Goal: Transaction & Acquisition: Purchase product/service

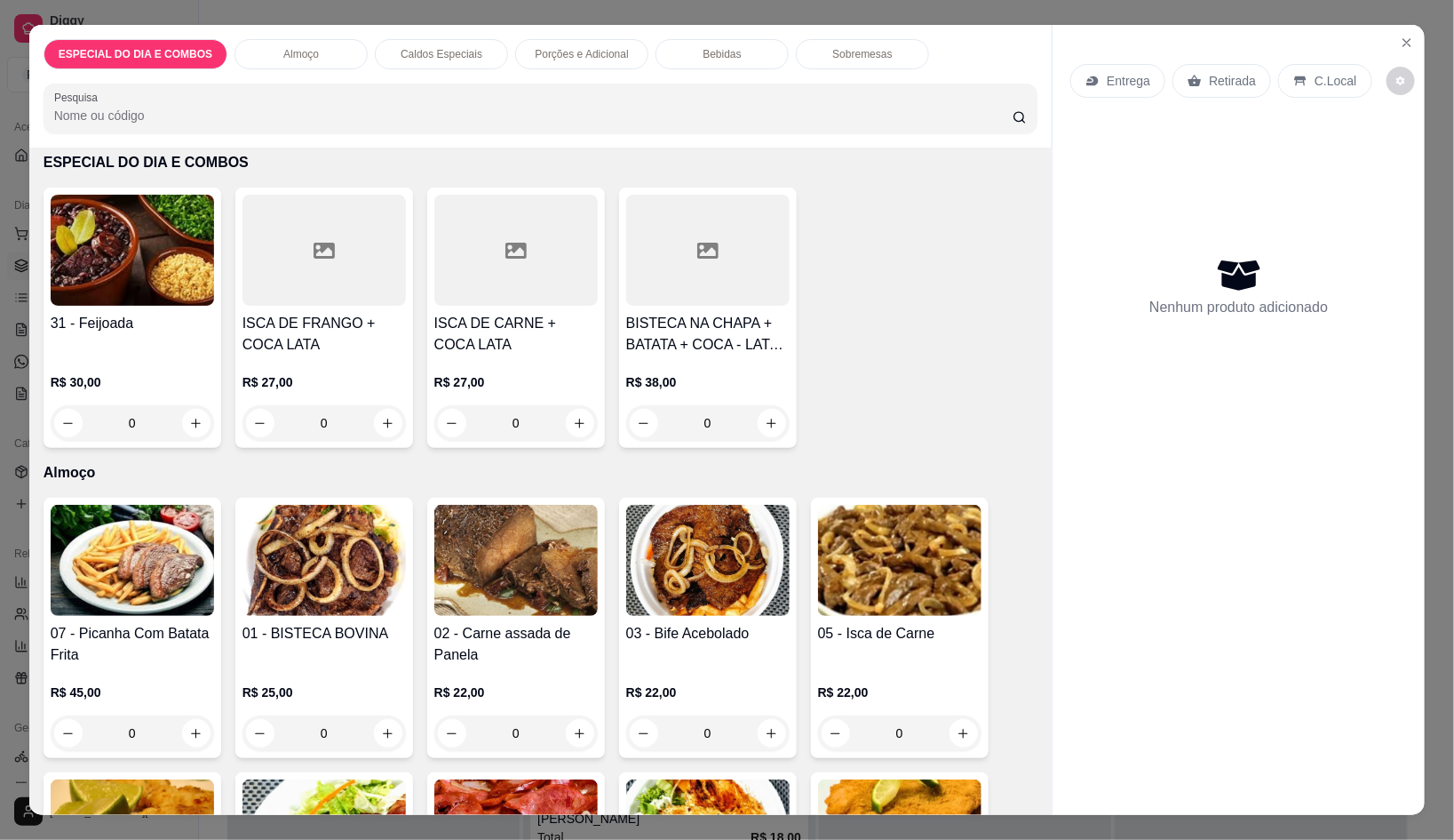
scroll to position [443, 0]
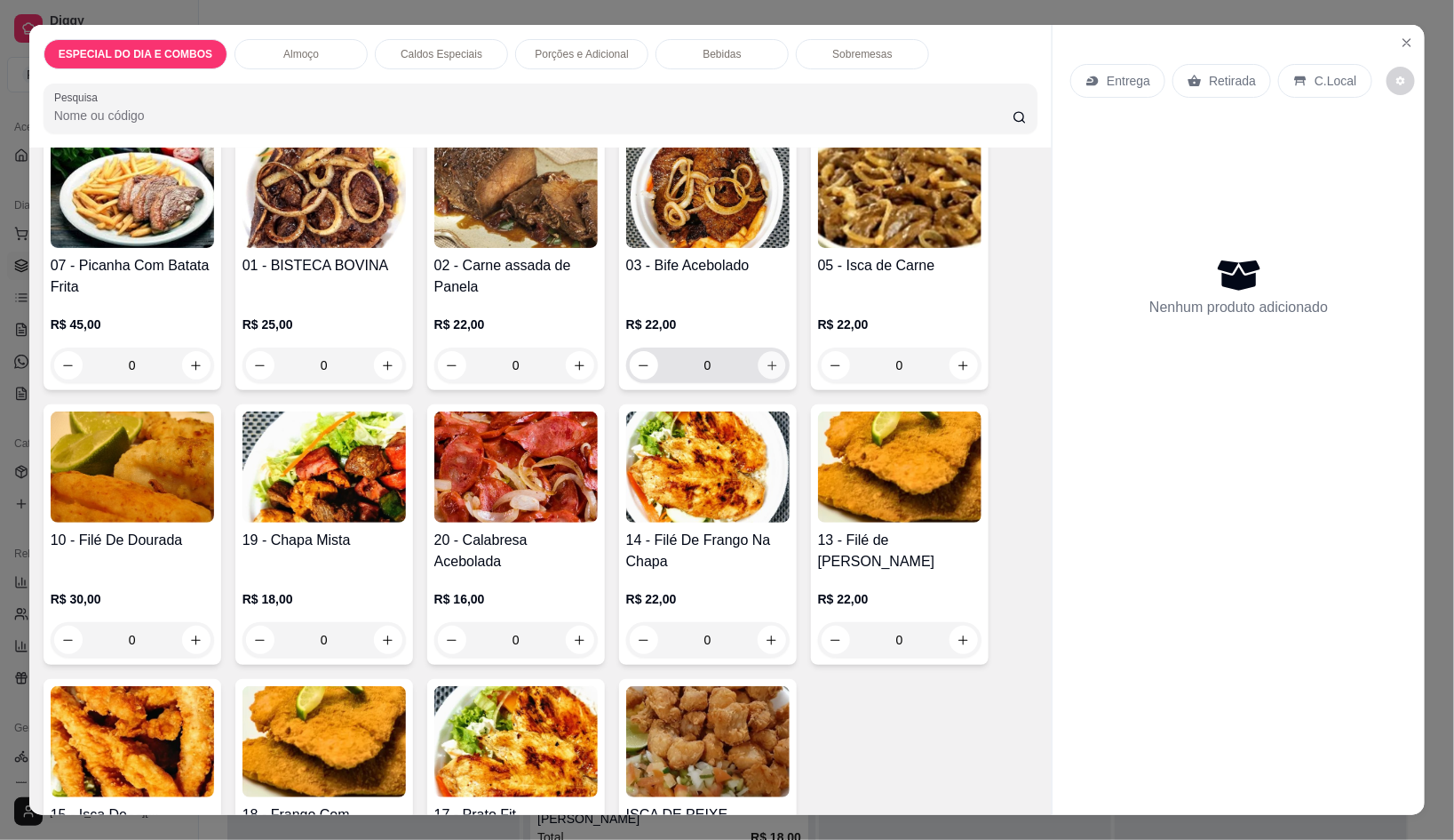
click at [771, 354] on button "increase-product-quantity" at bounding box center [772, 365] width 28 height 28
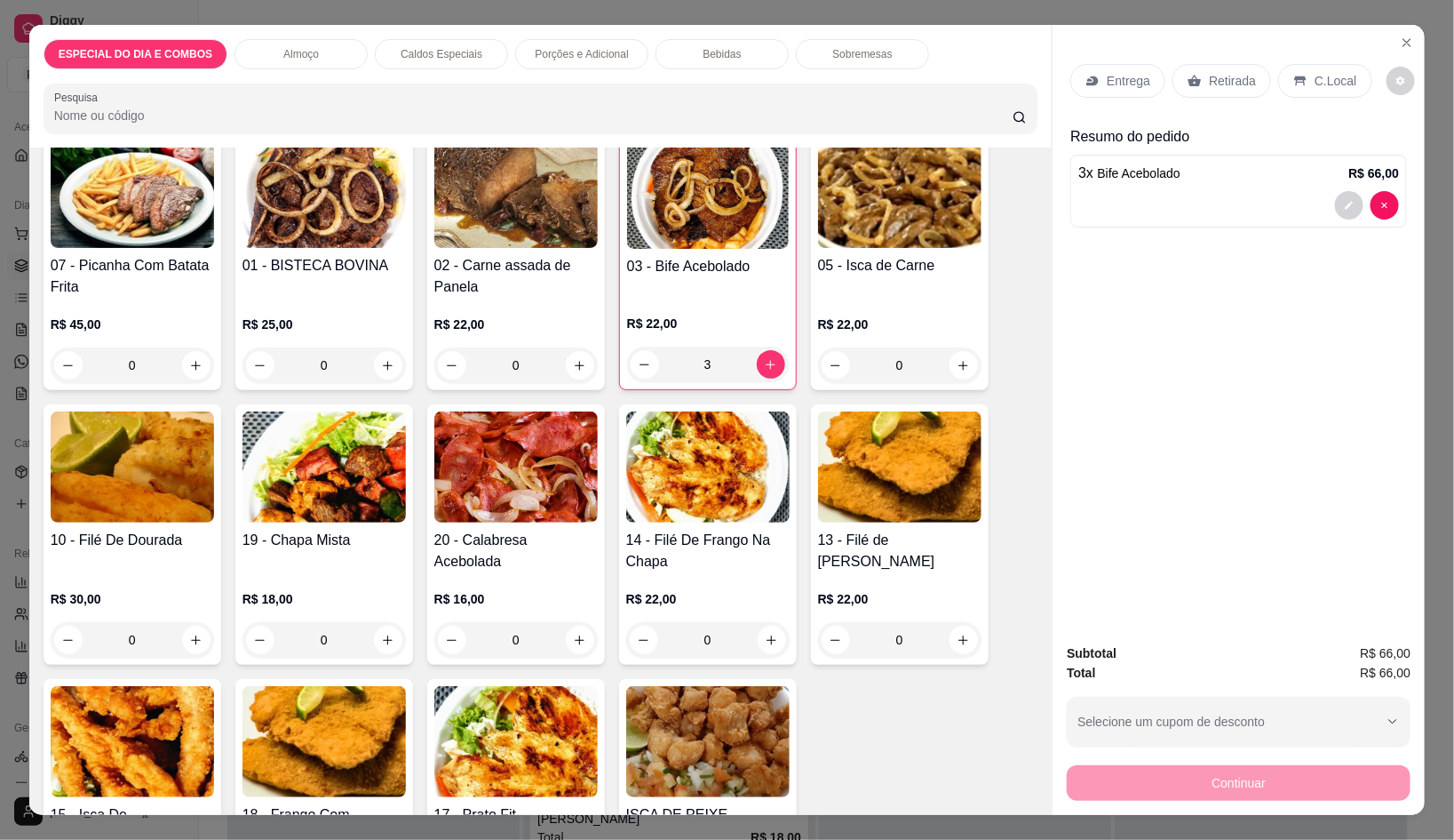
click at [1321, 64] on div "C.Local" at bounding box center [1325, 81] width 94 height 34
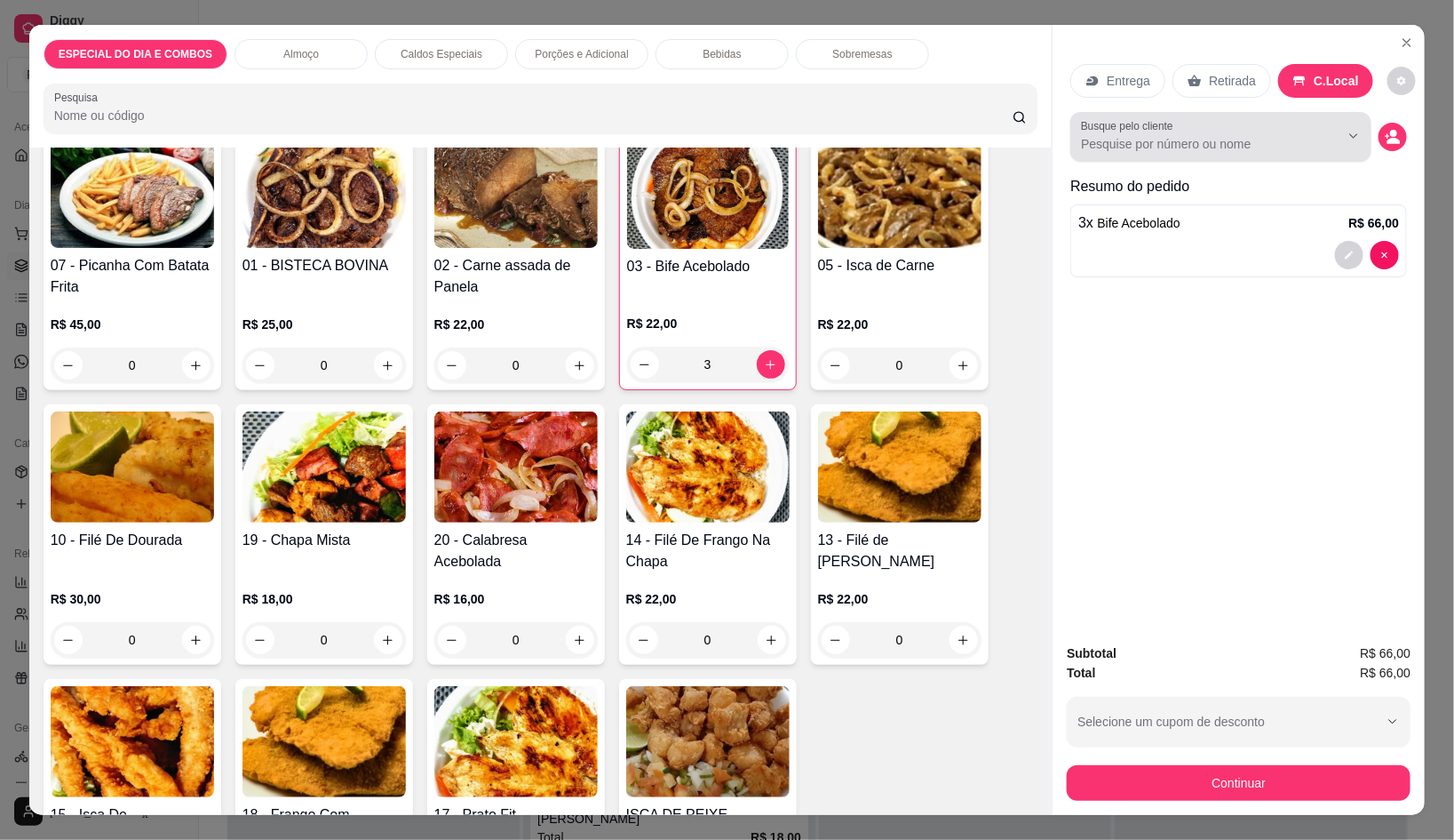
click at [1233, 112] on div "Busque pelo cliente" at bounding box center [1221, 136] width 301 height 49
click at [1233, 87] on div "Retirada" at bounding box center [1222, 81] width 99 height 34
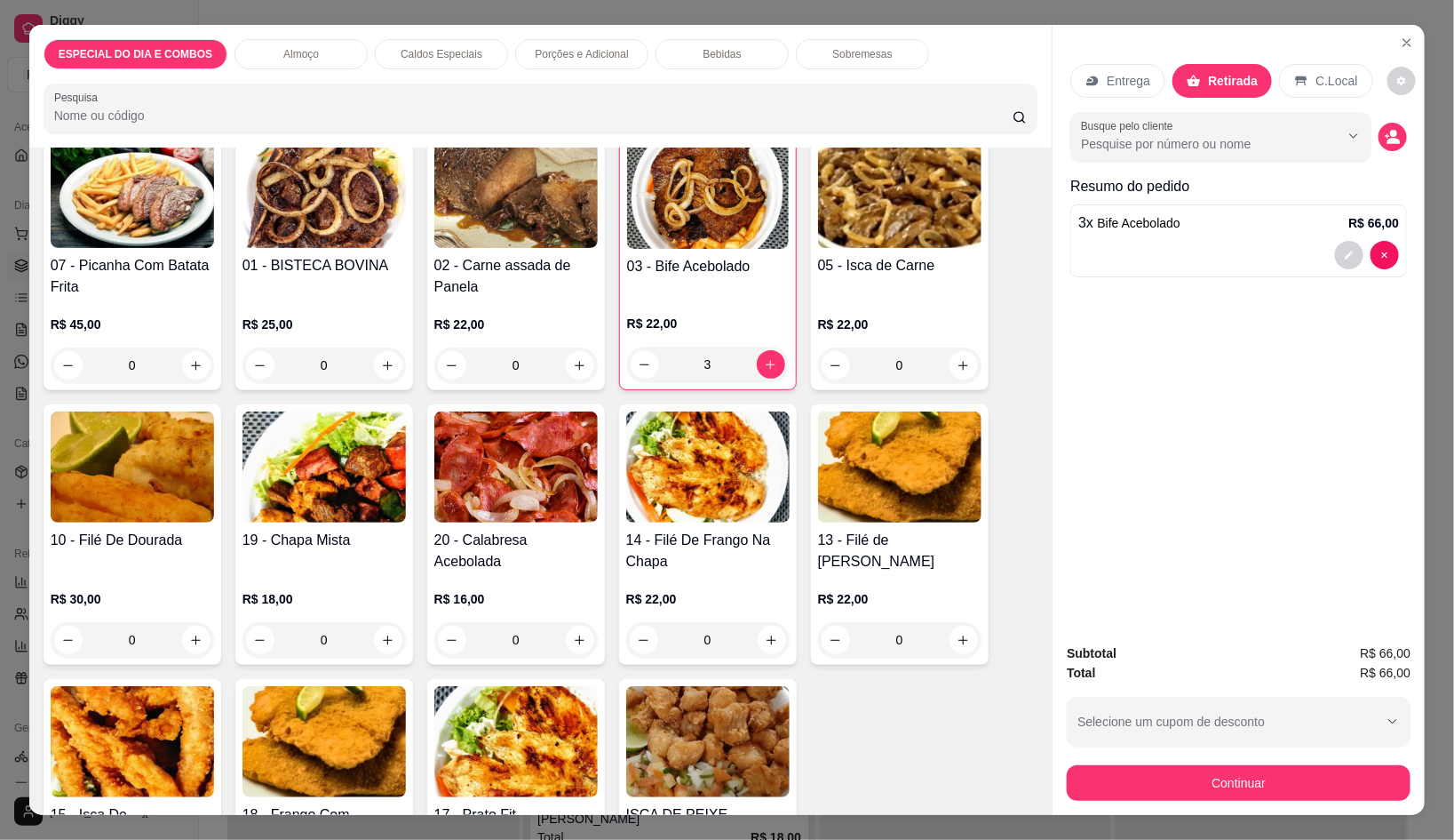
click at [1328, 771] on button "Continuar" at bounding box center [1239, 783] width 344 height 36
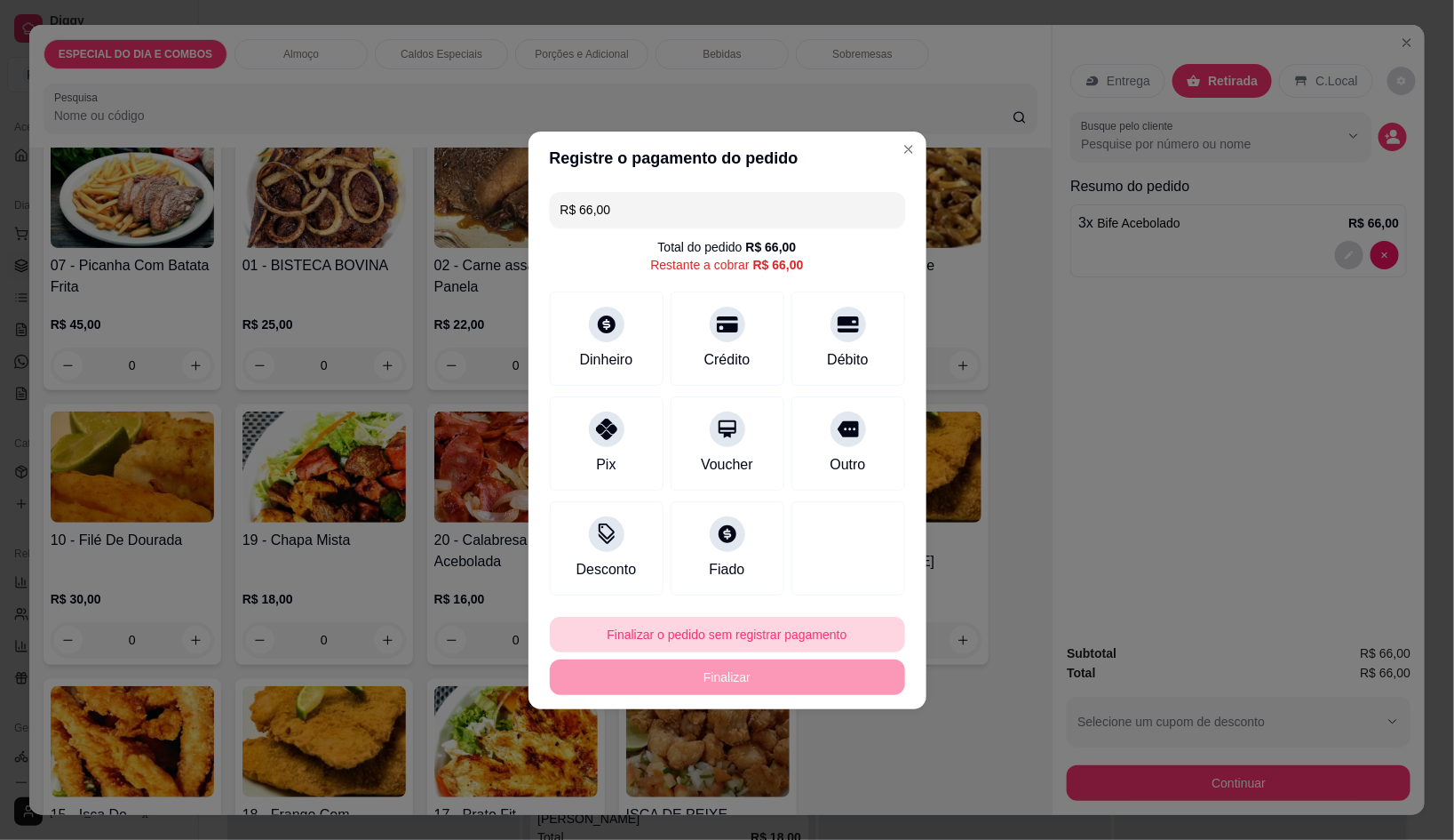
click at [753, 614] on footer "Finalizar o pedido sem registrar pagamento Finalizar" at bounding box center [727, 655] width 398 height 107
click at [754, 624] on button "Finalizar o pedido sem registrar pagamento" at bounding box center [727, 634] width 344 height 35
click at [848, 795] on button "Confirmar" at bounding box center [839, 781] width 66 height 28
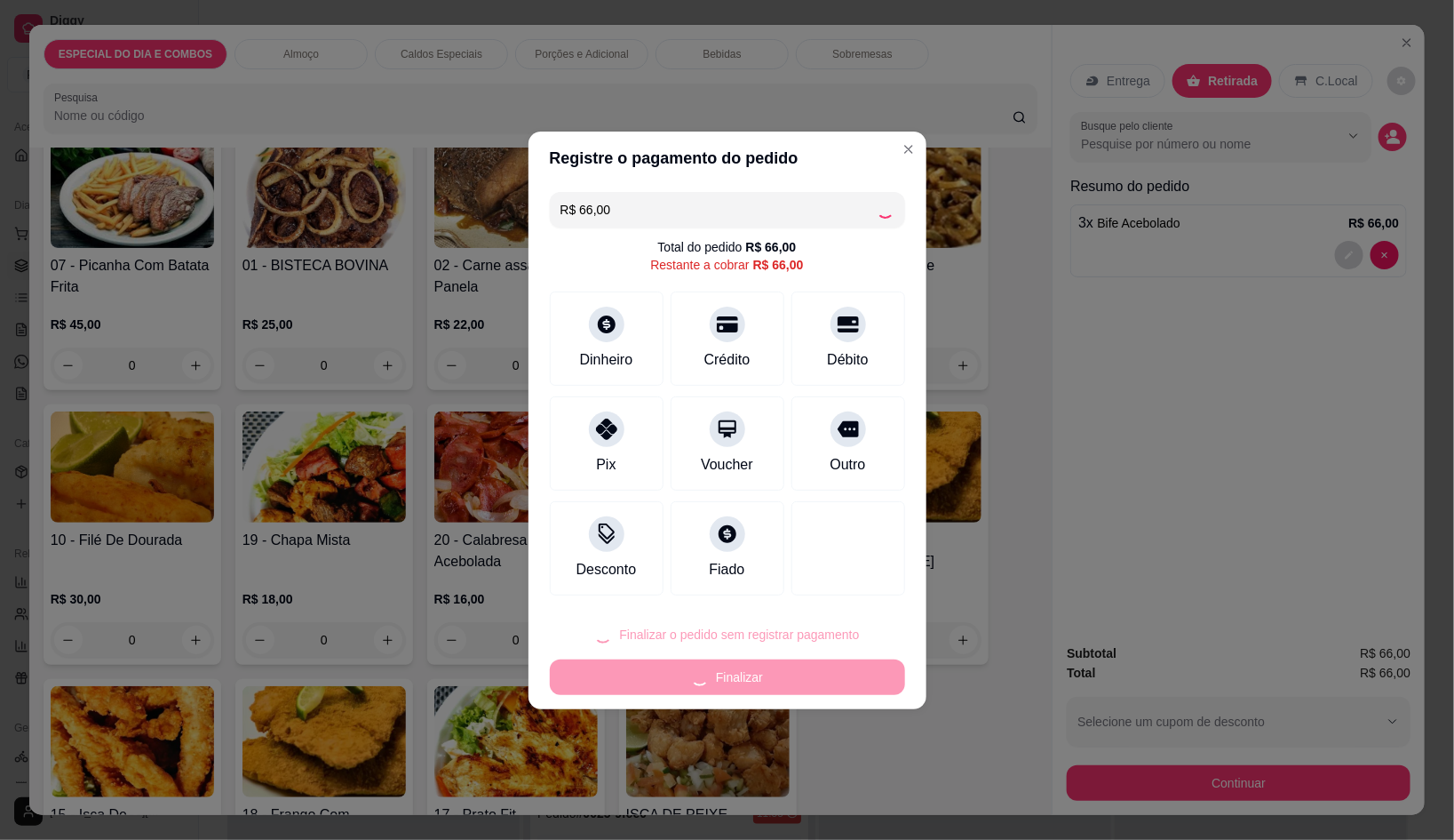
scroll to position [1020, 0]
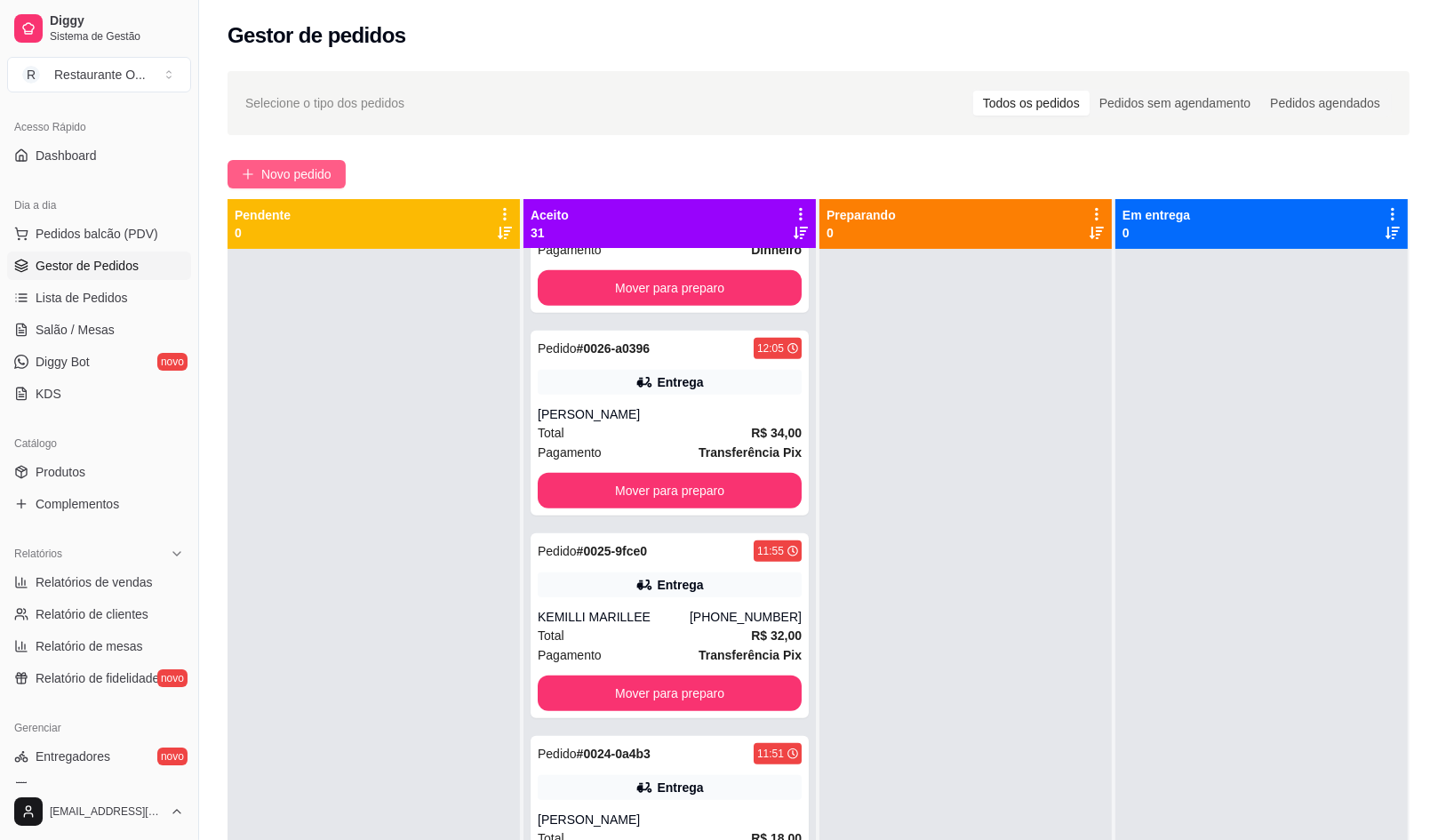
click at [330, 165] on span "Novo pedido" at bounding box center [296, 175] width 70 height 20
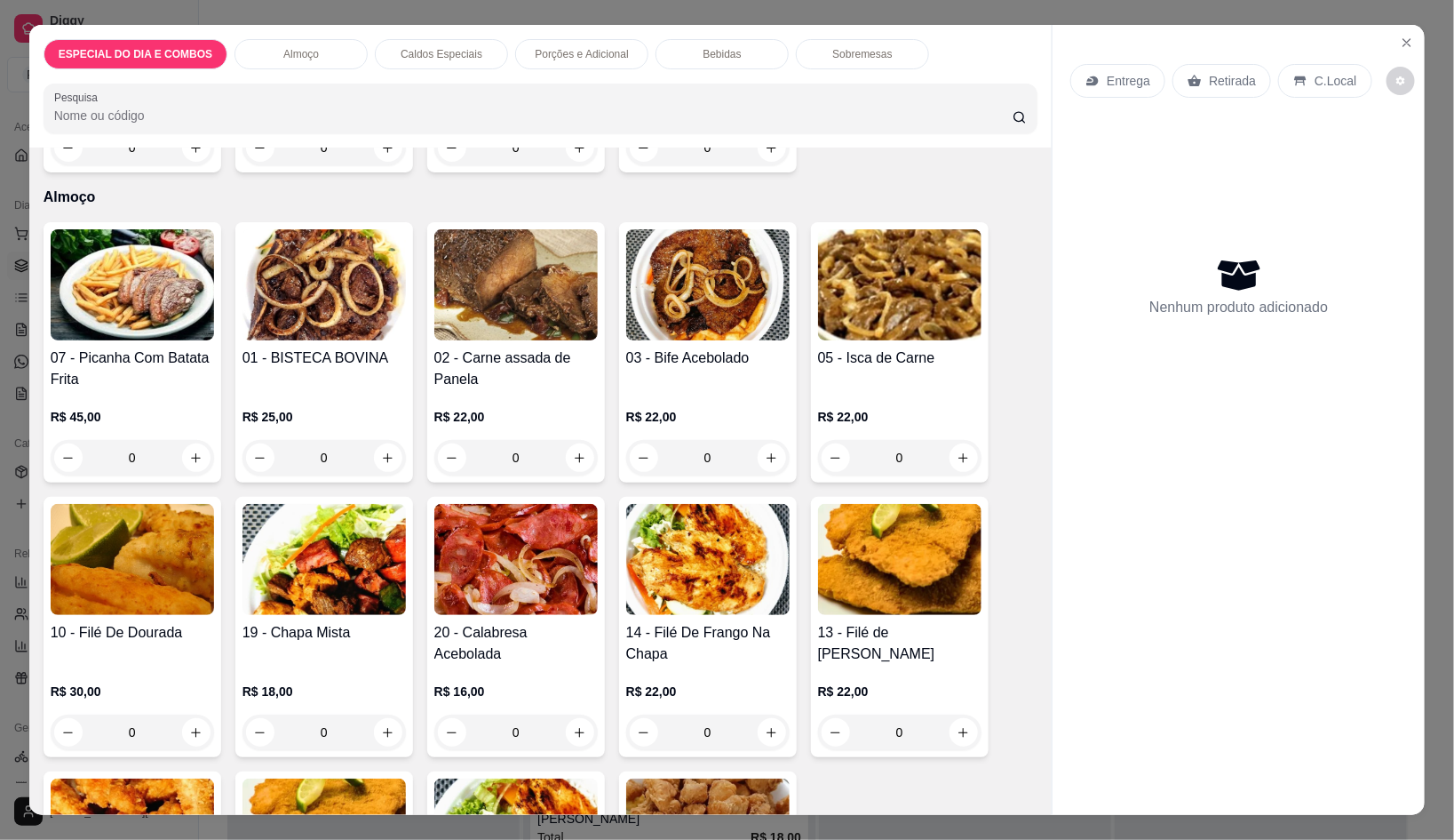
scroll to position [333, 0]
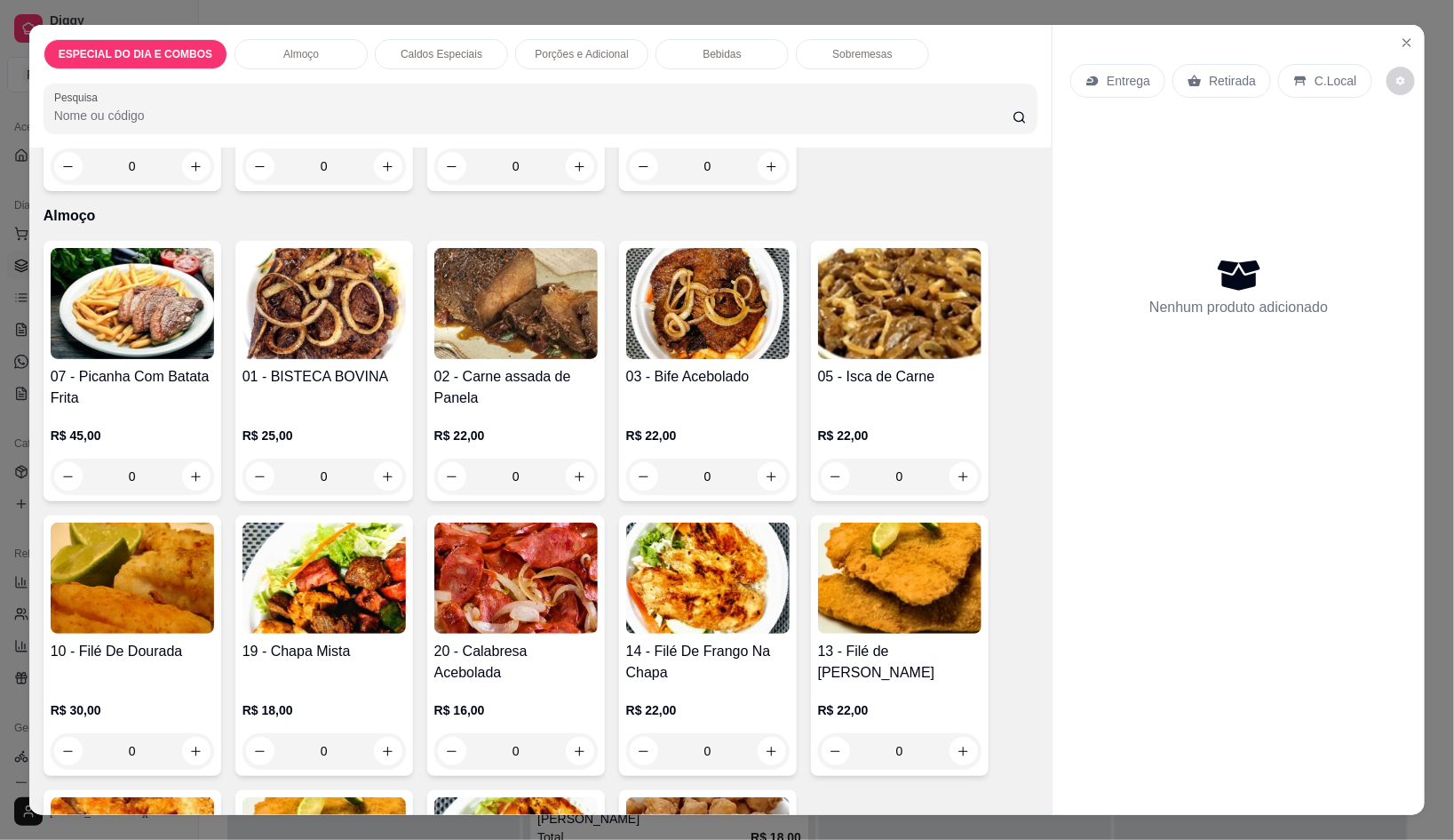
click at [957, 470] on icon "increase-product-quantity" at bounding box center [963, 477] width 14 height 14
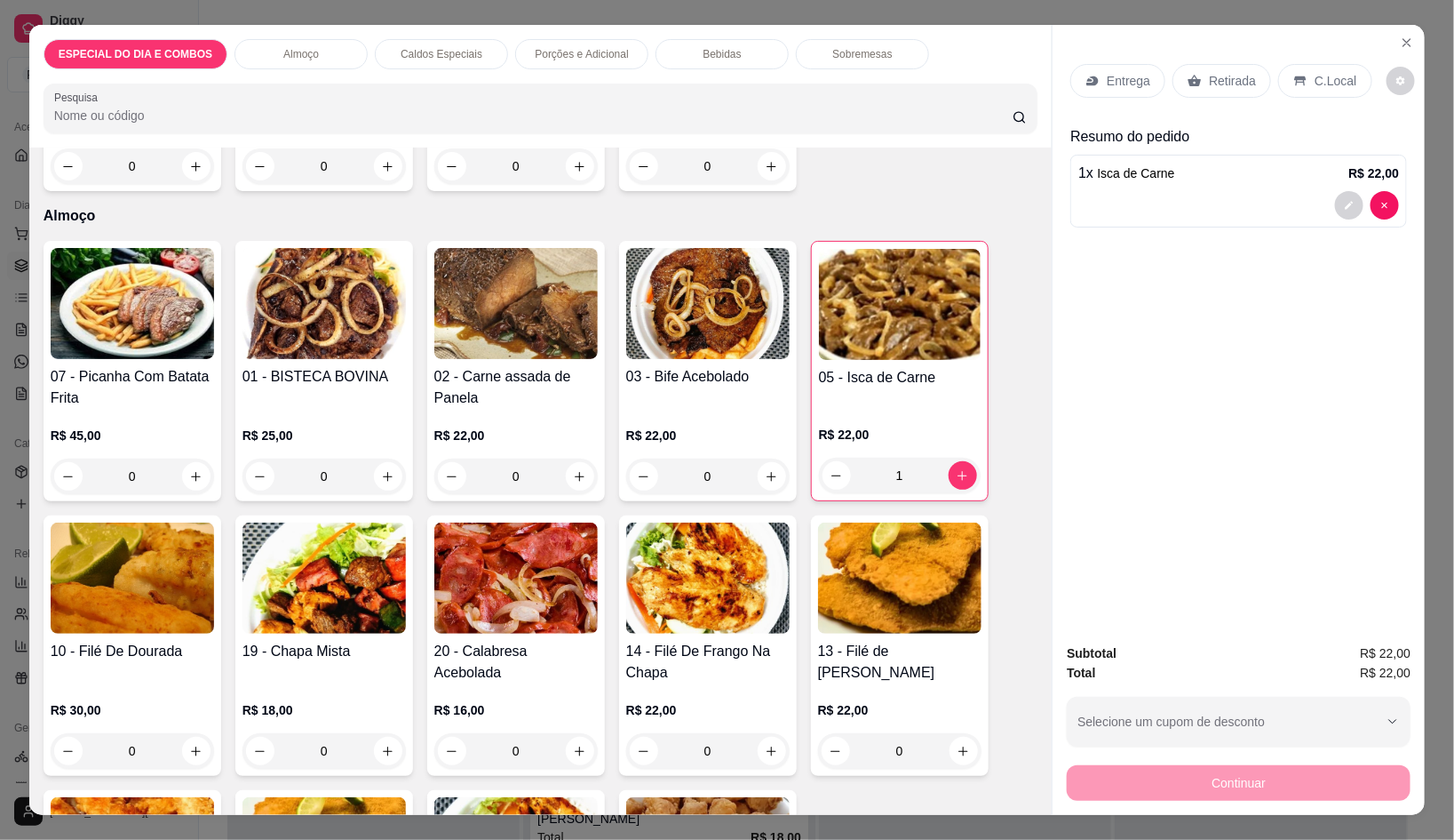
click at [1122, 86] on div "Entrega" at bounding box center [1118, 81] width 95 height 34
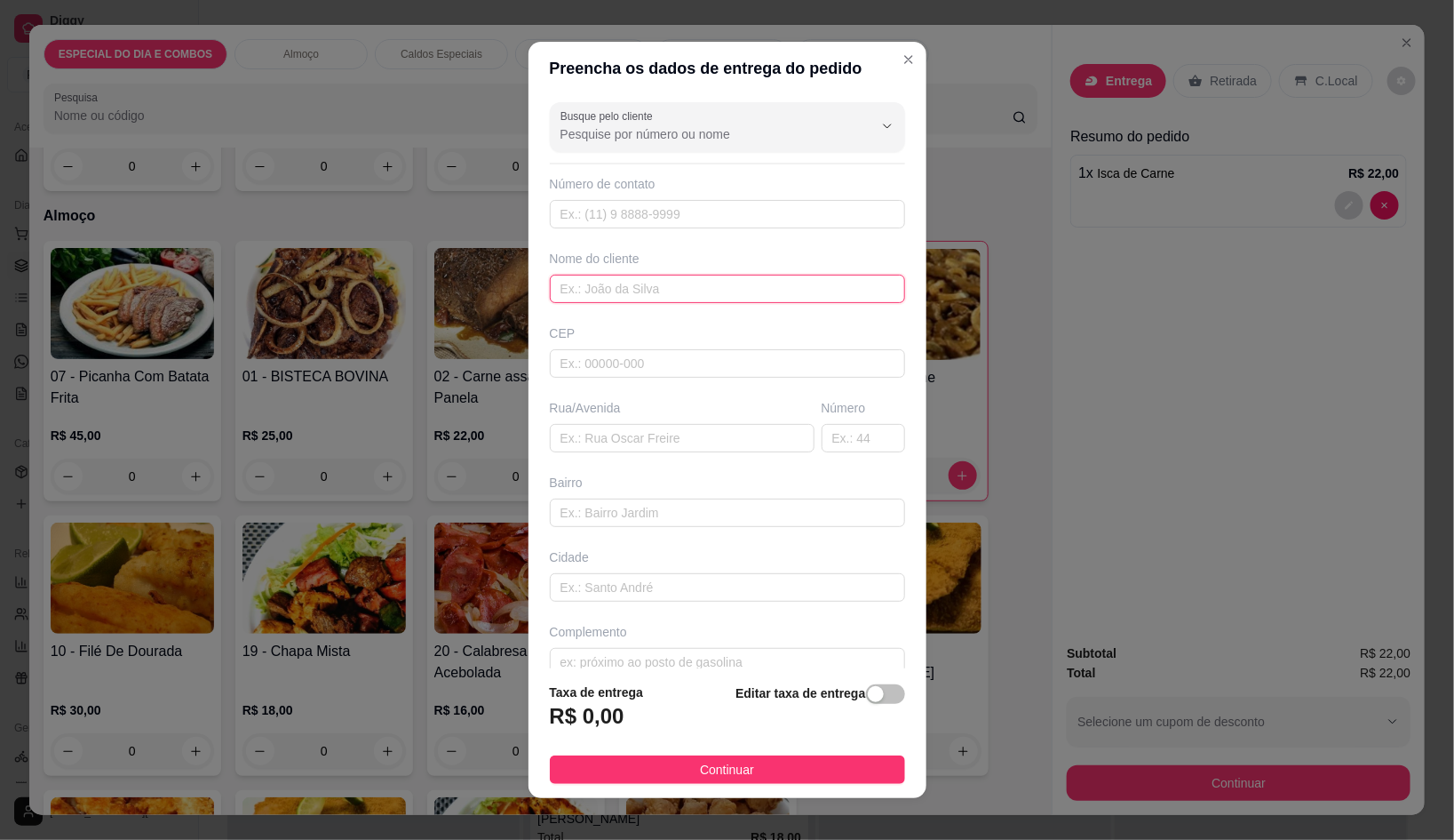
click at [769, 294] on input "text" at bounding box center [727, 288] width 355 height 29
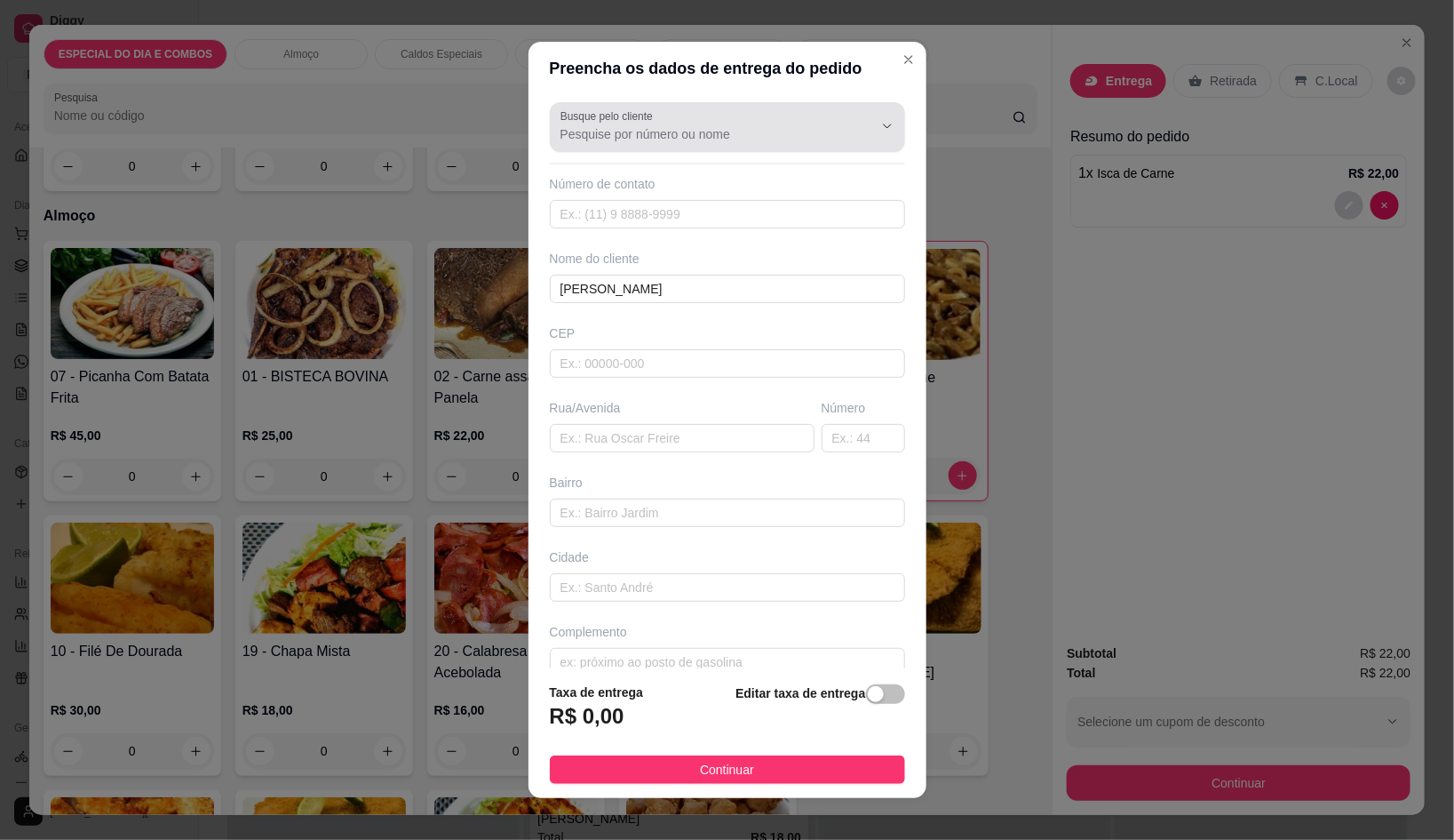
click at [724, 115] on div at bounding box center [727, 127] width 334 height 36
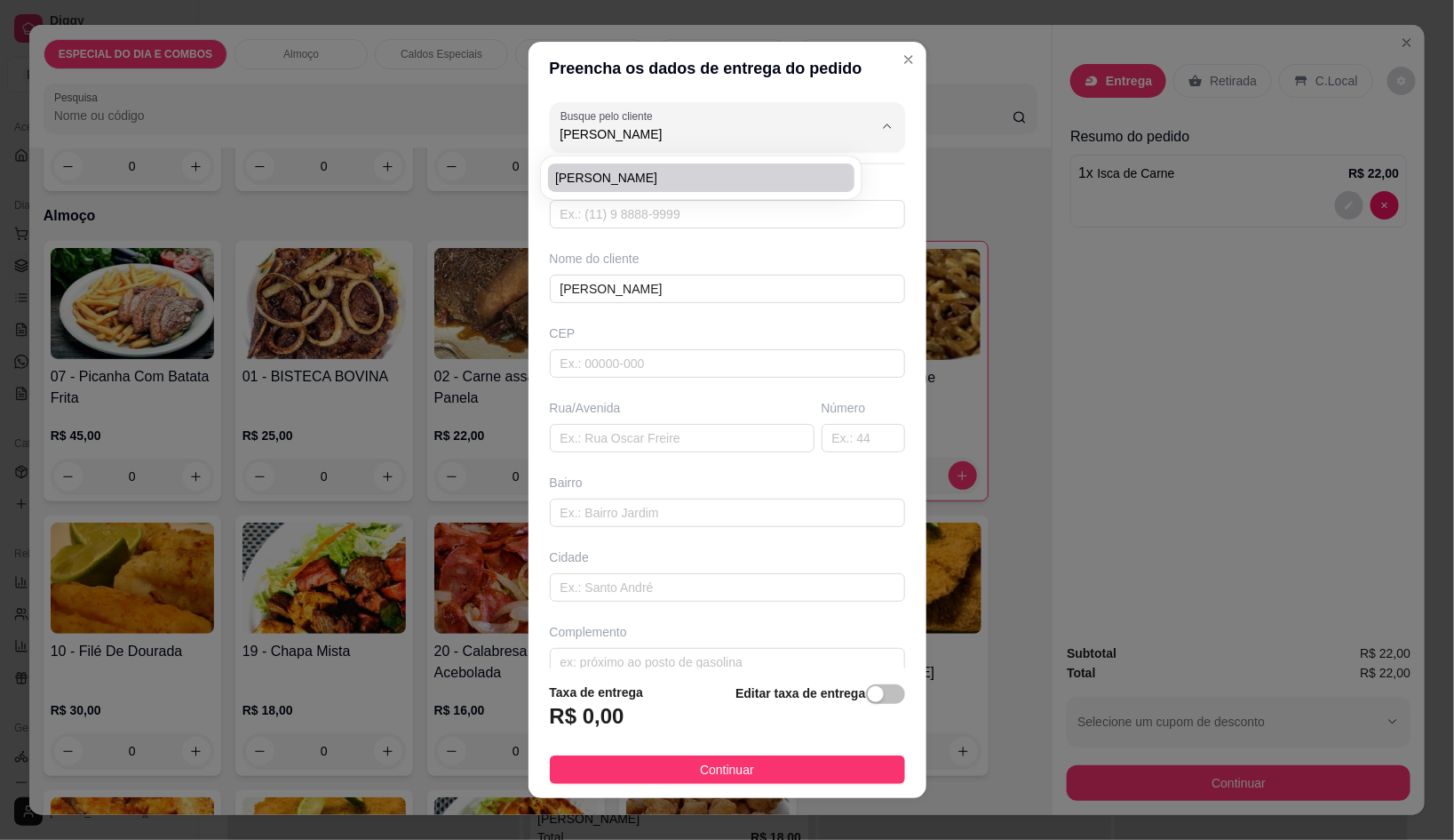
click at [674, 172] on span "[PERSON_NAME]" at bounding box center [693, 178] width 274 height 18
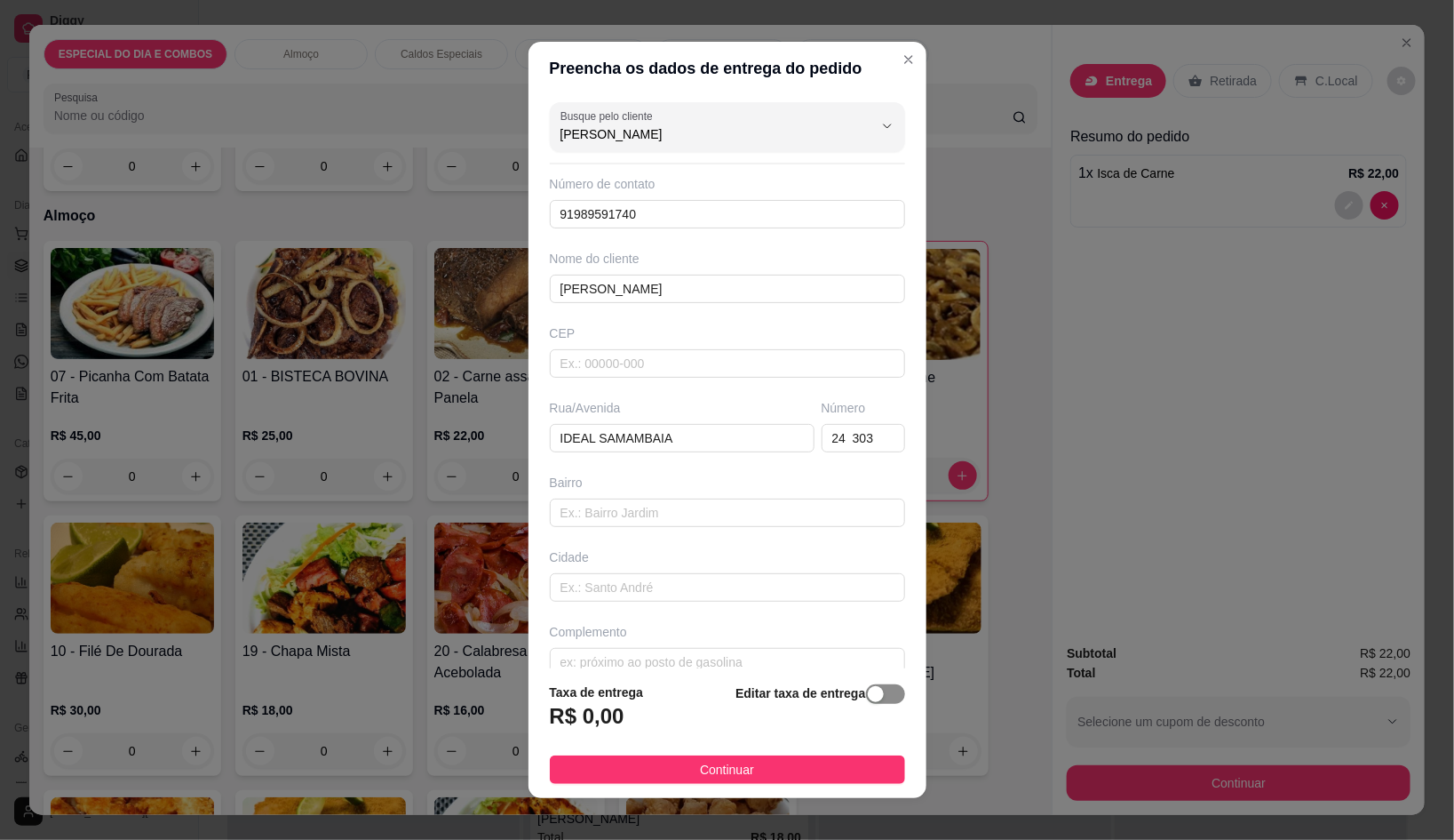
click at [868, 702] on div "button" at bounding box center [876, 694] width 16 height 16
click at [667, 713] on input "0,00" at bounding box center [646, 724] width 191 height 34
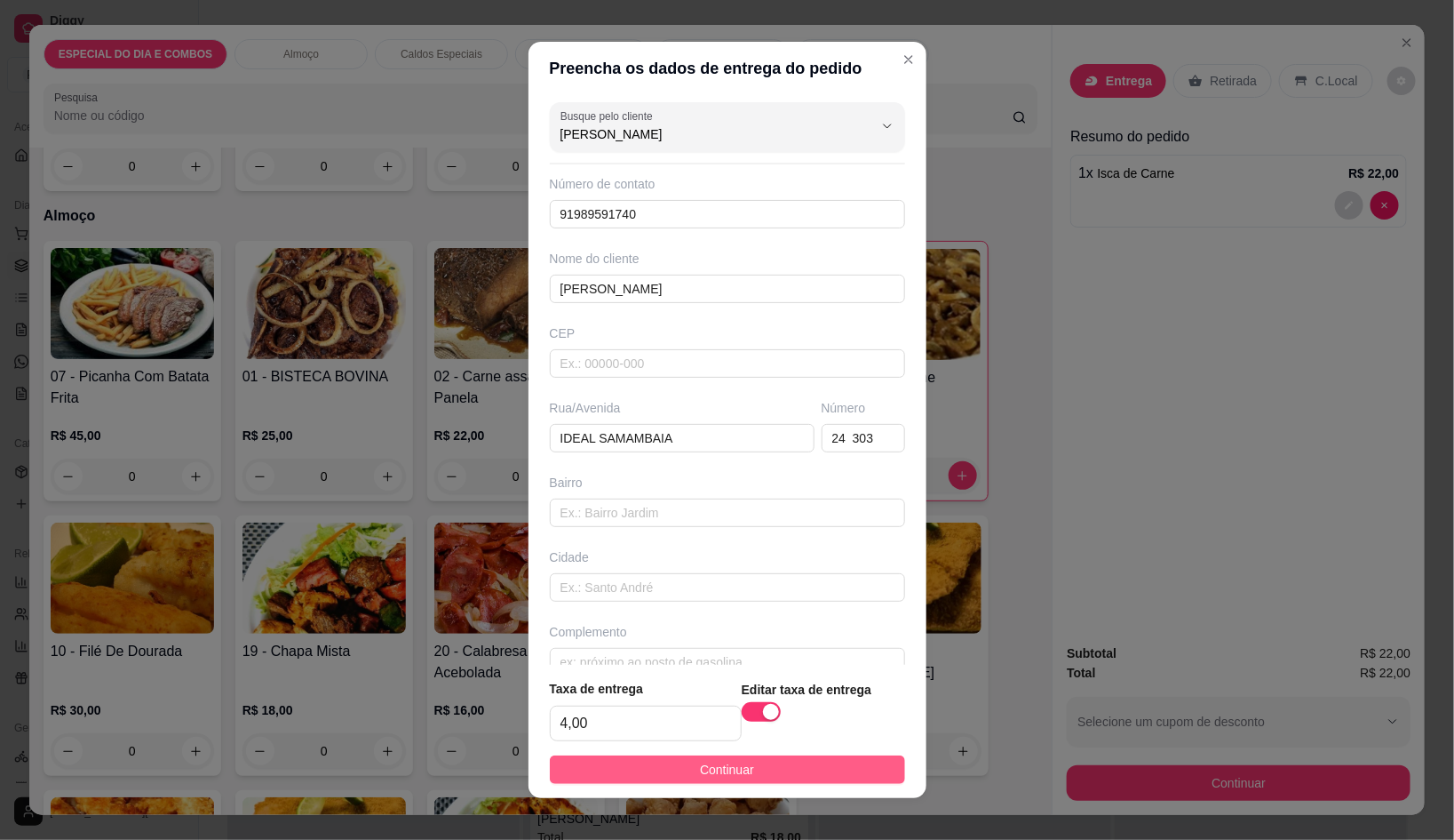
click at [786, 769] on button "Continuar" at bounding box center [727, 769] width 355 height 29
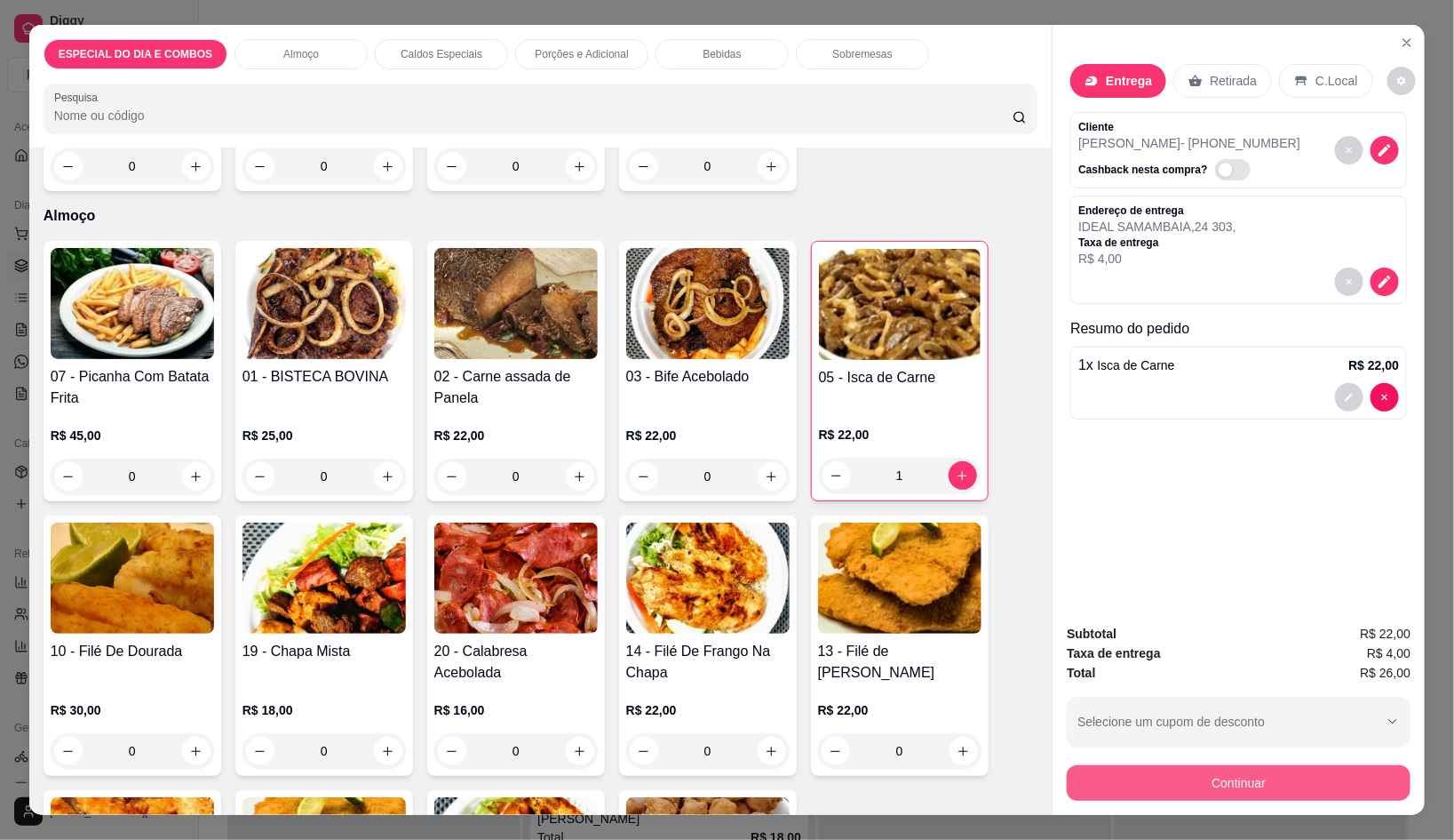
click at [1110, 771] on button "Continuar" at bounding box center [1239, 783] width 344 height 36
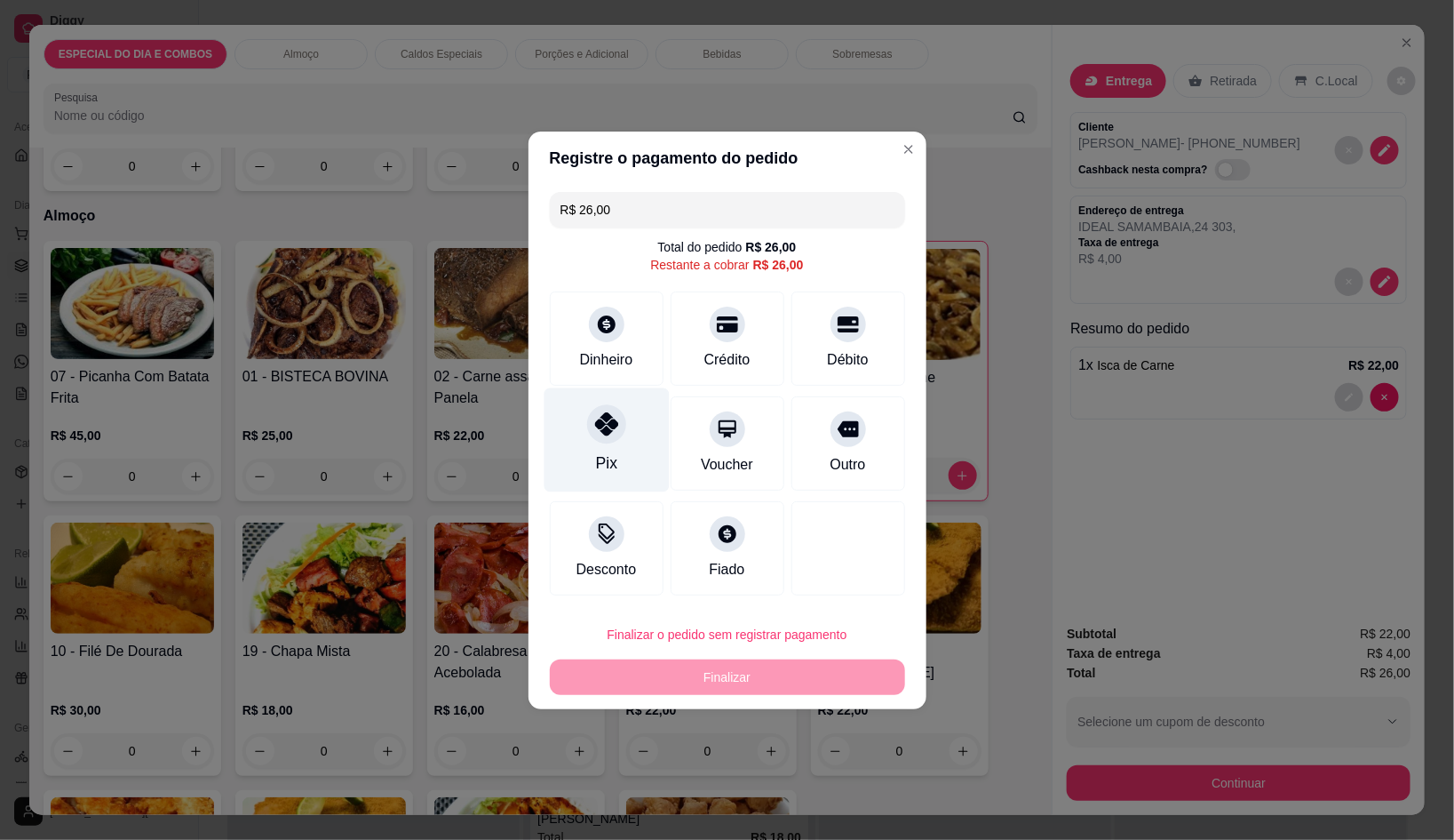
click at [617, 446] on div "Pix" at bounding box center [606, 438] width 125 height 104
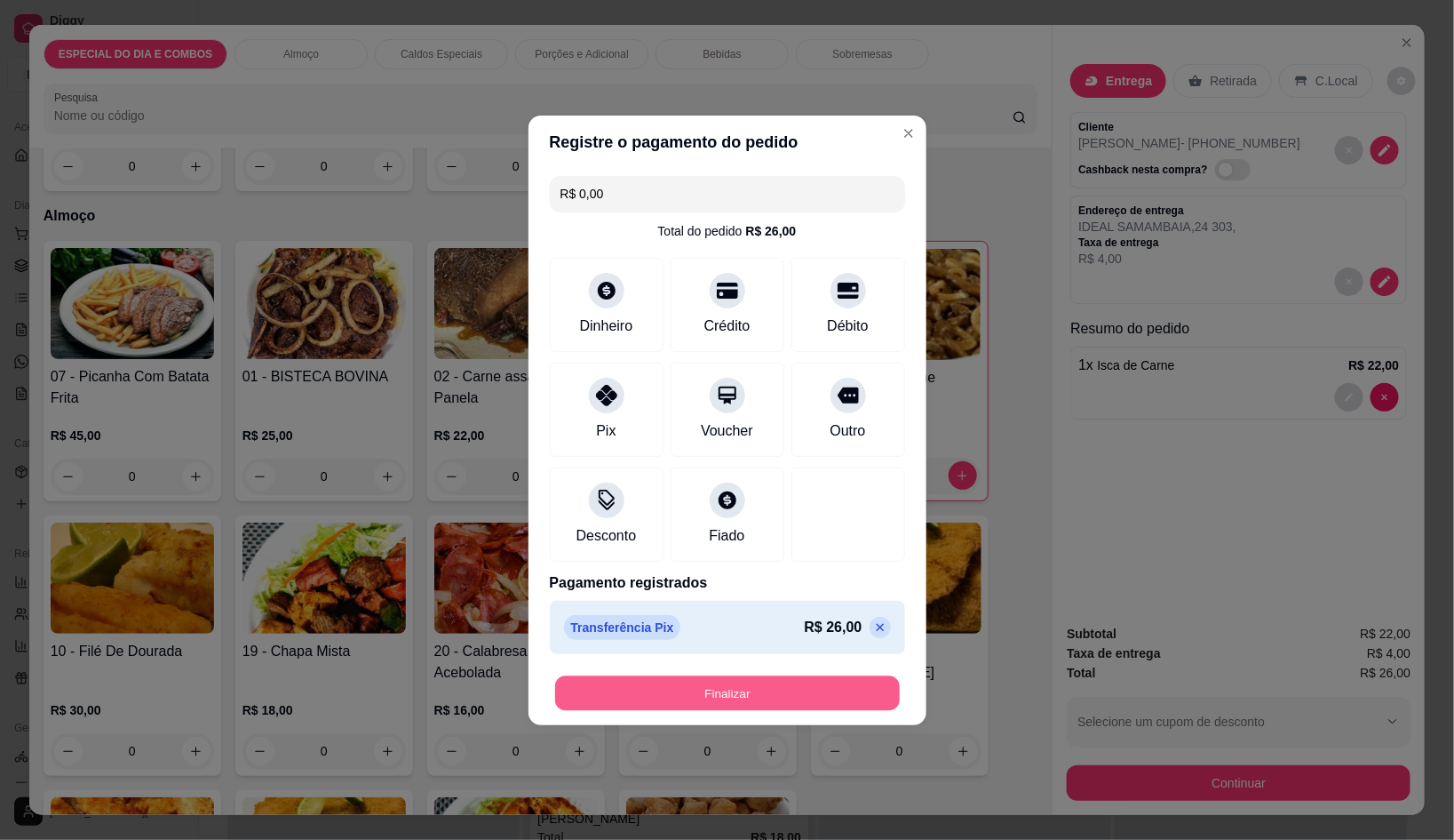
click at [781, 698] on button "Finalizar" at bounding box center [727, 692] width 344 height 35
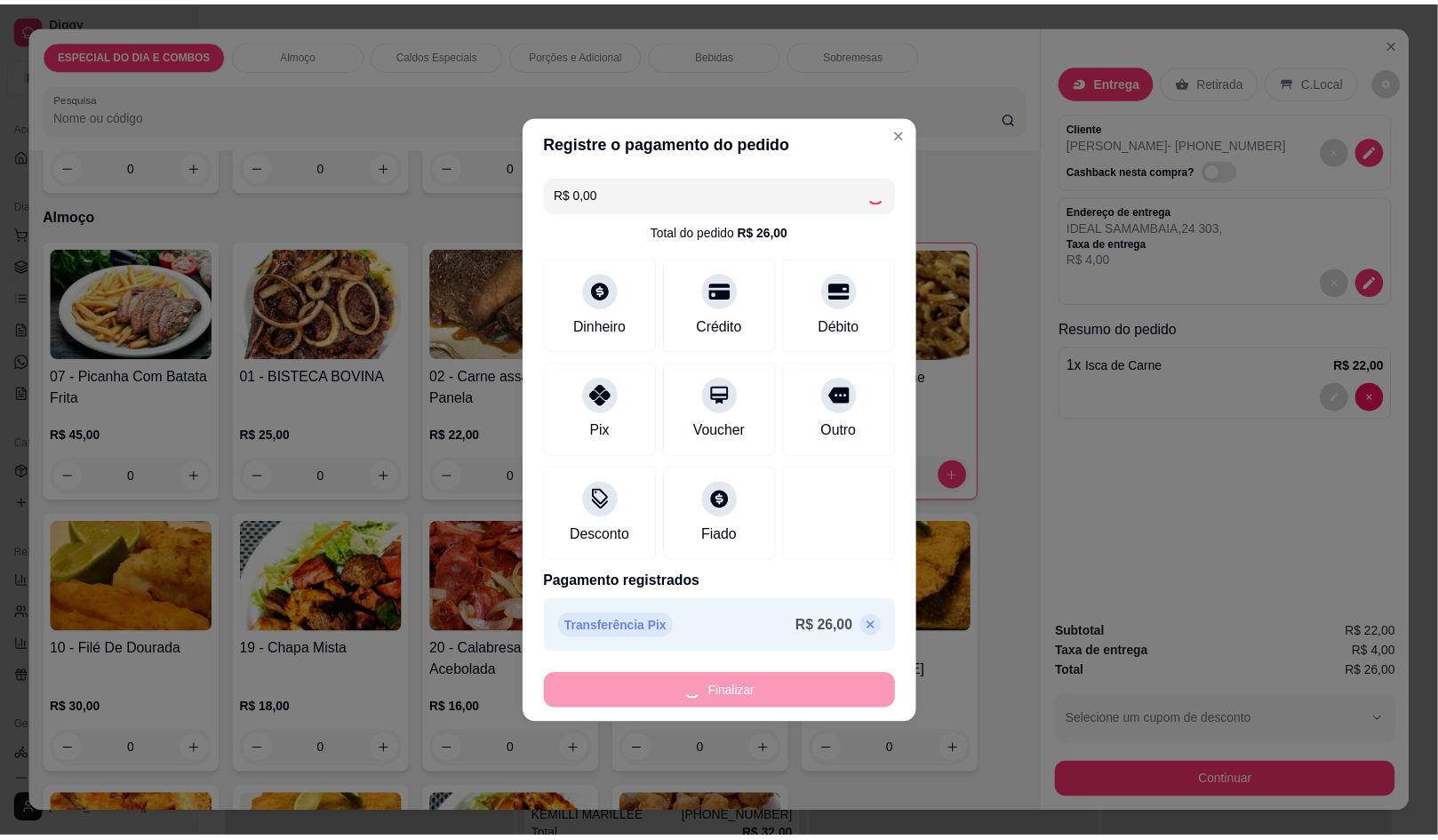
scroll to position [1223, 0]
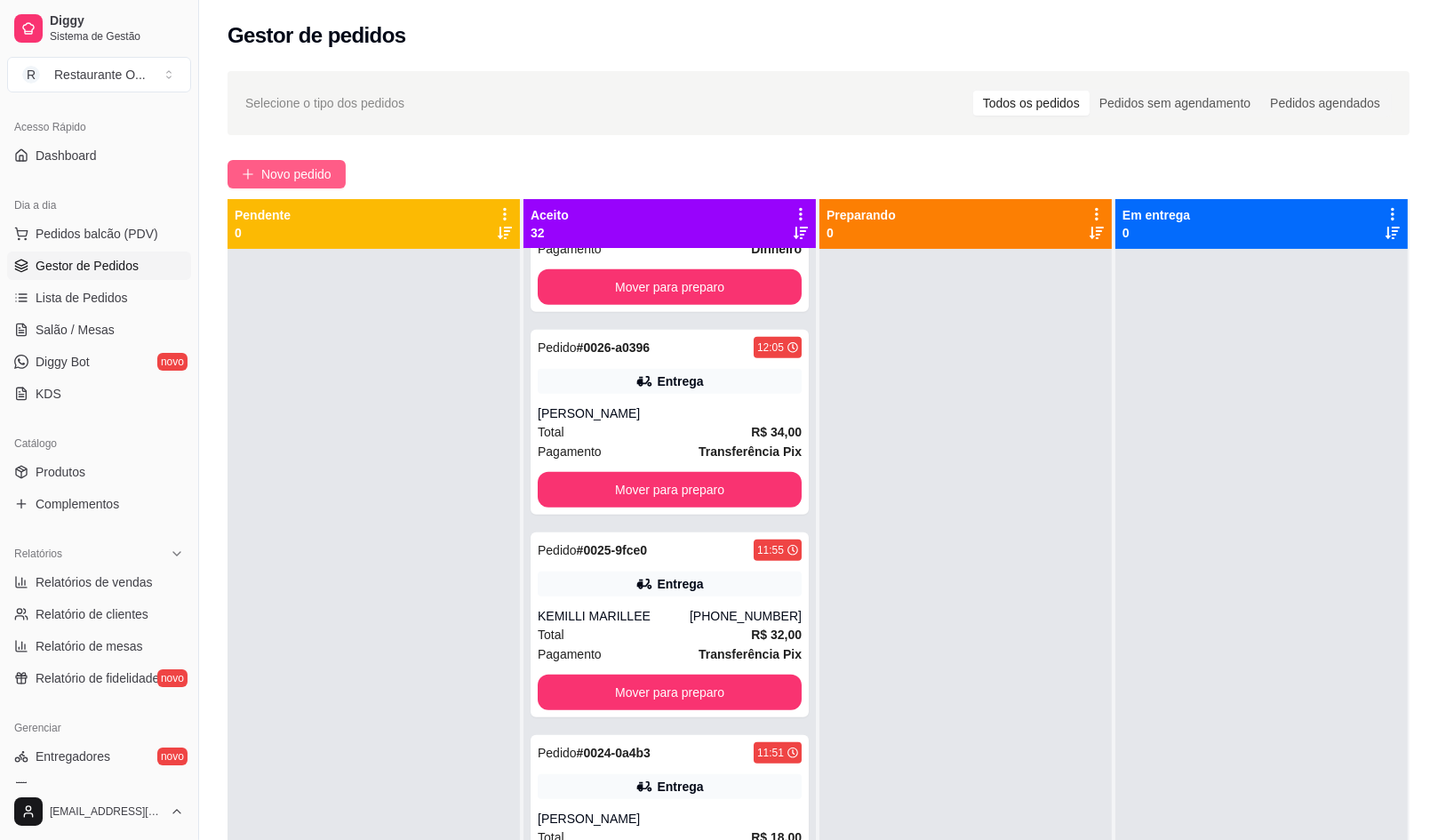
click at [272, 165] on span "Novo pedido" at bounding box center [296, 175] width 70 height 20
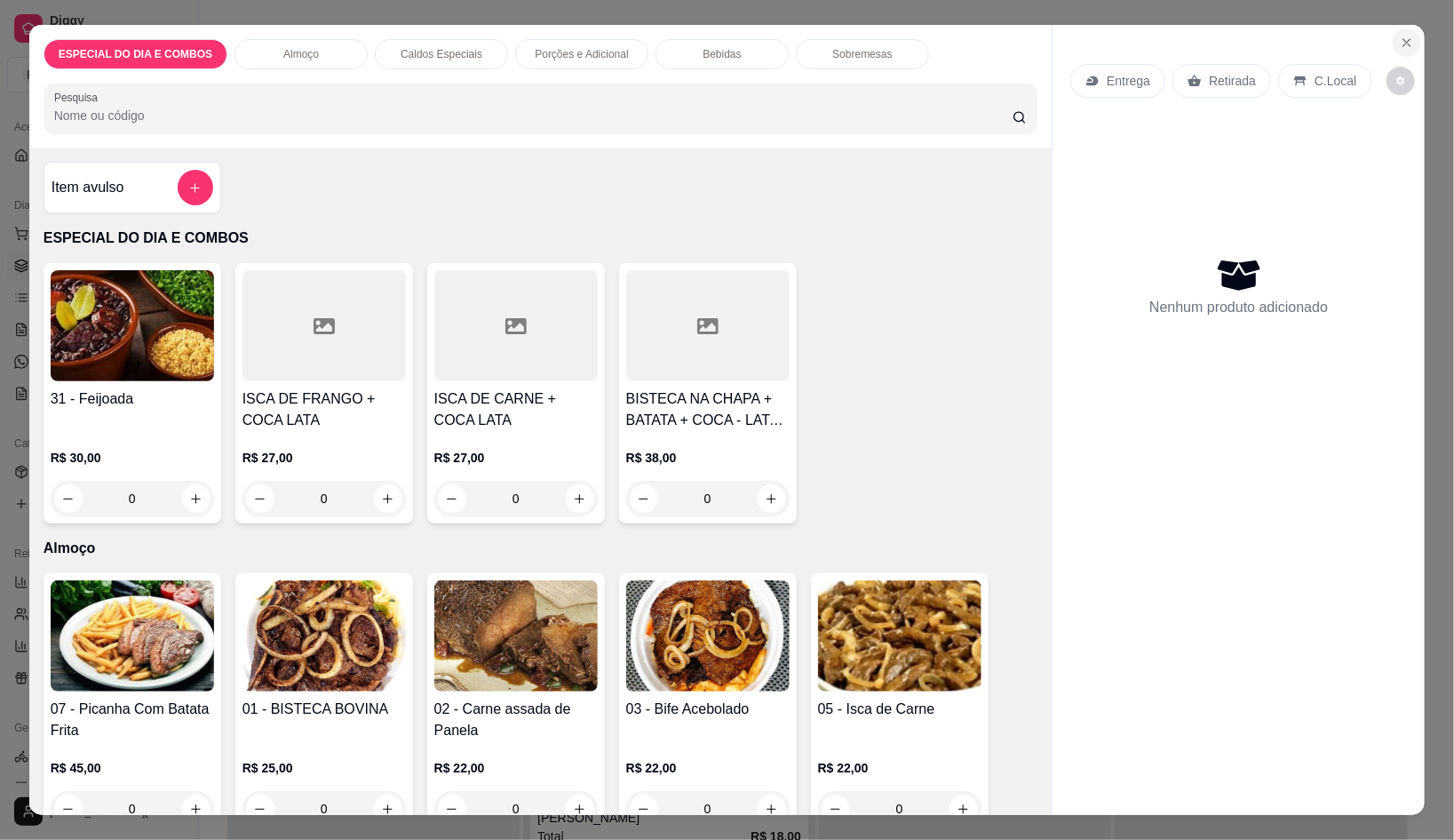
click at [1393, 29] on button "Close" at bounding box center [1407, 42] width 29 height 29
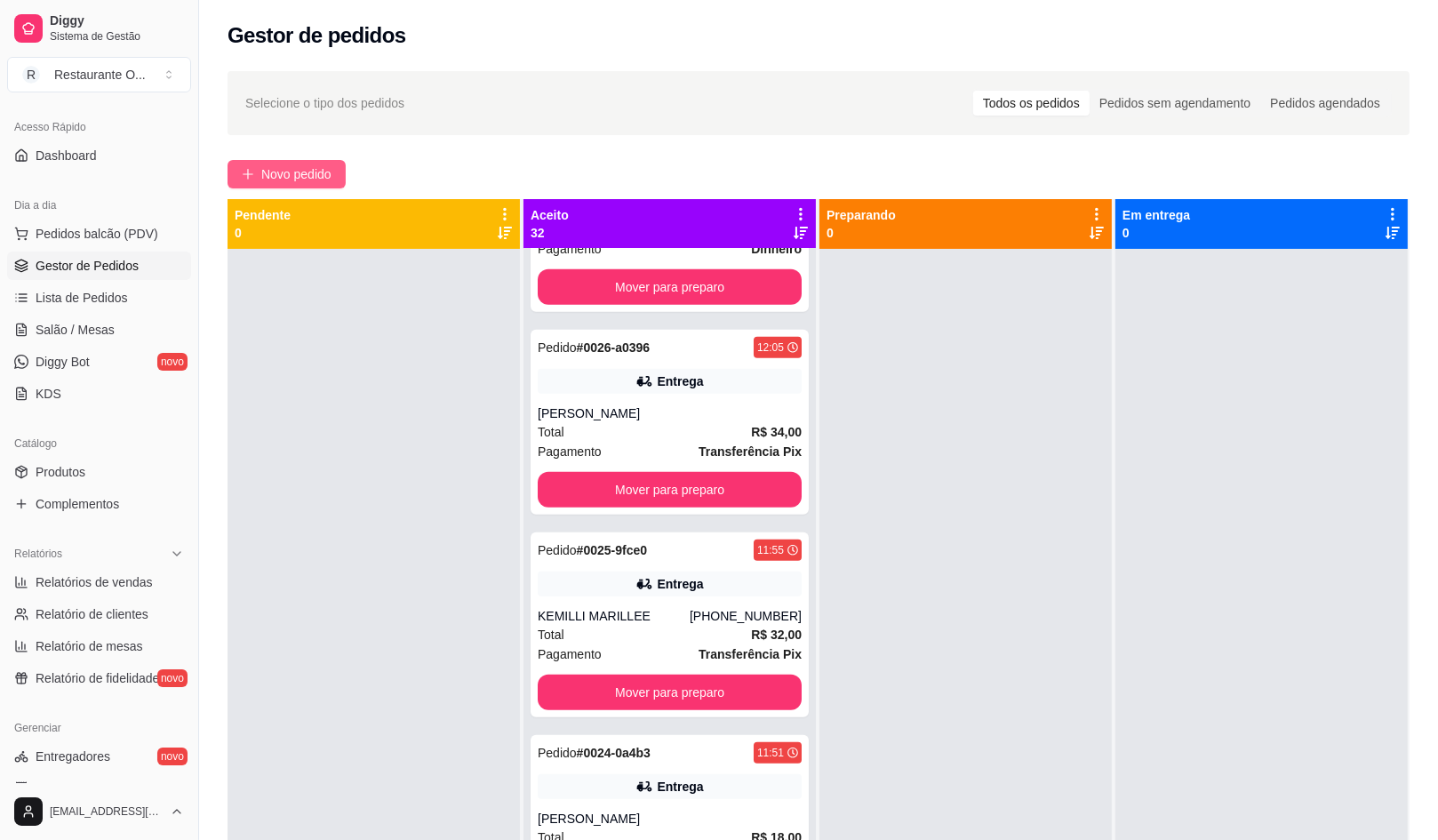
click at [299, 171] on span "Novo pedido" at bounding box center [296, 175] width 70 height 20
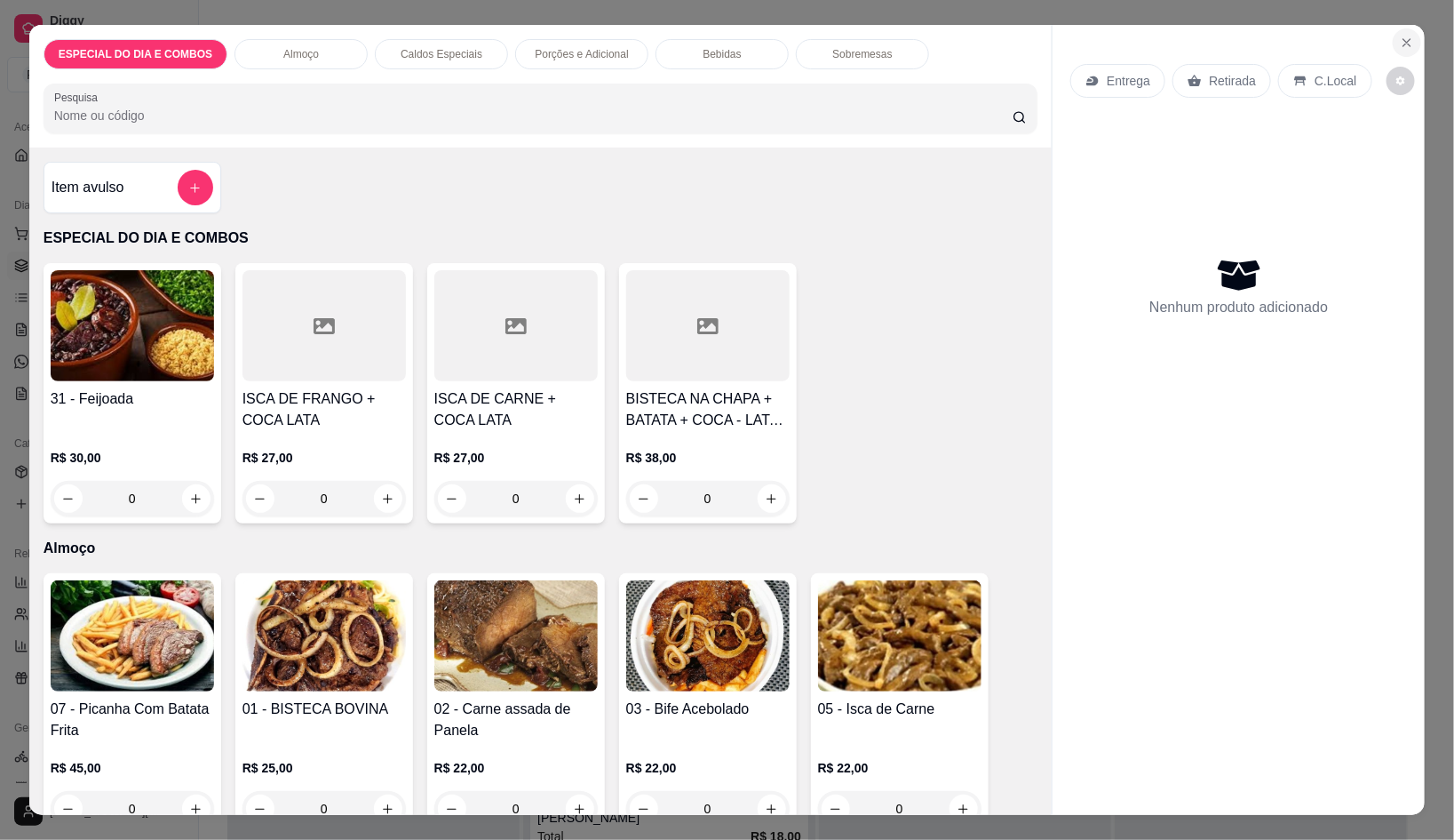
click at [1401, 36] on icon "Close" at bounding box center [1408, 42] width 14 height 14
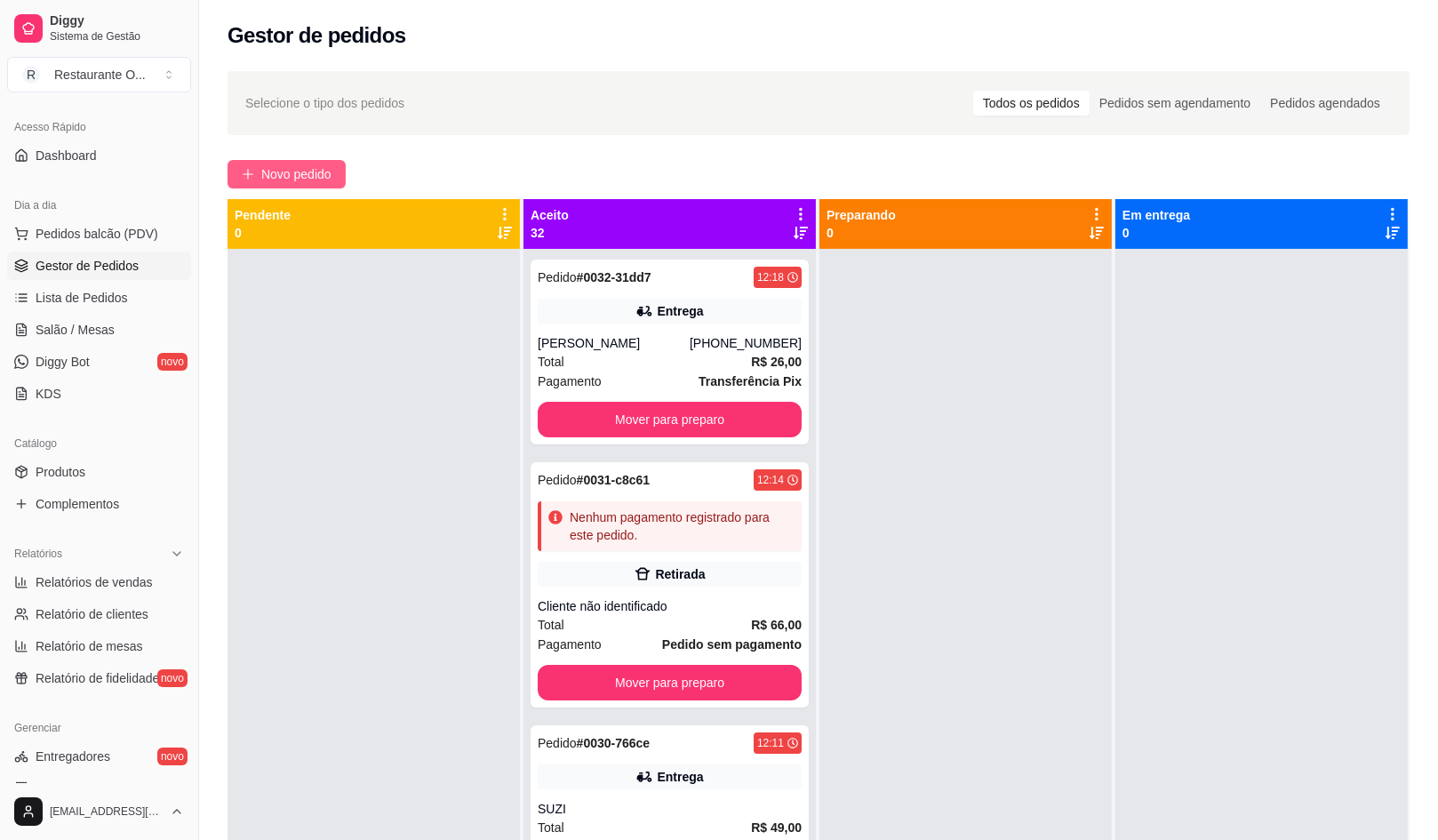
click at [326, 179] on span "Novo pedido" at bounding box center [296, 175] width 70 height 20
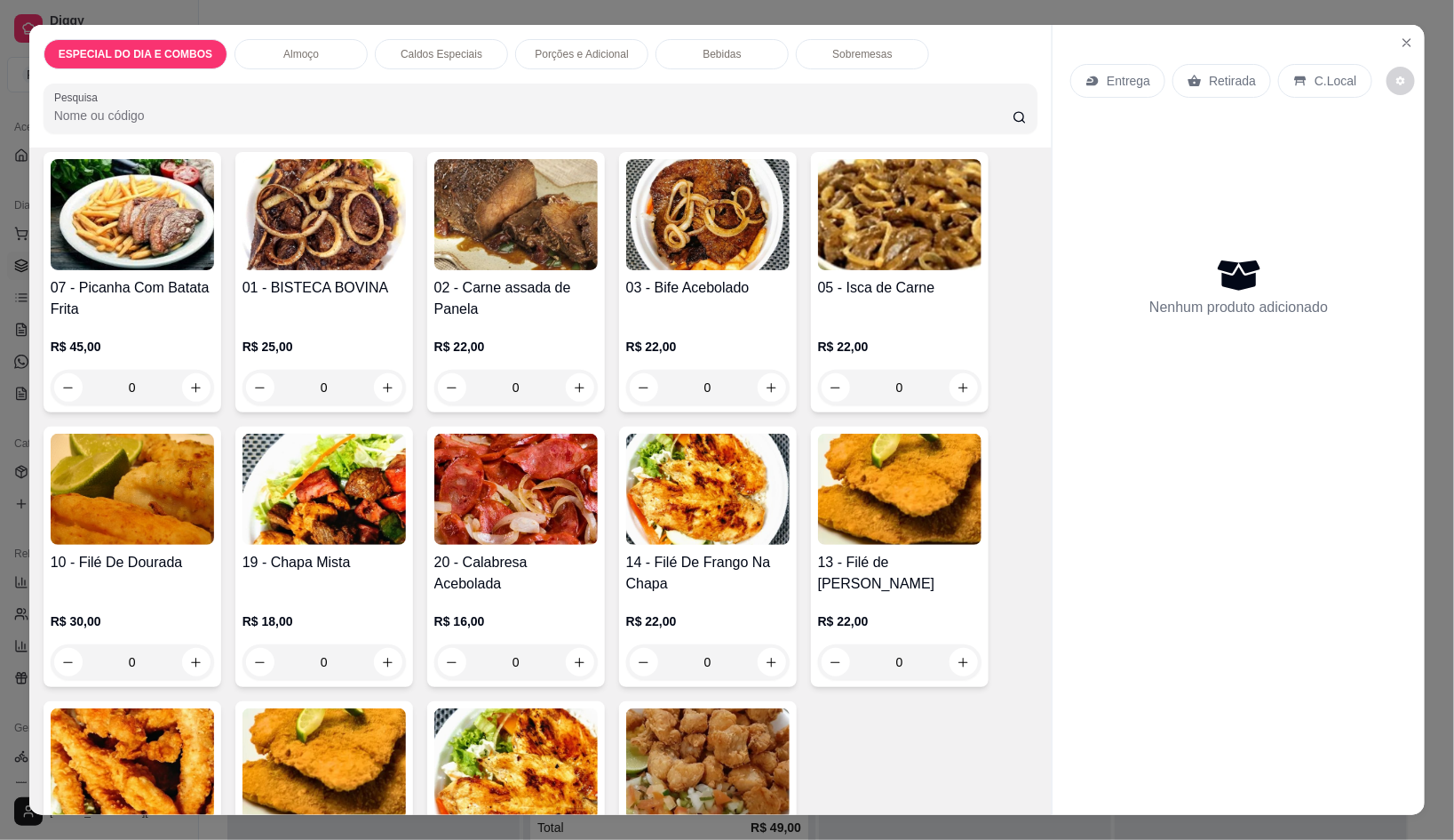
scroll to position [443, 0]
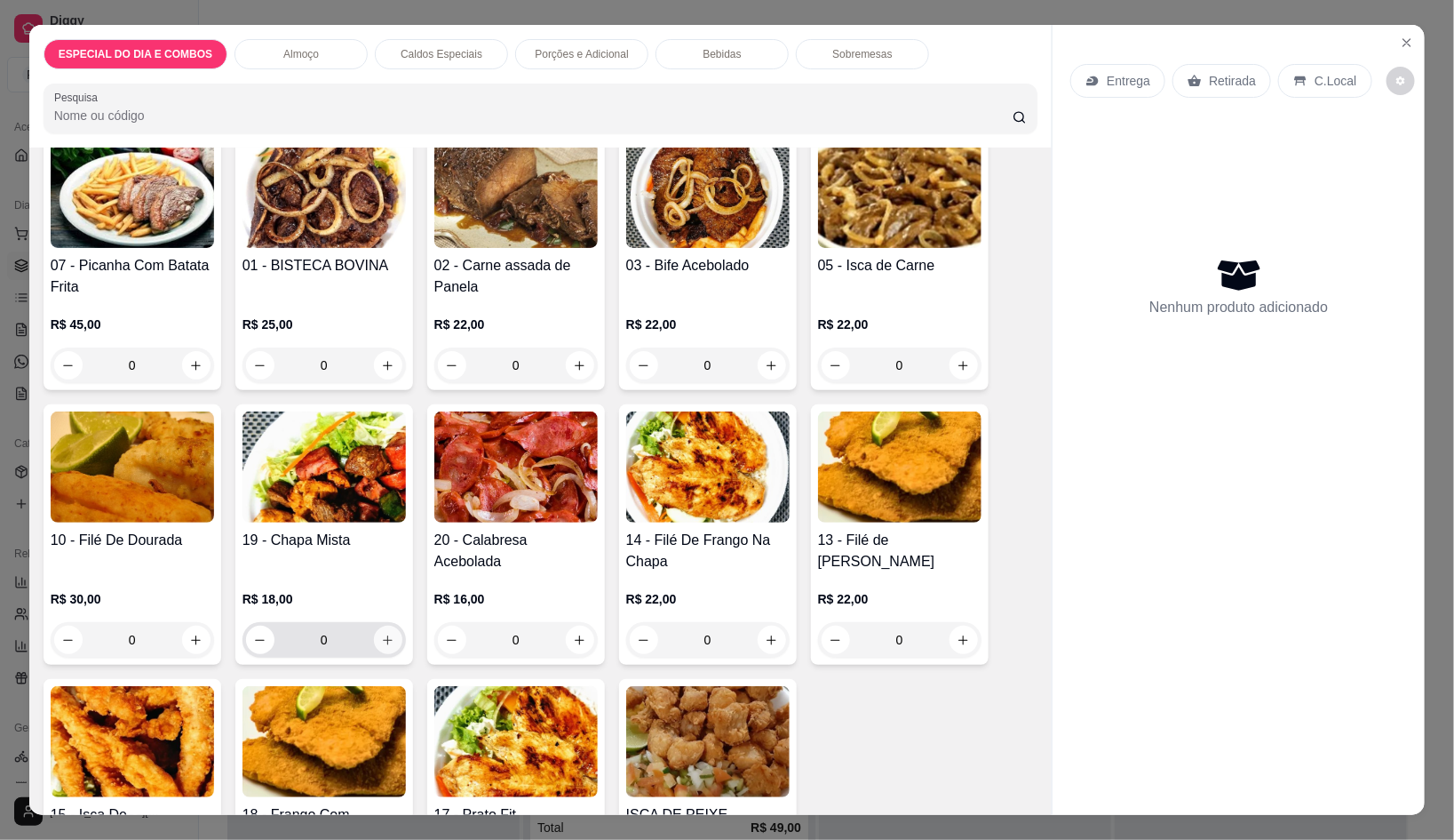
click at [384, 626] on button "increase-product-quantity" at bounding box center [388, 640] width 29 height 29
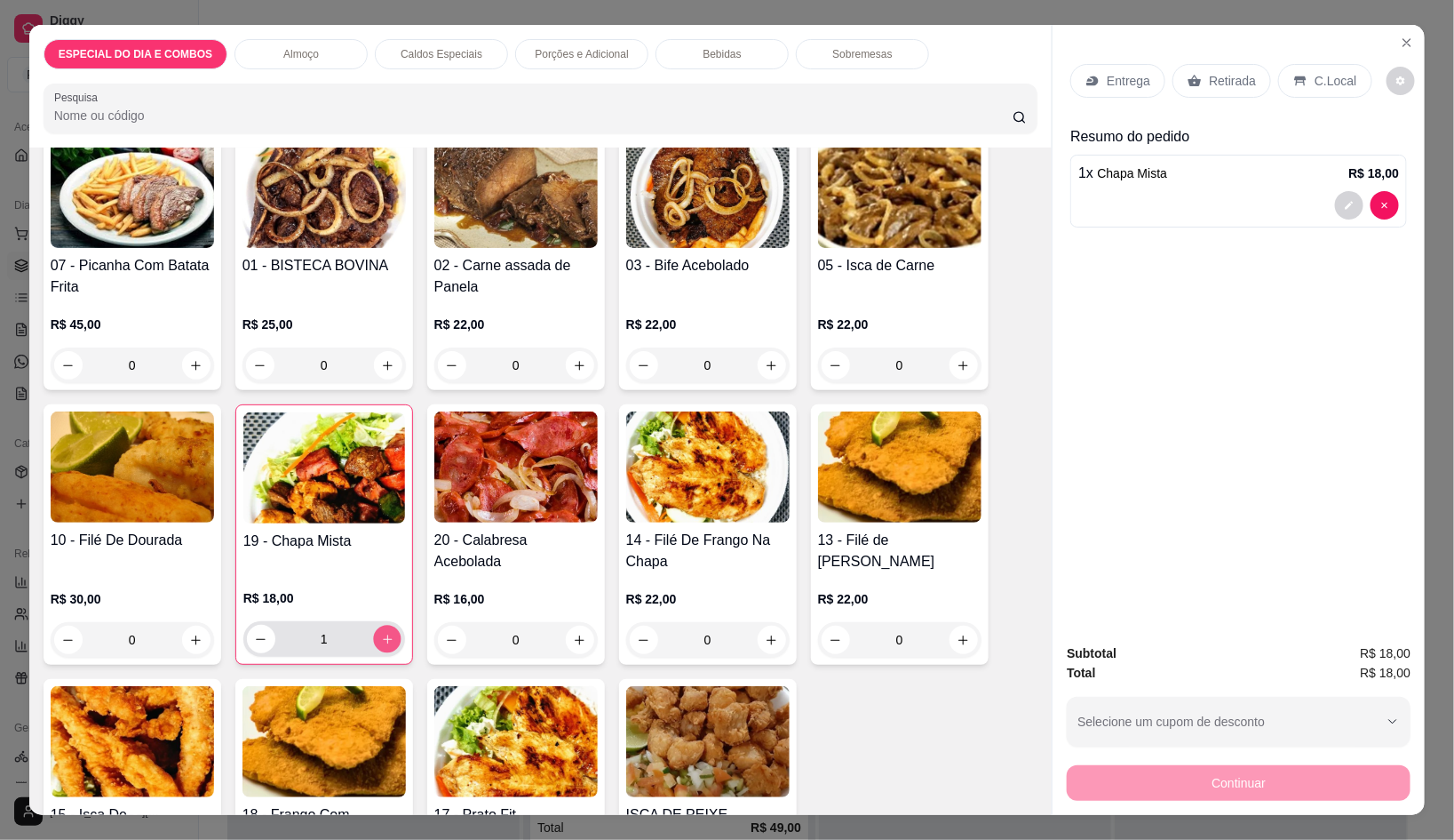
click at [384, 626] on button "increase-product-quantity" at bounding box center [387, 640] width 28 height 28
click at [728, 50] on div "Bebidas" at bounding box center [722, 54] width 133 height 31
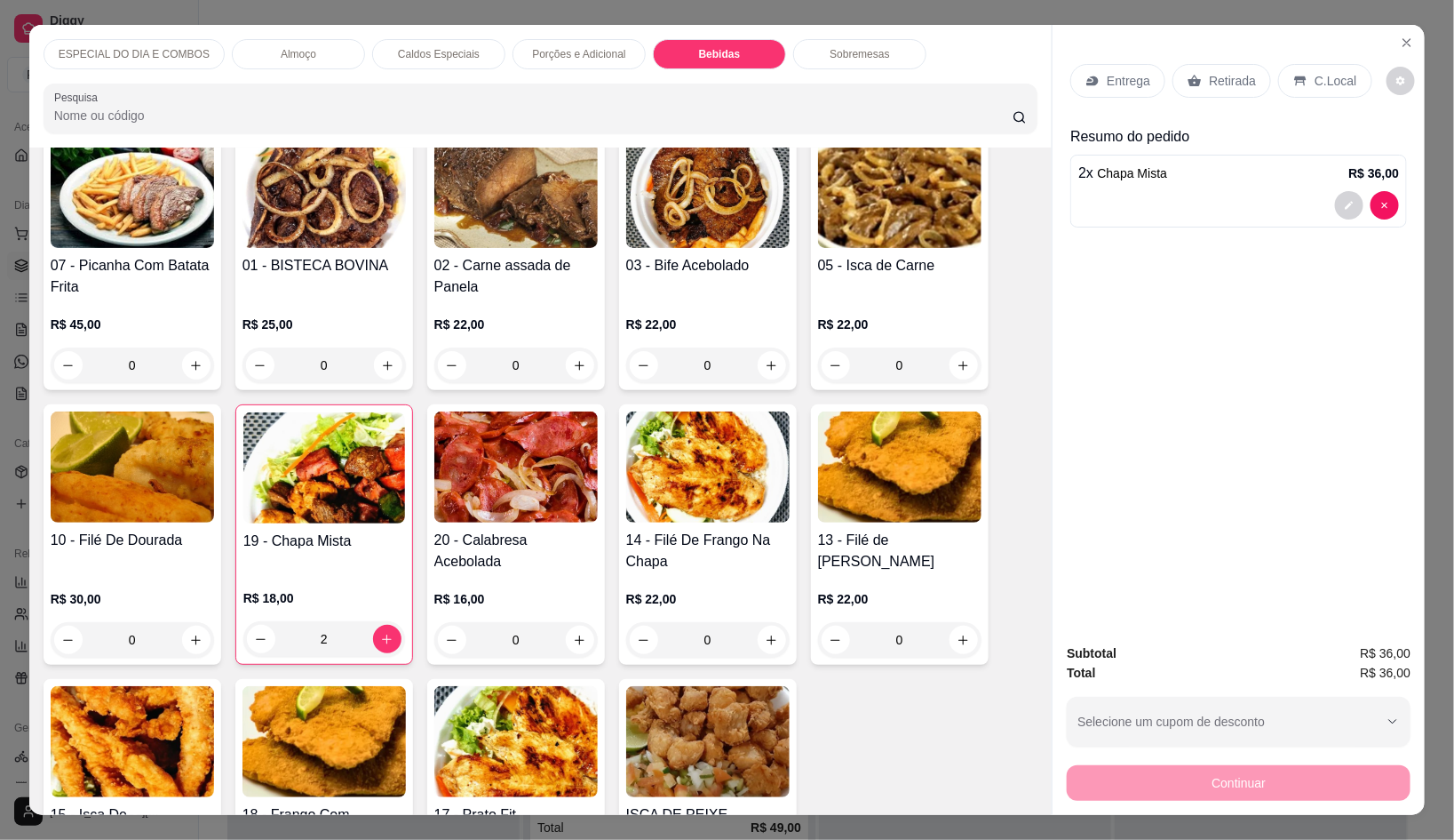
scroll to position [40, 0]
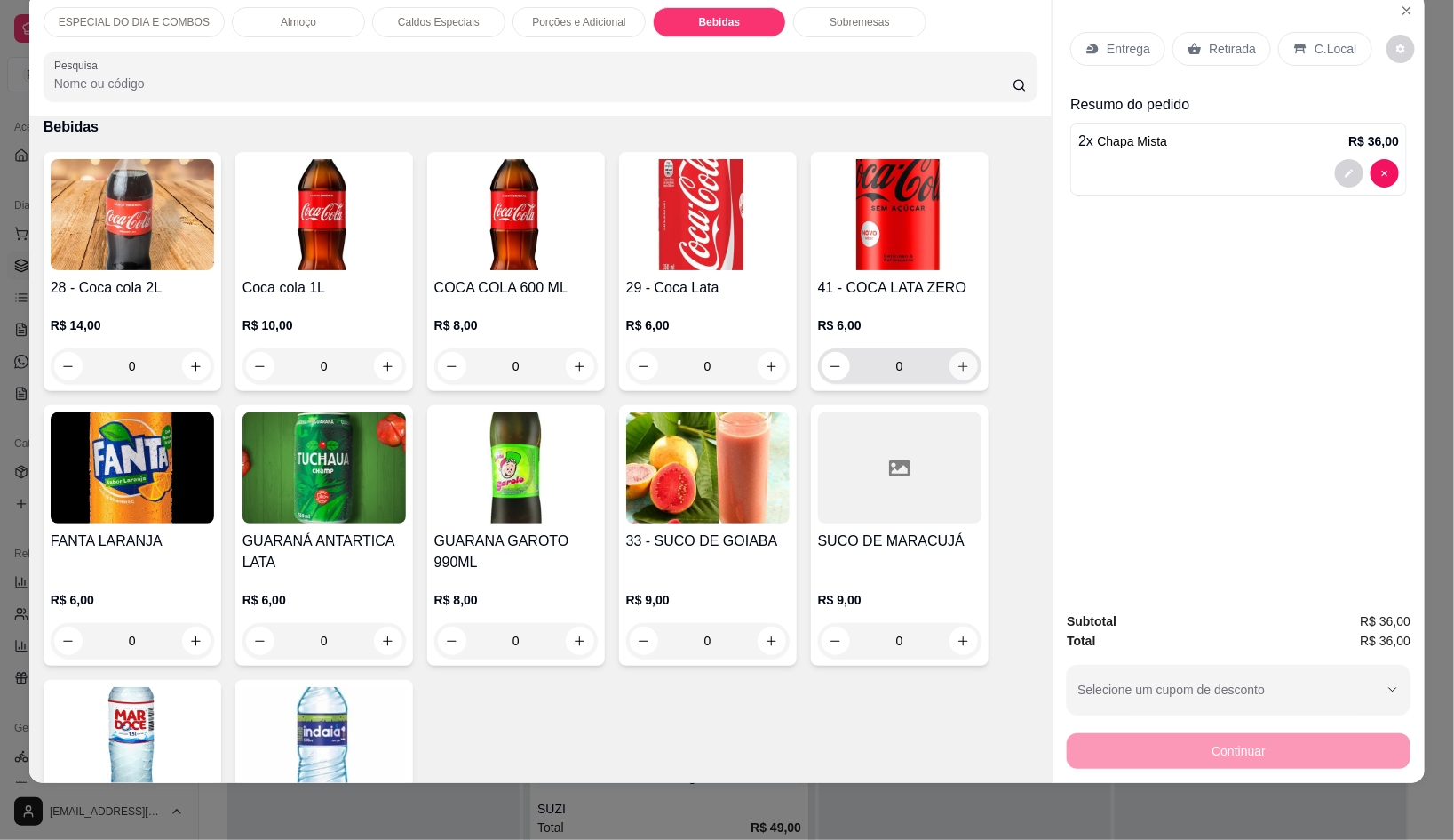
click at [957, 360] on icon "increase-product-quantity" at bounding box center [963, 367] width 14 height 14
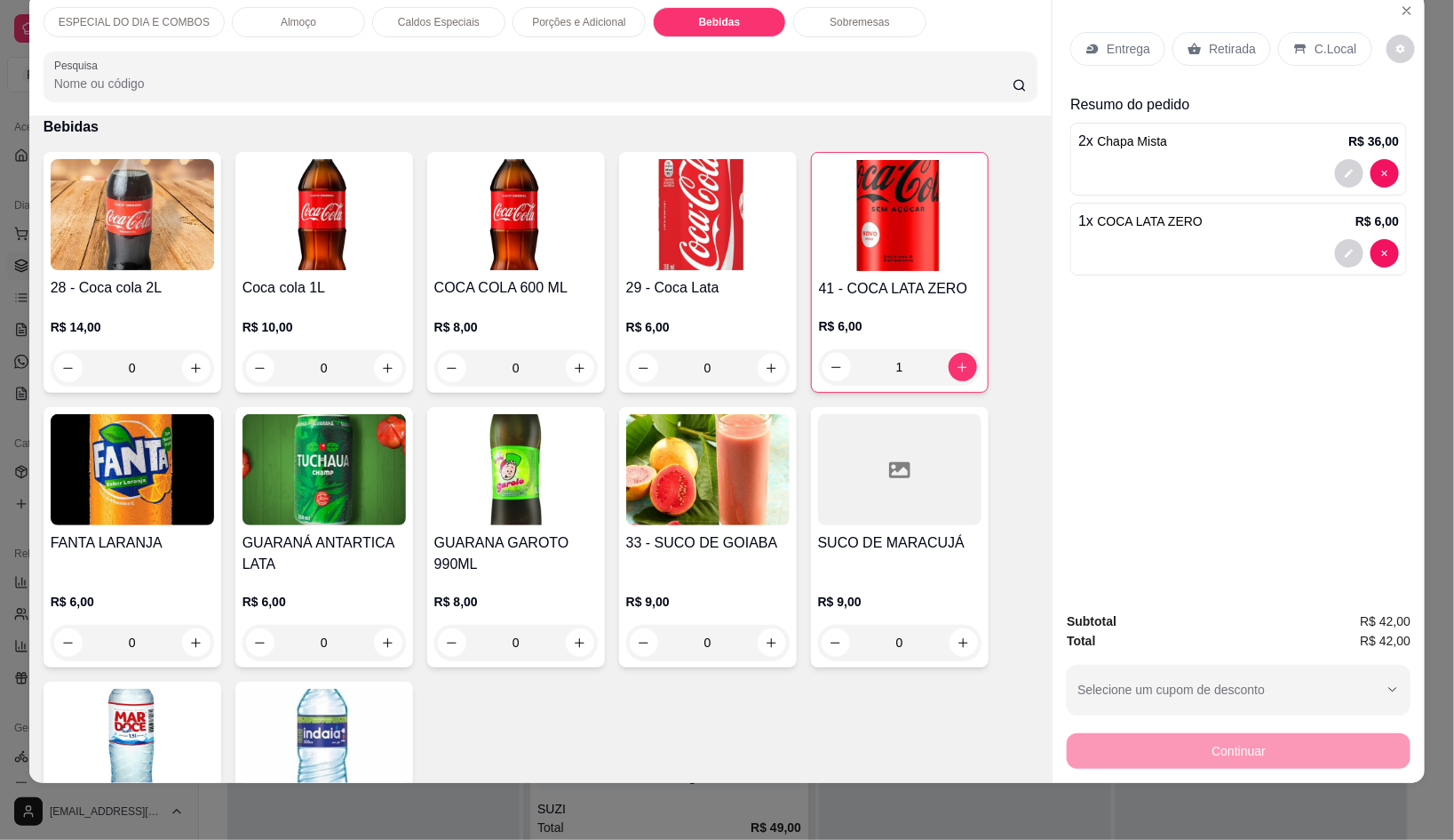
click at [1321, 40] on p "C.Local" at bounding box center [1336, 49] width 41 height 18
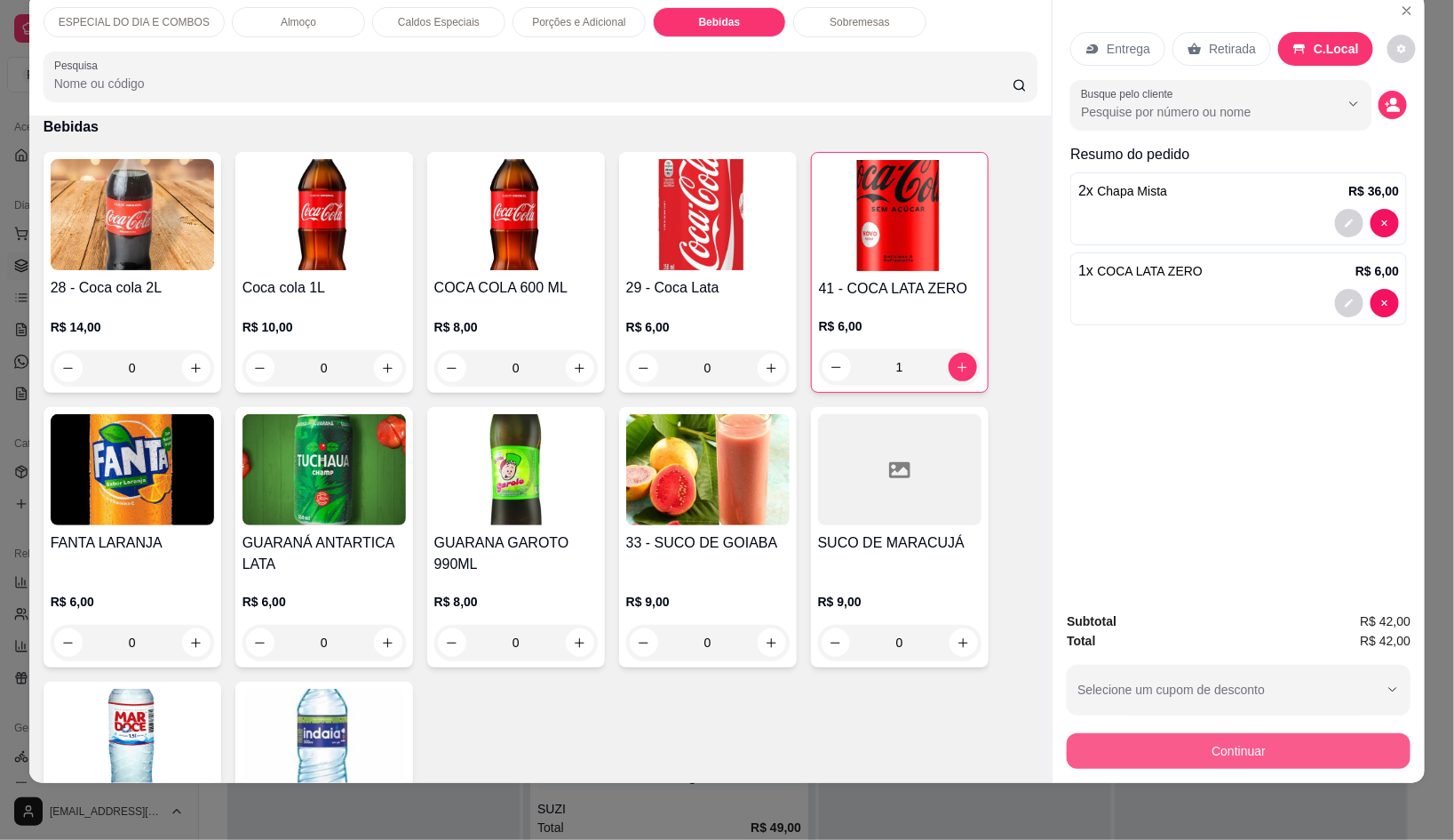
click at [1383, 733] on button "Continuar" at bounding box center [1239, 751] width 344 height 36
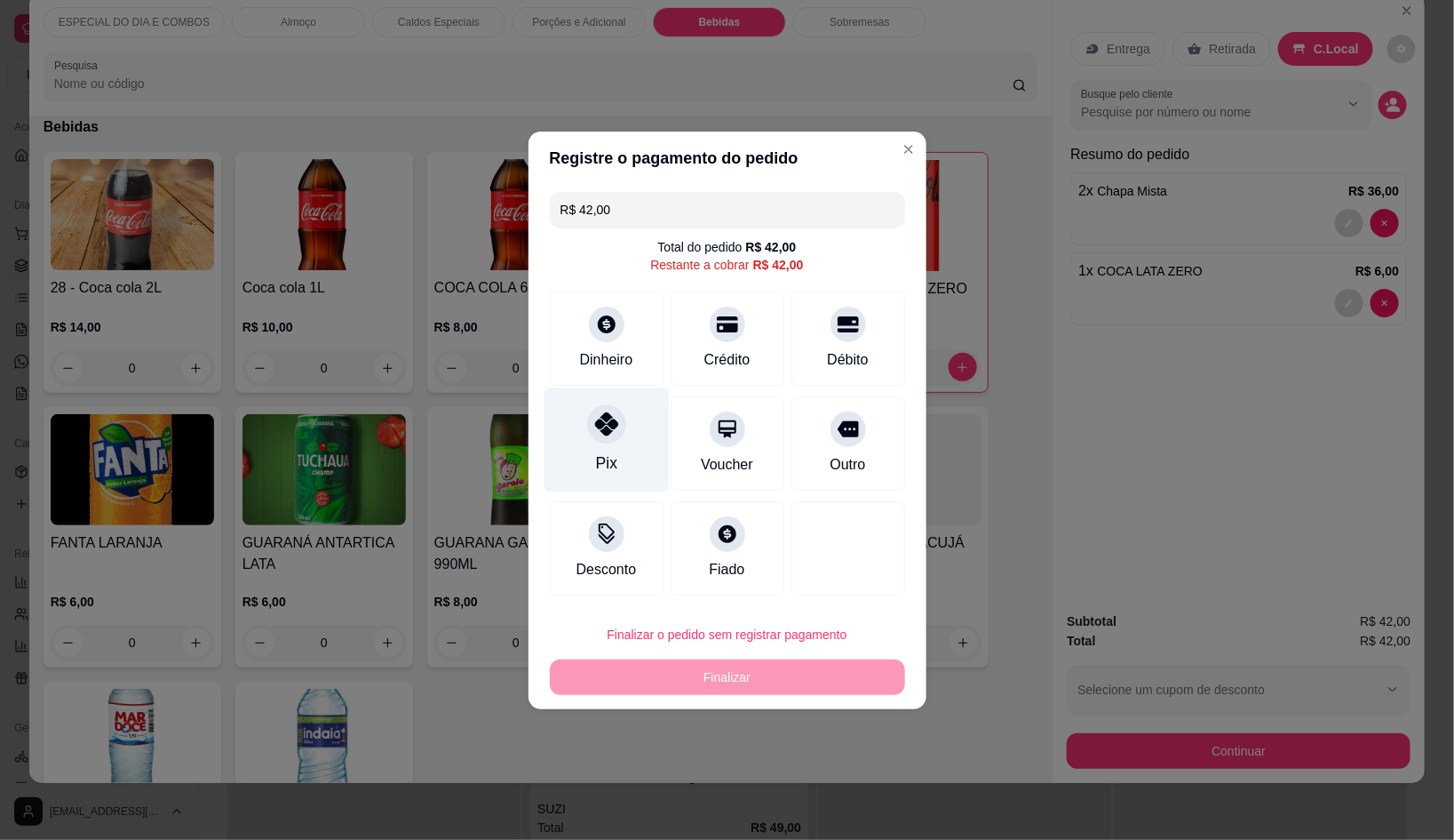
click at [624, 455] on div "Pix" at bounding box center [606, 438] width 125 height 104
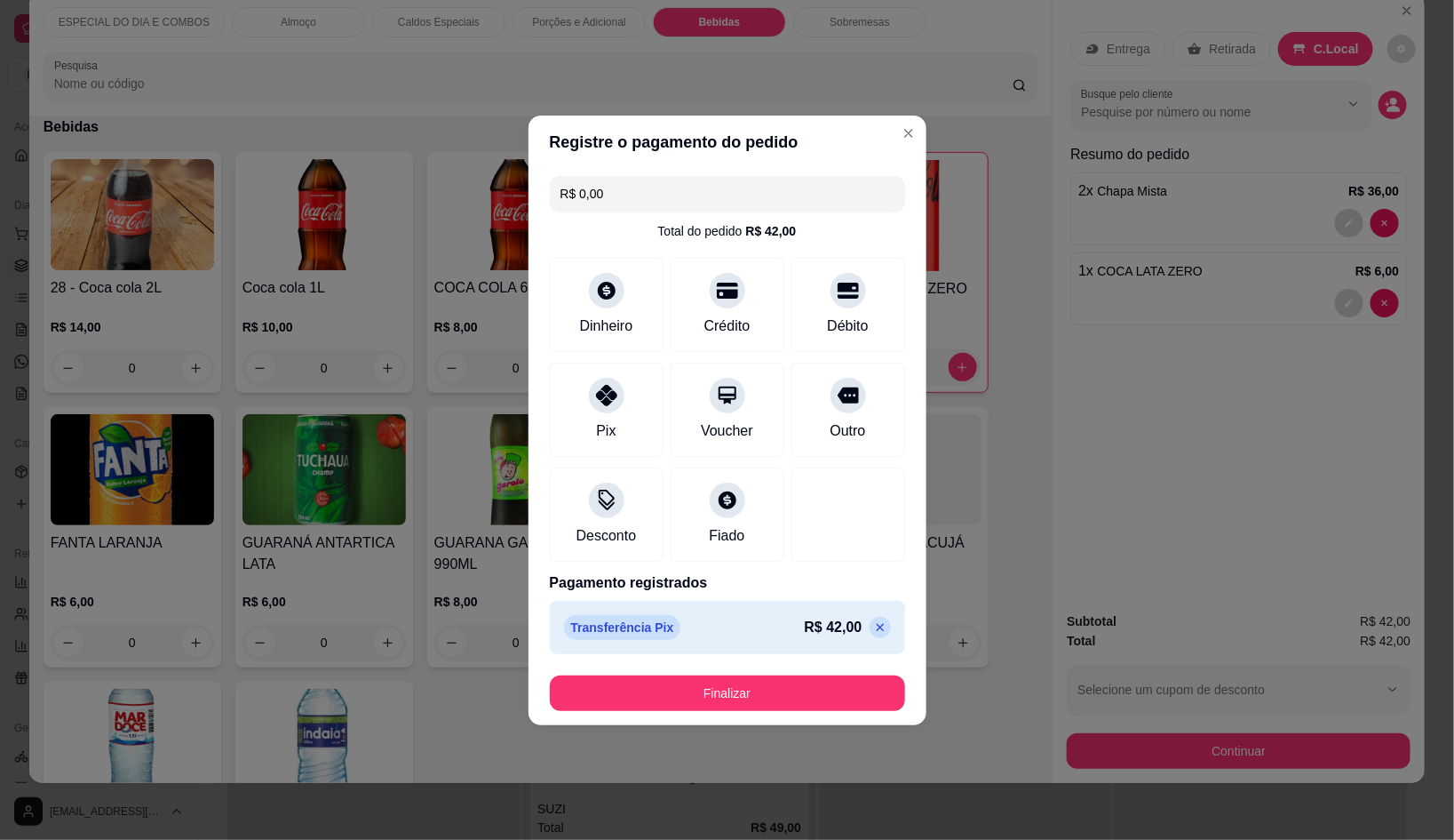
click at [793, 682] on button "Finalizar" at bounding box center [727, 693] width 355 height 36
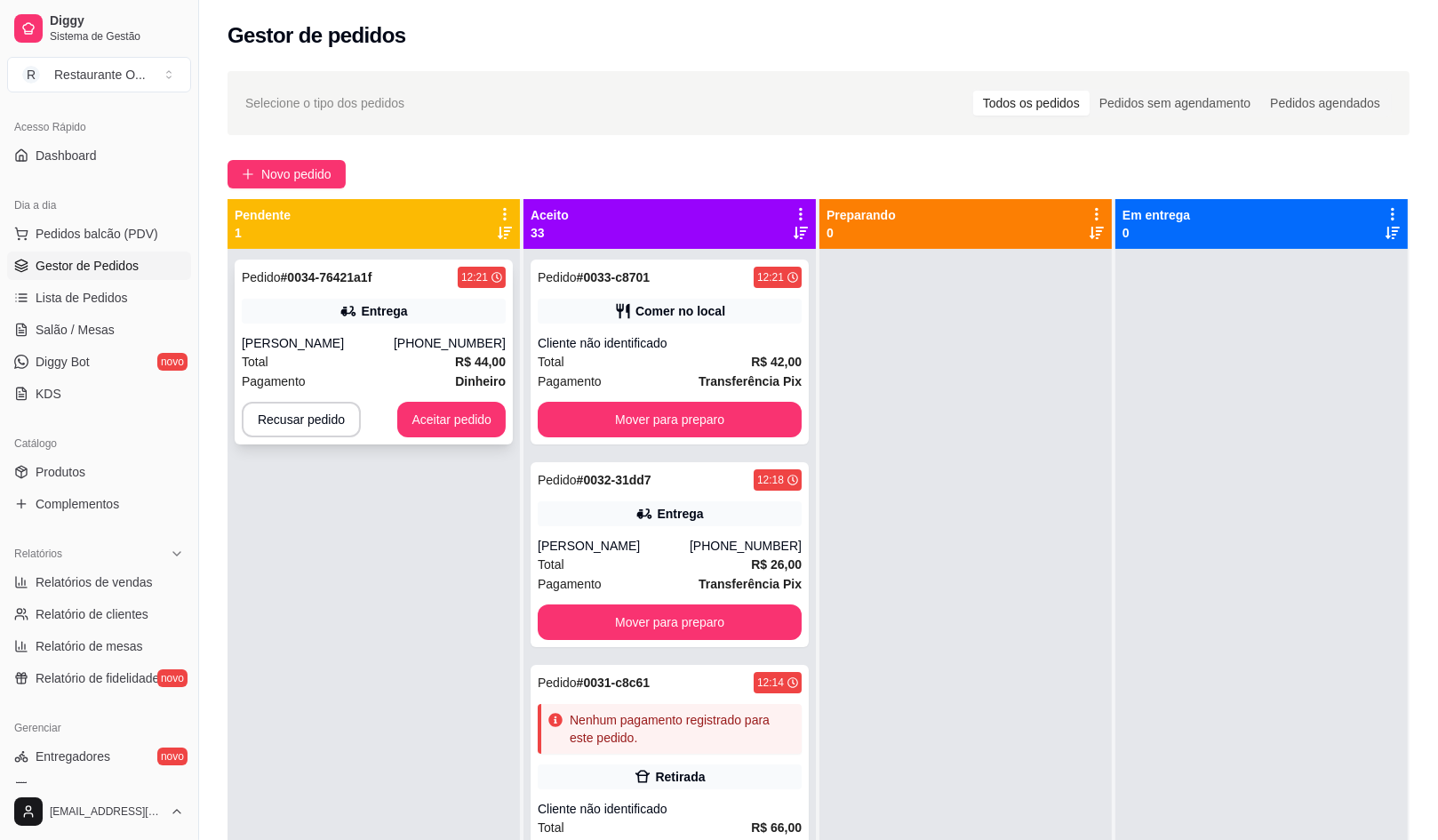
click at [448, 335] on div "[PHONE_NUMBER]" at bounding box center [449, 343] width 112 height 18
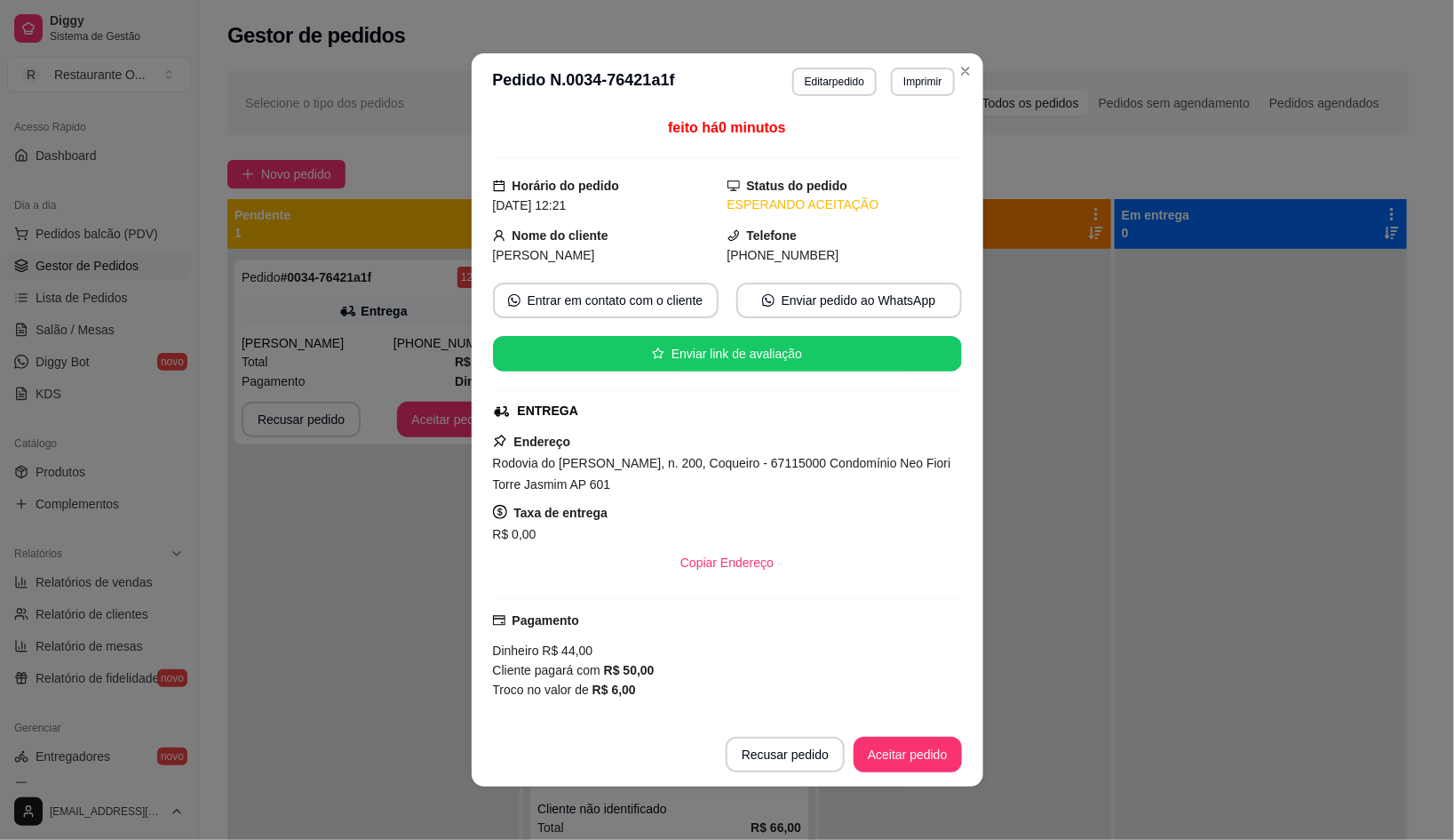
click at [819, 85] on button "Editar pedido" at bounding box center [835, 81] width 85 height 29
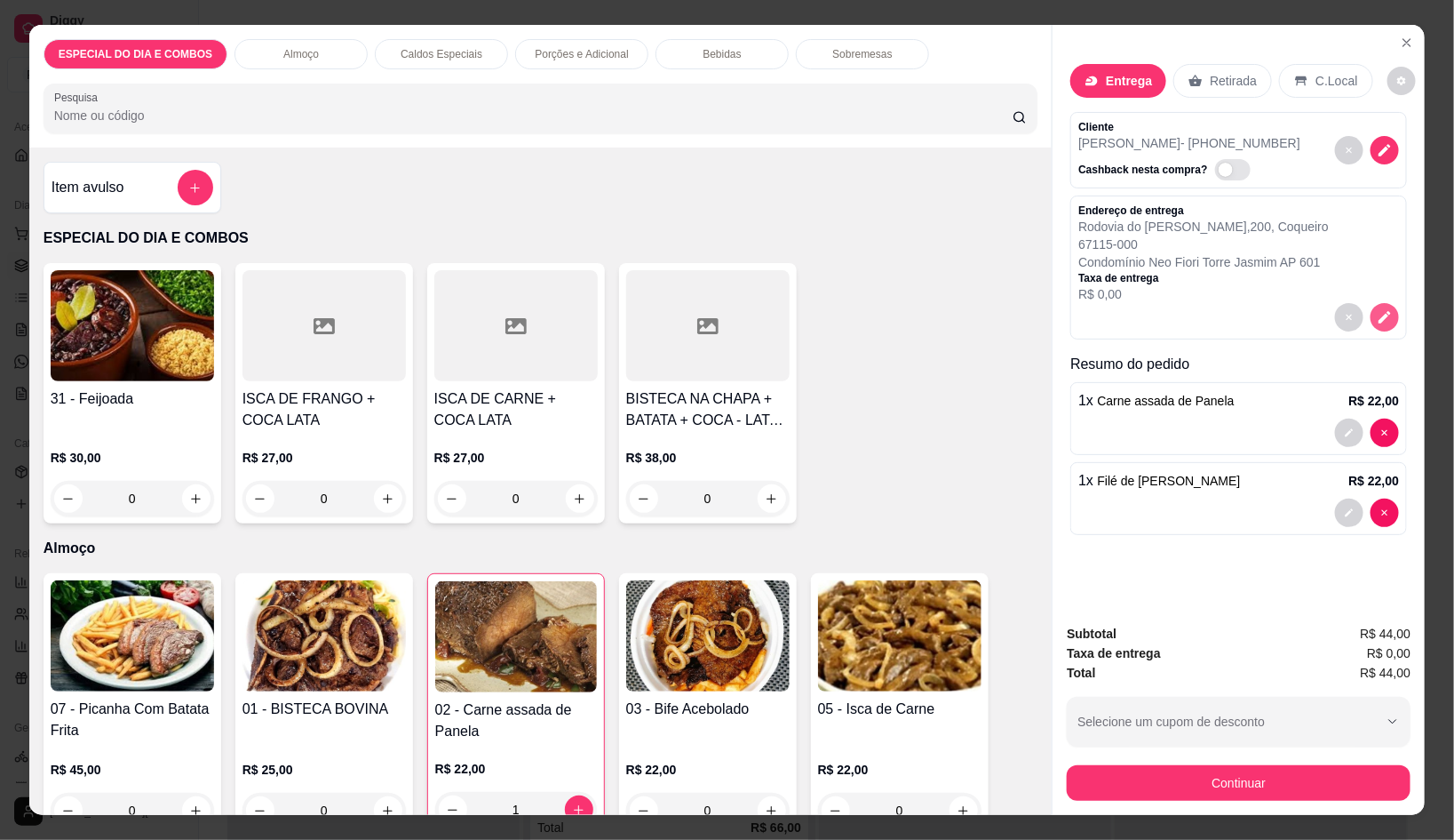
click at [1389, 306] on button "decrease-product-quantity" at bounding box center [1385, 317] width 29 height 29
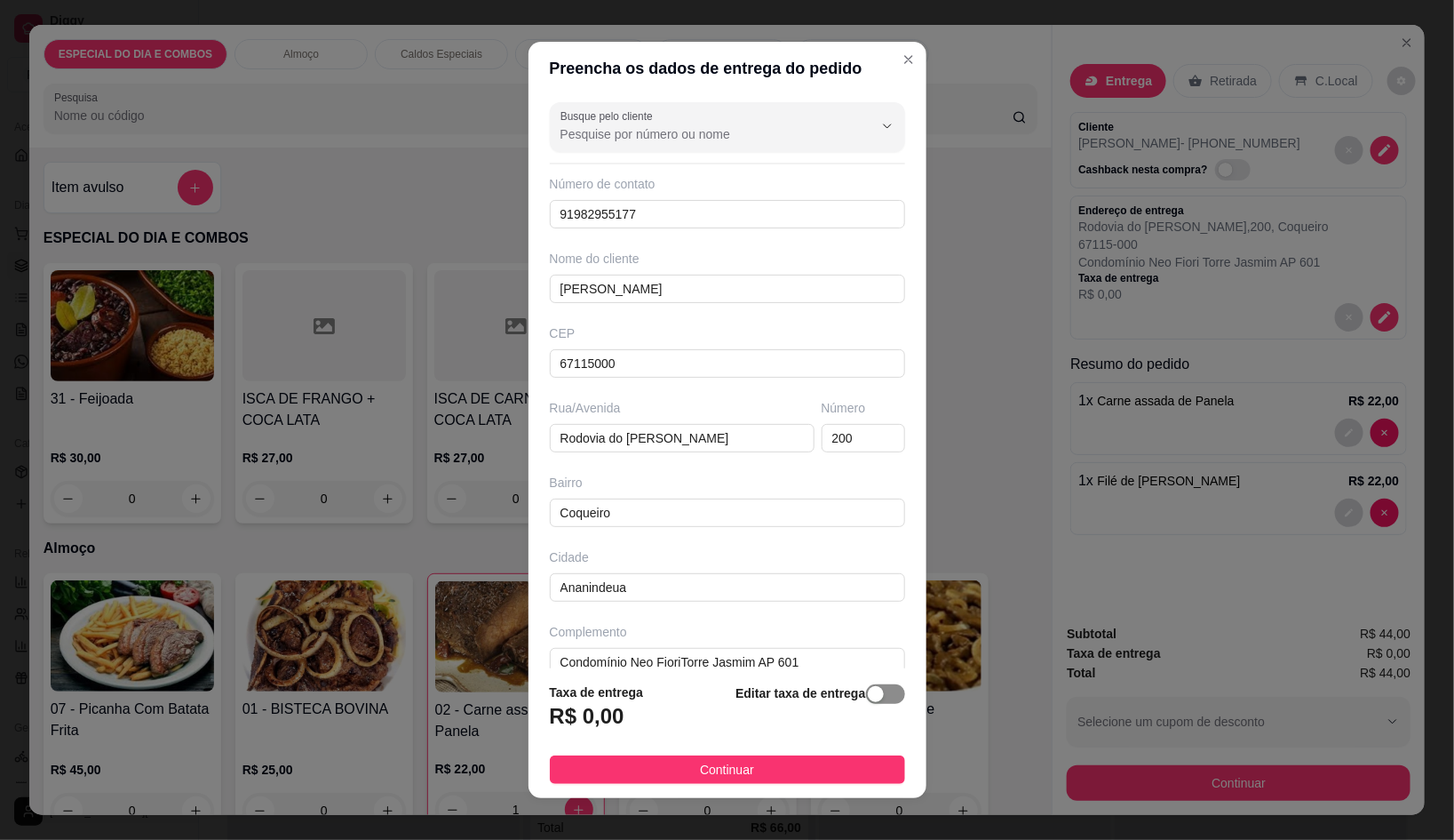
click at [867, 704] on span "button" at bounding box center [886, 694] width 39 height 20
click at [627, 717] on input "0,00" at bounding box center [646, 724] width 191 height 34
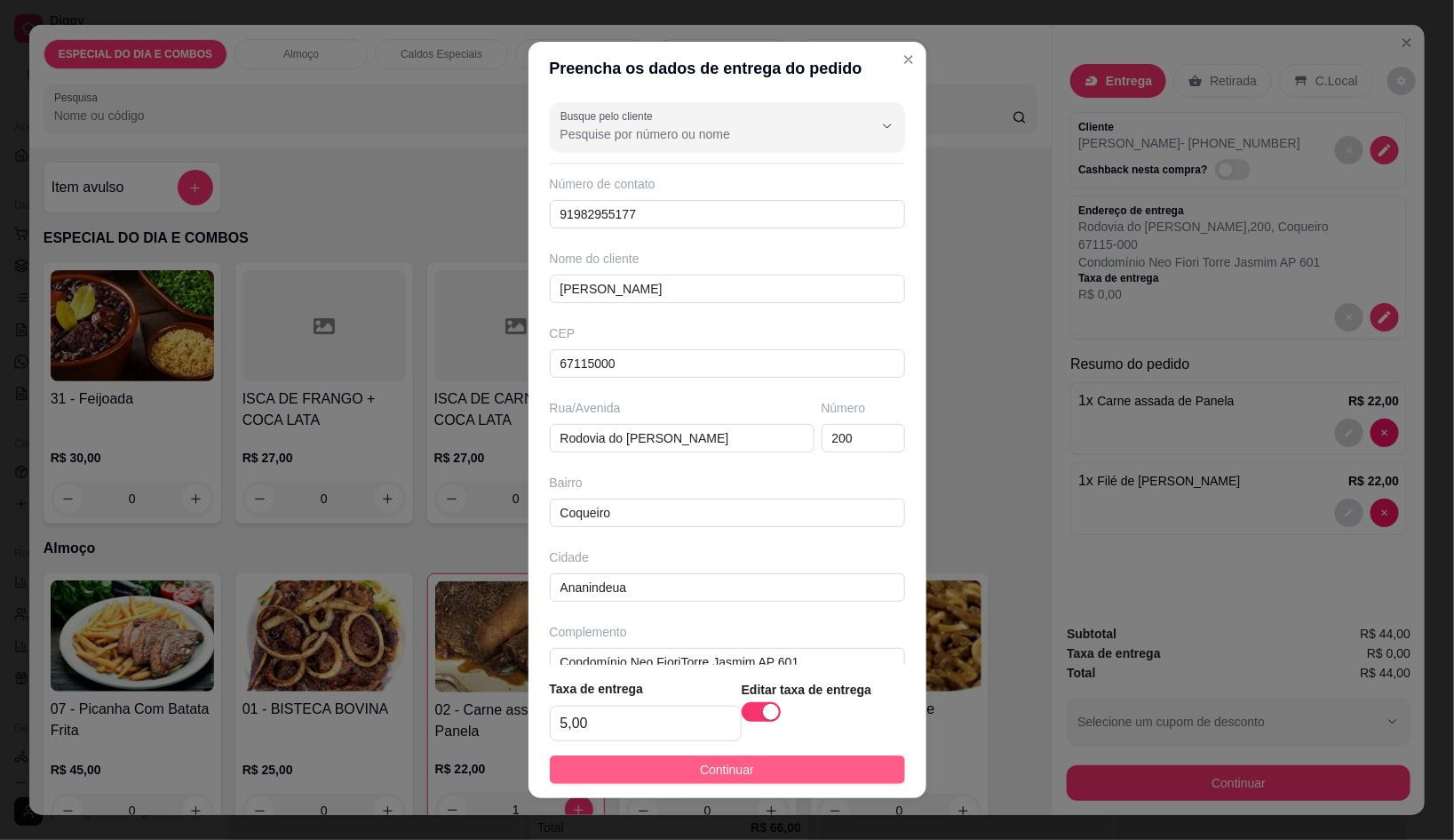
click at [849, 771] on button "Continuar" at bounding box center [727, 769] width 355 height 29
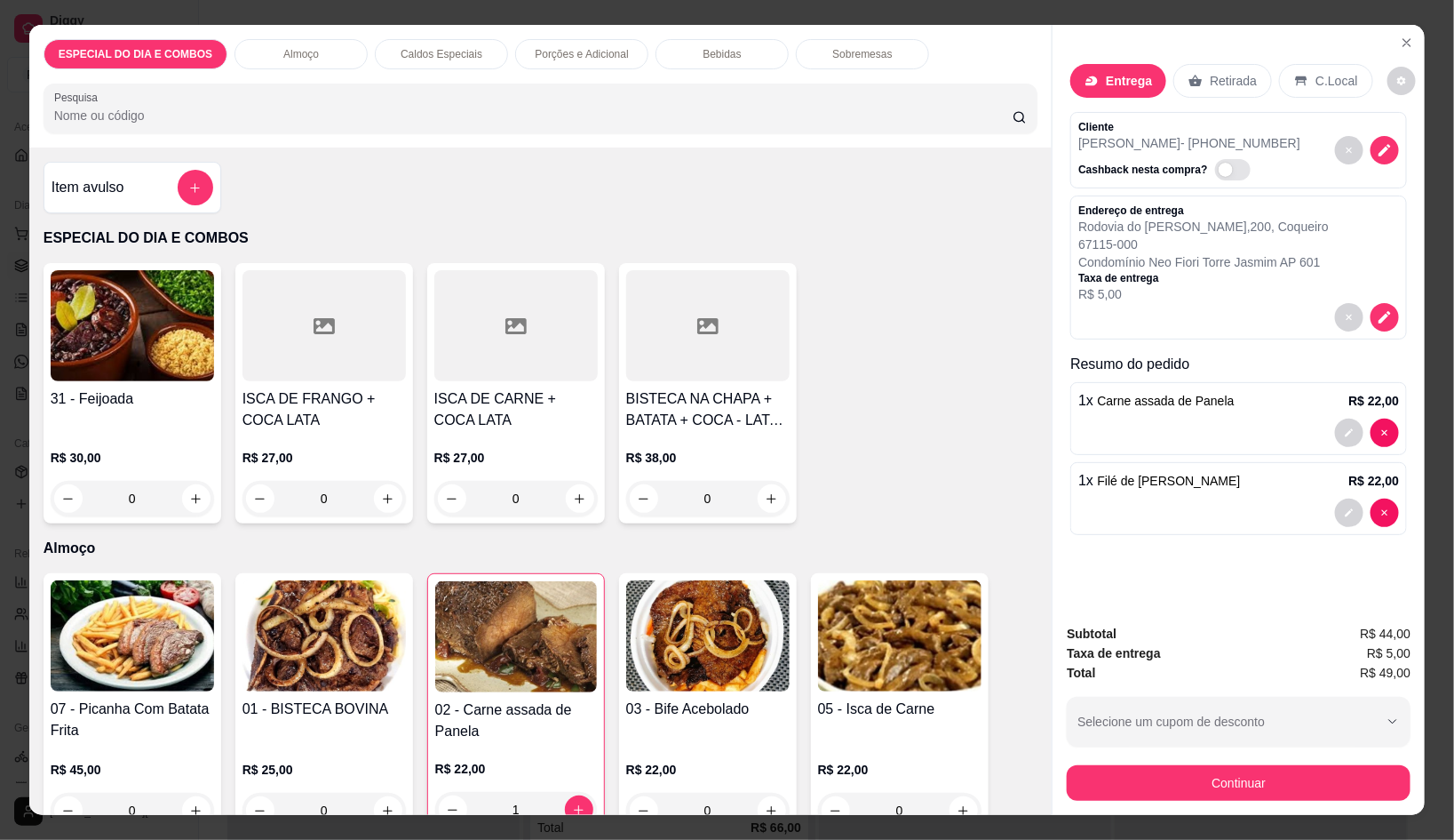
click at [1174, 760] on div "Continuar" at bounding box center [1239, 780] width 344 height 40
click at [1186, 770] on button "Continuar" at bounding box center [1239, 783] width 344 height 36
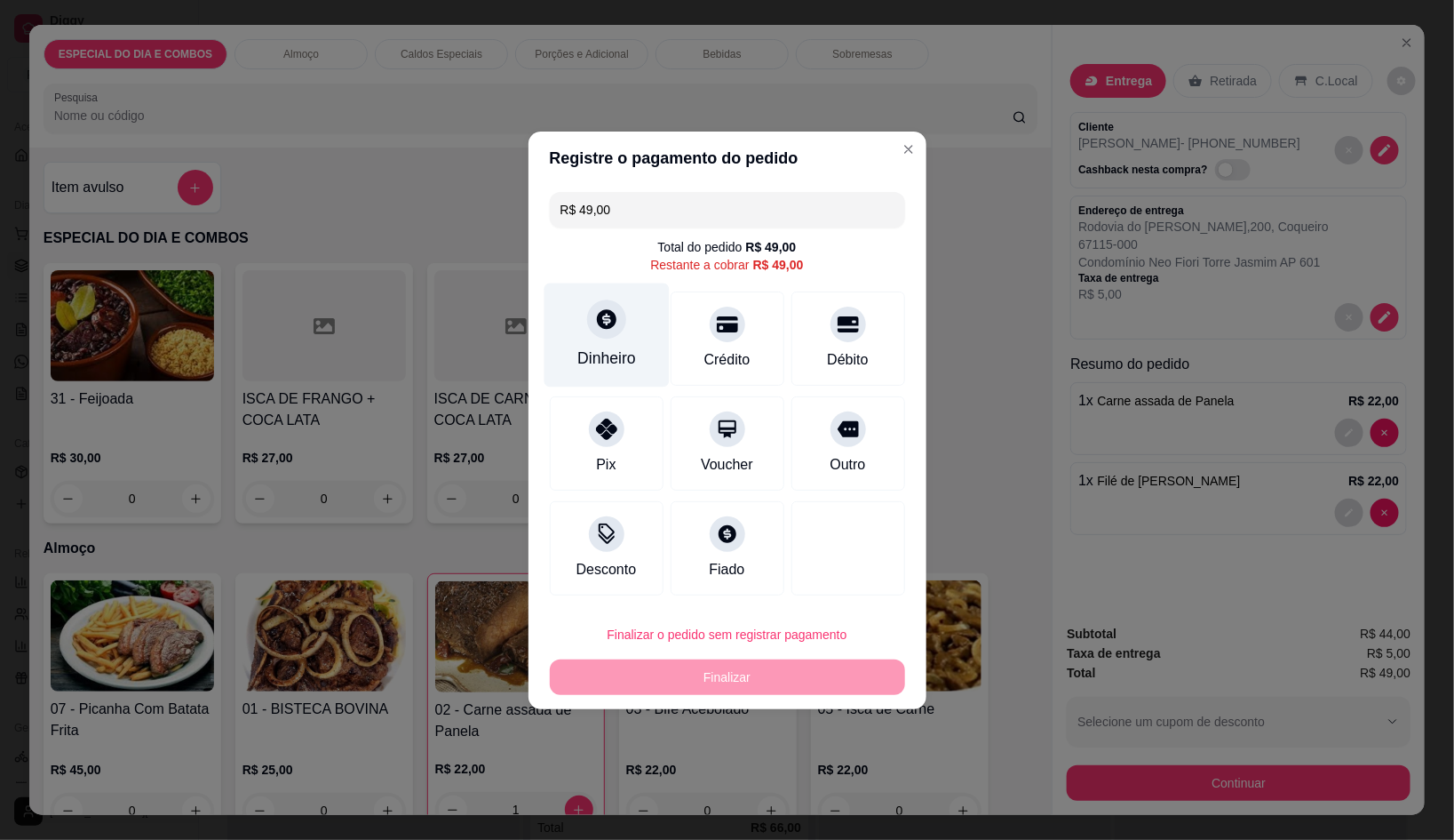
click at [618, 335] on div "Dinheiro" at bounding box center [606, 334] width 125 height 104
click at [630, 411] on input "0,00" at bounding box center [727, 403] width 355 height 36
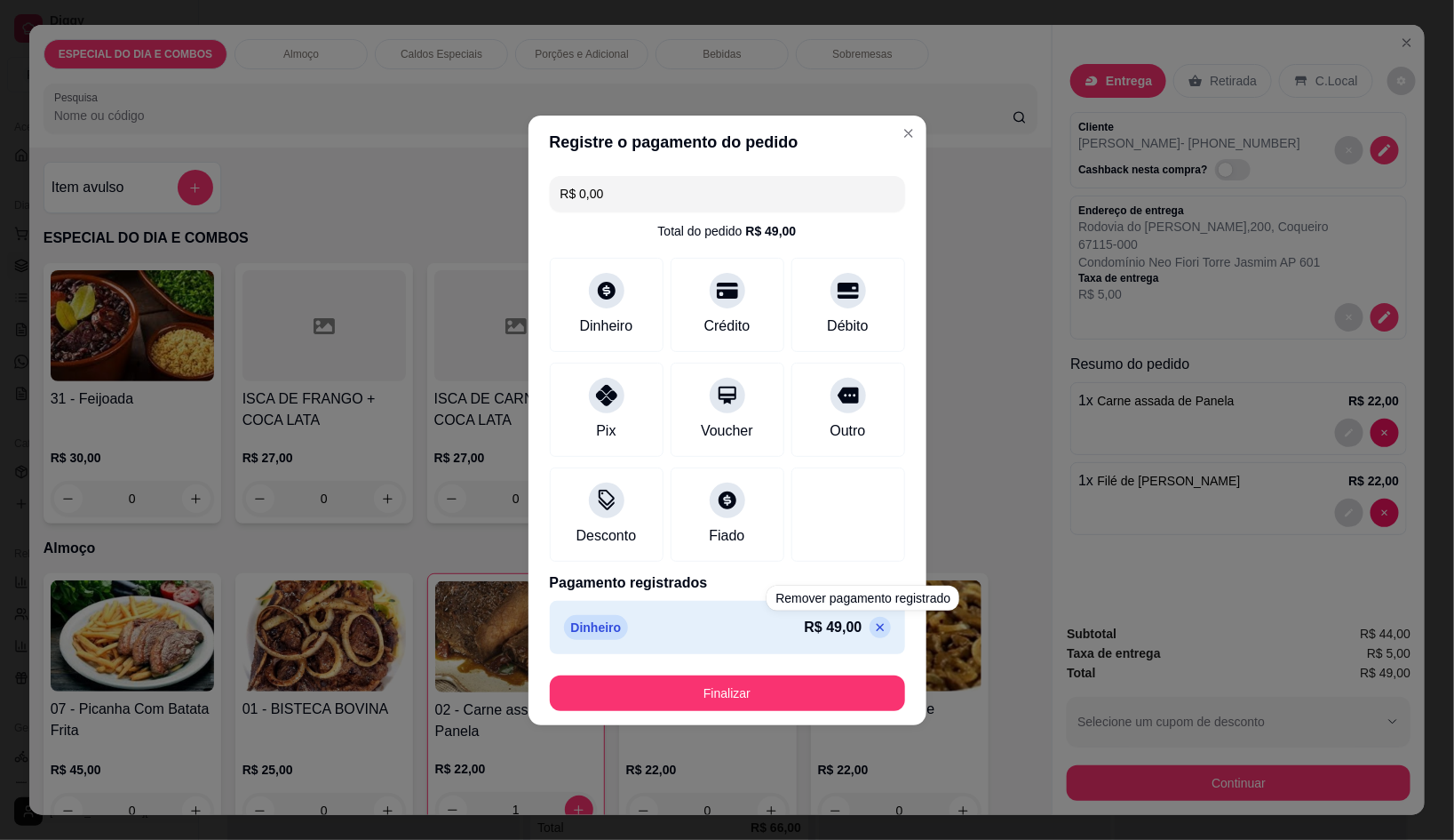
click at [859, 689] on button "Finalizar" at bounding box center [727, 693] width 355 height 36
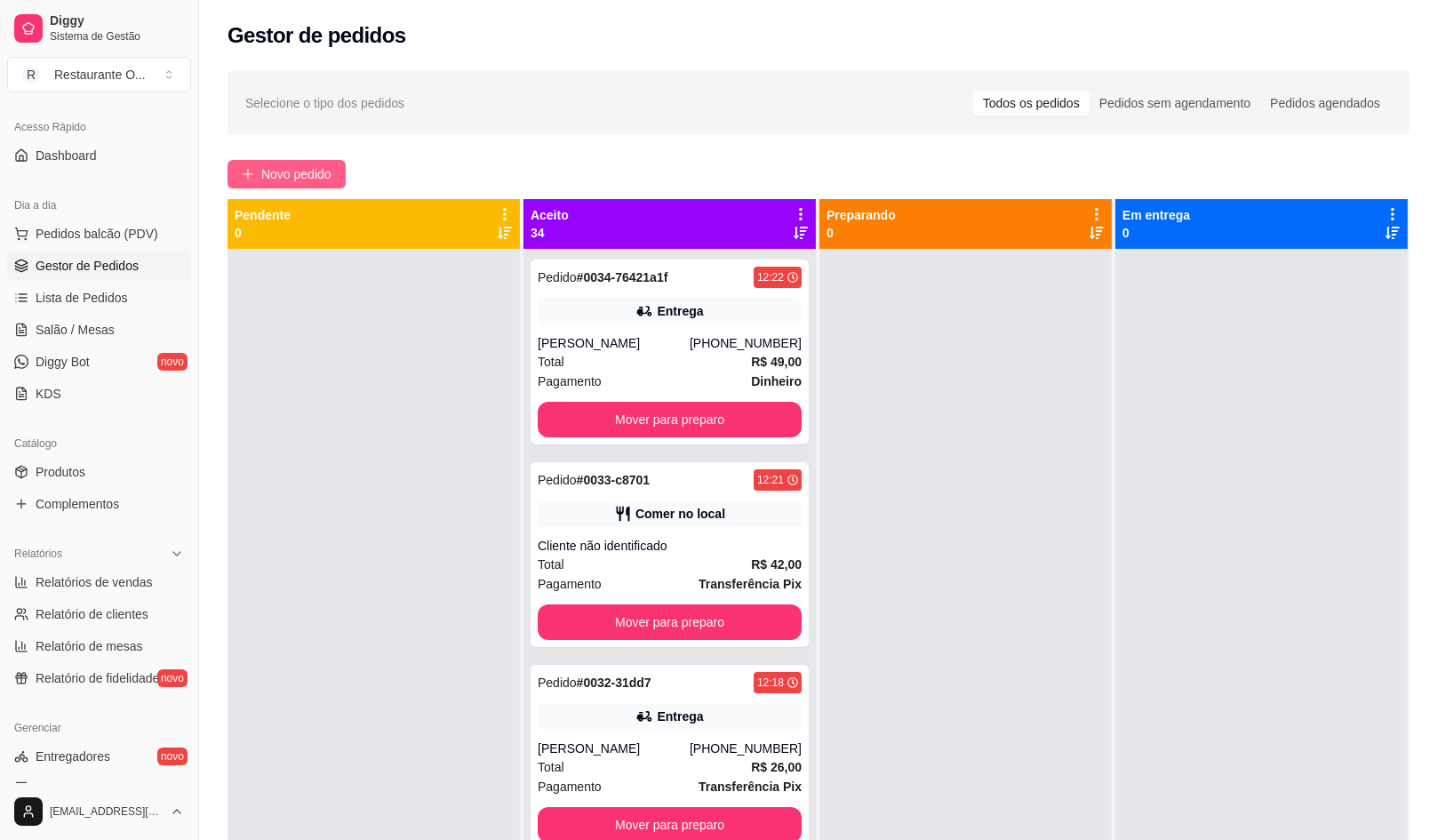
click at [288, 182] on span "Novo pedido" at bounding box center [296, 175] width 70 height 20
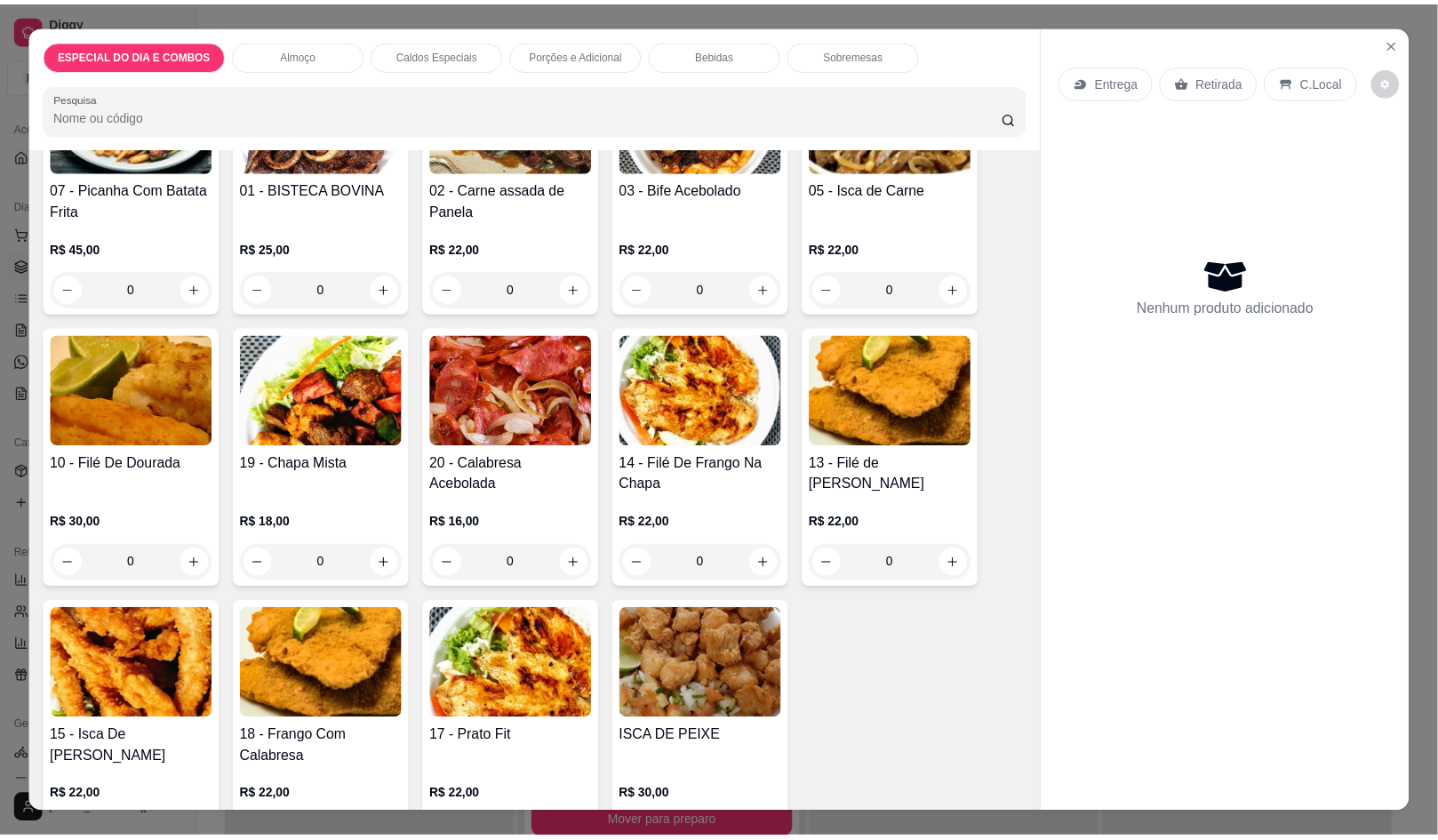
scroll to position [555, 0]
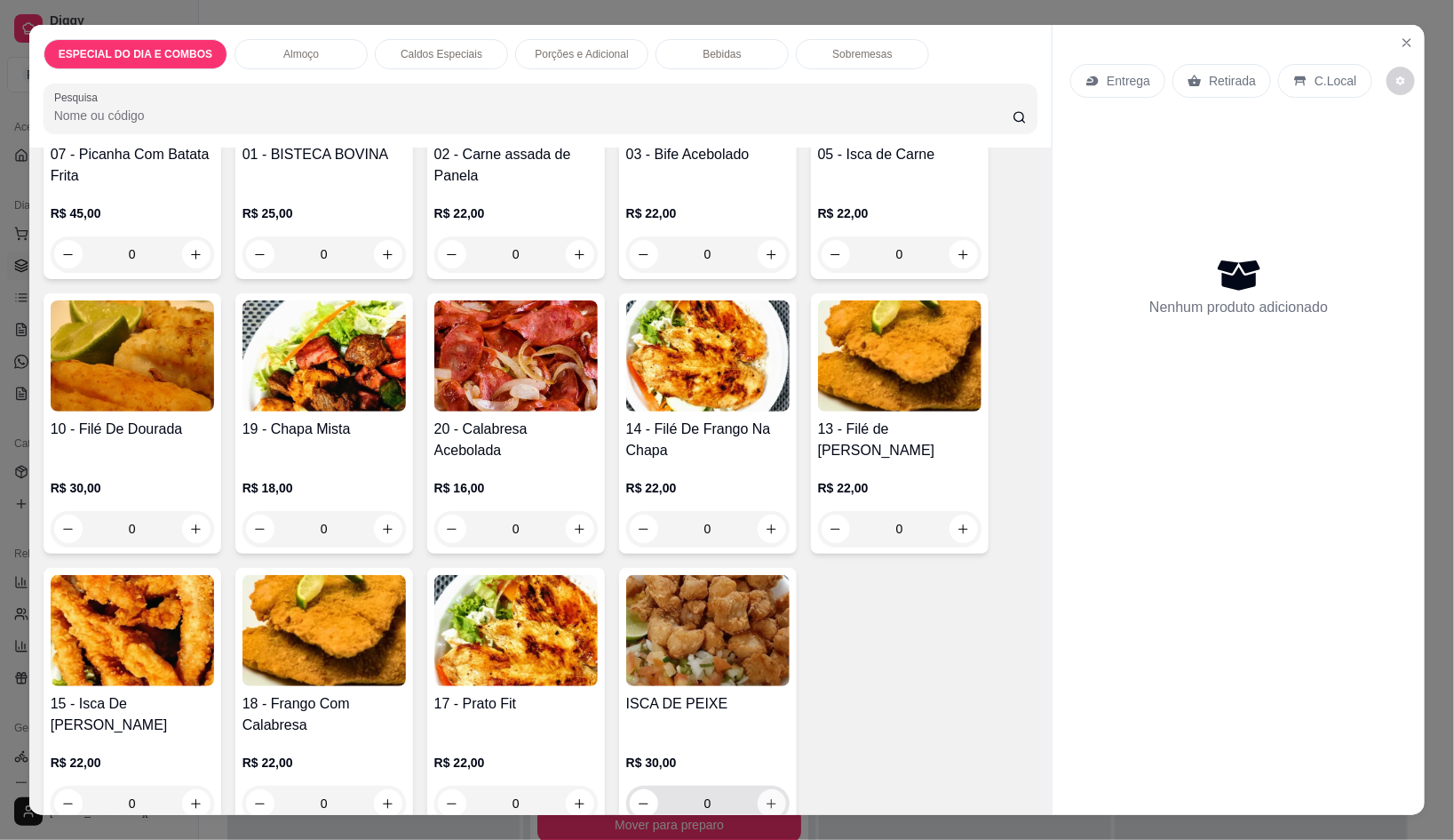
click at [765, 797] on icon "increase-product-quantity" at bounding box center [772, 803] width 14 height 14
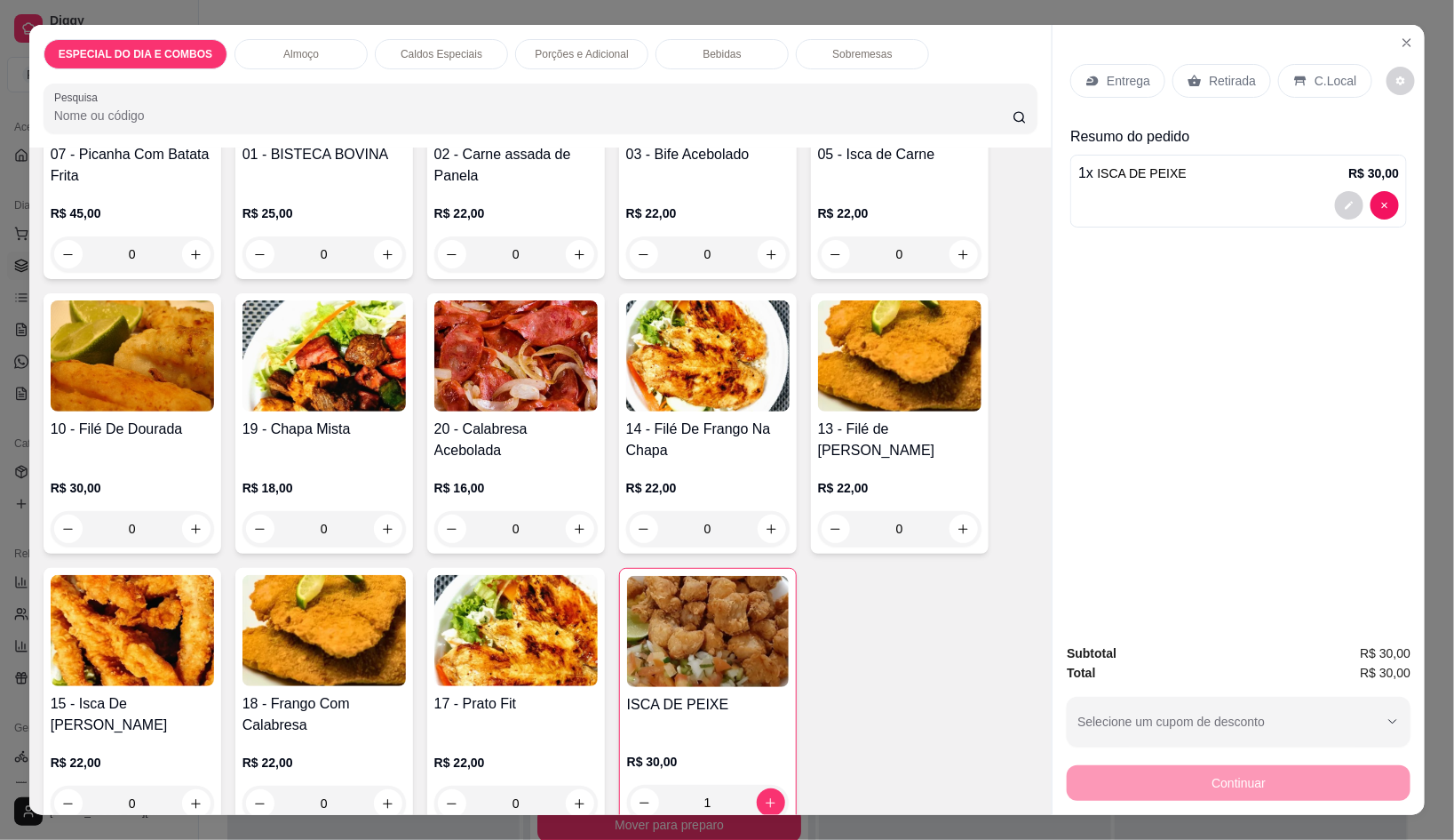
click at [1123, 64] on div "Entrega" at bounding box center [1118, 81] width 95 height 34
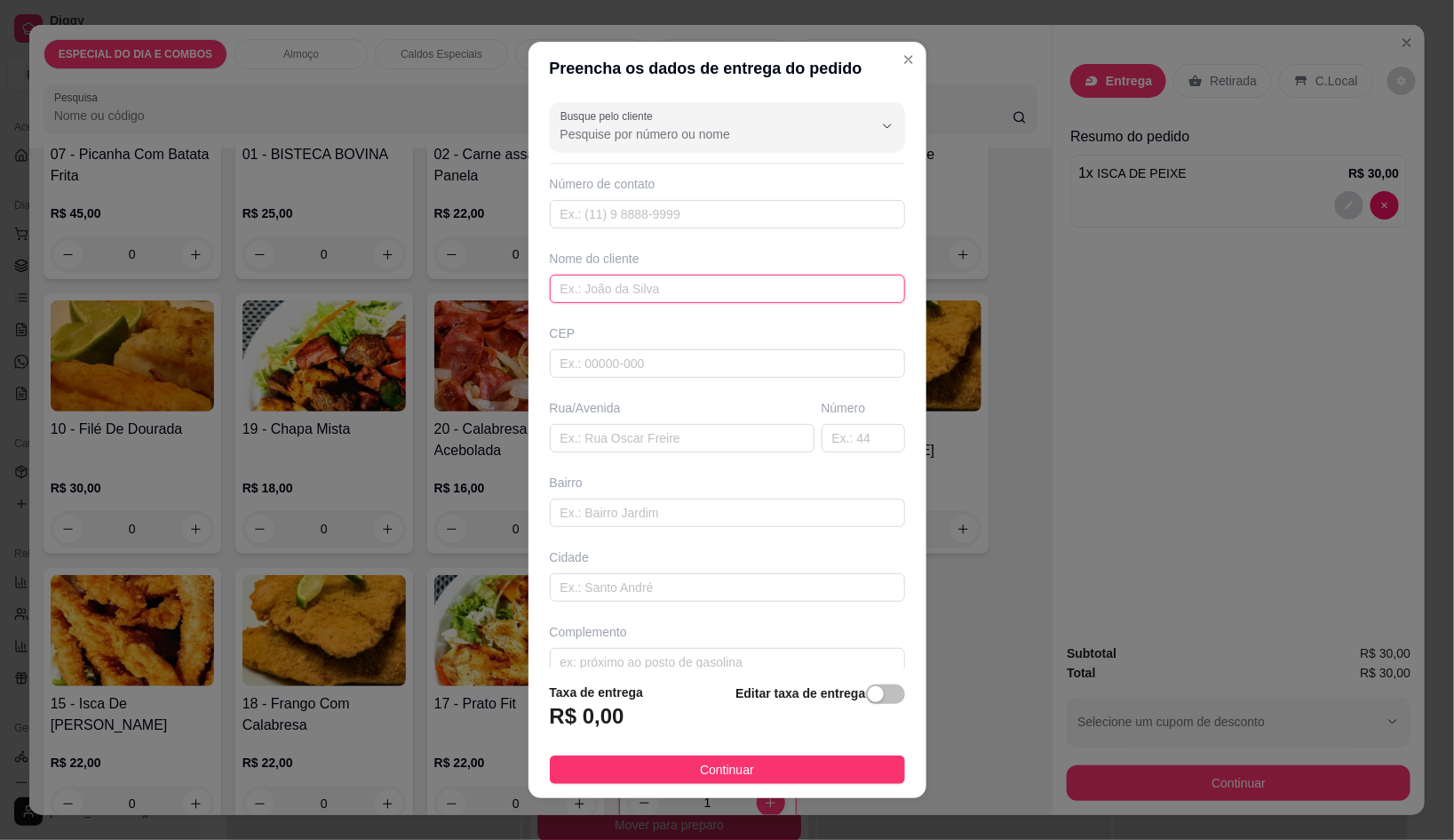
click at [679, 279] on input "text" at bounding box center [727, 288] width 355 height 29
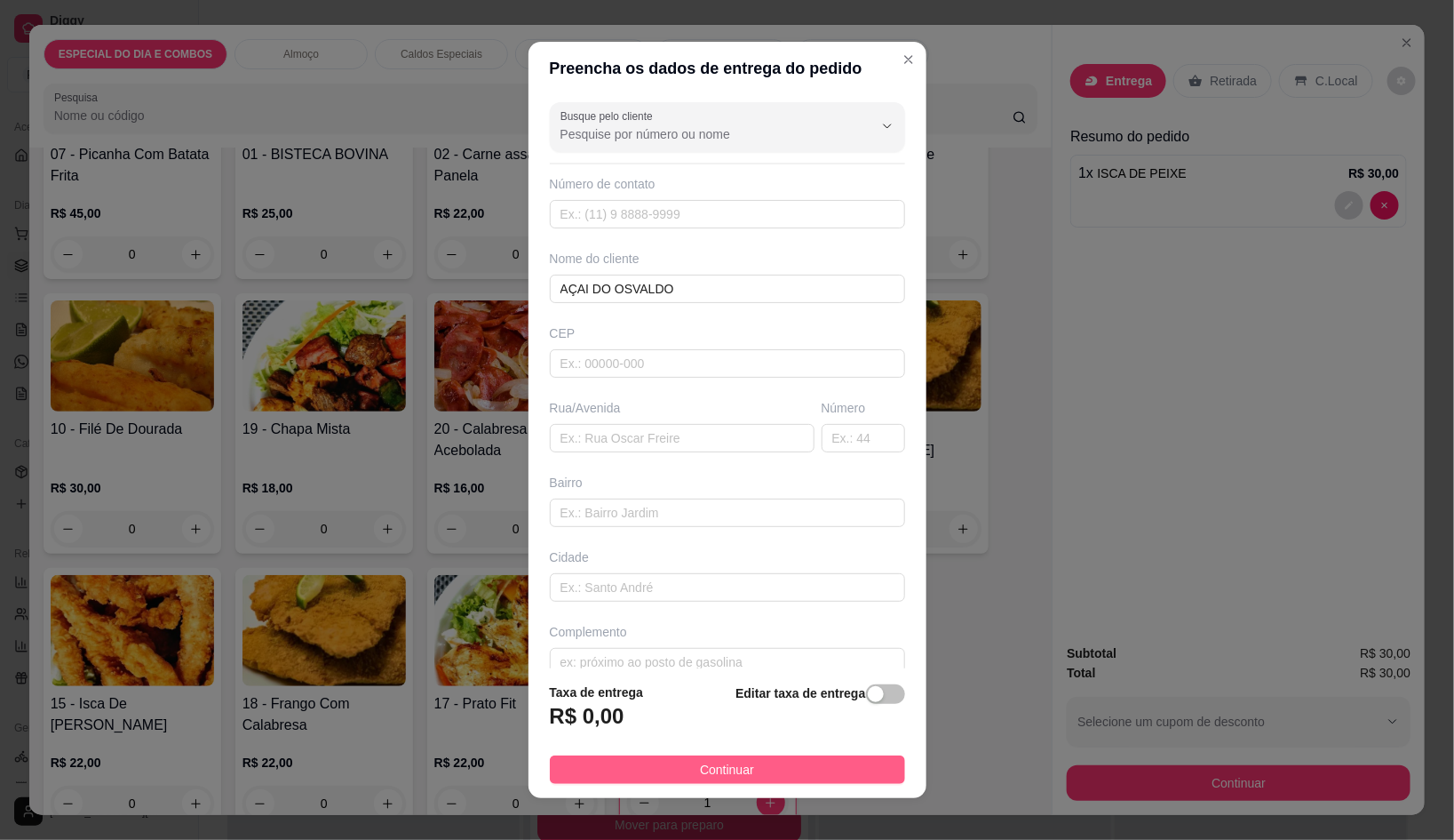
click at [825, 771] on button "Continuar" at bounding box center [727, 769] width 355 height 29
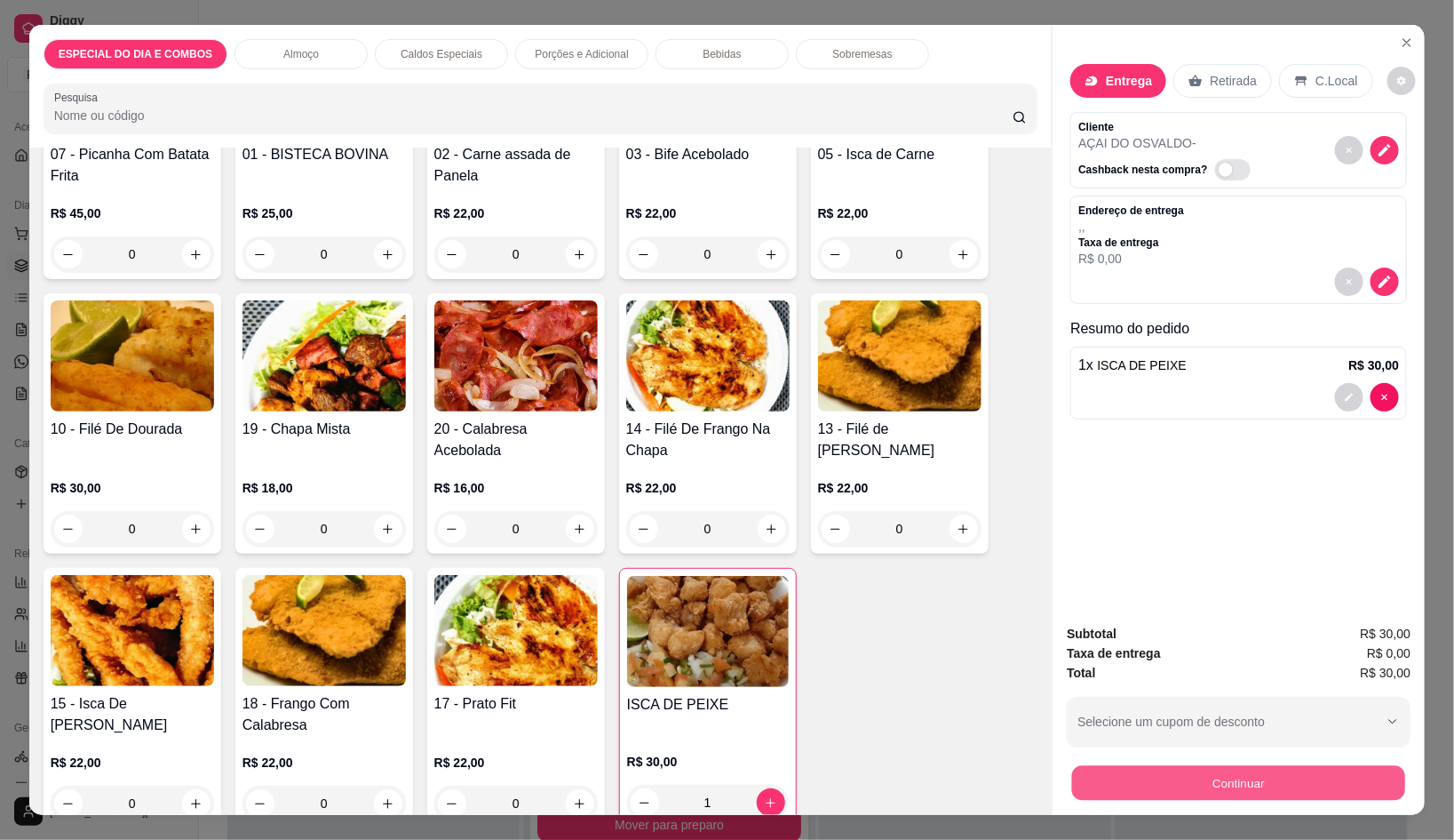
click at [1329, 784] on button "Continuar" at bounding box center [1239, 782] width 334 height 35
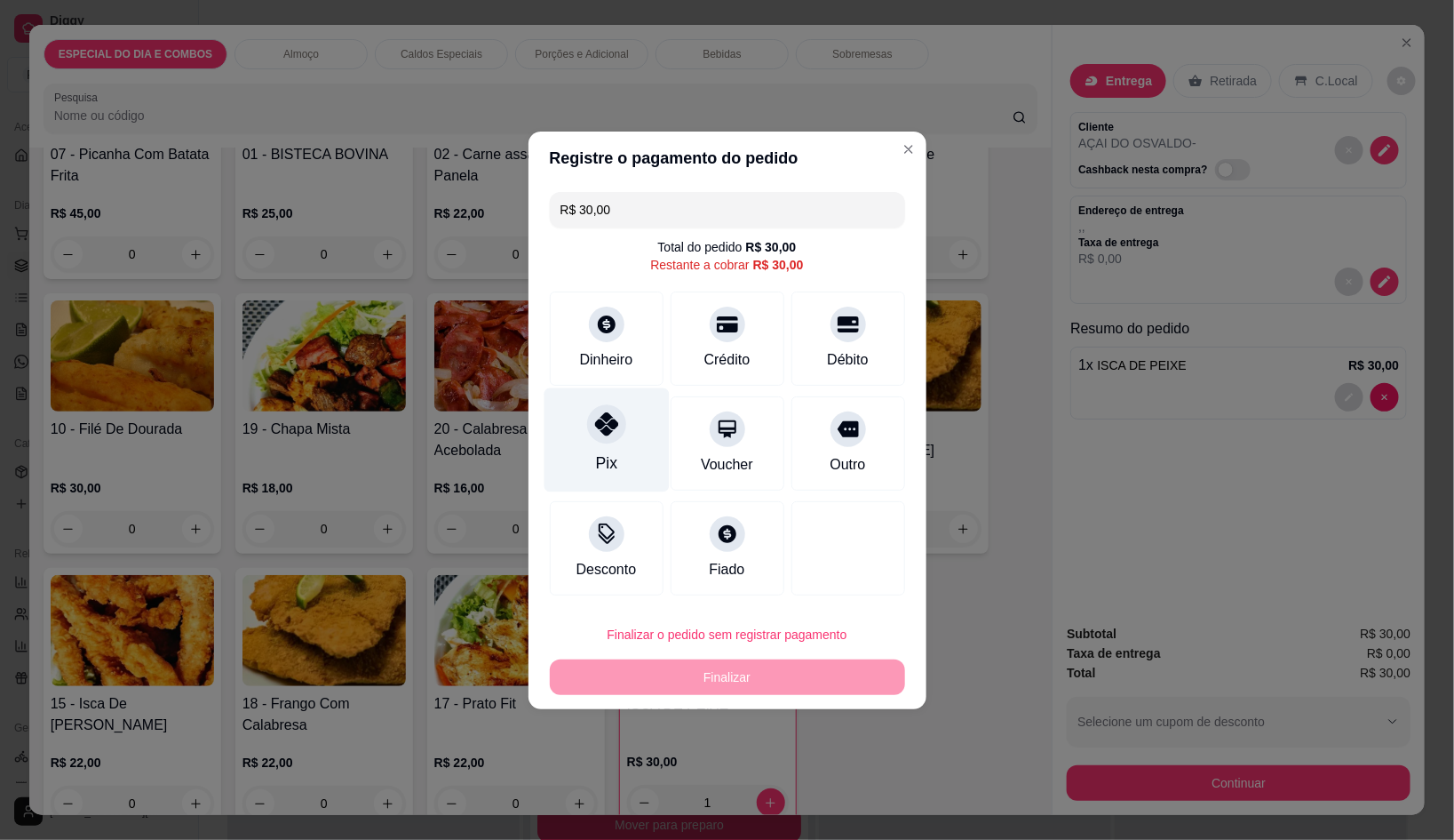
click at [596, 416] on icon at bounding box center [605, 423] width 23 height 23
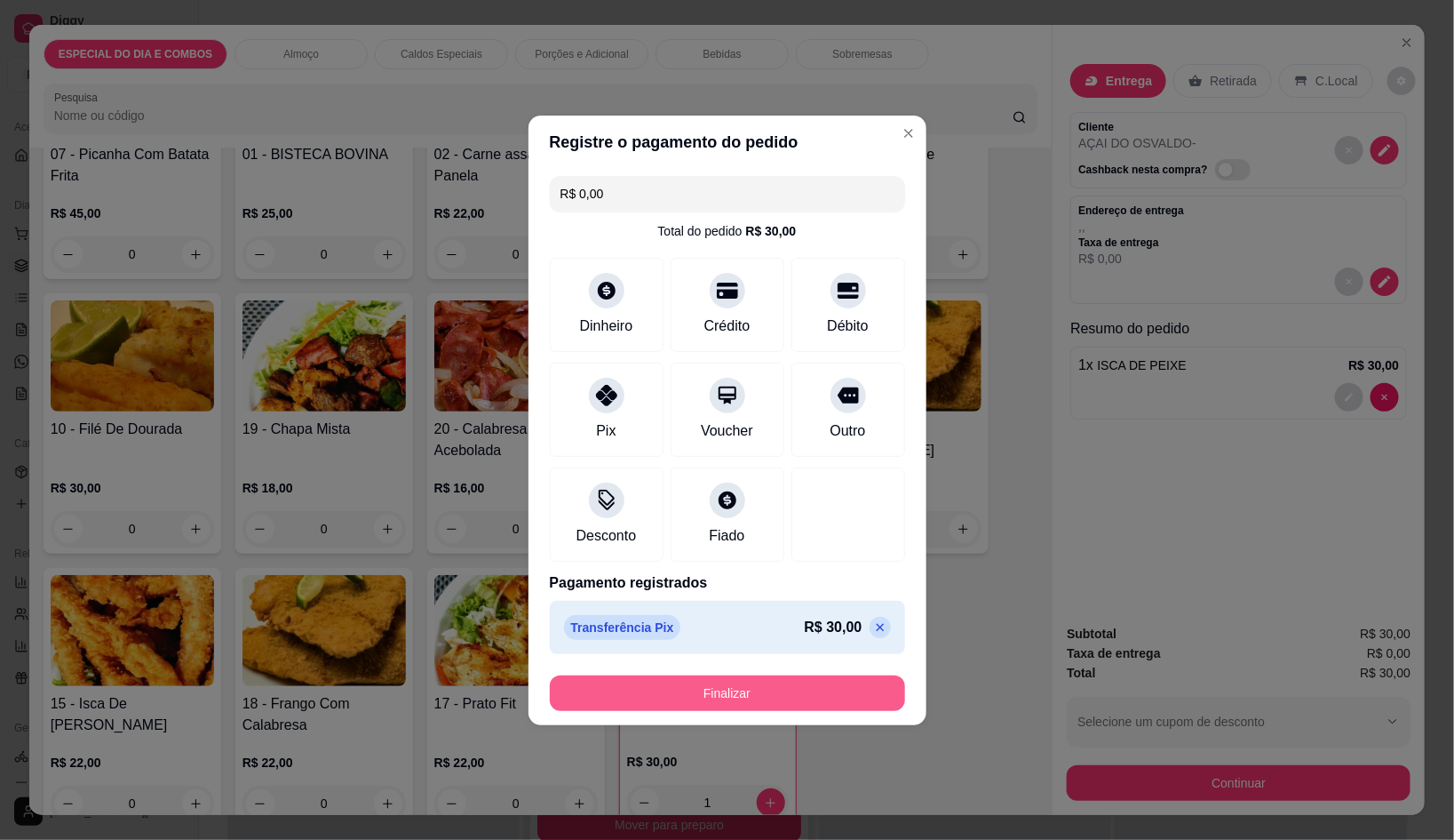
click at [825, 698] on button "Finalizar" at bounding box center [727, 693] width 355 height 36
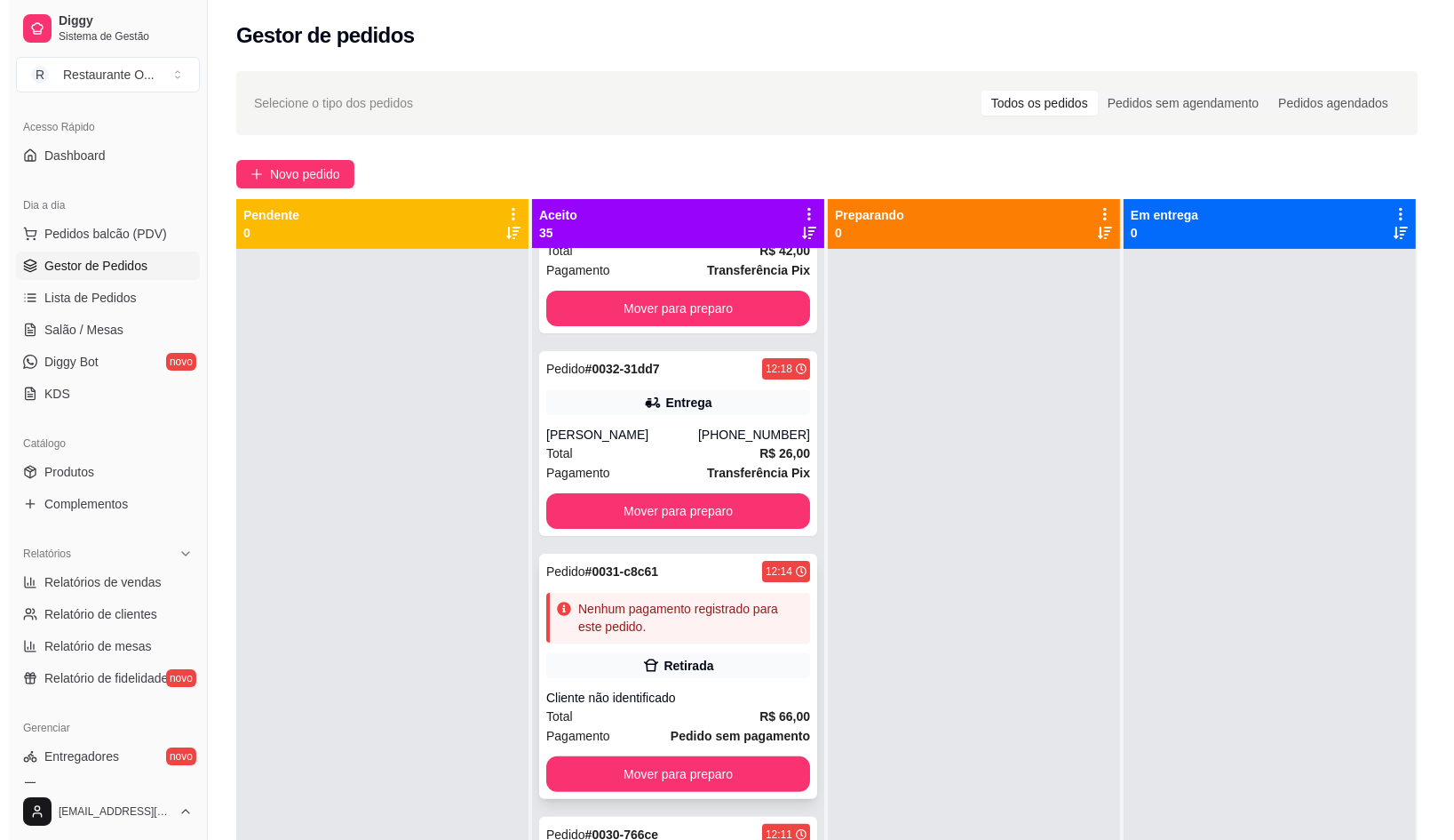
scroll to position [555, 0]
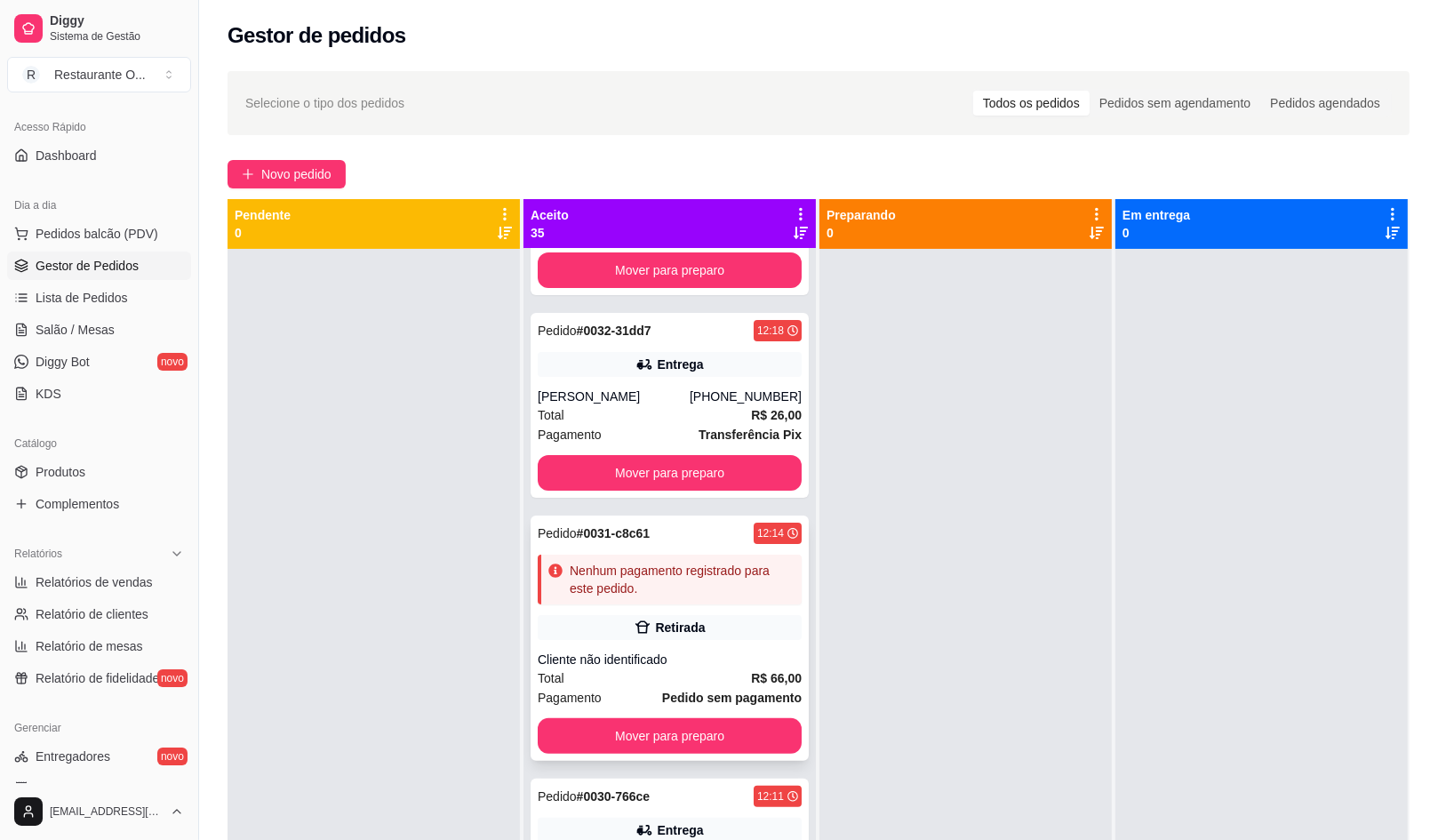
click at [633, 609] on div "Pedido # 0031-c8c61 12:14 Nenhum pagamento registrado para este pedido. Retirad…" at bounding box center [670, 638] width 279 height 245
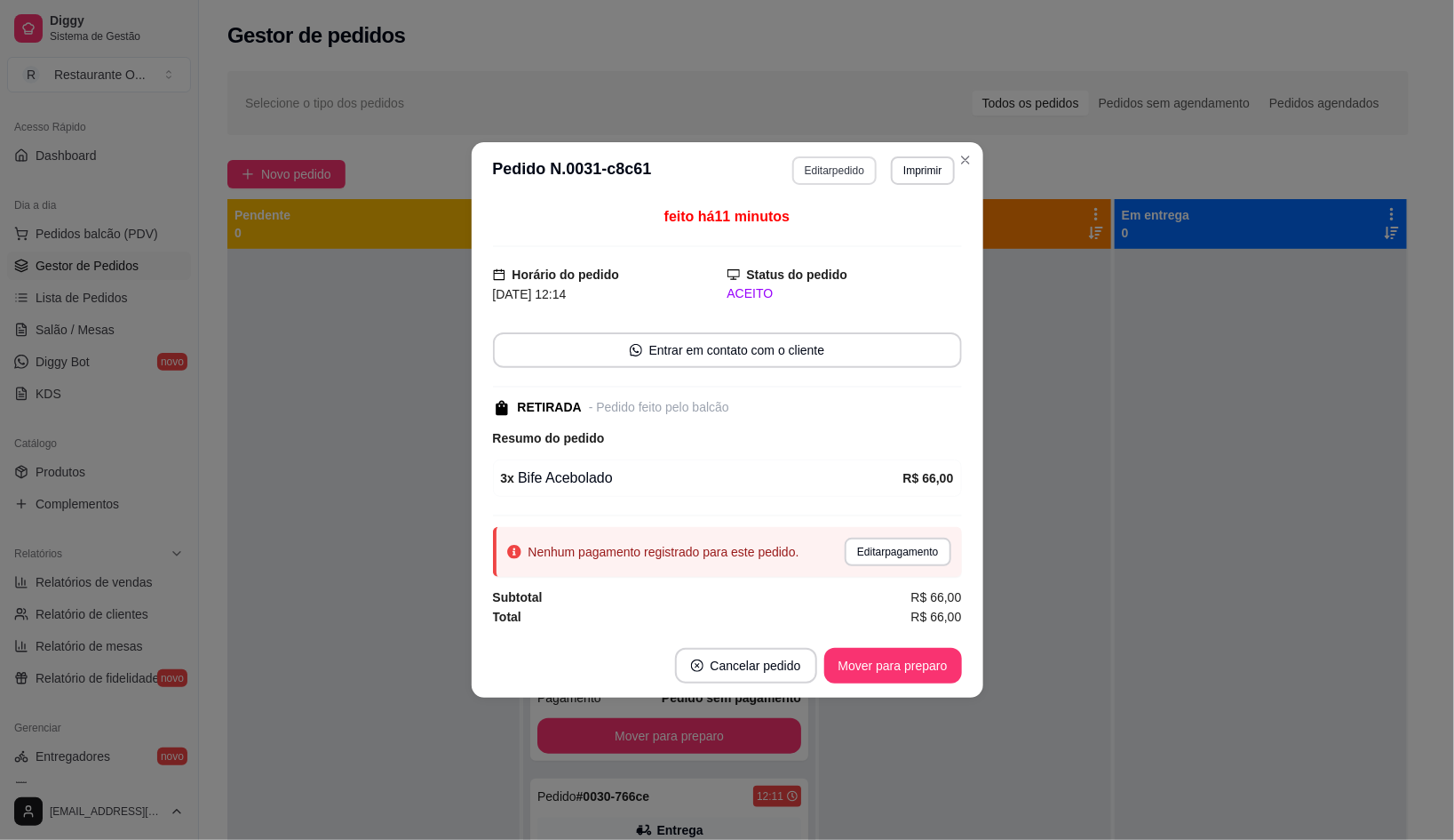
click at [840, 186] on header "**********" at bounding box center [727, 171] width 511 height 57
click at [850, 154] on header "**********" at bounding box center [727, 171] width 511 height 57
click at [850, 156] on button "Editar pedido" at bounding box center [835, 170] width 85 height 29
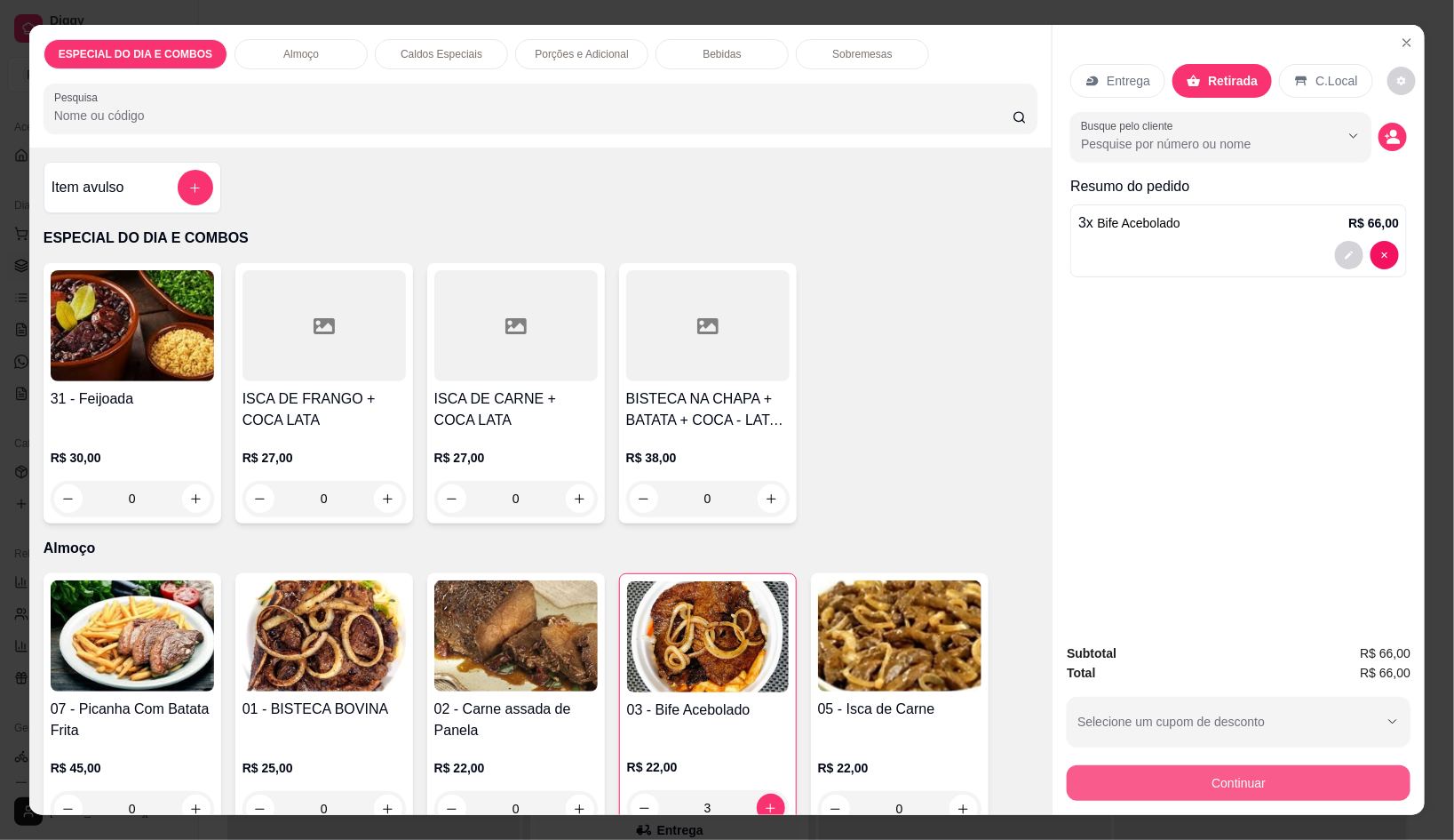
click at [1365, 765] on button "Continuar" at bounding box center [1239, 783] width 344 height 36
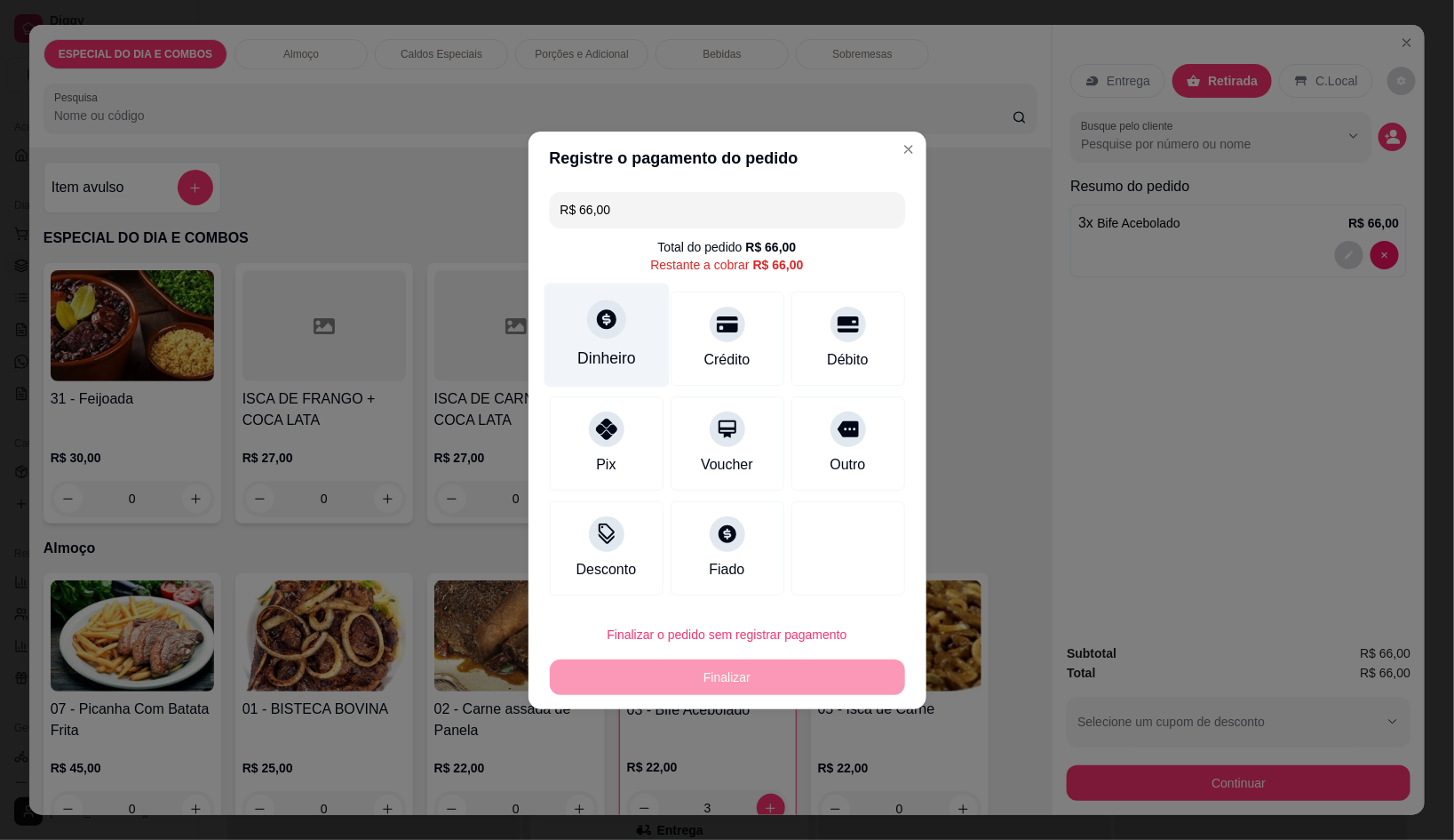
click at [619, 339] on div "Dinheiro" at bounding box center [606, 334] width 125 height 104
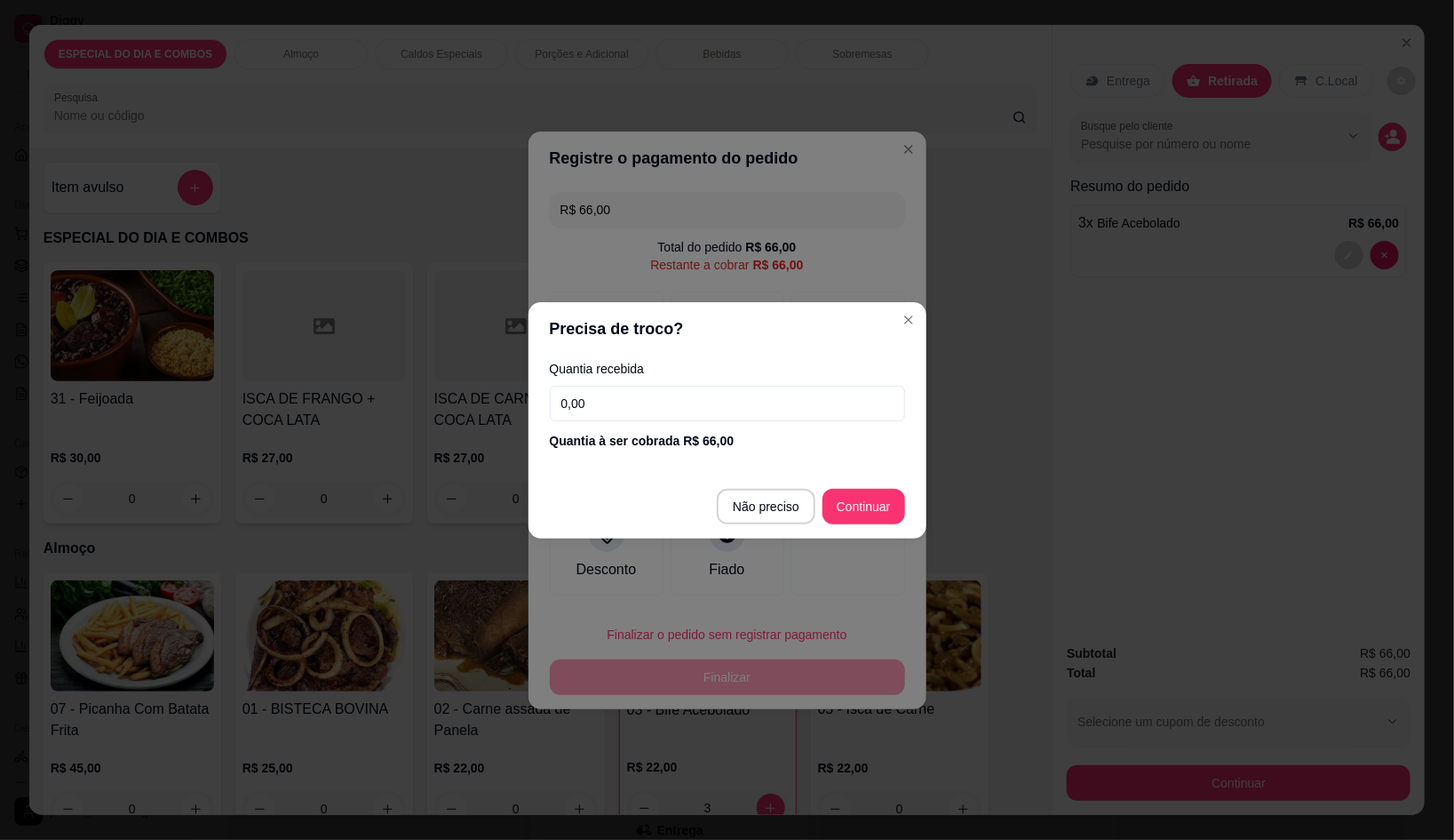
click at [648, 394] on input "0,00" at bounding box center [727, 404] width 355 height 36
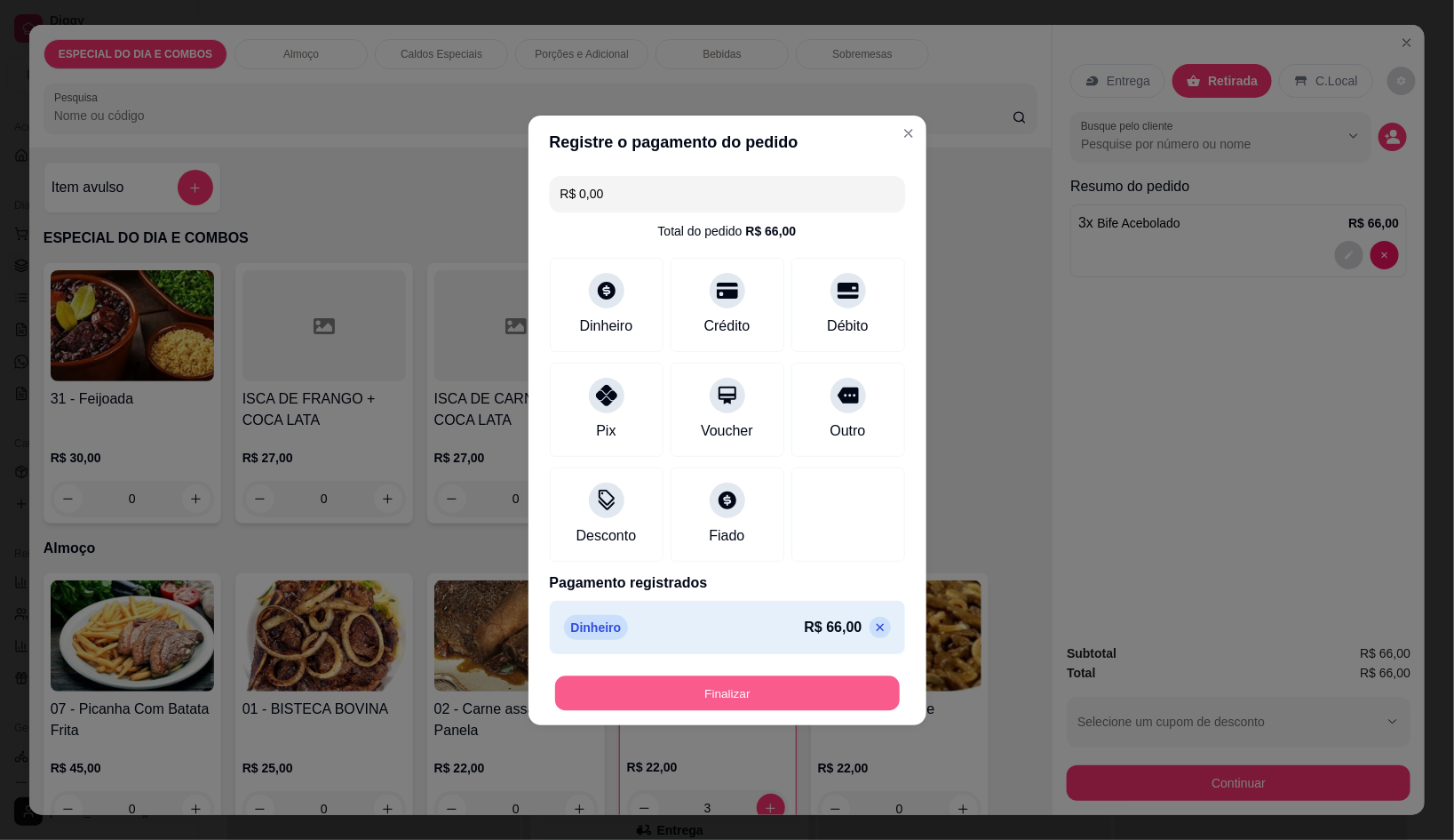
click at [808, 689] on button "Finalizar" at bounding box center [727, 692] width 344 height 35
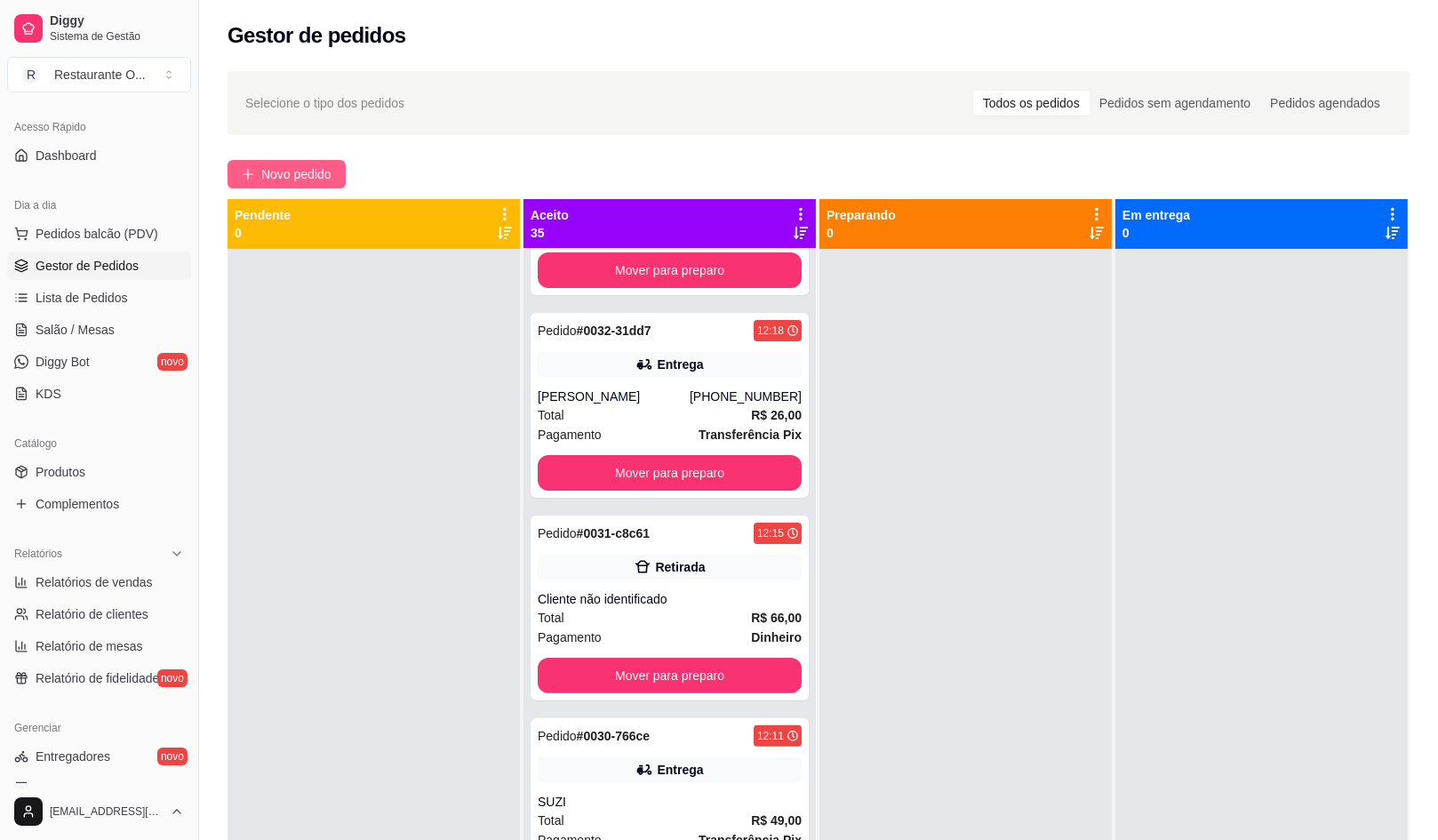
click at [250, 175] on icon "plus" at bounding box center [248, 174] width 13 height 13
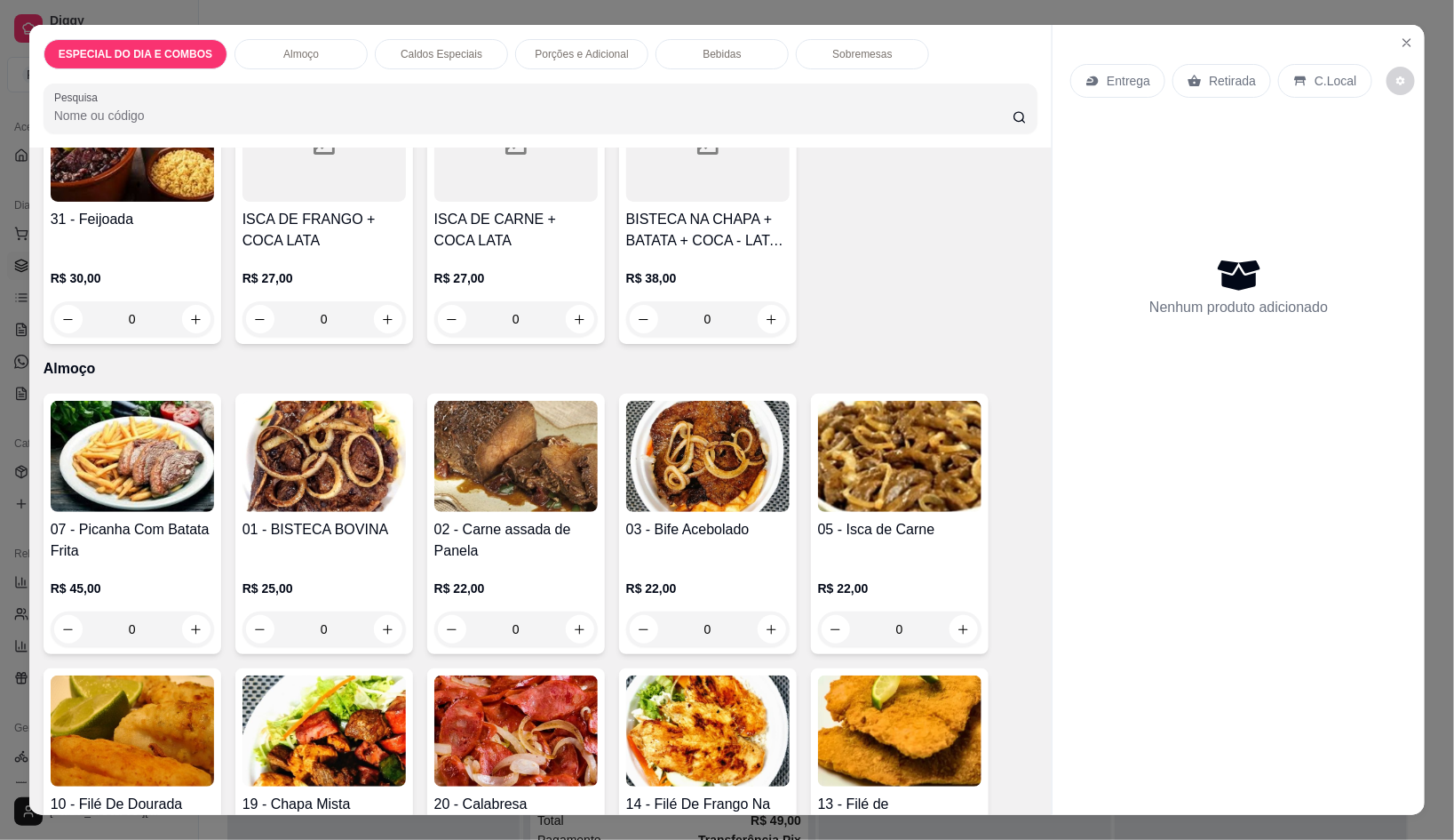
scroll to position [221, 0]
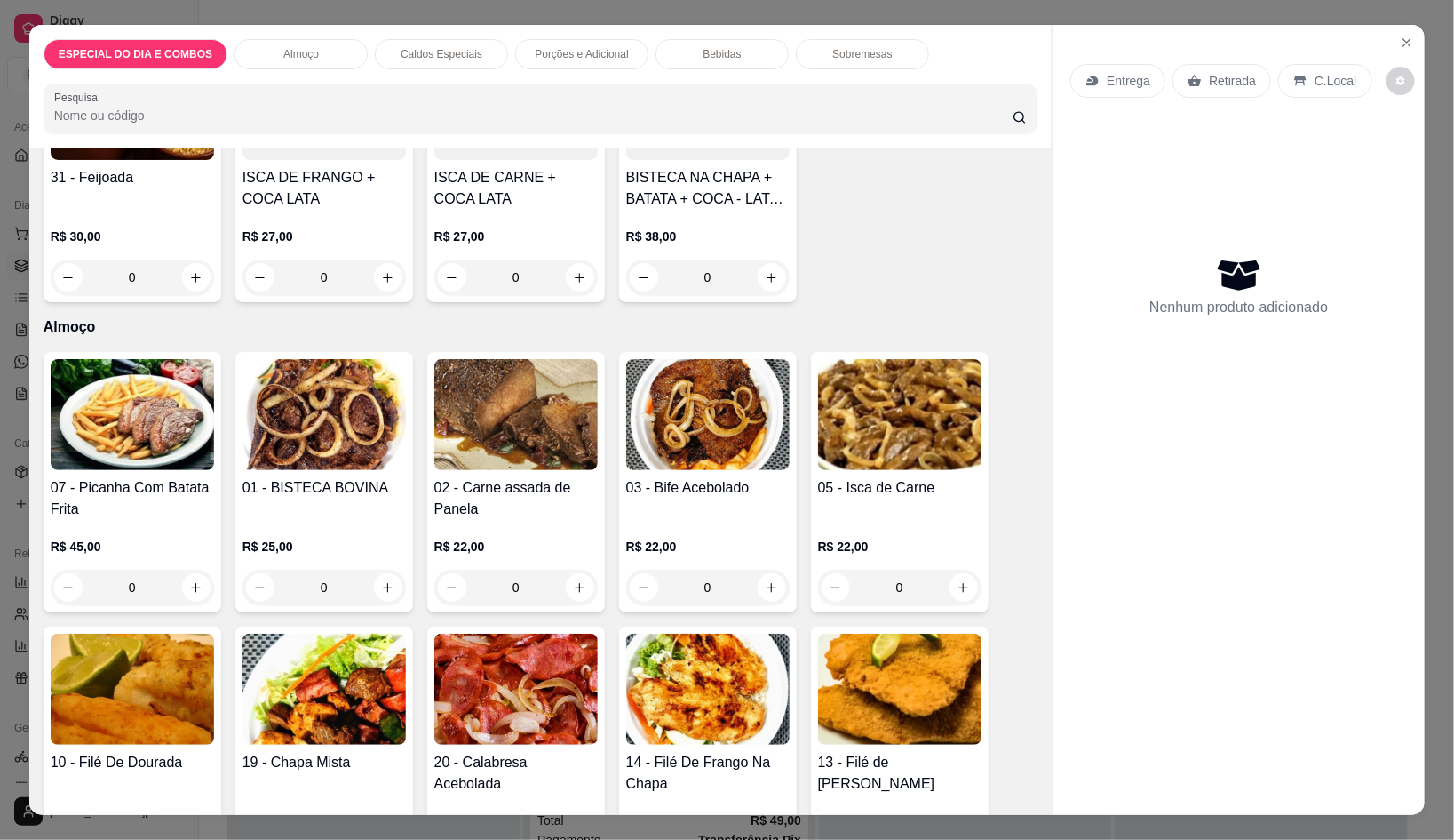
click at [748, 570] on input "0" at bounding box center [708, 587] width 100 height 36
click at [767, 581] on icon "increase-product-quantity" at bounding box center [772, 588] width 14 height 14
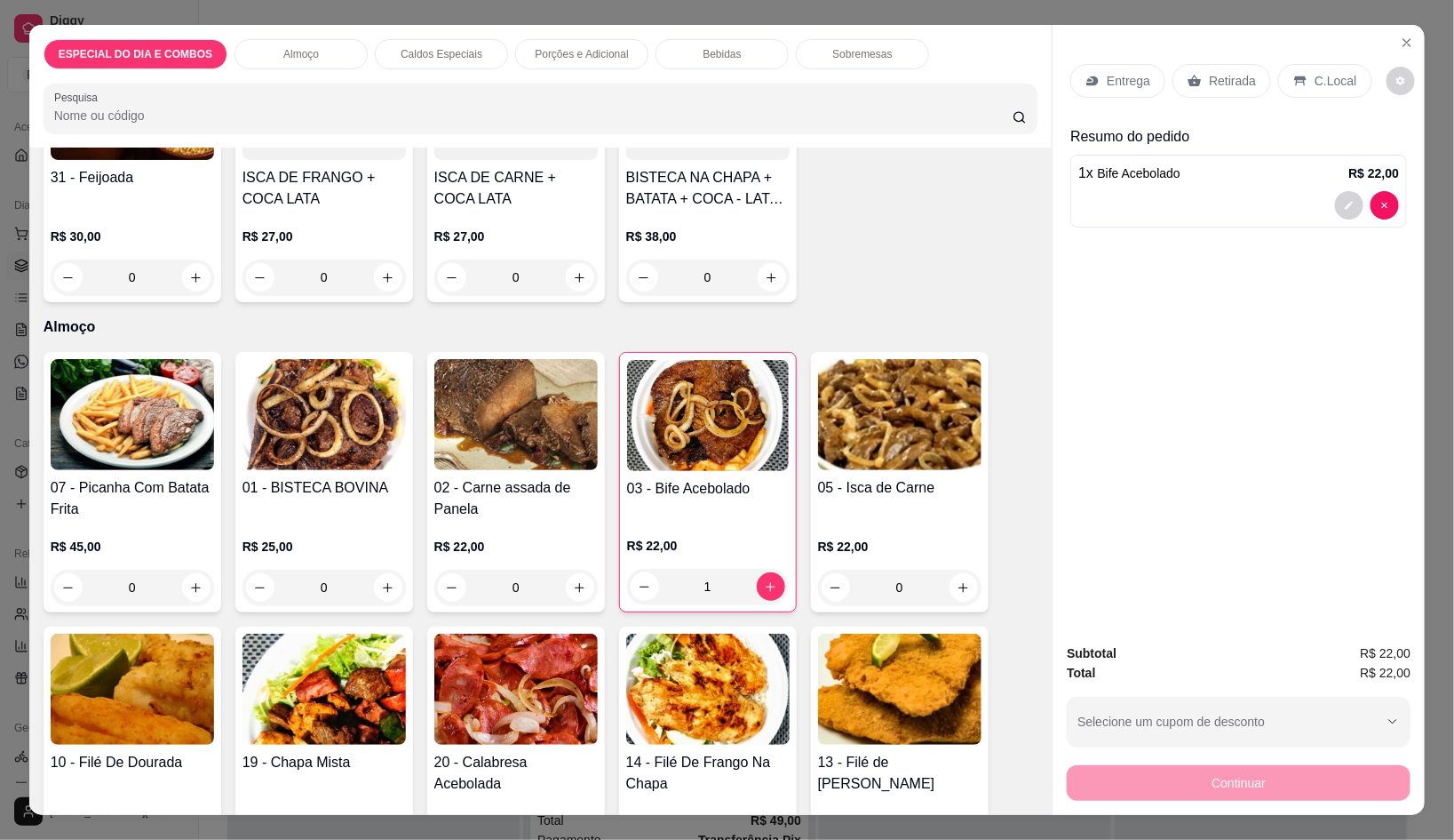
click at [1123, 75] on p "Entrega" at bounding box center [1129, 81] width 43 height 18
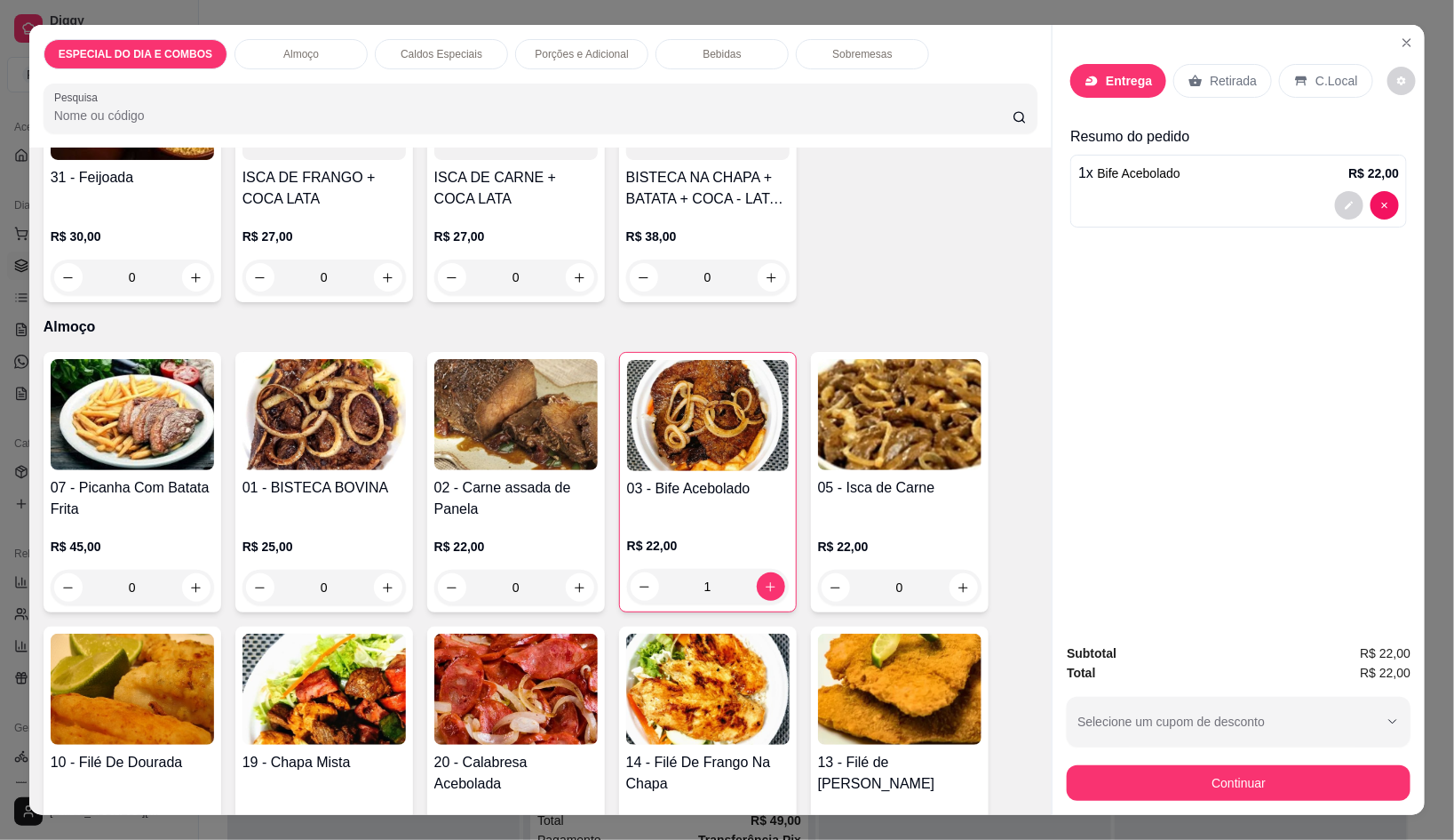
click at [687, 144] on div at bounding box center [727, 127] width 334 height 36
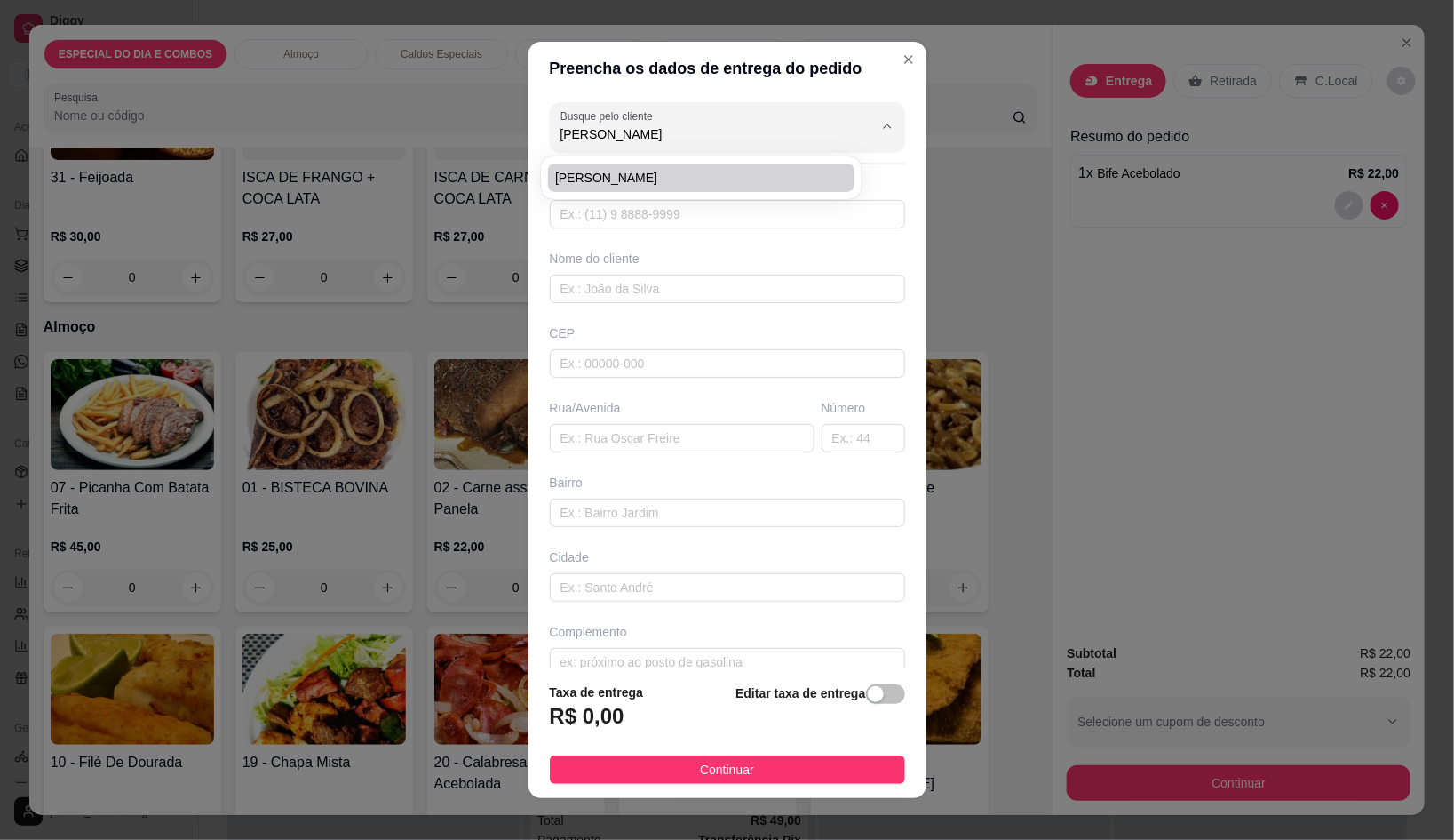
click at [653, 170] on span "[PERSON_NAME]" at bounding box center [693, 178] width 274 height 18
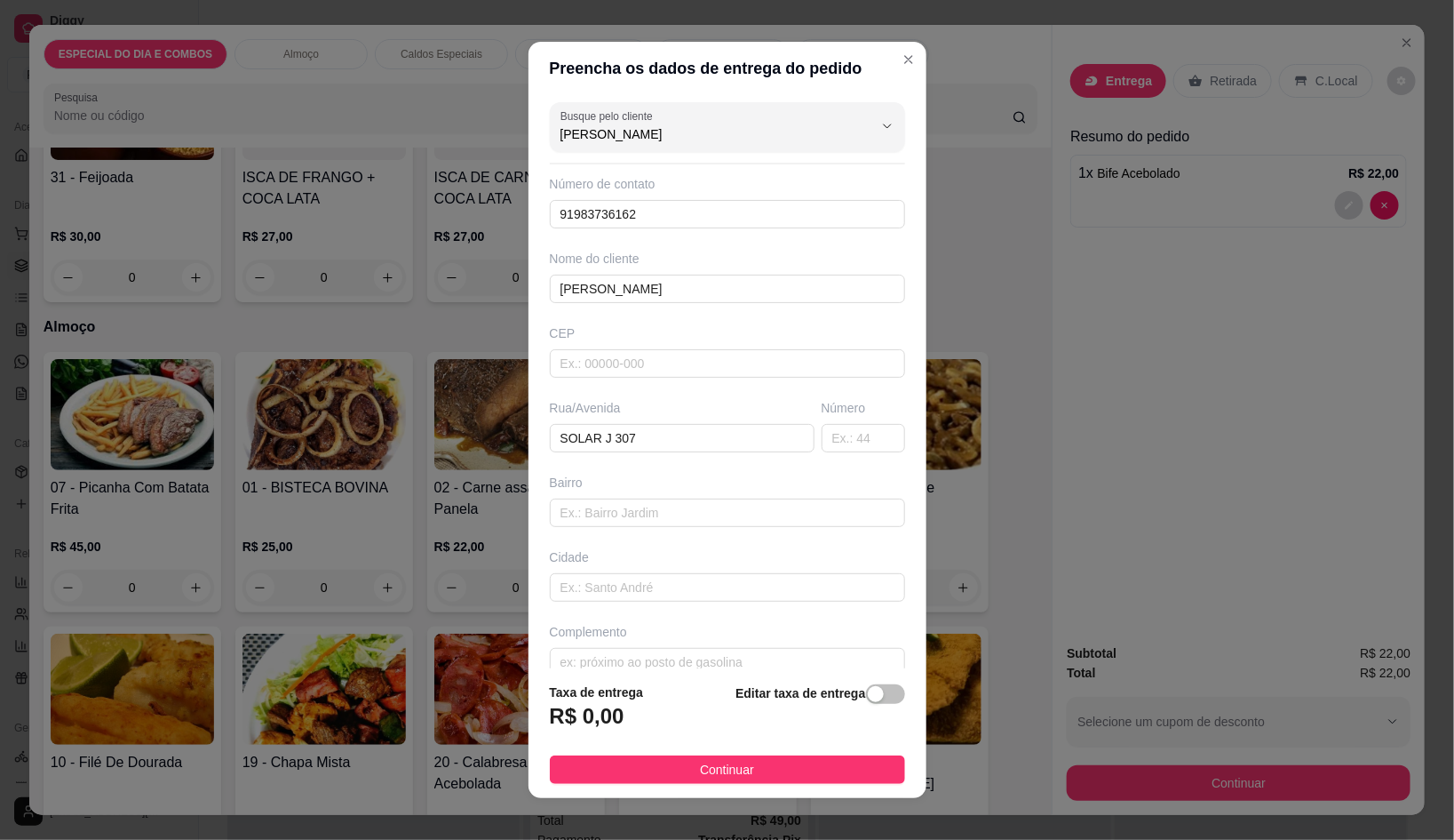
click at [858, 748] on footer "Taxa de entrega R$ 0,00 Editar taxa de entrega Continuar" at bounding box center [727, 732] width 398 height 129
click at [864, 761] on button "Continuar" at bounding box center [727, 769] width 355 height 29
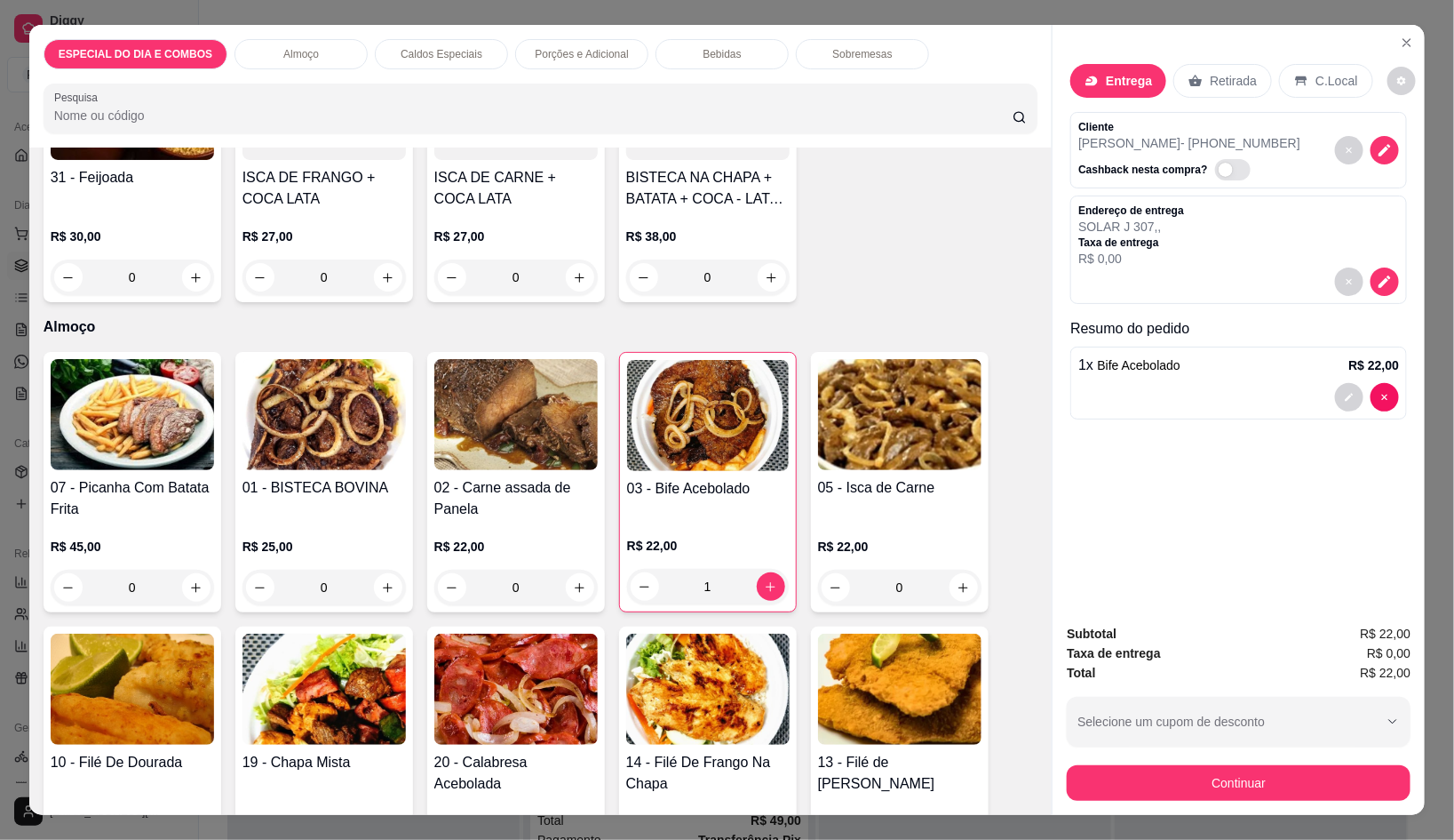
click at [1121, 765] on button "Continuar" at bounding box center [1239, 783] width 344 height 36
click at [676, 55] on div "Bebidas" at bounding box center [722, 54] width 133 height 31
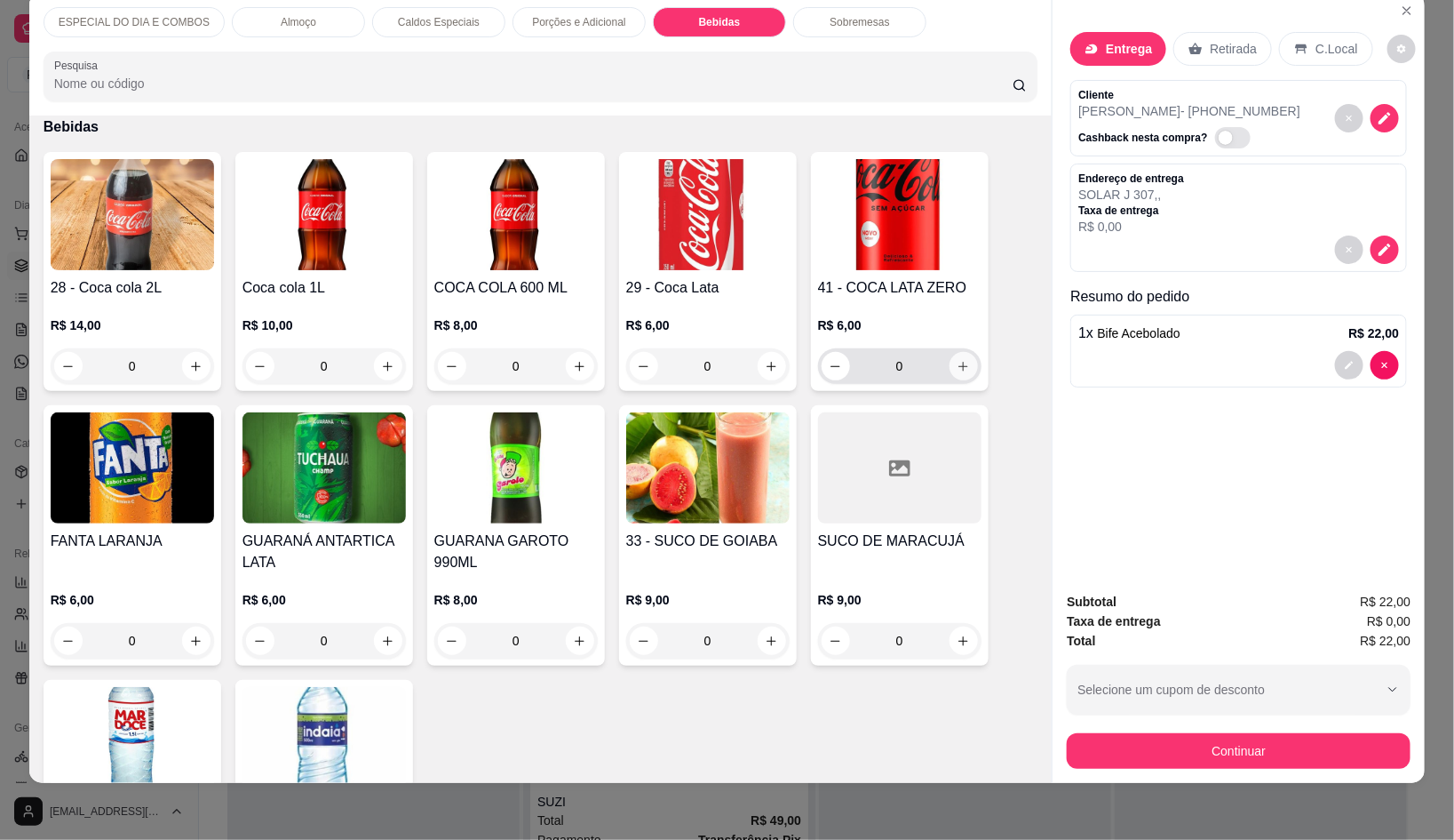
click at [960, 360] on icon "increase-product-quantity" at bounding box center [963, 367] width 14 height 14
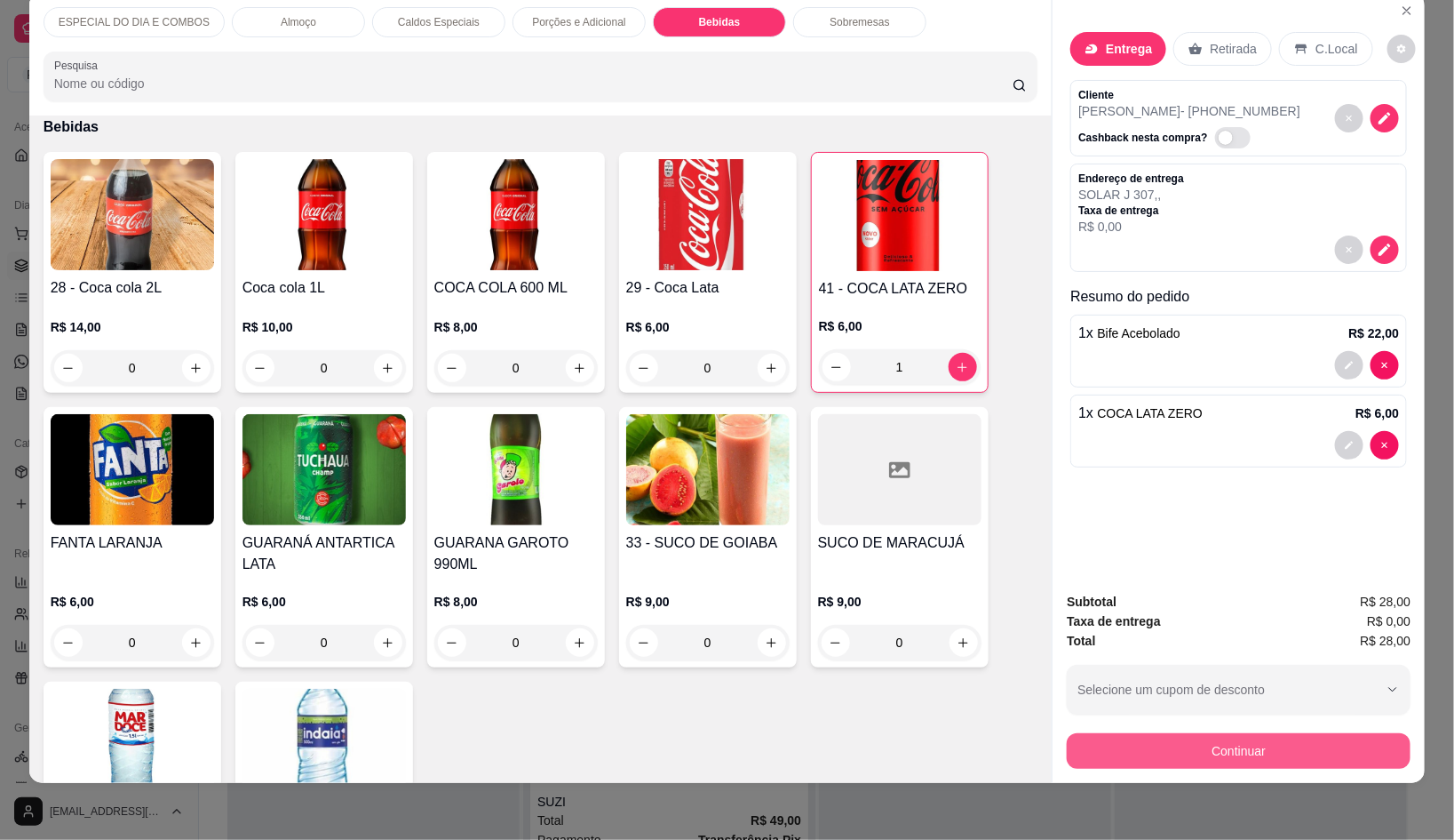
click at [1183, 733] on button "Continuar" at bounding box center [1239, 751] width 344 height 36
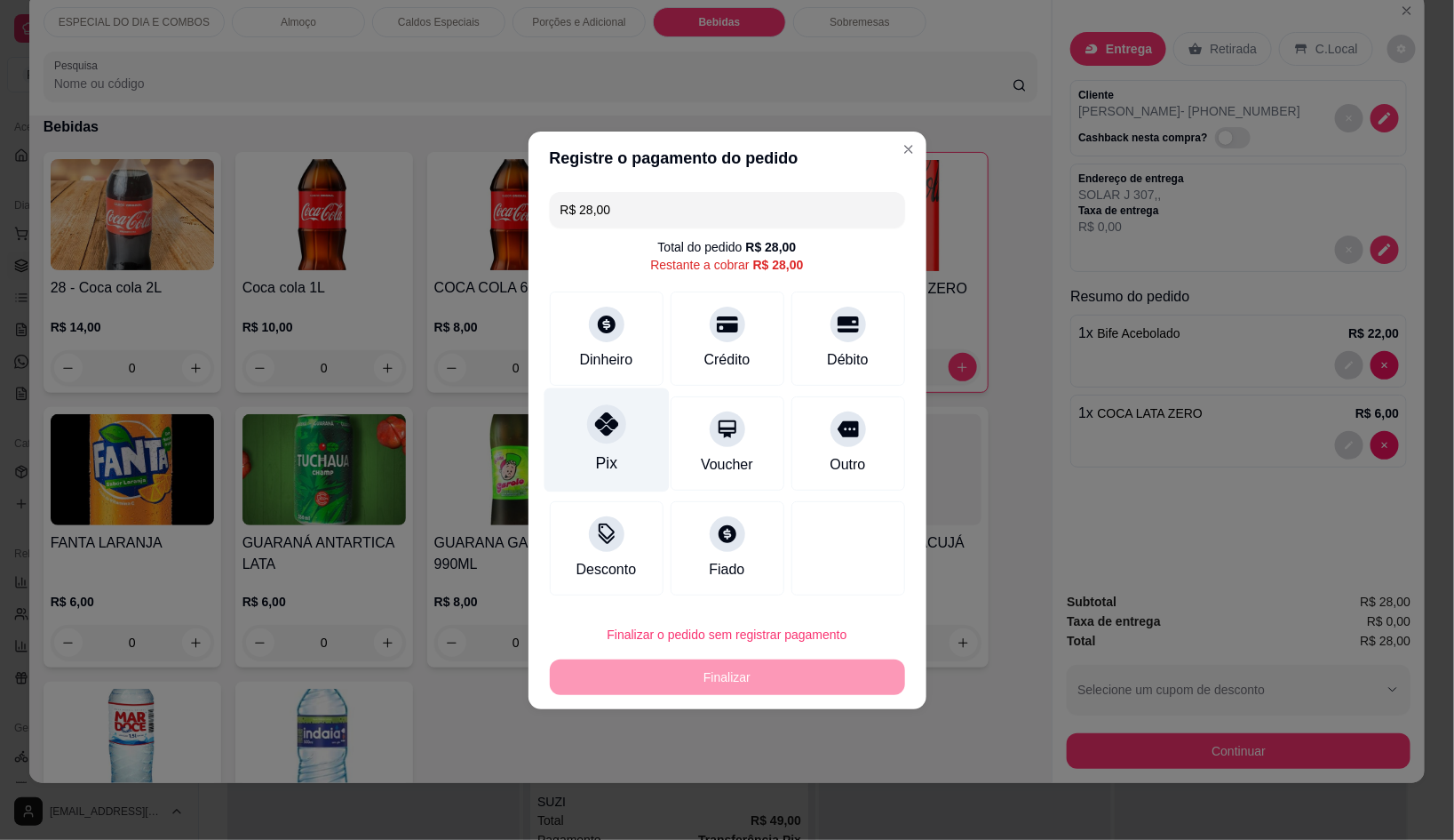
click at [611, 417] on icon at bounding box center [605, 423] width 23 height 23
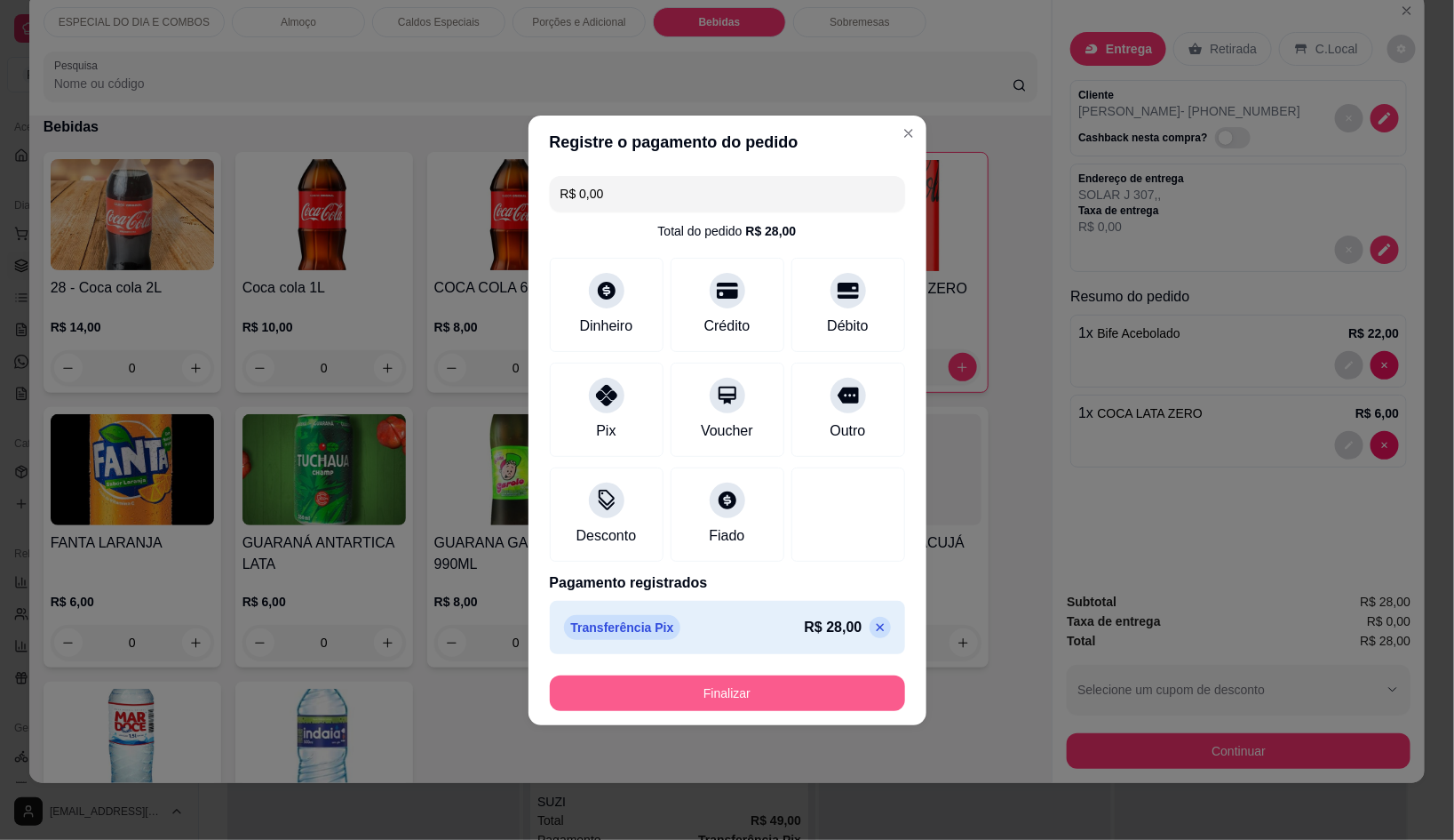
click at [684, 696] on button "Finalizar" at bounding box center [727, 693] width 355 height 36
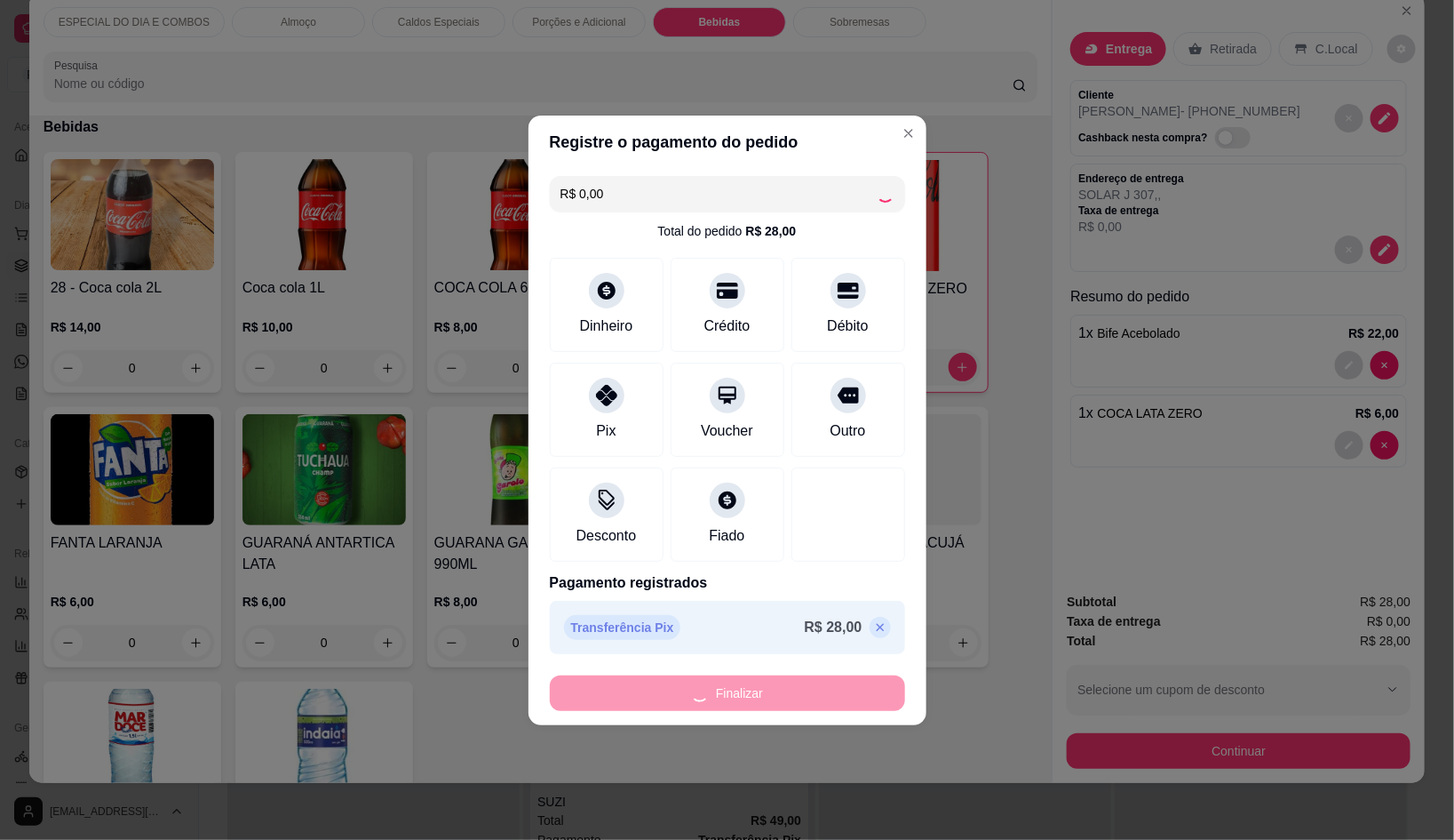
scroll to position [758, 0]
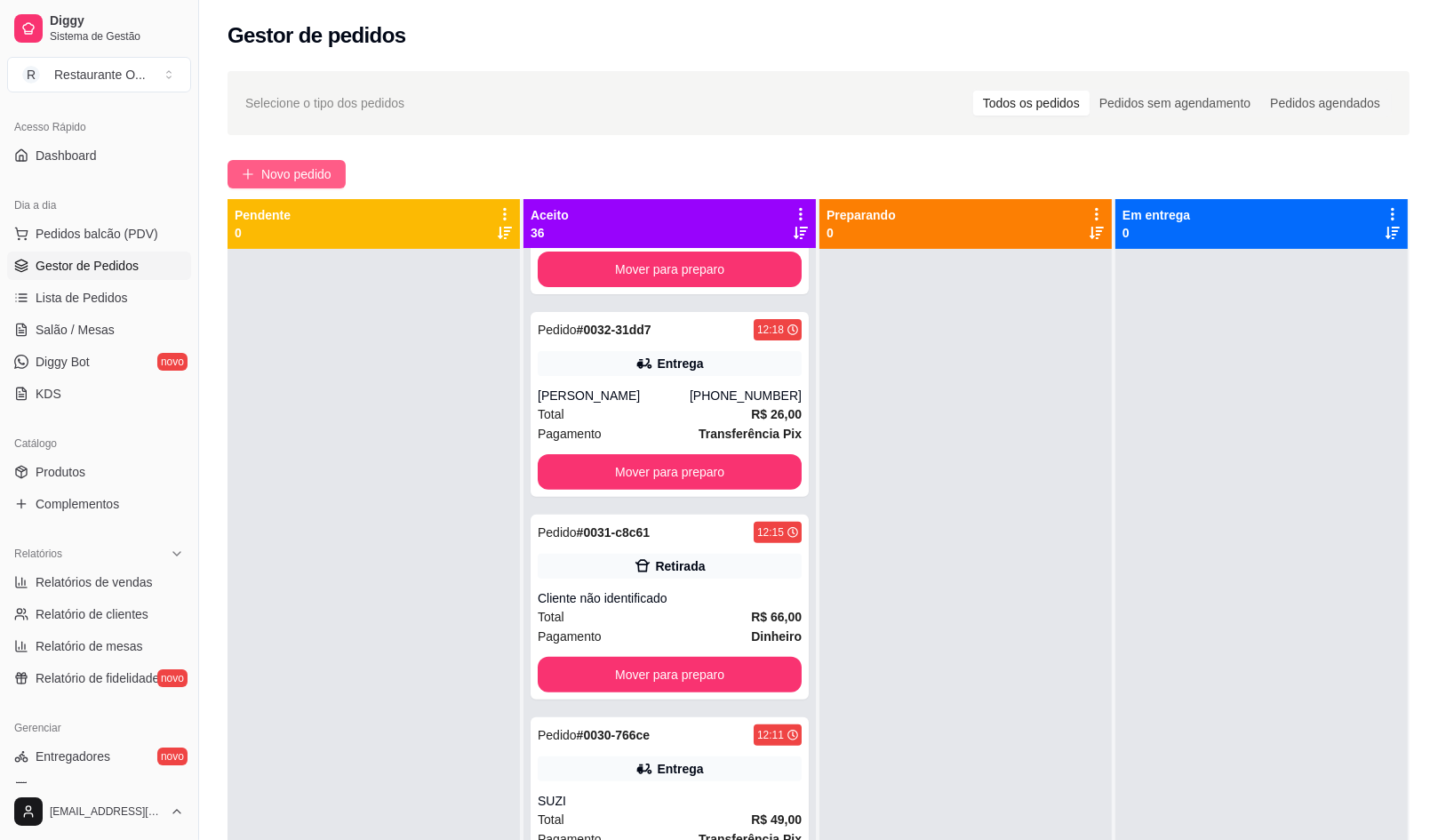
click at [336, 170] on button "Novo pedido" at bounding box center [286, 174] width 119 height 29
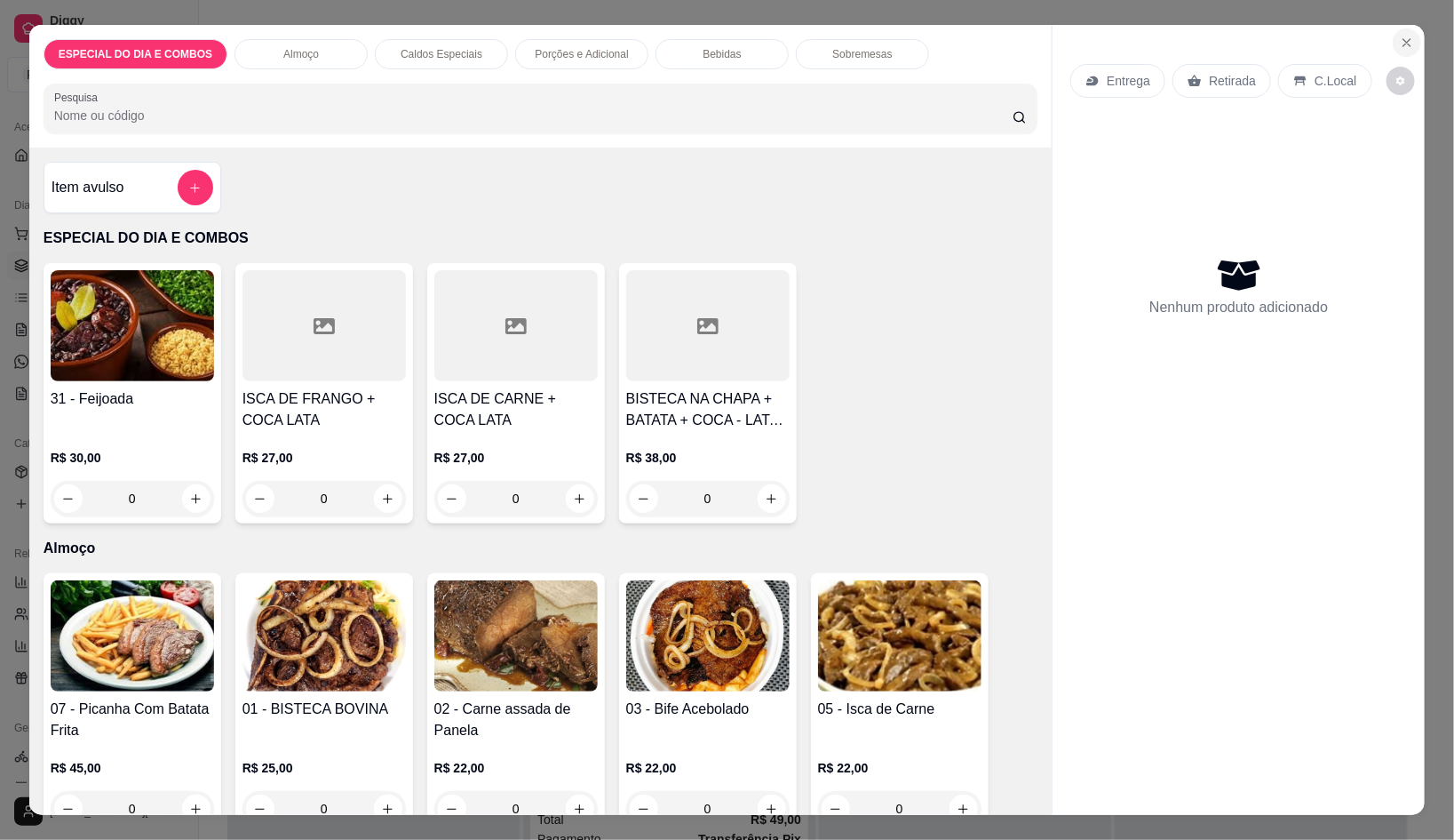
click at [1403, 39] on icon "Close" at bounding box center [1408, 42] width 14 height 14
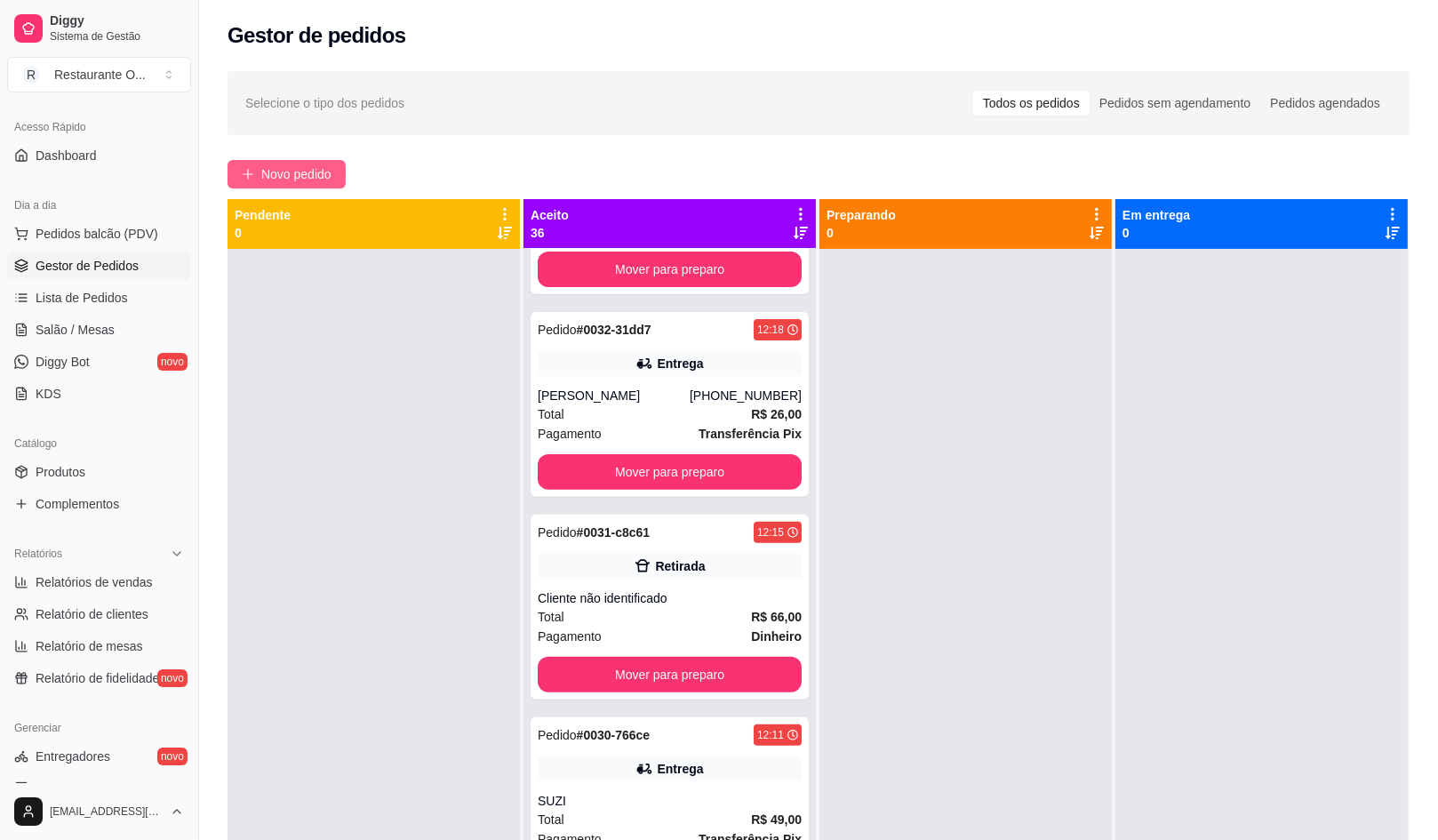
click at [339, 173] on button "Novo pedido" at bounding box center [286, 174] width 119 height 29
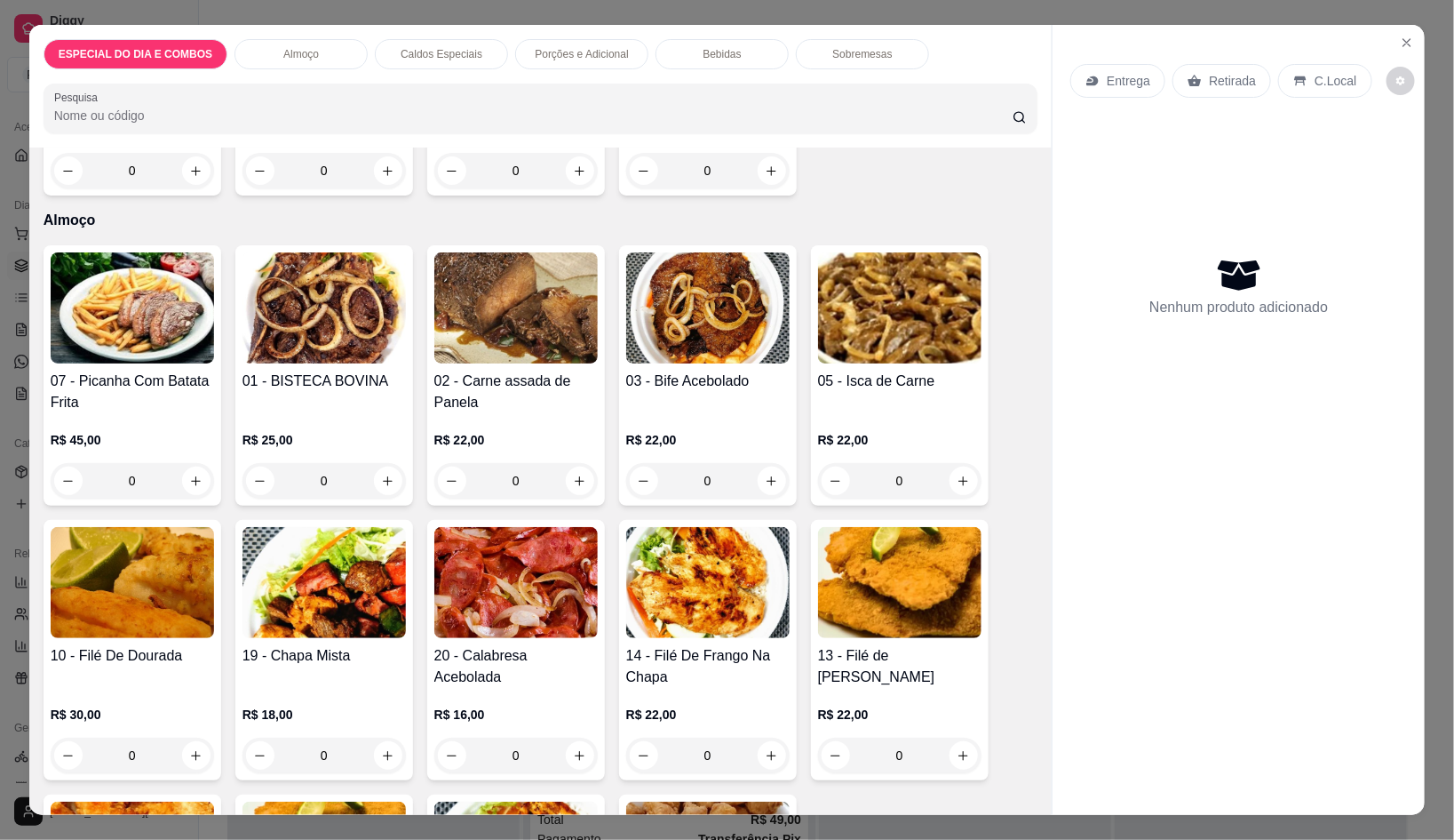
scroll to position [333, 0]
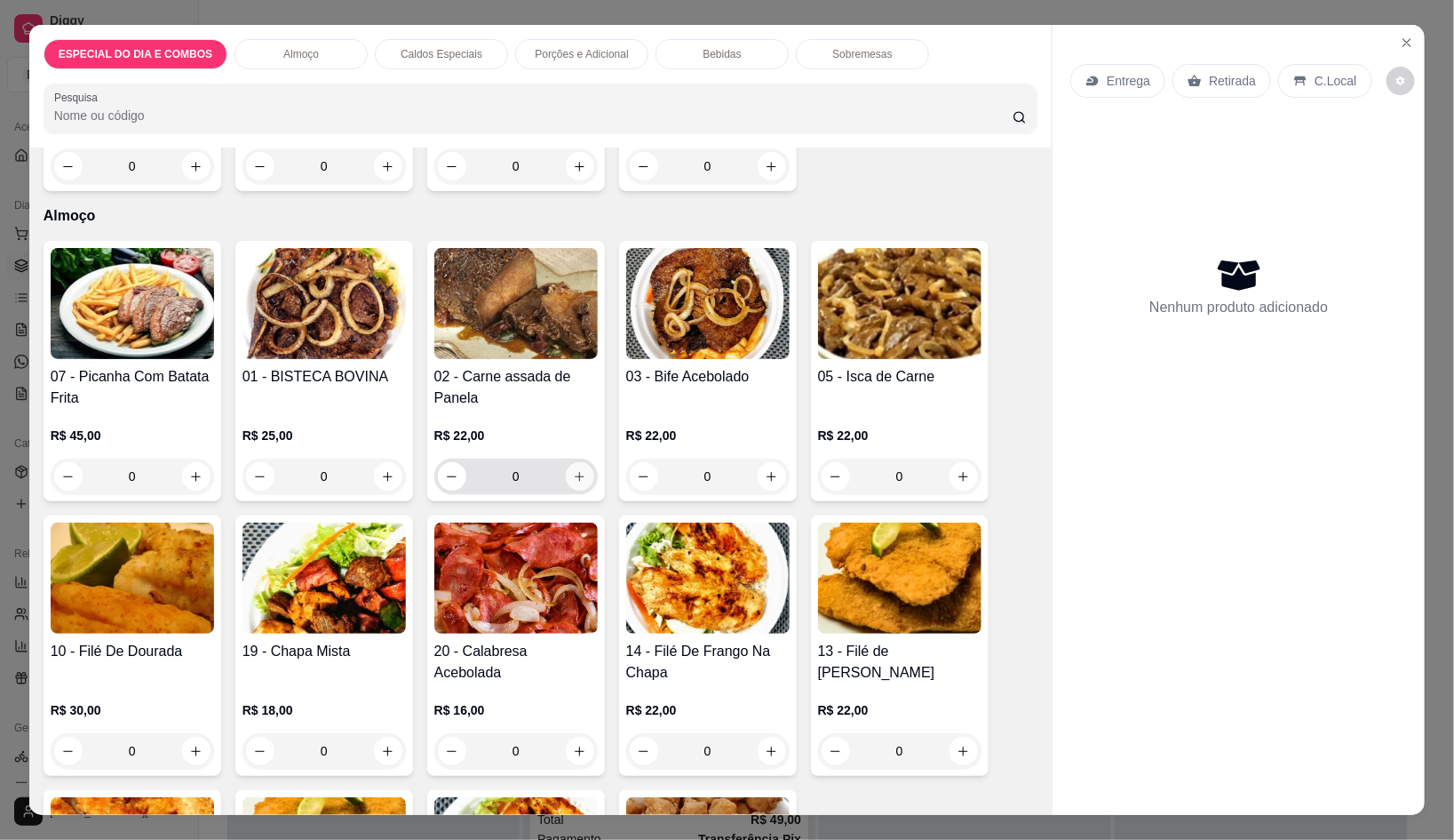
click at [574, 470] on icon "increase-product-quantity" at bounding box center [580, 477] width 14 height 14
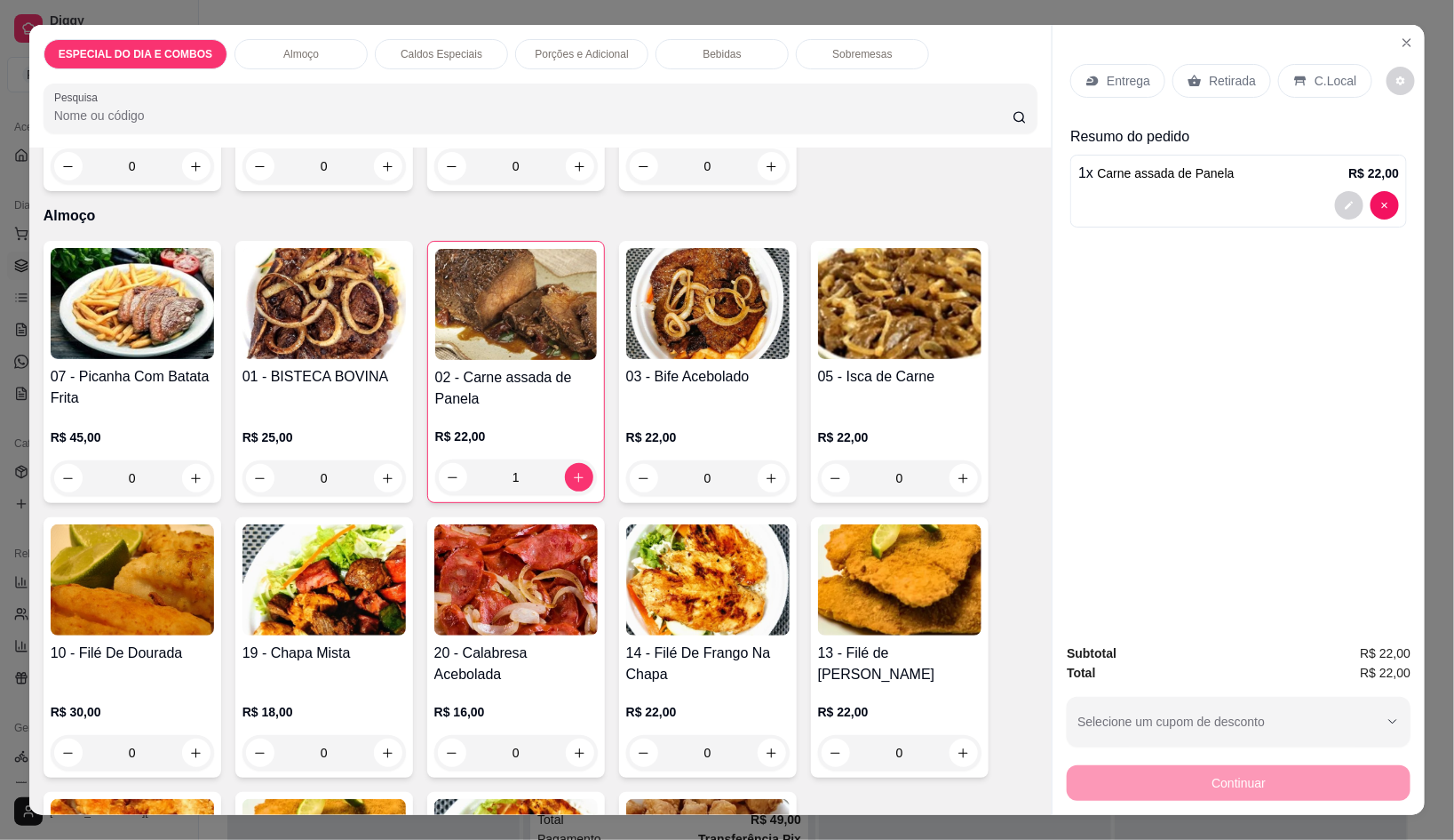
click at [1105, 64] on div "Entrega" at bounding box center [1118, 81] width 95 height 34
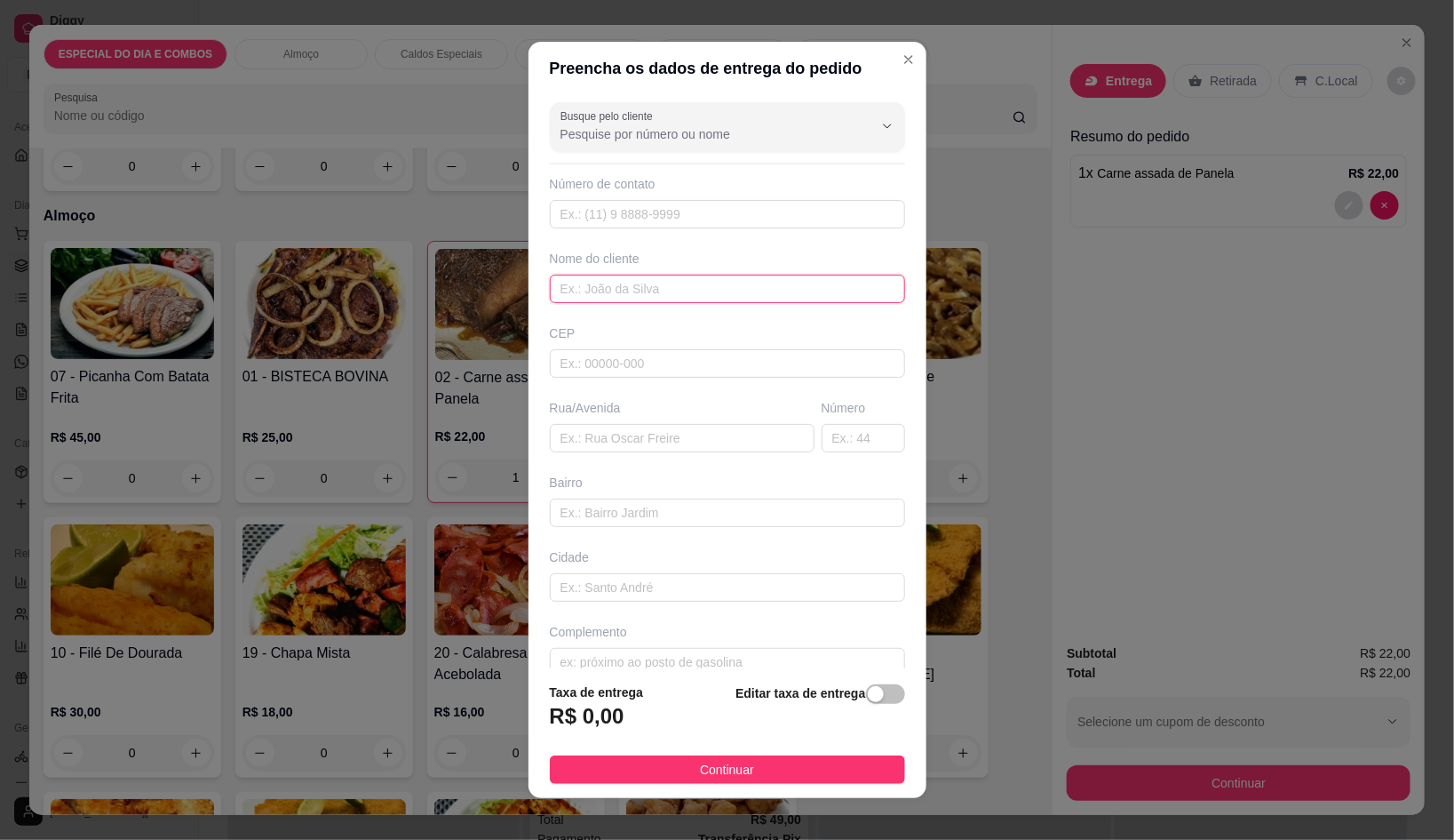
click at [766, 290] on input "text" at bounding box center [727, 288] width 355 height 29
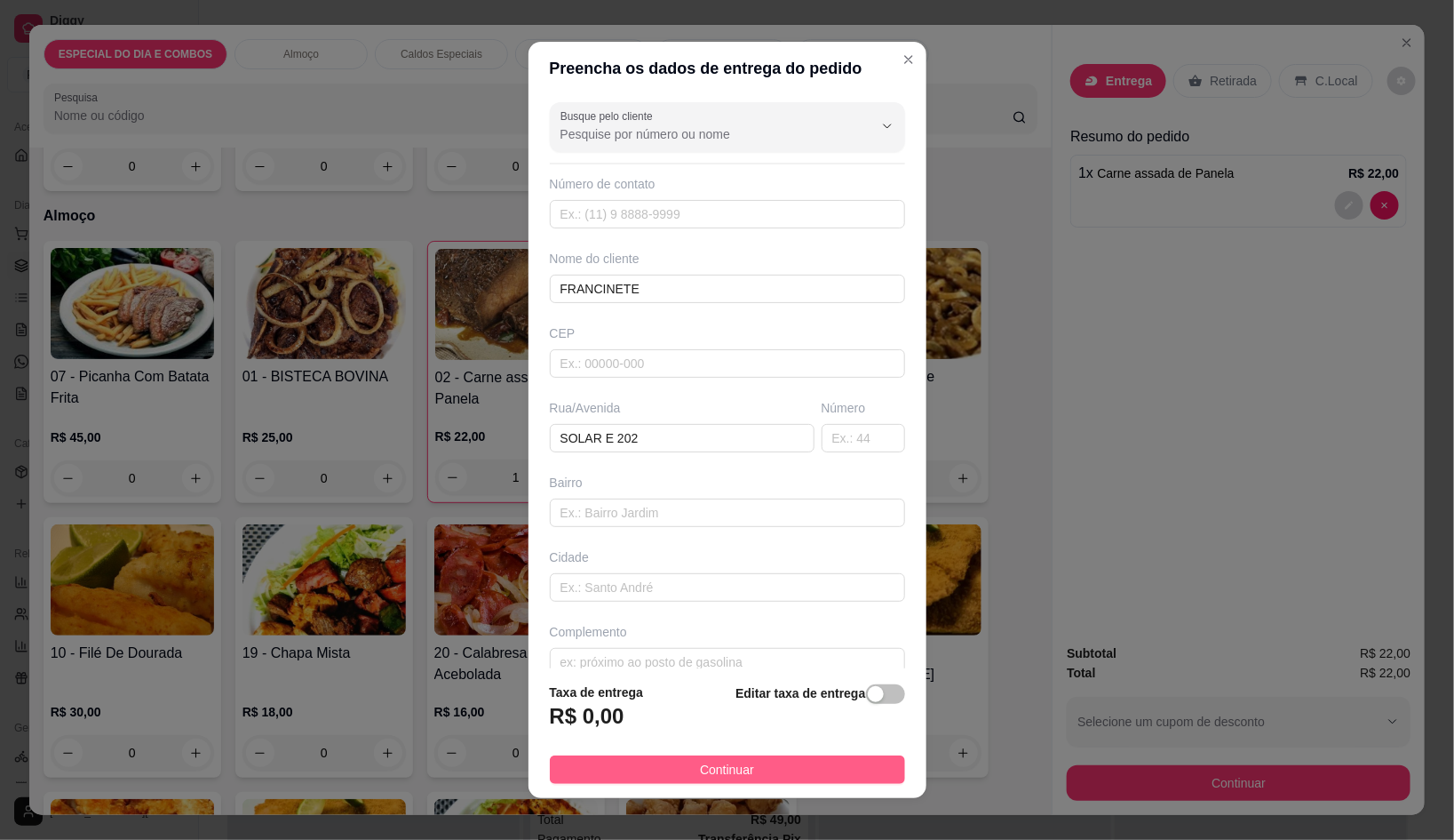
click at [797, 777] on button "Continuar" at bounding box center [727, 769] width 355 height 29
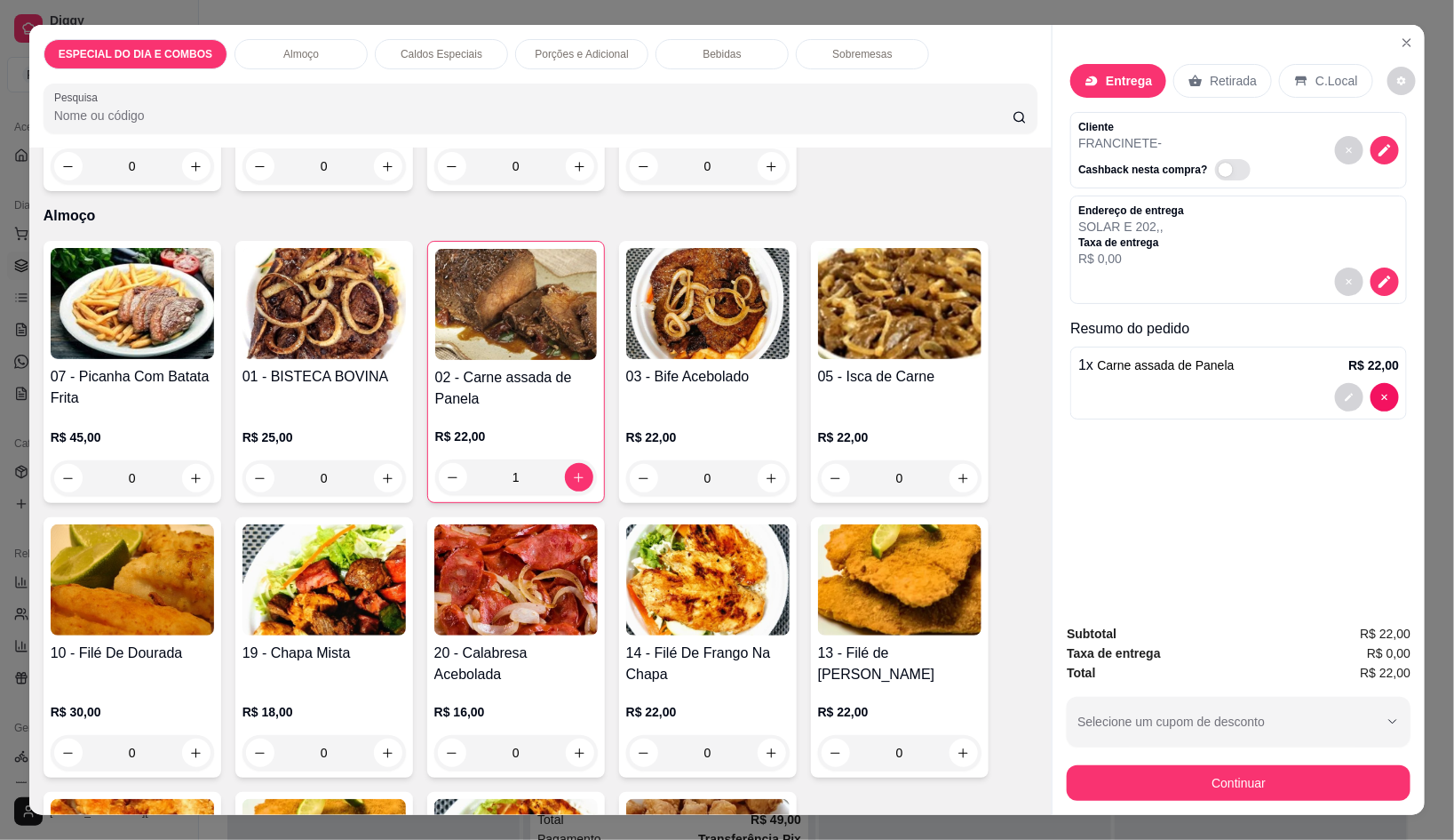
click at [1390, 287] on div at bounding box center [1239, 281] width 321 height 29
click at [1379, 277] on icon "decrease-product-quantity" at bounding box center [1385, 281] width 16 height 16
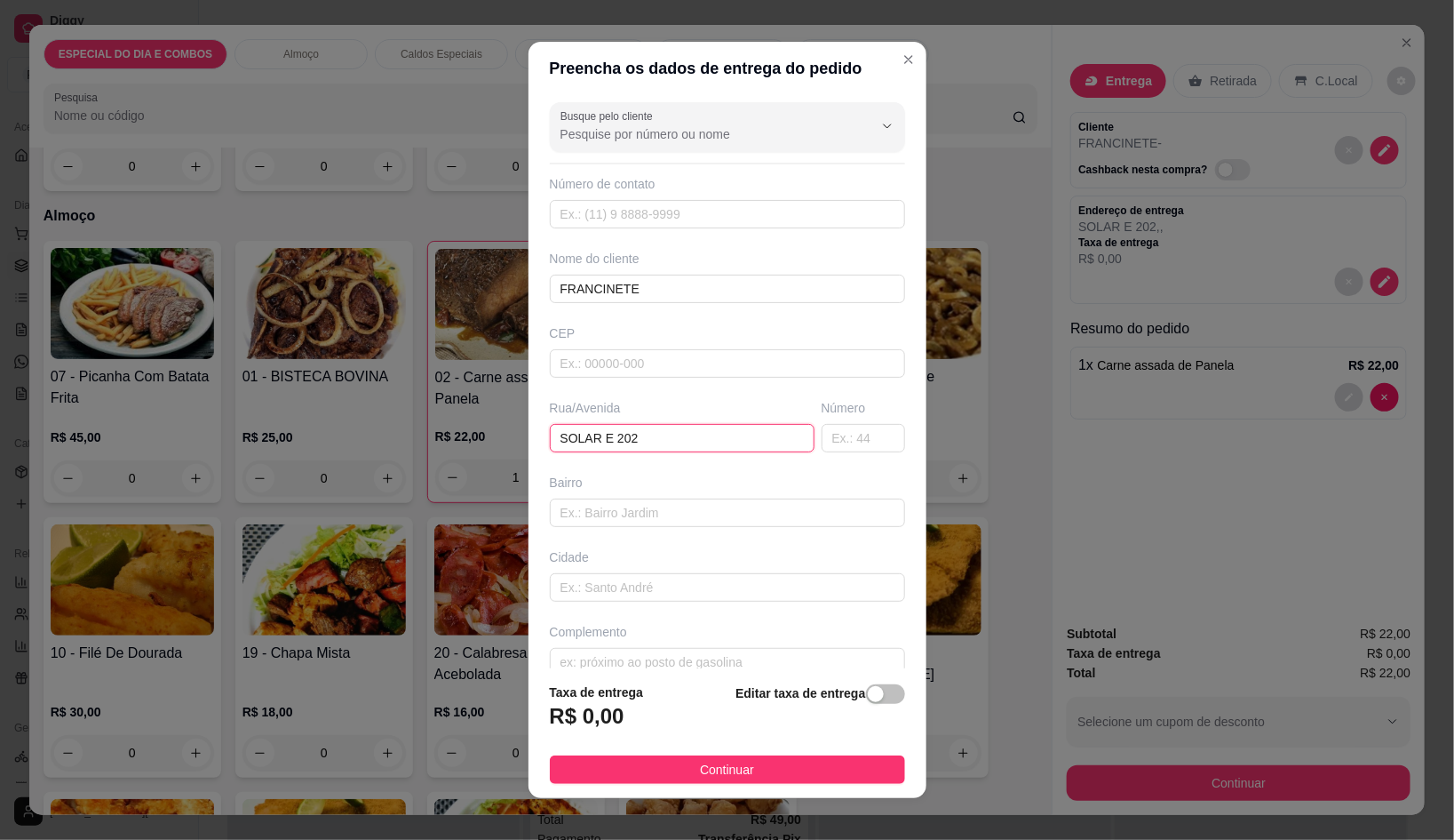
click at [743, 424] on input "SOLAR E 202" at bounding box center [682, 437] width 265 height 29
click at [771, 227] on input "text" at bounding box center [727, 214] width 355 height 29
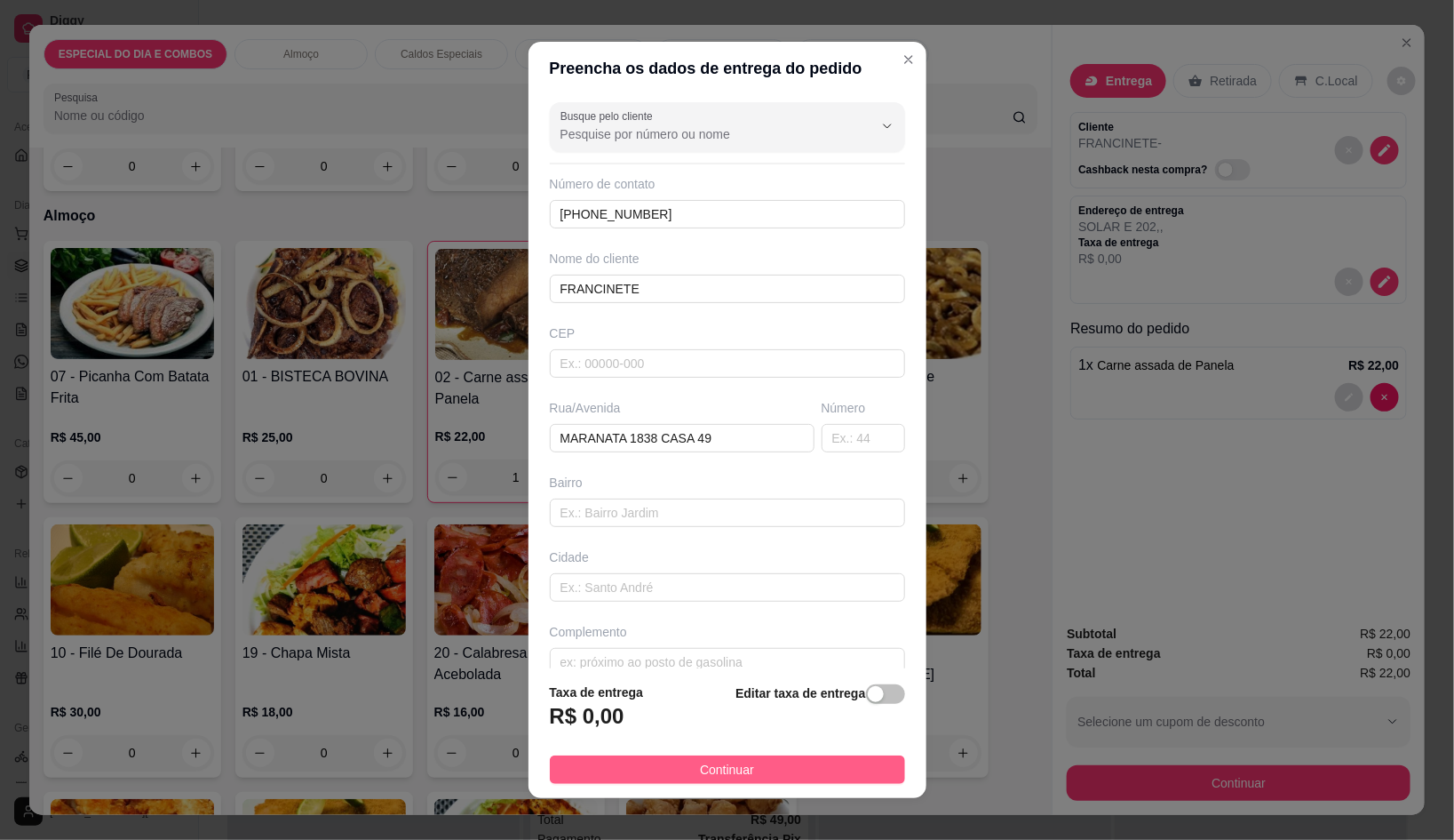
click at [867, 760] on button "Continuar" at bounding box center [727, 769] width 355 height 29
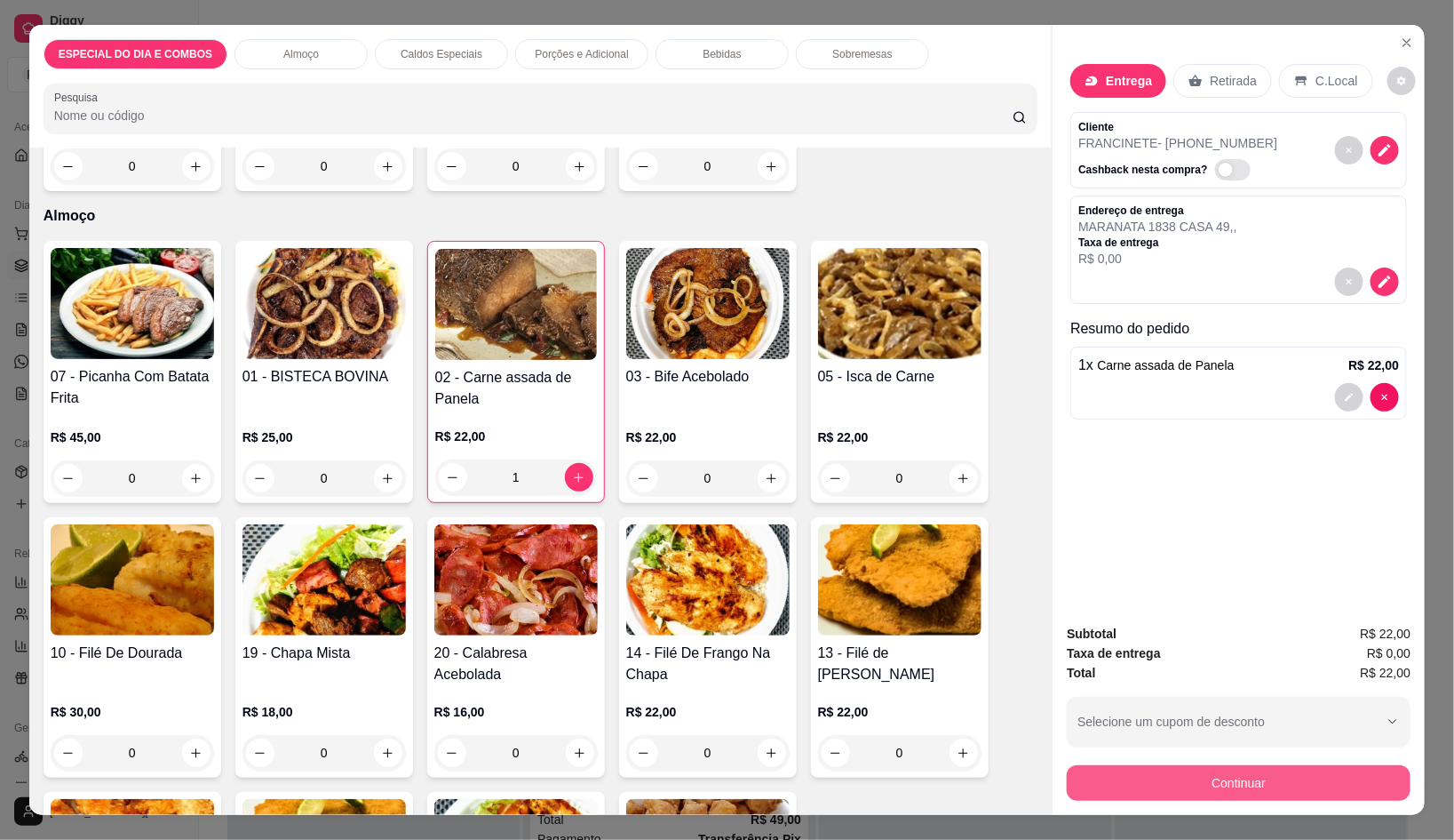
click at [1106, 765] on button "Continuar" at bounding box center [1239, 783] width 344 height 36
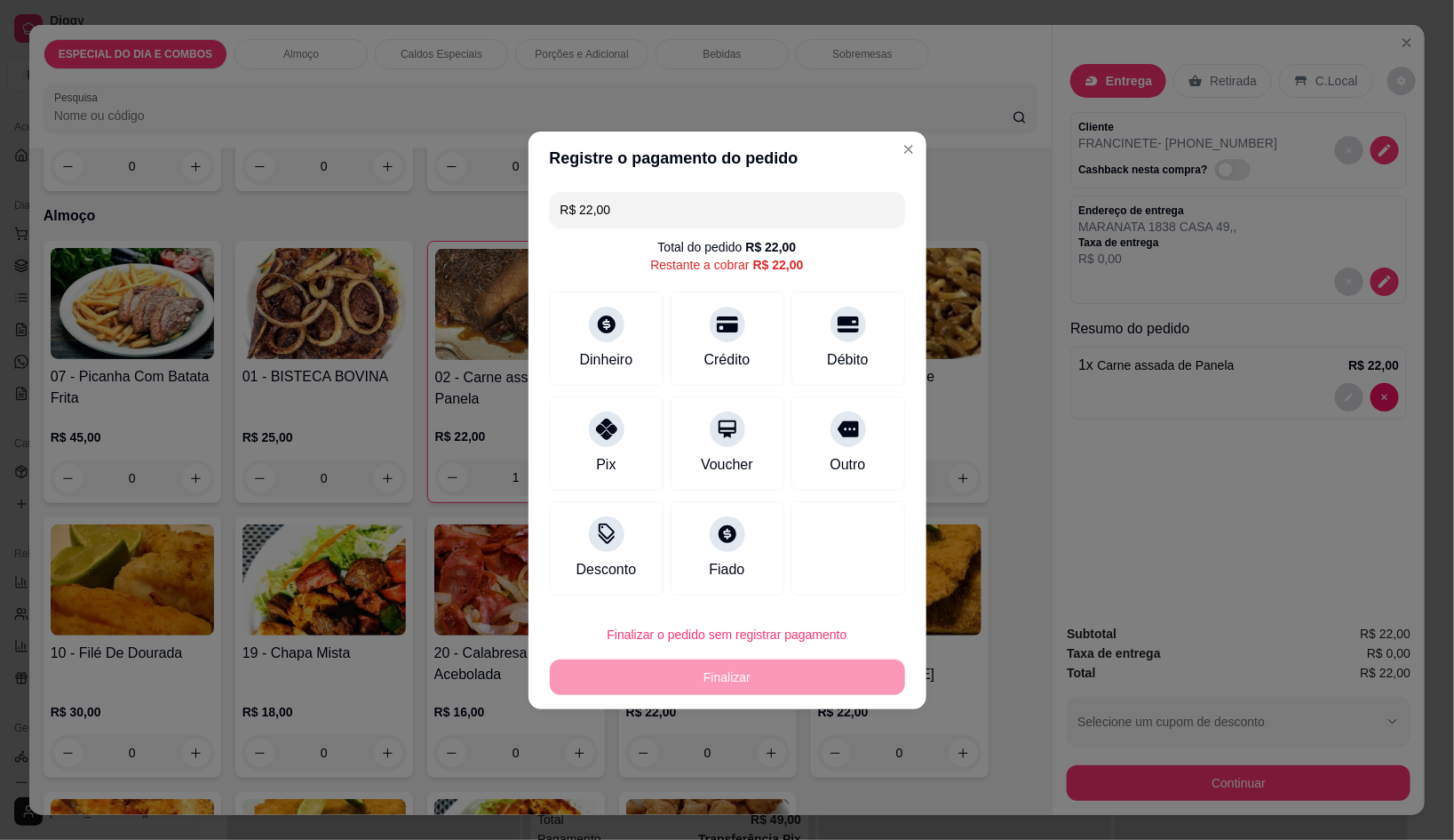
click at [583, 394] on div "R$ 22,00 Total do pedido R$ 22,00 Restante a cobrar R$ 22,00 Dinheiro Crédito D…" at bounding box center [727, 393] width 398 height 418
click at [606, 414] on div at bounding box center [607, 424] width 39 height 39
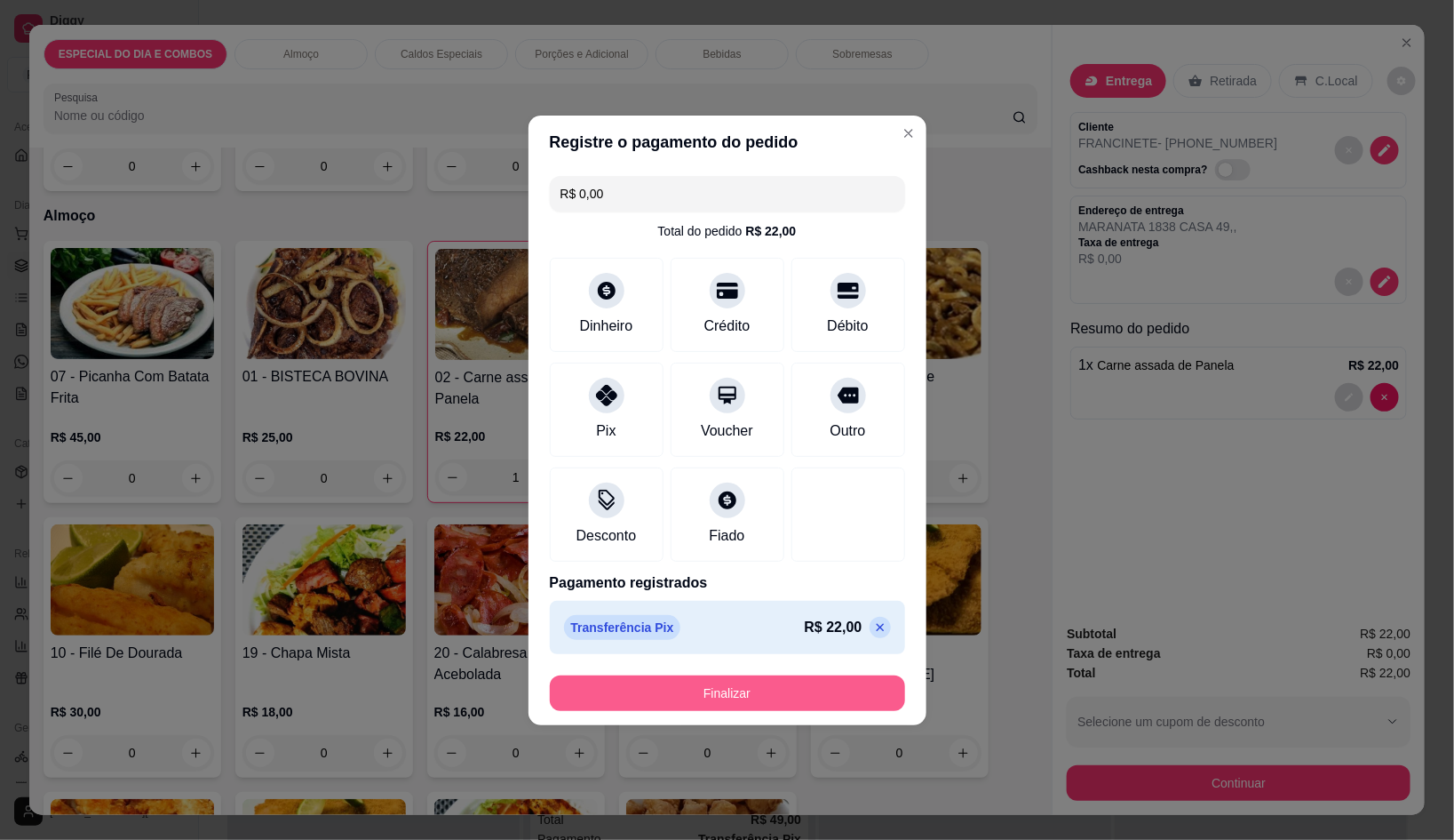
click at [702, 689] on button "Finalizar" at bounding box center [727, 693] width 355 height 36
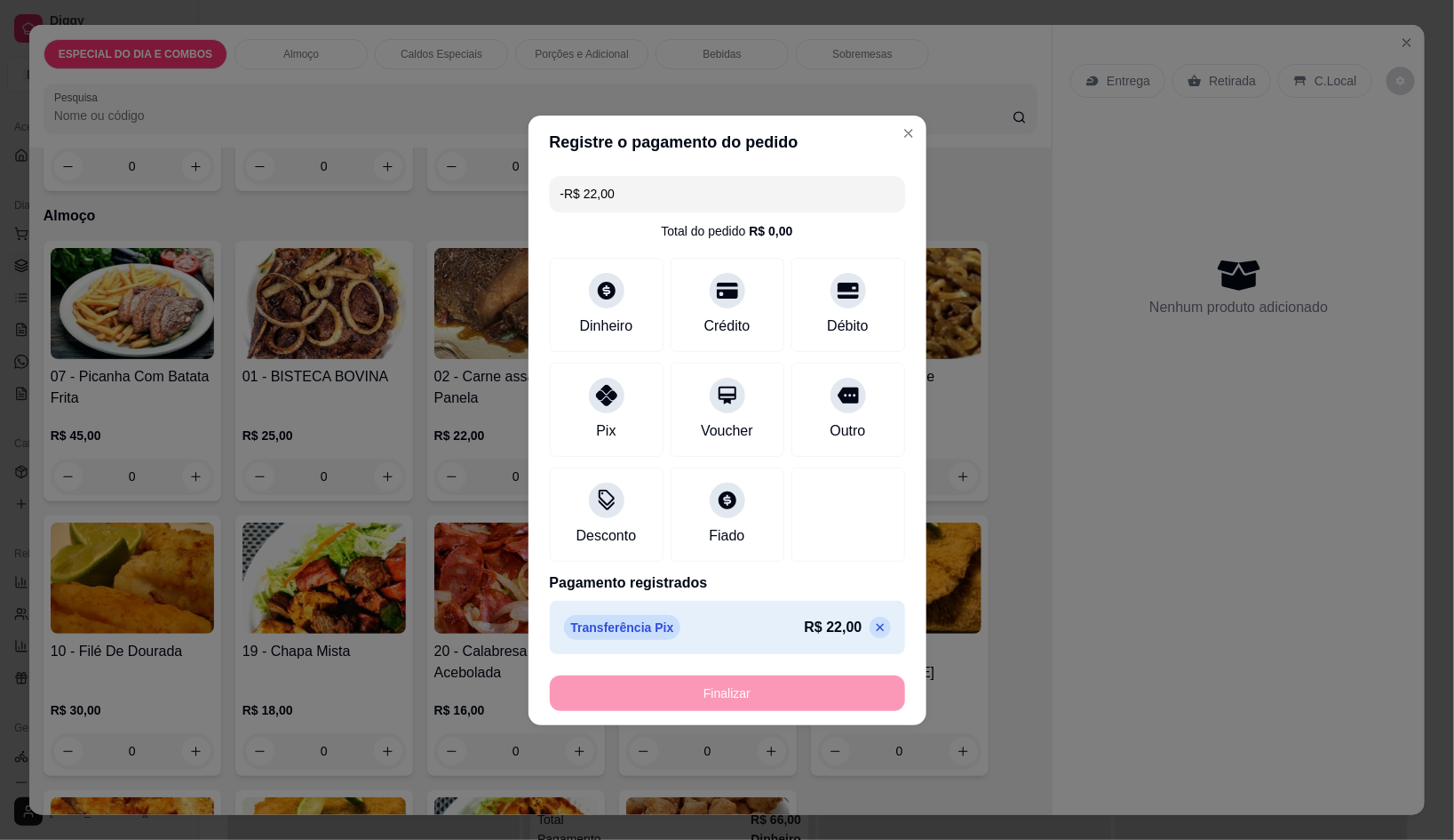
scroll to position [959, 0]
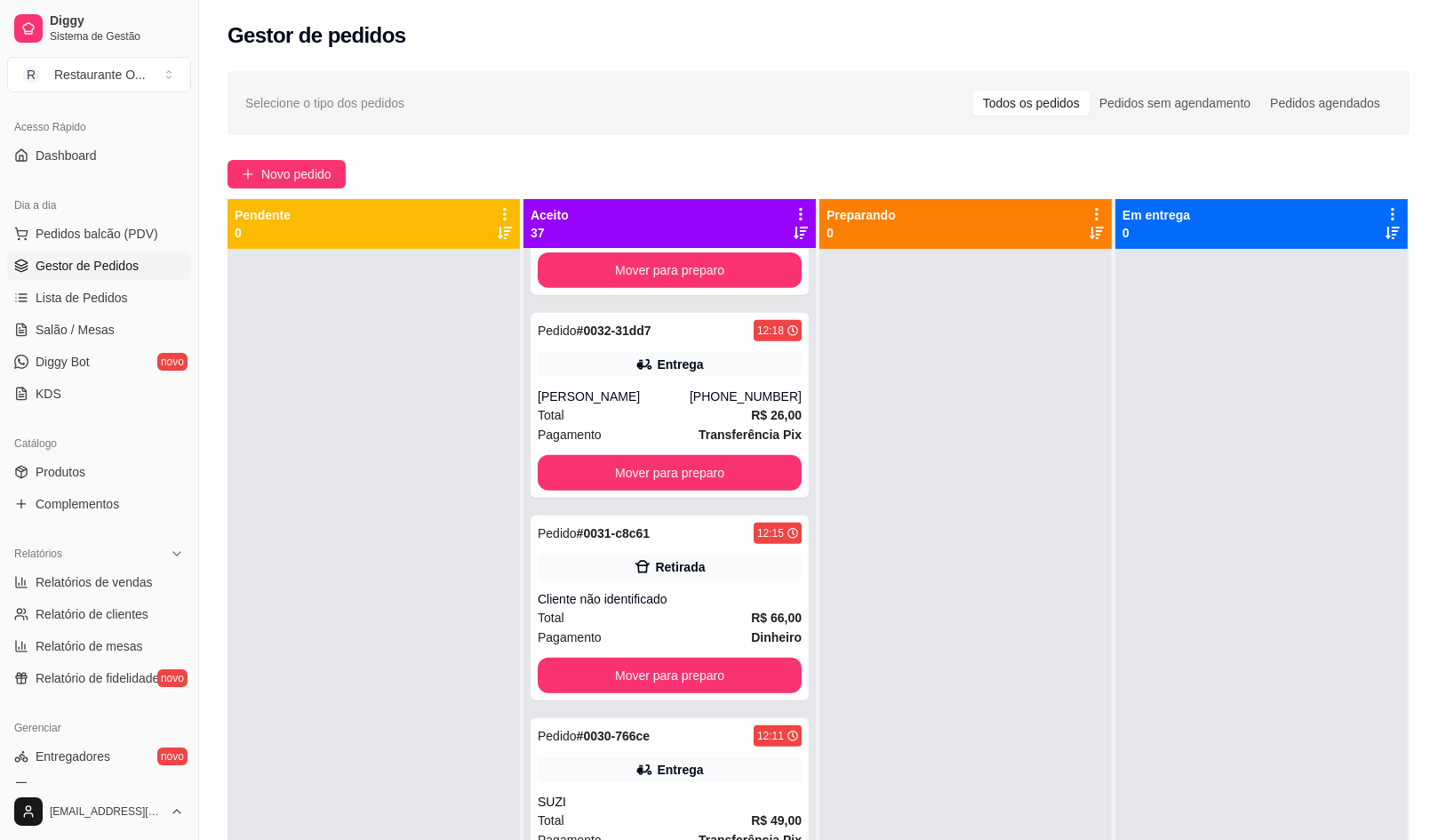
click at [320, 191] on div "Selecione o tipo dos pedidos Todos os pedidos Pedidos sem agendamento Pedidos a…" at bounding box center [819, 560] width 1239 height 1000
click at [317, 183] on span "Novo pedido" at bounding box center [296, 175] width 70 height 20
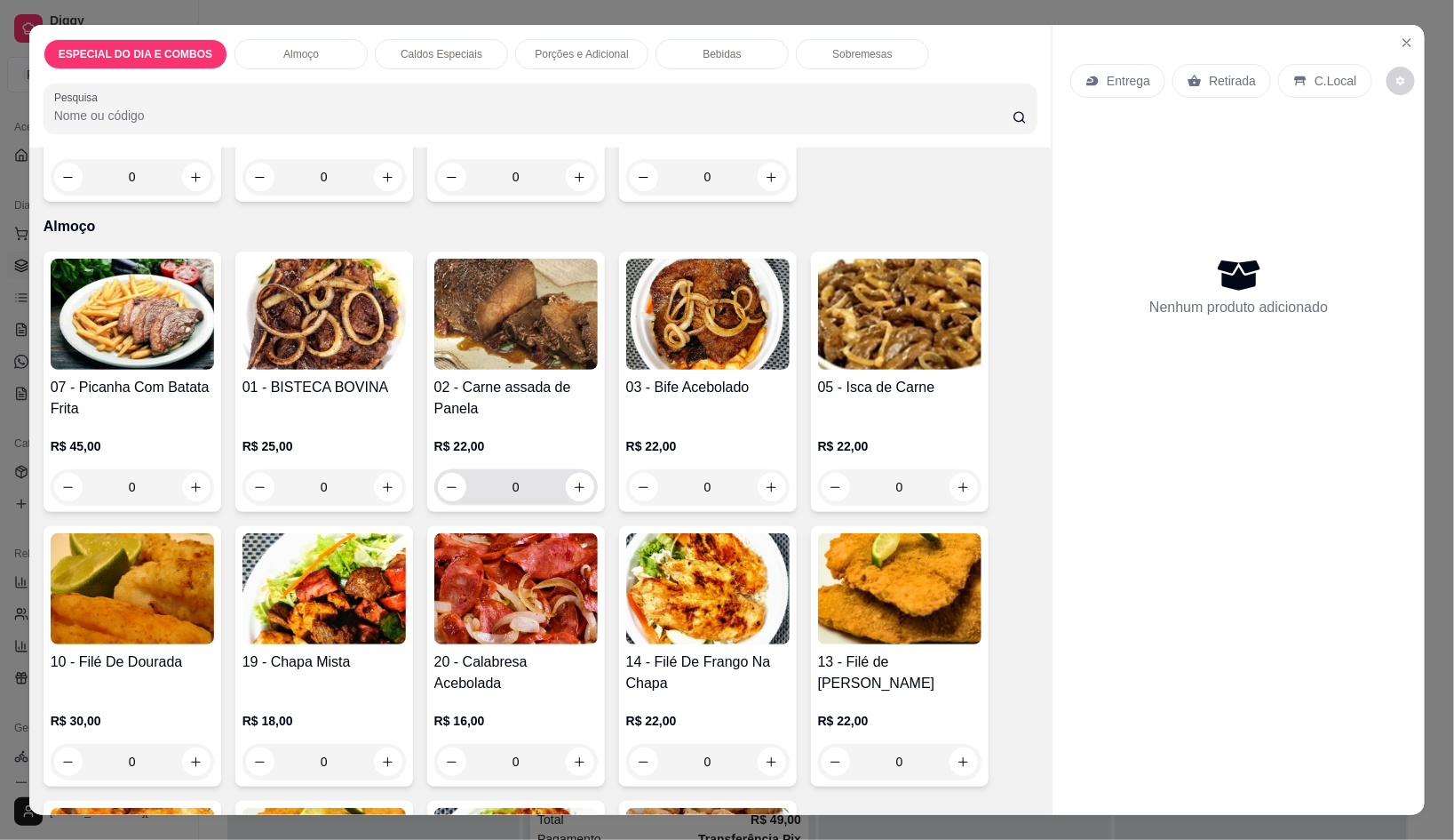
scroll to position [333, 0]
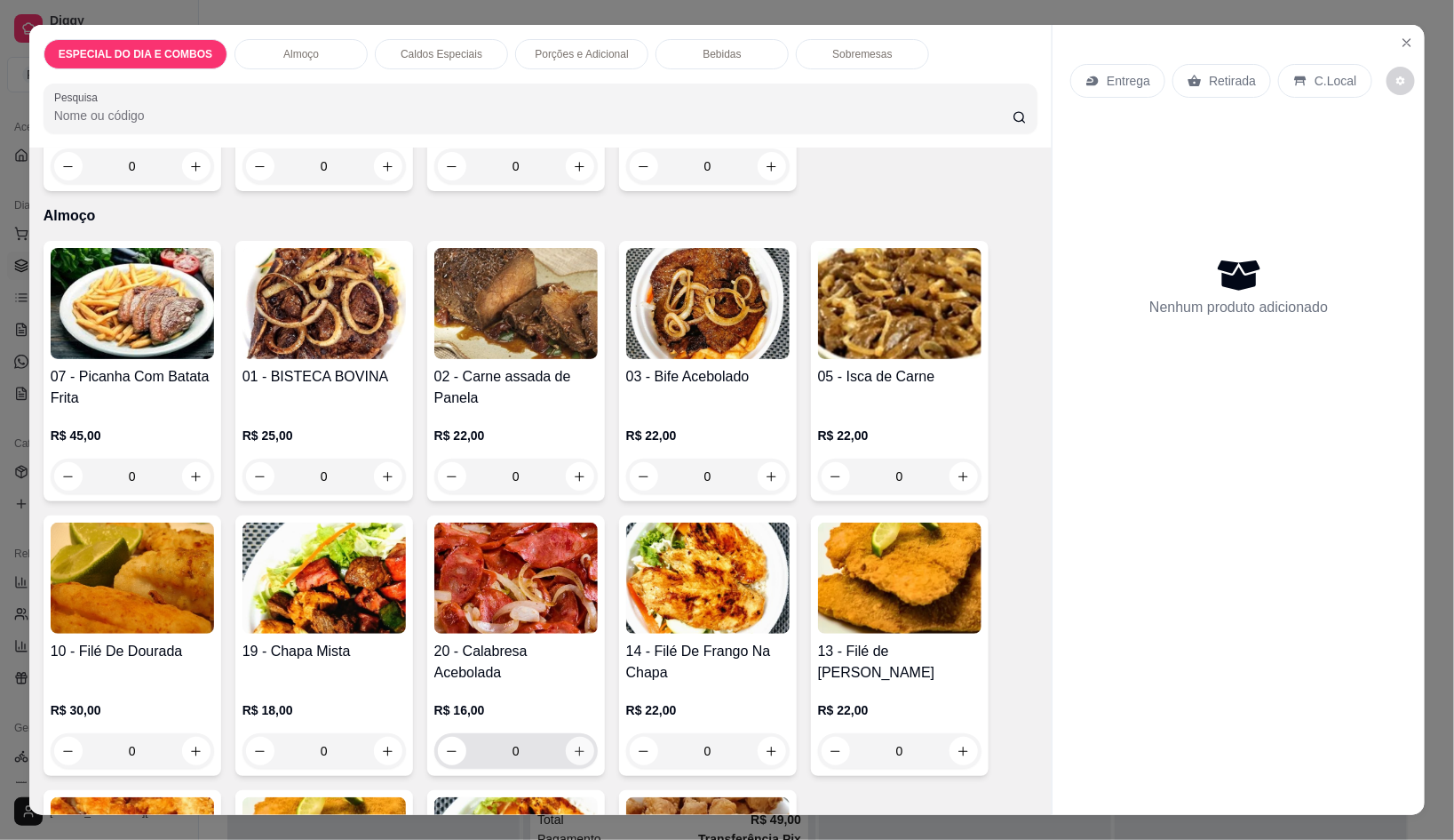
click at [574, 744] on icon "increase-product-quantity" at bounding box center [580, 751] width 14 height 14
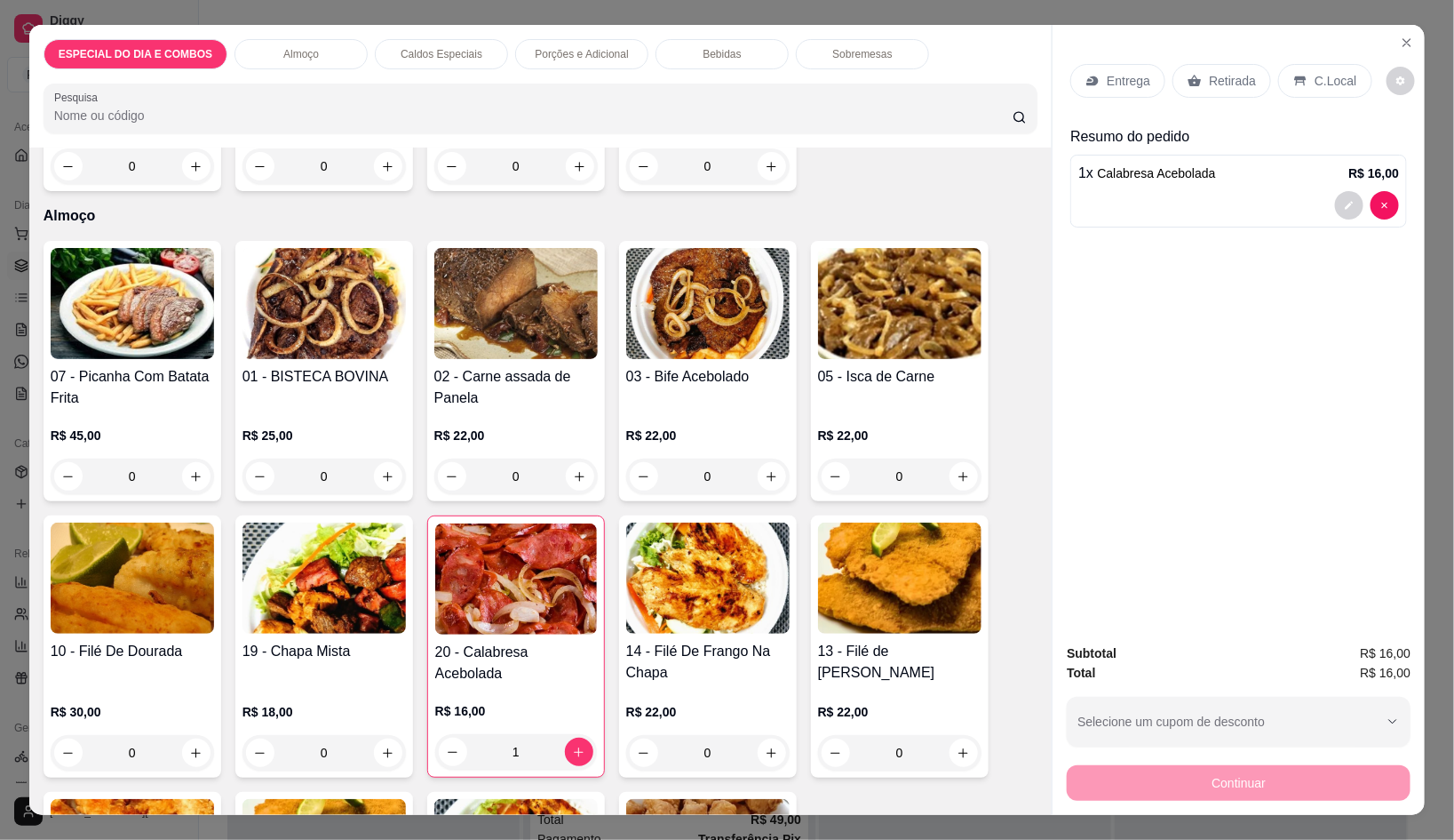
click at [546, 39] on div "Porções e Adicional" at bounding box center [581, 54] width 133 height 31
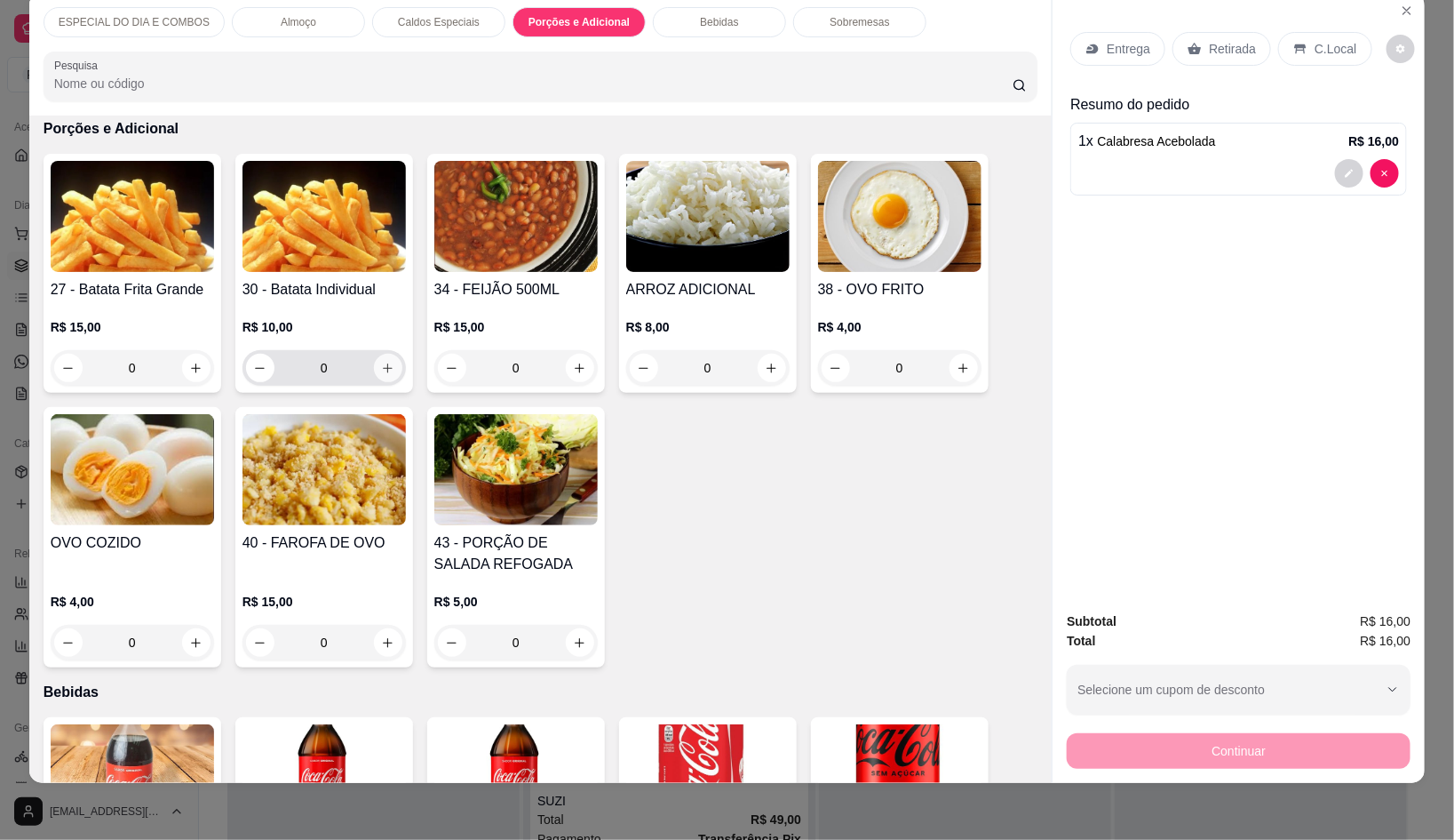
click at [384, 359] on button "increase-product-quantity" at bounding box center [388, 367] width 29 height 29
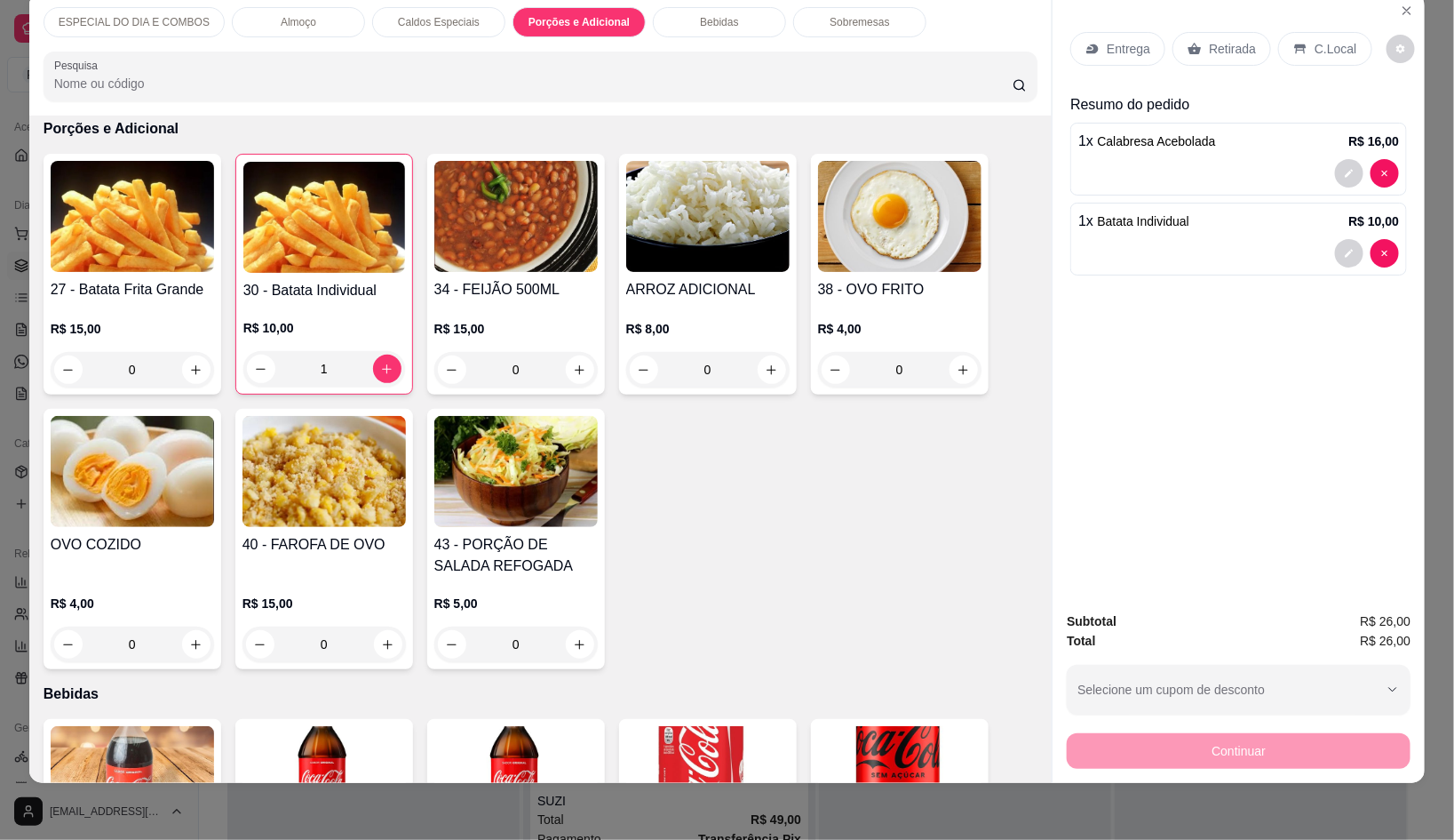
click at [293, 20] on div "Almoço" at bounding box center [298, 22] width 133 height 31
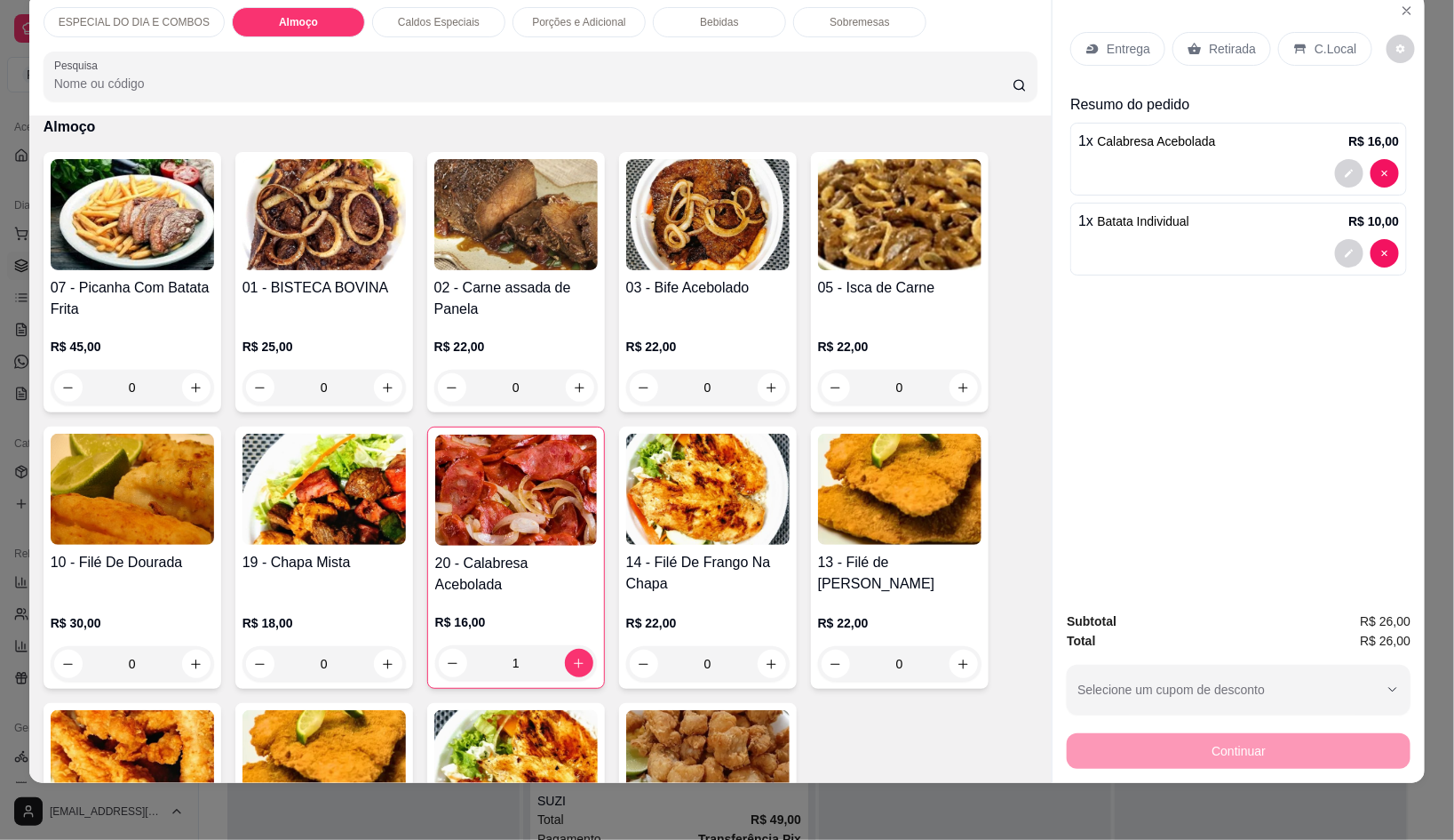
click at [153, 15] on p "ESPECIAL DO DIA E COMBOS" at bounding box center [133, 22] width 151 height 14
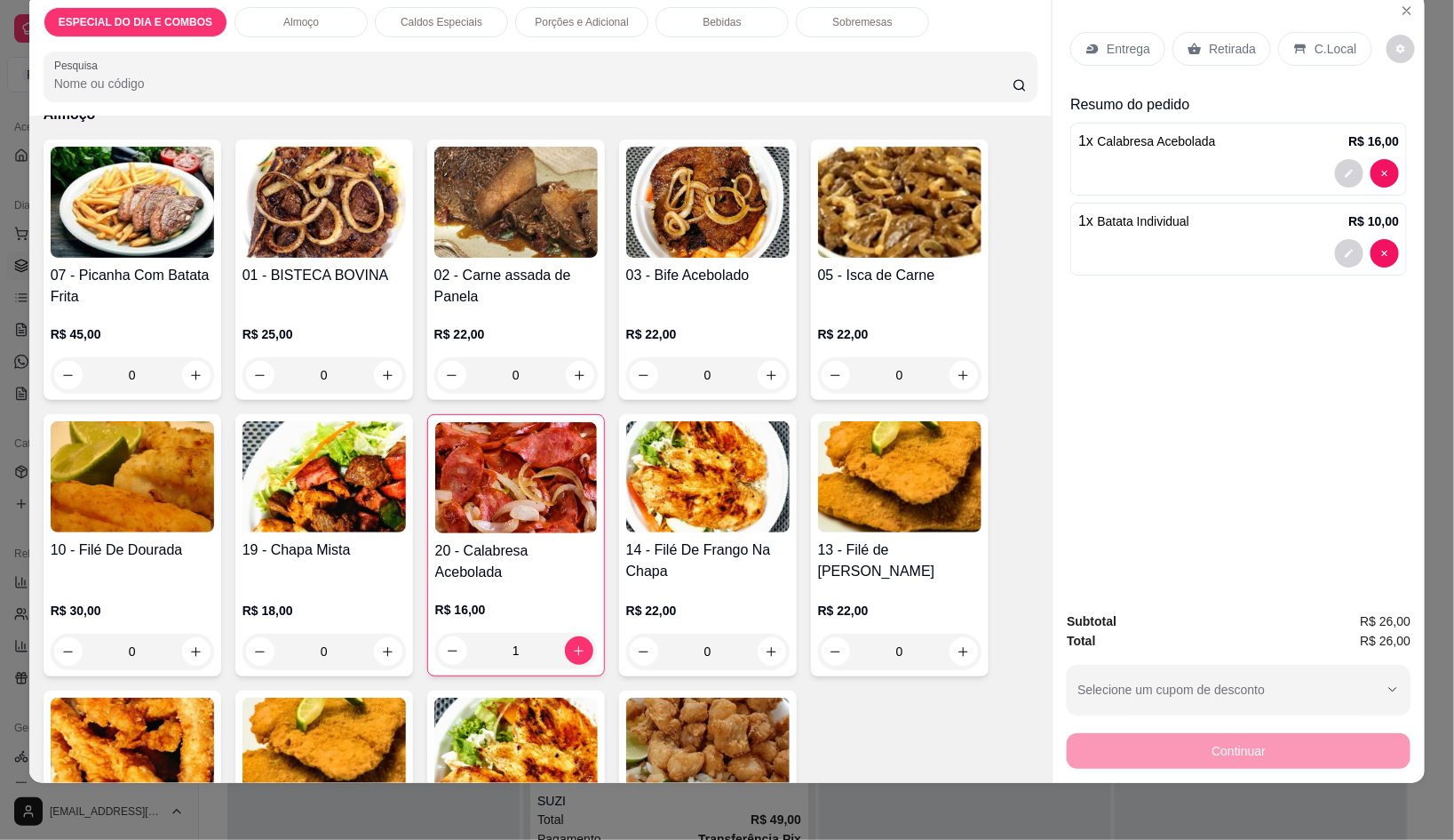
scroll to position [413, 0]
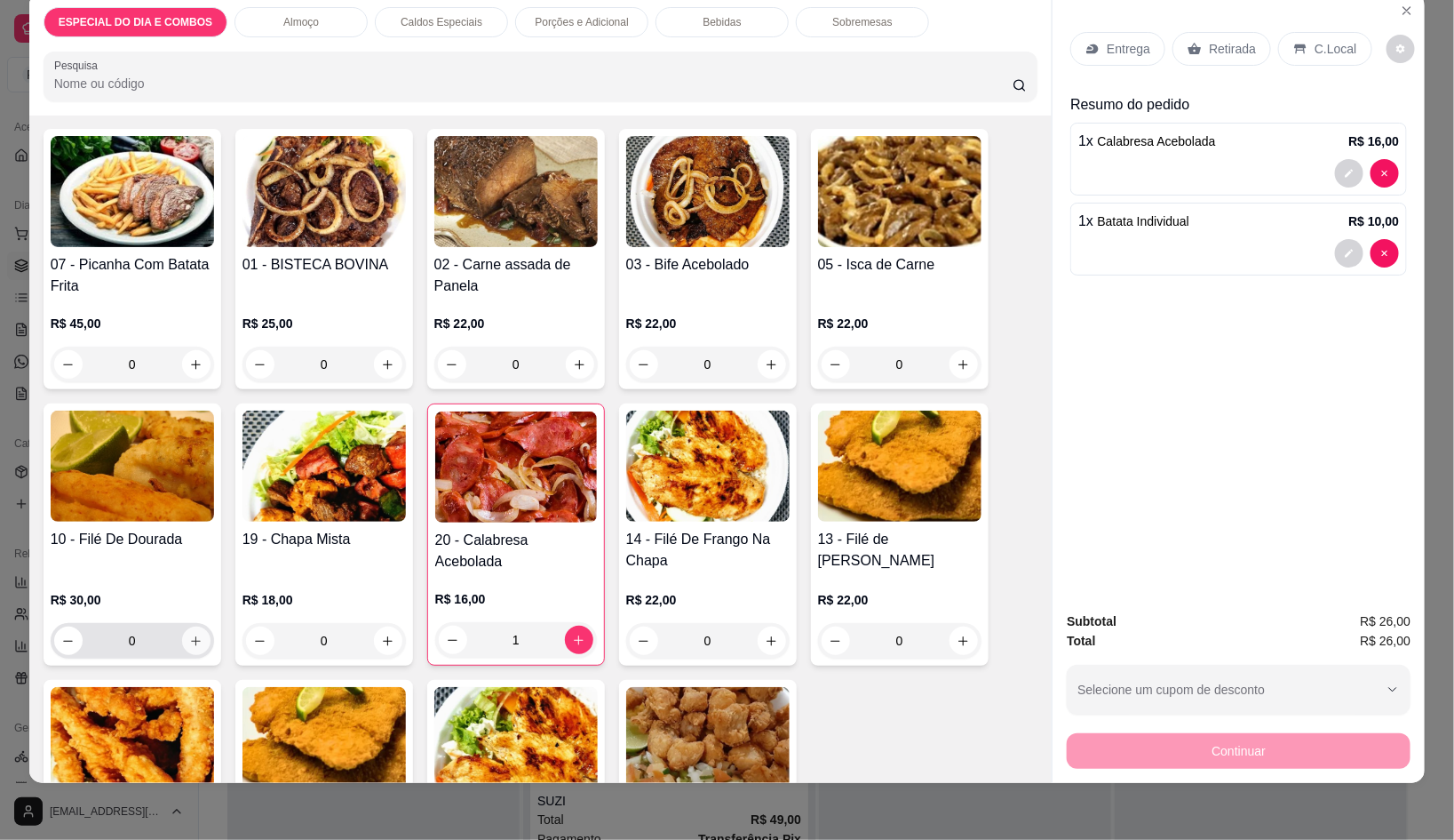
click at [190, 635] on icon "increase-product-quantity" at bounding box center [196, 642] width 14 height 14
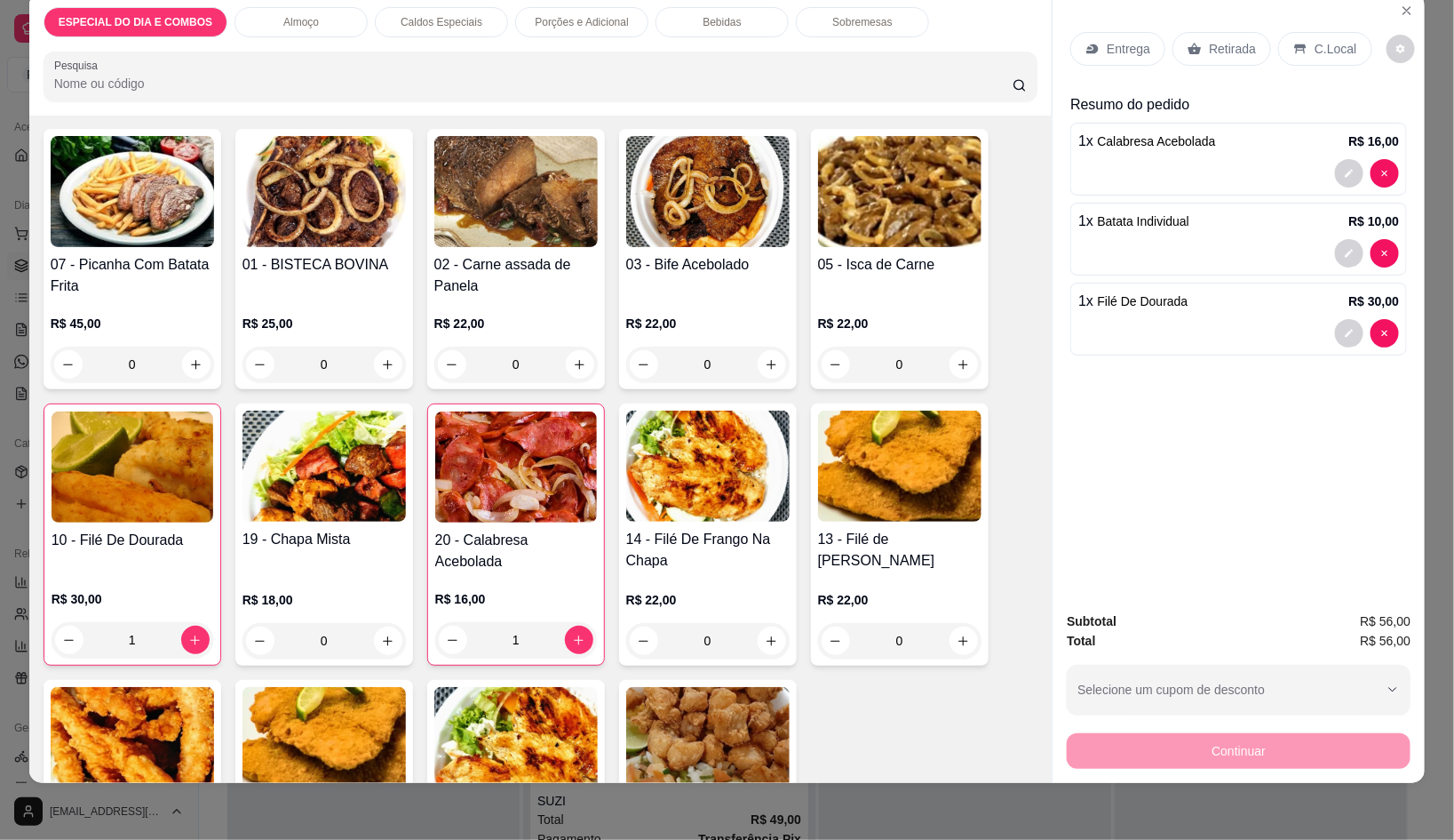
click at [543, 15] on p "Porções e Adicional" at bounding box center [581, 22] width 94 height 14
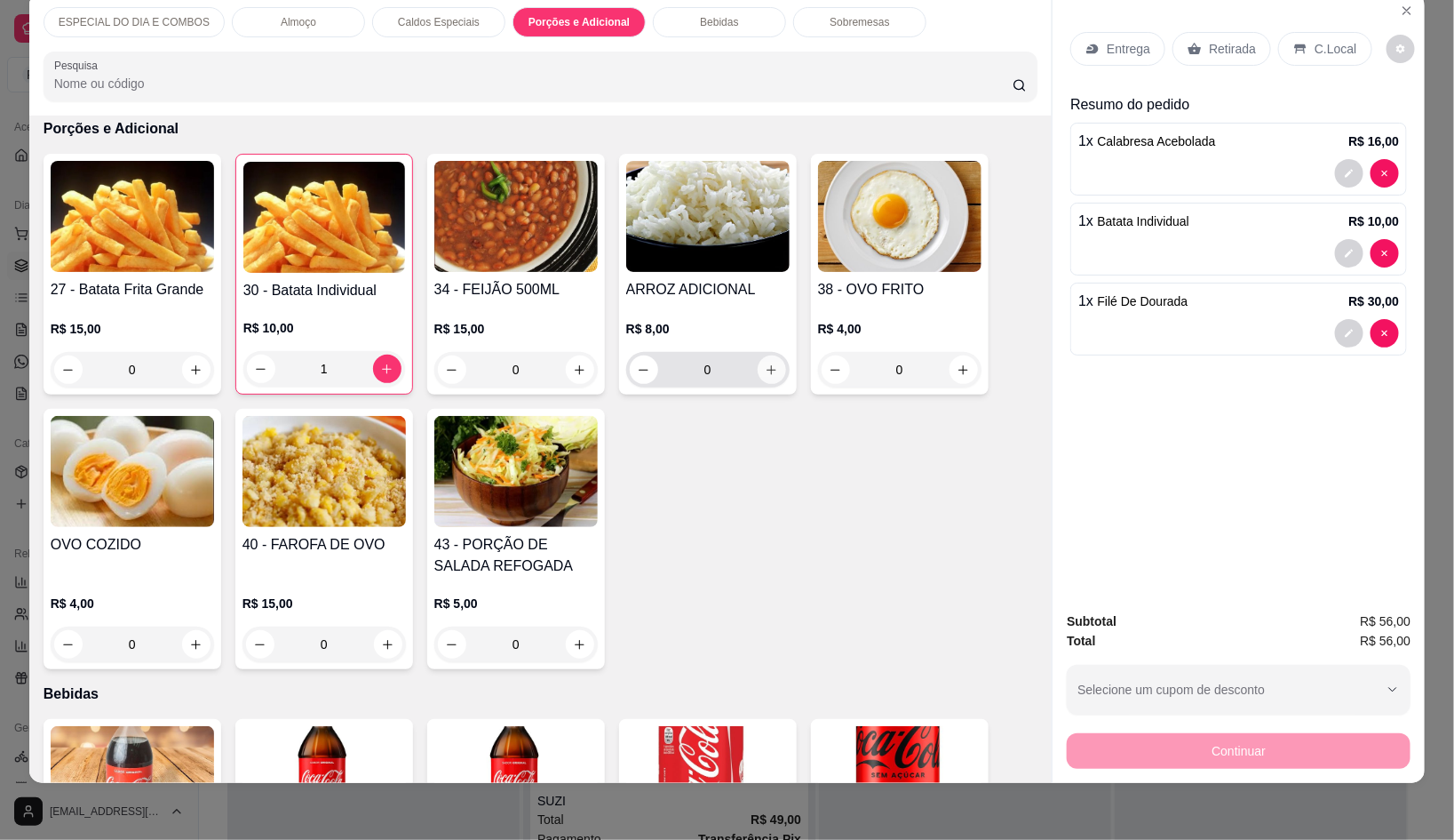
click at [753, 361] on div "0" at bounding box center [708, 369] width 156 height 36
click at [1143, 43] on div "Entrega" at bounding box center [1118, 48] width 95 height 34
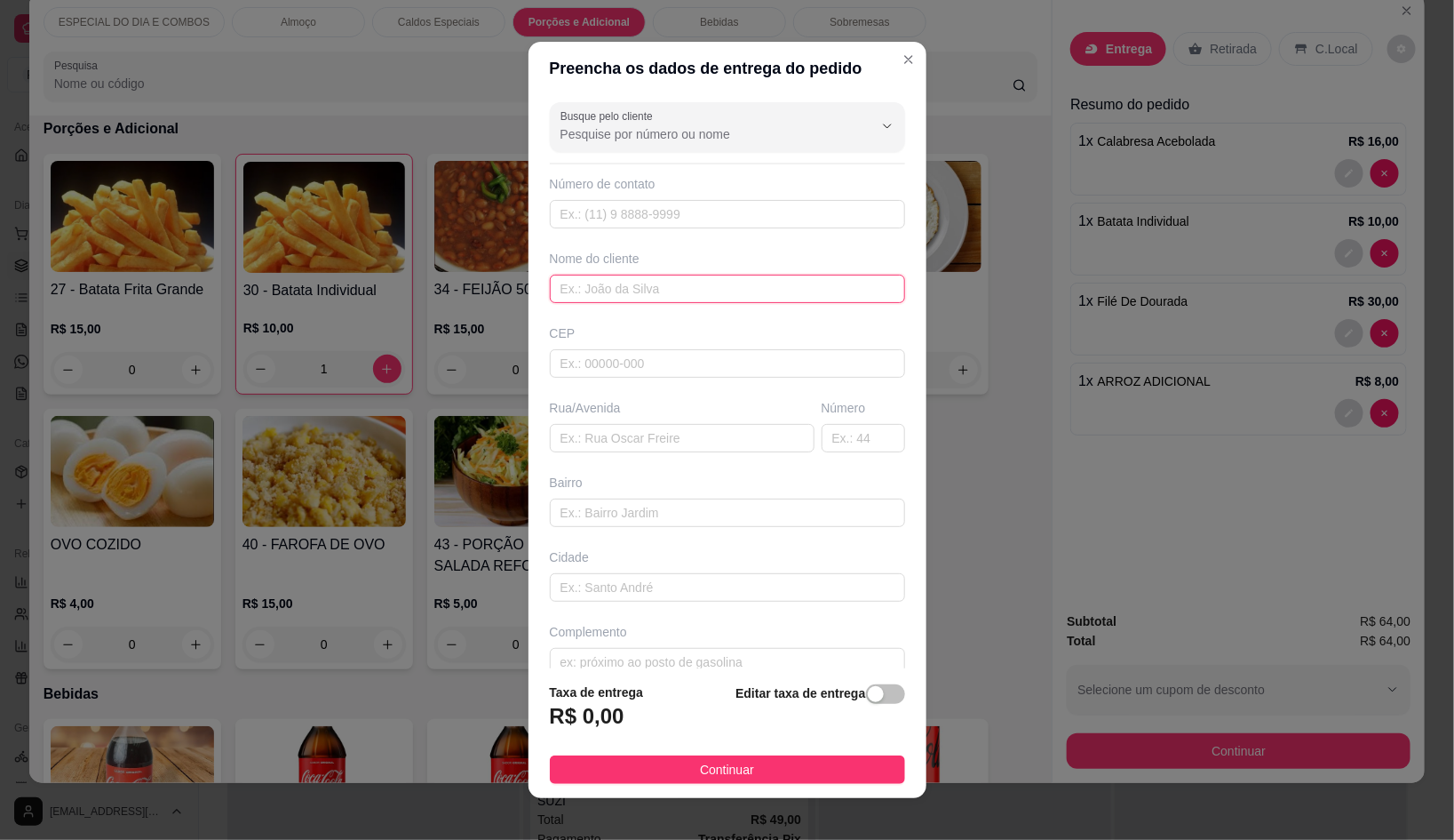
click at [818, 295] on input "text" at bounding box center [727, 288] width 355 height 29
click at [818, 295] on input "MARAI" at bounding box center [727, 288] width 355 height 29
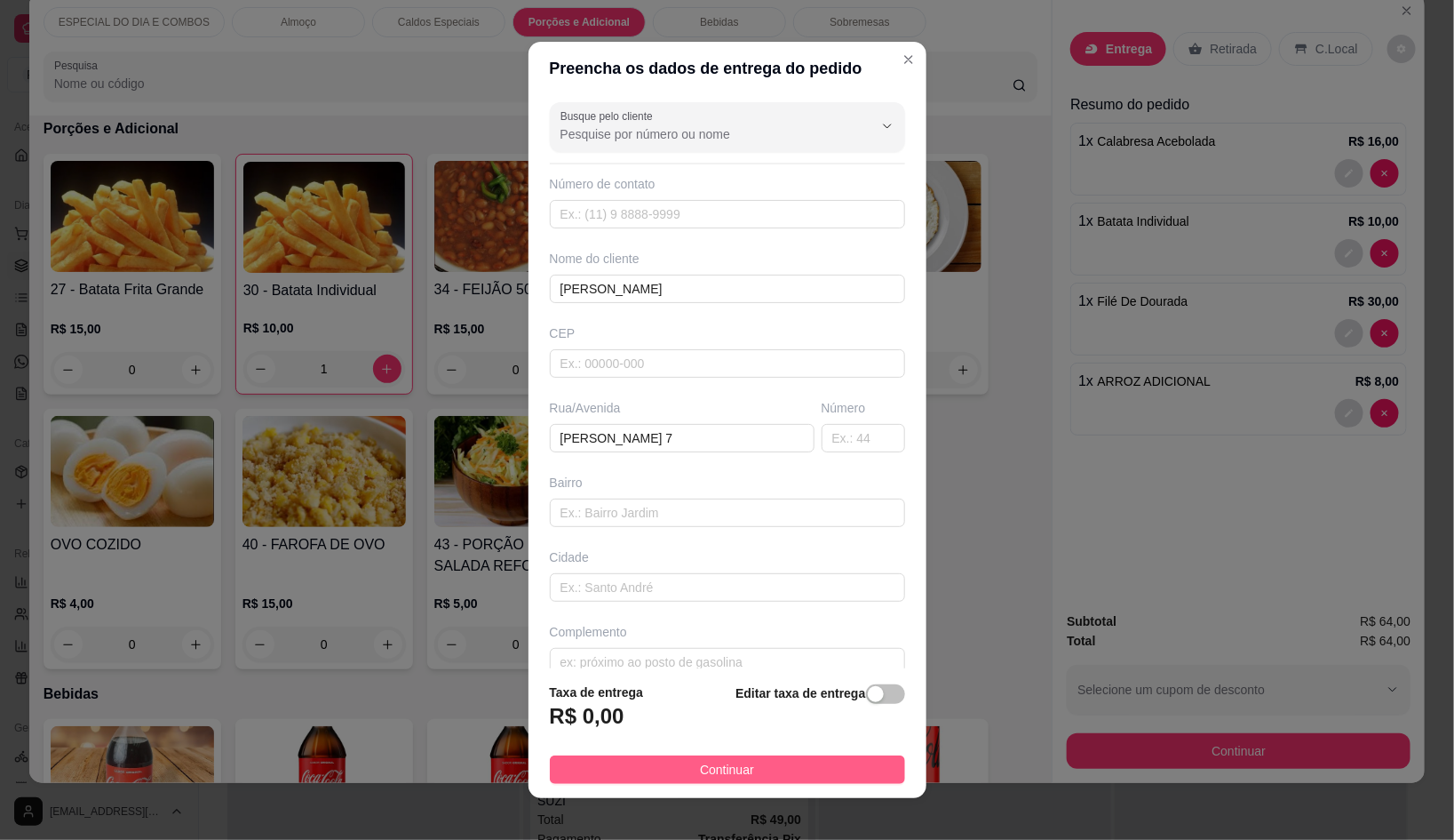
click at [849, 781] on button "Continuar" at bounding box center [727, 769] width 355 height 29
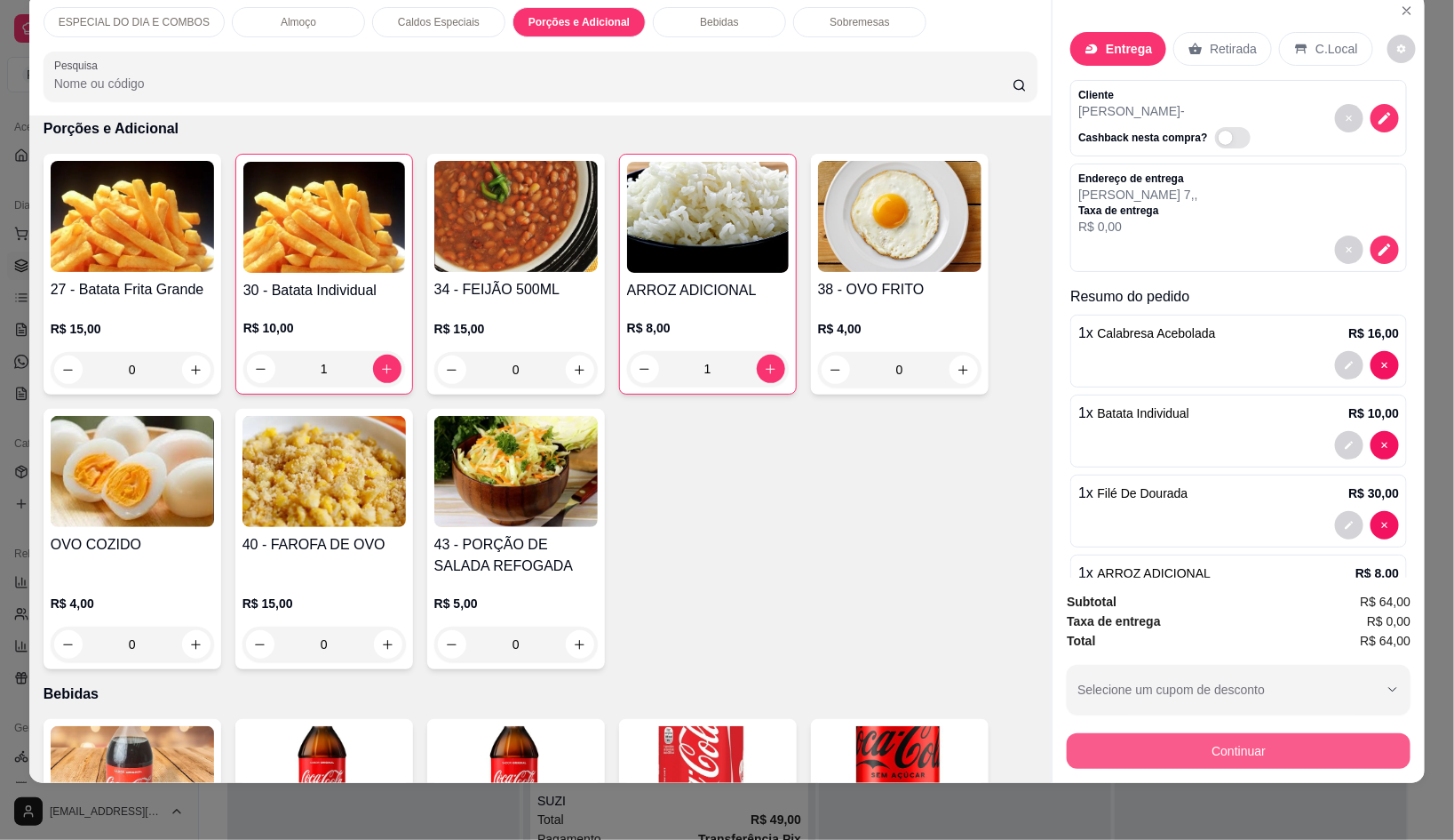
click at [1106, 733] on button "Continuar" at bounding box center [1239, 751] width 344 height 36
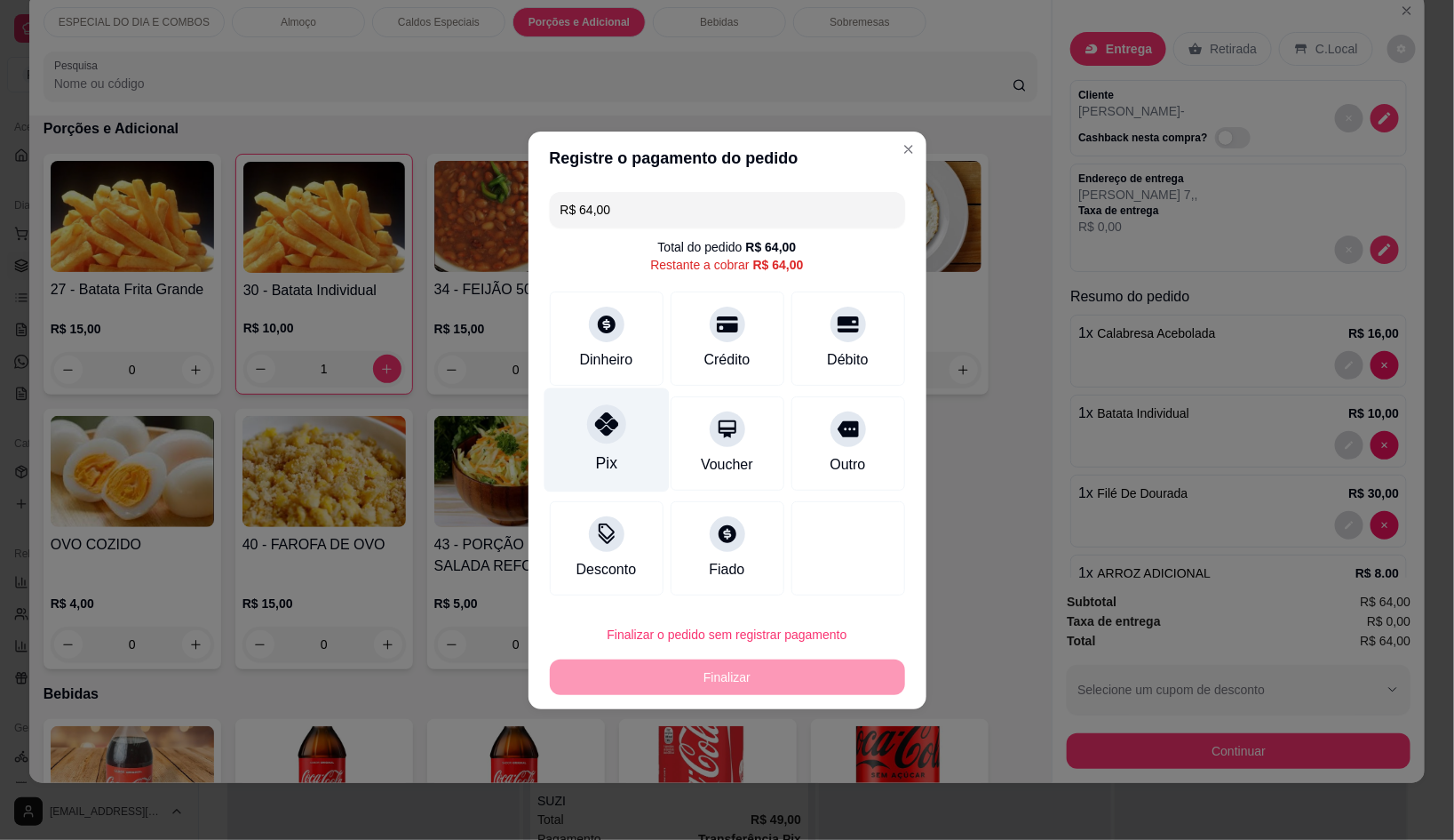
click at [595, 429] on icon at bounding box center [605, 423] width 23 height 23
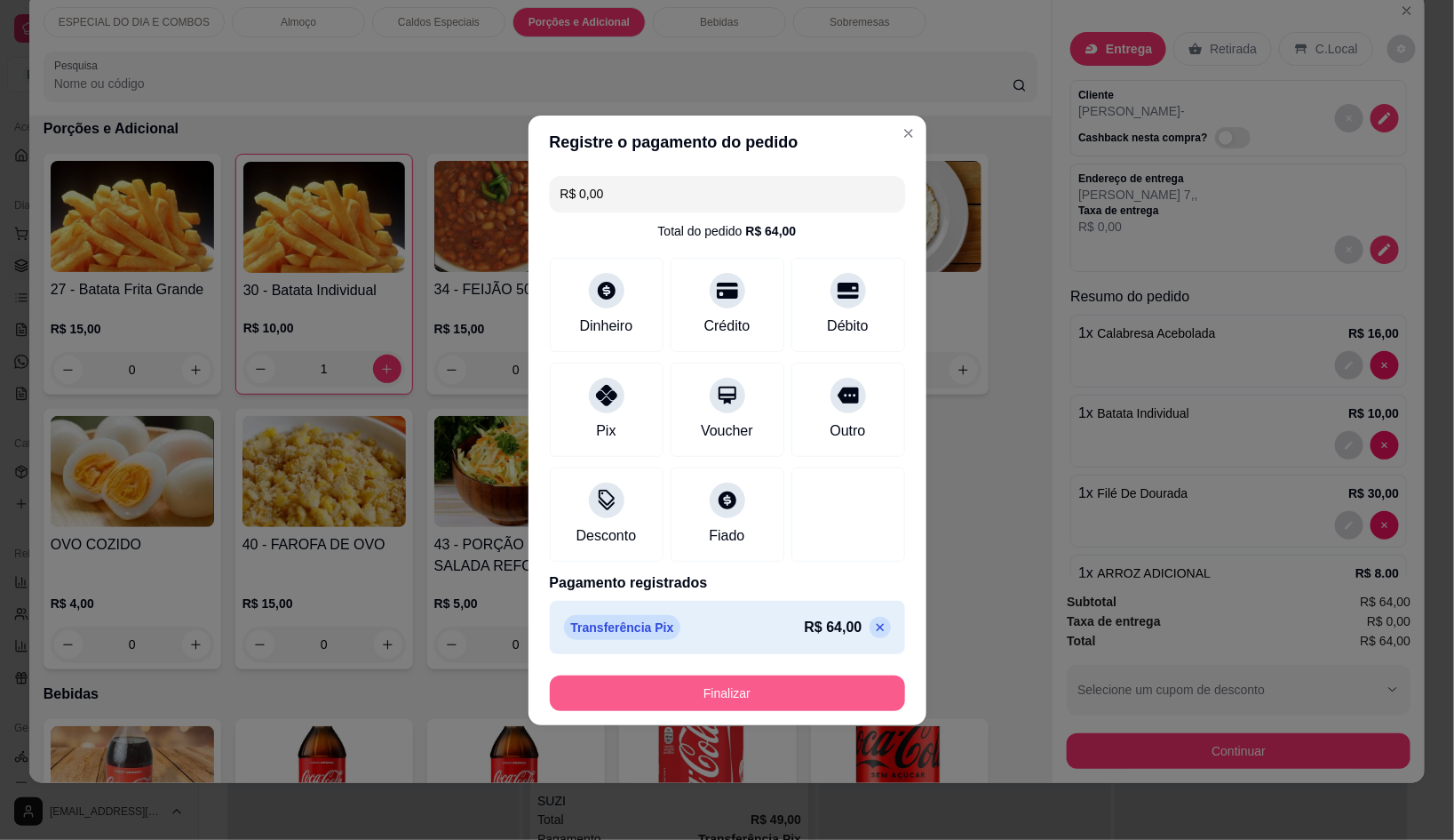
click at [720, 698] on button "Finalizar" at bounding box center [727, 693] width 355 height 36
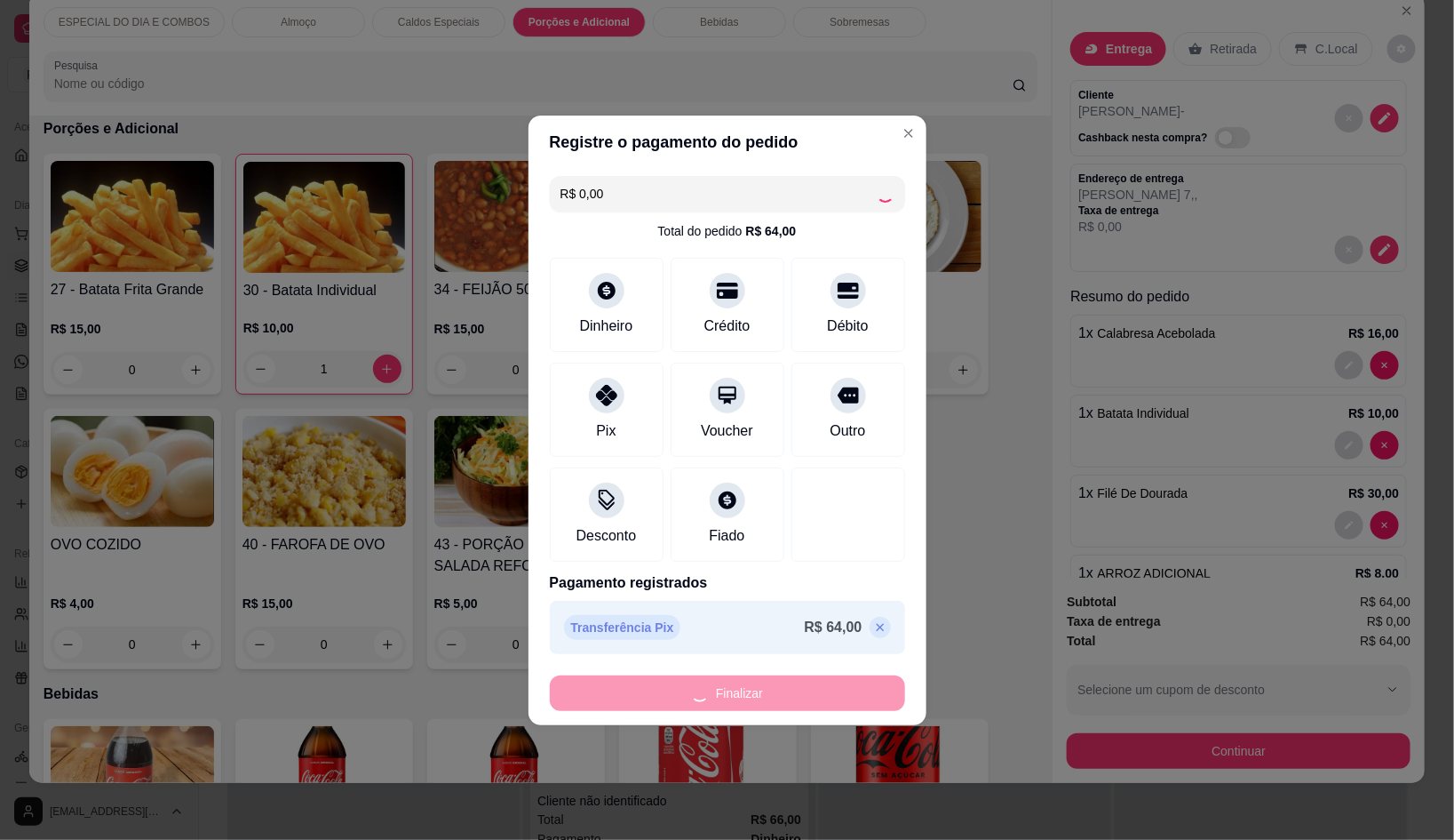
scroll to position [1163, 0]
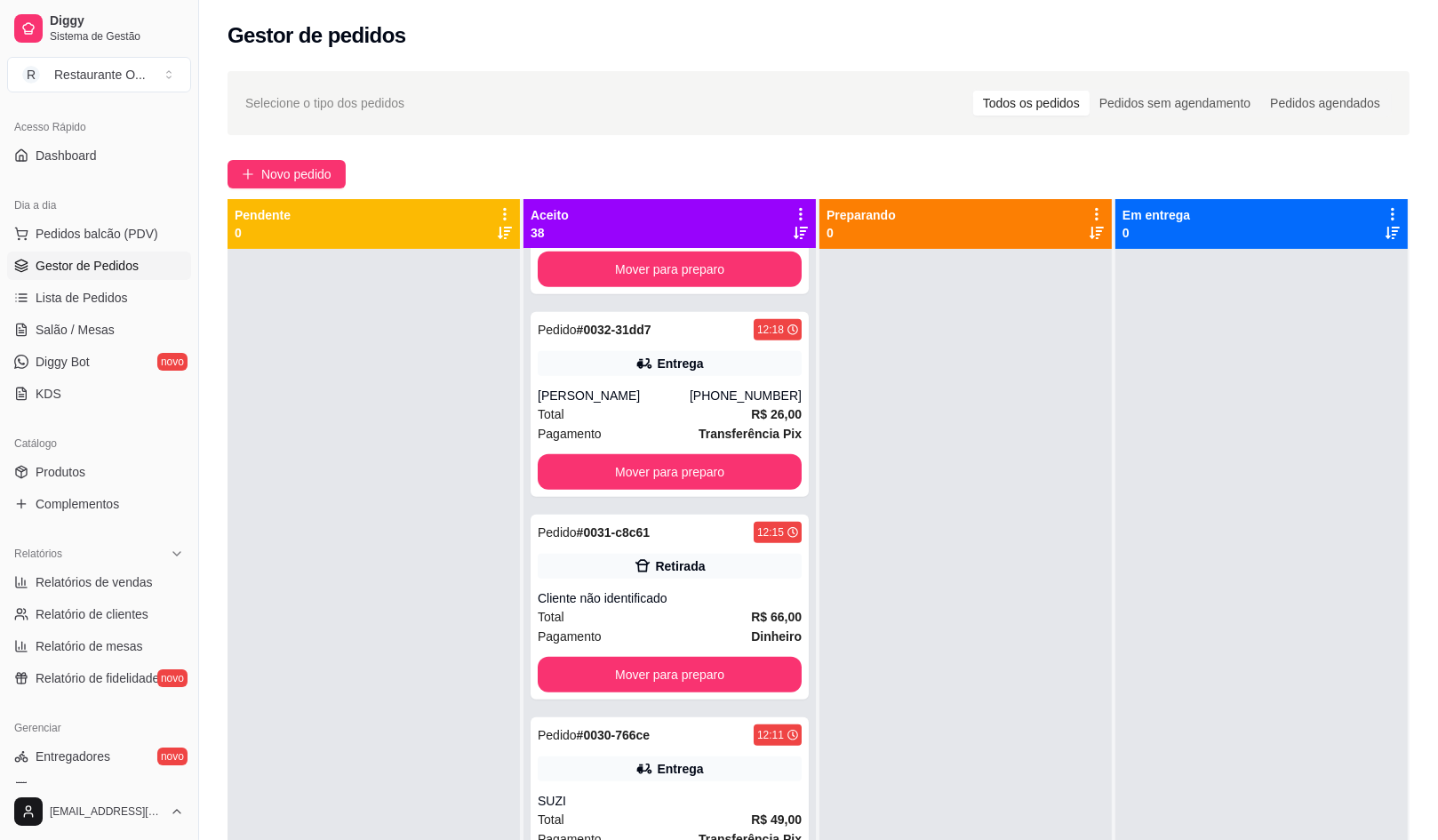
click at [251, 195] on div "Selecione o tipo dos pedidos Todos os pedidos Pedidos sem agendamento Pedidos a…" at bounding box center [819, 560] width 1239 height 1000
click at [255, 186] on button "Novo pedido" at bounding box center [286, 174] width 119 height 29
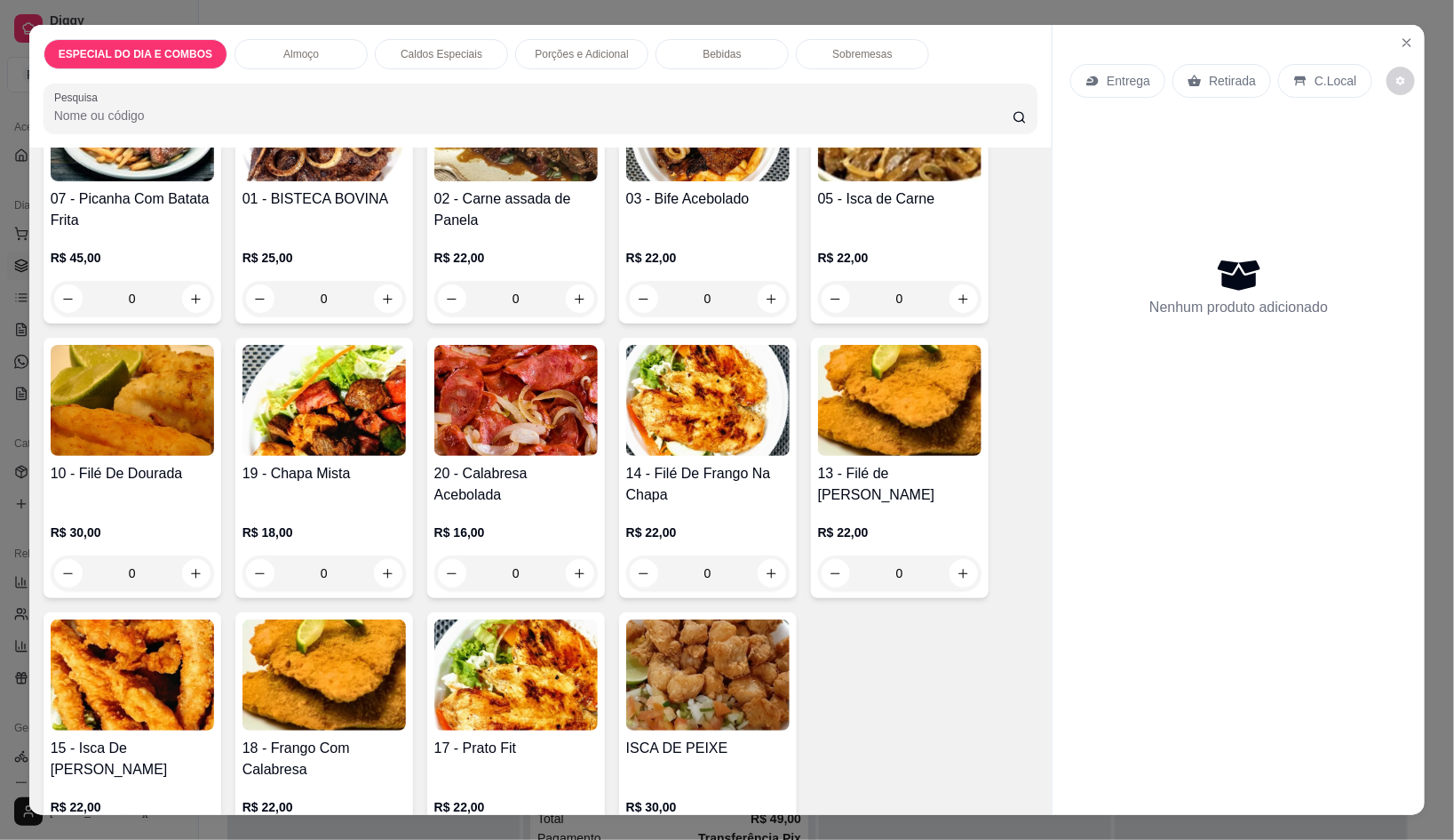
scroll to position [555, 0]
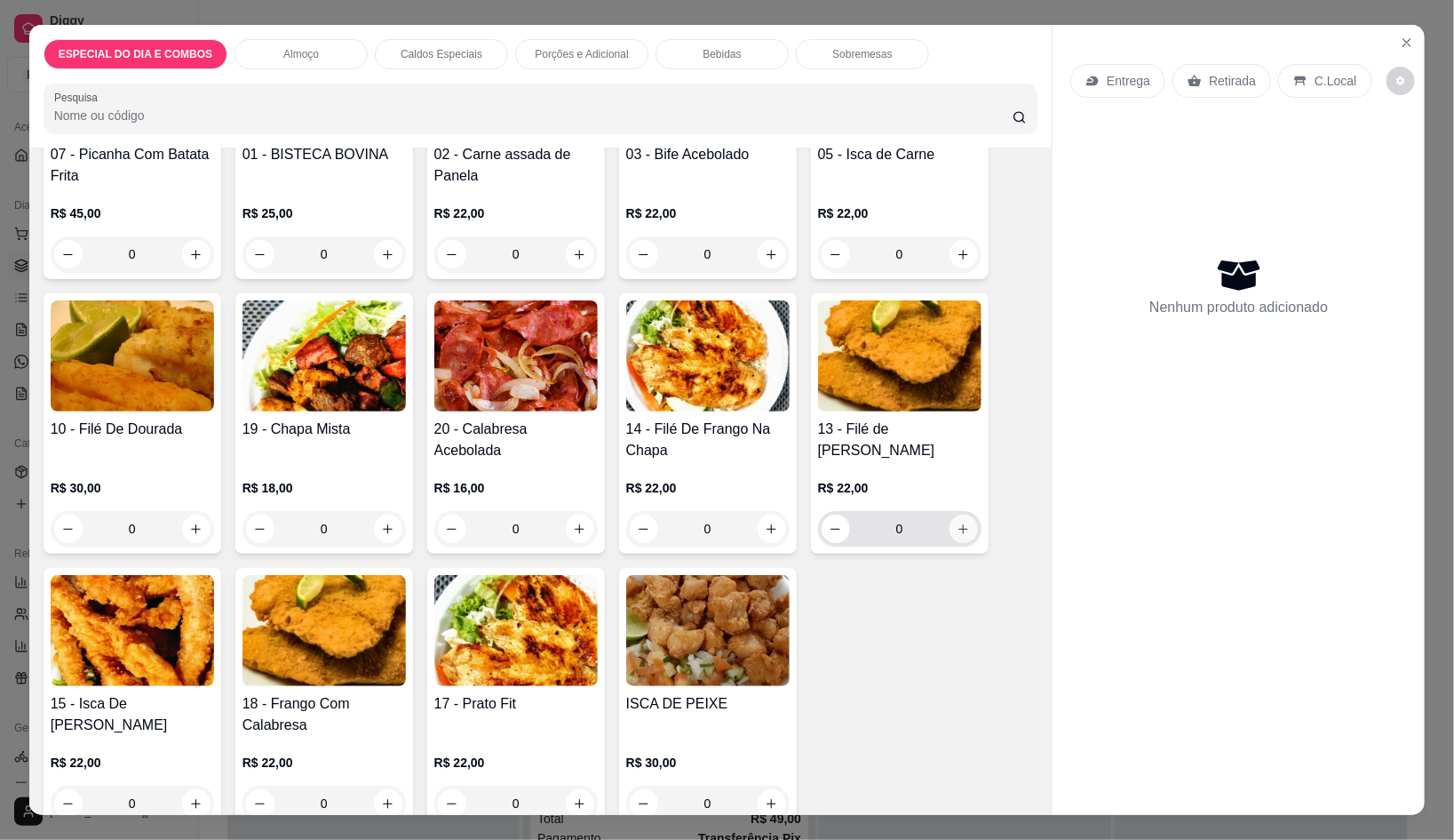
click at [958, 522] on icon "increase-product-quantity" at bounding box center [963, 529] width 14 height 14
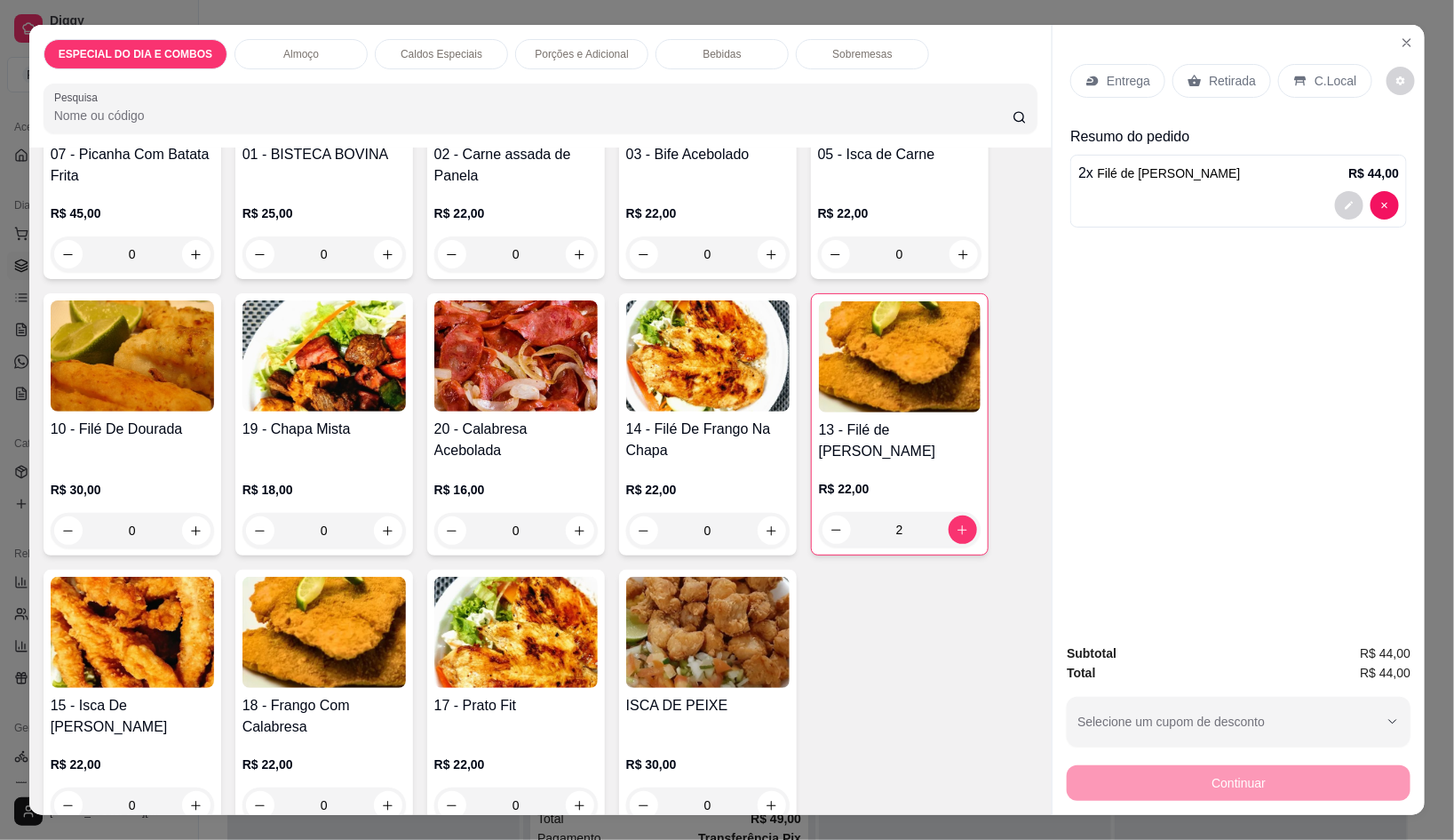
click at [1086, 74] on icon at bounding box center [1093, 81] width 14 height 14
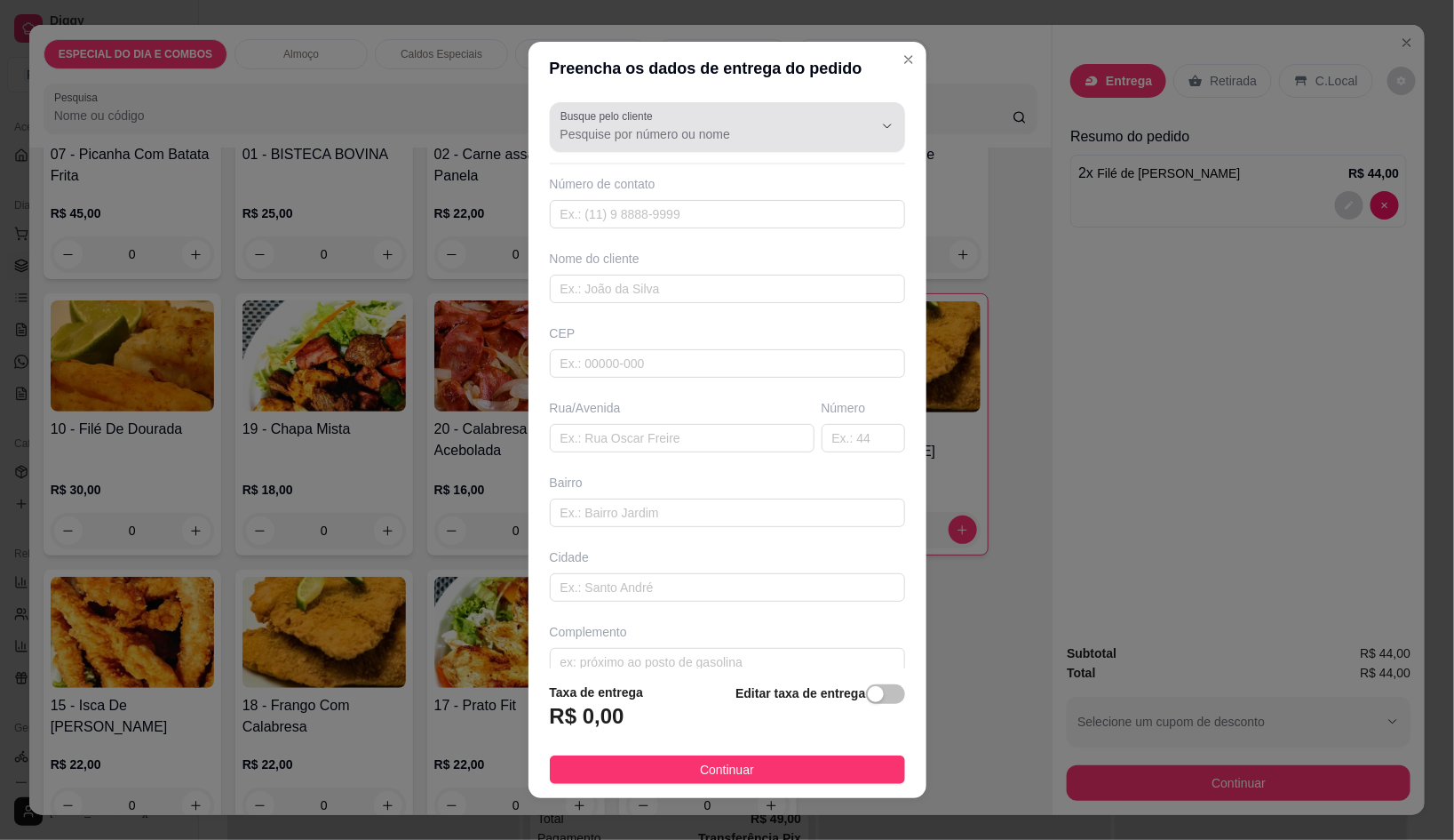
click at [691, 125] on input "Busque pelo cliente" at bounding box center [703, 134] width 284 height 18
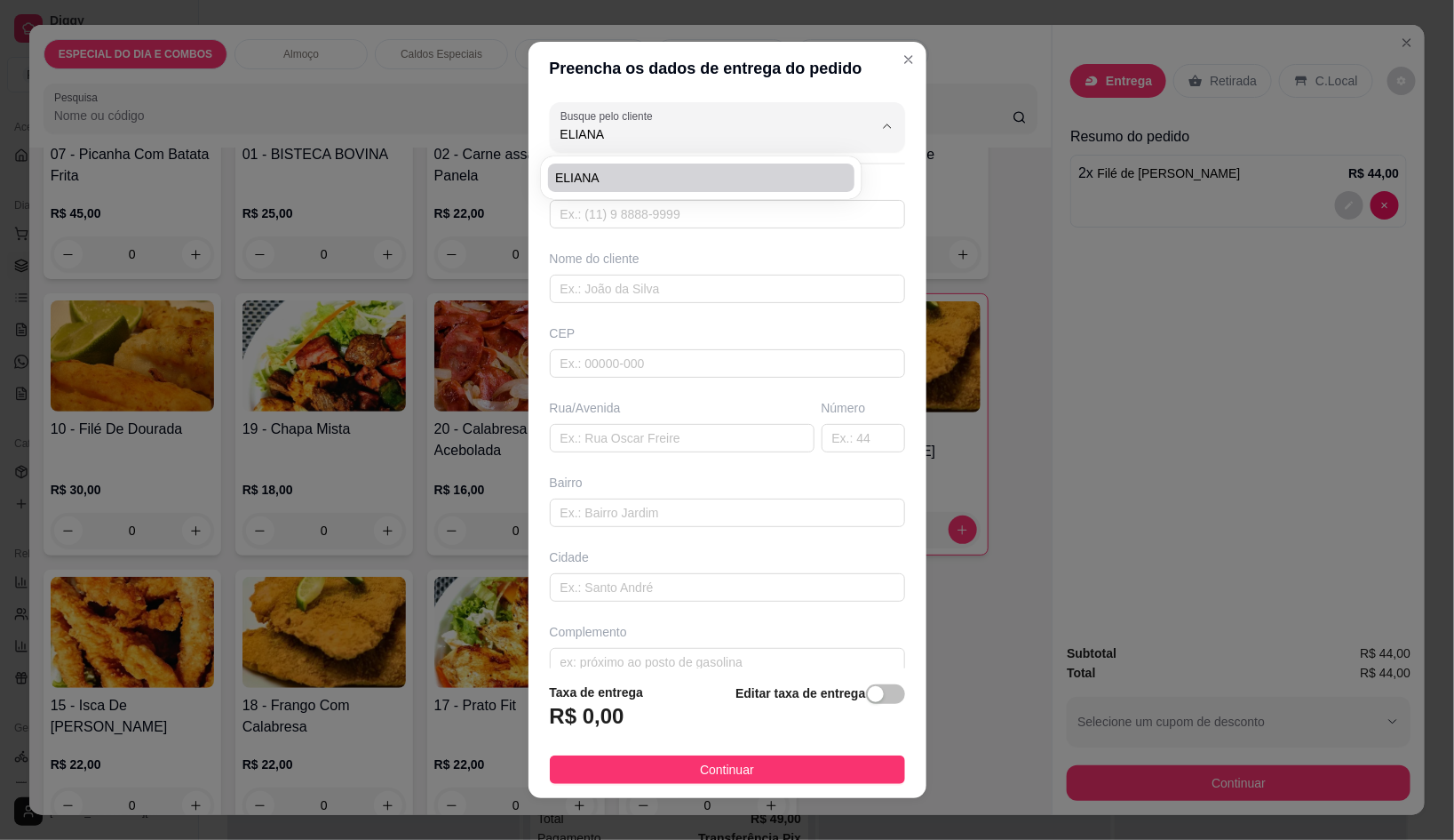
click at [642, 165] on li "ELIANA" at bounding box center [701, 178] width 307 height 29
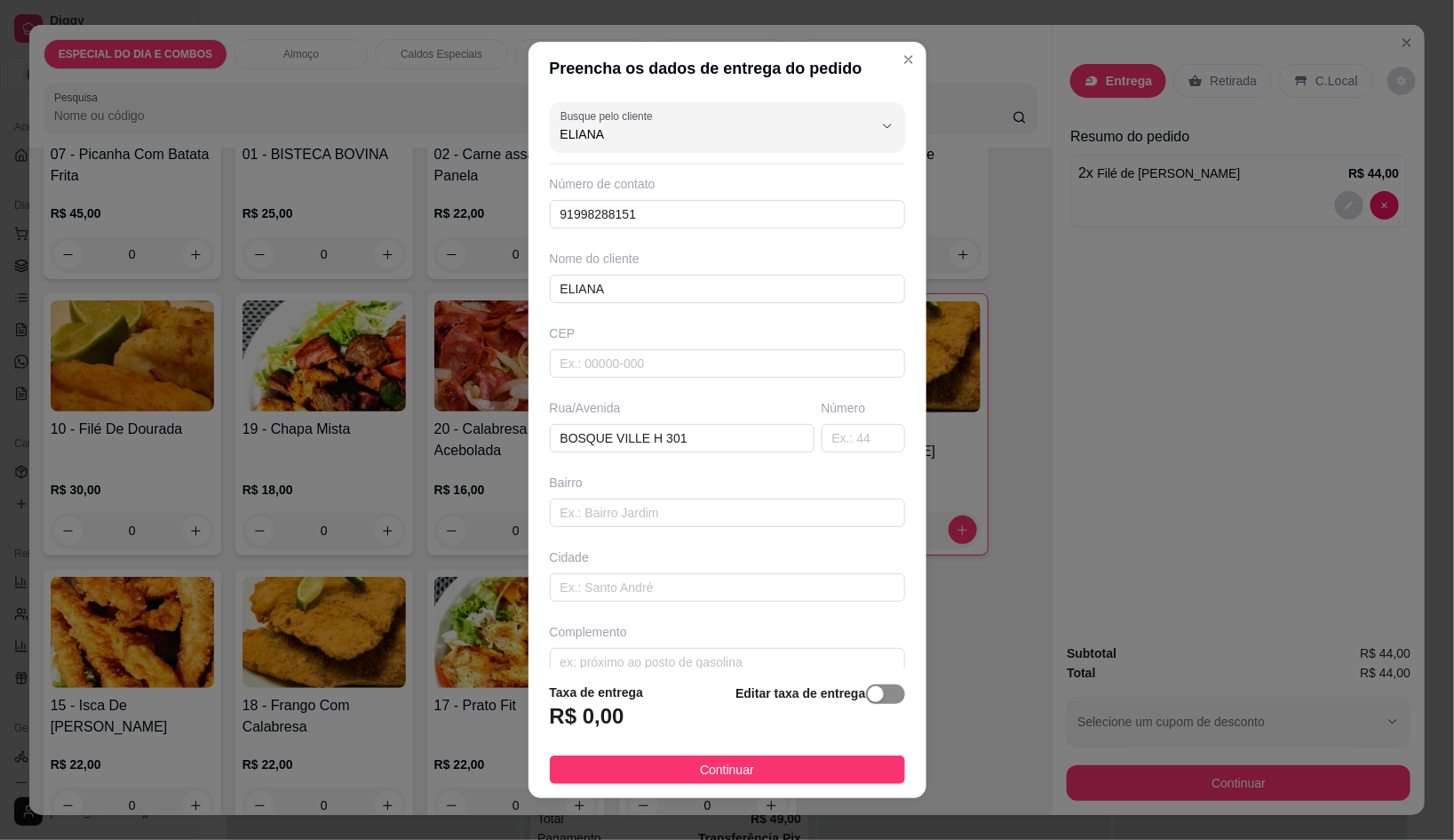
drag, startPoint x: 885, startPoint y: 689, endPoint x: 857, endPoint y: 691, distance: 28.1
click at [883, 689] on footer "Taxa de entrega R$ 0,00 Editar taxa de entrega Continuar" at bounding box center [727, 732] width 398 height 129
click at [868, 691] on div "button" at bounding box center [876, 694] width 16 height 16
click at [686, 720] on input "0,00" at bounding box center [646, 724] width 191 height 34
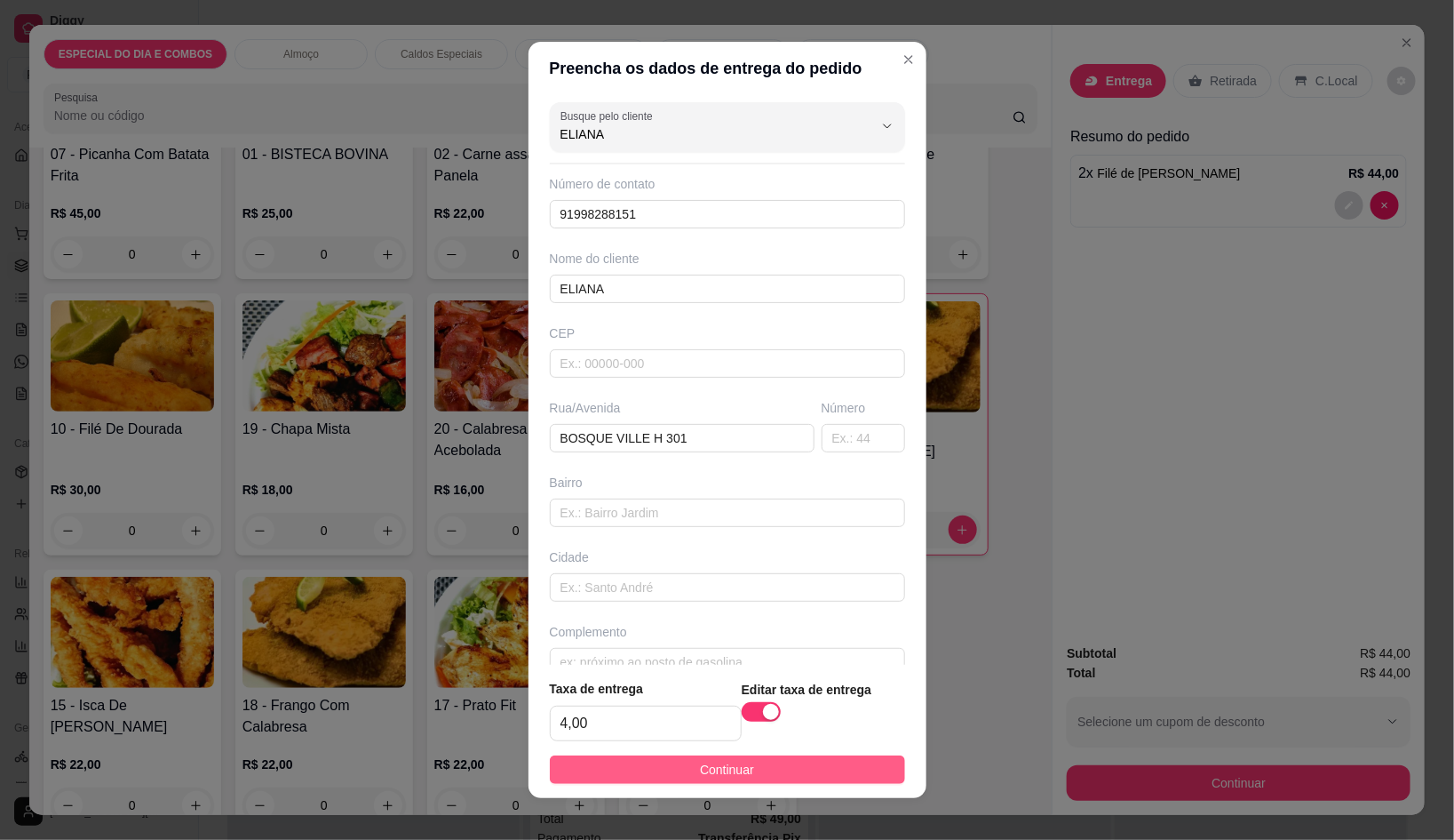
click at [753, 761] on button "Continuar" at bounding box center [727, 769] width 355 height 29
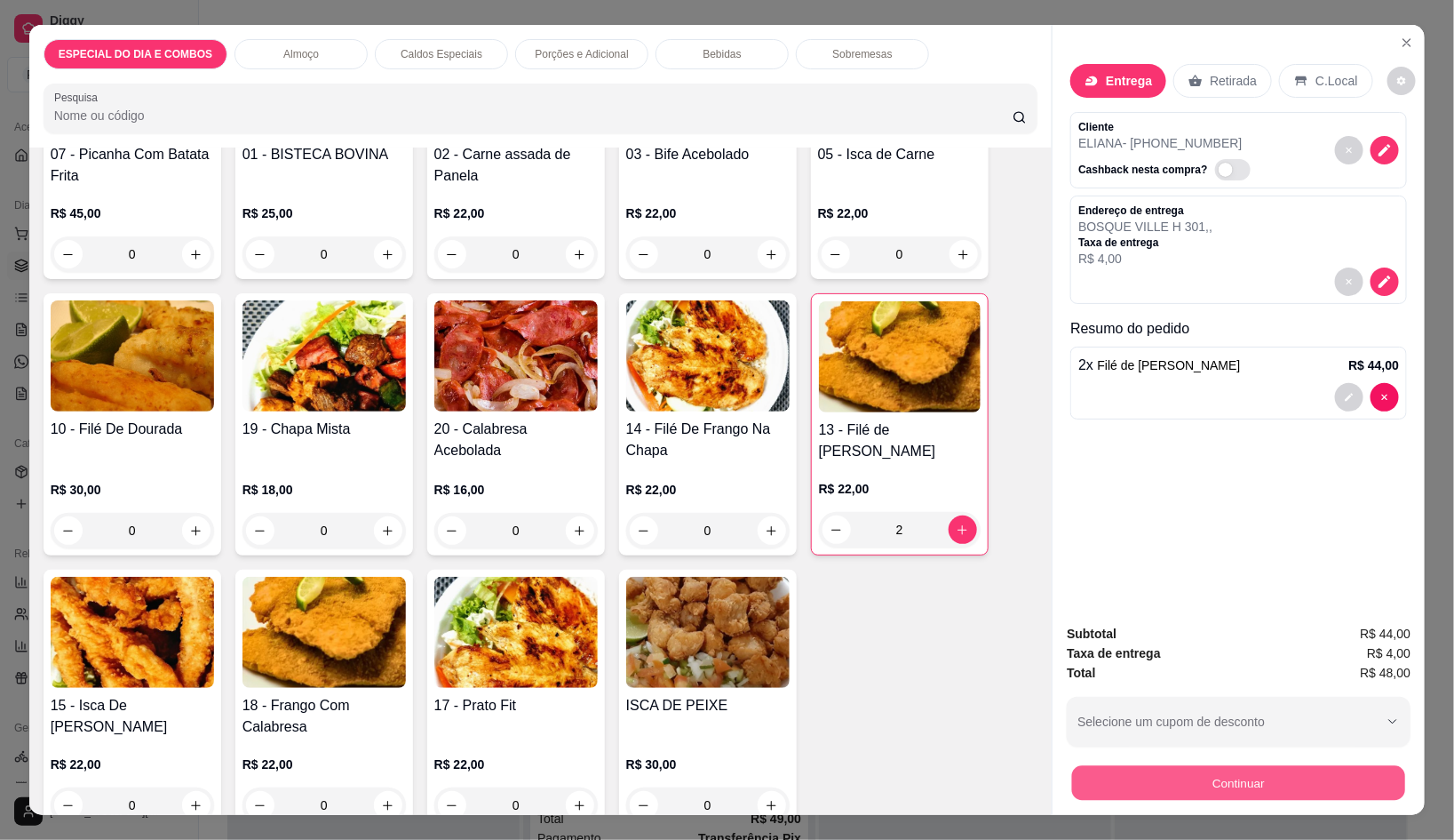
click at [1116, 765] on button "Continuar" at bounding box center [1239, 782] width 334 height 35
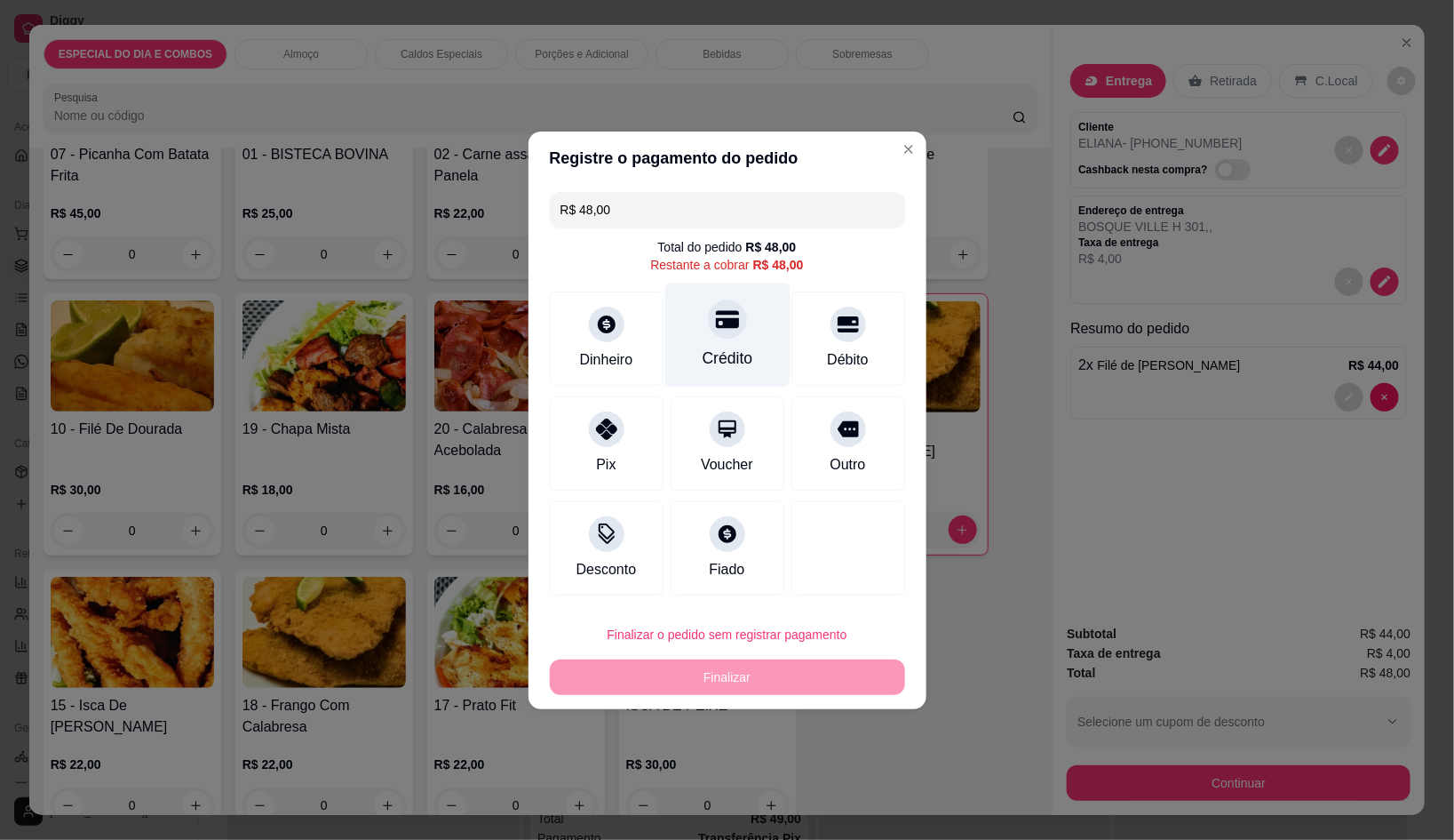
click at [702, 347] on div "Crédito" at bounding box center [727, 357] width 50 height 23
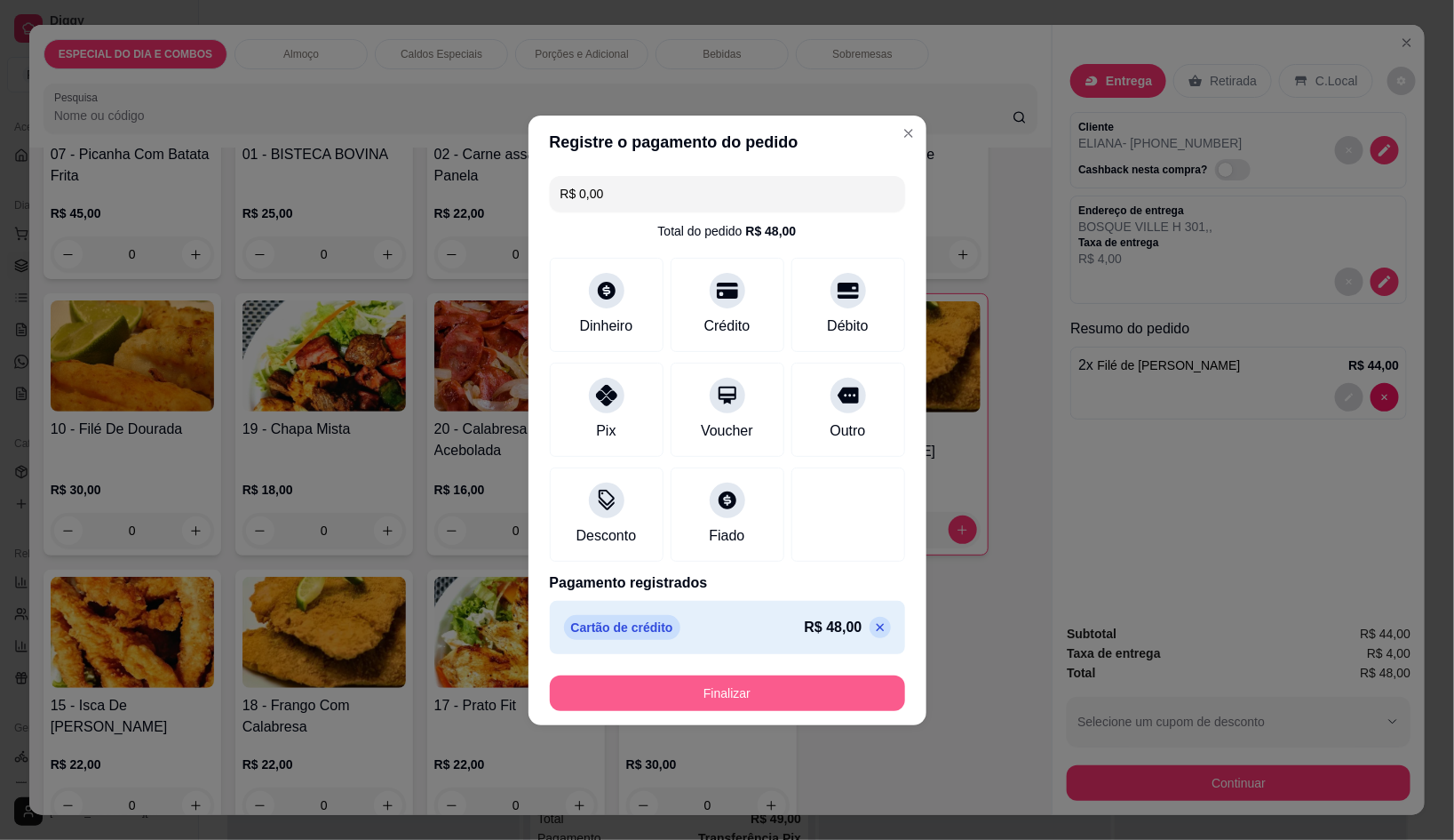
click at [828, 688] on button "Finalizar" at bounding box center [727, 693] width 355 height 36
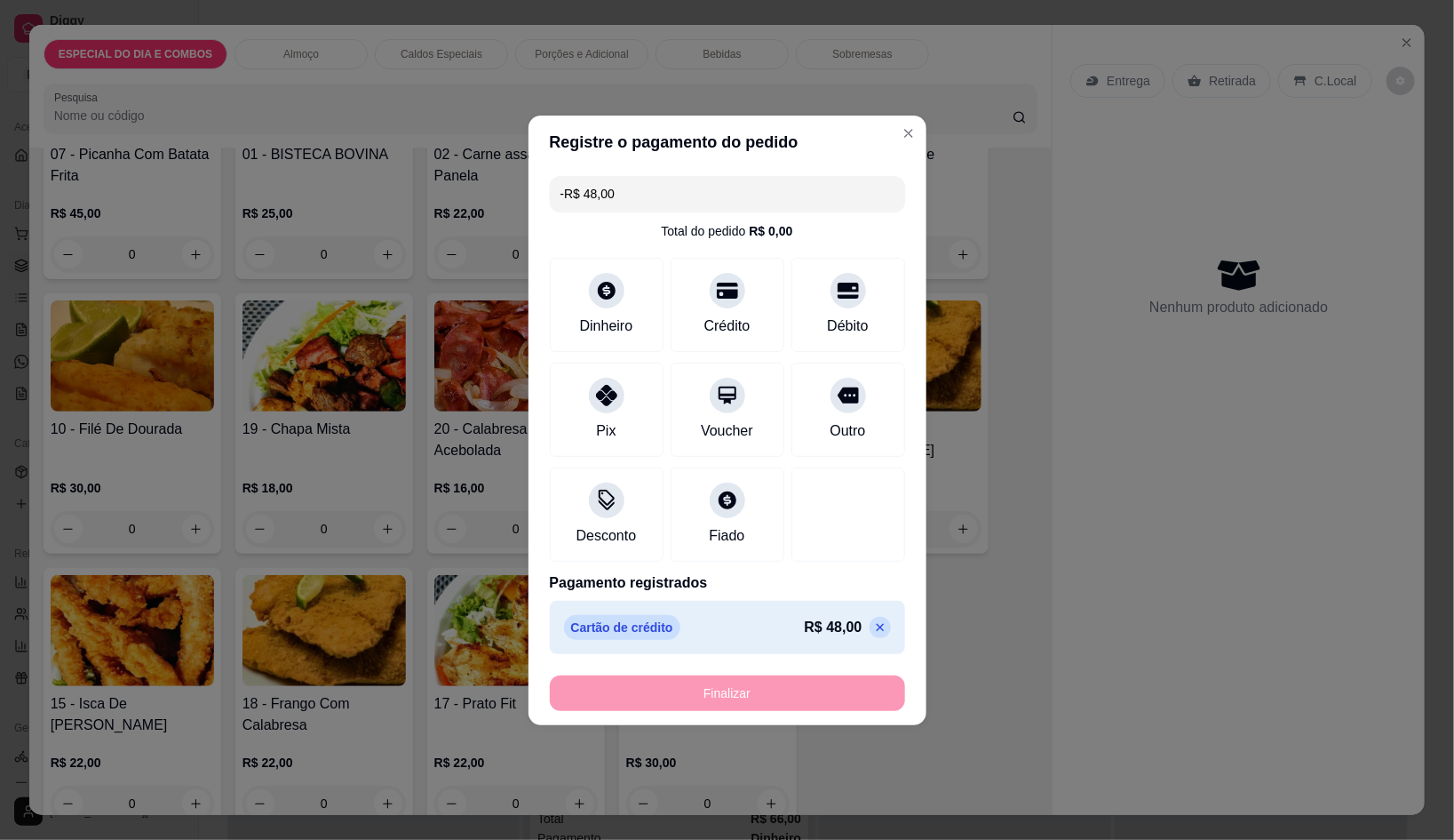
scroll to position [1365, 0]
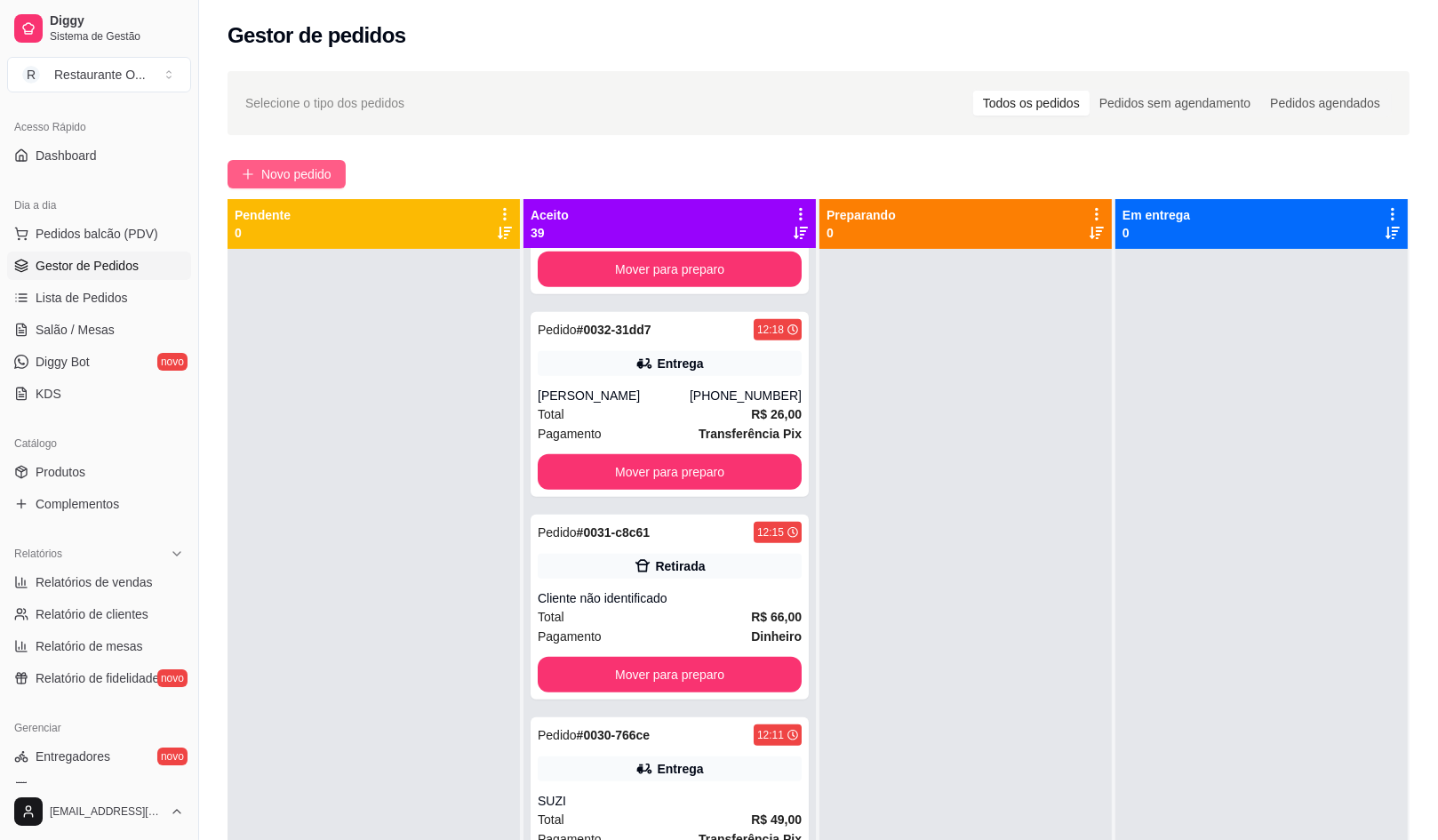
click at [304, 182] on span "Novo pedido" at bounding box center [296, 175] width 70 height 20
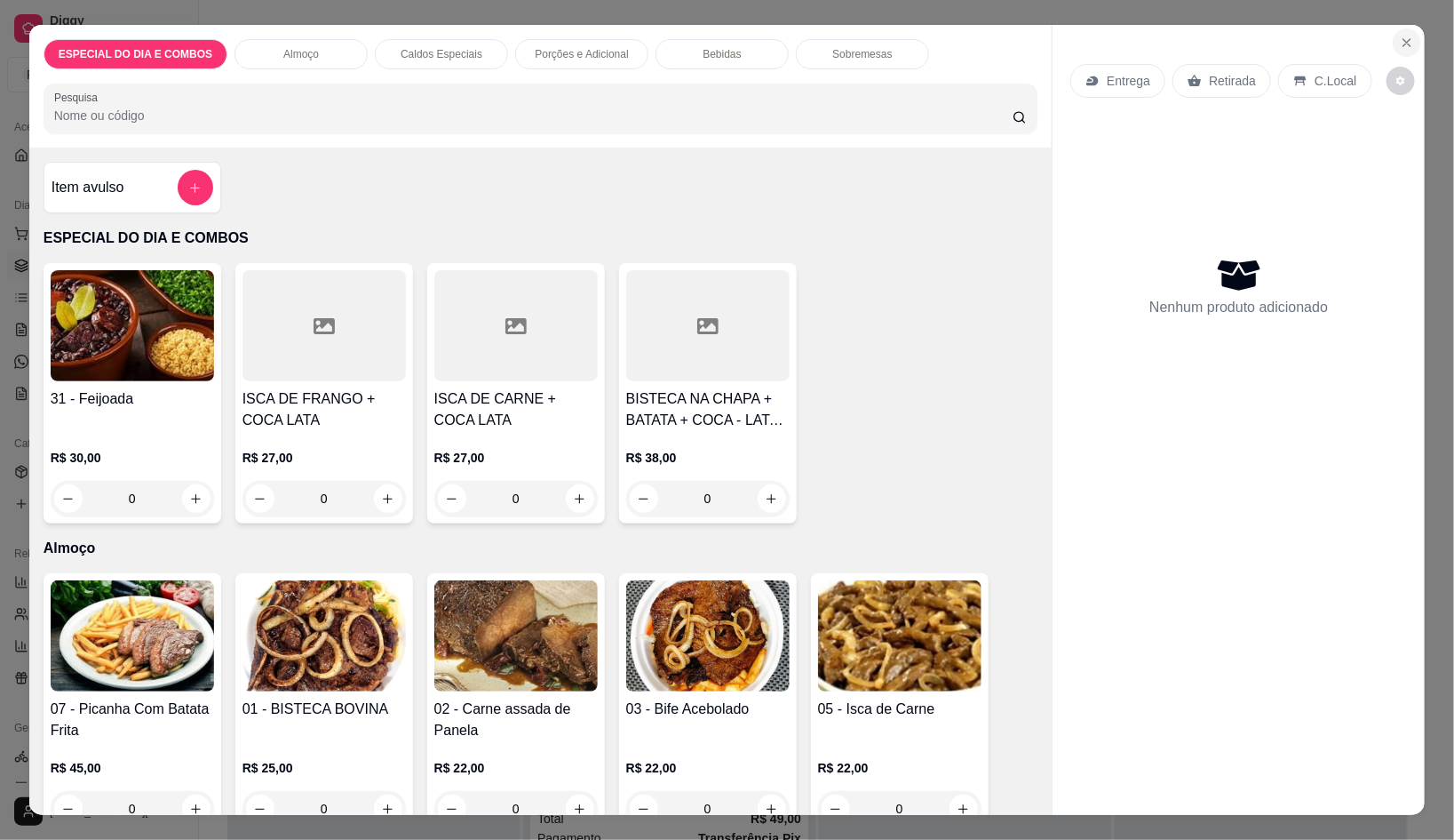
click at [1398, 29] on button "Close" at bounding box center [1407, 42] width 29 height 29
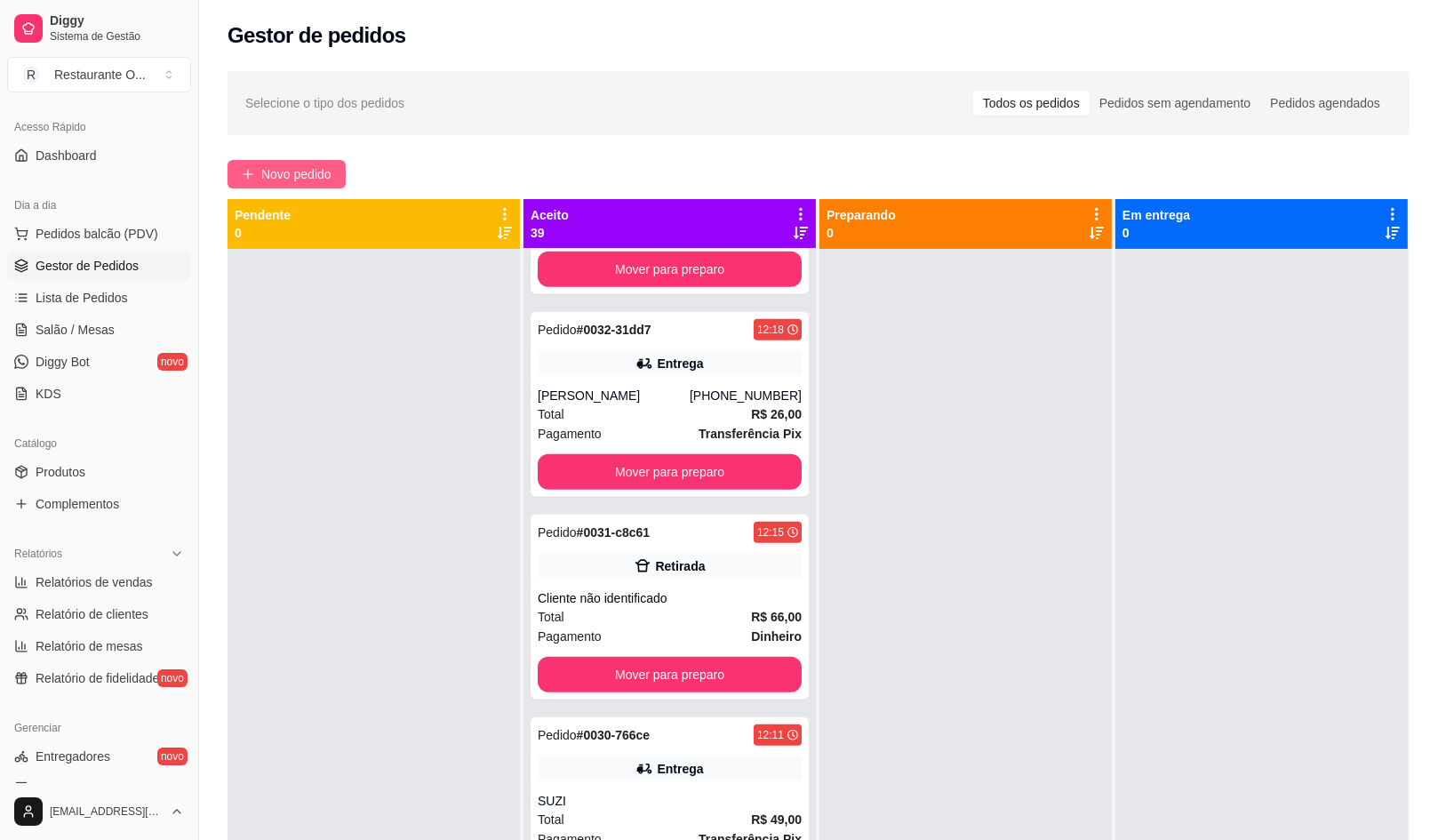
click at [281, 169] on span "Novo pedido" at bounding box center [296, 175] width 70 height 20
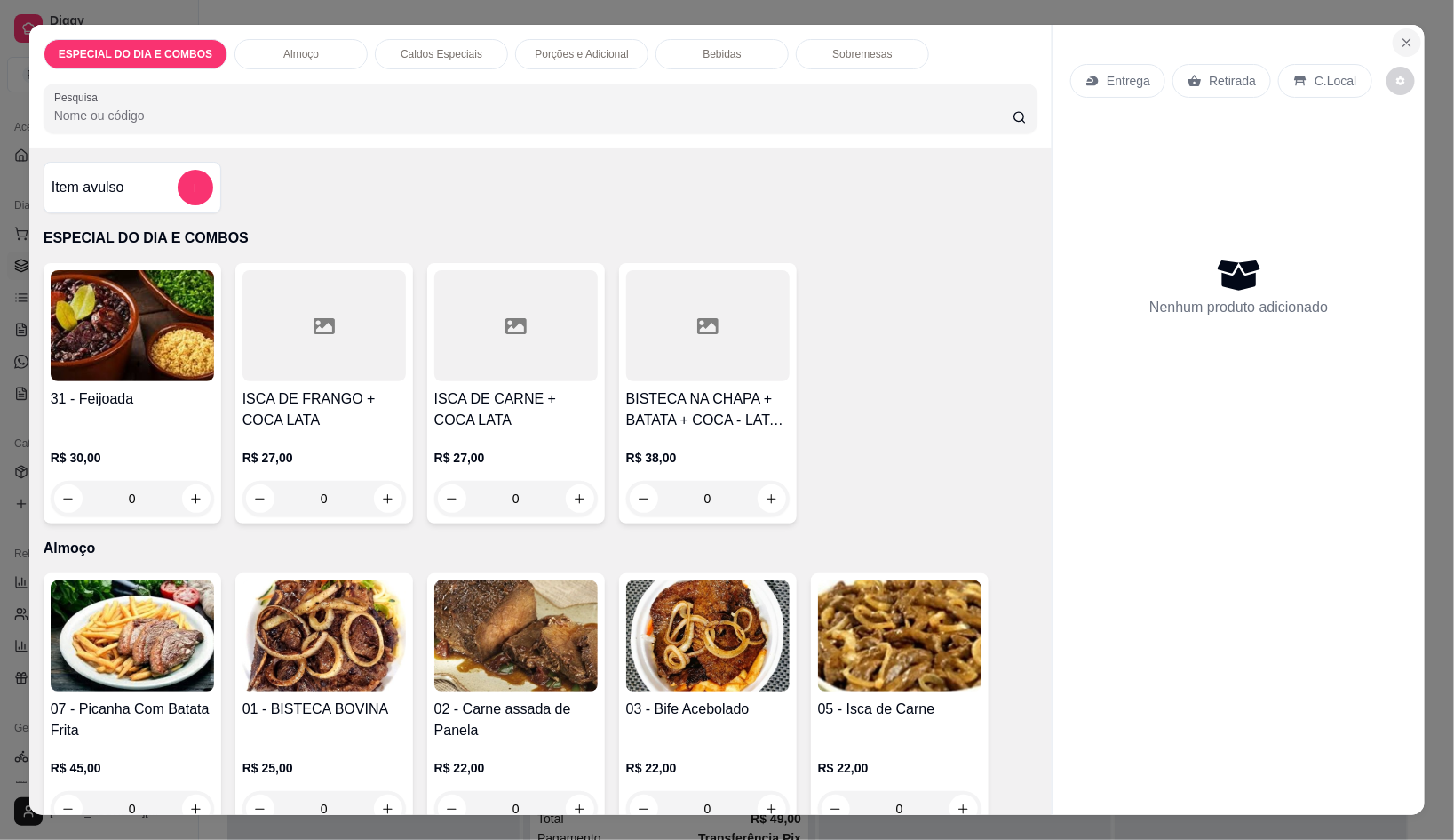
click at [1393, 37] on button "Close" at bounding box center [1407, 42] width 29 height 29
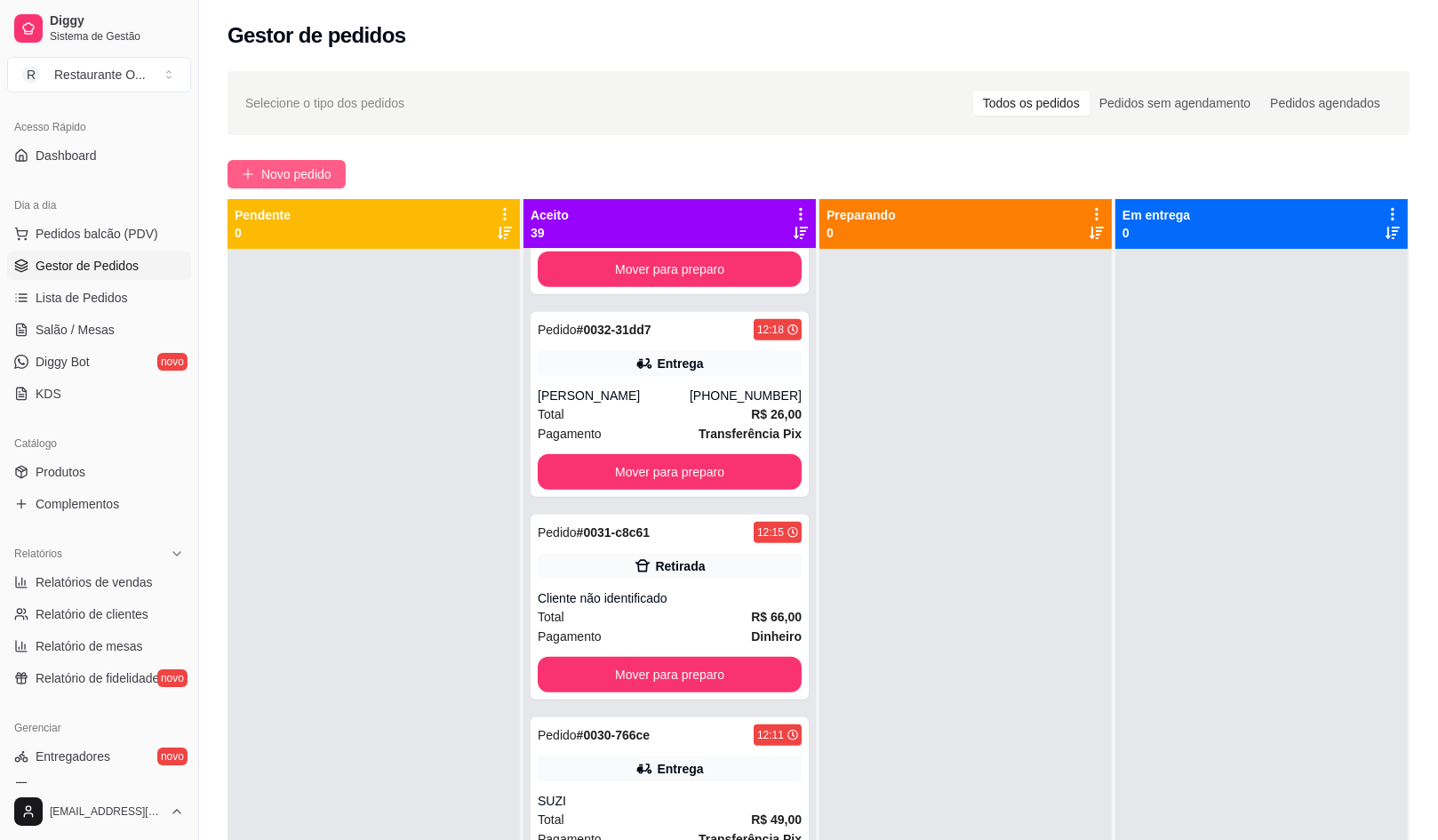
click at [322, 168] on span "Novo pedido" at bounding box center [296, 175] width 70 height 20
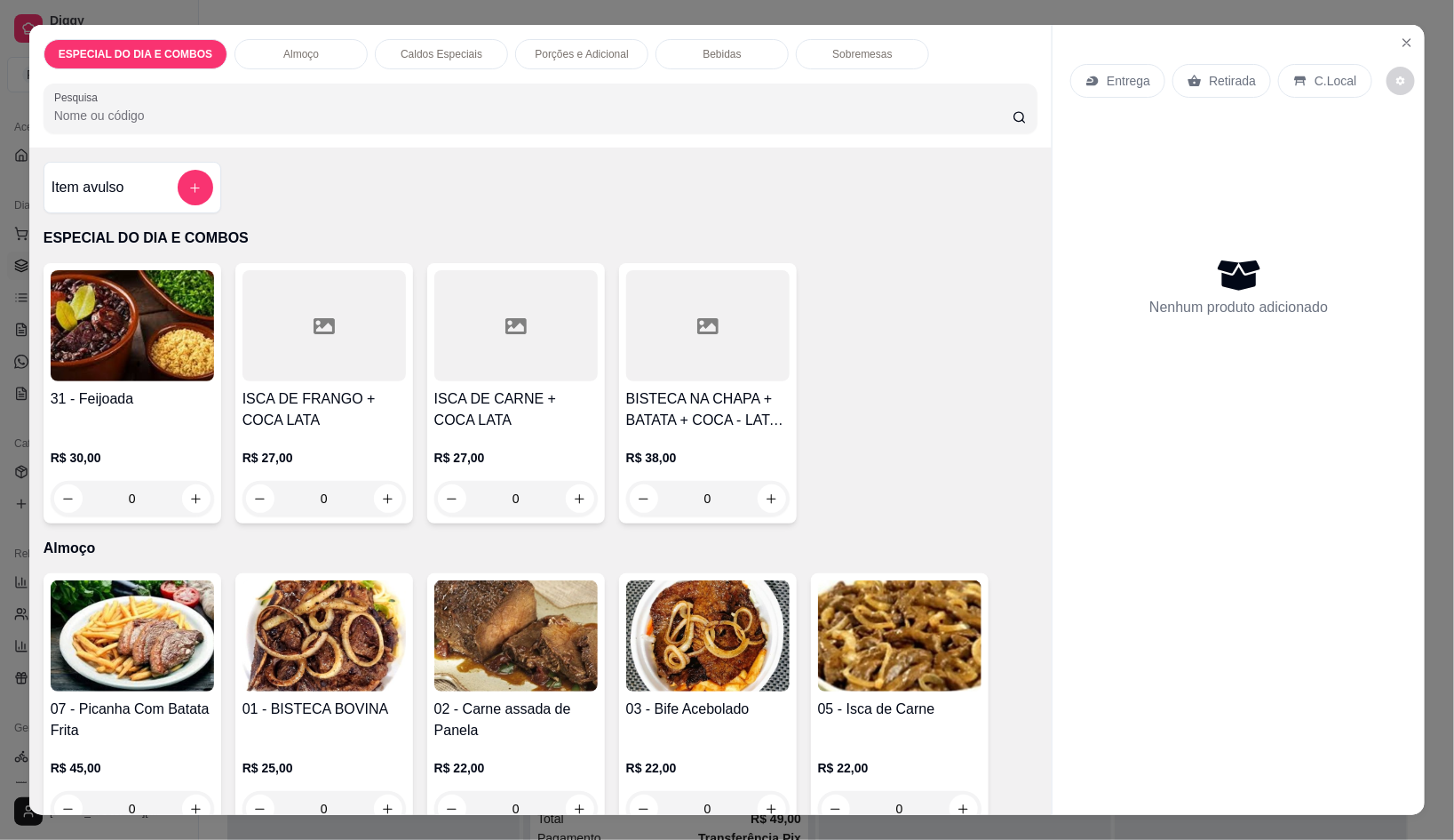
click at [1387, 49] on div "Entrega Retirada C.Local" at bounding box center [1239, 80] width 337 height 62
click at [1402, 43] on button "Close" at bounding box center [1407, 42] width 29 height 29
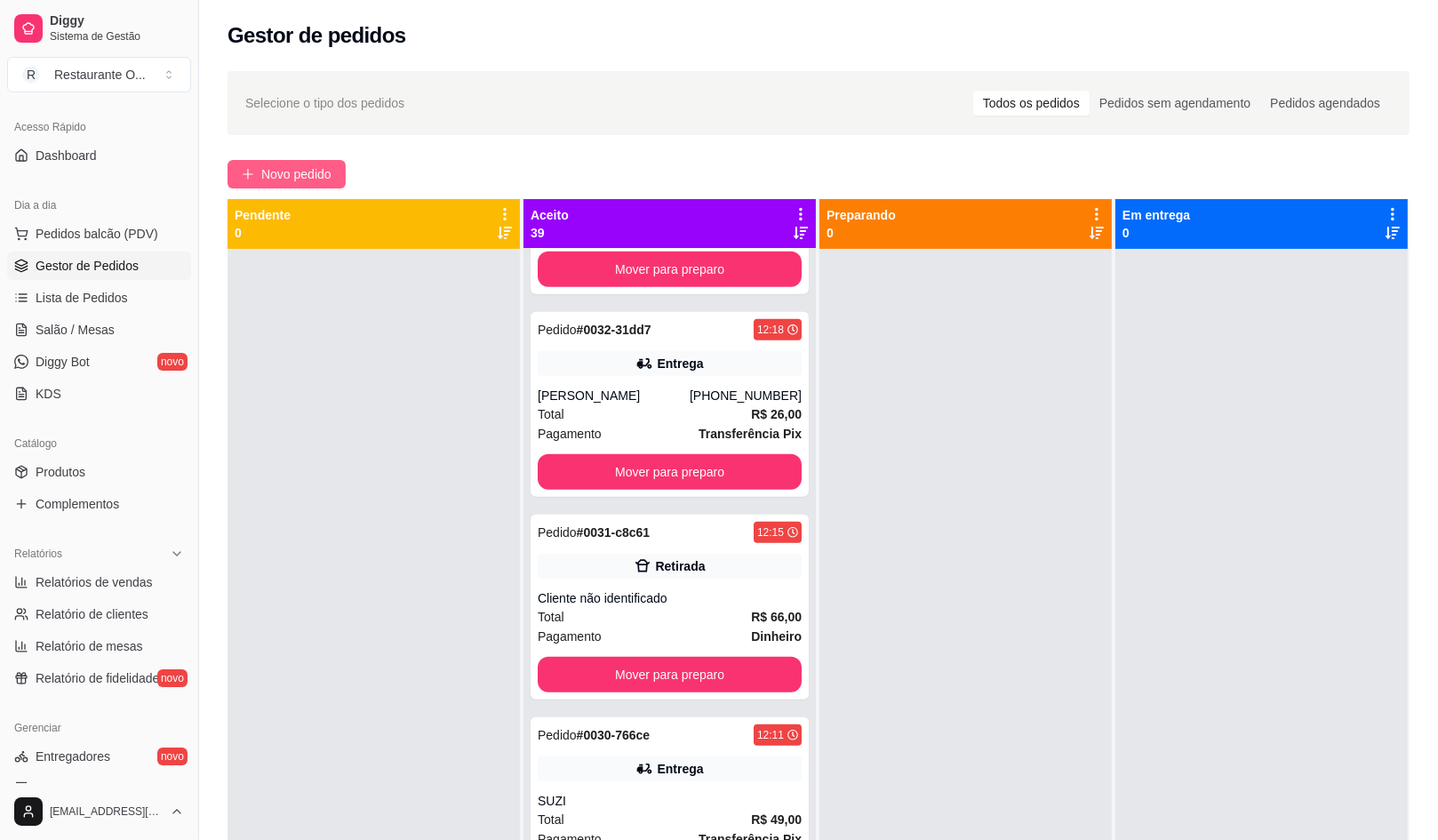
click at [307, 165] on span "Novo pedido" at bounding box center [296, 175] width 70 height 20
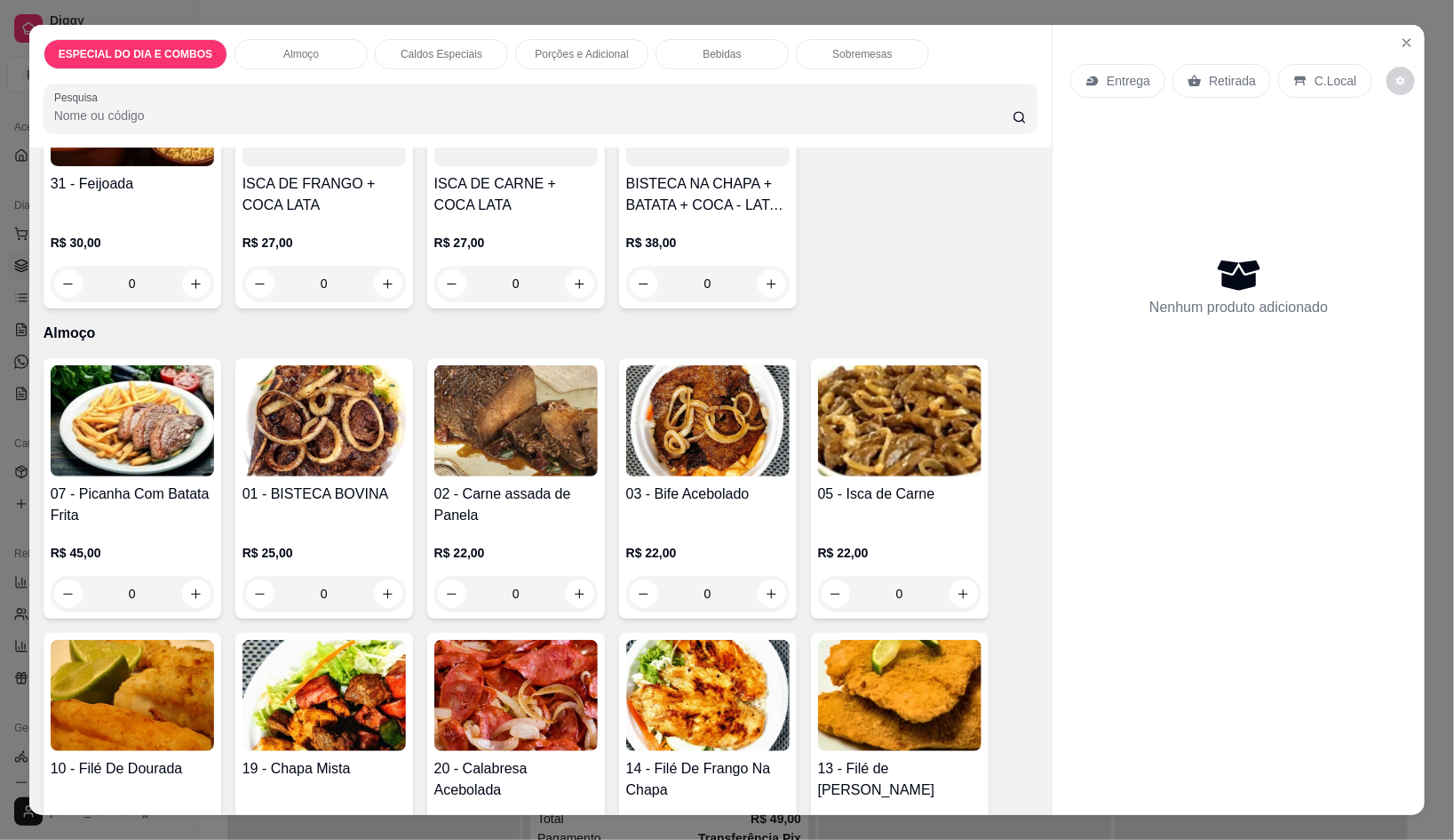
scroll to position [221, 0]
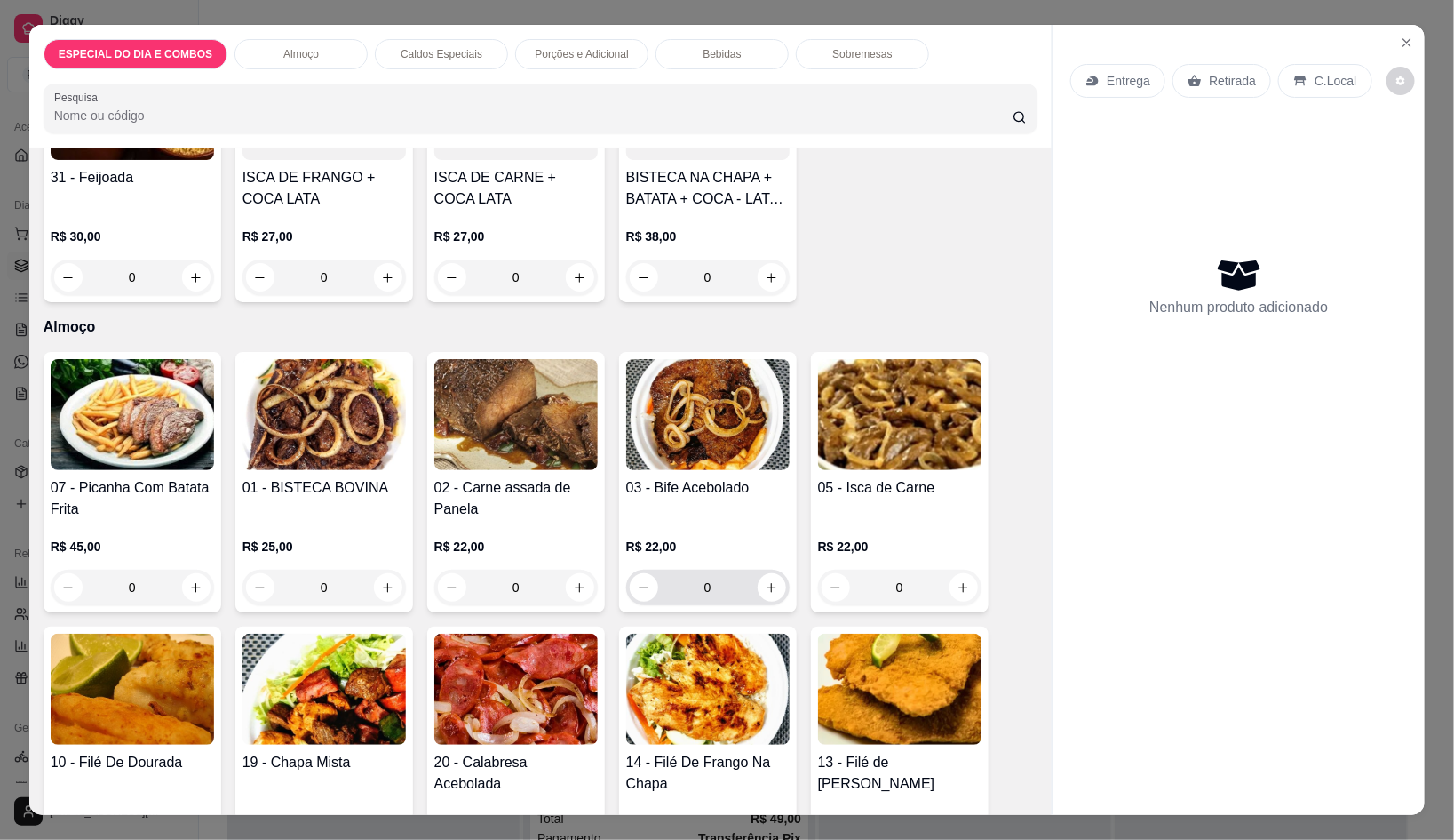
click at [775, 570] on div "0" at bounding box center [708, 587] width 156 height 36
click at [773, 573] on button "increase-product-quantity" at bounding box center [772, 587] width 28 height 28
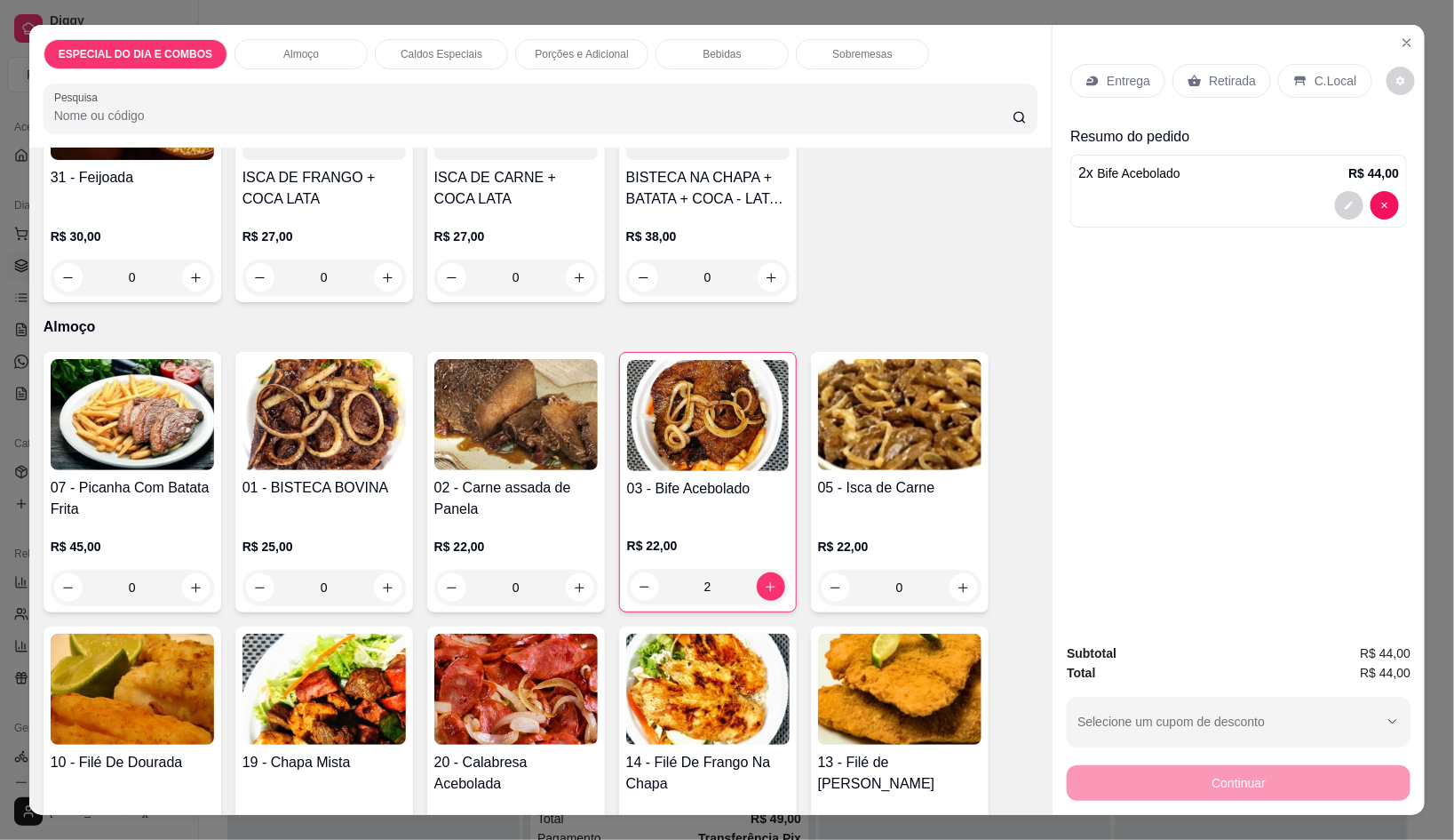
click at [550, 39] on div "Porções e Adicional" at bounding box center [581, 54] width 133 height 31
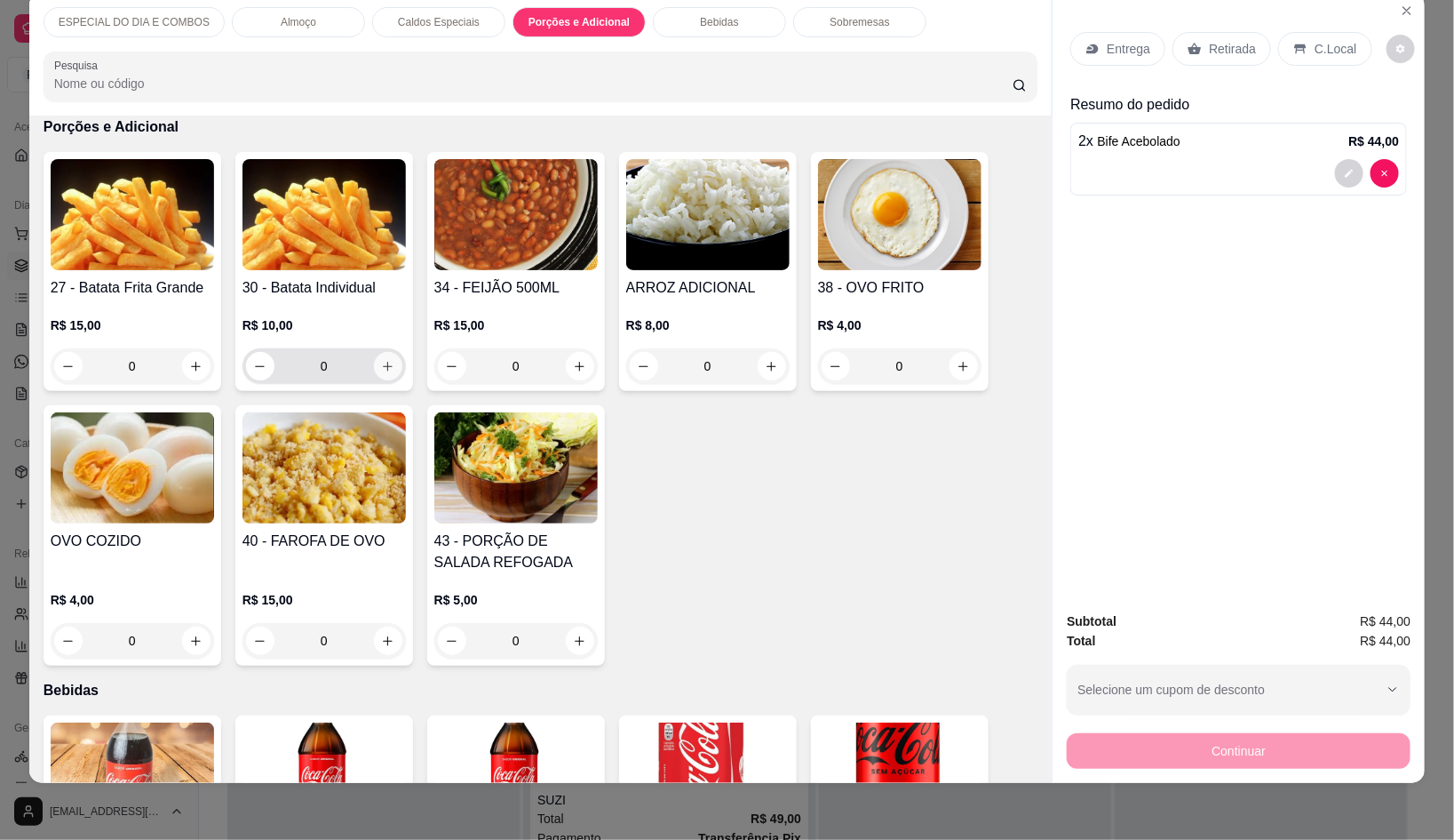
click at [381, 355] on button "increase-product-quantity" at bounding box center [388, 365] width 29 height 29
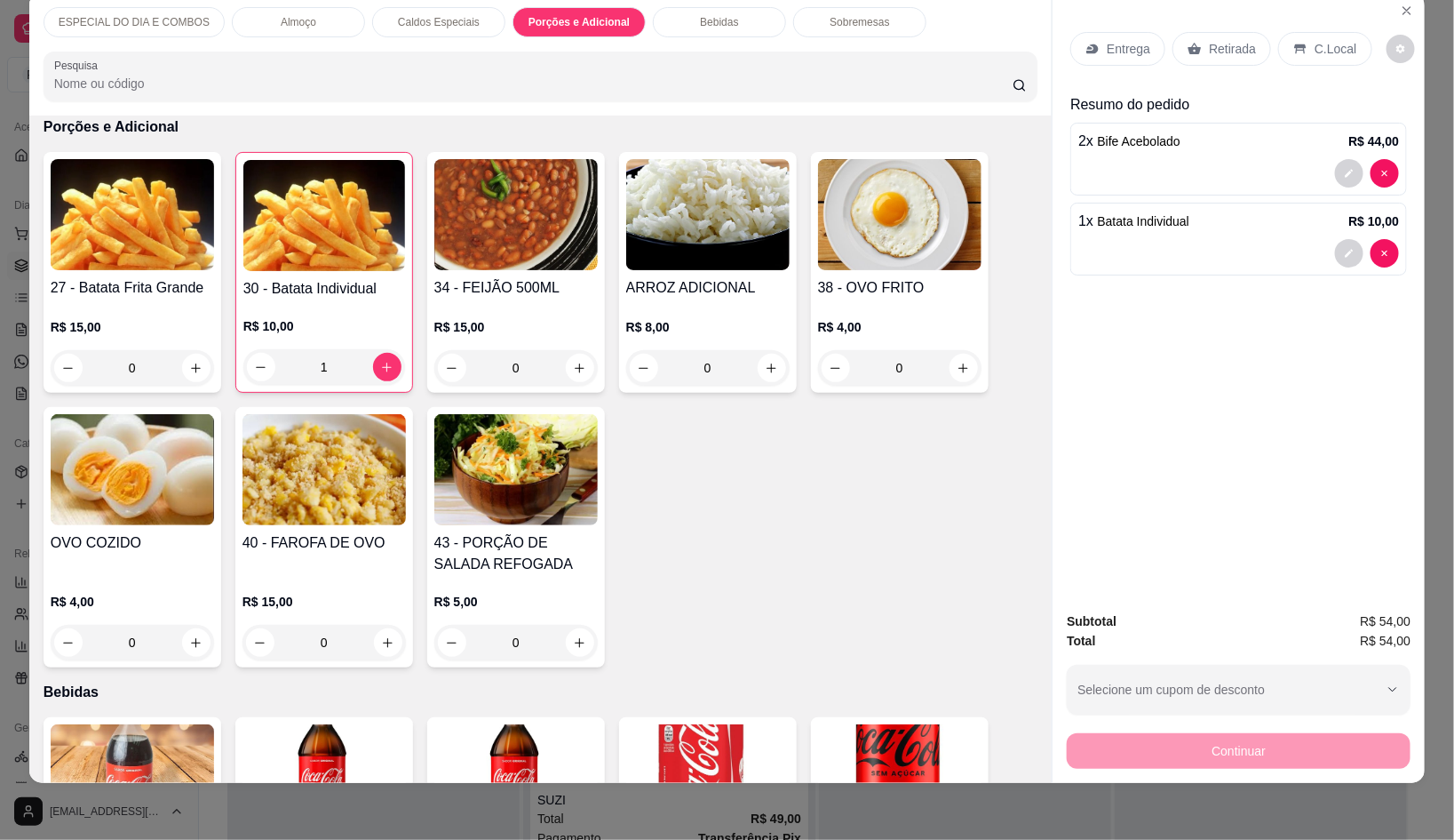
click at [1075, 48] on div "Entrega" at bounding box center [1118, 48] width 95 height 34
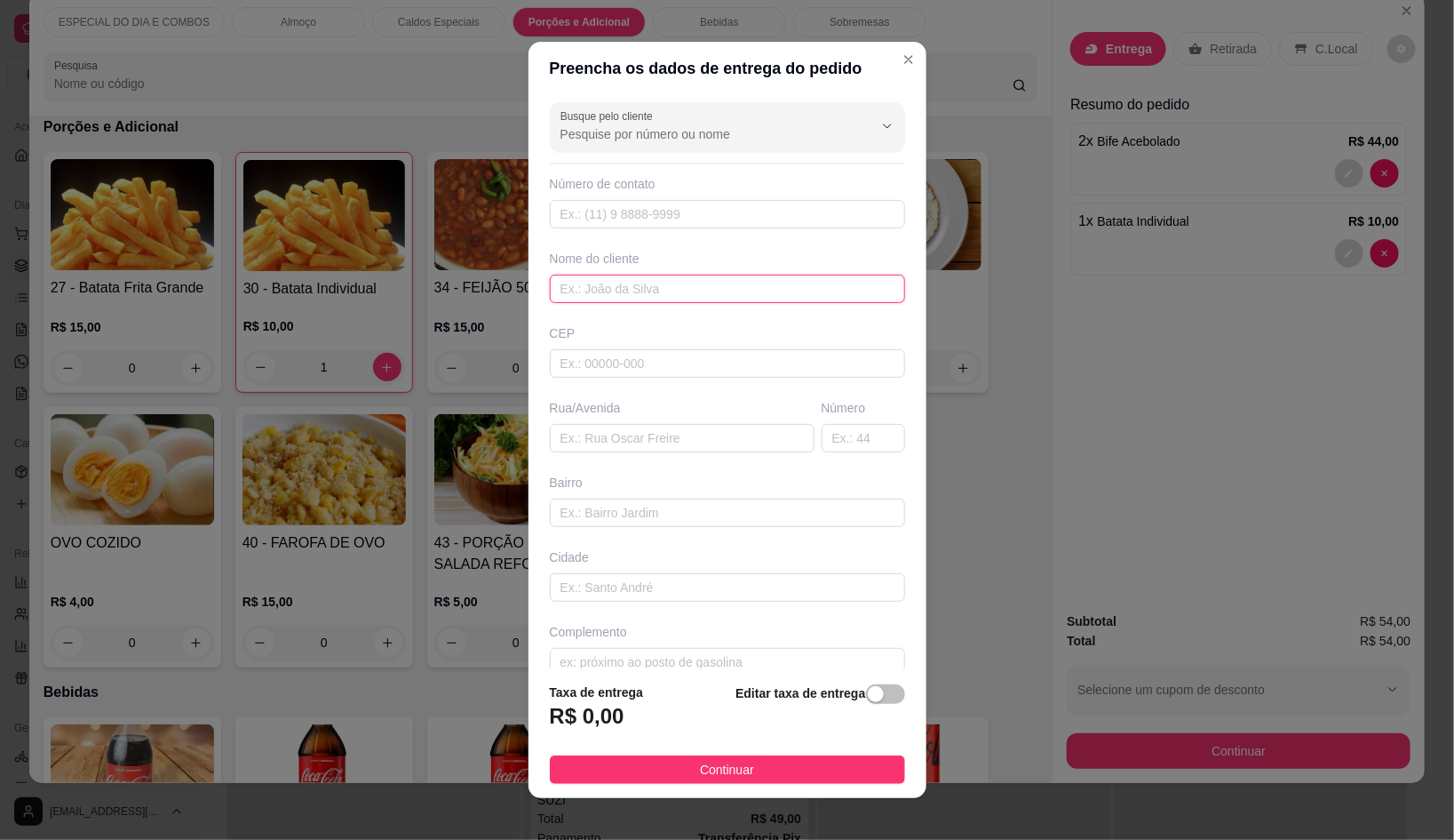
click at [742, 289] on input "text" at bounding box center [727, 288] width 355 height 29
click at [737, 224] on input "text" at bounding box center [727, 214] width 355 height 29
click at [638, 431] on input "text" at bounding box center [682, 437] width 265 height 29
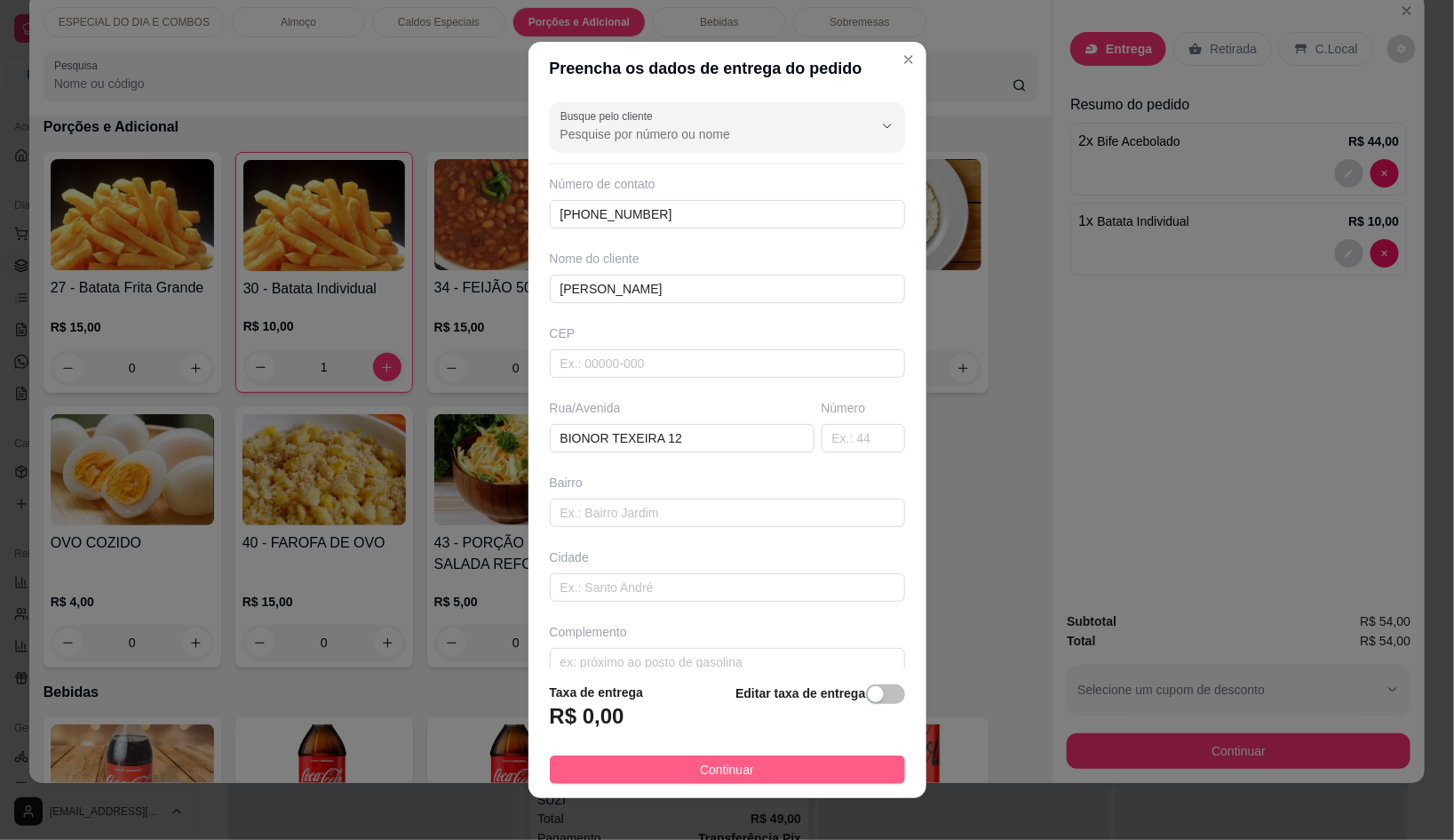
click at [772, 769] on button "Continuar" at bounding box center [727, 769] width 355 height 29
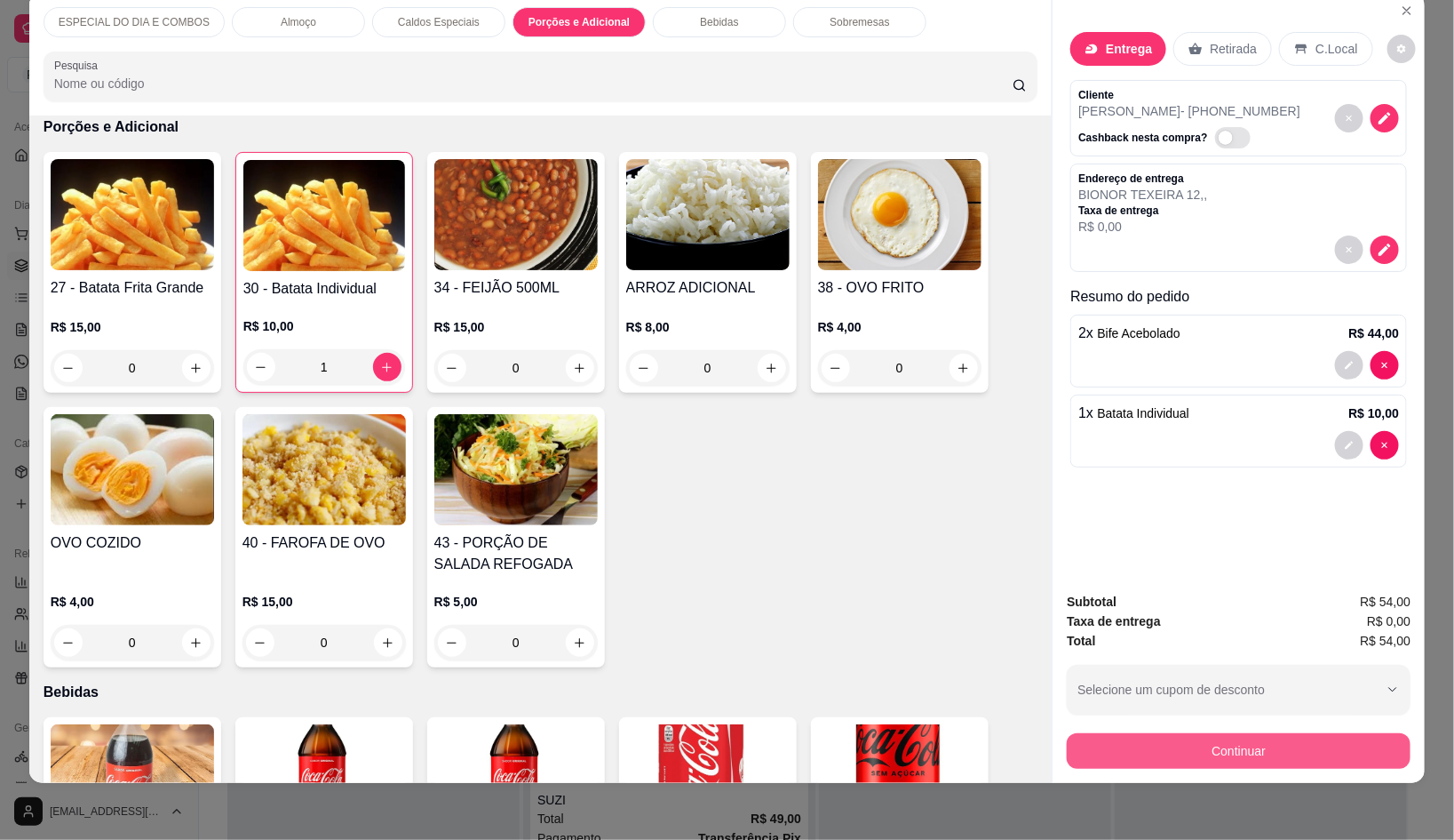
click at [1264, 733] on button "Continuar" at bounding box center [1239, 751] width 344 height 36
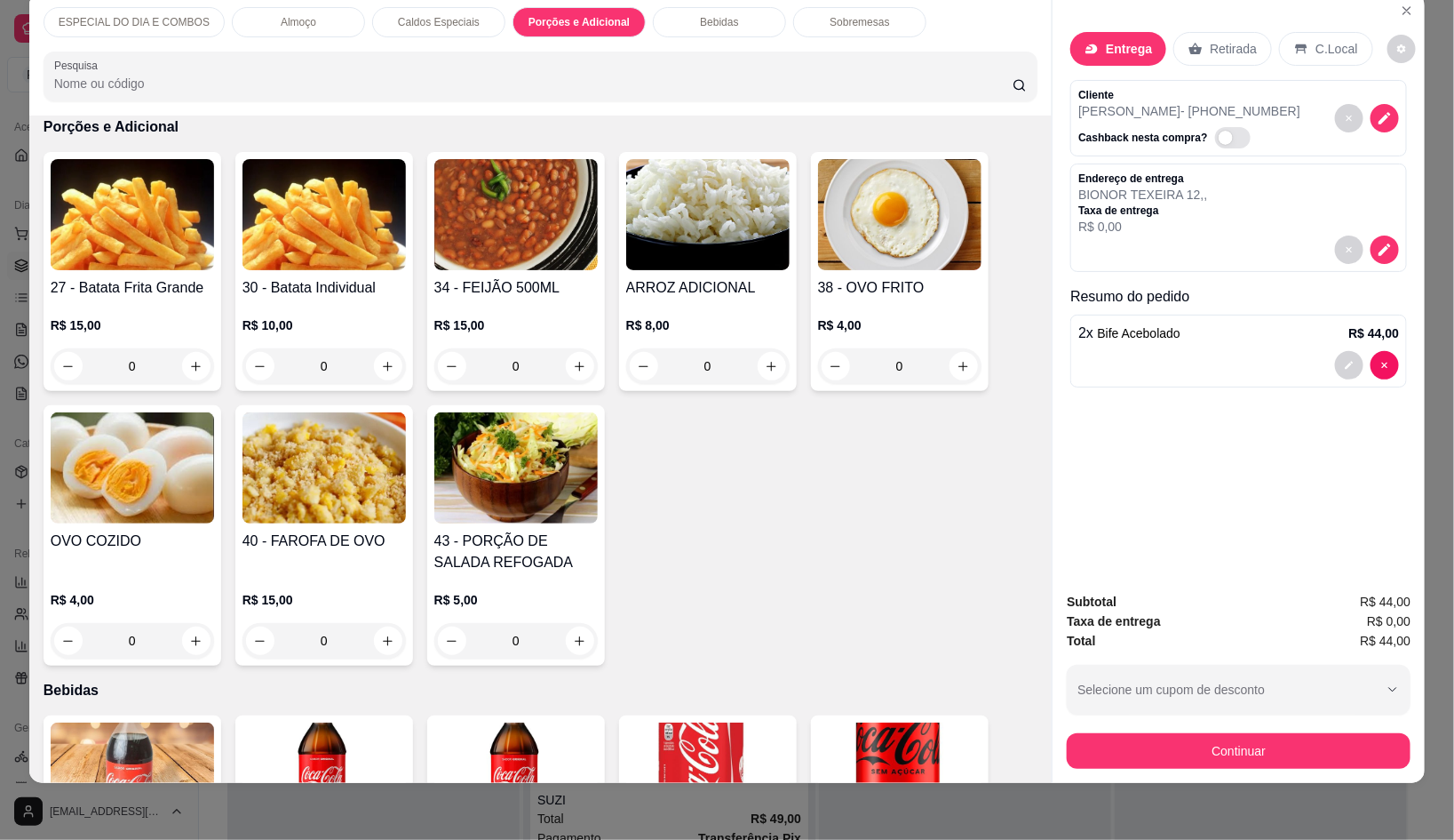
click at [190, 360] on icon "increase-product-quantity" at bounding box center [196, 367] width 14 height 14
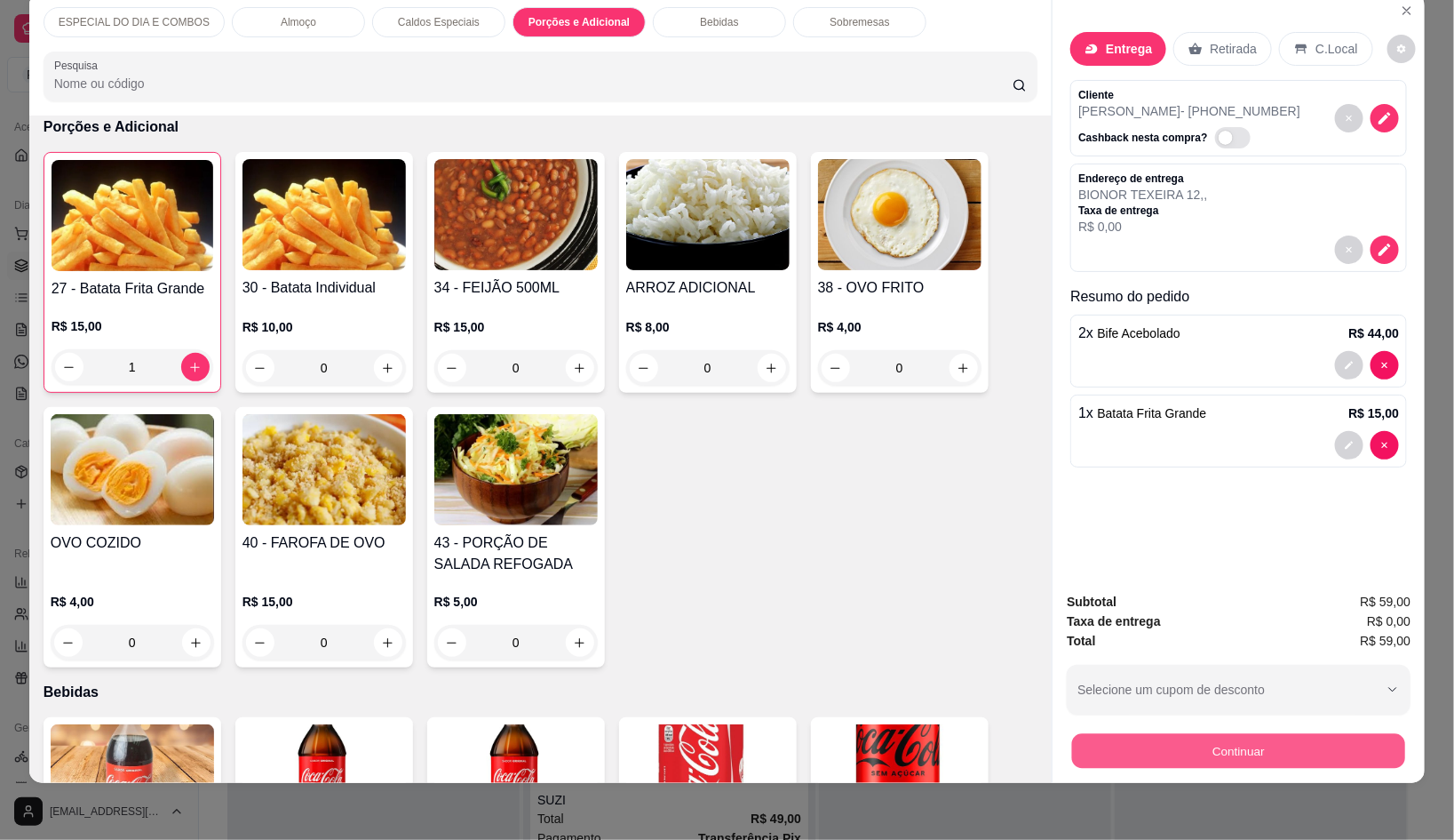
click at [1268, 746] on button "Continuar" at bounding box center [1239, 750] width 334 height 35
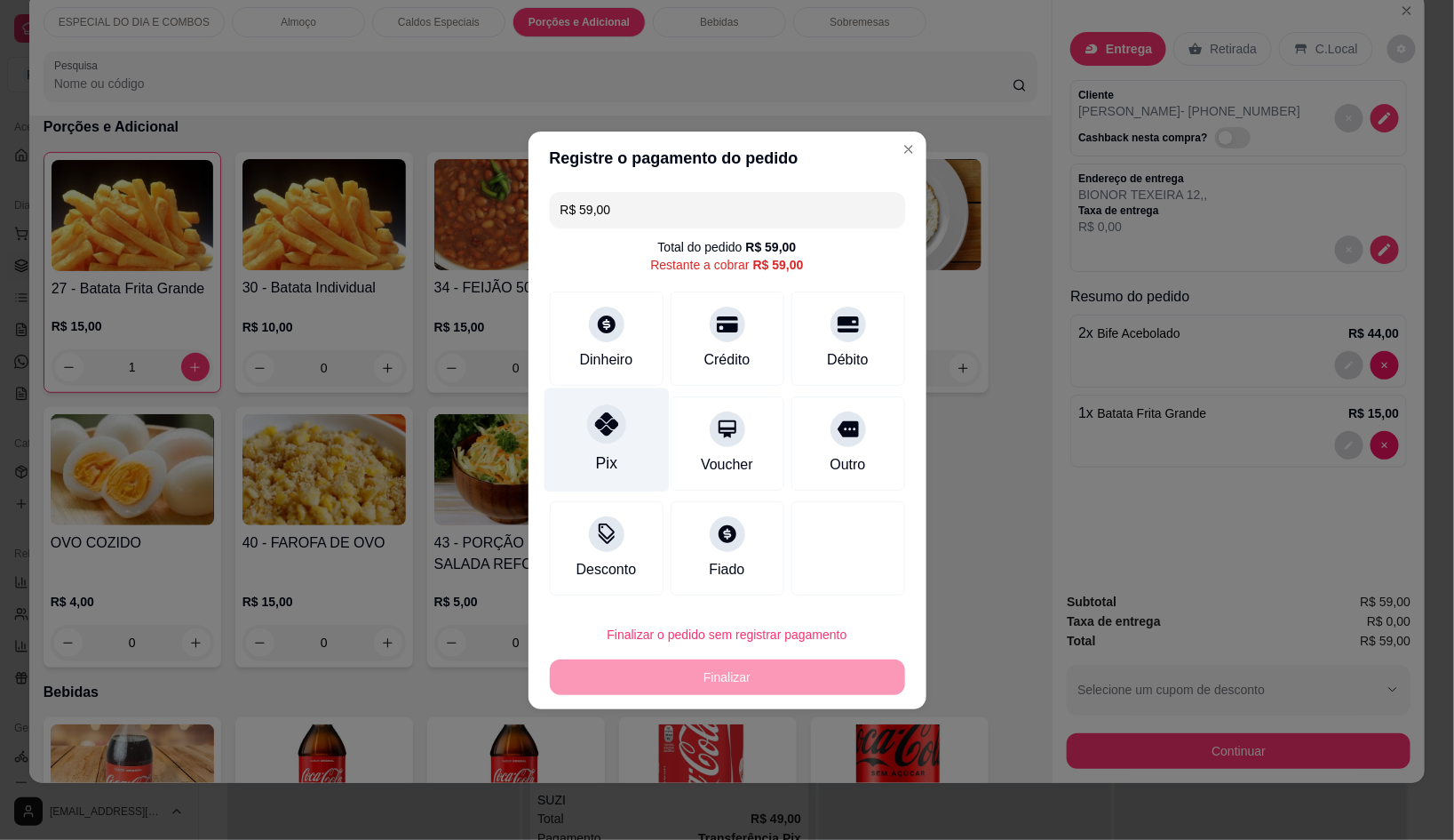
click at [587, 424] on div at bounding box center [607, 424] width 39 height 39
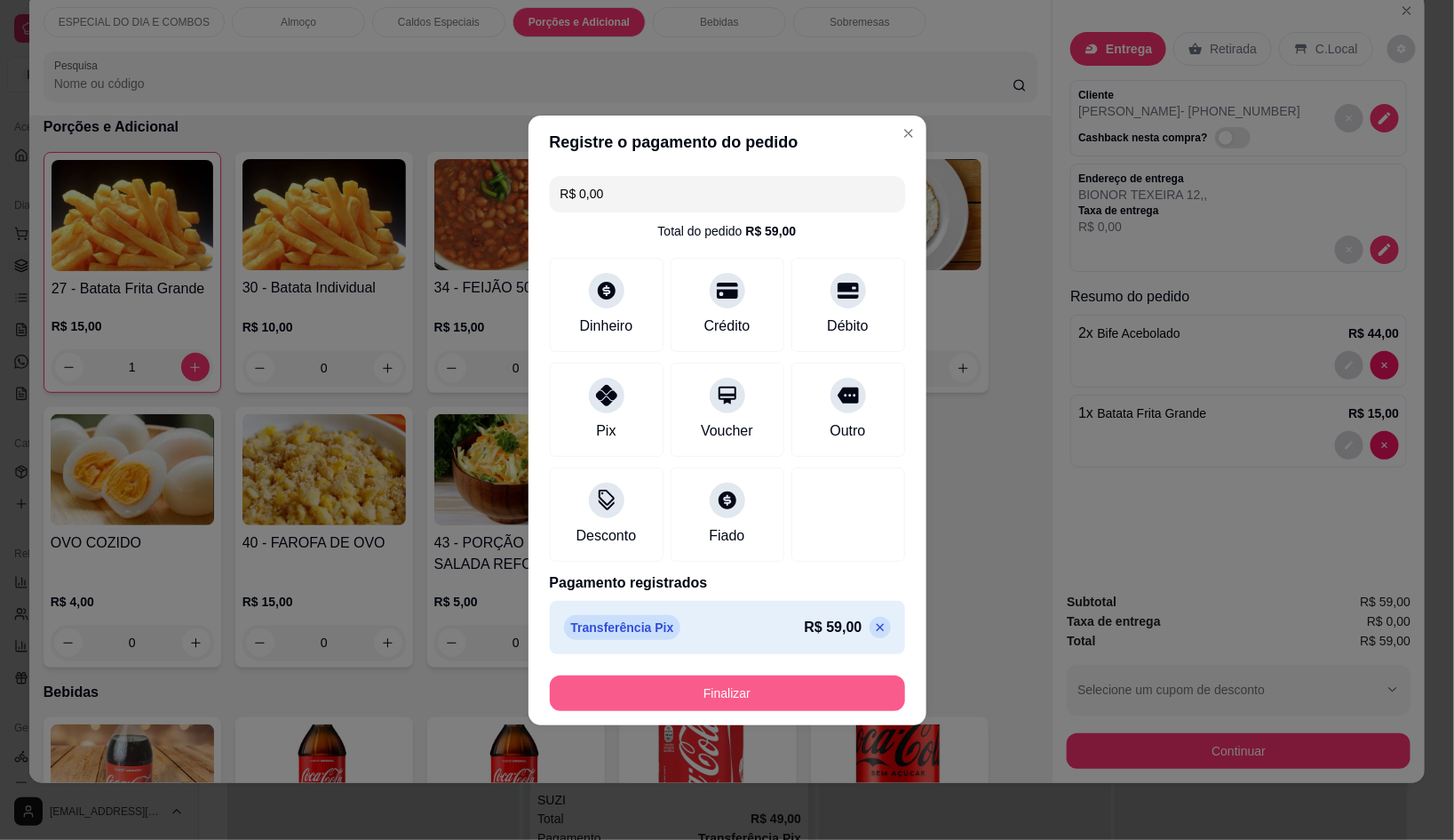
click at [781, 689] on button "Finalizar" at bounding box center [727, 693] width 355 height 36
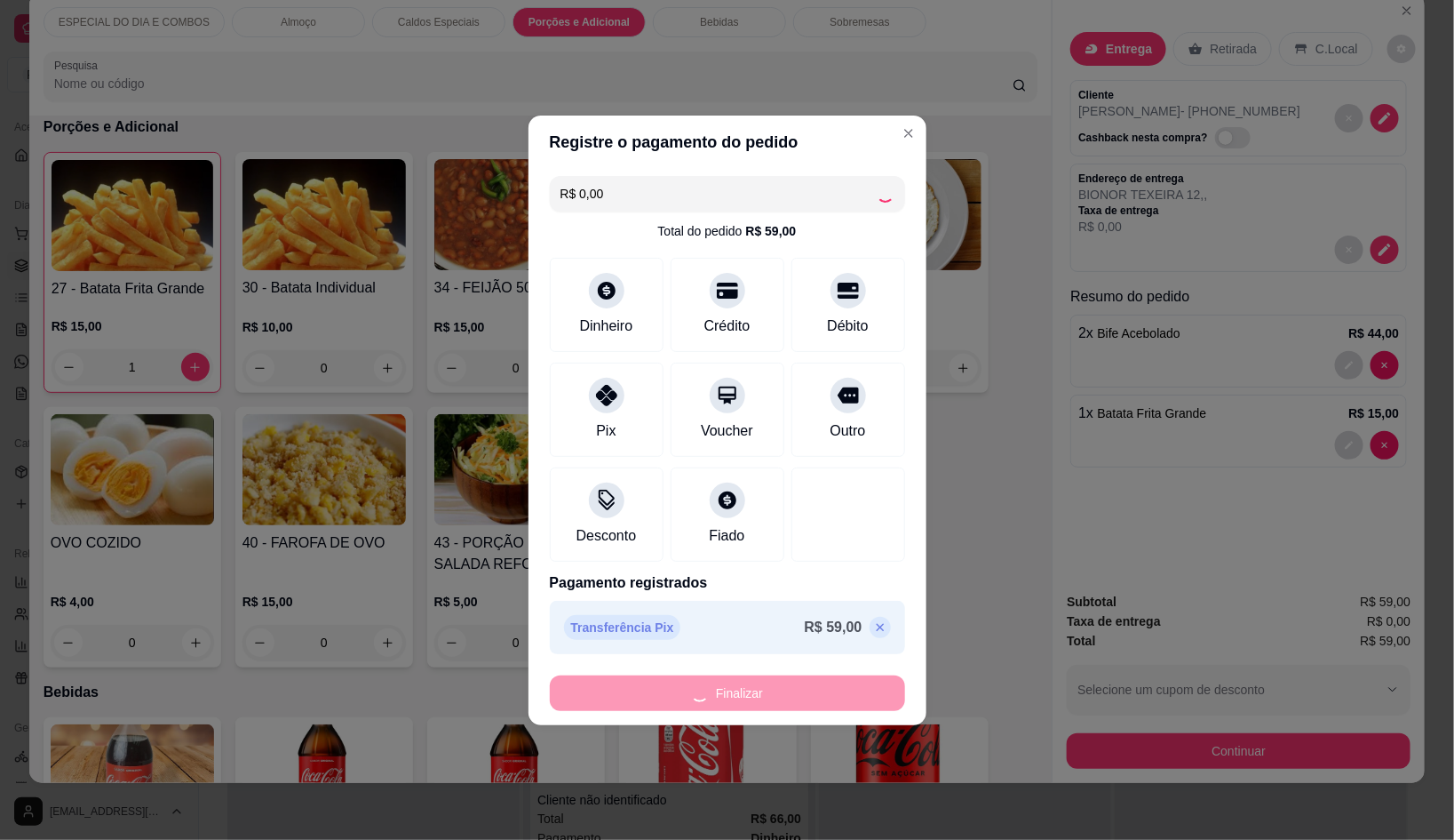
scroll to position [1568, 0]
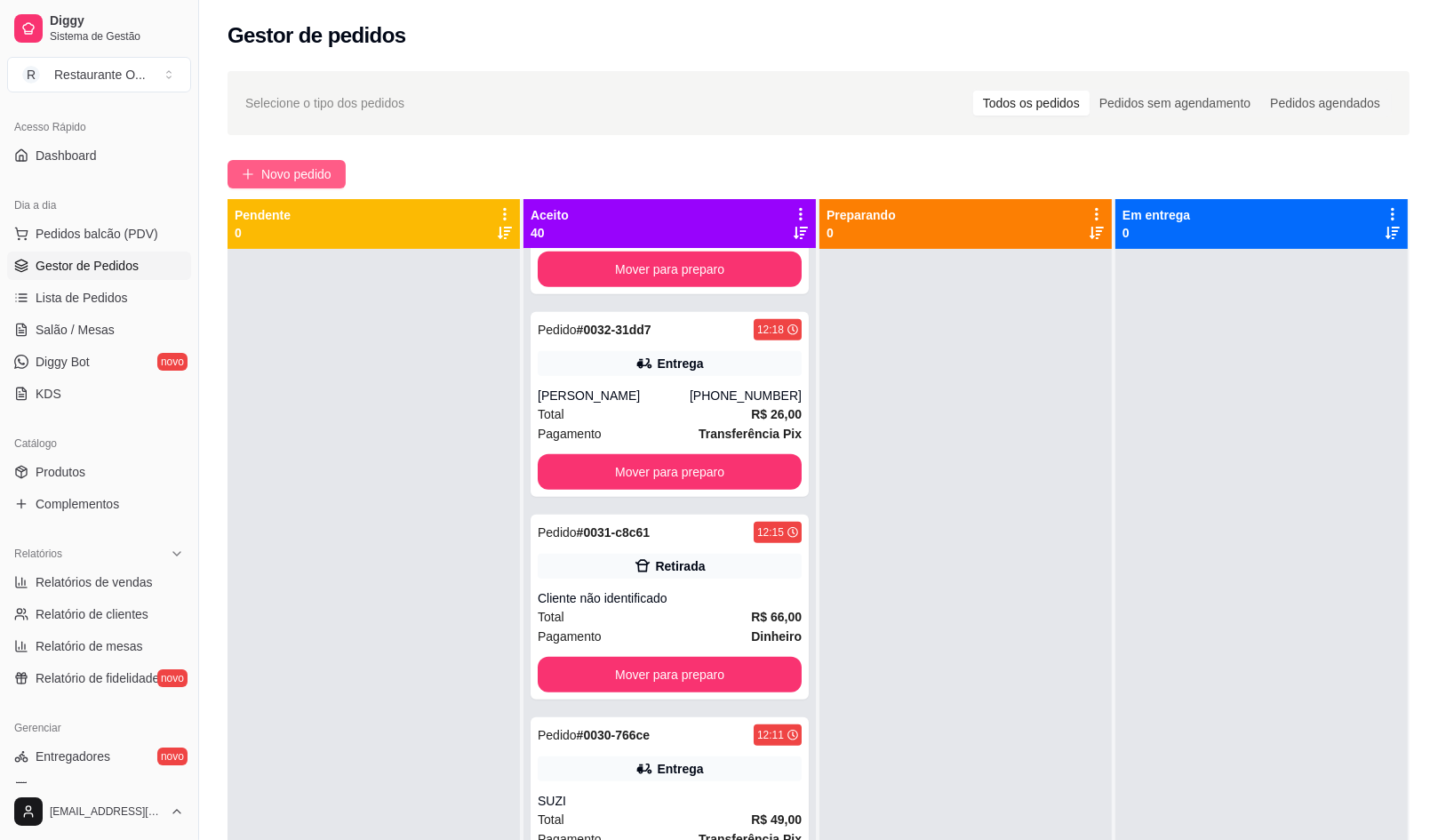
click at [332, 176] on span "Novo pedido" at bounding box center [296, 175] width 70 height 20
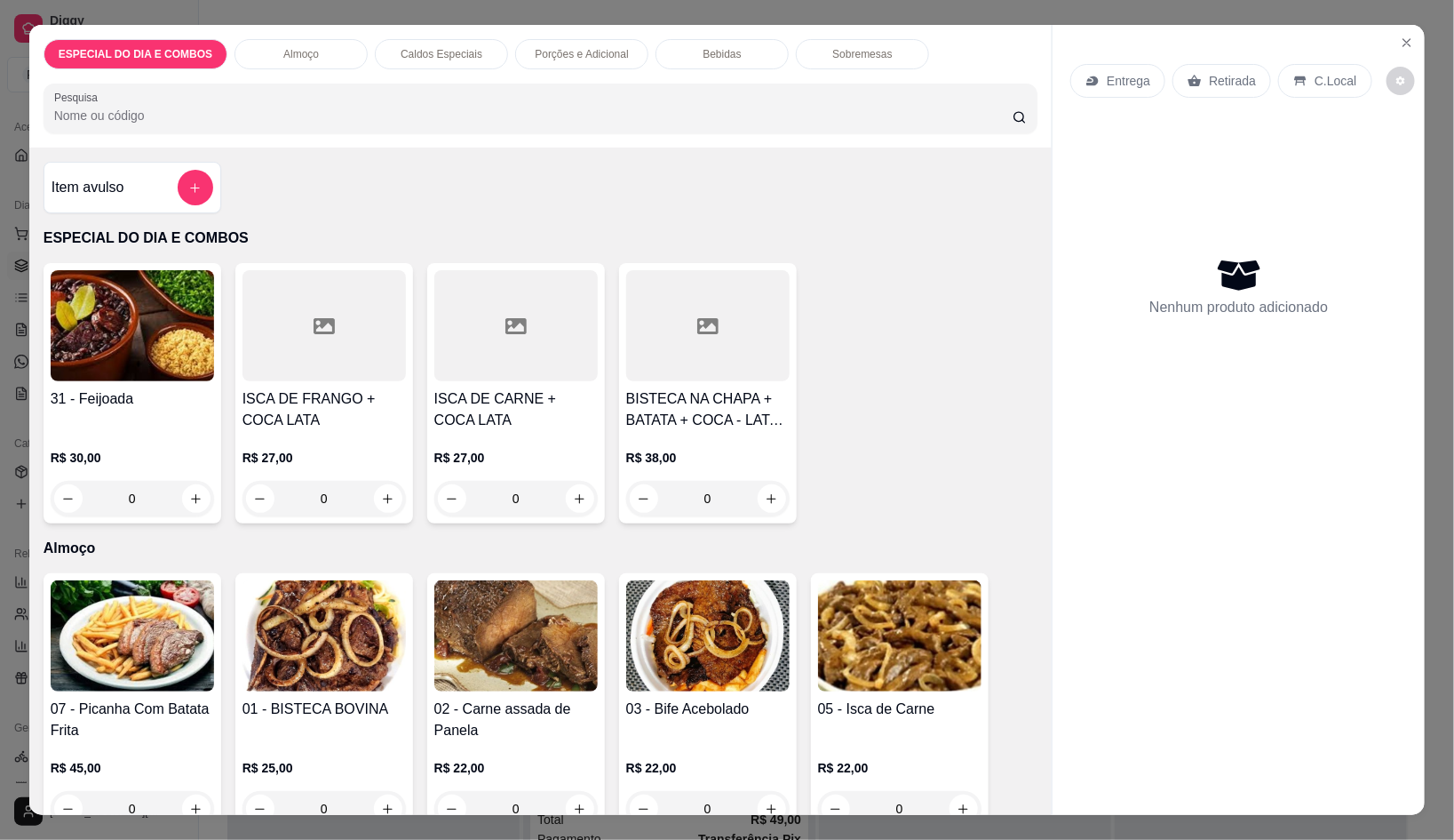
click at [552, 710] on h4 "02 - Carne assada de Panela" at bounding box center [516, 719] width 164 height 42
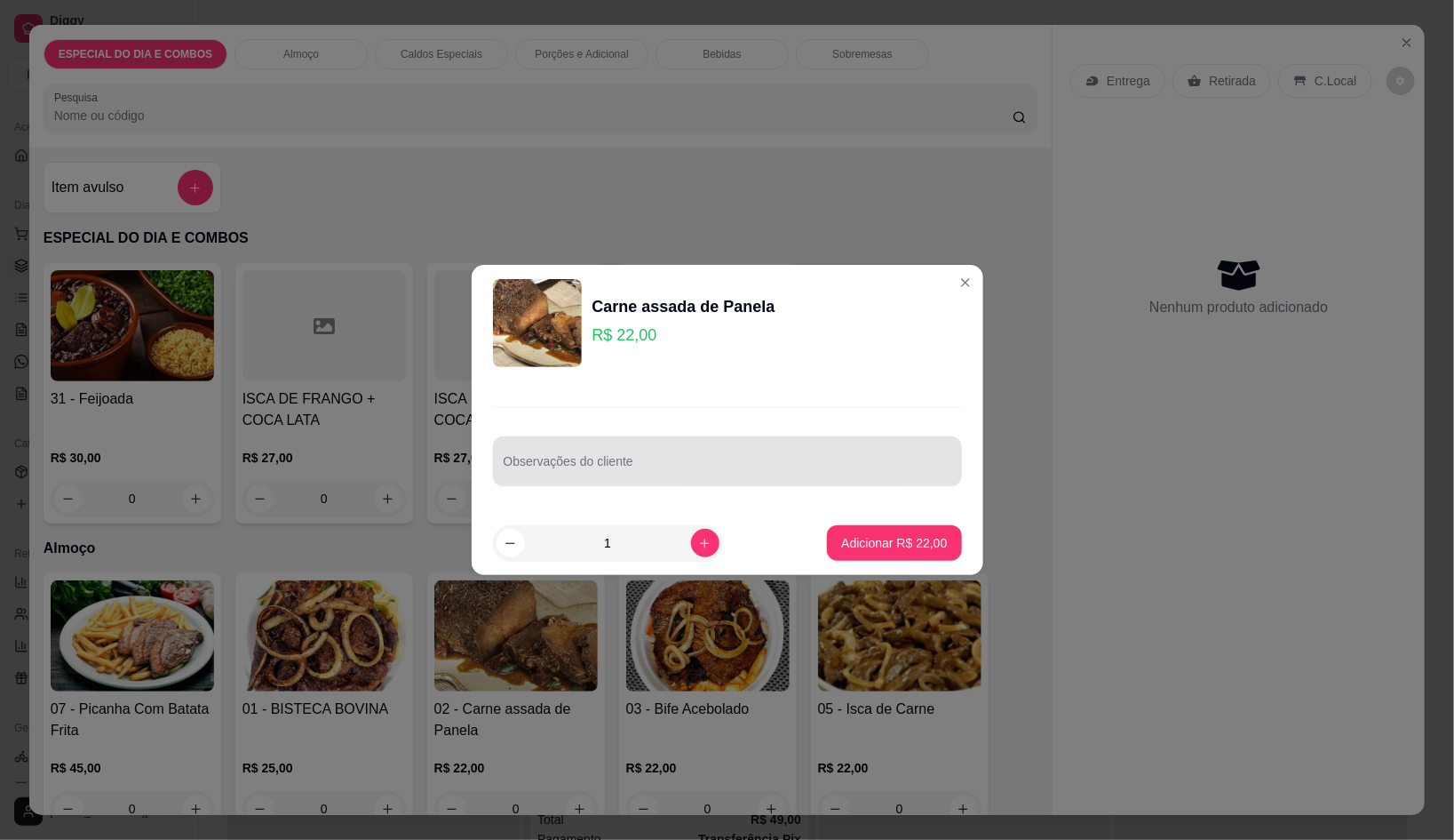
click at [790, 445] on div at bounding box center [727, 461] width 448 height 36
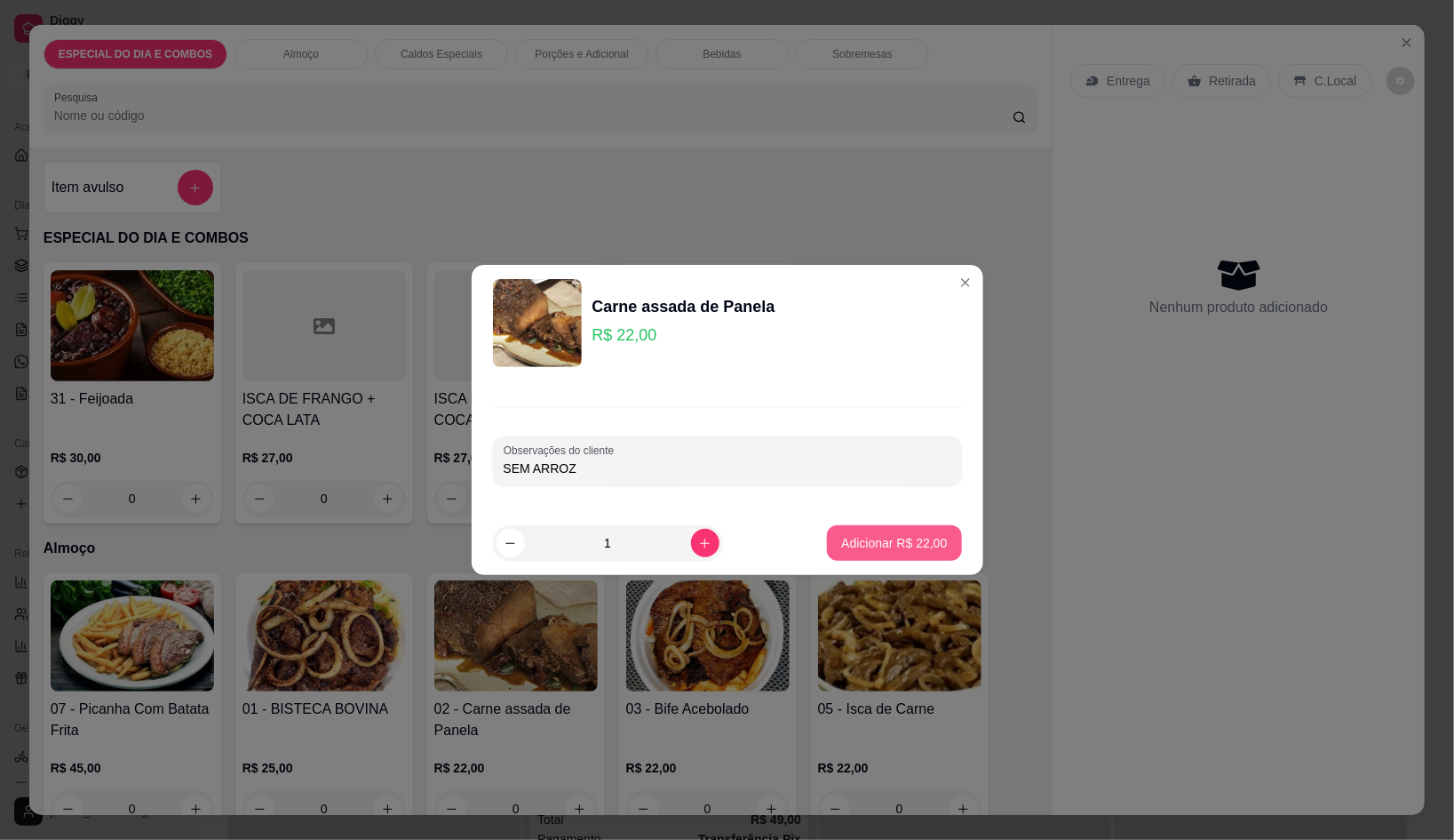
click at [907, 549] on p "Adicionar R$ 22,00" at bounding box center [893, 543] width 106 height 18
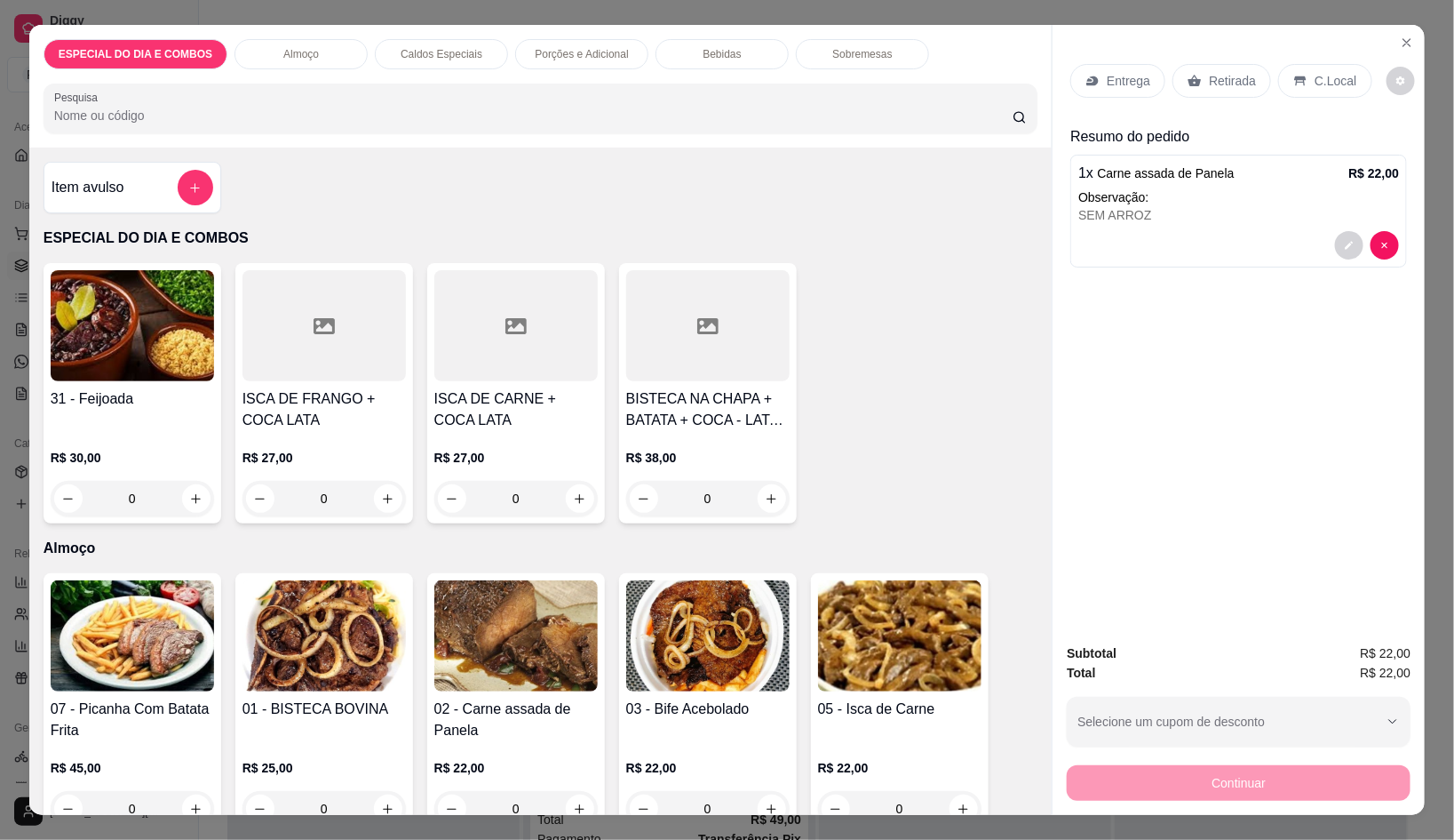
click at [1138, 72] on p "Entrega" at bounding box center [1129, 81] width 43 height 18
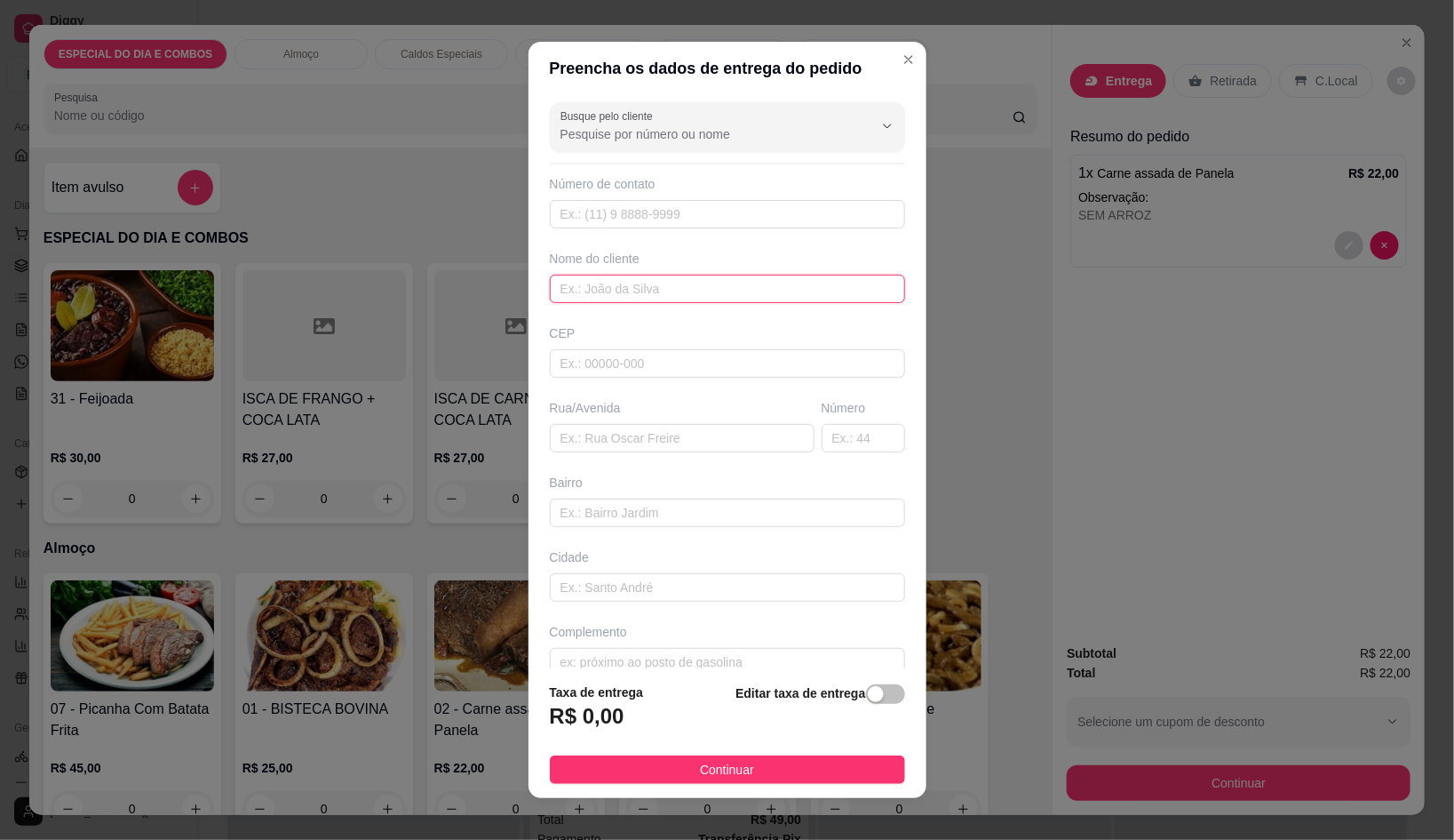
click at [714, 280] on input "text" at bounding box center [727, 288] width 355 height 29
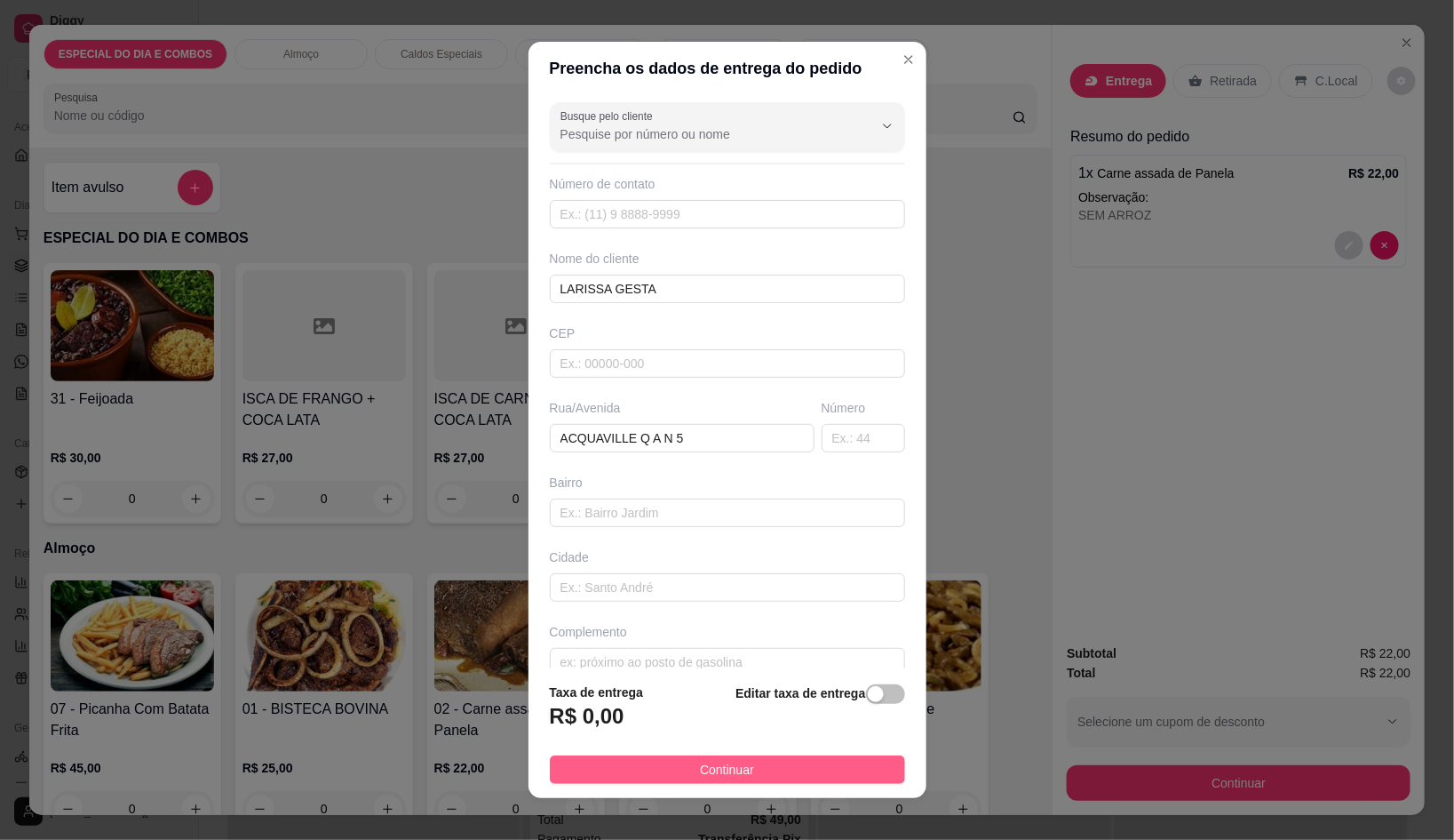
click at [850, 759] on button "Continuar" at bounding box center [727, 769] width 355 height 29
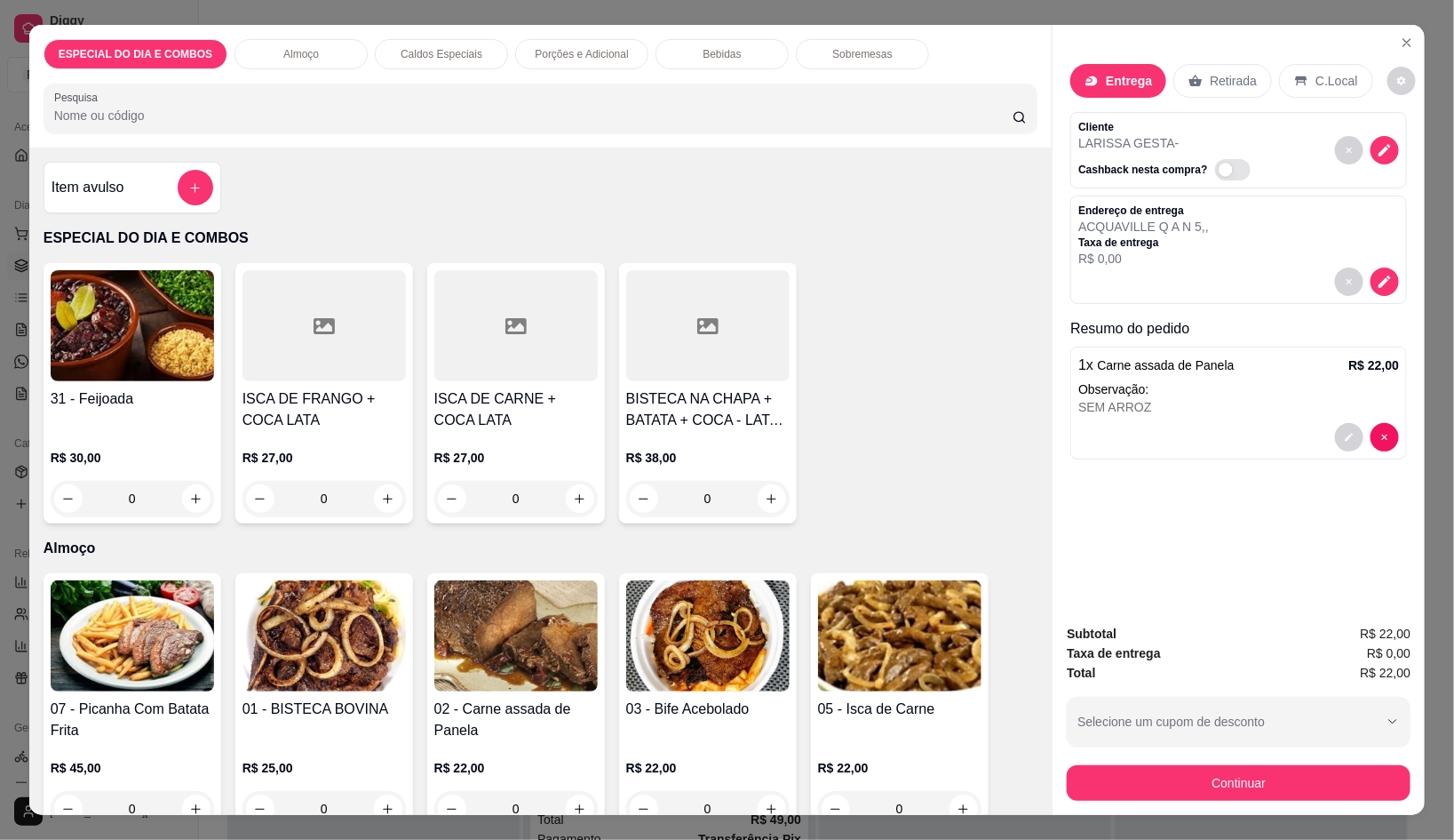
click at [717, 47] on p "Bebidas" at bounding box center [722, 54] width 38 height 14
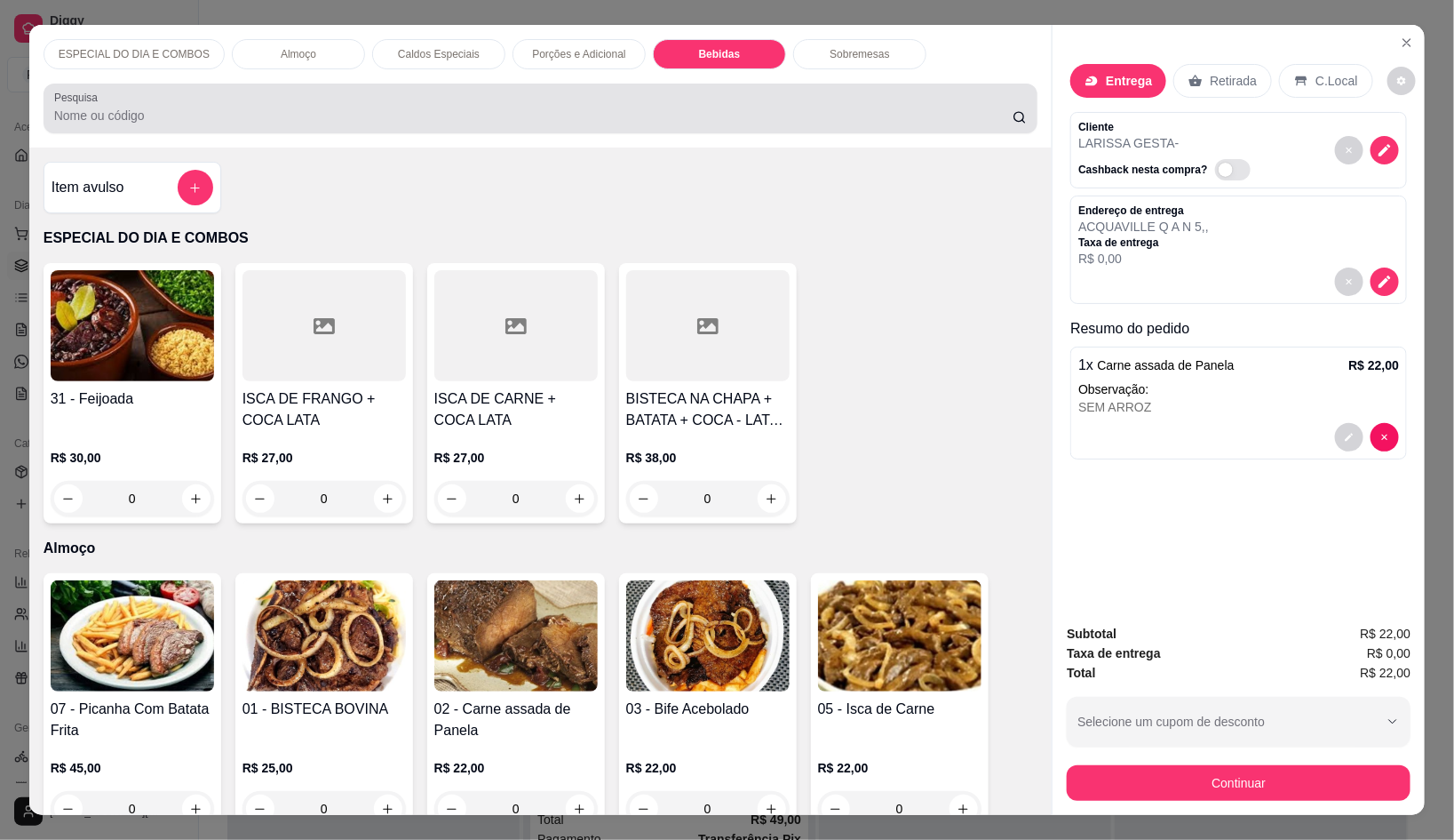
scroll to position [40, 0]
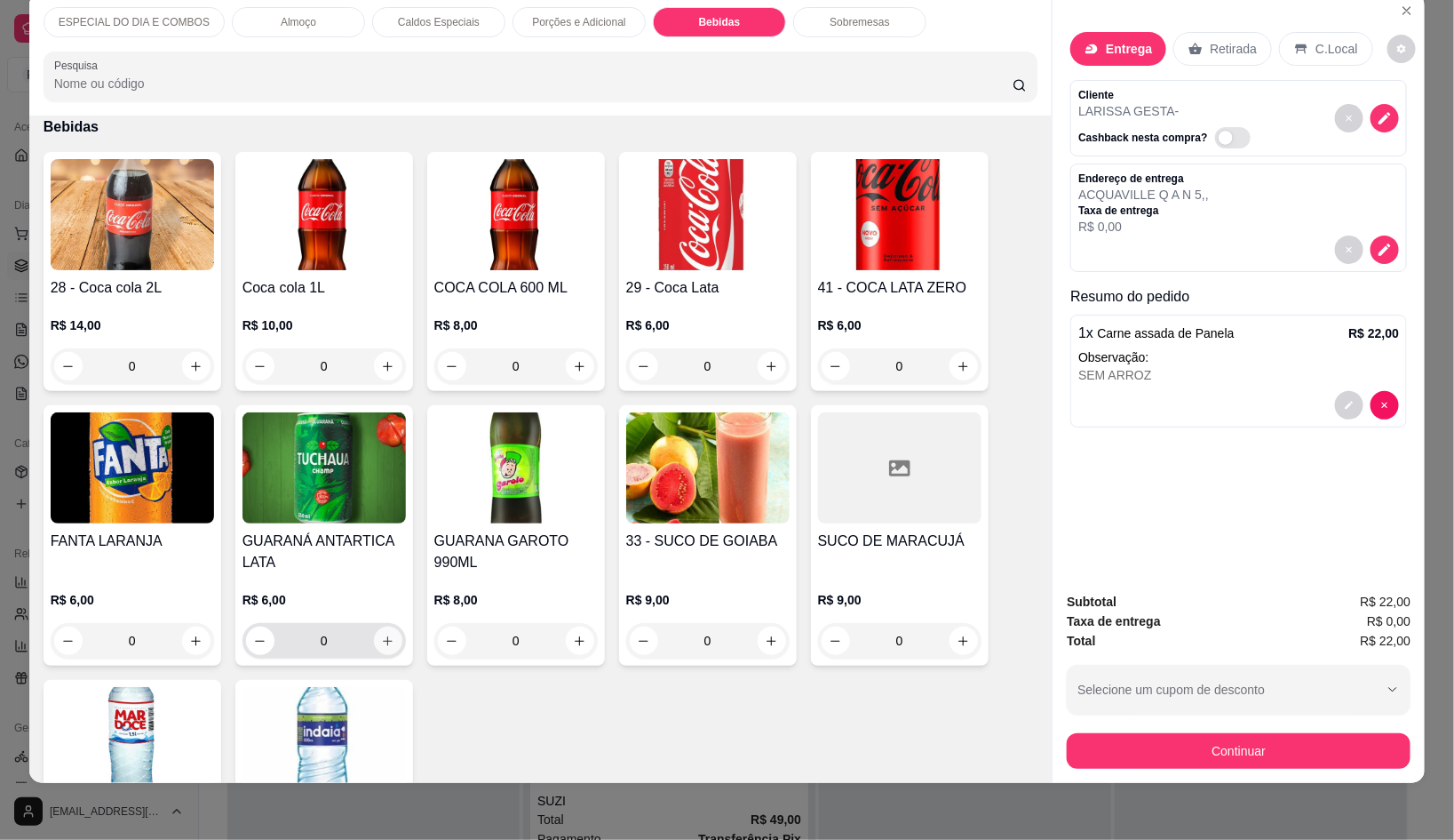
click at [382, 627] on button "increase-product-quantity" at bounding box center [388, 641] width 29 height 29
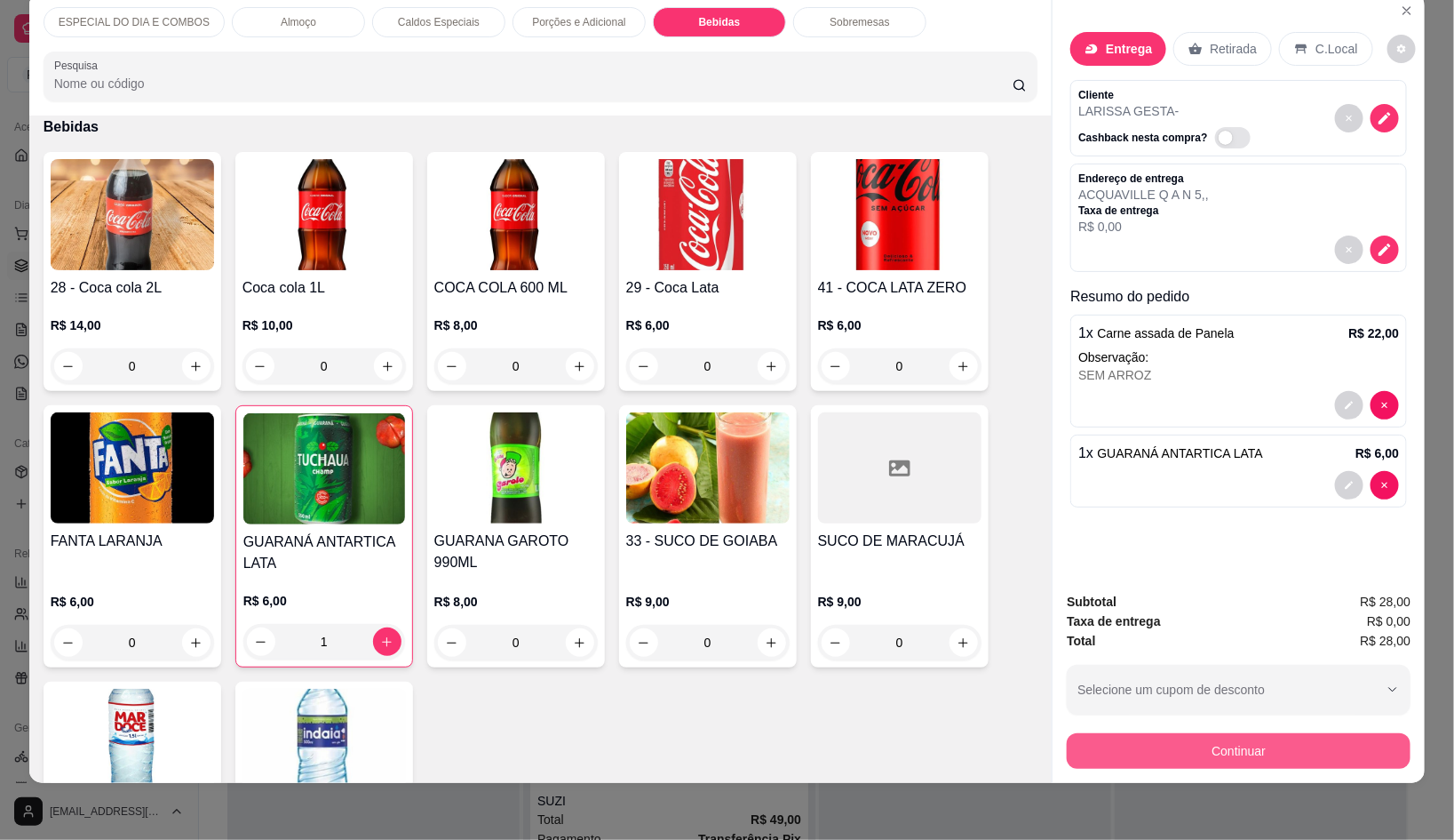
click at [1253, 736] on button "Continuar" at bounding box center [1239, 751] width 344 height 36
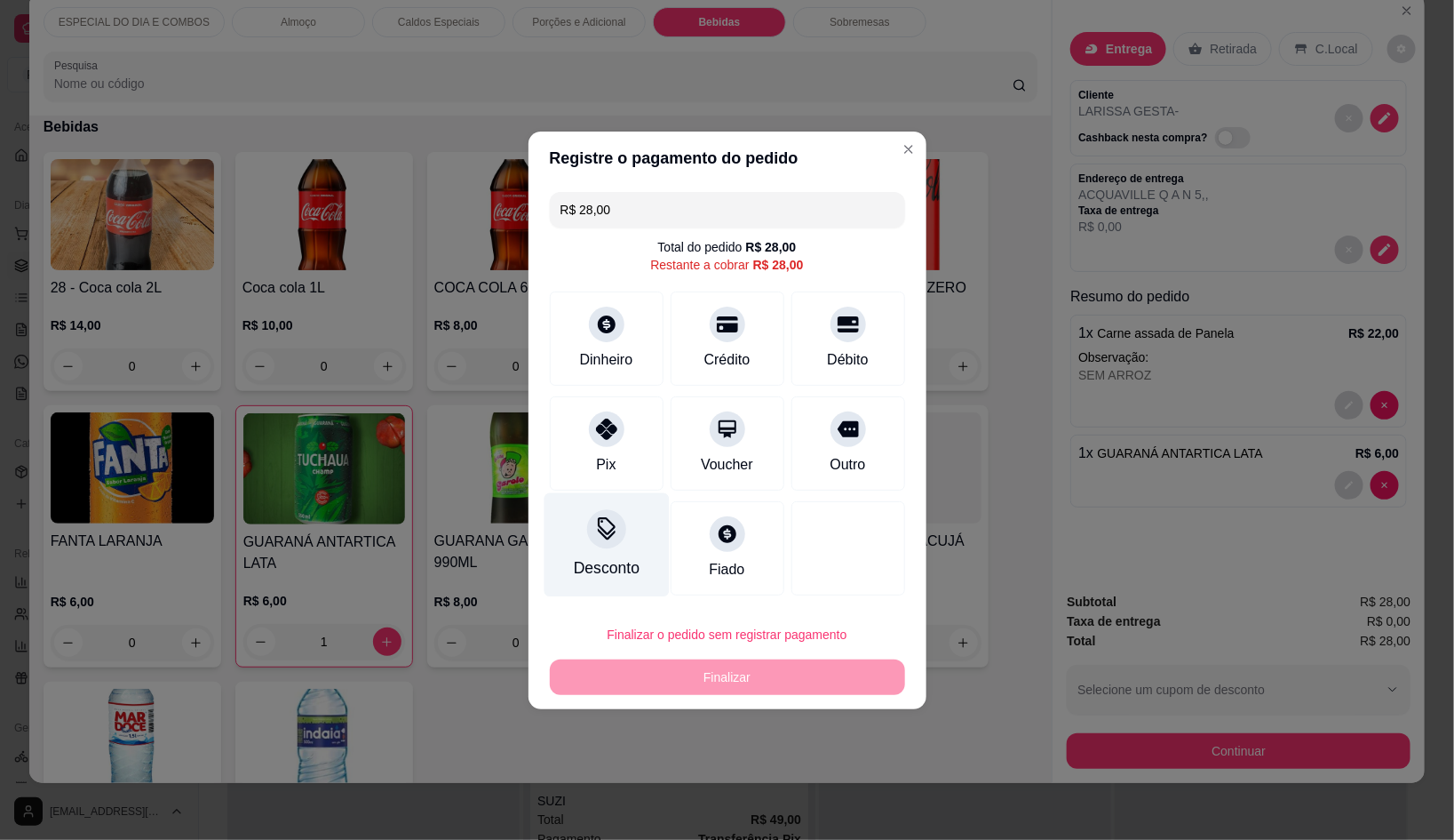
click at [586, 453] on div "Pix" at bounding box center [606, 442] width 114 height 94
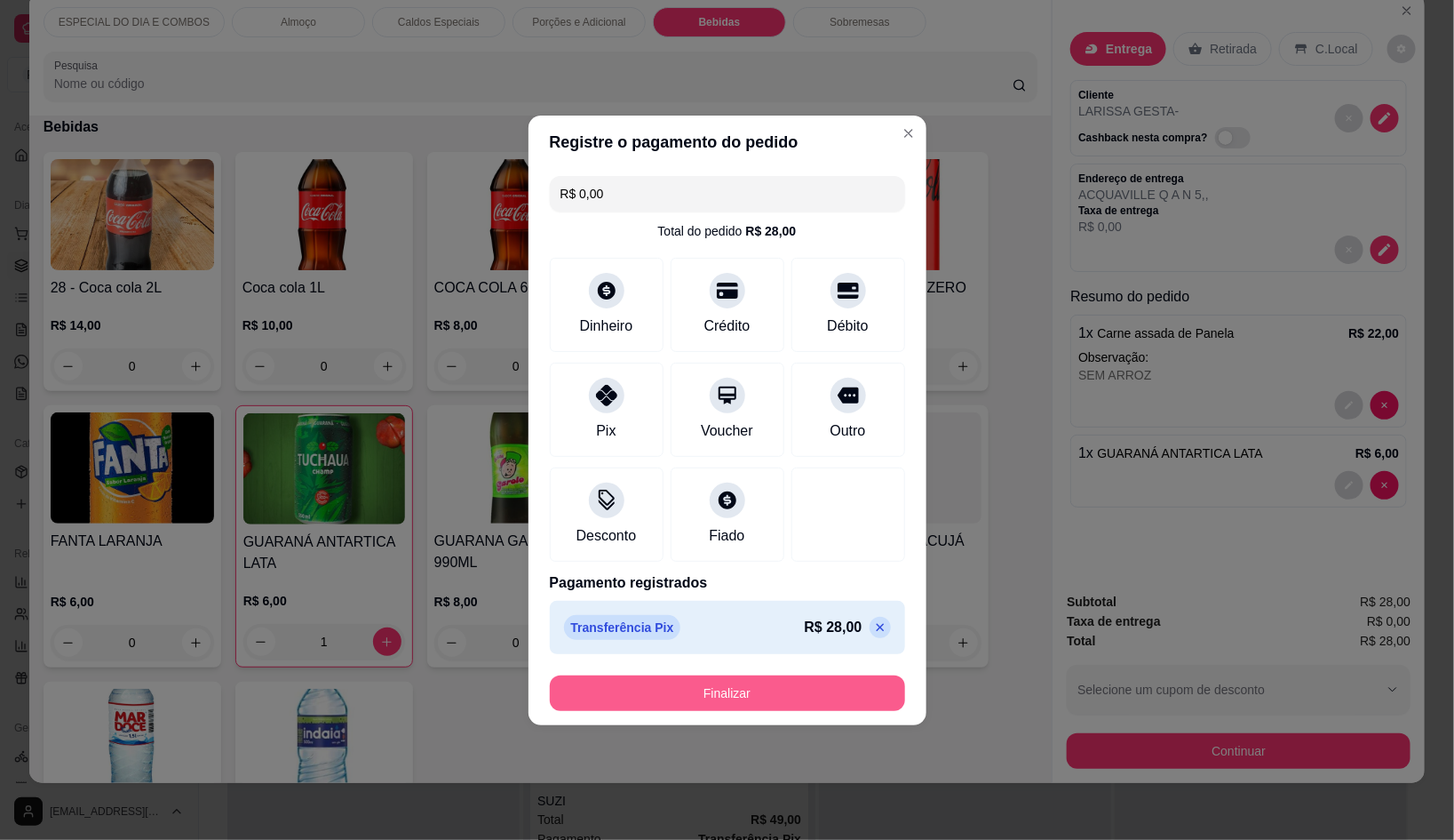
click at [753, 679] on button "Finalizar" at bounding box center [727, 693] width 355 height 36
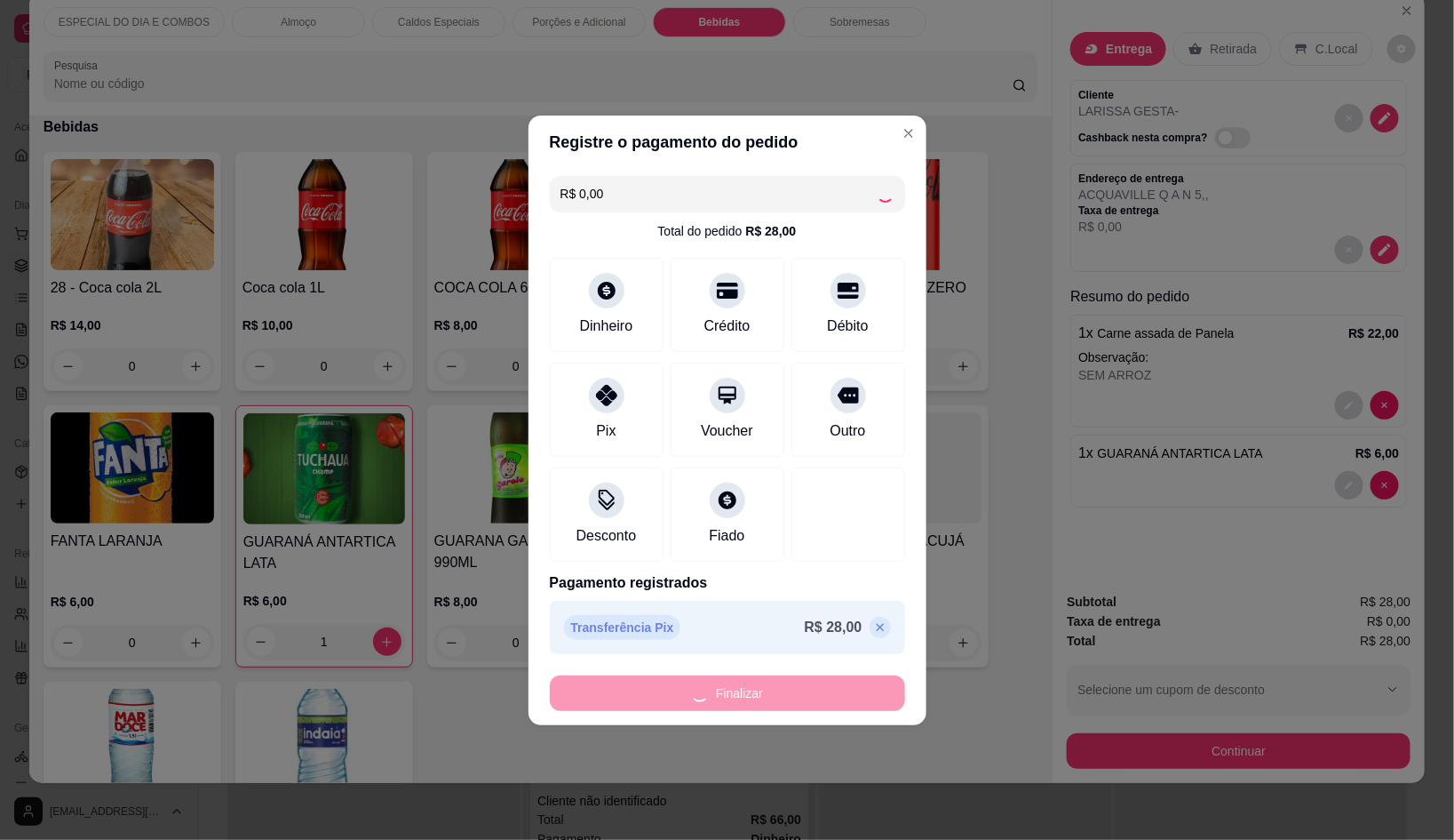
scroll to position [1771, 0]
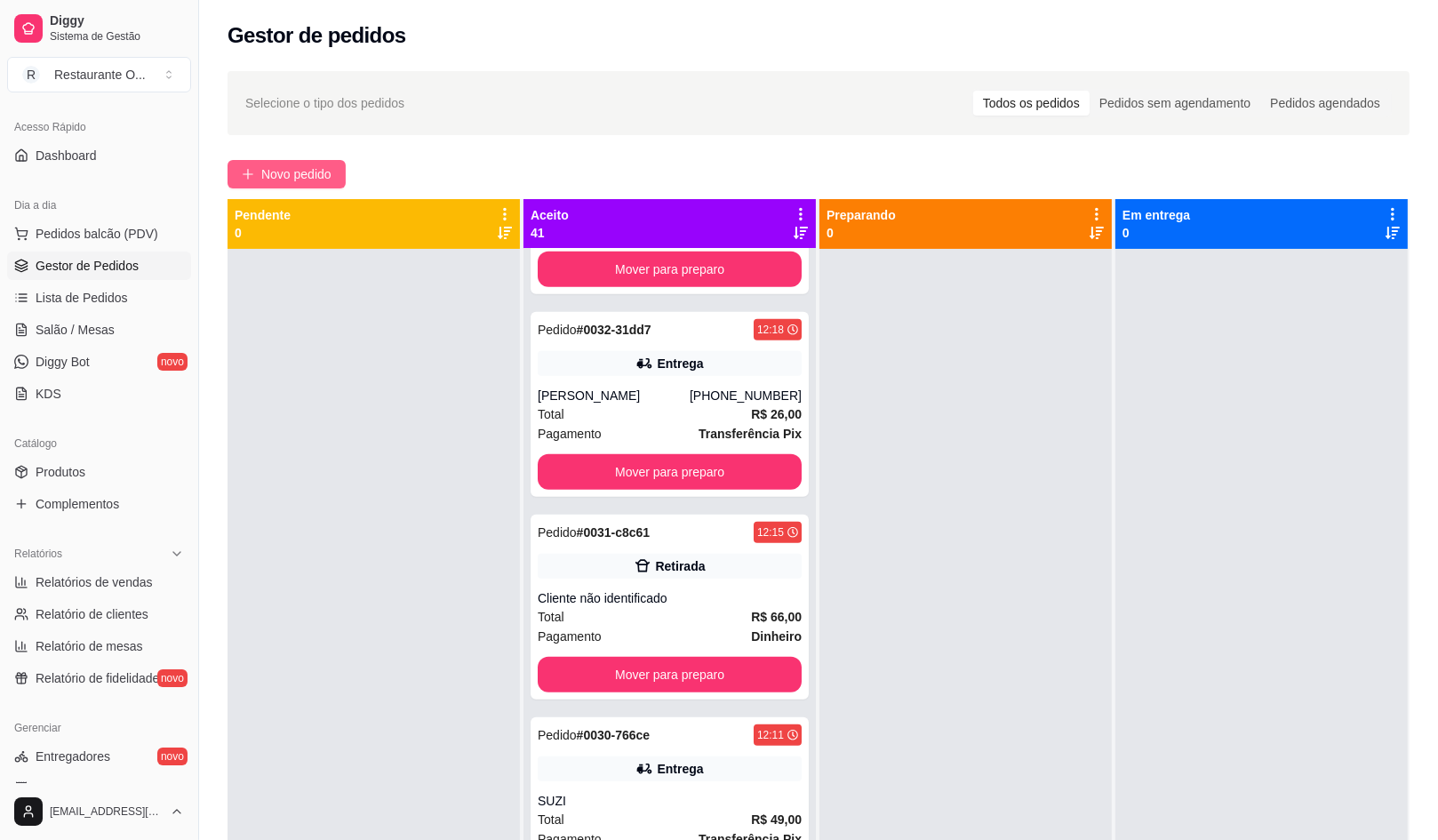
click at [293, 172] on span "Novo pedido" at bounding box center [296, 175] width 70 height 20
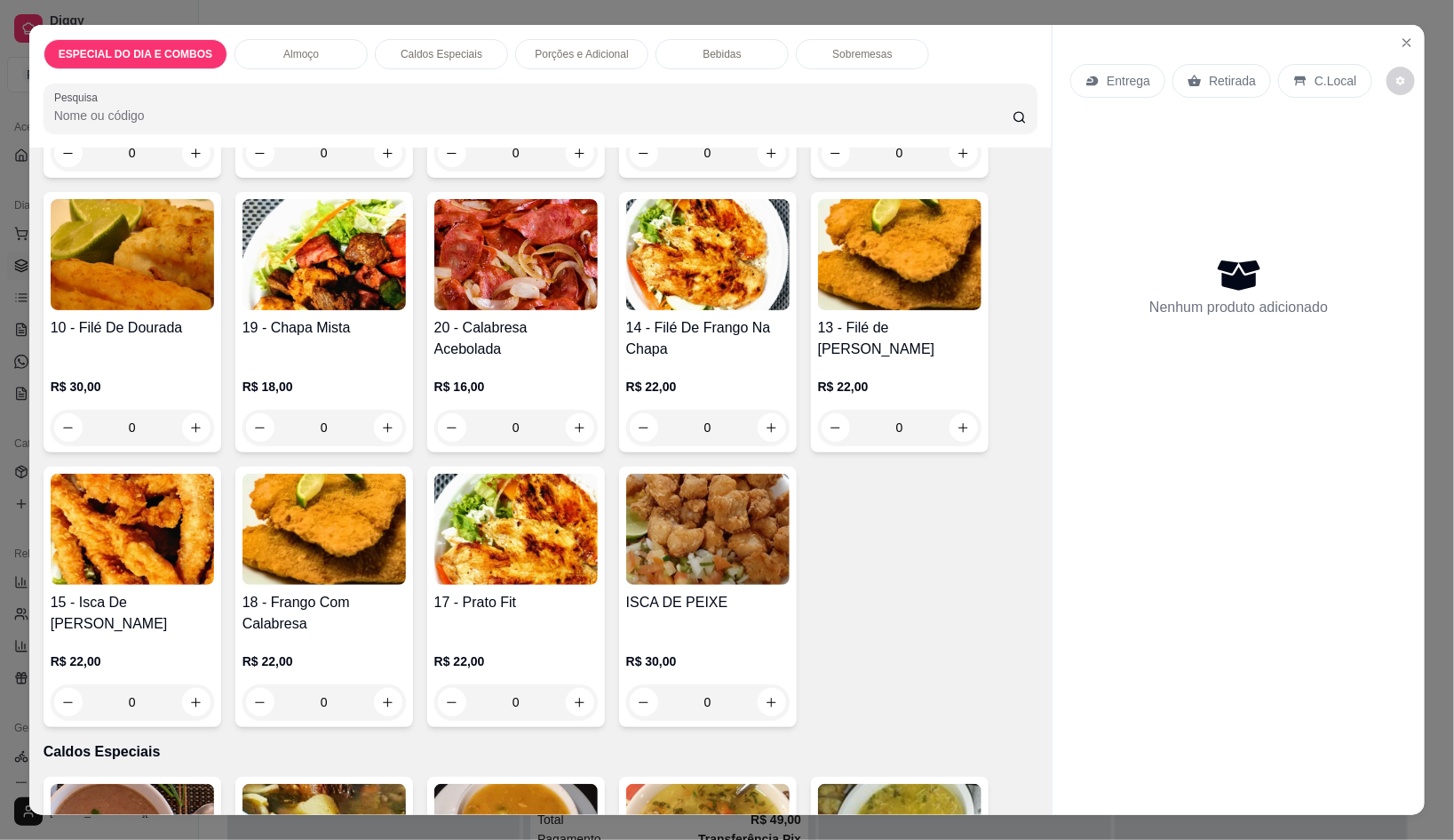
scroll to position [887, 0]
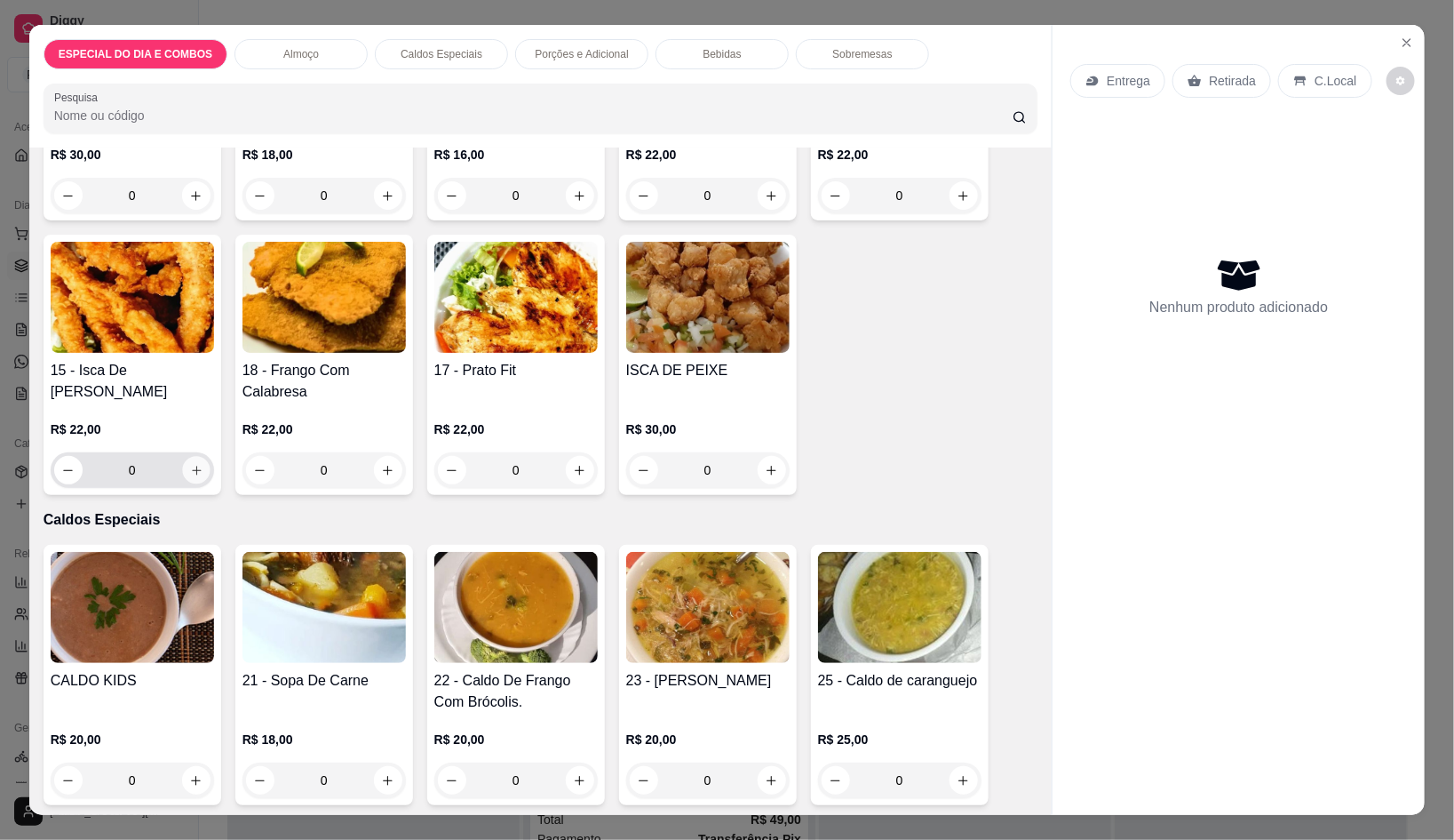
click at [190, 467] on icon "increase-product-quantity" at bounding box center [196, 471] width 14 height 14
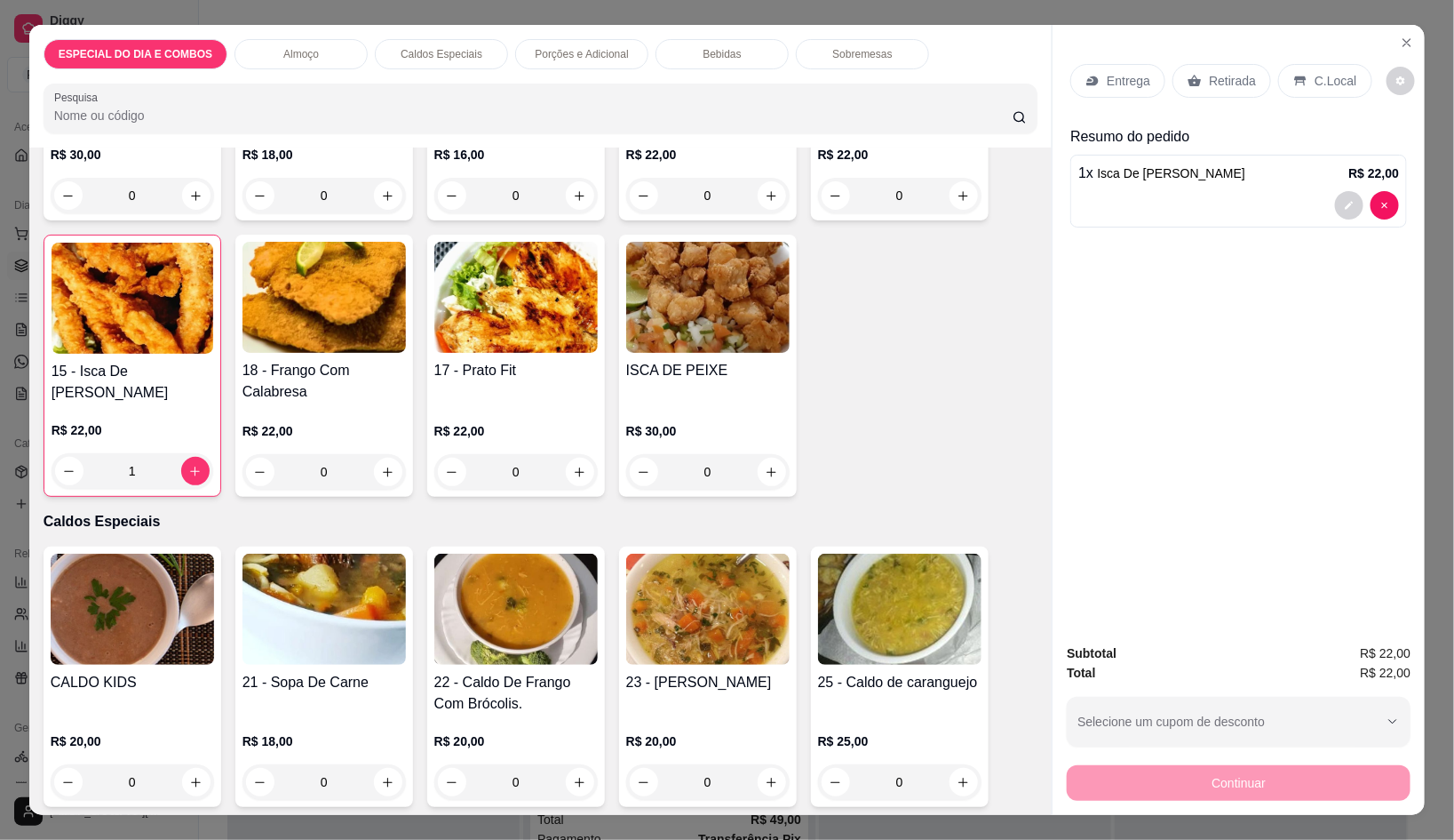
click at [524, 55] on div "Porções e Adicional" at bounding box center [581, 54] width 133 height 31
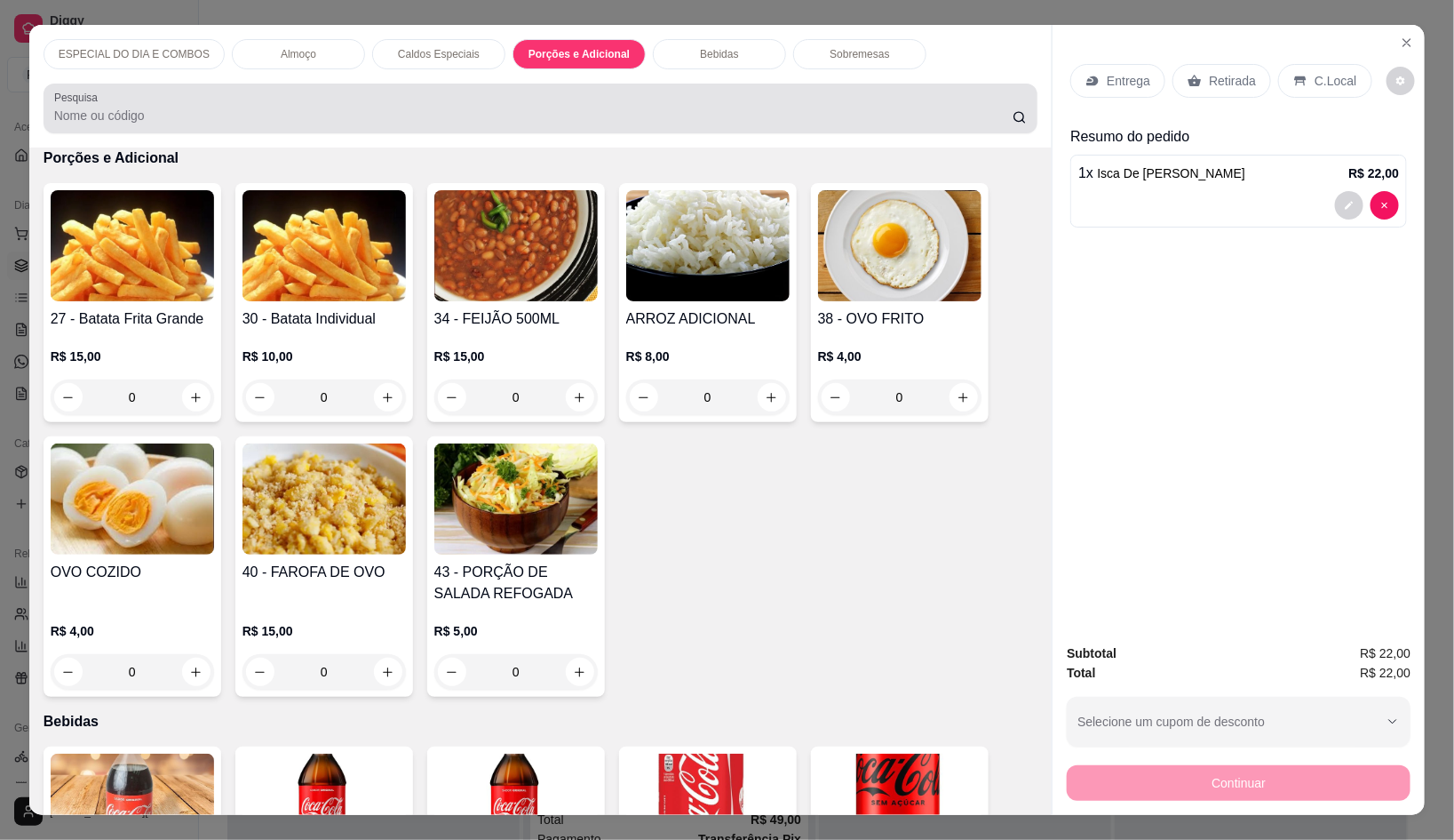
scroll to position [40, 0]
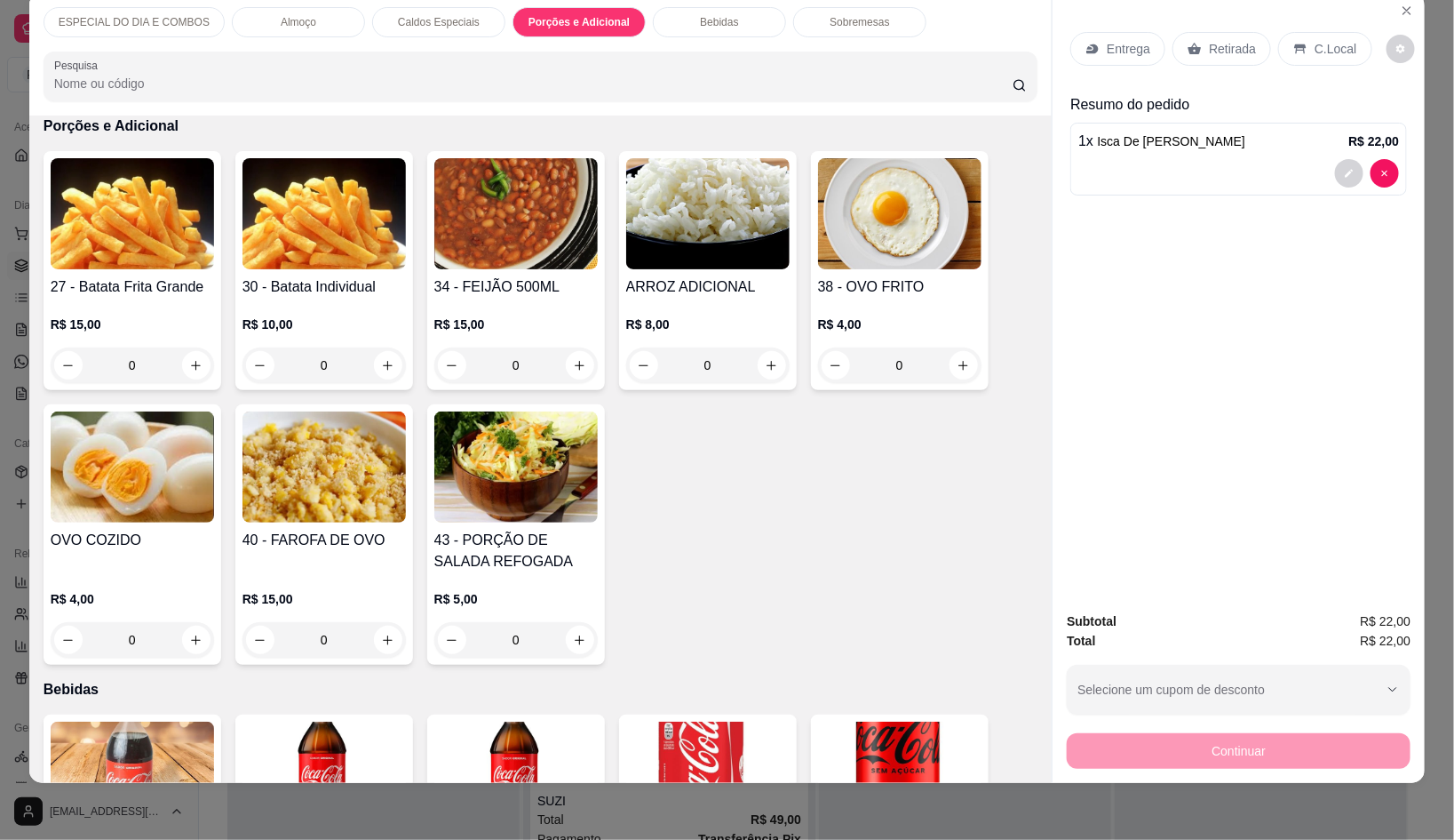
click at [430, 15] on p "Caldos Especiais" at bounding box center [438, 22] width 82 height 14
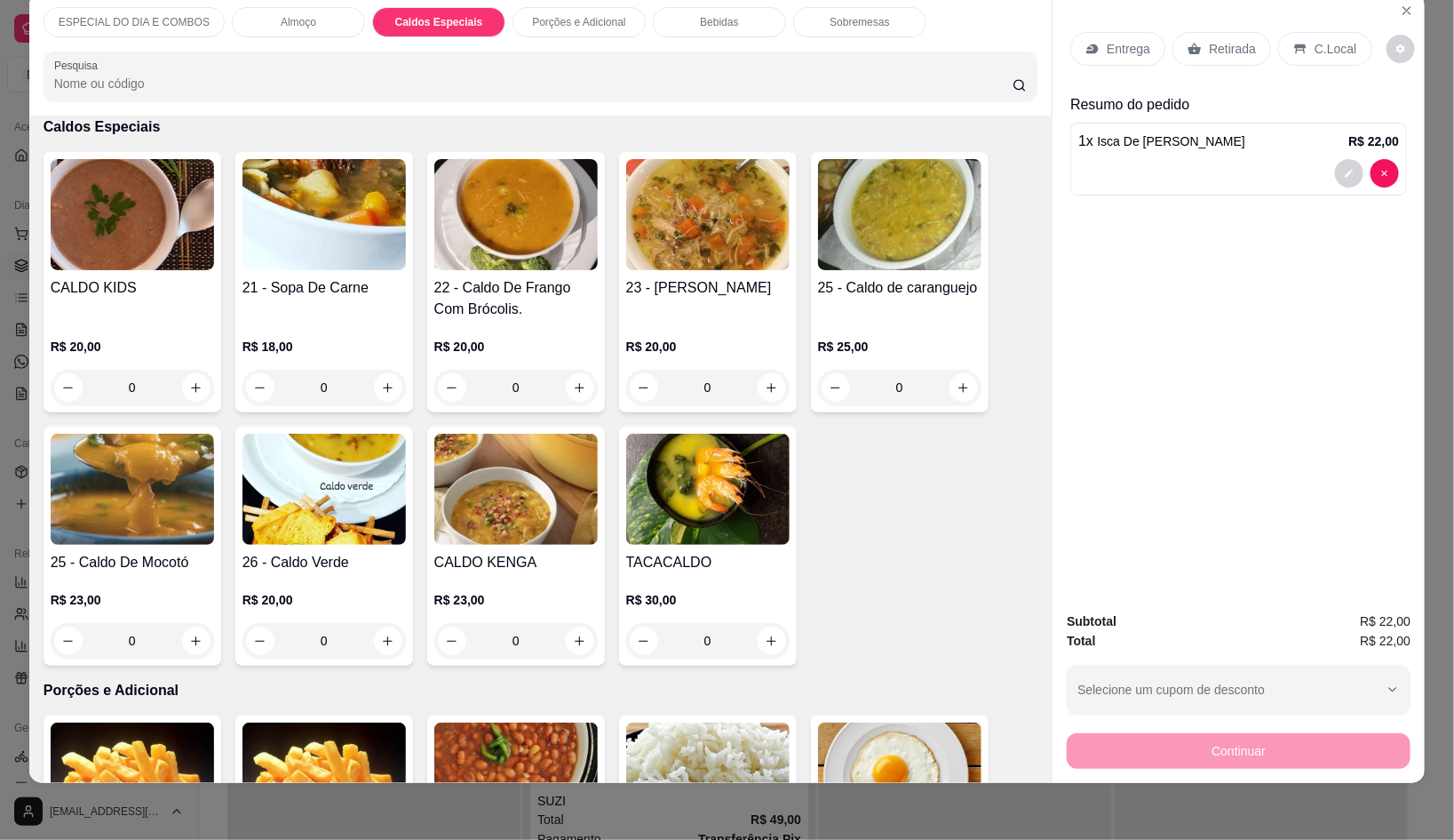
click at [564, 369] on div "0" at bounding box center [516, 387] width 164 height 36
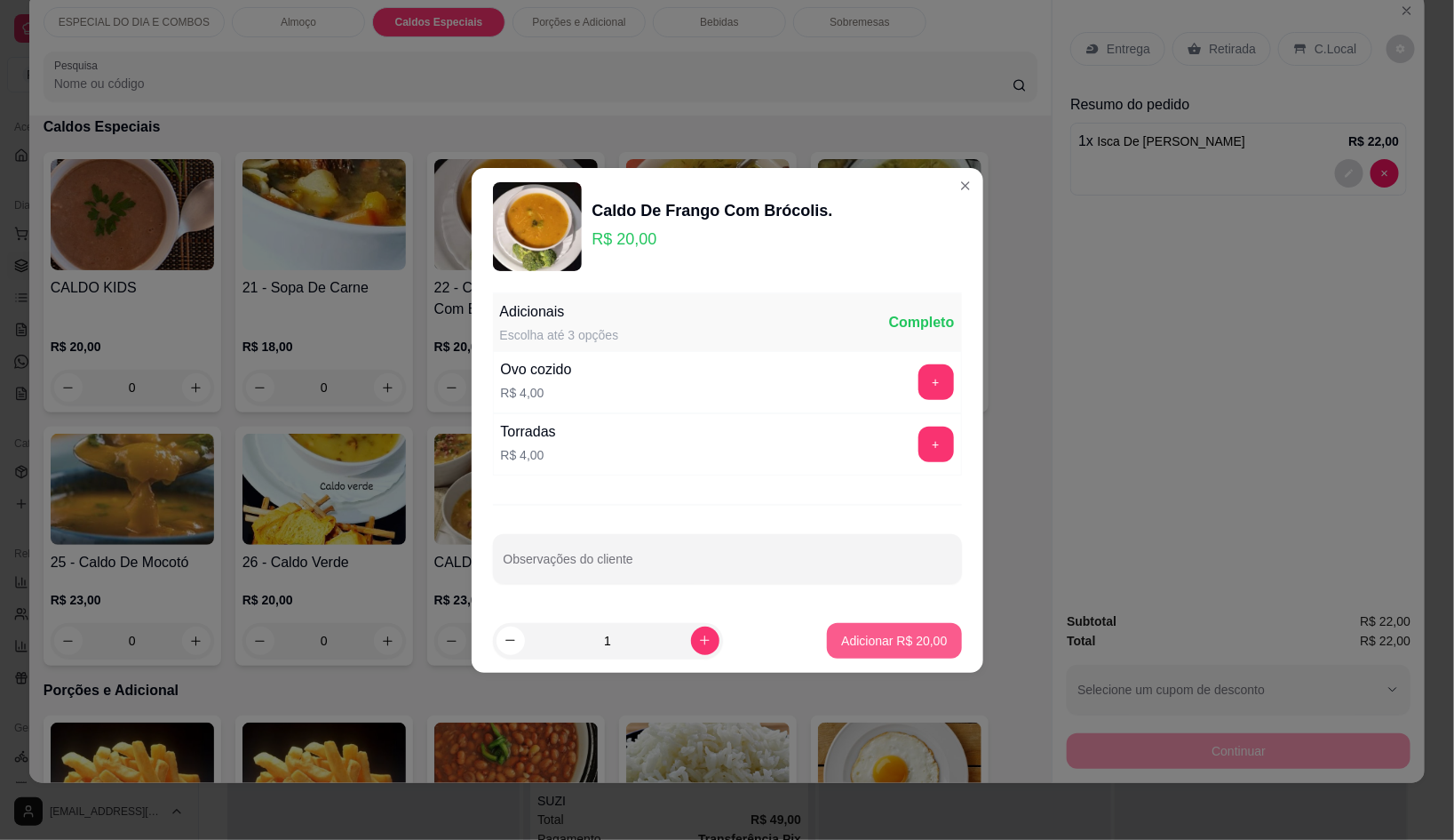
click at [841, 645] on p "Adicionar R$ 20,00" at bounding box center [893, 641] width 106 height 18
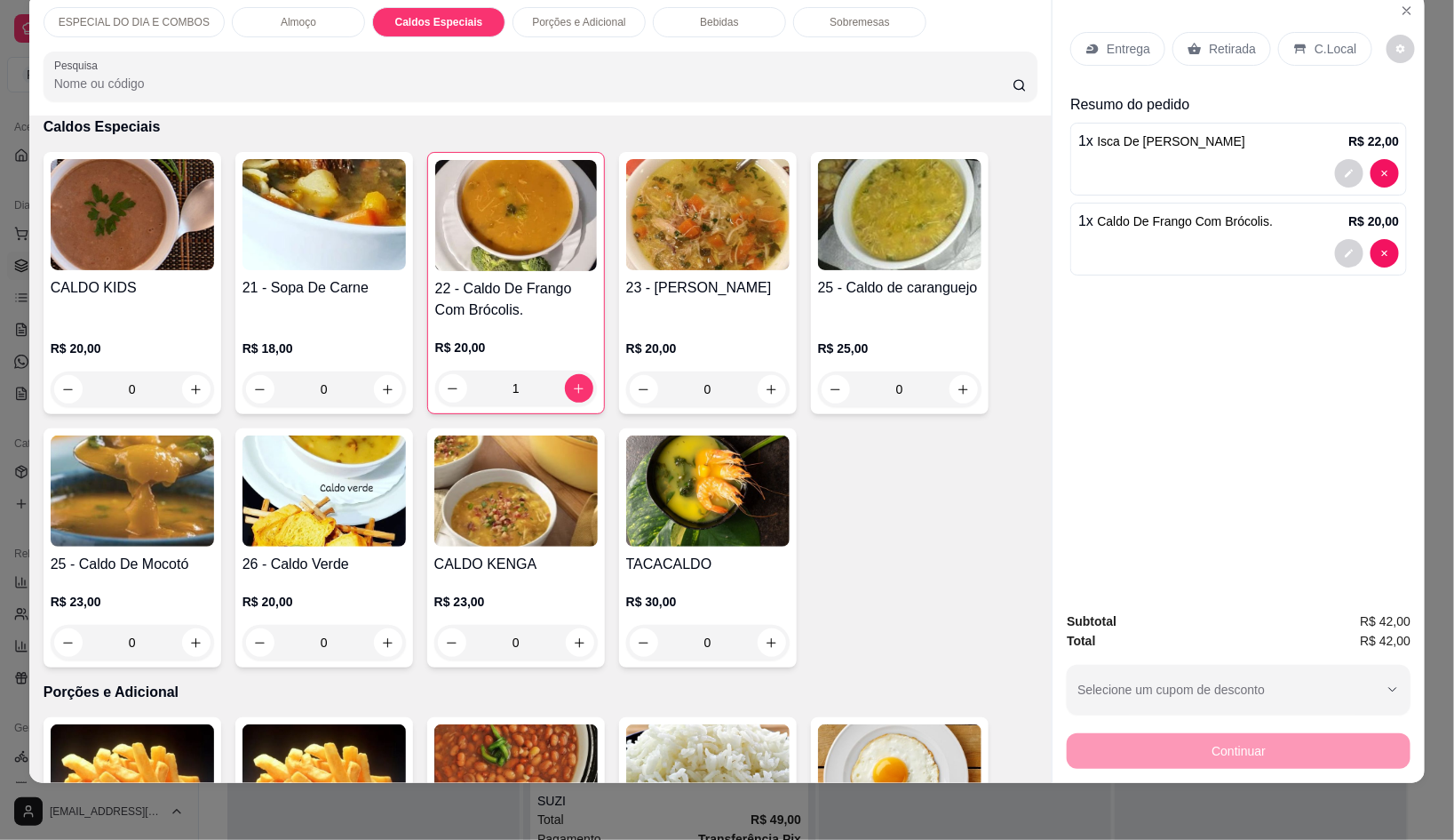
click at [578, 20] on div "Porções e Adicional" at bounding box center [578, 22] width 133 height 31
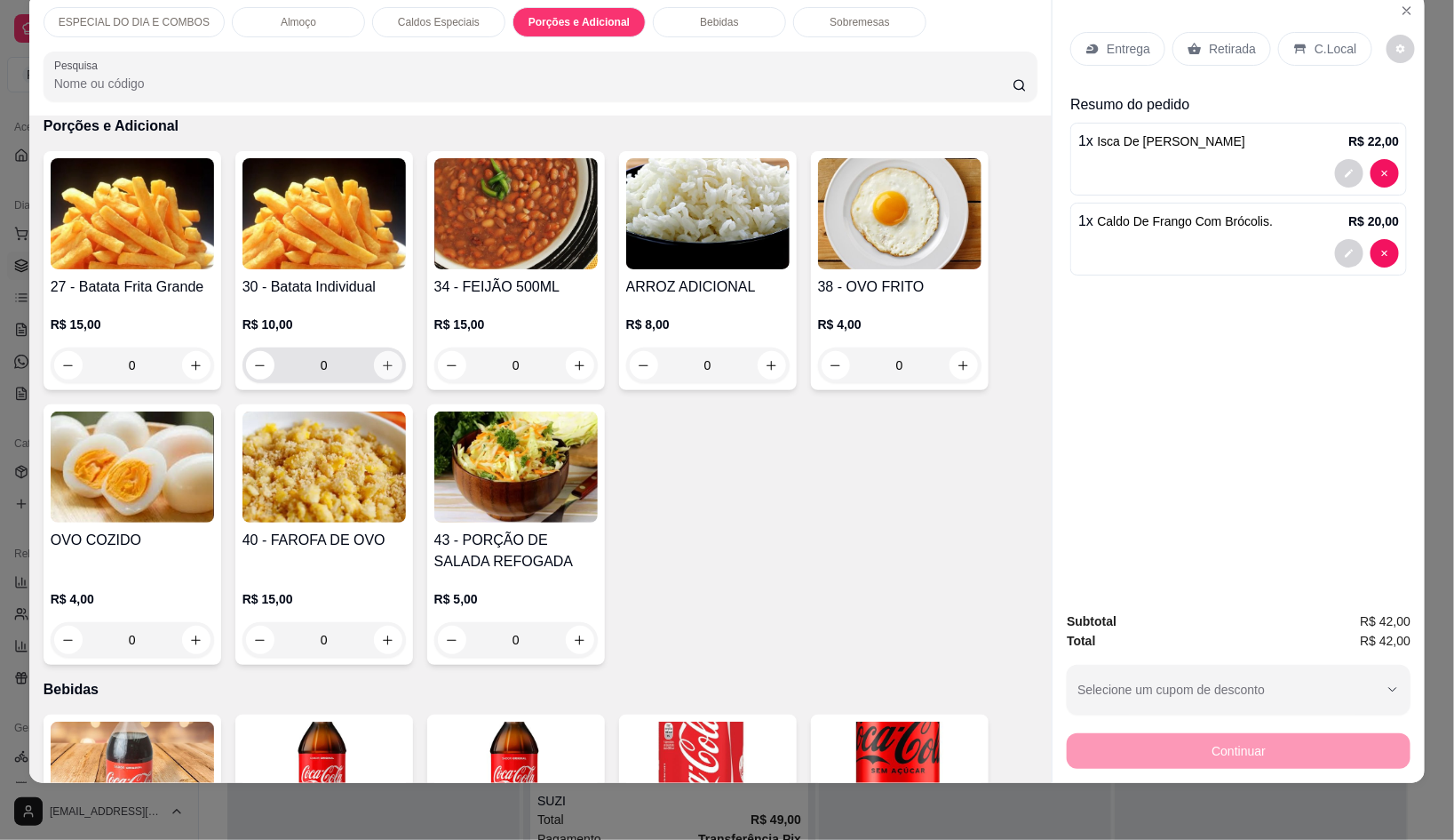
click at [387, 352] on button "increase-product-quantity" at bounding box center [388, 365] width 29 height 29
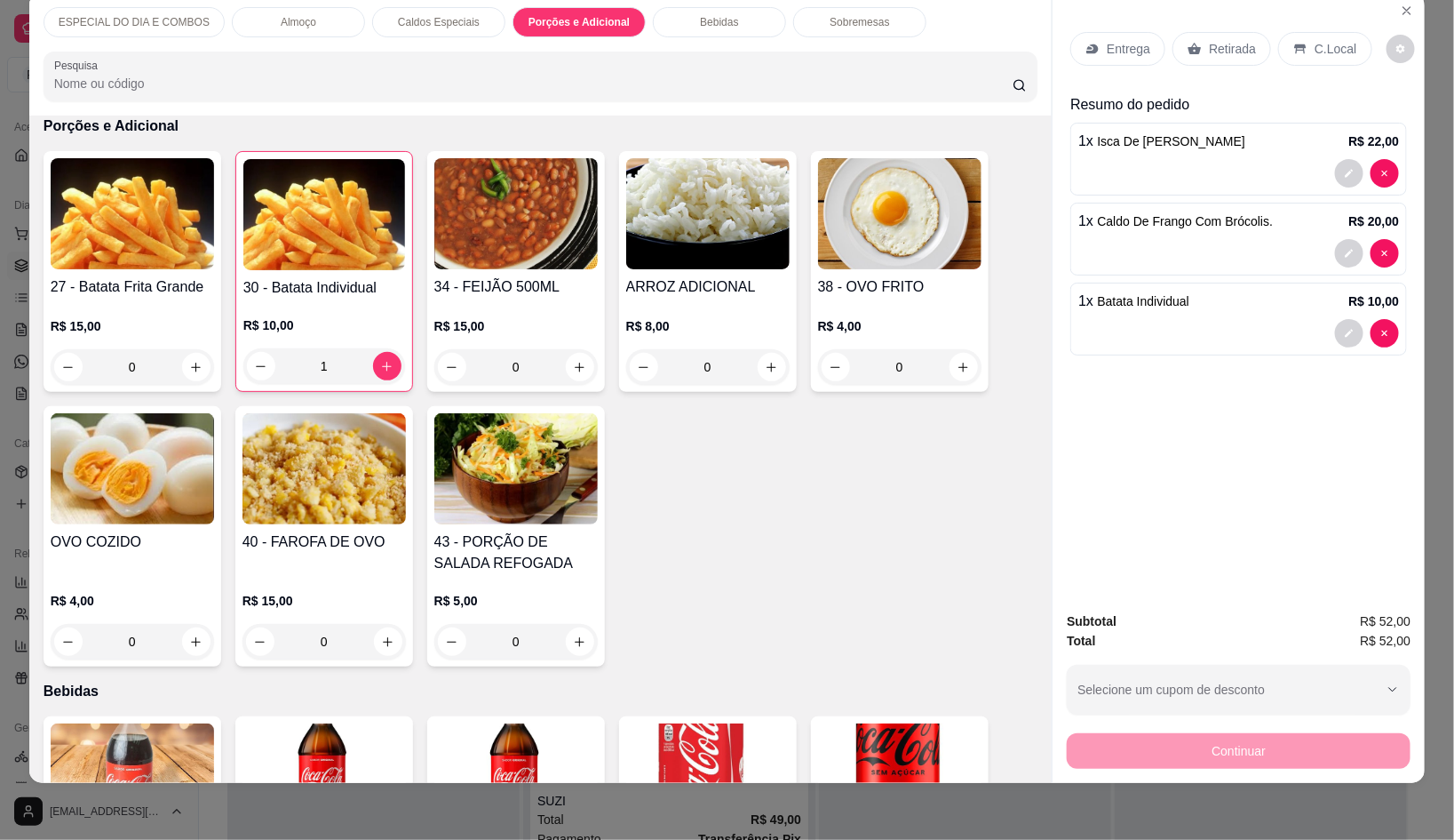
click at [1112, 40] on p "Entrega" at bounding box center [1129, 49] width 43 height 18
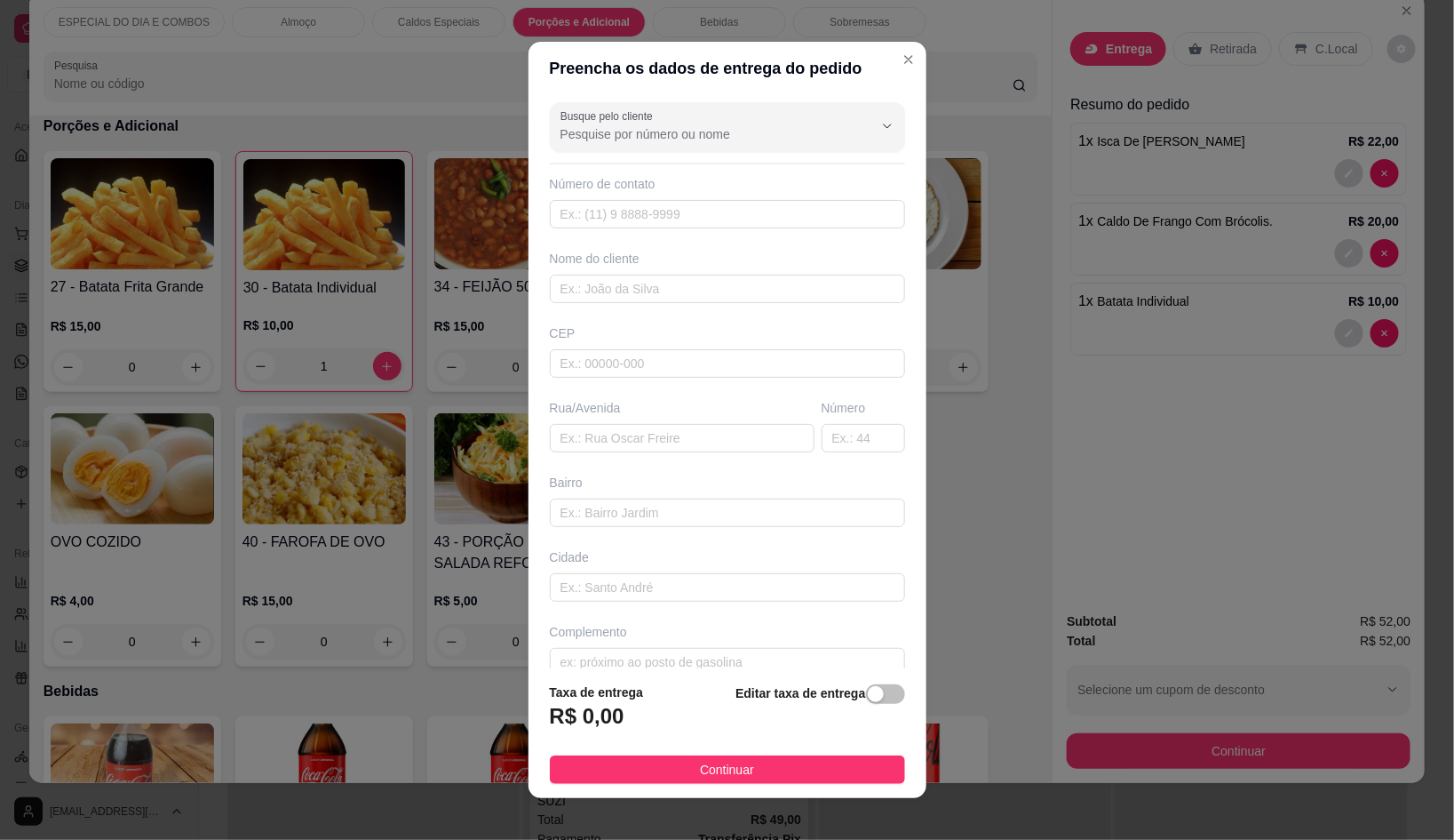
click at [722, 98] on div "Busque pelo cliente Número de contato Nome do cliente CEP Rua/[GEOGRAPHIC_DATA]" at bounding box center [727, 381] width 398 height 573
click at [729, 113] on div at bounding box center [727, 127] width 334 height 36
click at [663, 187] on li "[PERSON_NAME] BLOCO 3 APRT 302" at bounding box center [701, 178] width 307 height 29
click at [868, 692] on div "button" at bounding box center [876, 694] width 16 height 16
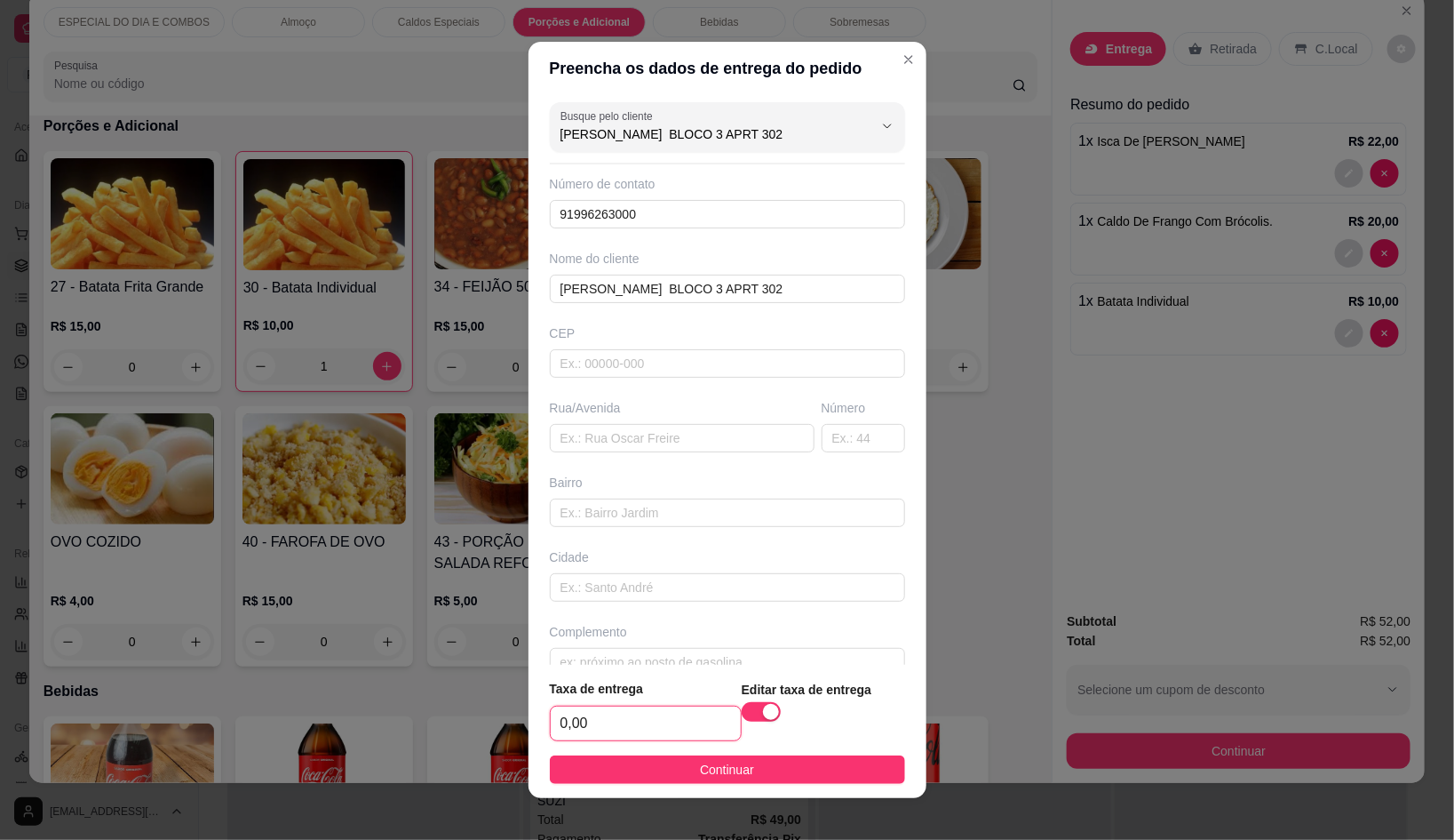
click at [670, 725] on input "0,00" at bounding box center [646, 724] width 191 height 34
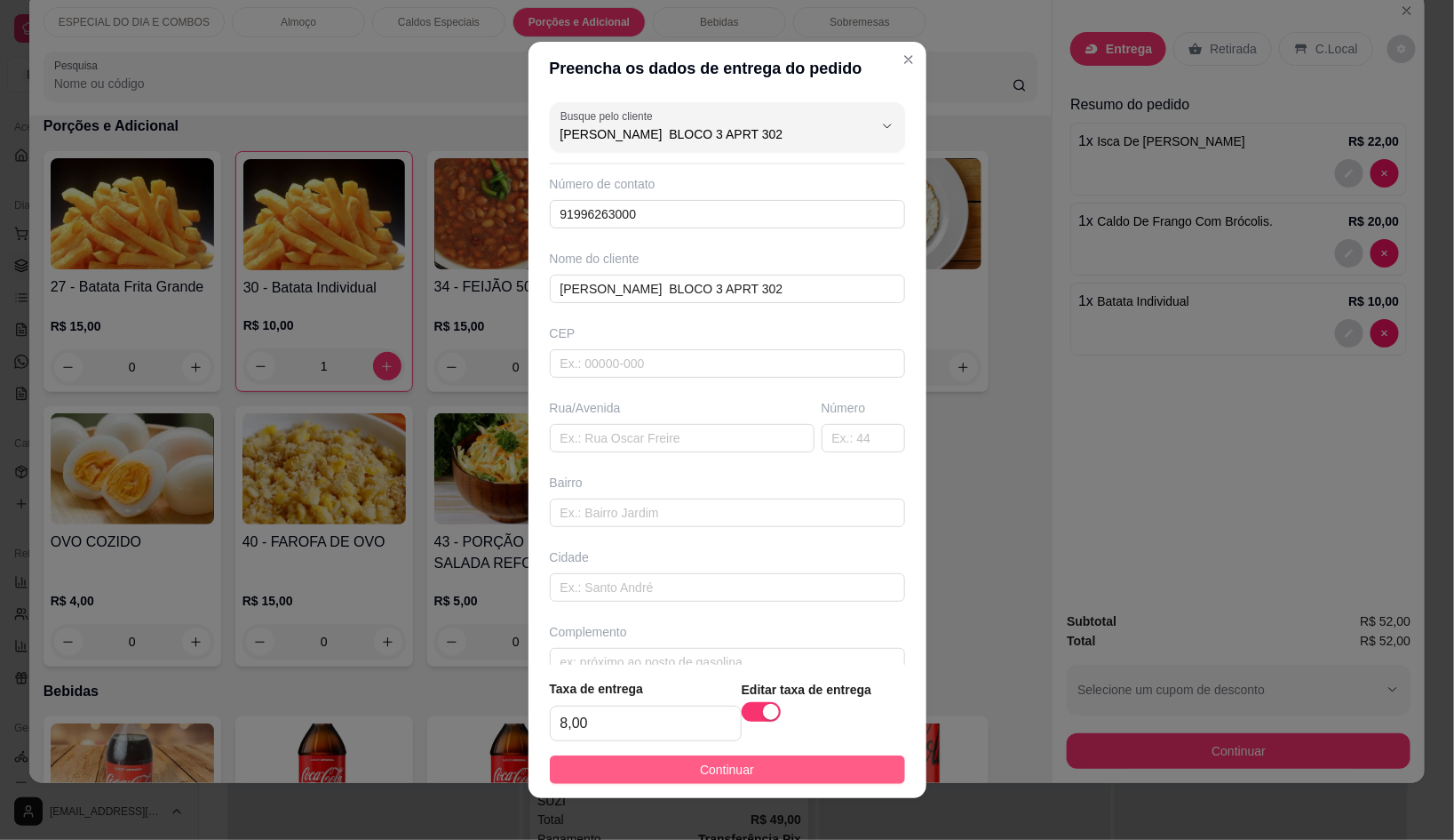
click at [729, 777] on span "Continuar" at bounding box center [727, 770] width 54 height 20
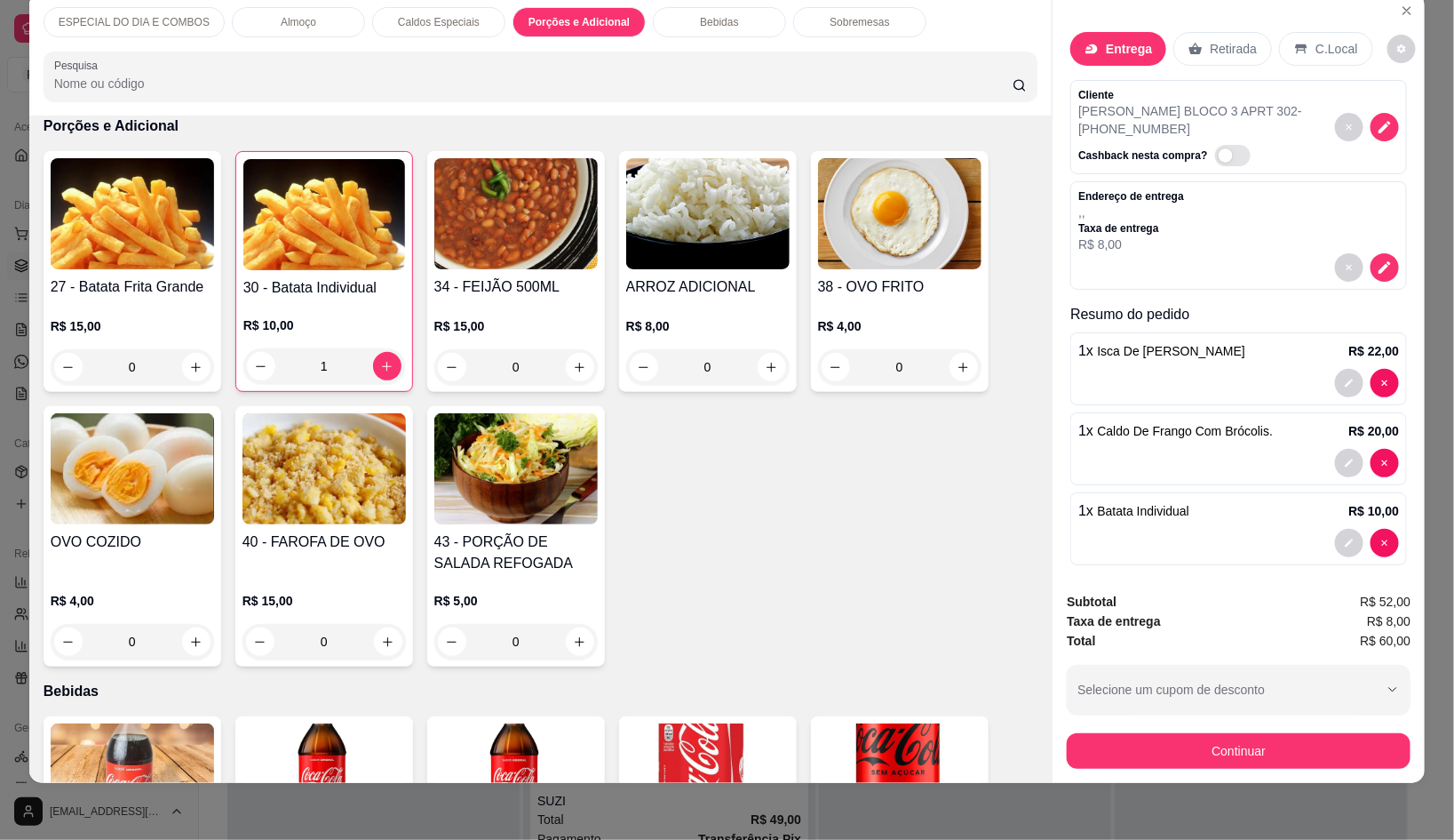
click at [1115, 738] on button "Continuar" at bounding box center [1239, 751] width 344 height 36
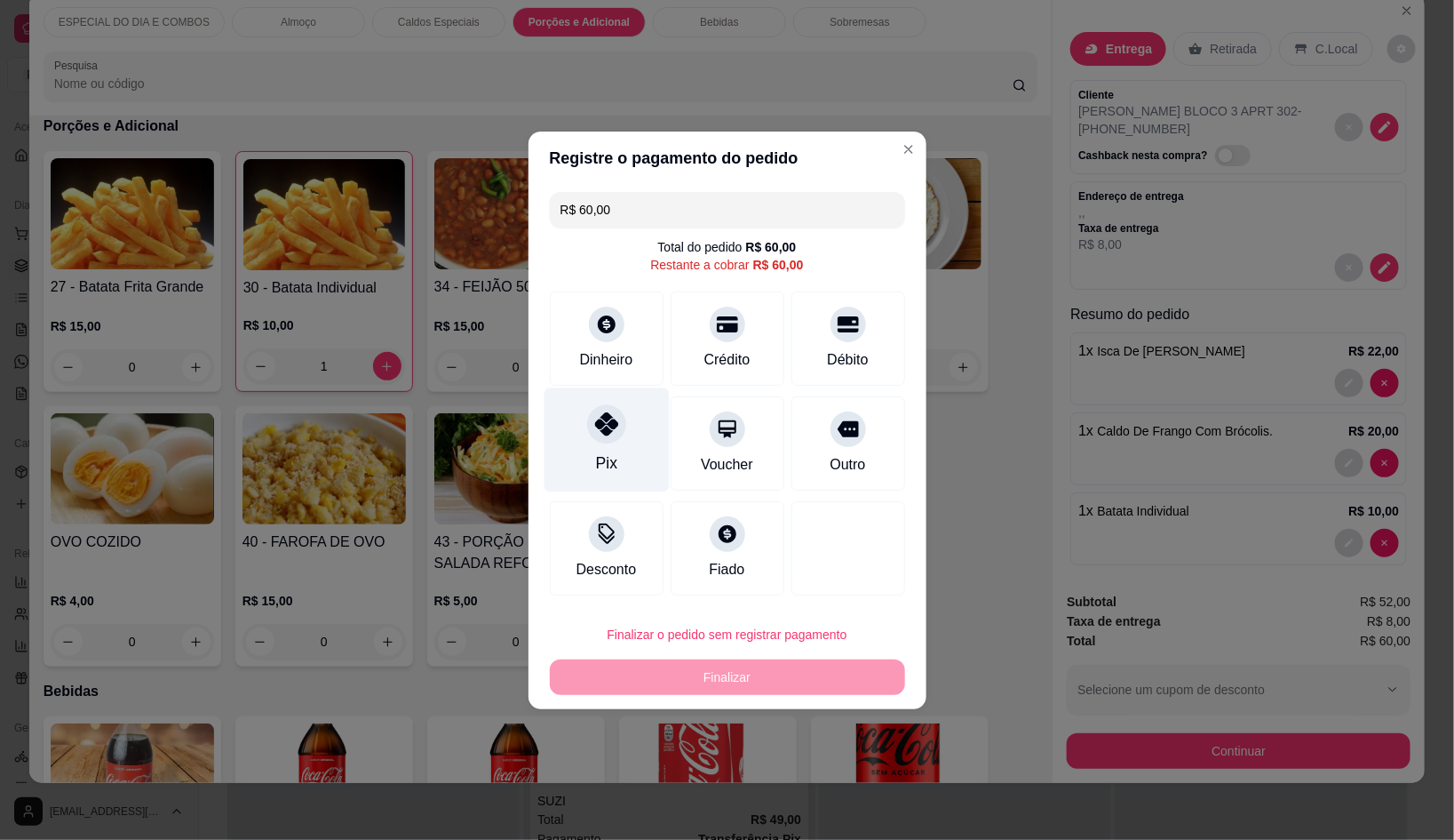
click at [608, 441] on div at bounding box center [607, 424] width 39 height 39
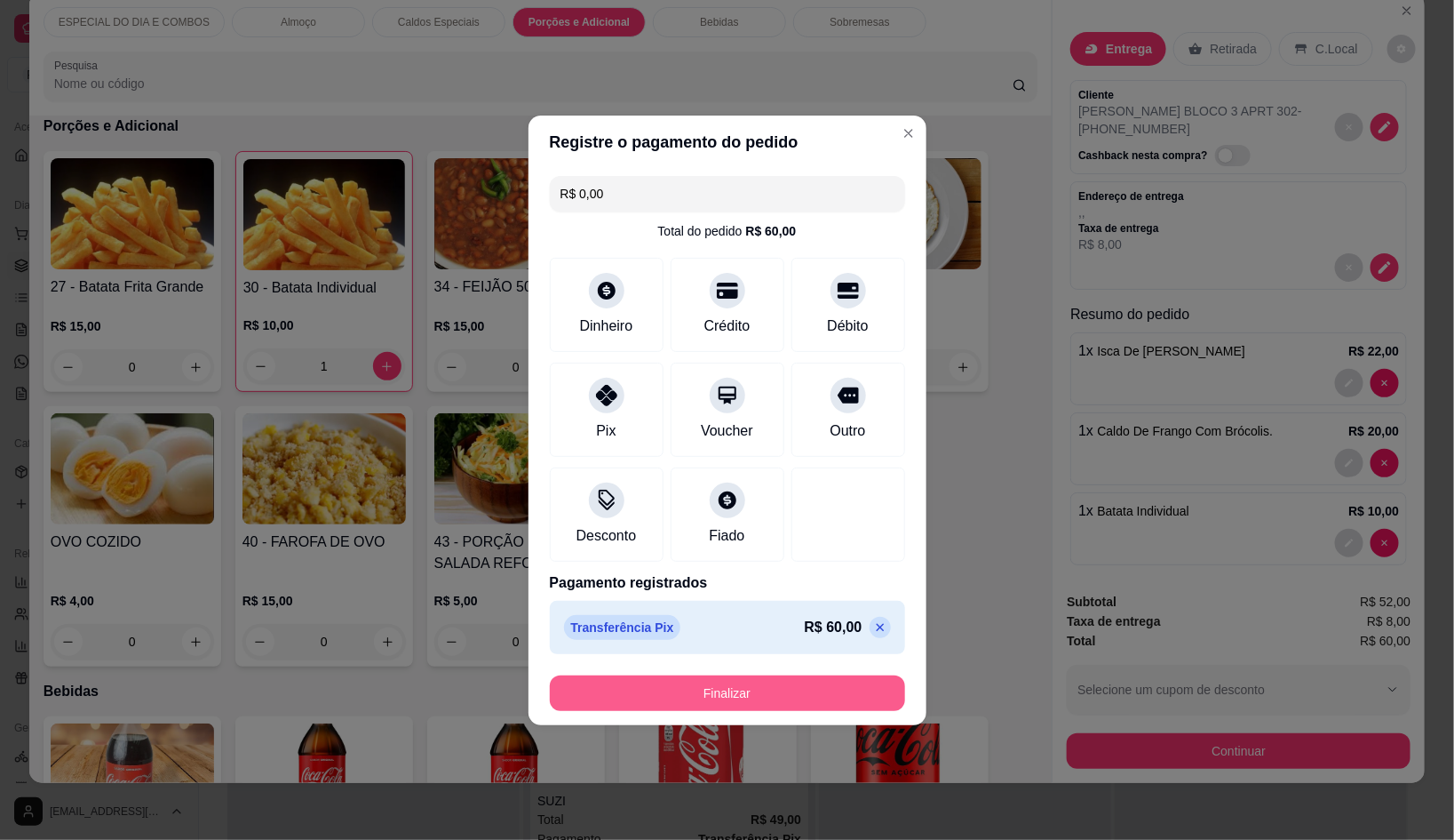
click at [735, 680] on button "Finalizar" at bounding box center [727, 693] width 355 height 36
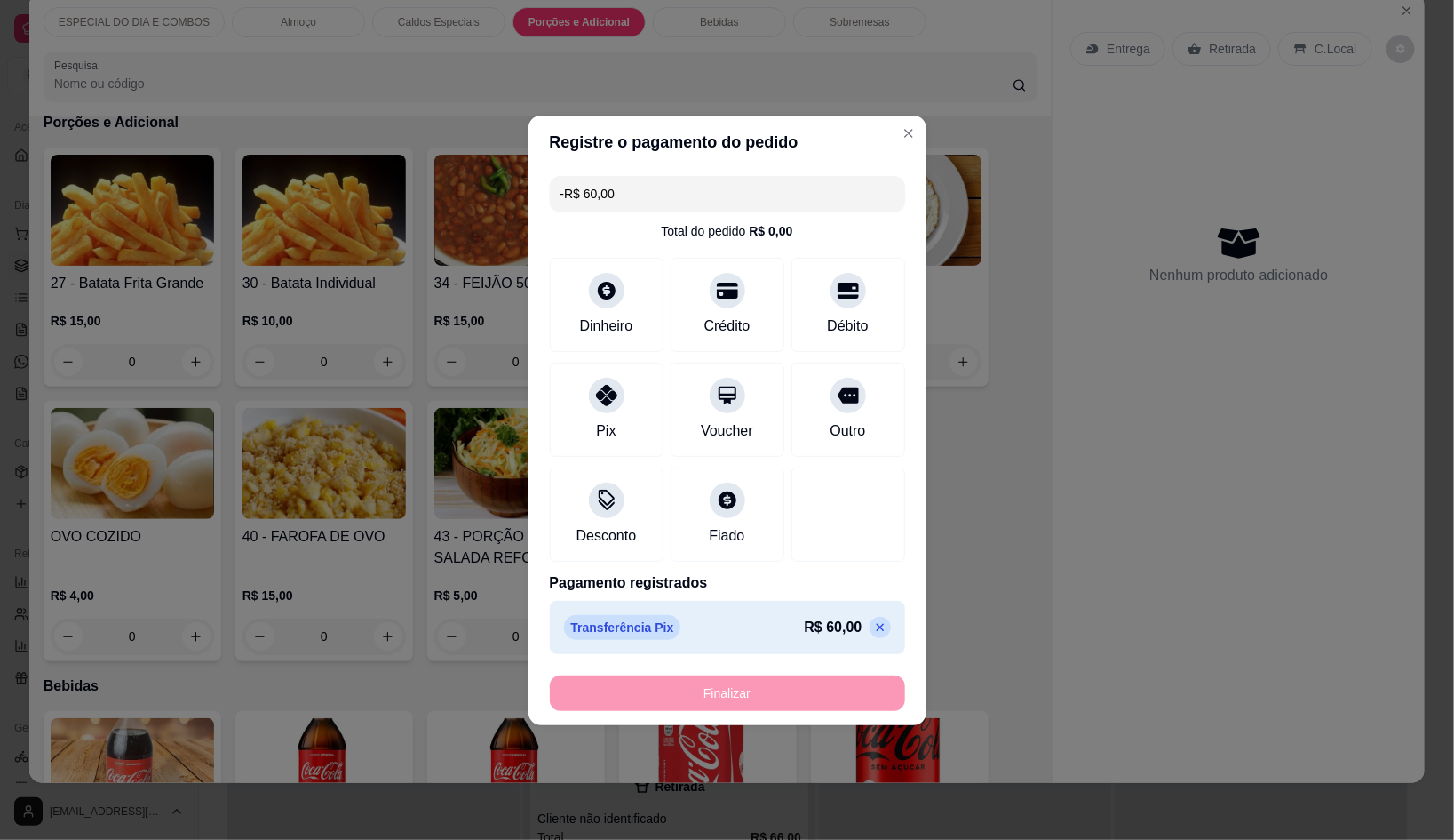
scroll to position [1811, 0]
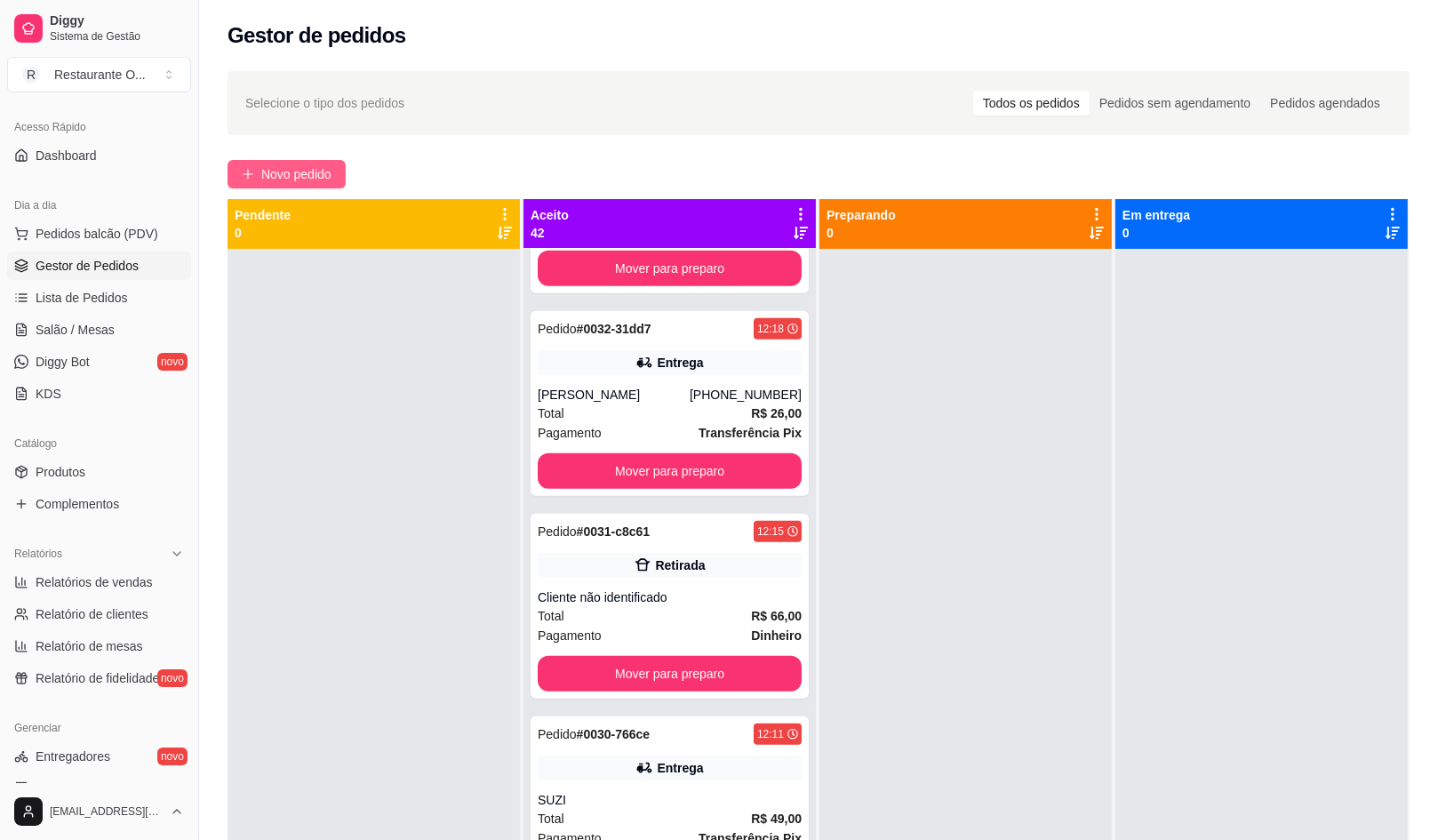
click at [317, 181] on span "Novo pedido" at bounding box center [296, 175] width 70 height 20
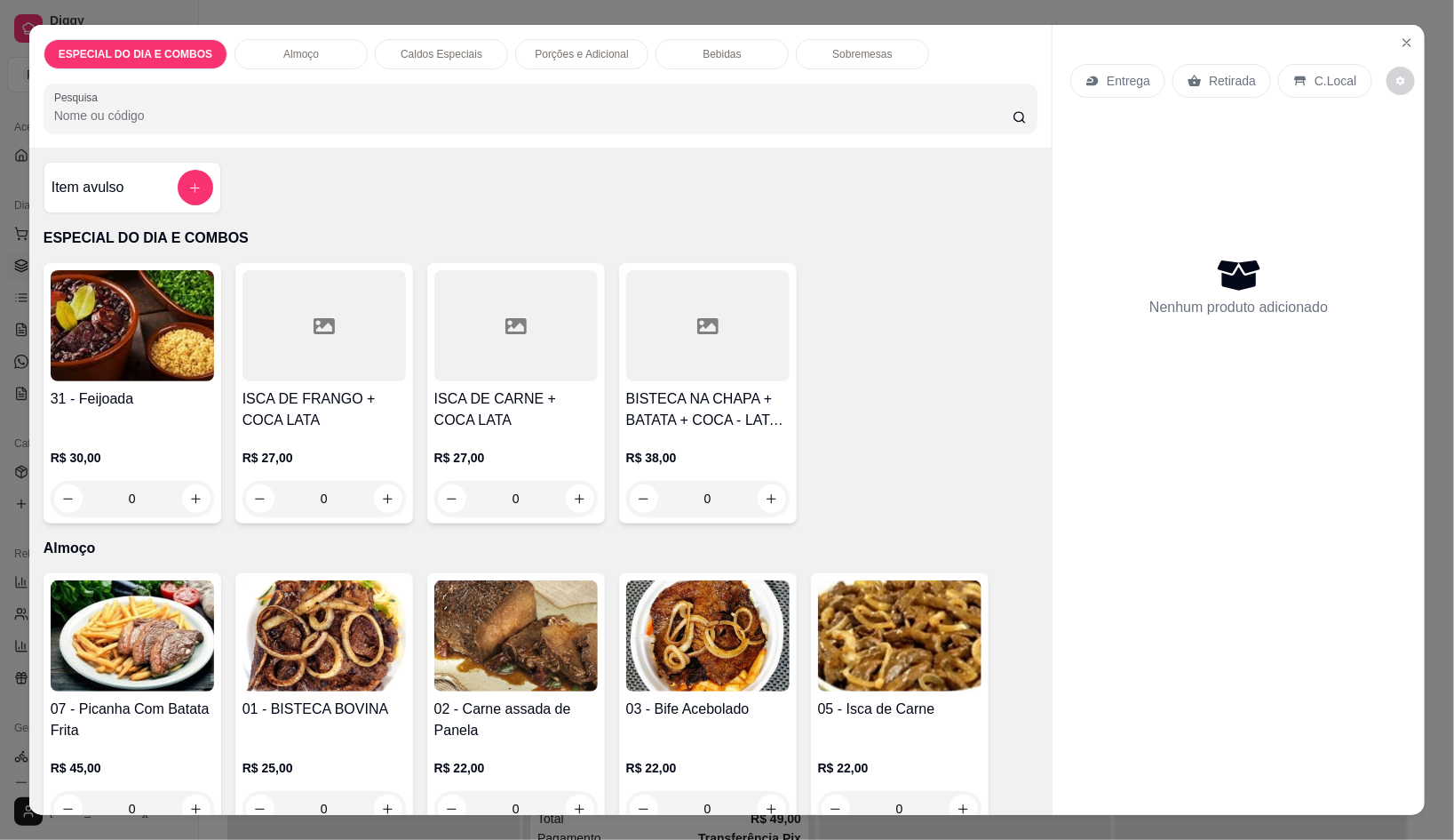
scroll to position [221, 0]
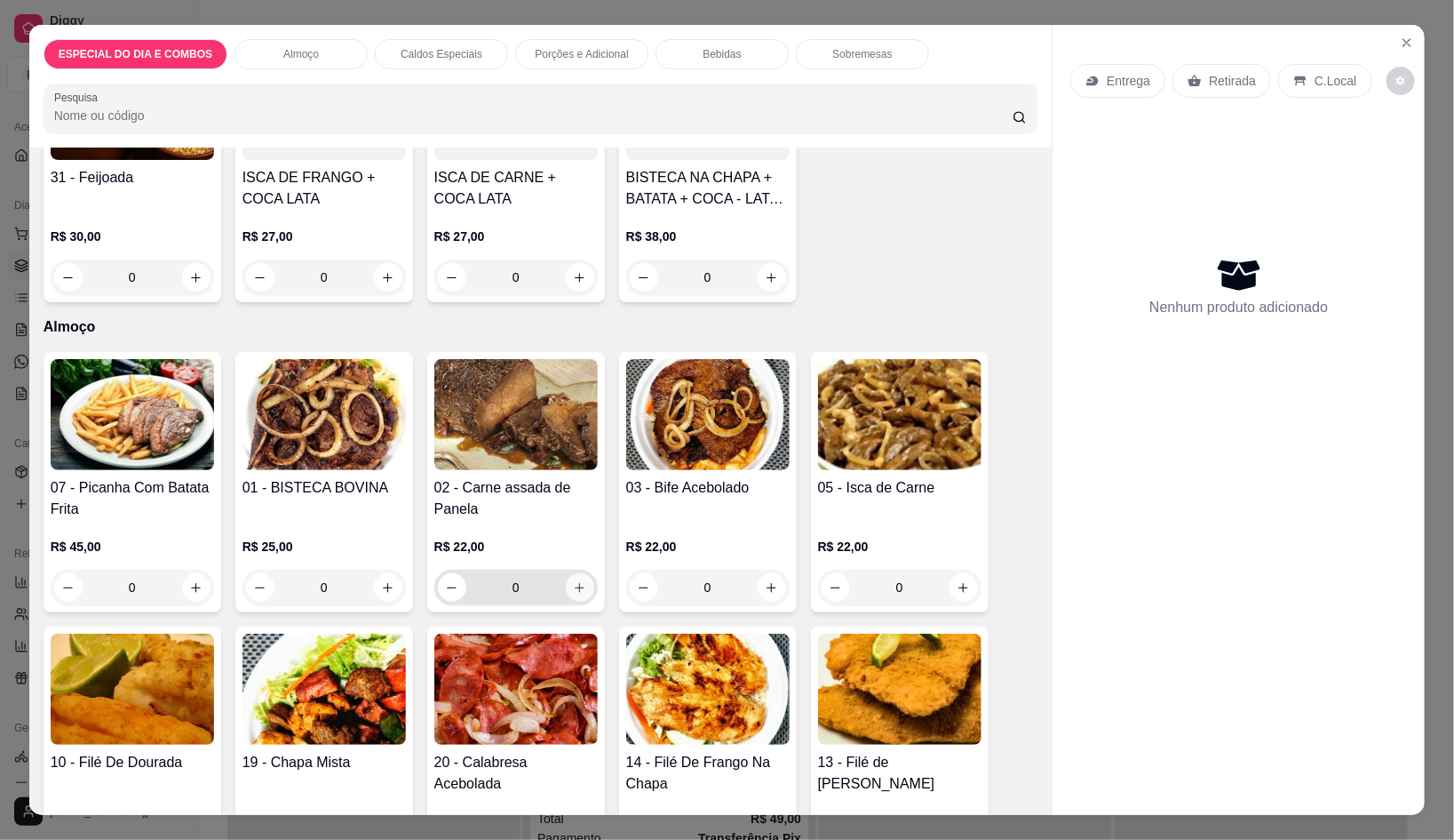
click at [576, 573] on button "increase-product-quantity" at bounding box center [579, 587] width 29 height 29
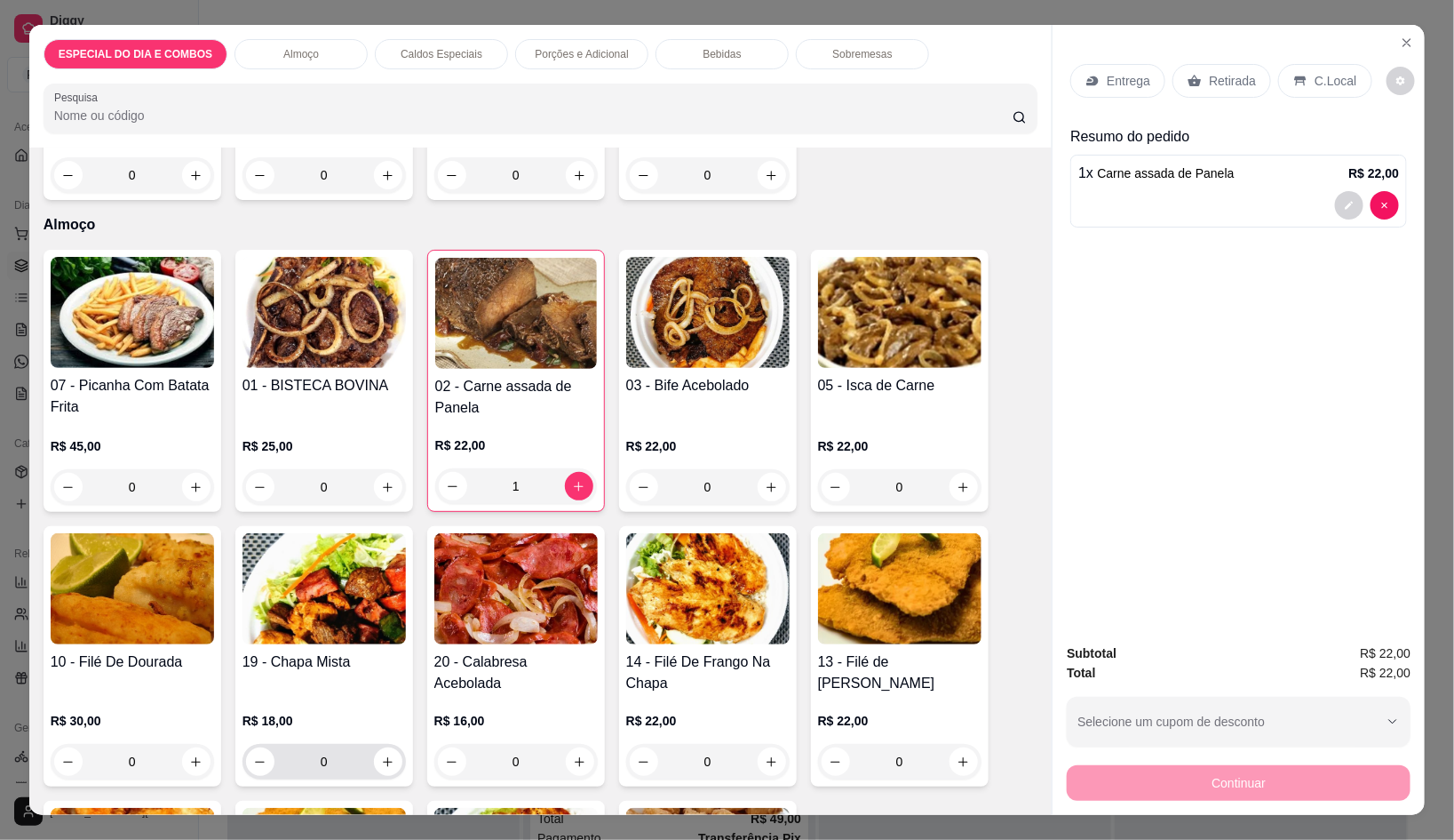
scroll to position [333, 0]
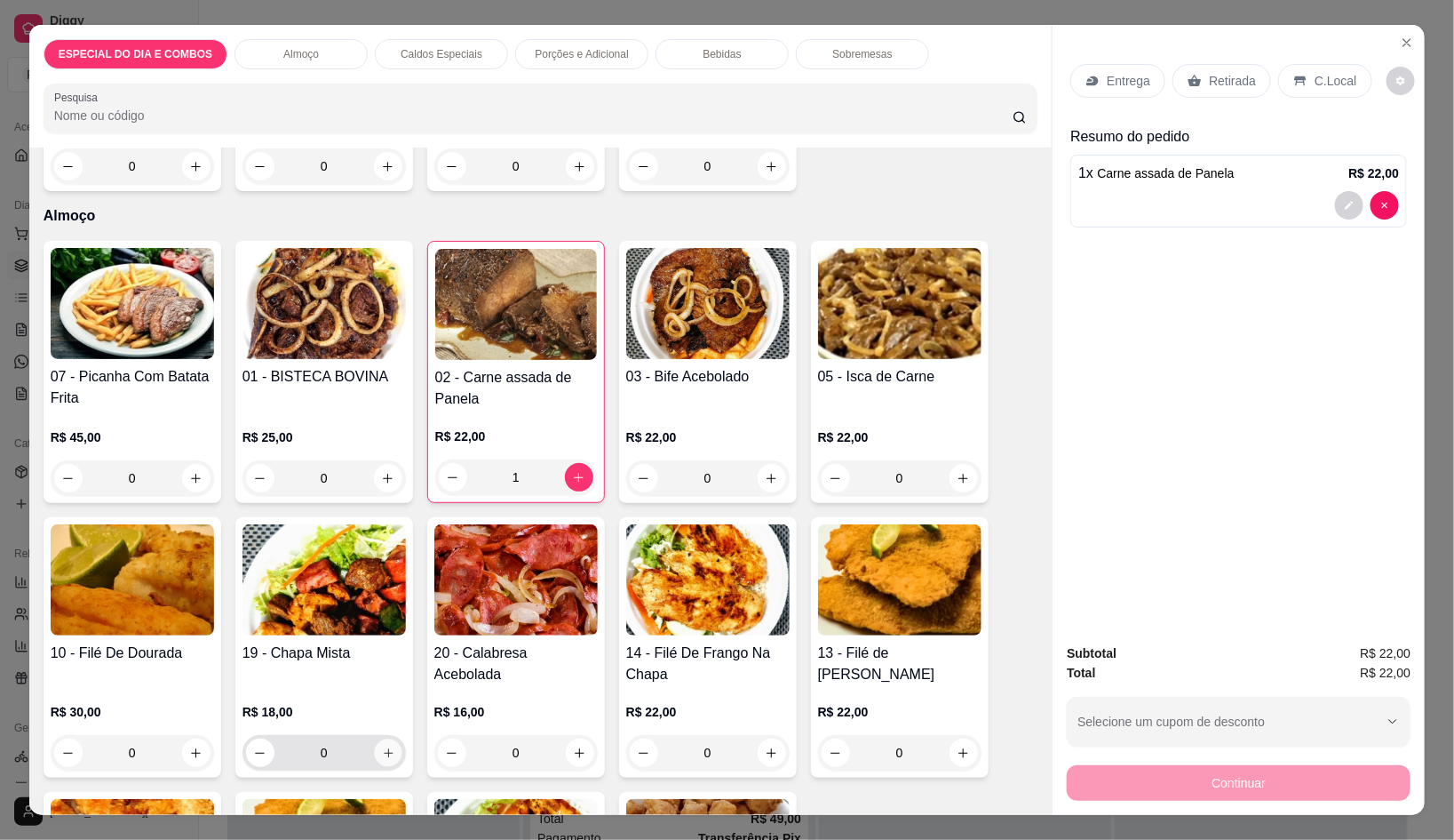
click at [381, 746] on icon "increase-product-quantity" at bounding box center [388, 753] width 14 height 14
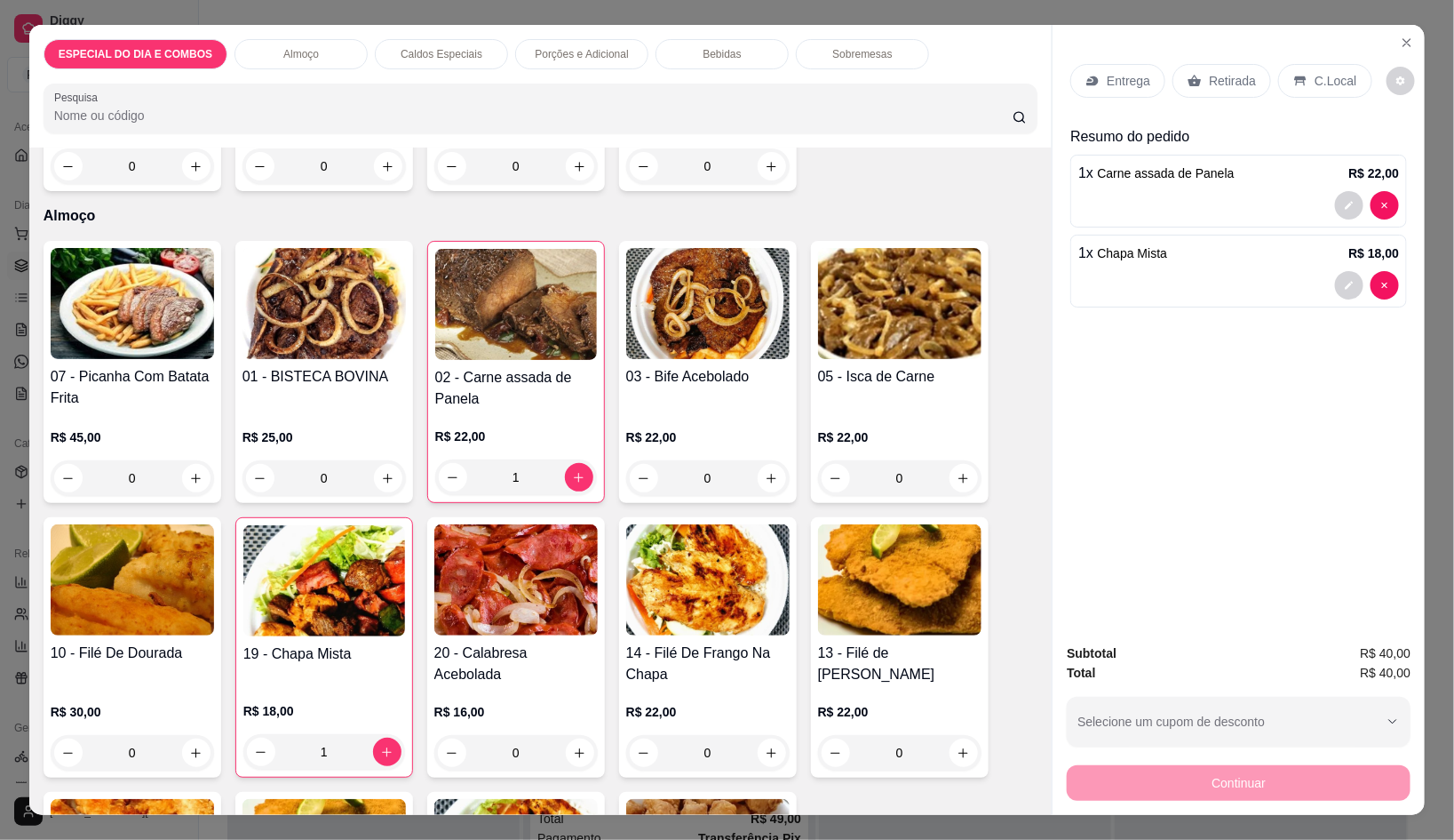
click at [1120, 81] on p "Entrega" at bounding box center [1129, 81] width 43 height 18
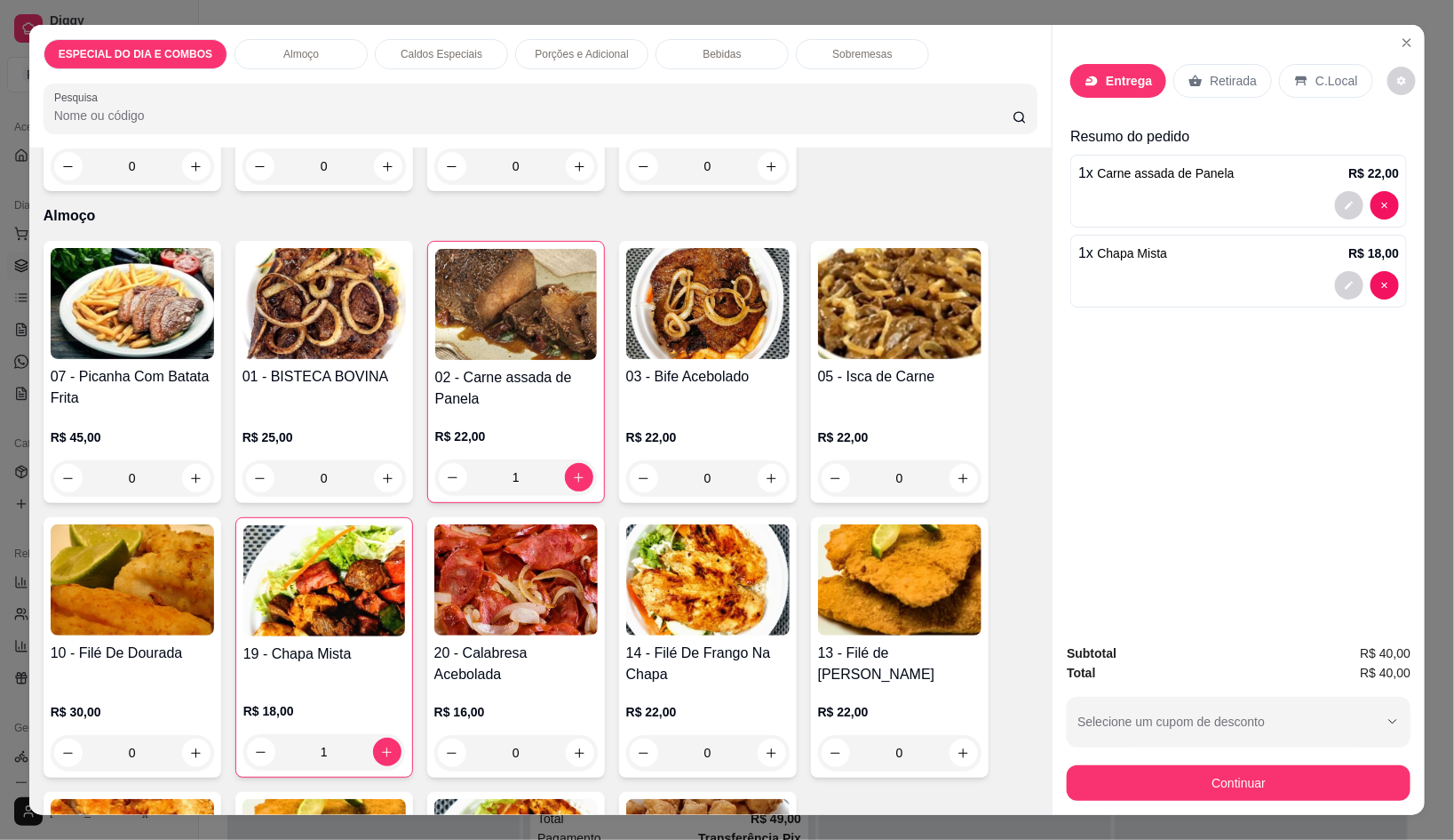
click at [742, 128] on input "Busque pelo cliente" at bounding box center [702, 134] width 285 height 18
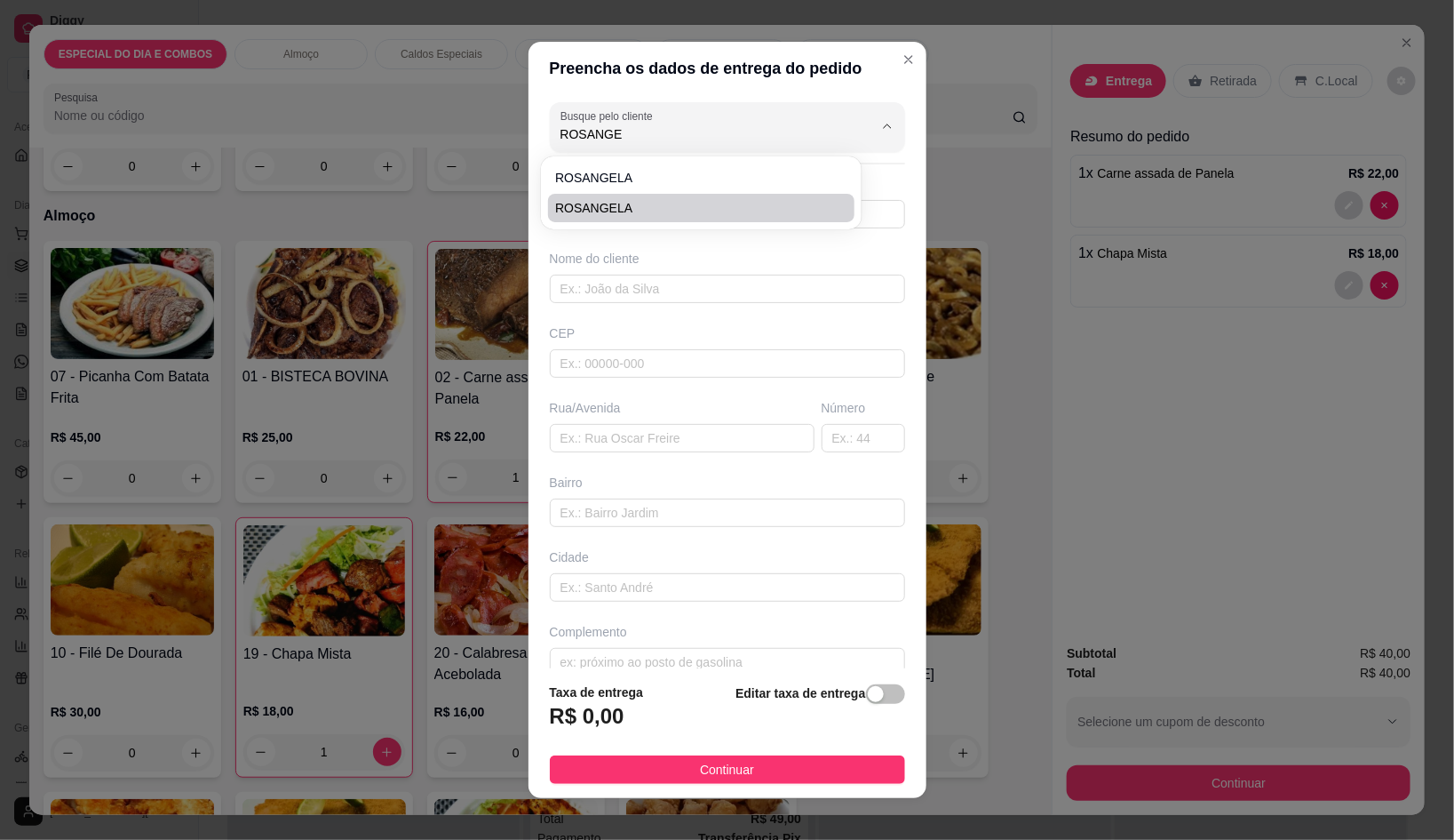
click at [688, 199] on span "ROSANGELA" at bounding box center [693, 208] width 274 height 18
click at [874, 124] on button "Show suggestions" at bounding box center [887, 125] width 29 height 29
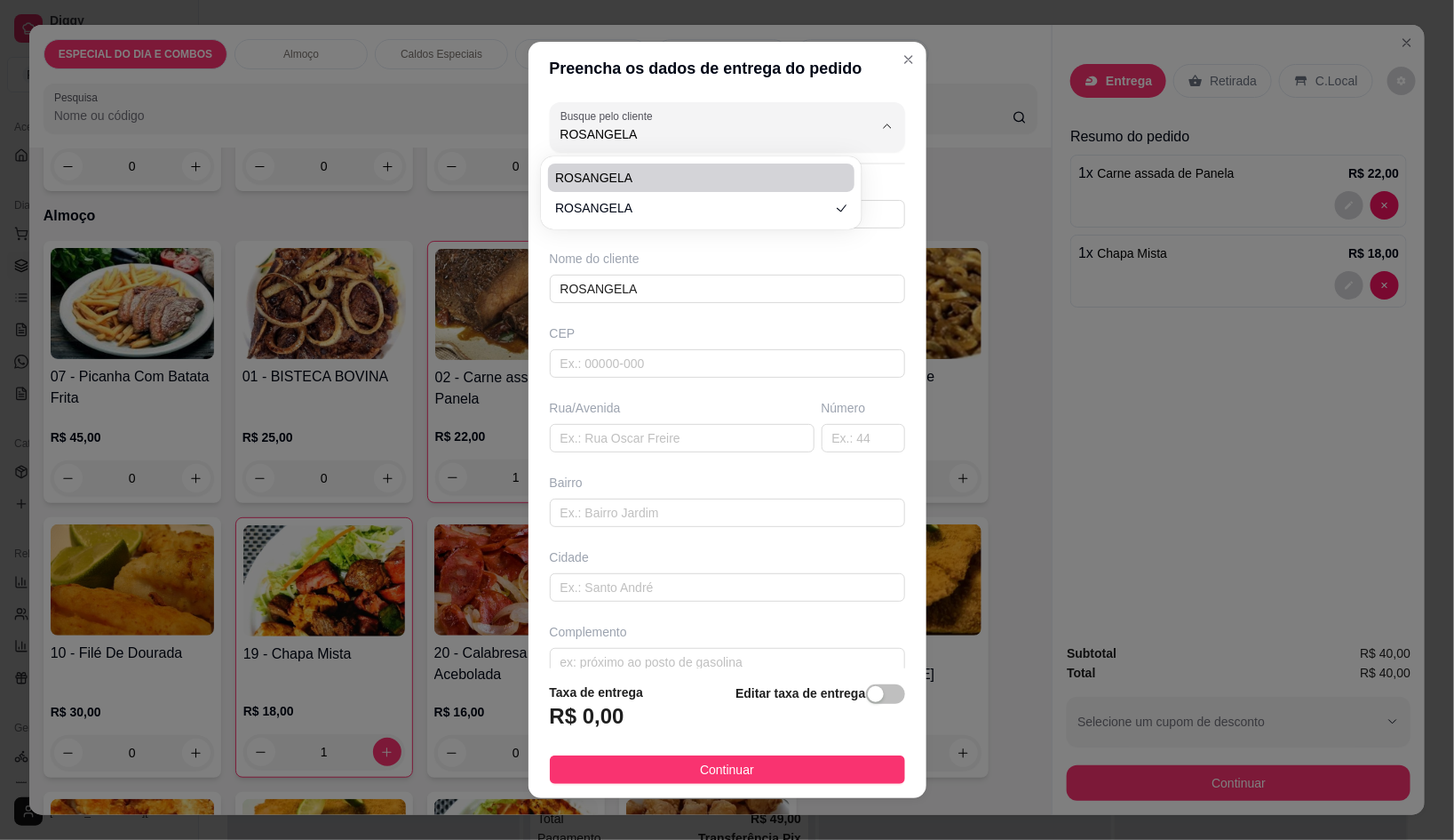
click at [701, 176] on span "ROSANGELA" at bounding box center [693, 178] width 274 height 18
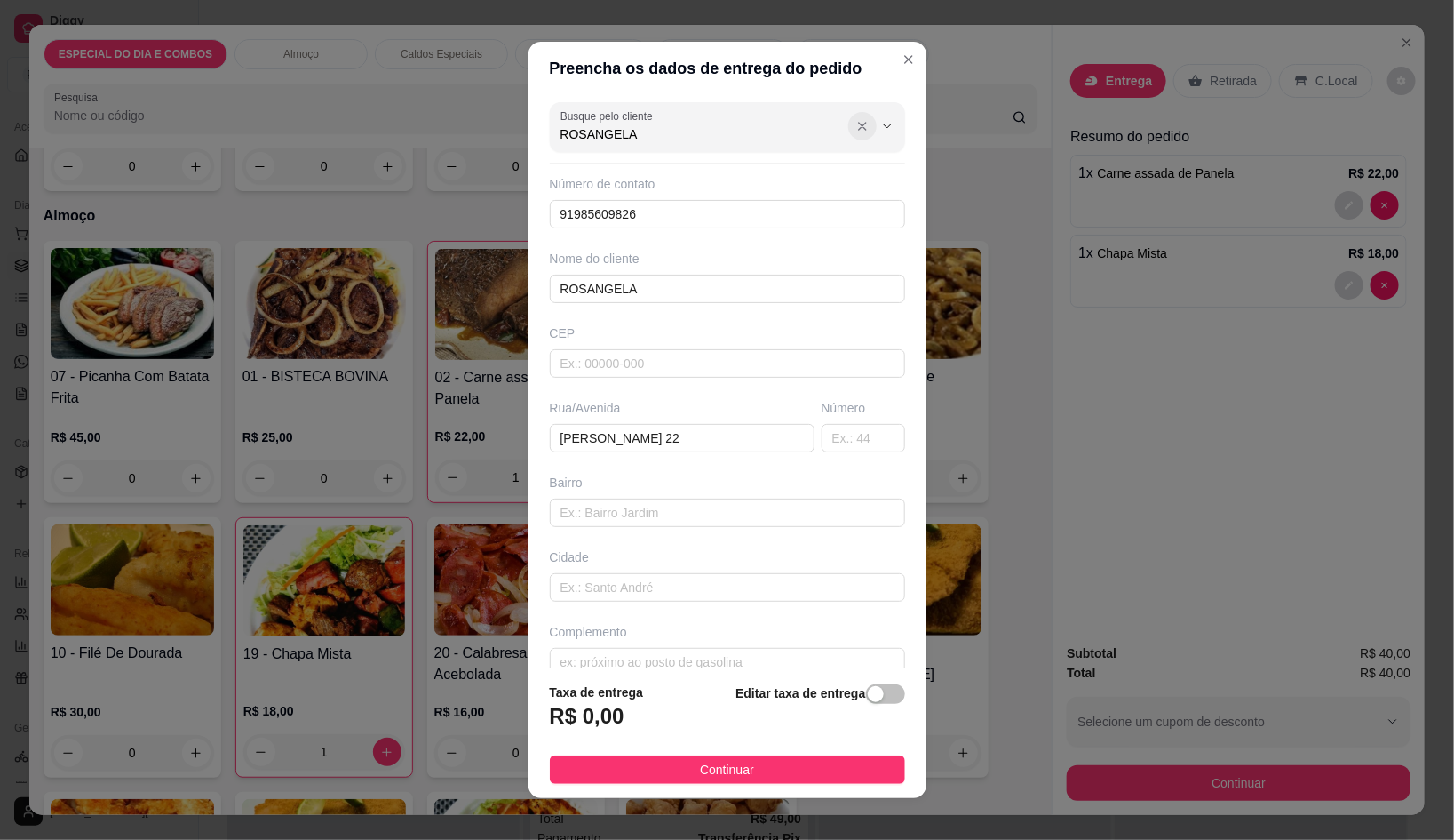
click at [856, 119] on icon "Show suggestions" at bounding box center [863, 126] width 14 height 14
click at [894, 67] on button "Close" at bounding box center [908, 59] width 29 height 29
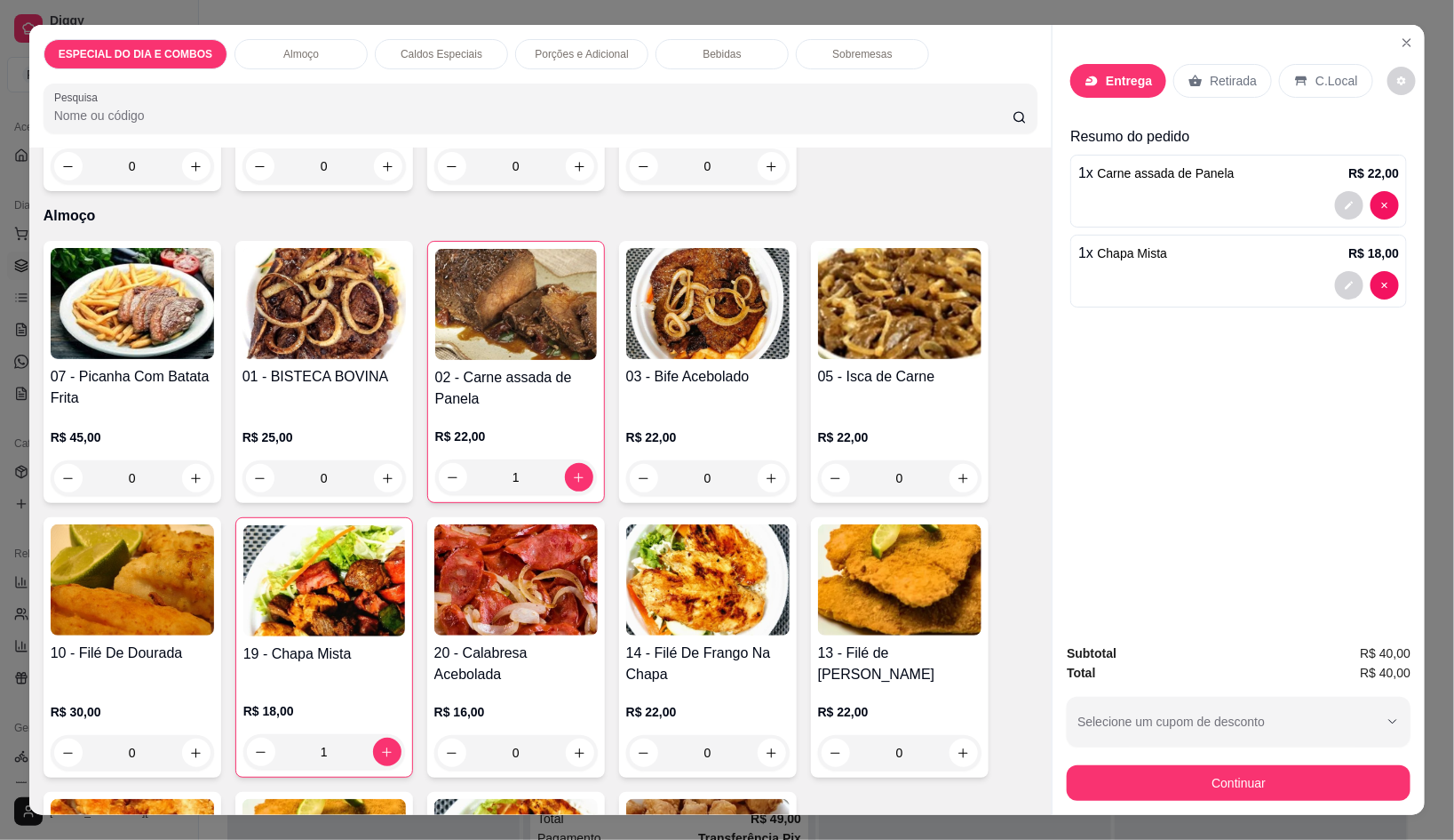
click at [1091, 67] on div "Entrega" at bounding box center [1118, 81] width 96 height 34
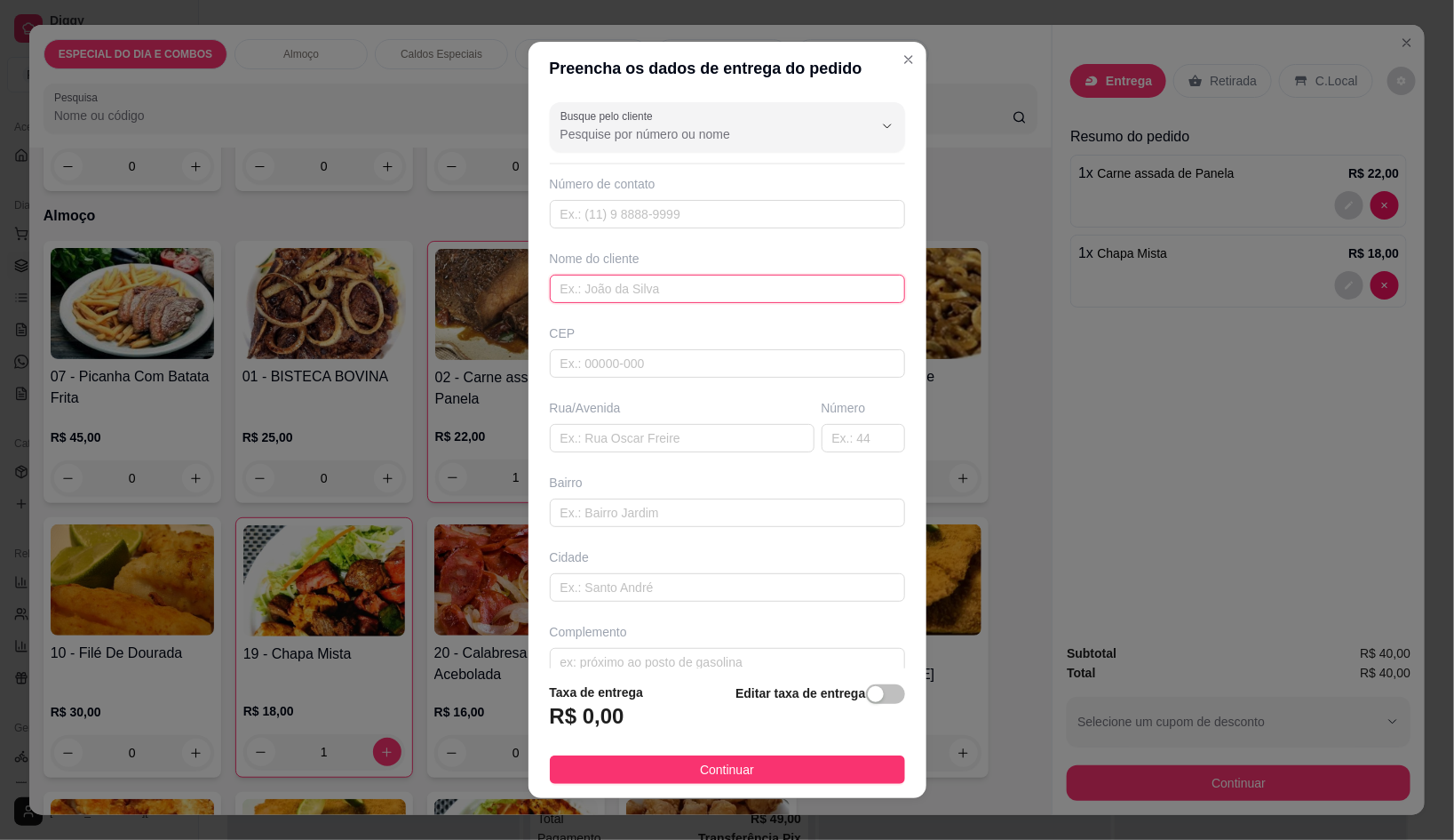
click at [609, 281] on input "text" at bounding box center [727, 288] width 355 height 29
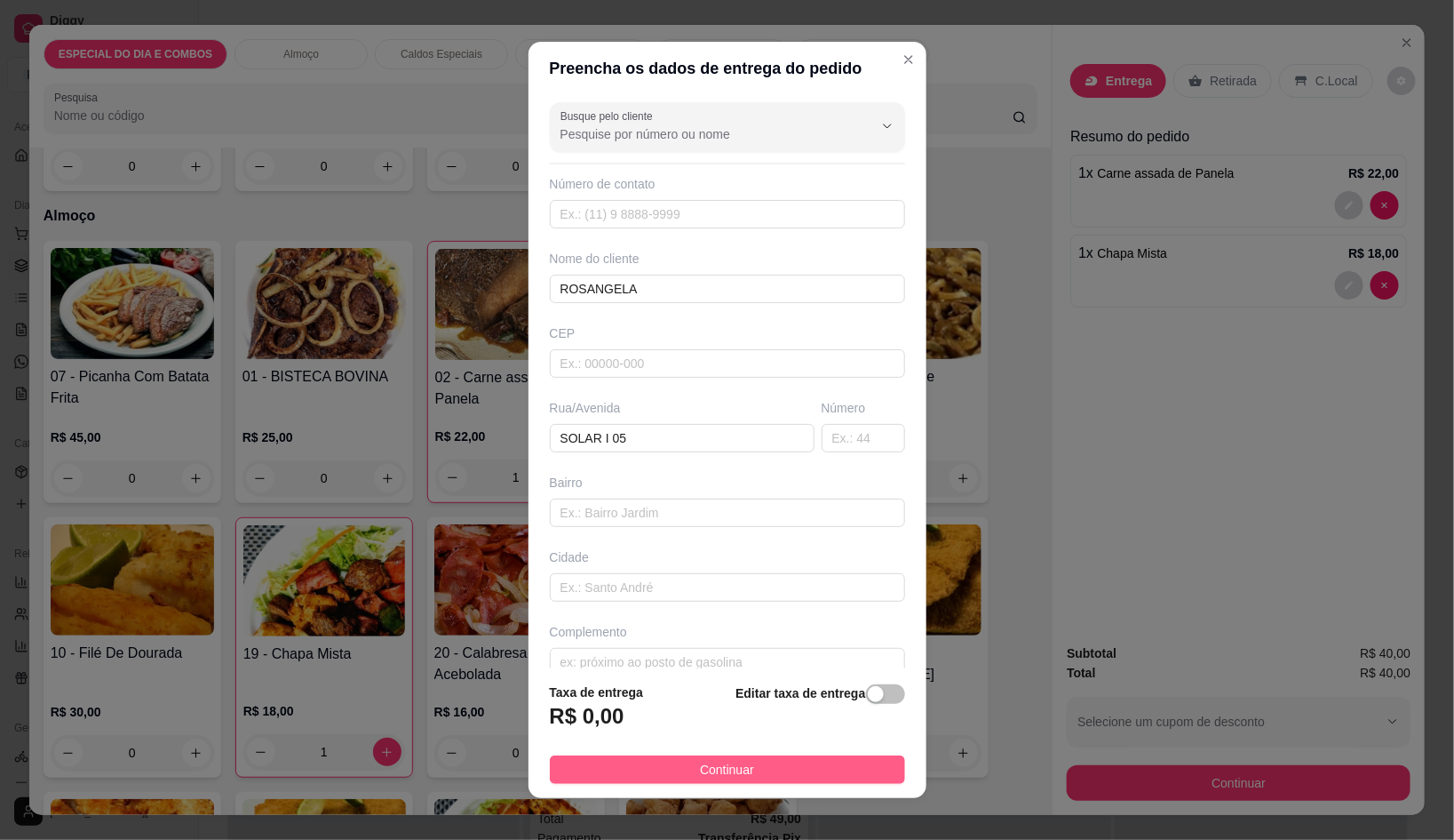
click at [834, 756] on button "Continuar" at bounding box center [727, 769] width 355 height 29
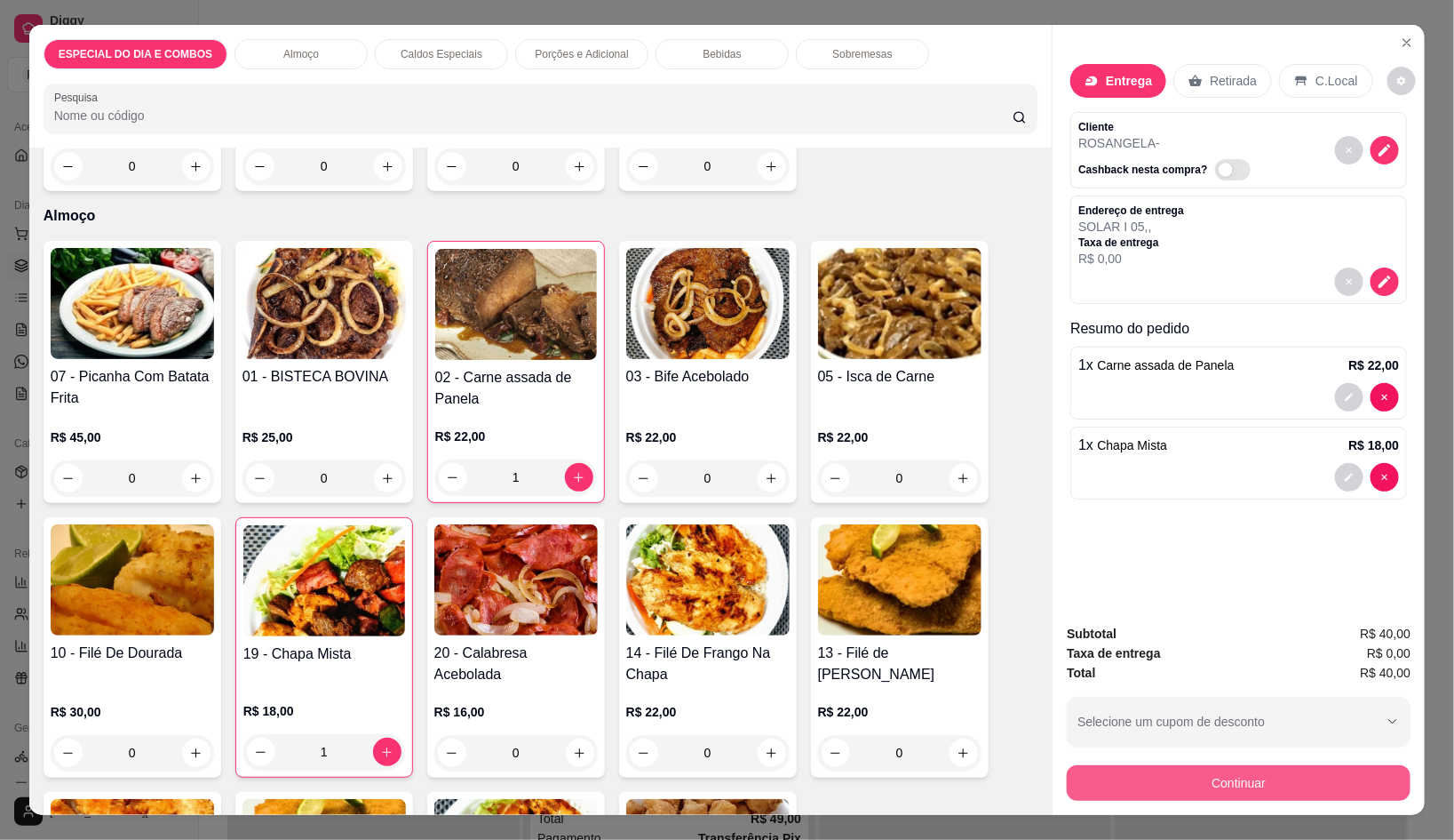
click at [1078, 768] on button "Continuar" at bounding box center [1239, 783] width 344 height 36
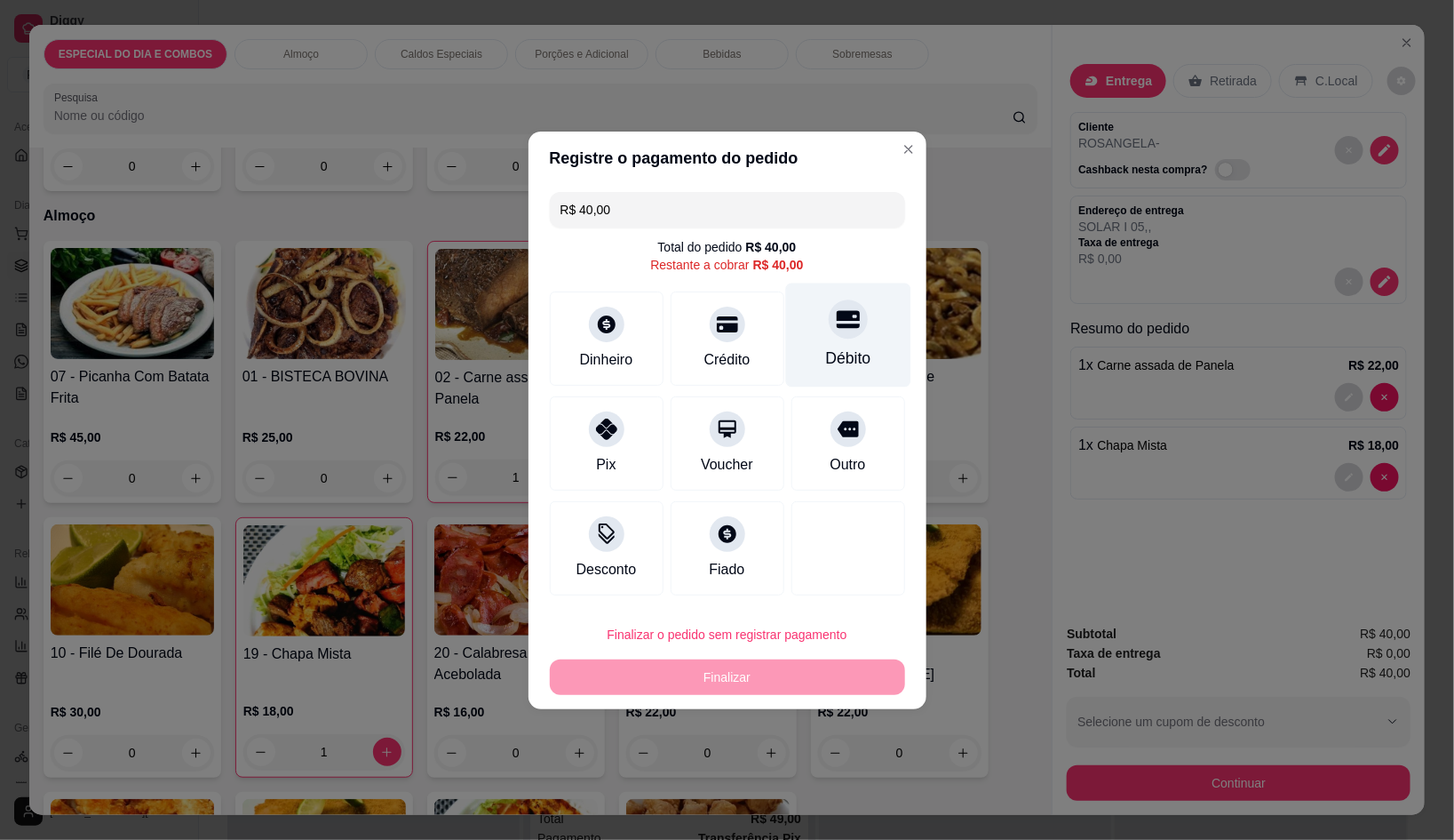
click at [849, 366] on div "Débito" at bounding box center [848, 357] width 45 height 23
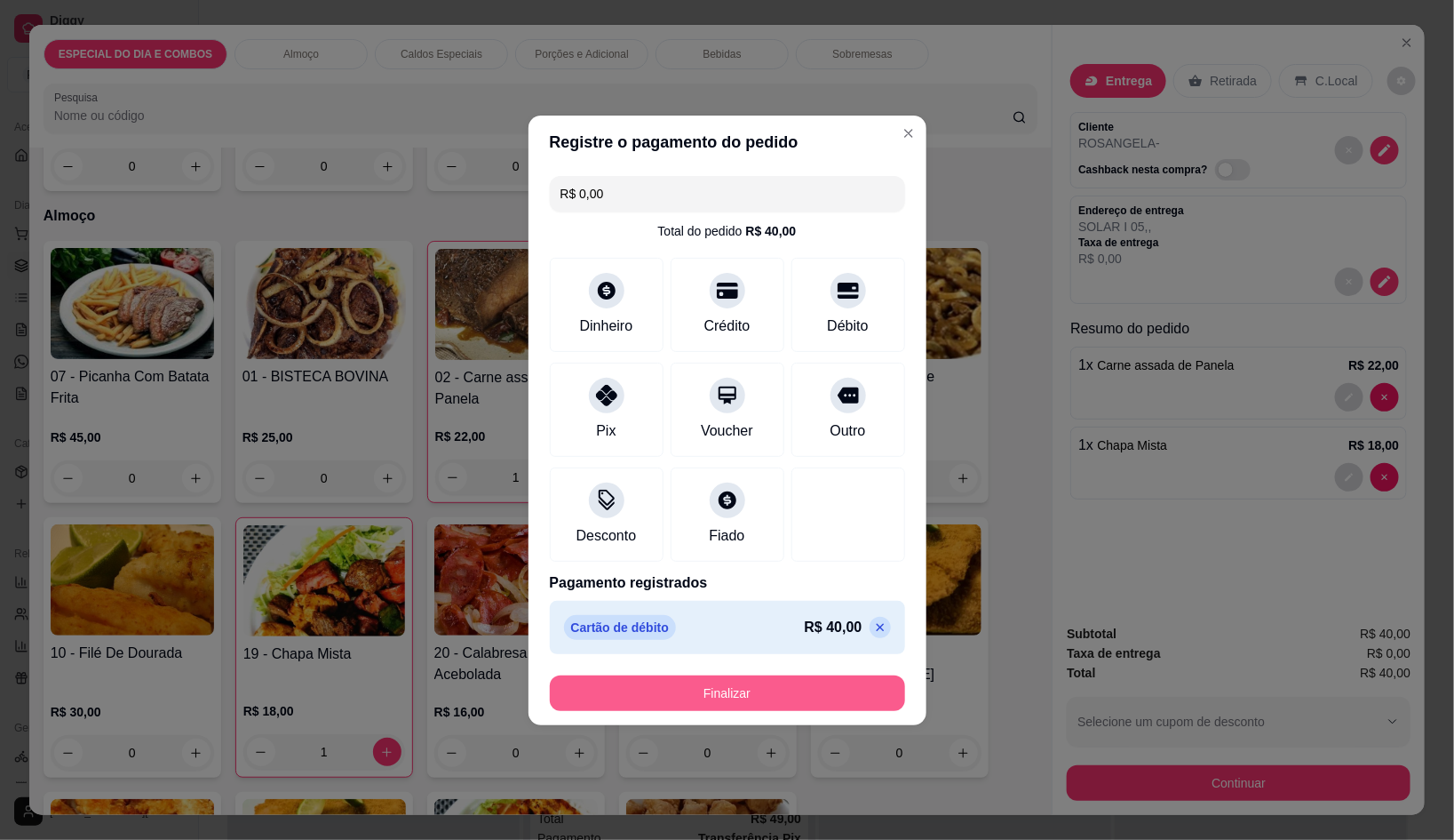
click at [857, 706] on button "Finalizar" at bounding box center [727, 693] width 355 height 36
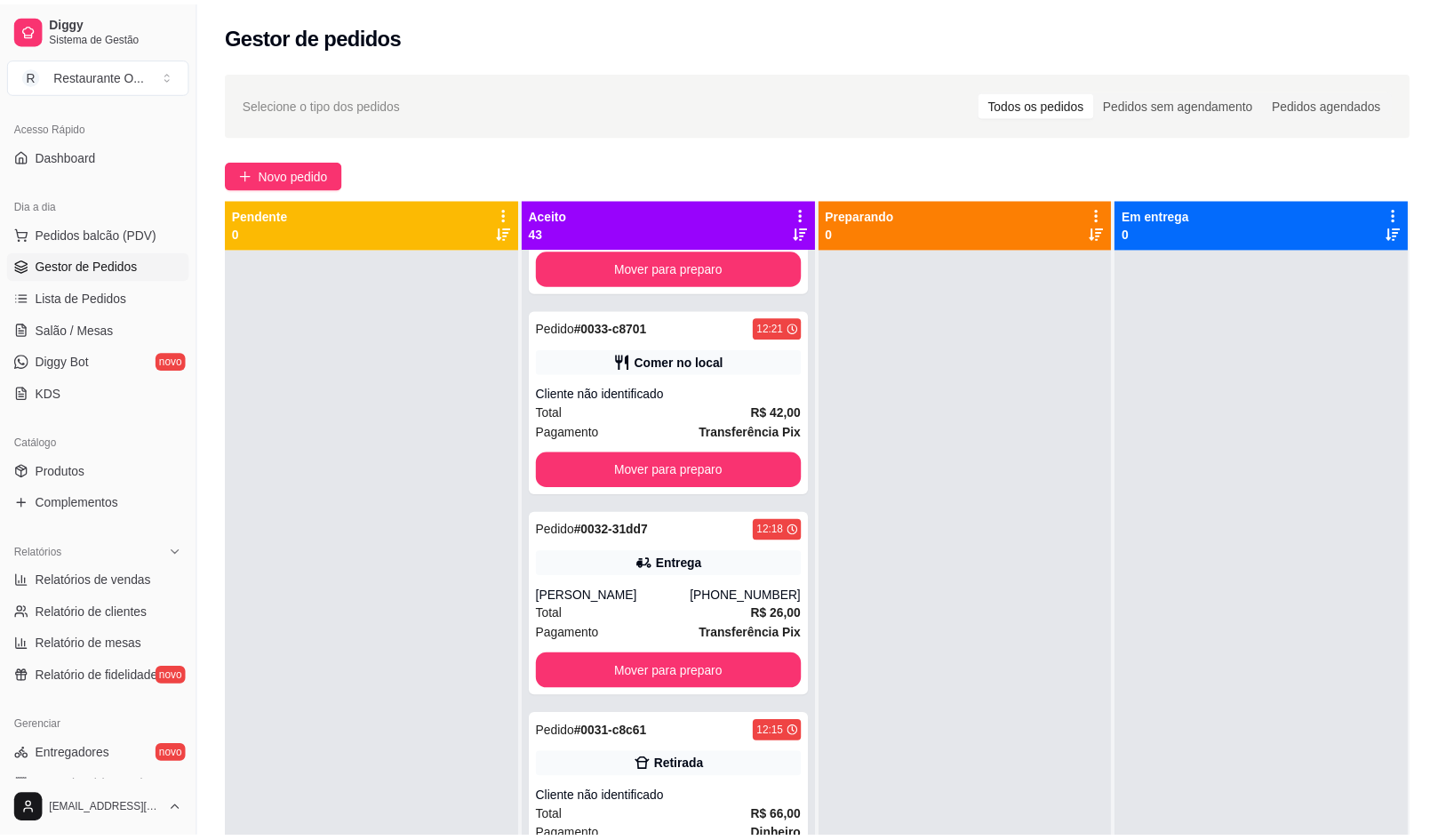
scroll to position [2193, 0]
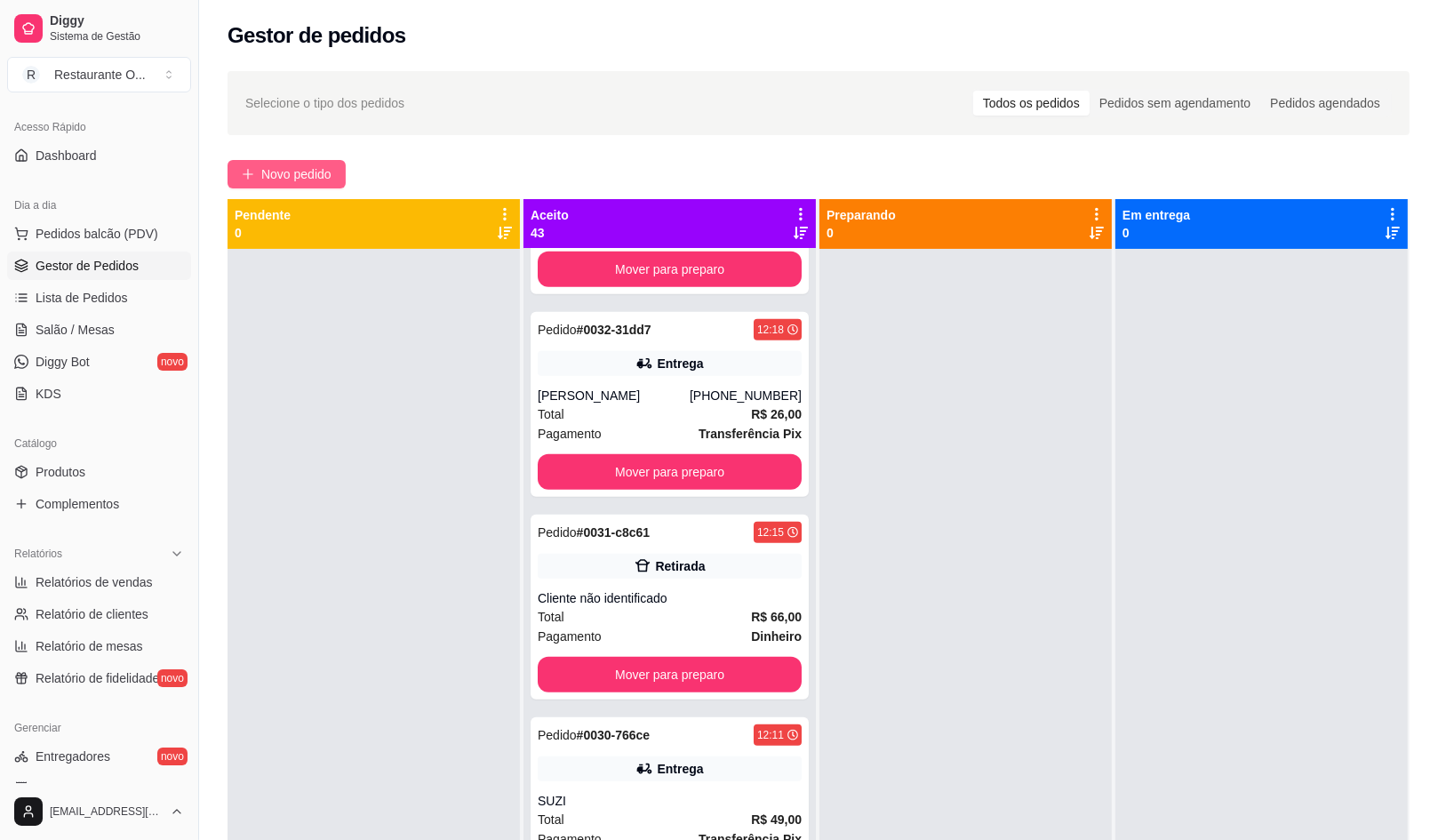
click at [286, 184] on button "Novo pedido" at bounding box center [286, 174] width 119 height 29
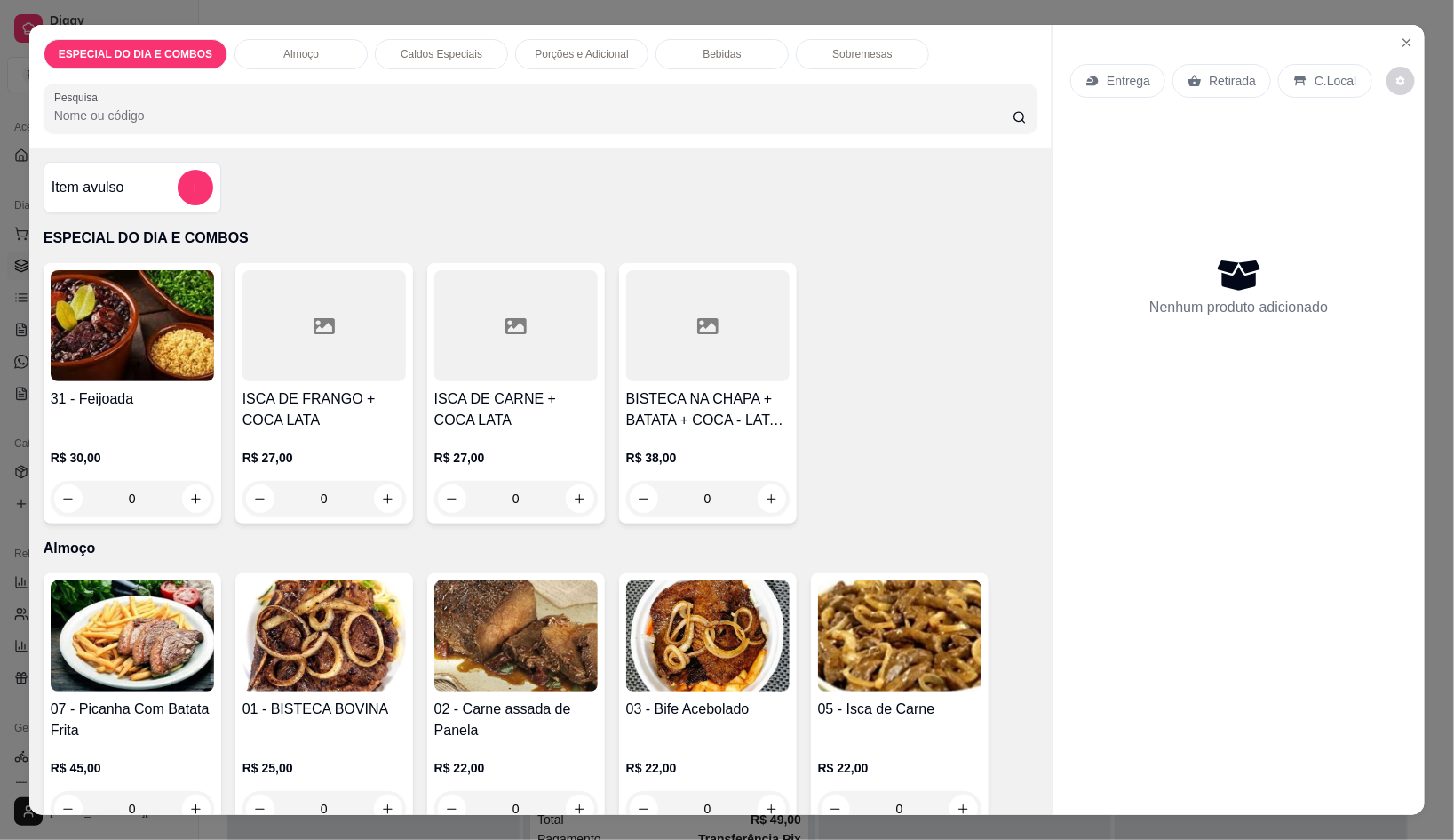
click at [1412, 28] on div "Entrega Retirada C.Local Nenhum produto adicionado" at bounding box center [1239, 405] width 372 height 760
click at [1409, 29] on button "Close" at bounding box center [1407, 42] width 29 height 29
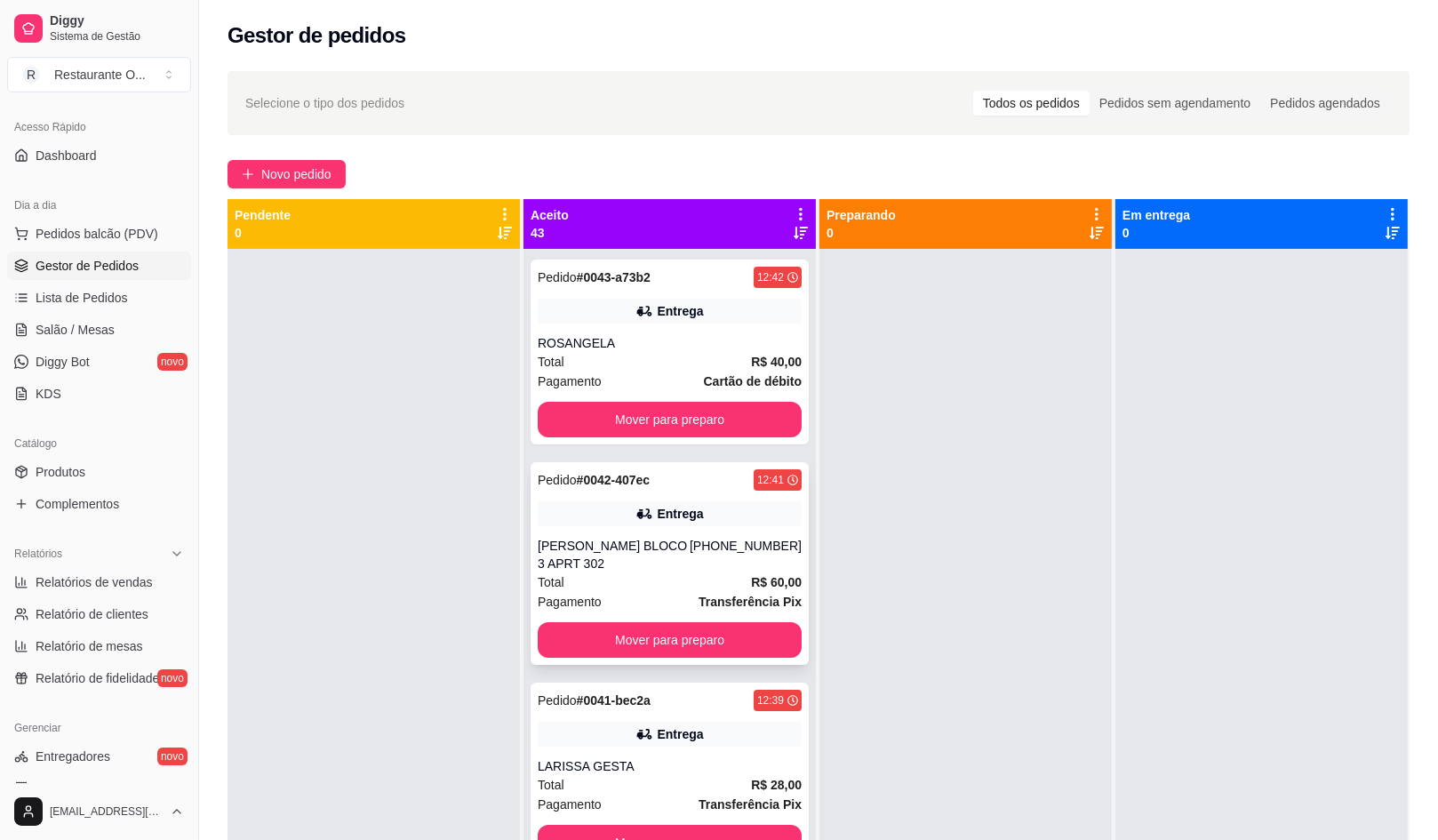
click at [655, 559] on div "[PERSON_NAME] BLOCO 3 APRT 302" at bounding box center [614, 555] width 152 height 36
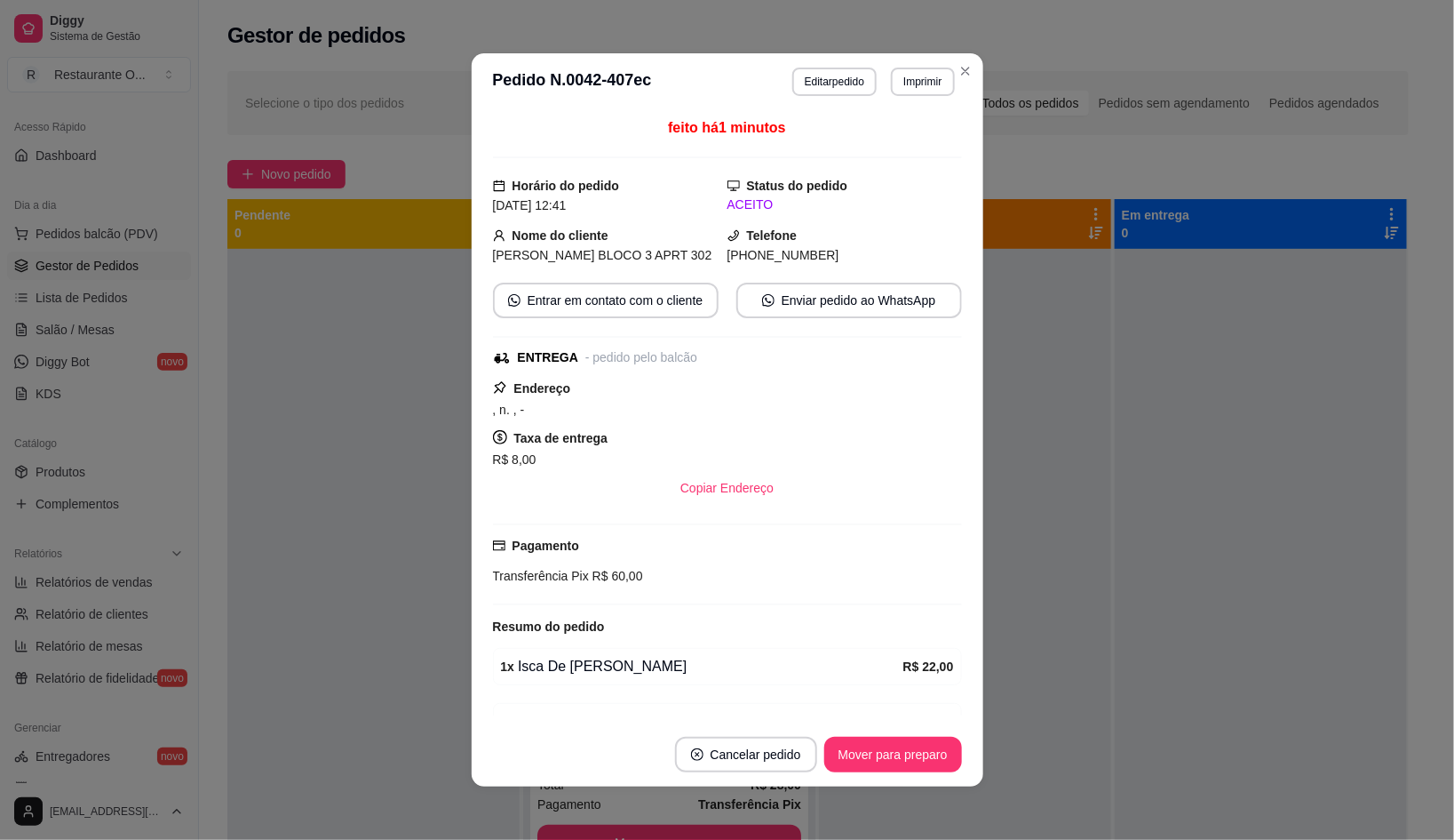
click at [826, 79] on button "Editar pedido" at bounding box center [835, 81] width 85 height 29
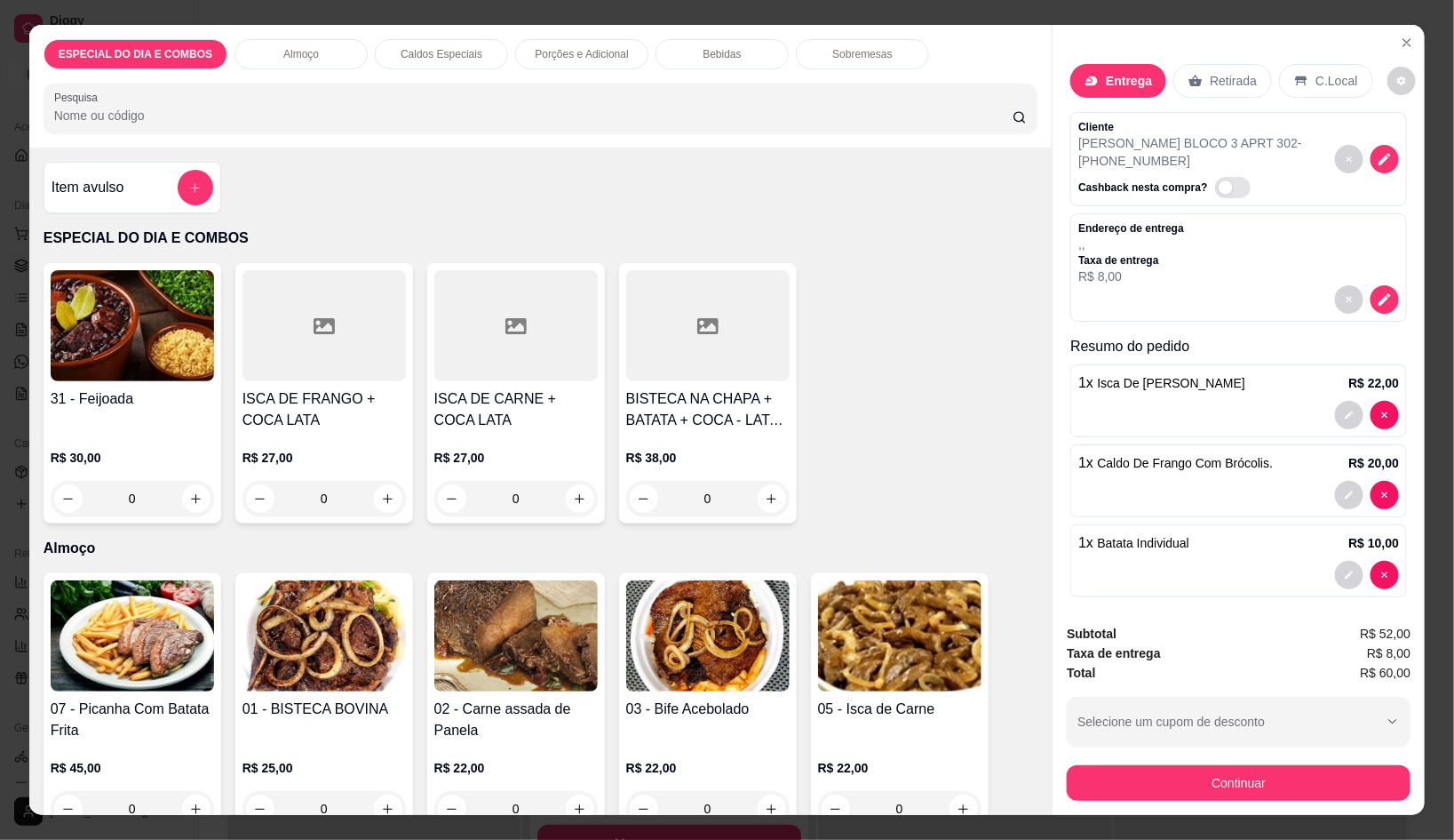
click at [739, 51] on div "Bebidas" at bounding box center [722, 54] width 133 height 31
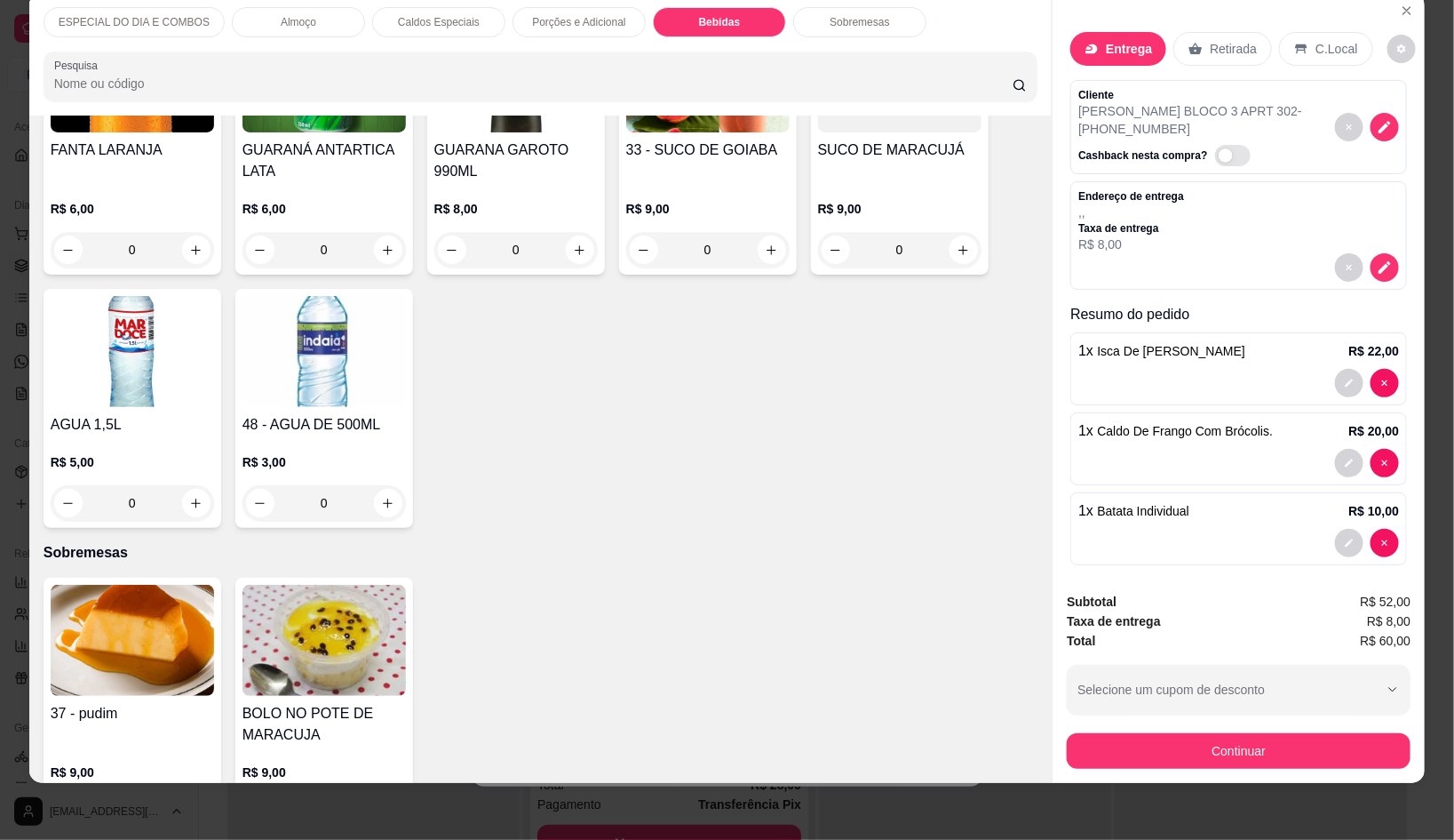
scroll to position [2840, 0]
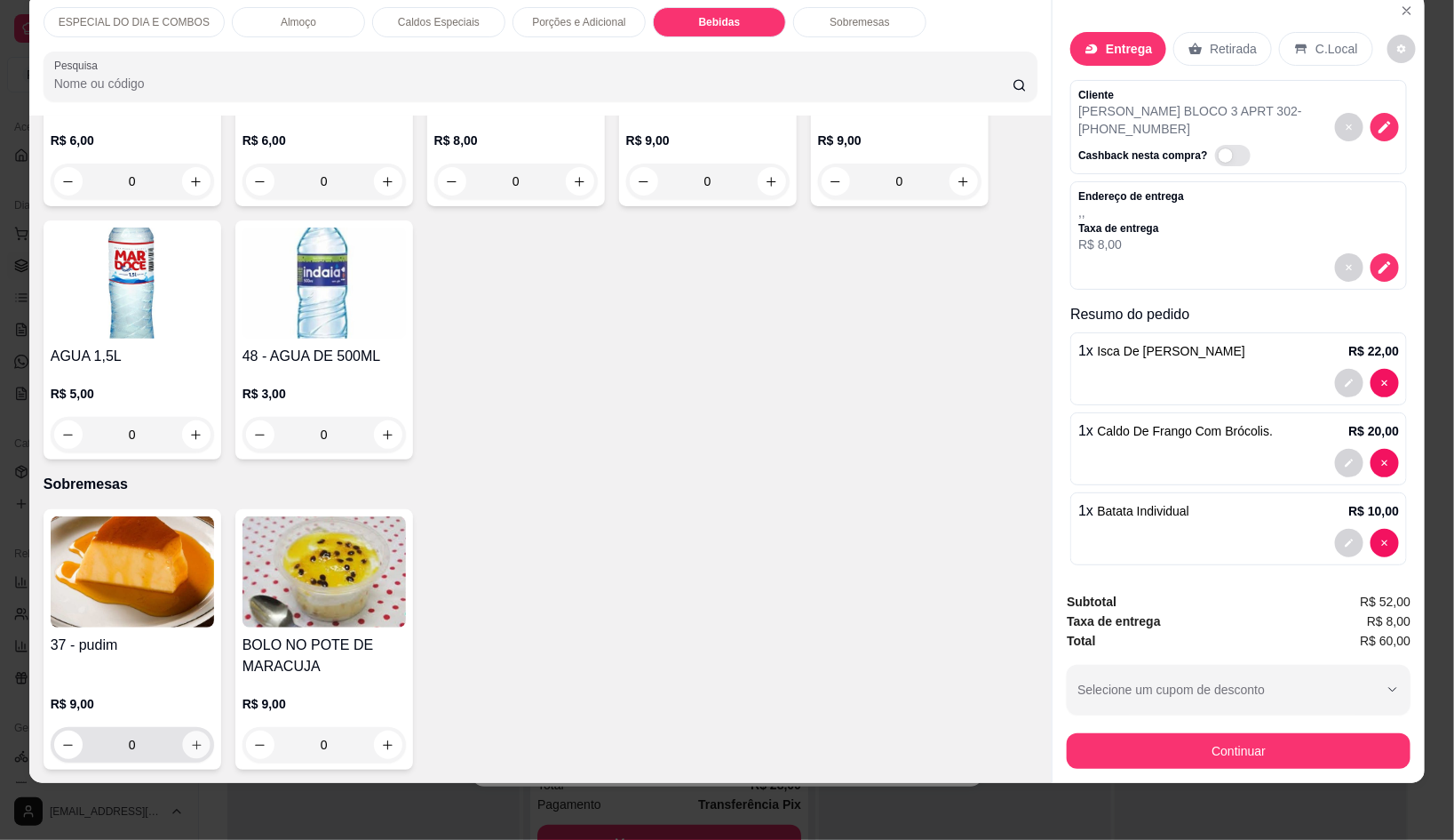
click at [183, 735] on button "increase-product-quantity" at bounding box center [196, 745] width 28 height 28
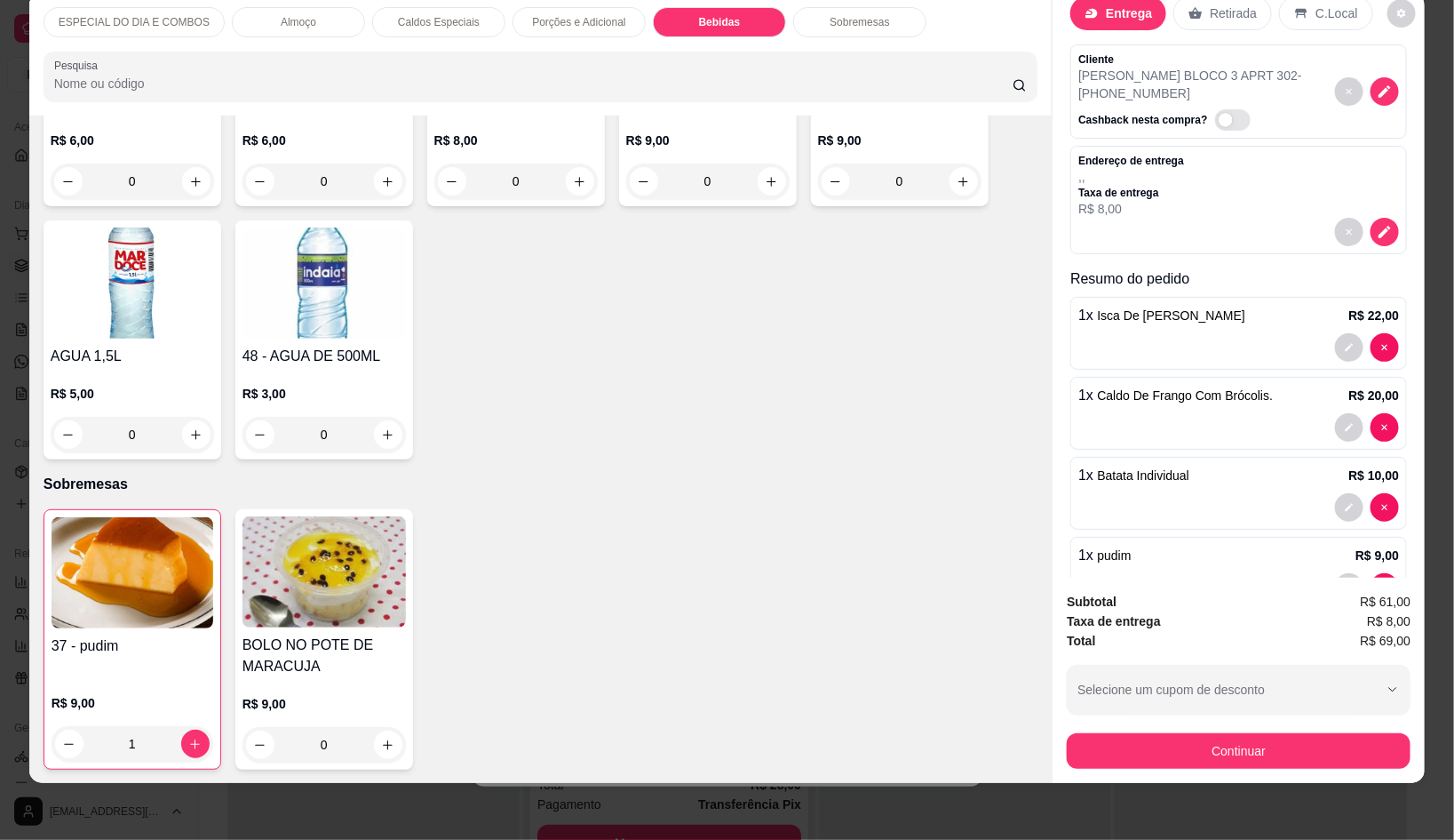
scroll to position [94, 0]
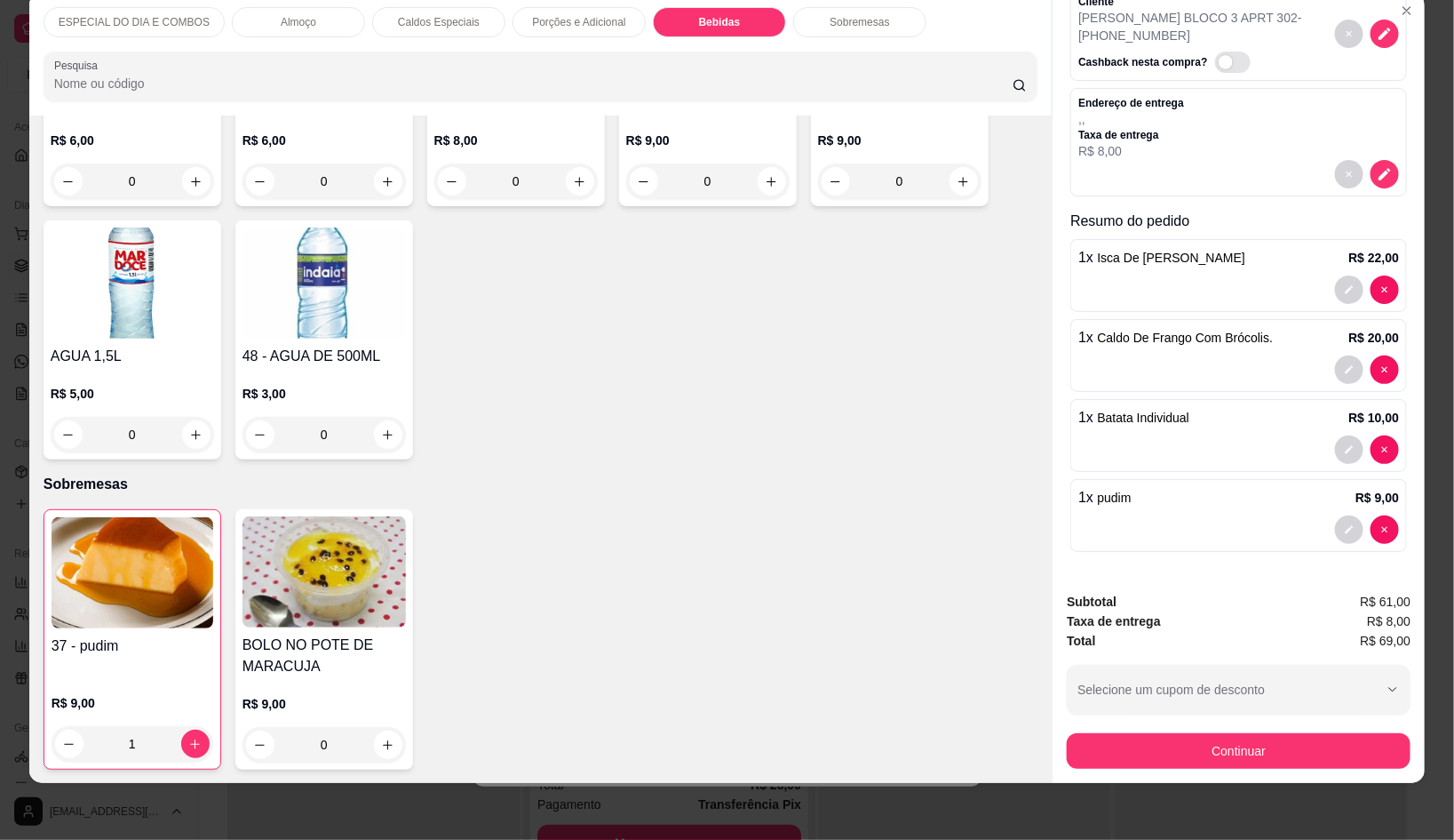
click at [1274, 728] on div "Continuar" at bounding box center [1239, 748] width 344 height 40
click at [1282, 733] on button "Continuar" at bounding box center [1239, 751] width 344 height 36
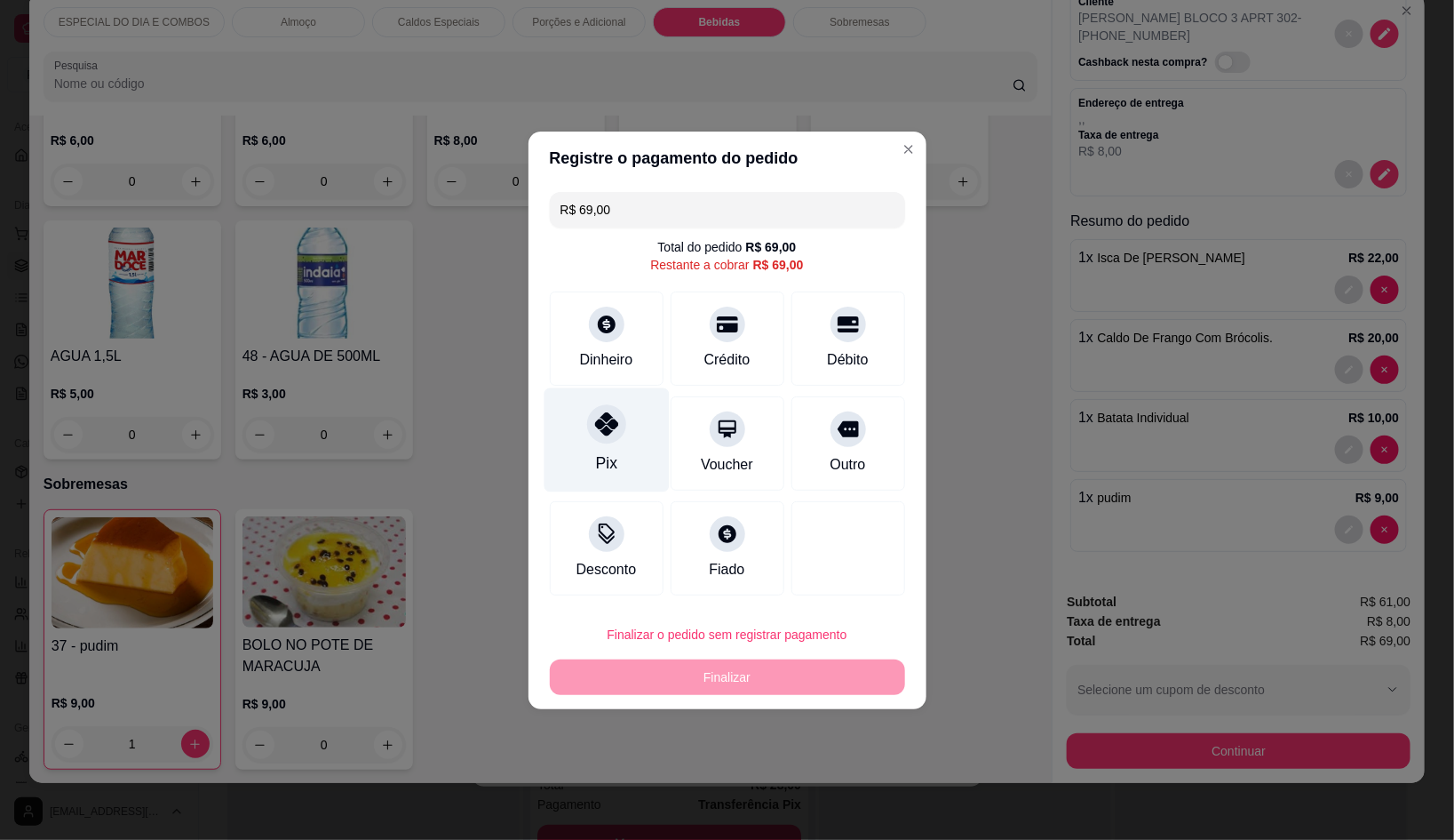
click at [626, 436] on div "Pix" at bounding box center [606, 438] width 125 height 104
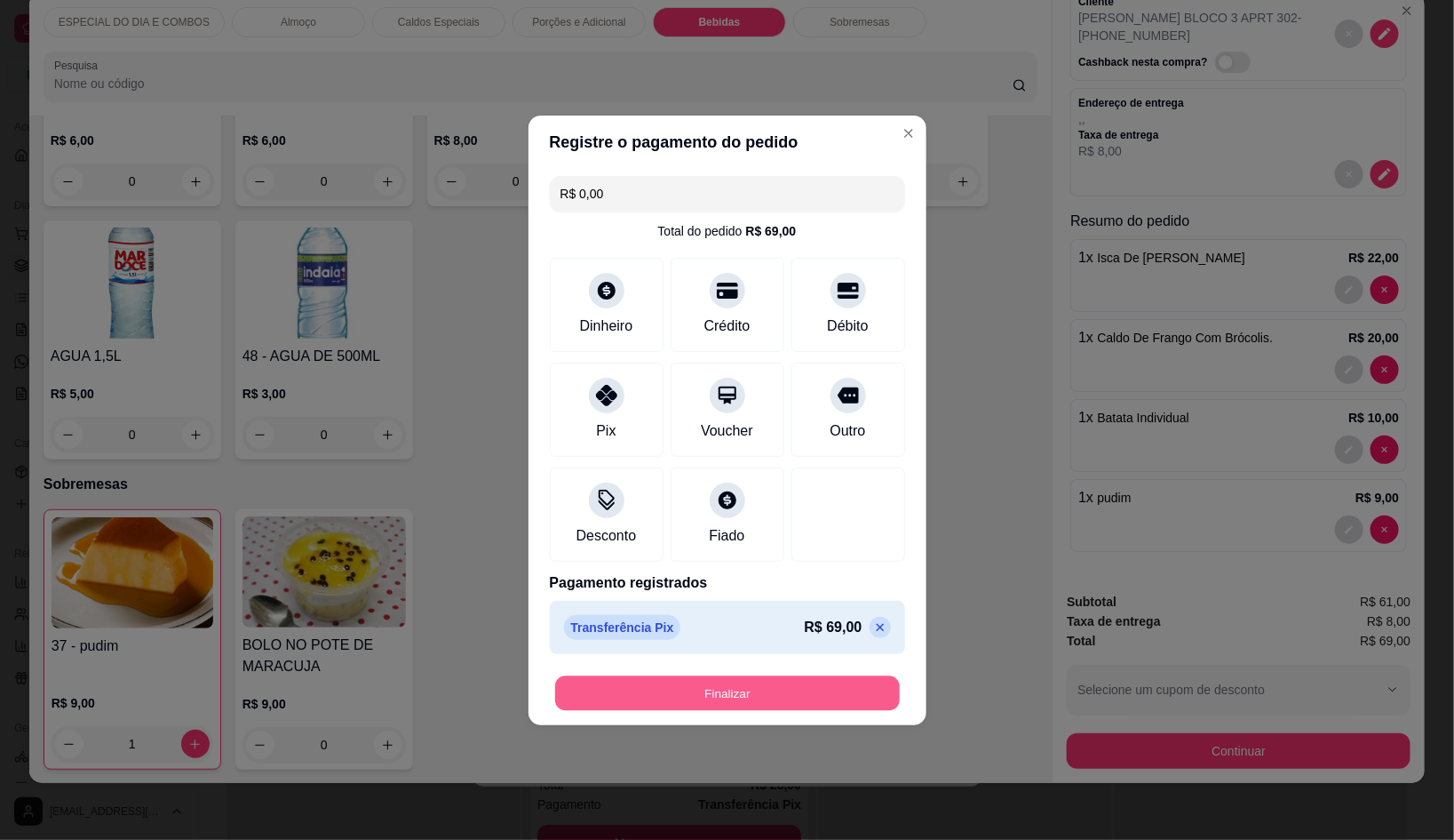
click at [759, 690] on button "Finalizar" at bounding box center [727, 692] width 344 height 35
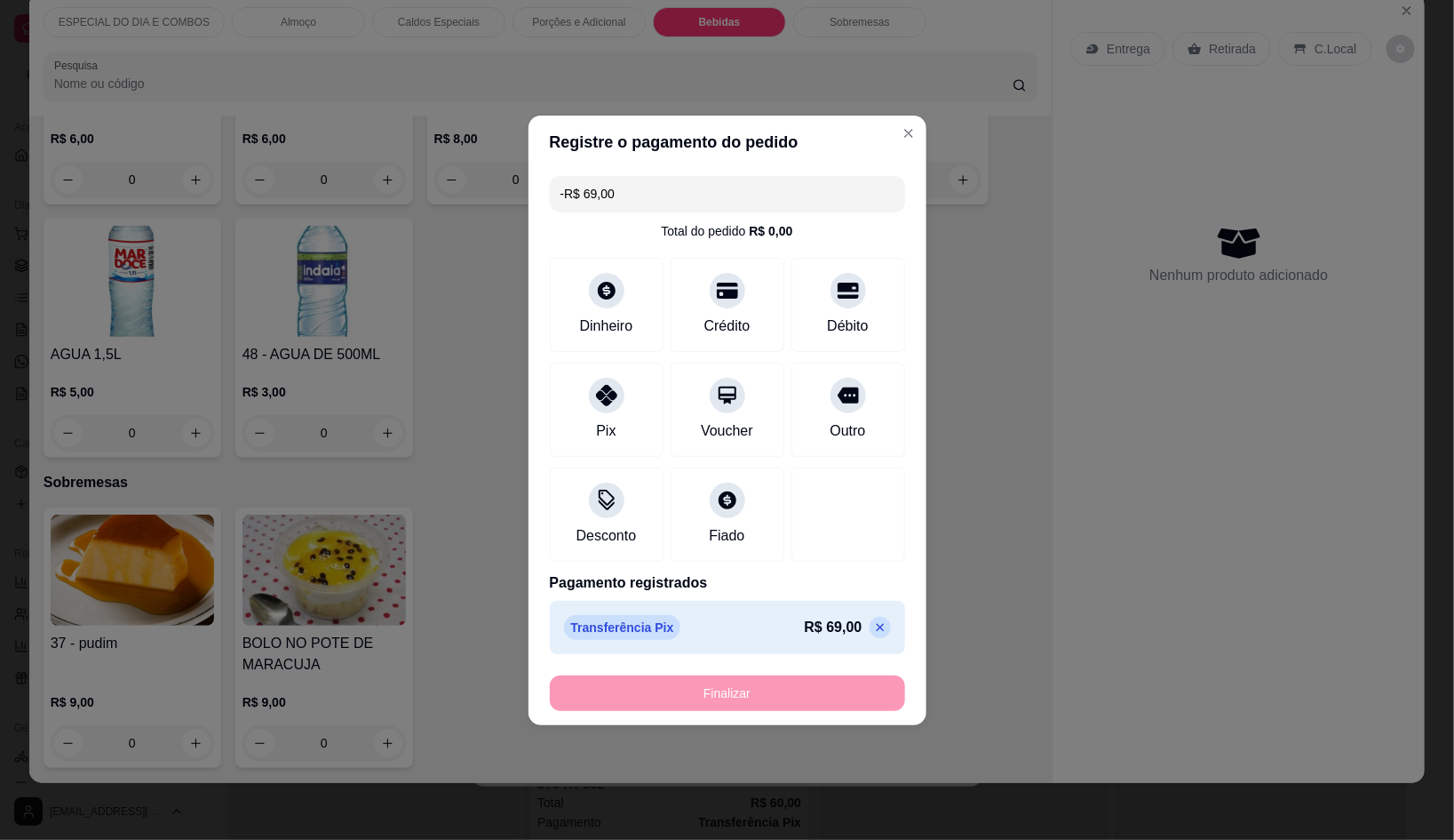
scroll to position [0, 0]
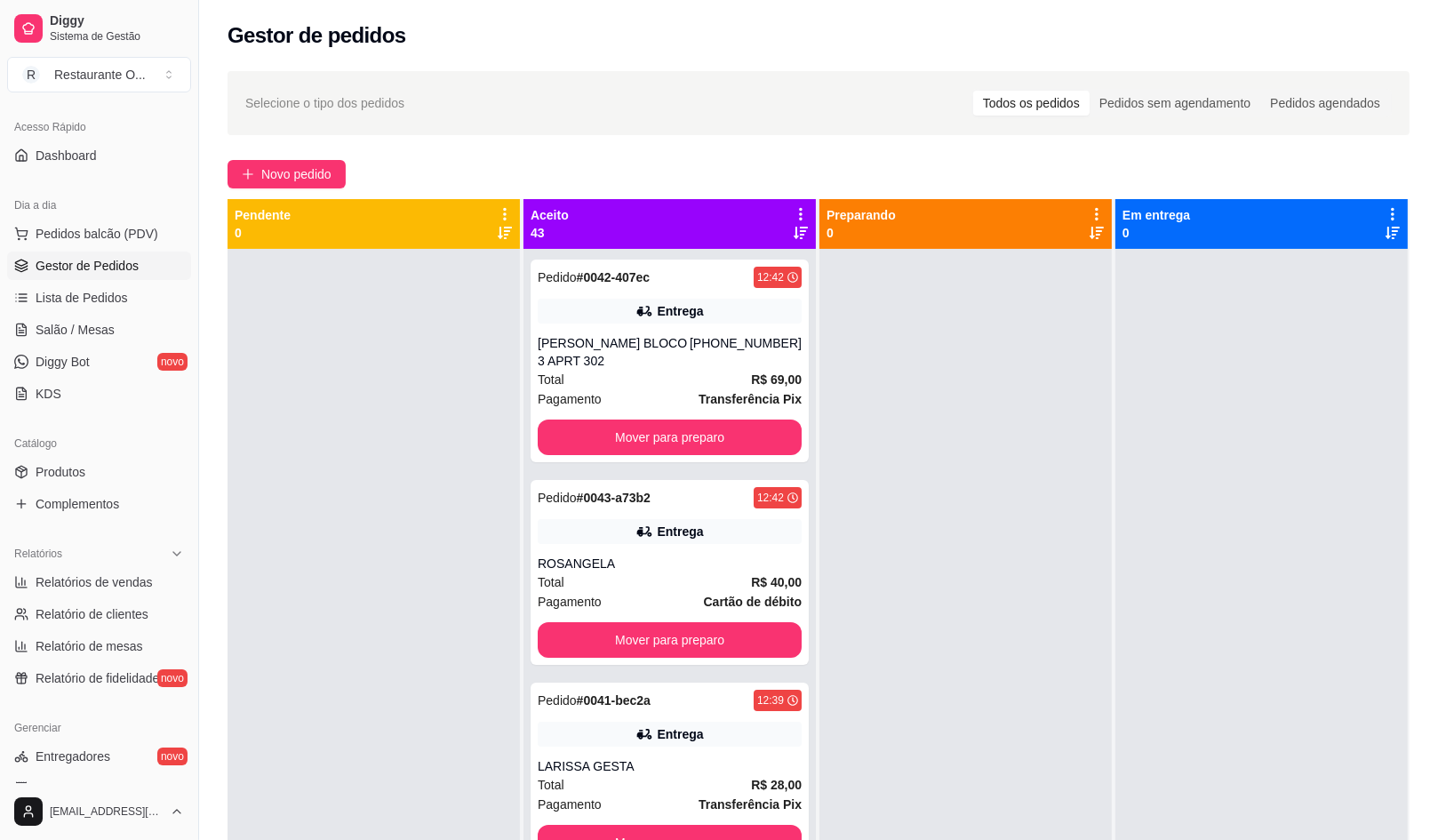
click at [306, 172] on span "Novo pedido" at bounding box center [296, 175] width 70 height 20
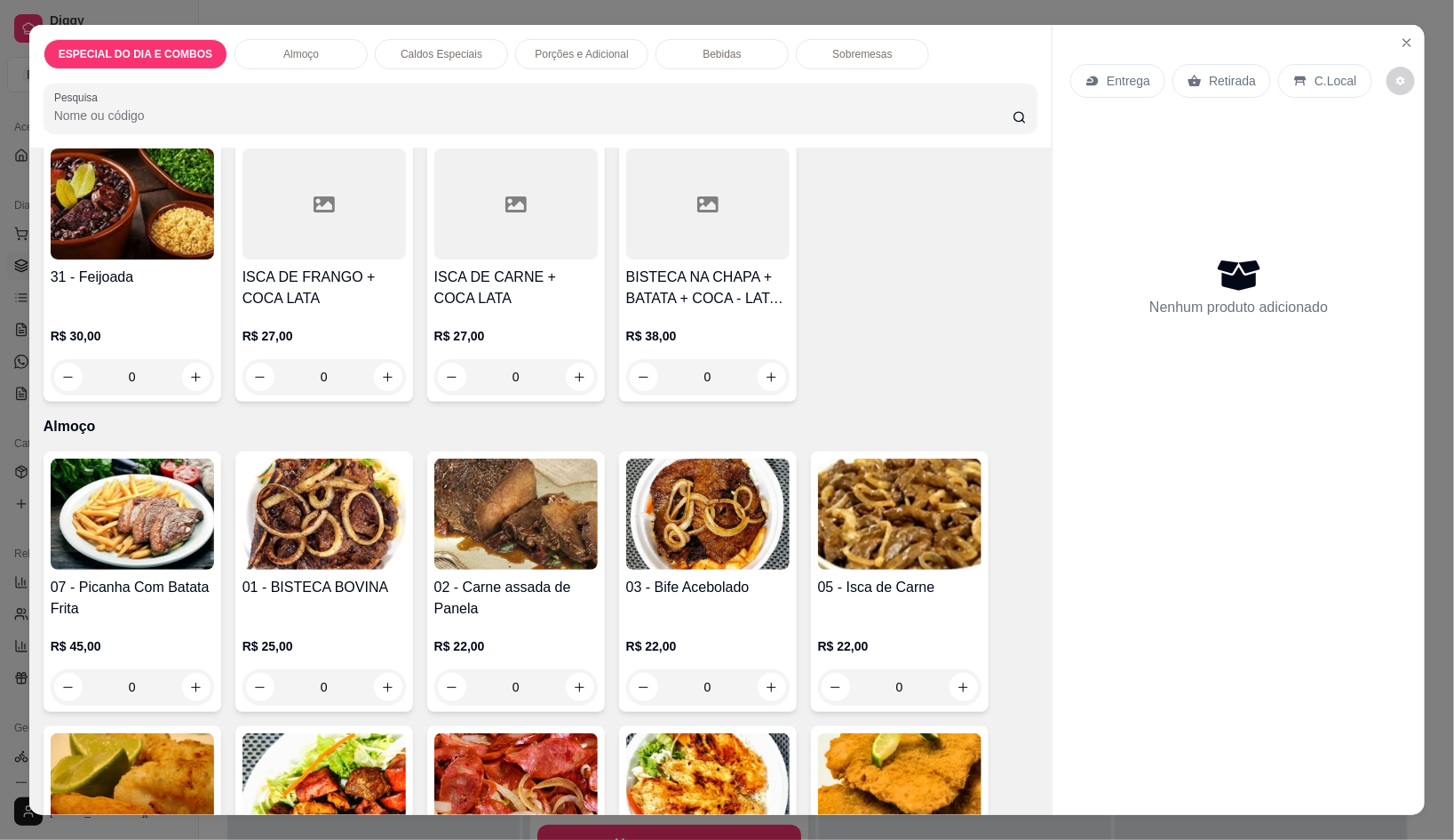
scroll to position [221, 0]
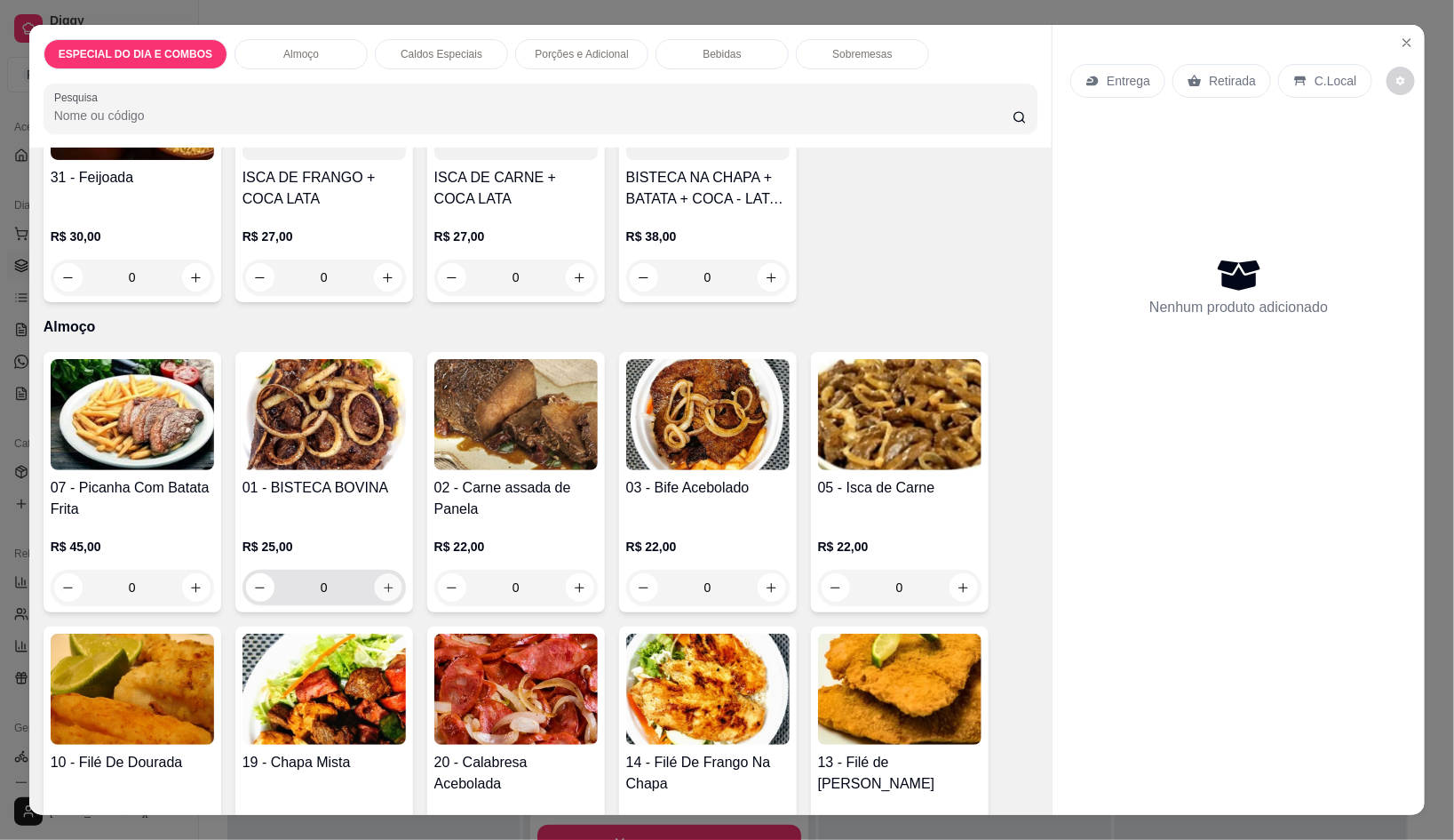
click at [381, 581] on icon "increase-product-quantity" at bounding box center [388, 588] width 14 height 14
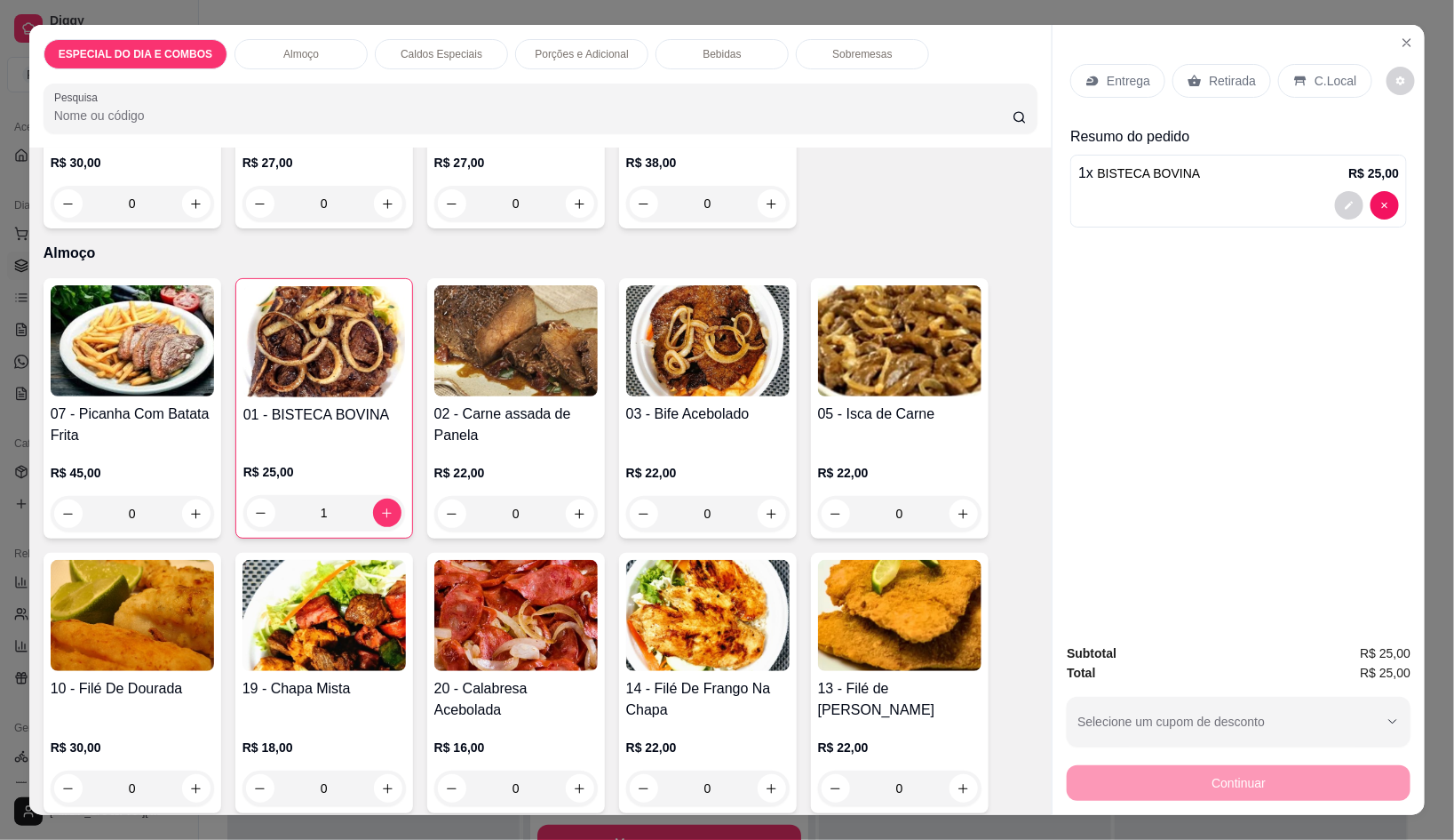
scroll to position [443, 0]
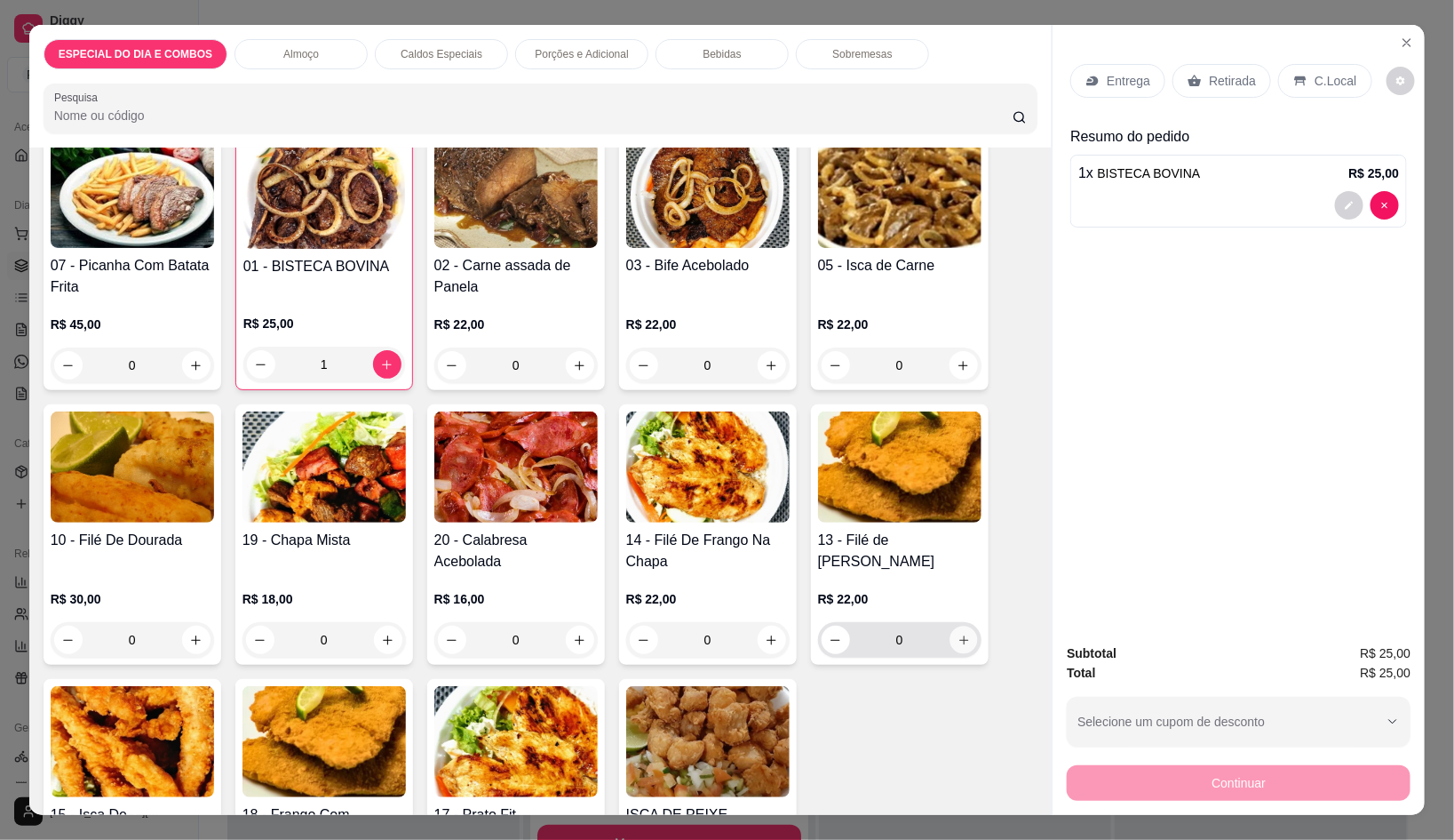
click at [958, 634] on icon "increase-product-quantity" at bounding box center [963, 641] width 14 height 14
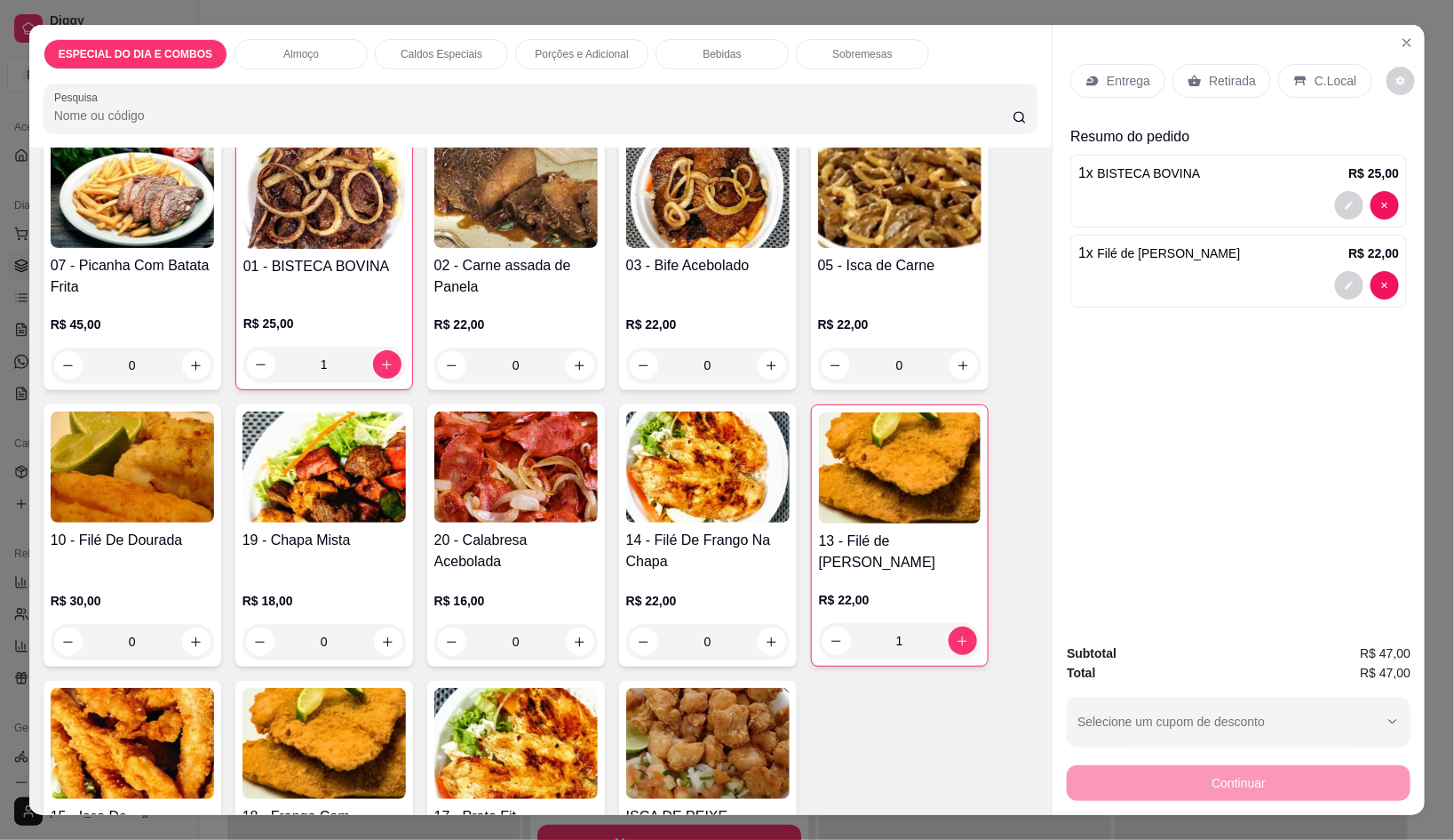
click at [1107, 87] on div "Entrega" at bounding box center [1118, 81] width 95 height 34
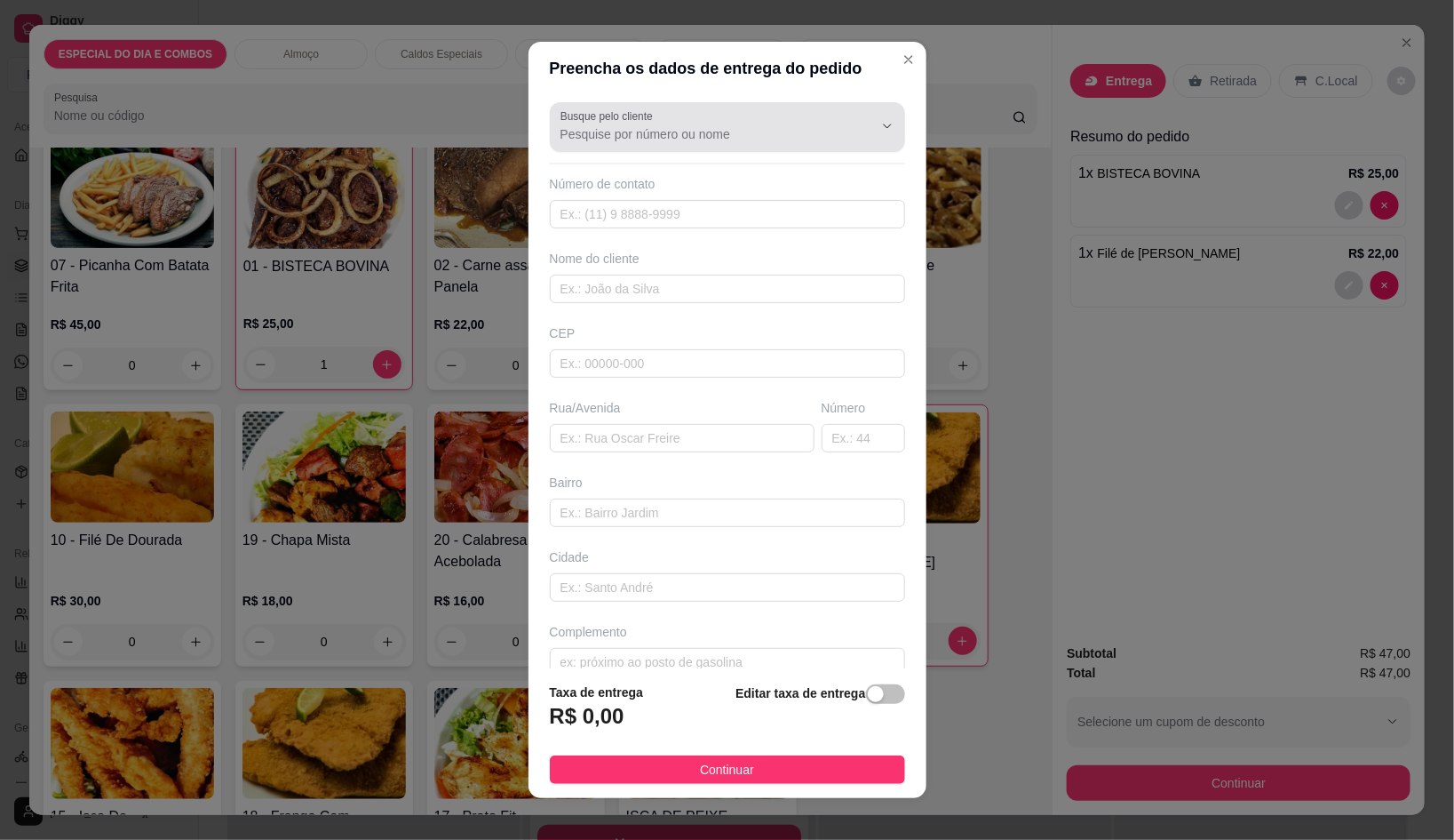
click at [735, 136] on input "Busque pelo cliente" at bounding box center [703, 134] width 284 height 18
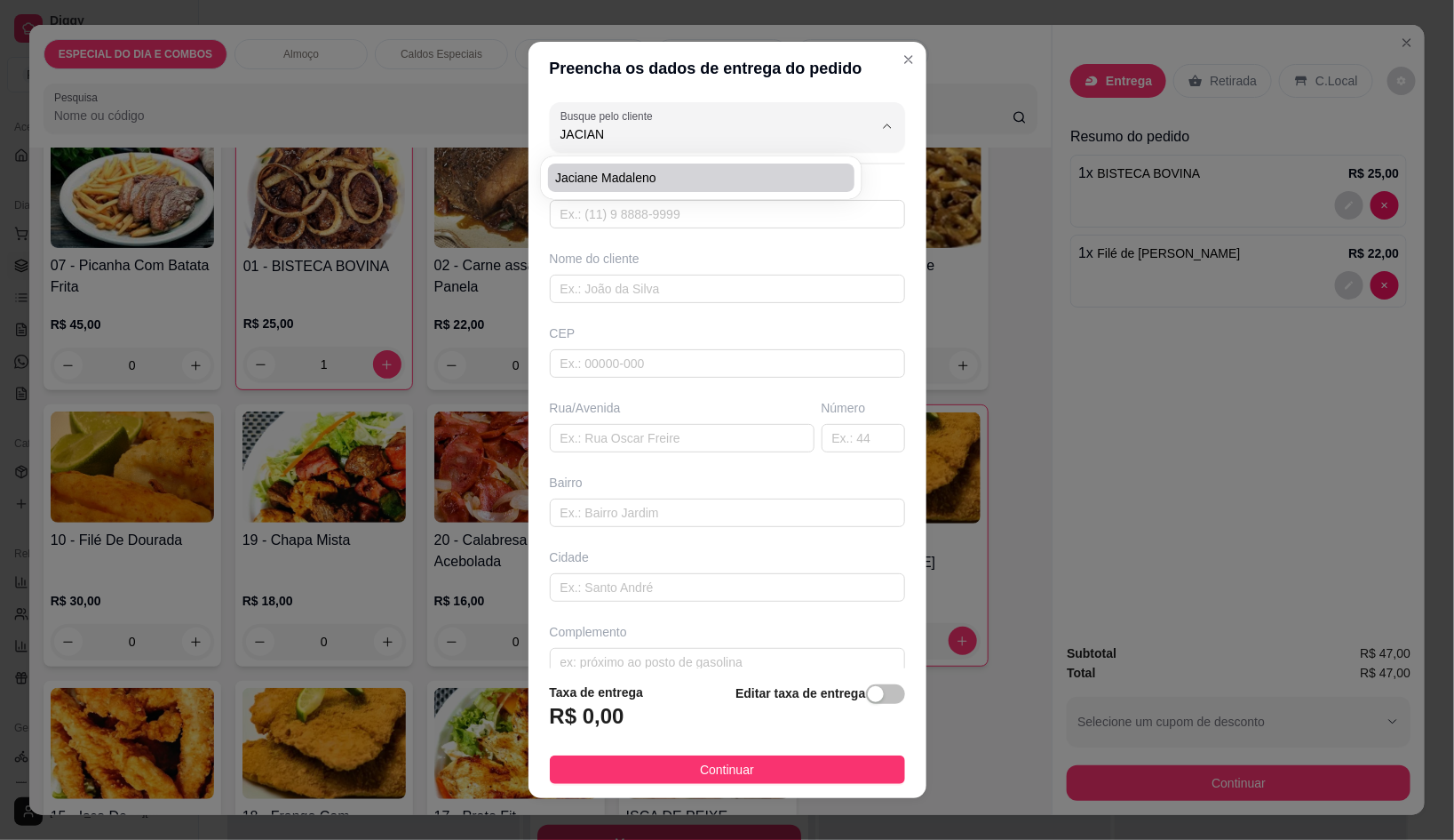
click at [682, 184] on span "jaciane Madaleno" at bounding box center [693, 178] width 274 height 18
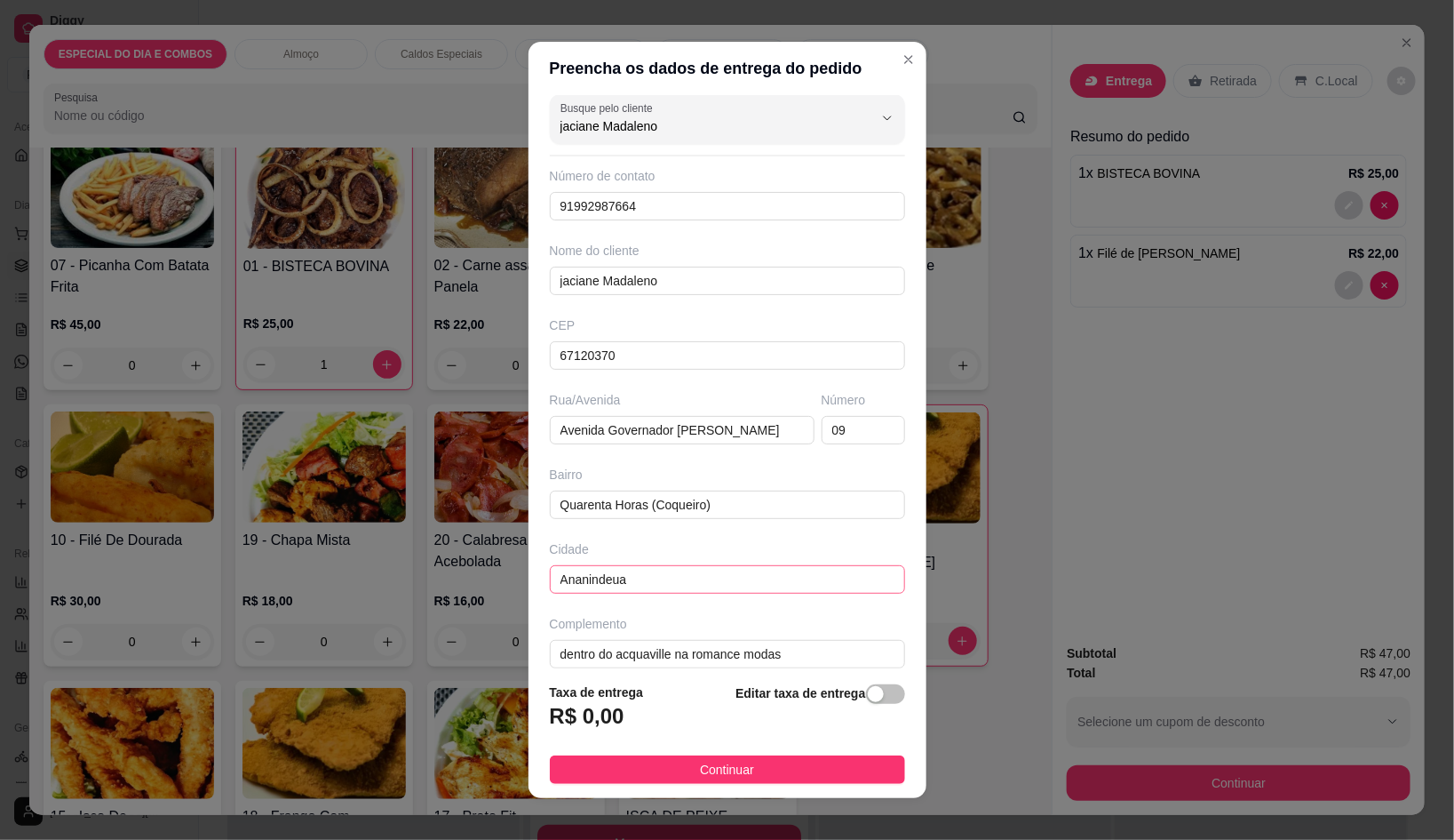
scroll to position [27, 0]
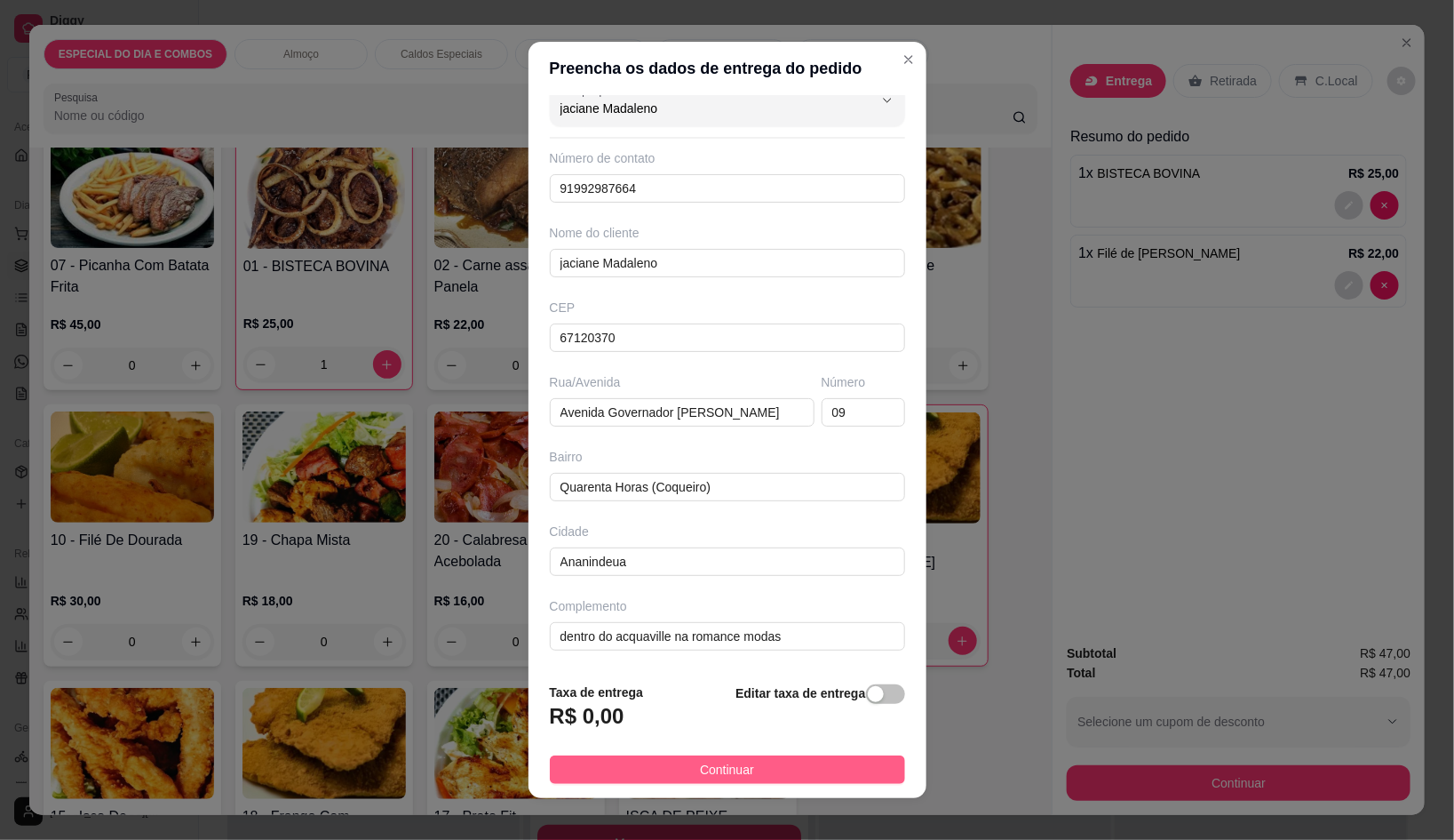
click at [830, 779] on button "Continuar" at bounding box center [727, 769] width 355 height 29
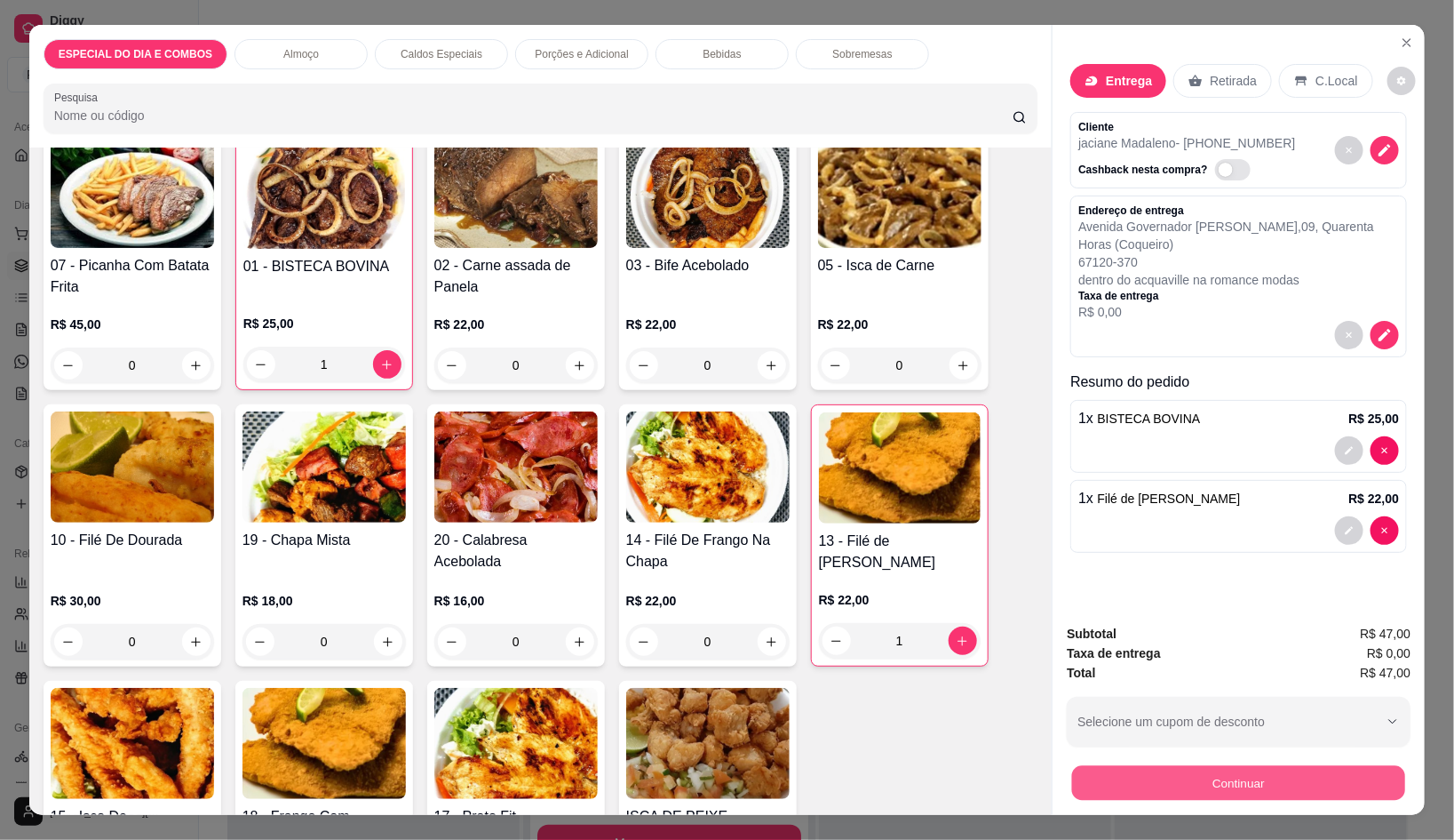
click at [1150, 775] on button "Continuar" at bounding box center [1239, 782] width 334 height 35
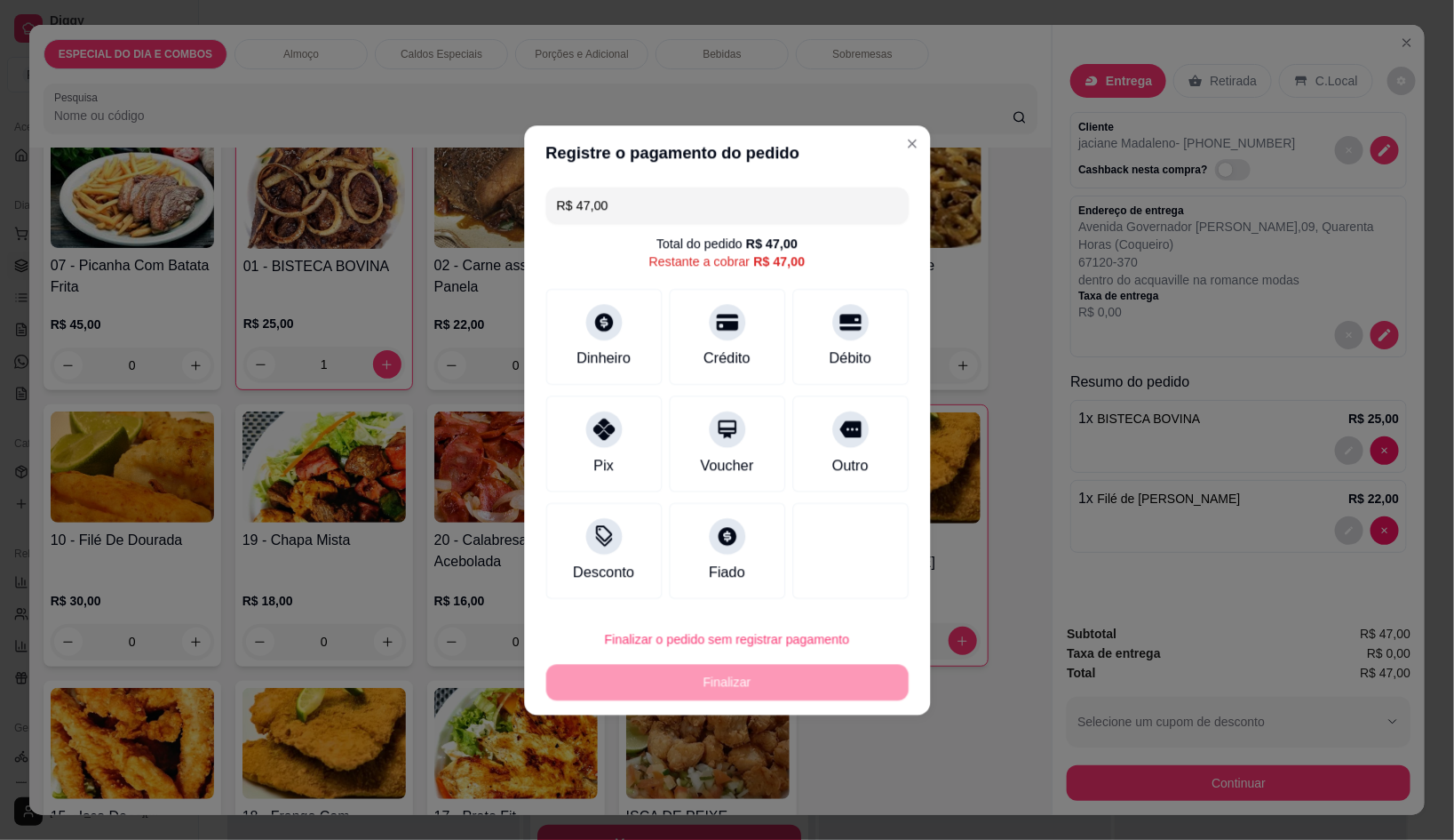
scroll to position [40, 0]
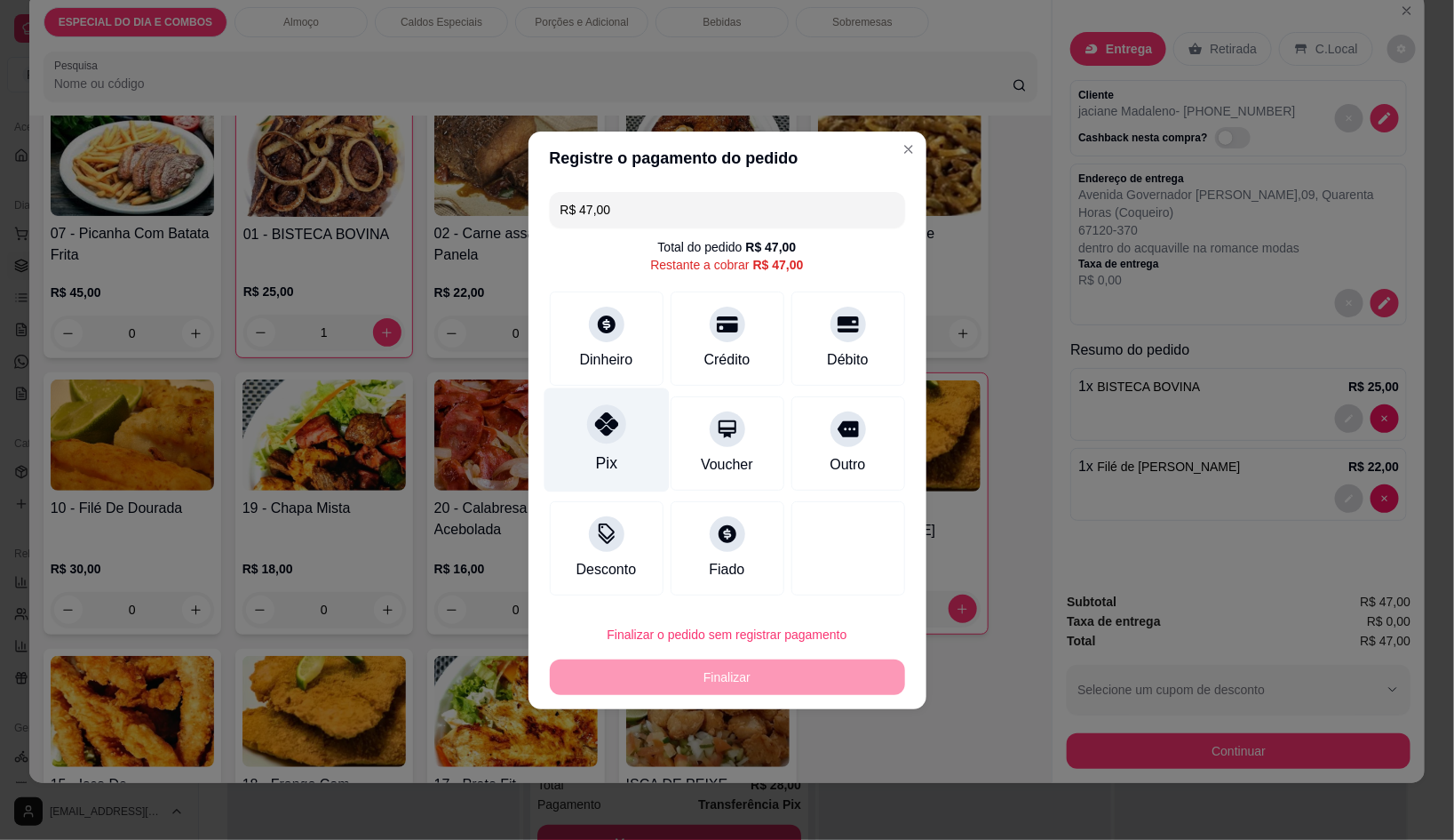
click at [595, 439] on div at bounding box center [607, 424] width 39 height 39
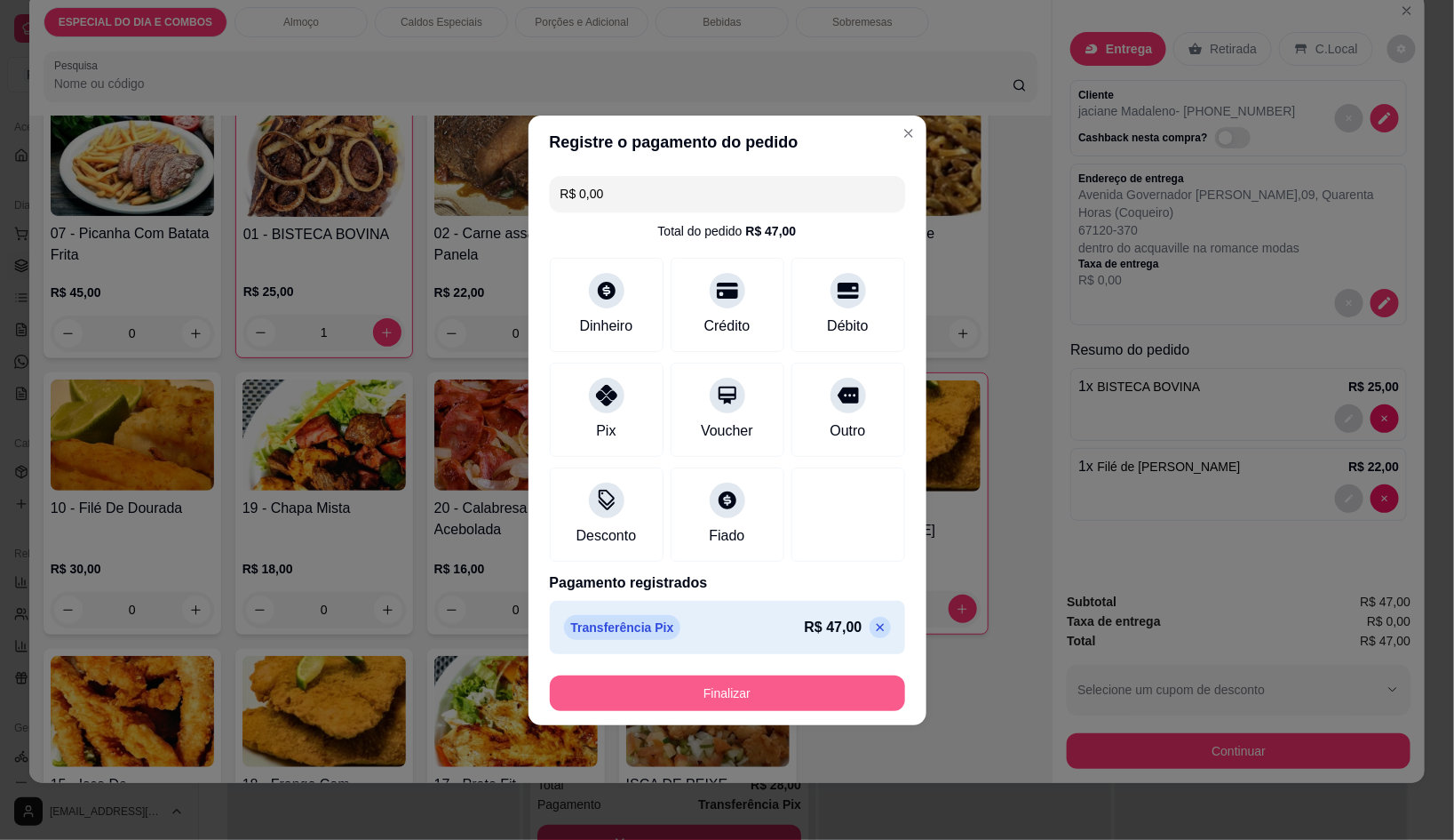
click at [751, 703] on button "Finalizar" at bounding box center [727, 693] width 355 height 36
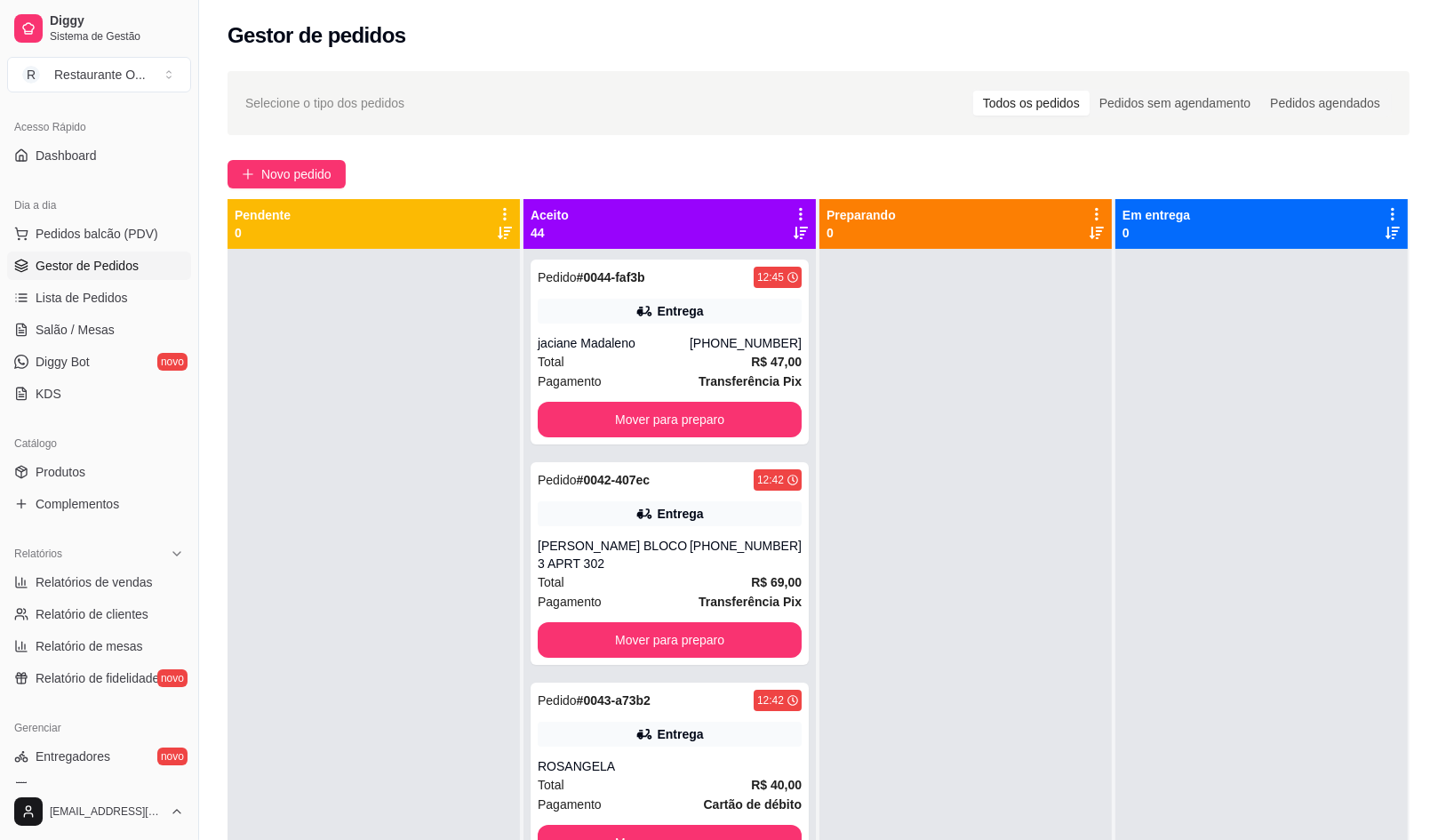
click at [236, 157] on div "Selecione o tipo dos pedidos Todos os pedidos Pedidos sem agendamento Pedidos a…" at bounding box center [819, 560] width 1239 height 1000
click at [257, 164] on button "Novo pedido" at bounding box center [286, 174] width 119 height 29
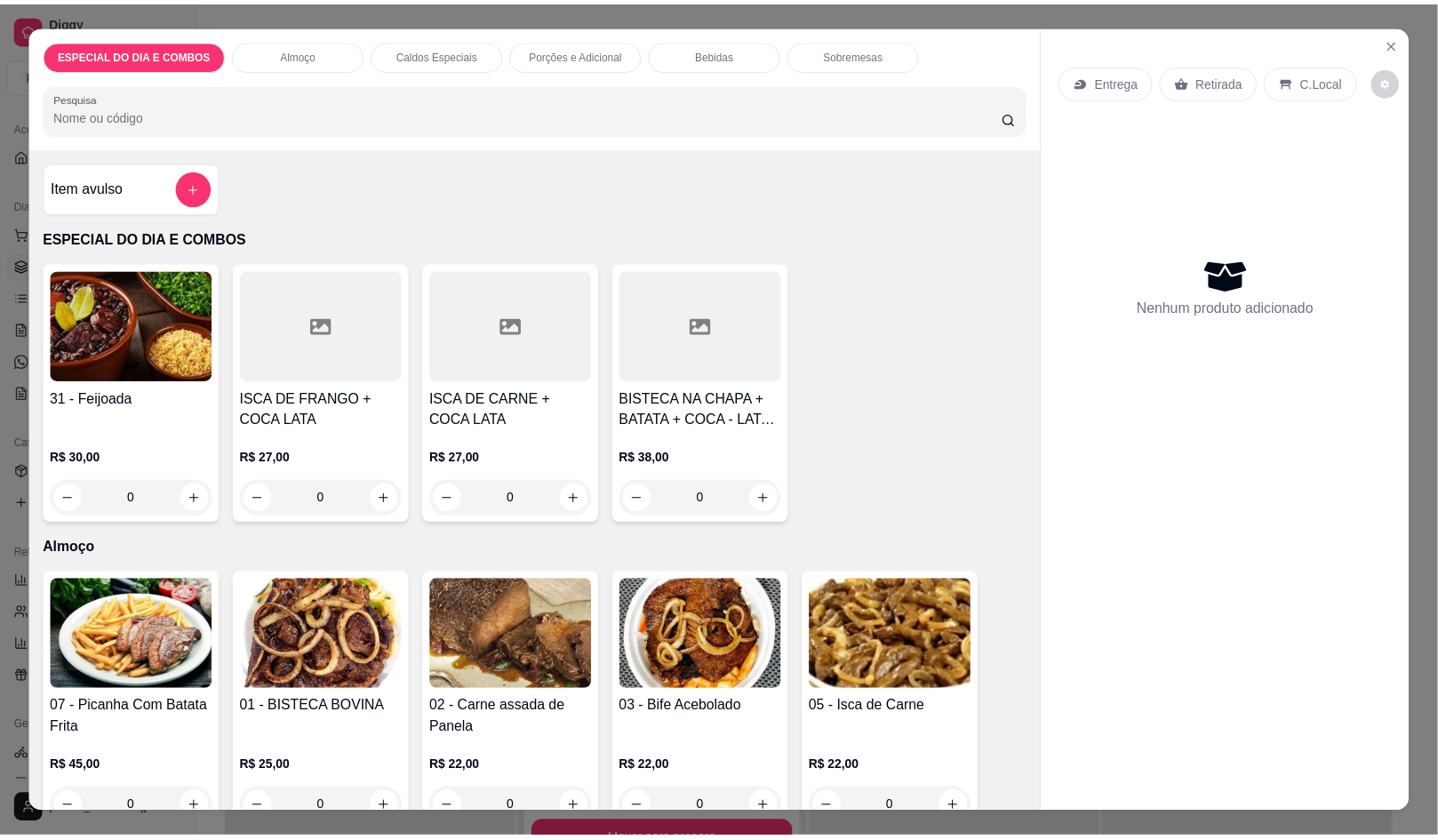
scroll to position [333, 0]
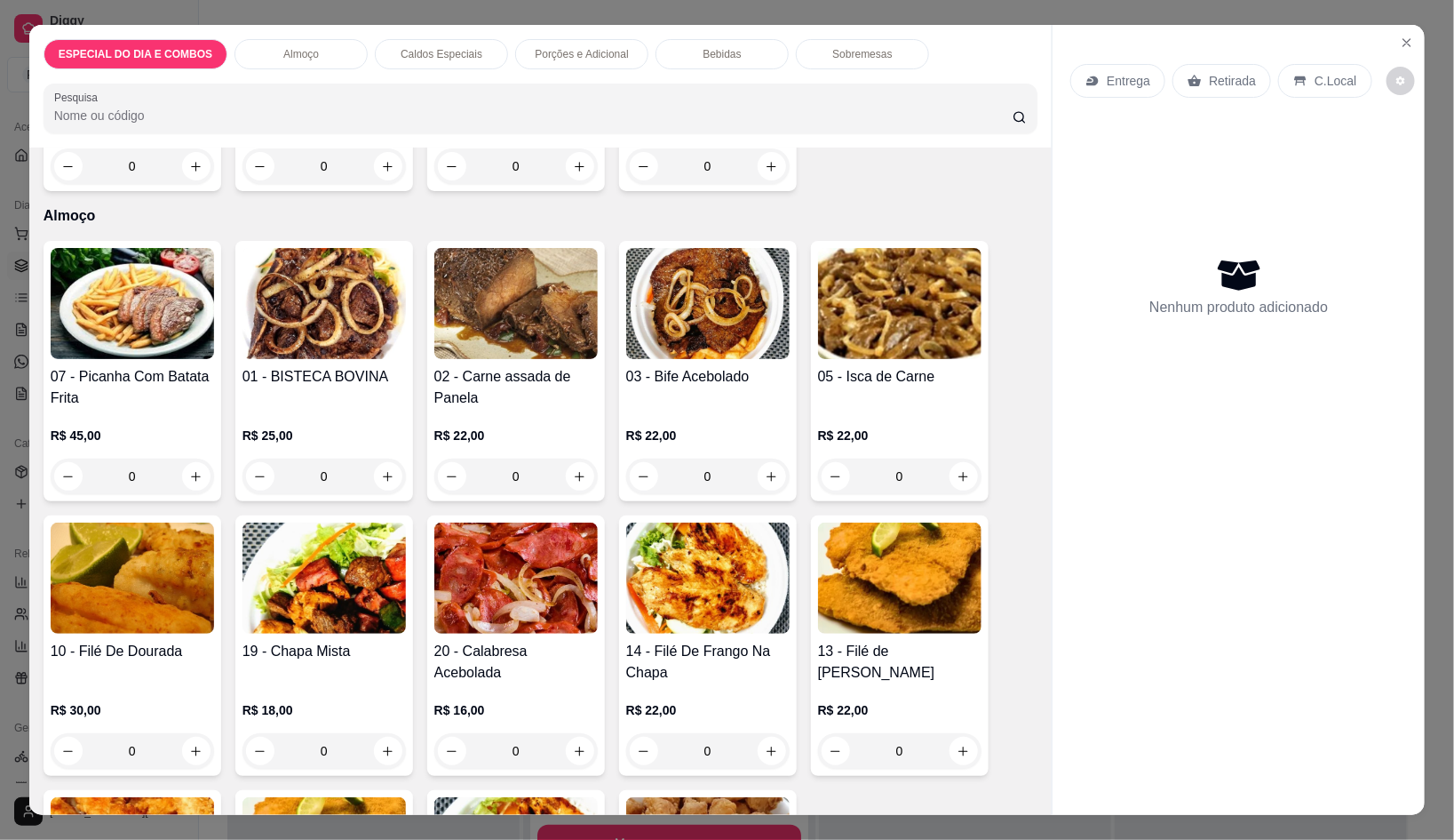
click at [870, 568] on img at bounding box center [900, 577] width 164 height 112
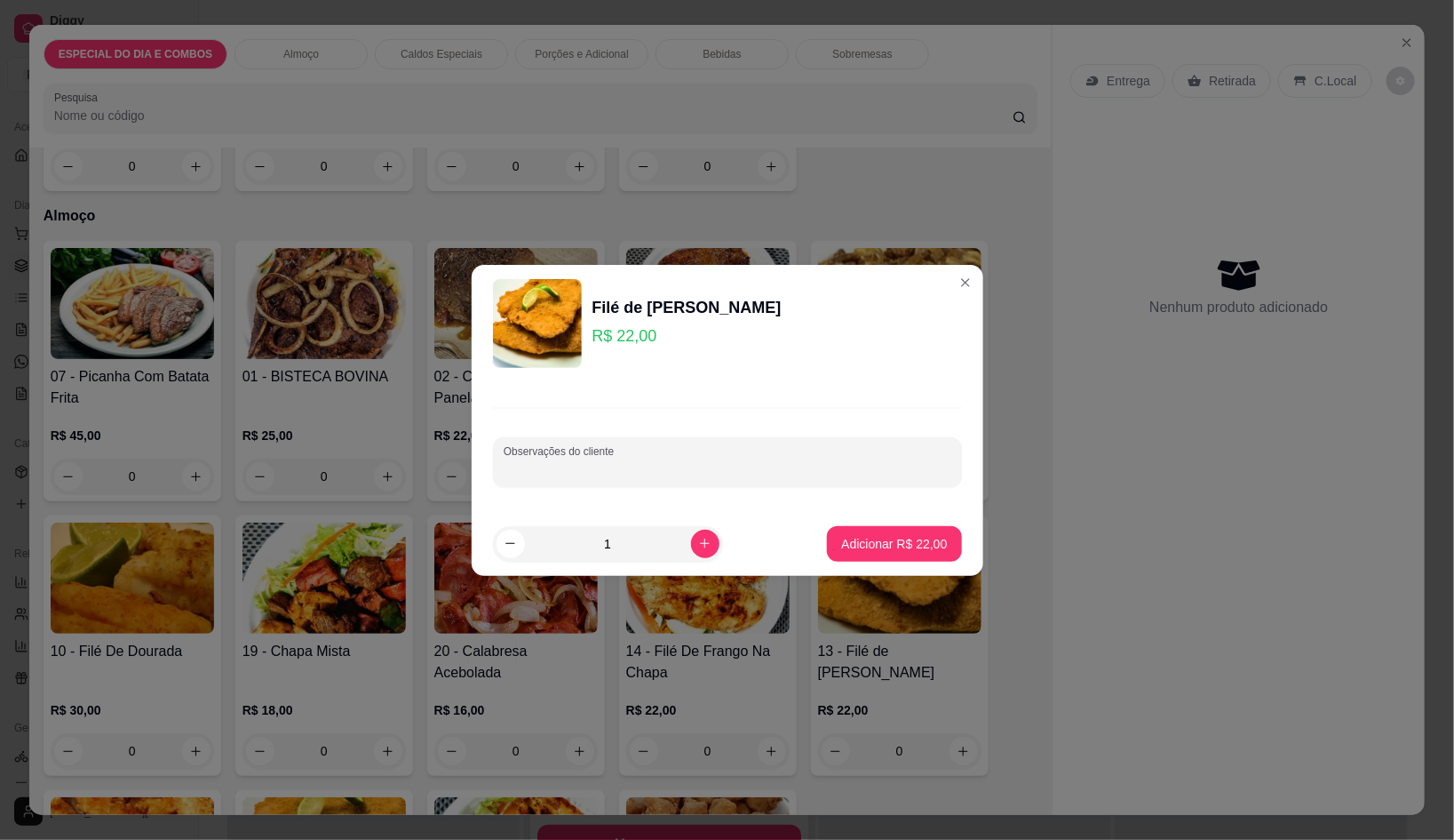
click at [665, 469] on input "Observações do cliente" at bounding box center [727, 469] width 448 height 18
click at [872, 549] on p "Adicionar R$ 22,00" at bounding box center [893, 544] width 106 height 18
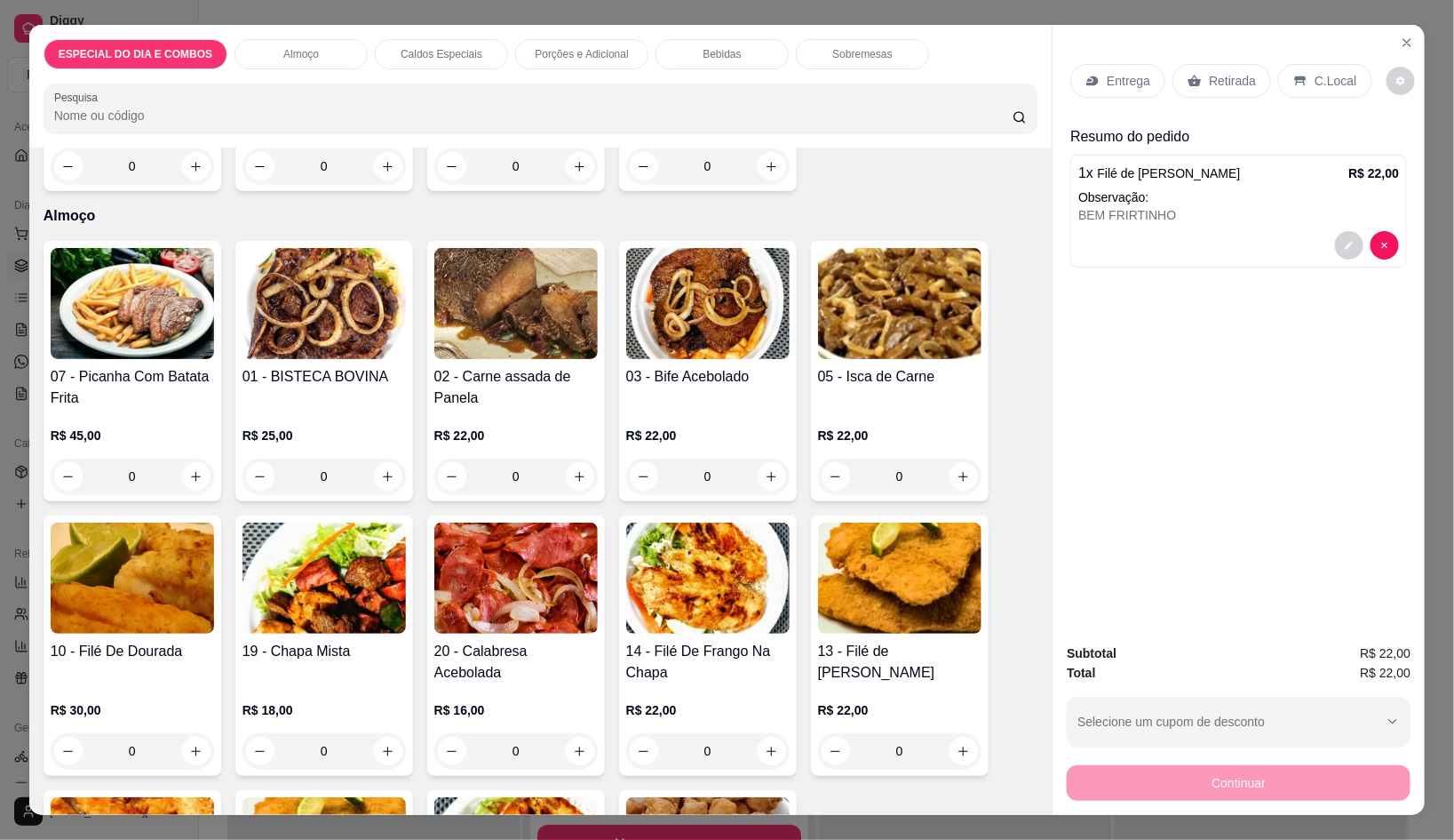
click at [1111, 38] on div "Entrega Retirada C.Local Resumo do pedido 1 x Filé de Frango Empanado R$ 22,00 …" at bounding box center [1239, 326] width 372 height 603
click at [1111, 50] on div "Entrega Retirada C.Local" at bounding box center [1239, 80] width 337 height 62
click at [1108, 81] on p "Entrega" at bounding box center [1129, 81] width 43 height 18
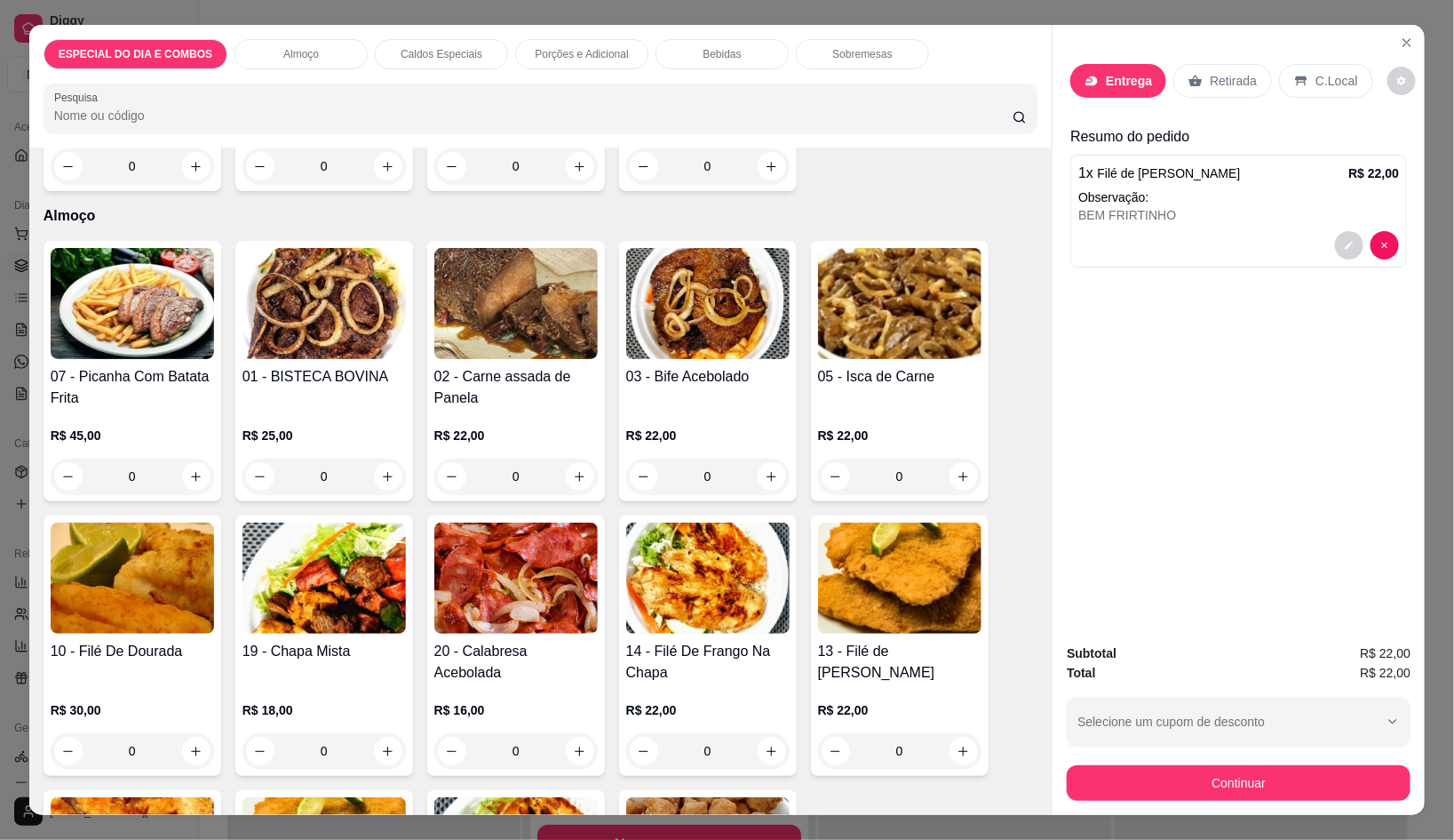
click at [739, 341] on div "CEP" at bounding box center [727, 334] width 355 height 18
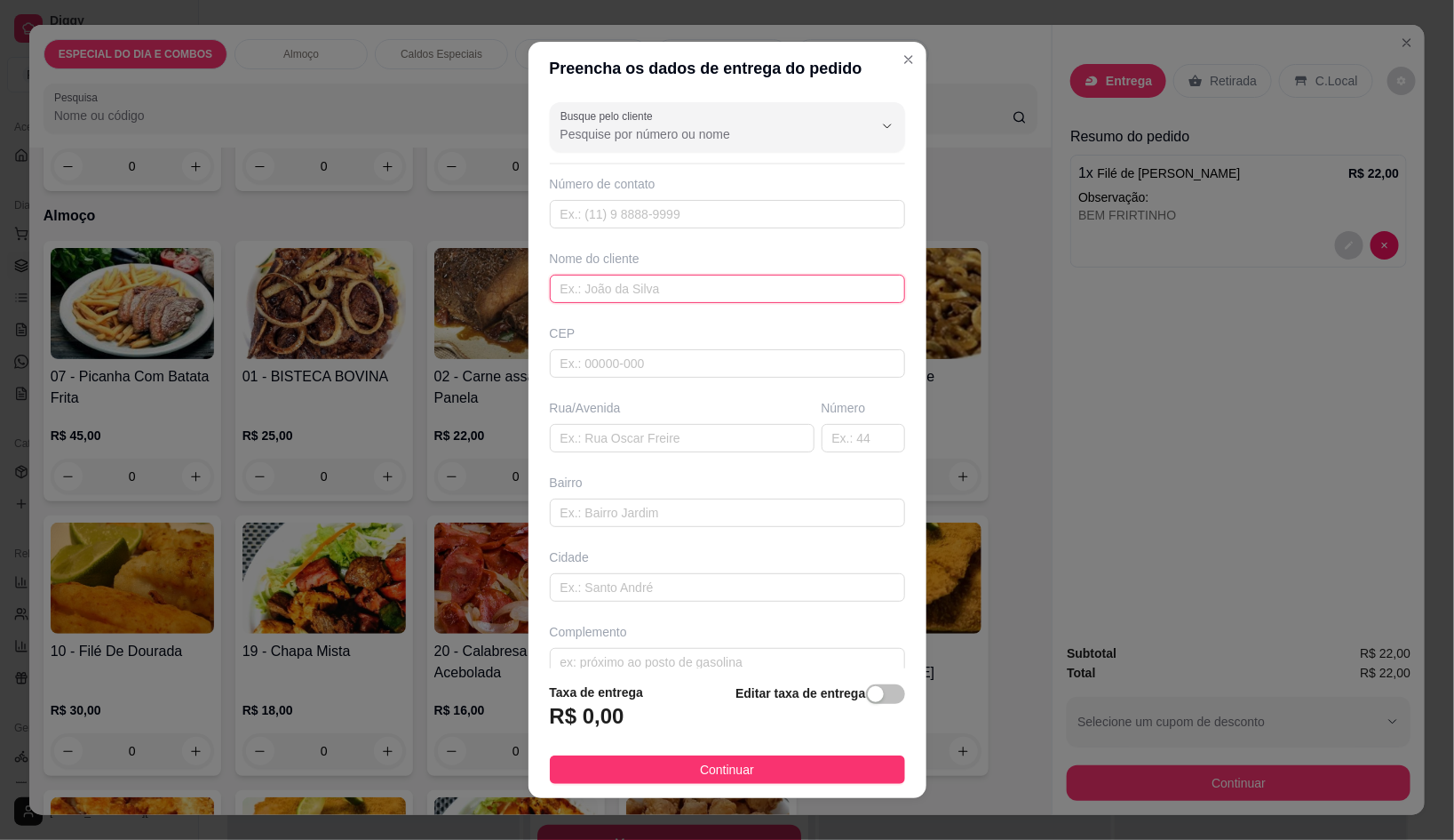
click at [736, 286] on input "text" at bounding box center [727, 288] width 355 height 29
click at [737, 150] on div "Busque pelo cliente" at bounding box center [727, 127] width 355 height 49
click at [737, 142] on input "Busque pelo cliente" at bounding box center [703, 134] width 284 height 18
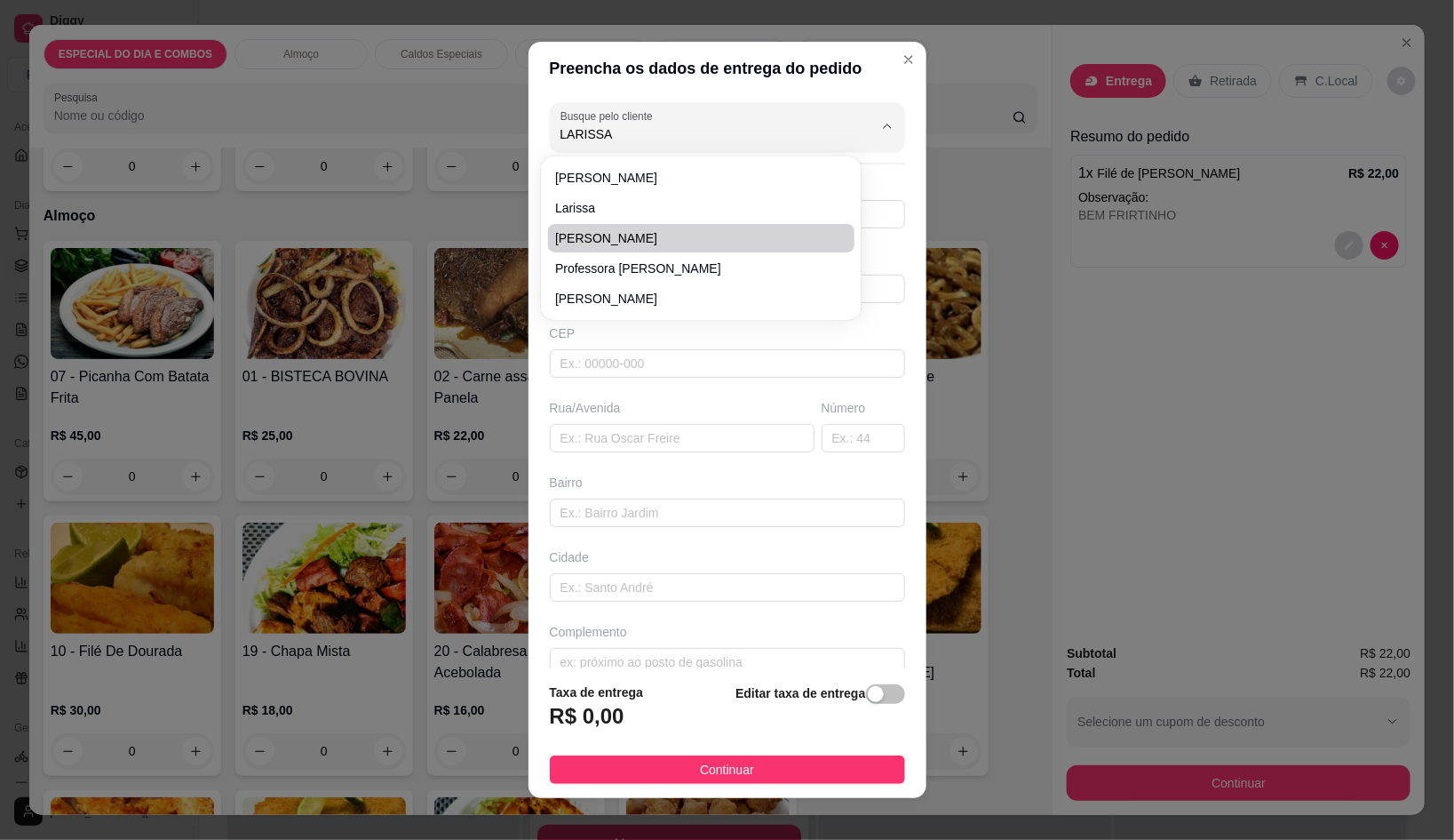
click at [618, 236] on span "[PERSON_NAME]" at bounding box center [693, 238] width 274 height 18
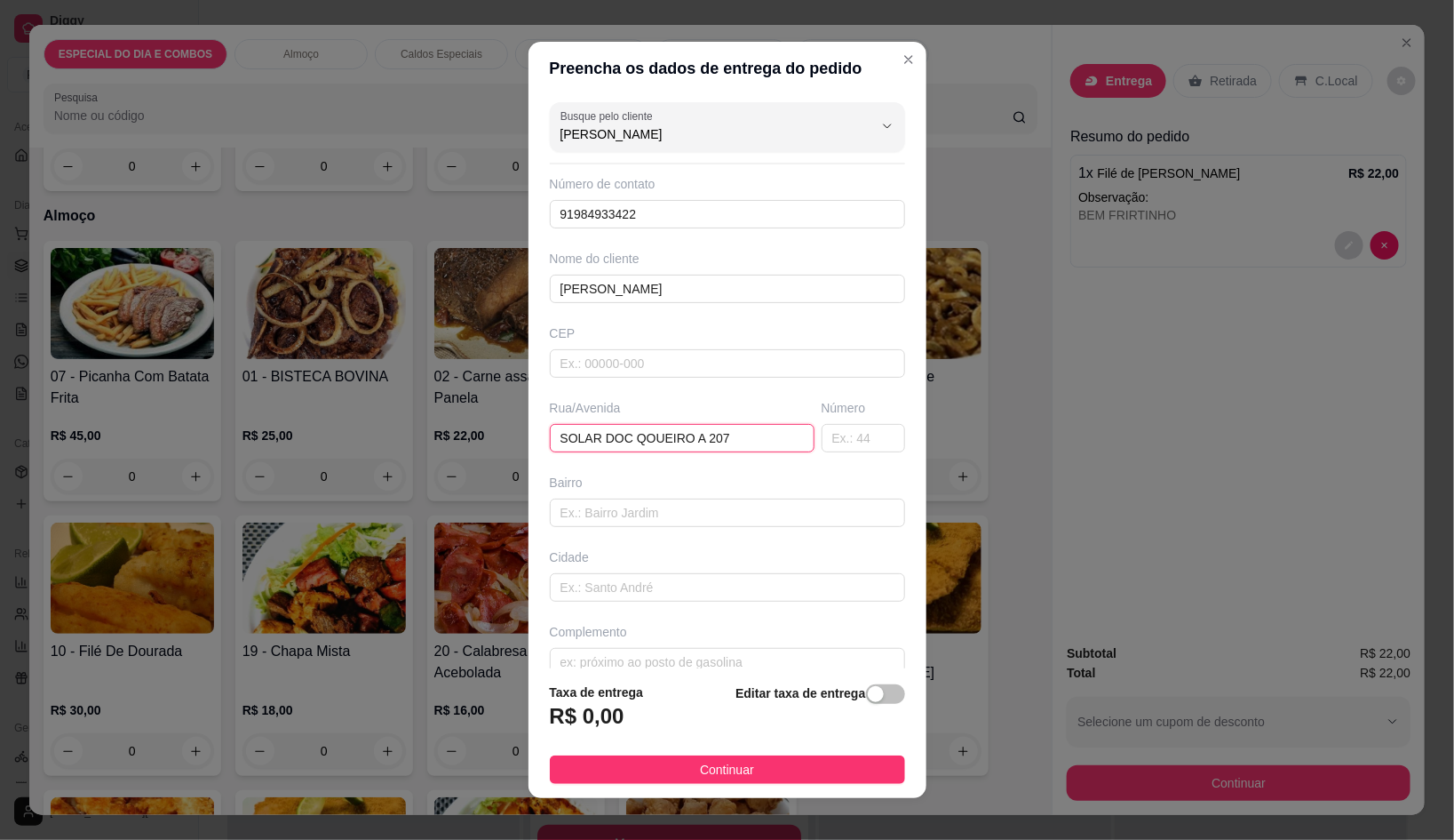
click at [633, 441] on input "SOLAR DOC QOUEIRO A 207" at bounding box center [682, 437] width 265 height 29
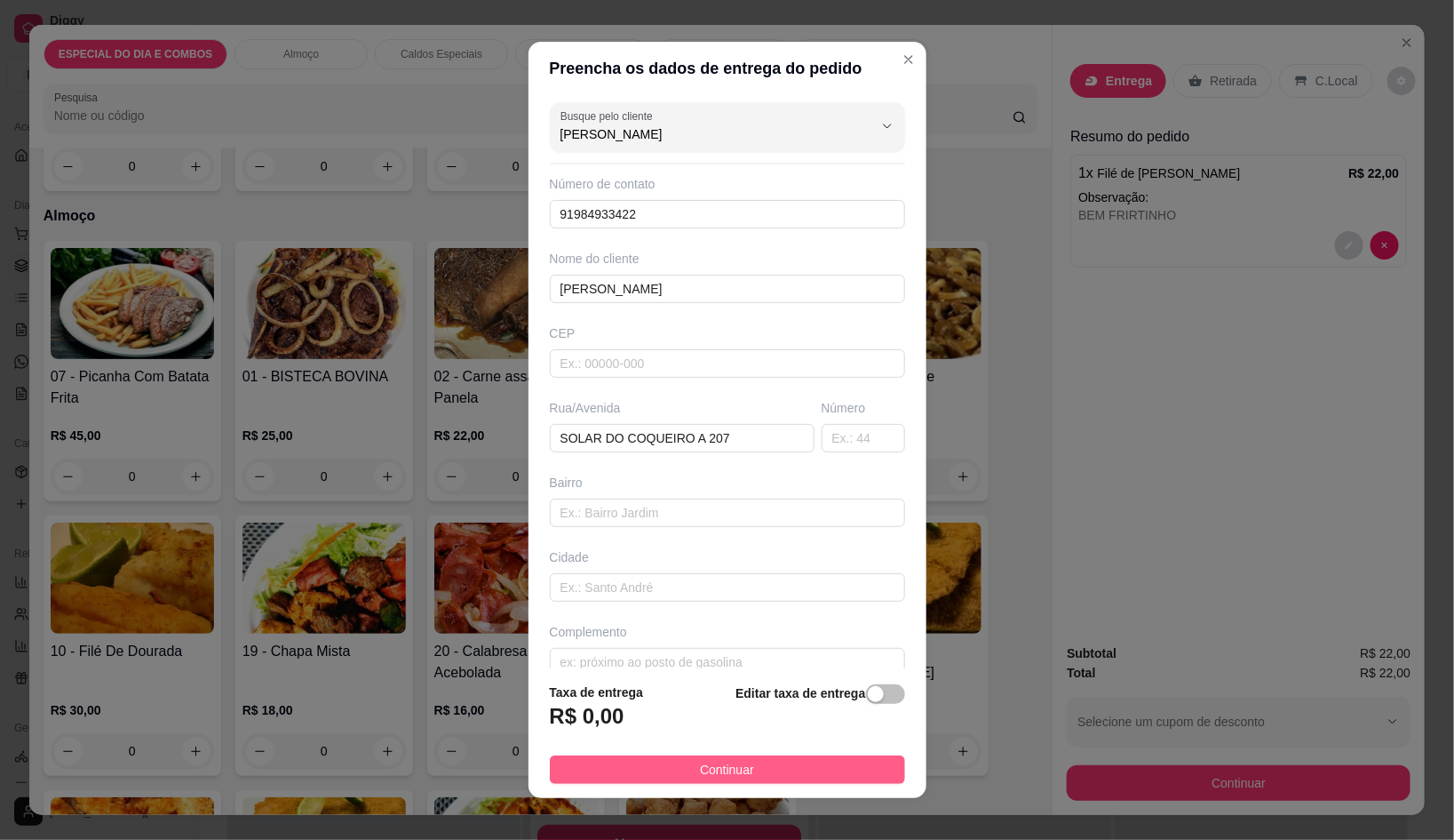
click at [831, 768] on button "Continuar" at bounding box center [727, 769] width 355 height 29
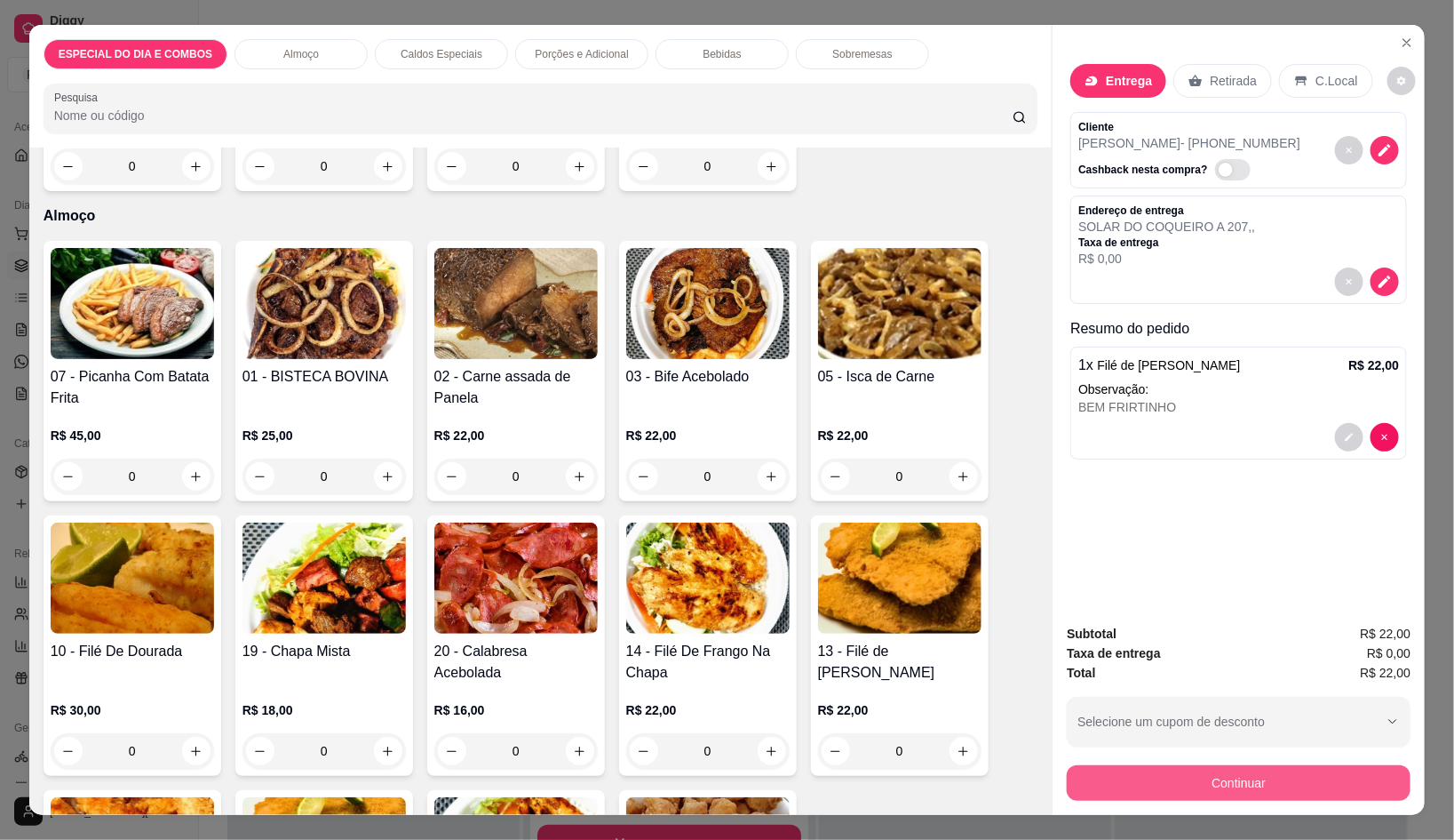
click at [1356, 773] on button "Continuar" at bounding box center [1239, 783] width 344 height 36
click at [1232, 380] on p "Observação:" at bounding box center [1239, 389] width 321 height 18
click at [1391, 422] on div at bounding box center [1367, 436] width 64 height 29
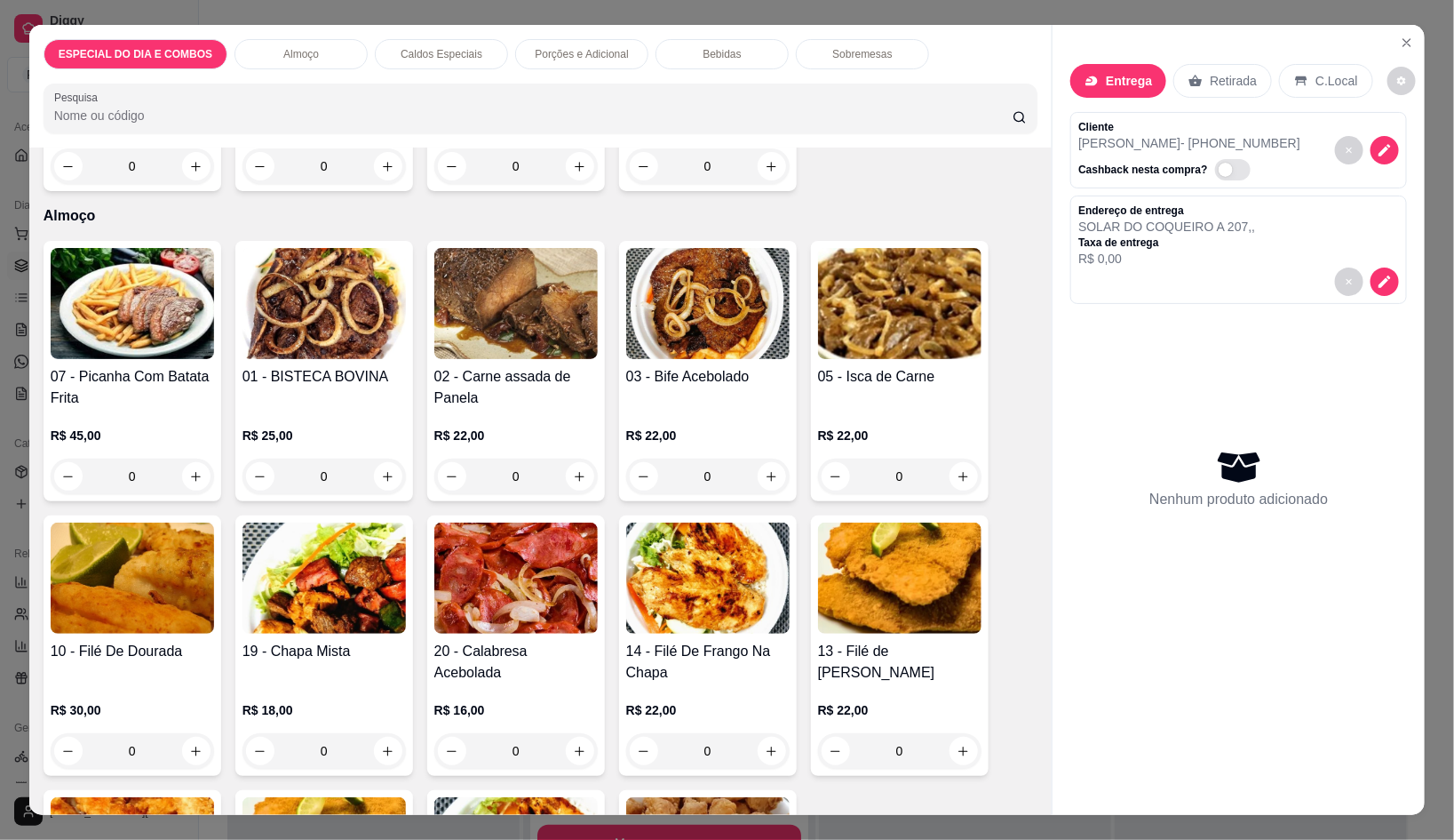
click at [119, 613] on img at bounding box center [132, 577] width 164 height 112
click at [592, 476] on input "Observações do cliente" at bounding box center [727, 469] width 448 height 18
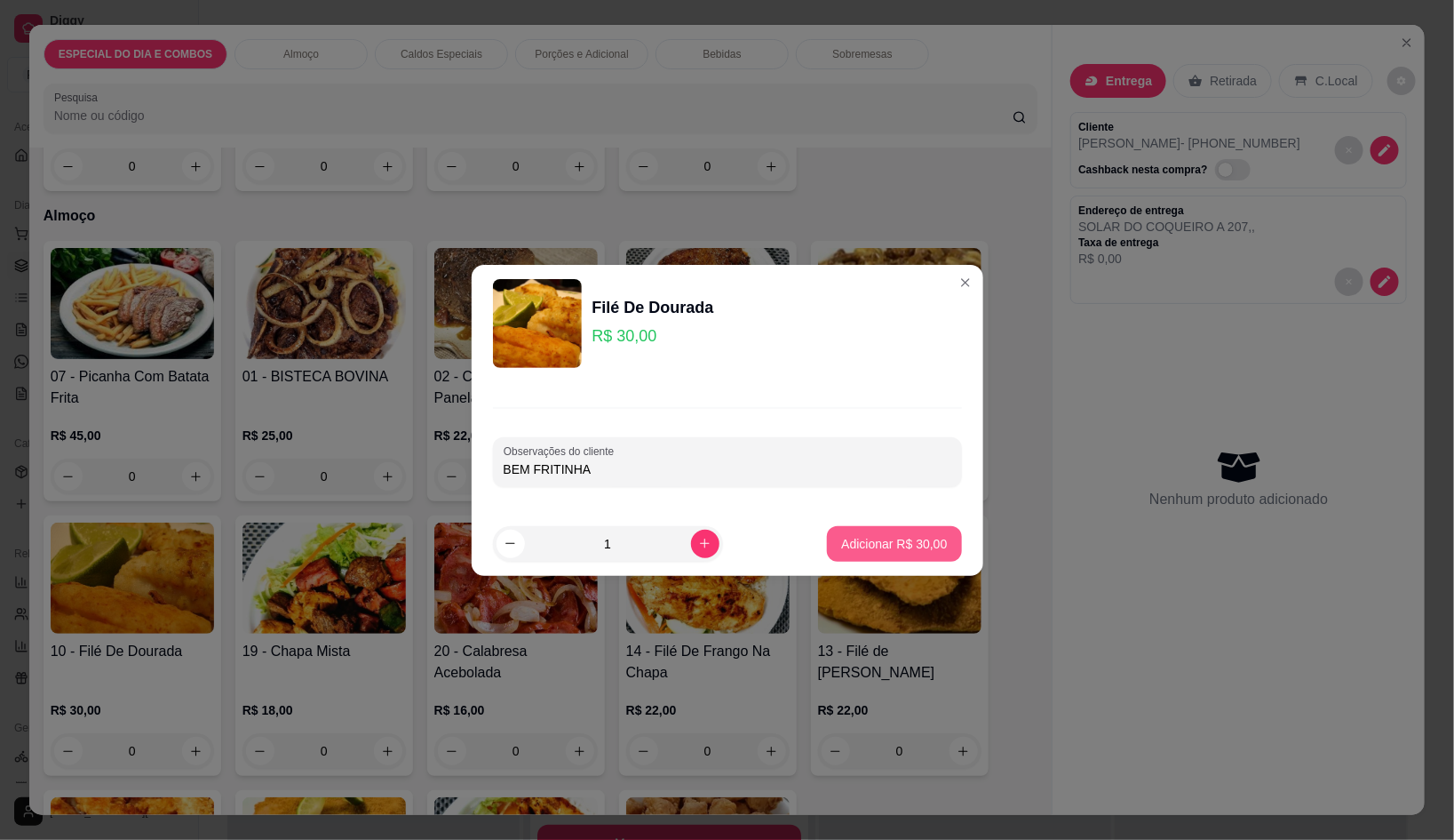
click at [932, 543] on button "Adicionar R$ 30,00" at bounding box center [894, 544] width 134 height 36
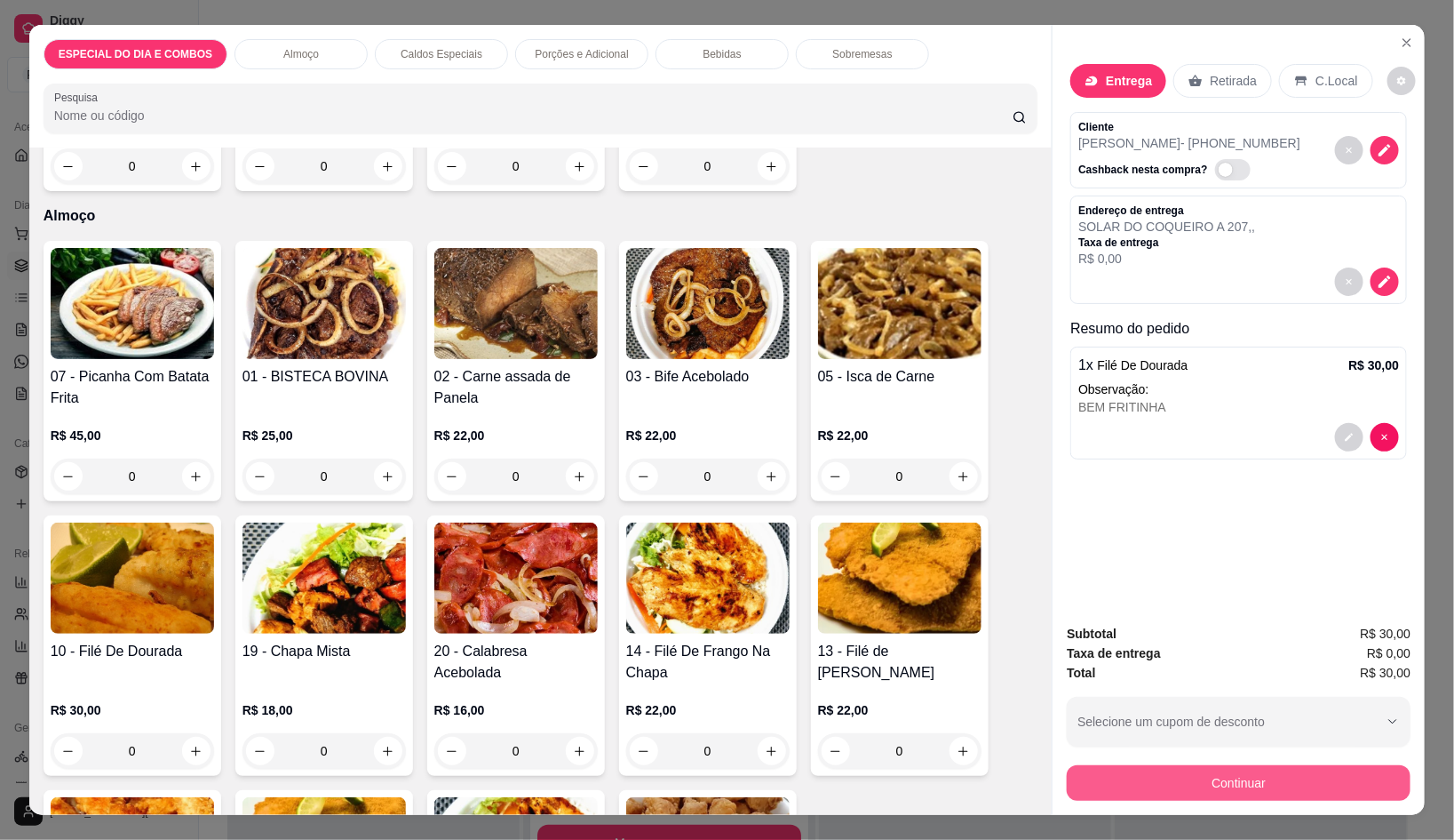
click at [1233, 766] on button "Continuar" at bounding box center [1239, 783] width 344 height 36
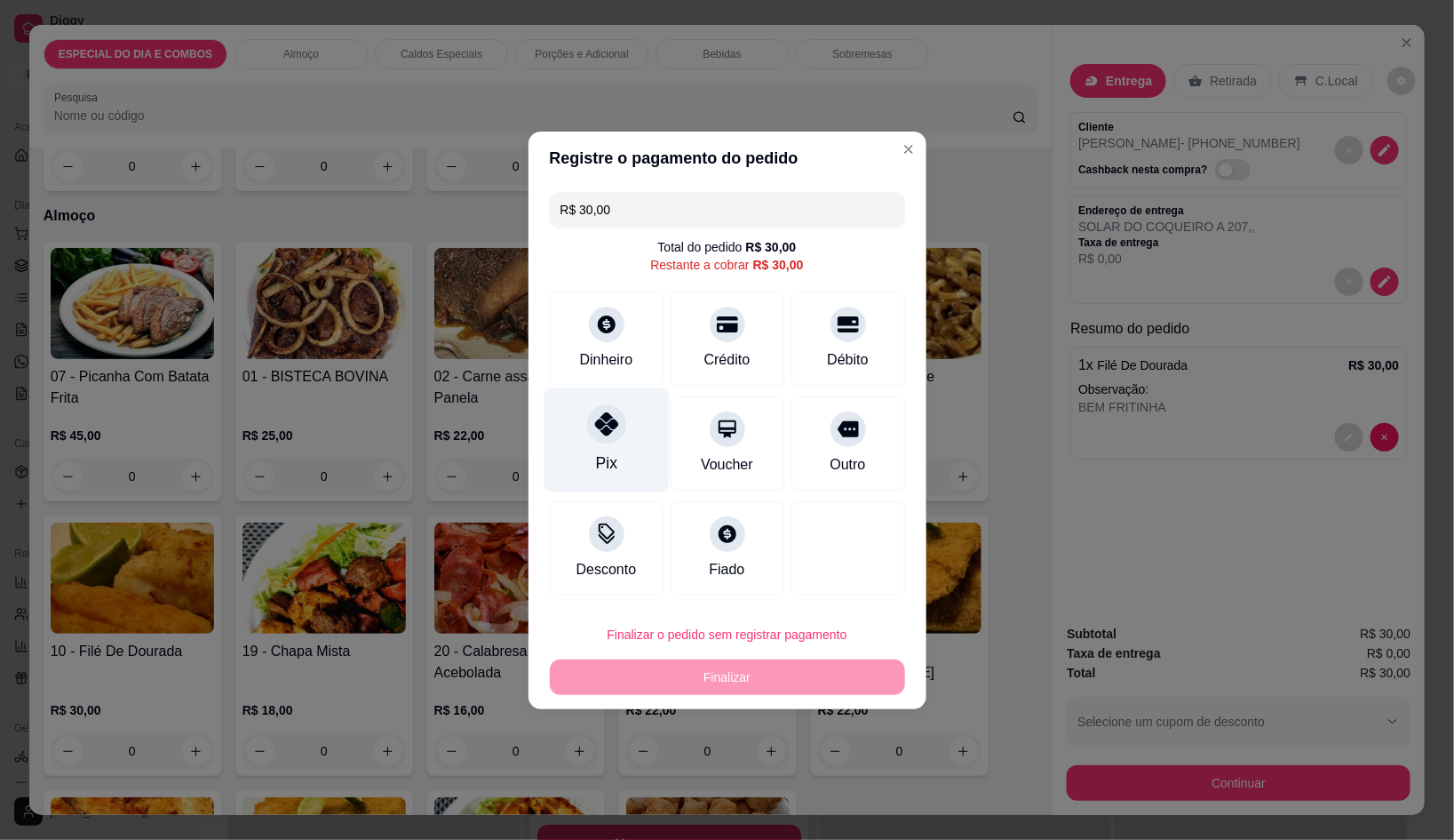
click at [630, 440] on div "Pix" at bounding box center [606, 438] width 125 height 104
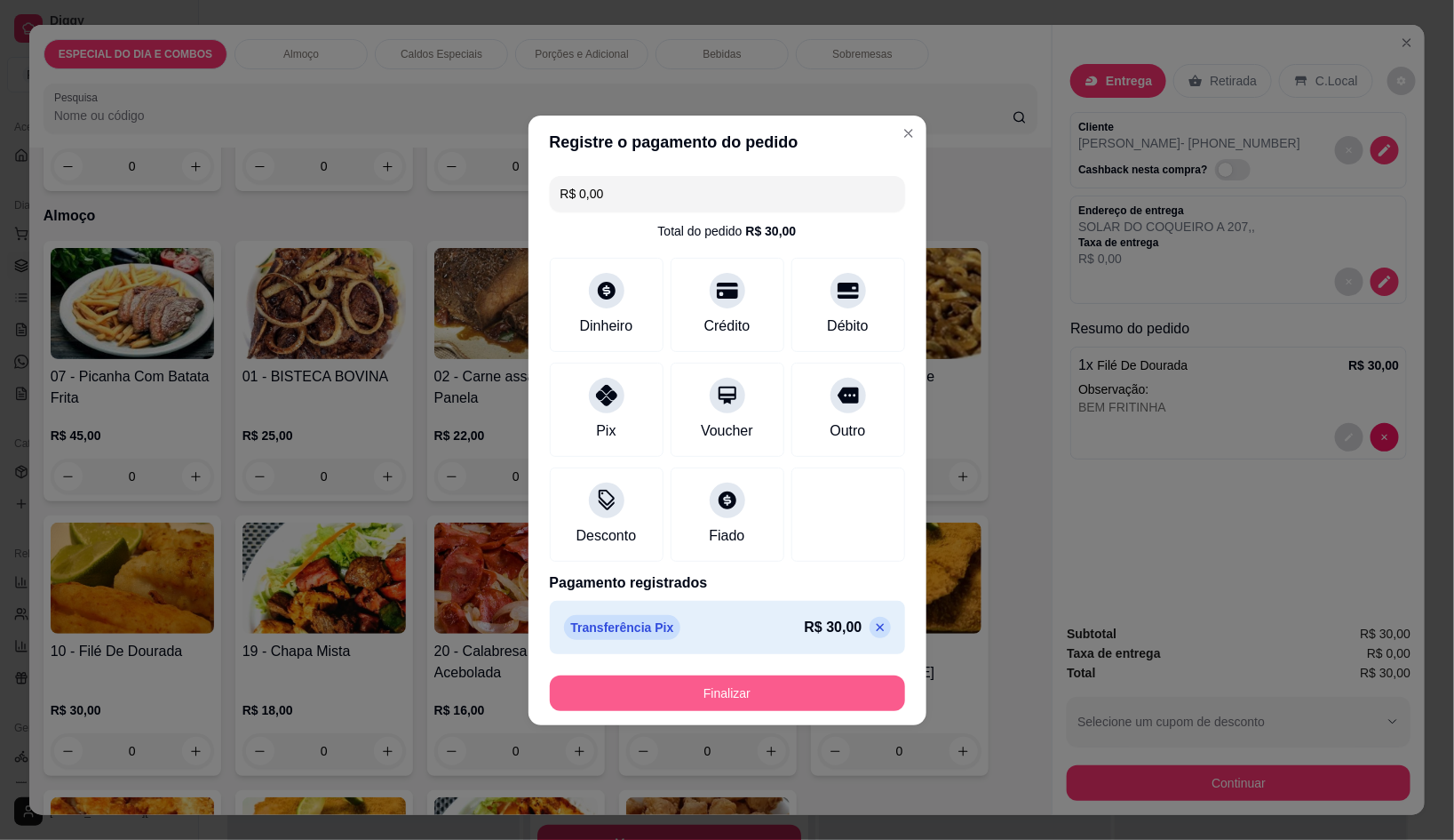
click at [760, 688] on button "Finalizar" at bounding box center [727, 693] width 355 height 36
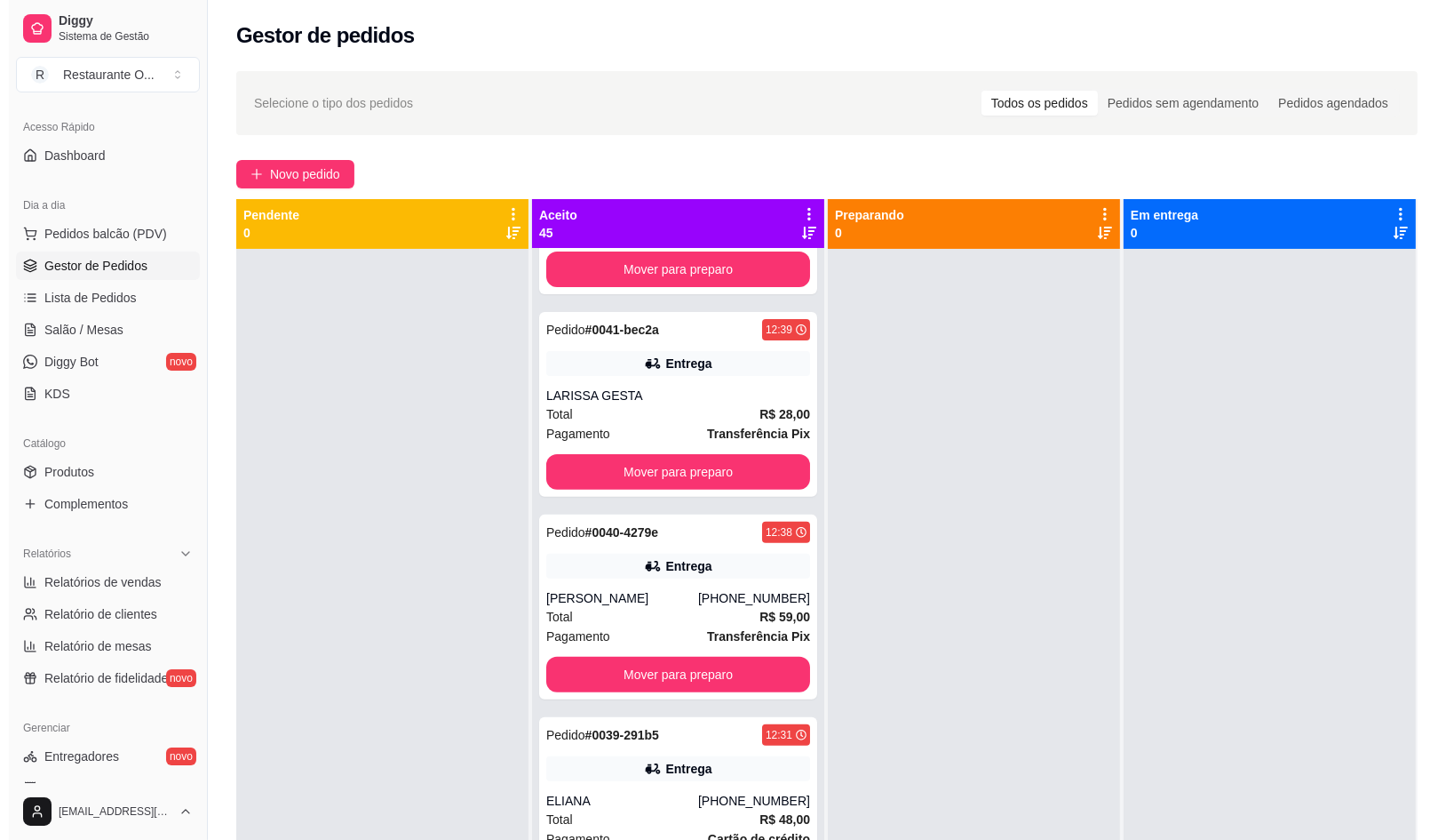
scroll to position [777, 0]
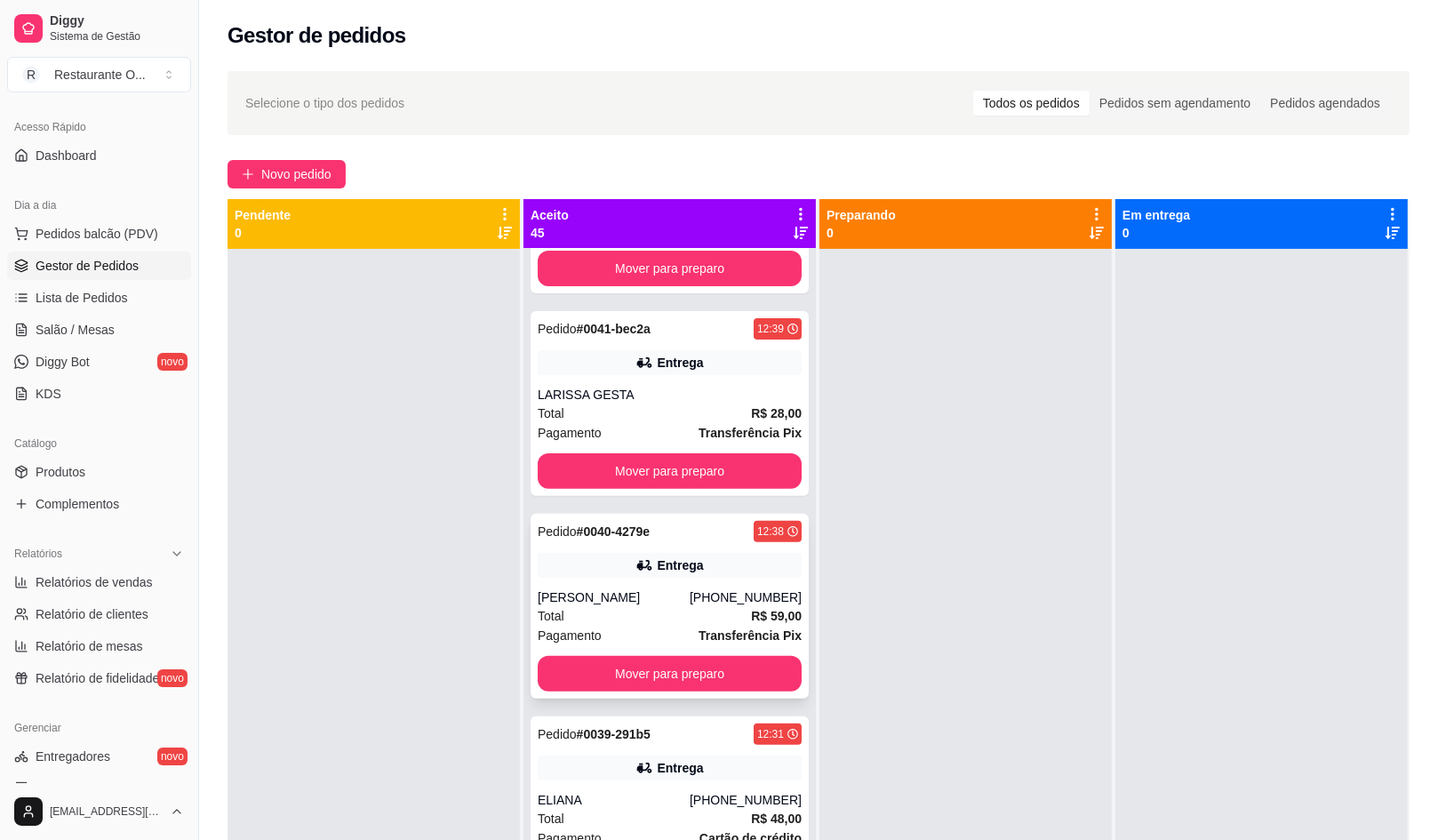
click at [698, 612] on div "Total R$ 59,00" at bounding box center [670, 616] width 264 height 20
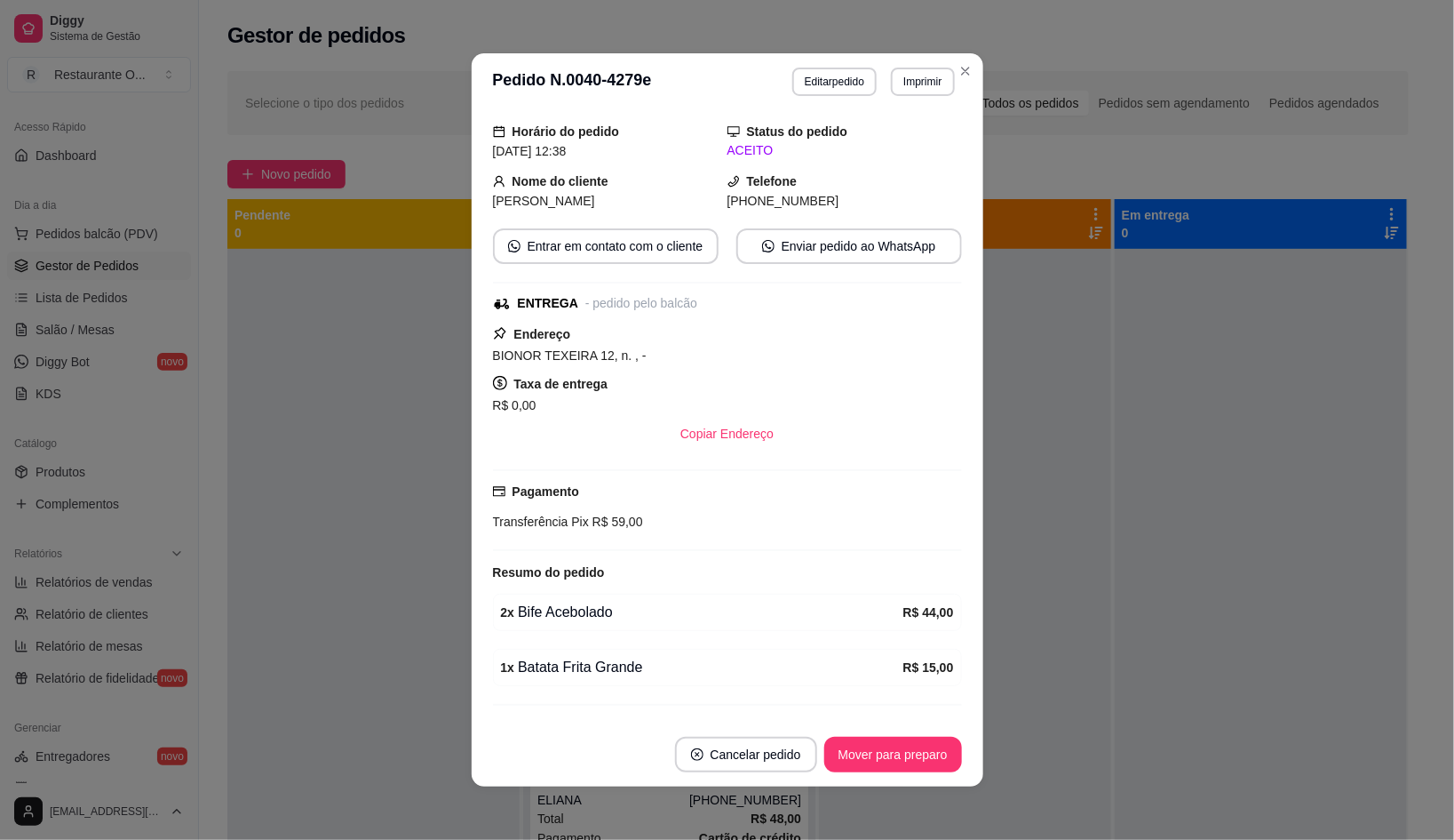
scroll to position [95, 0]
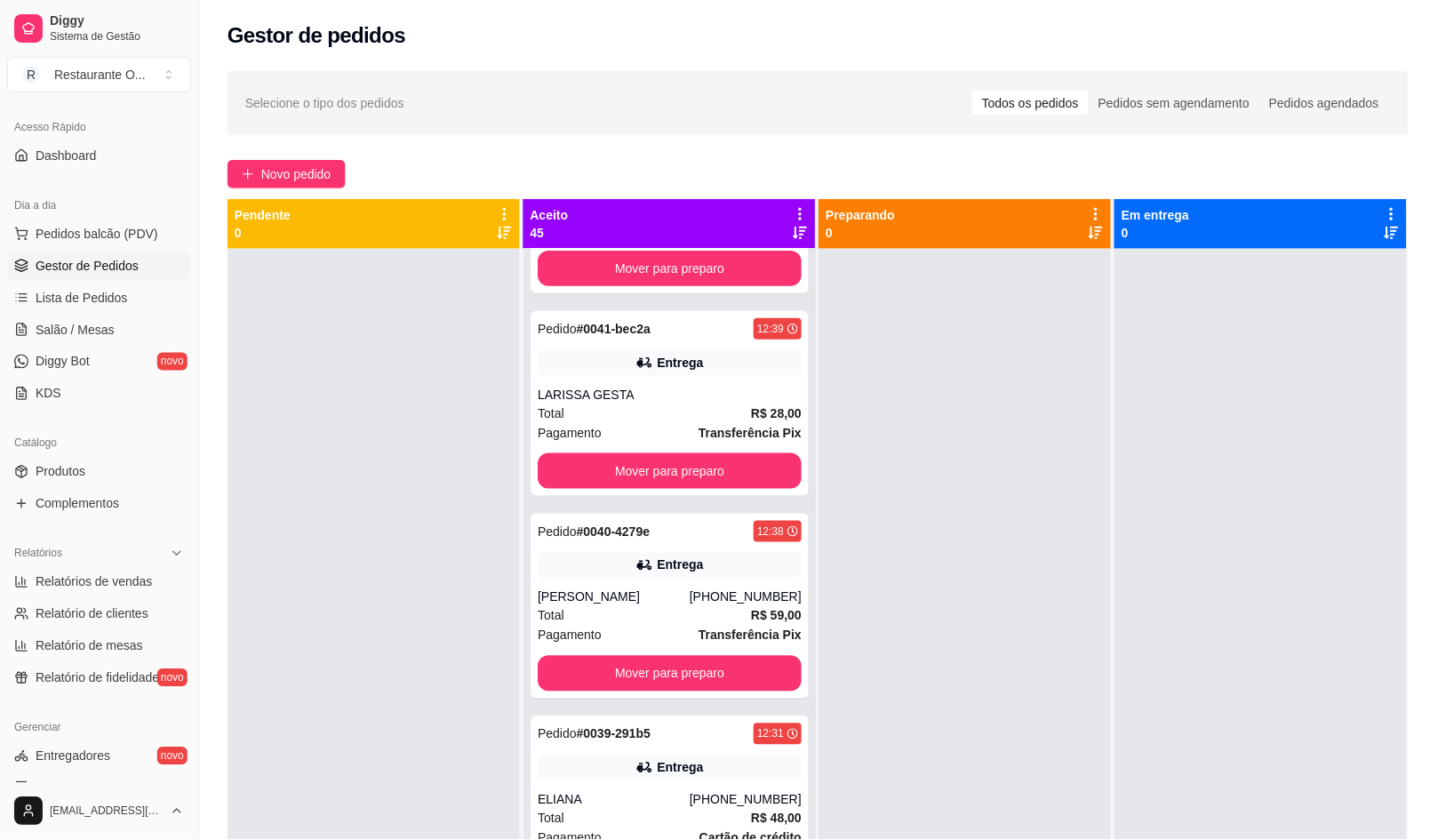
click at [270, 183] on span "Novo pedido" at bounding box center [296, 175] width 70 height 20
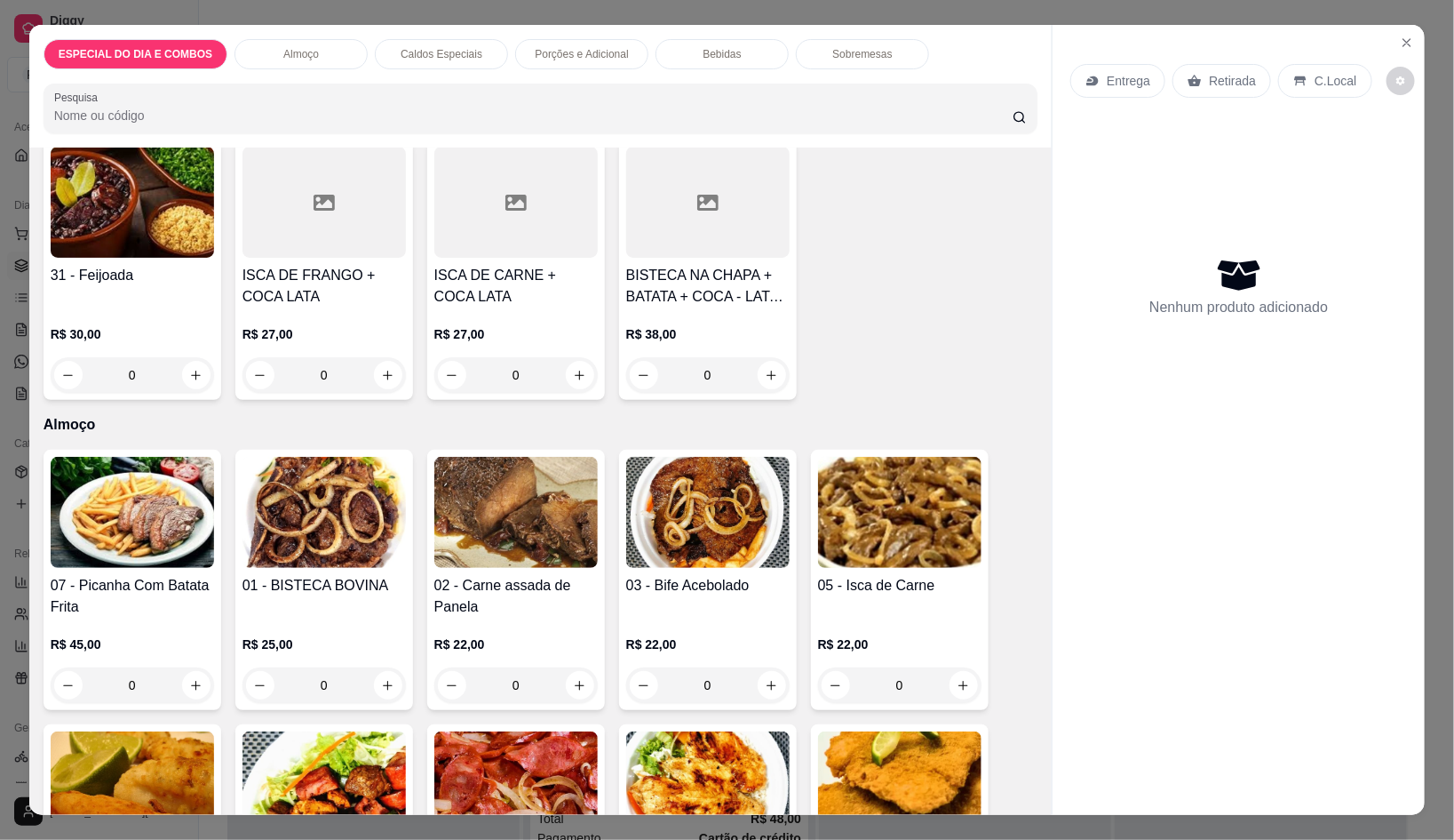
scroll to position [221, 0]
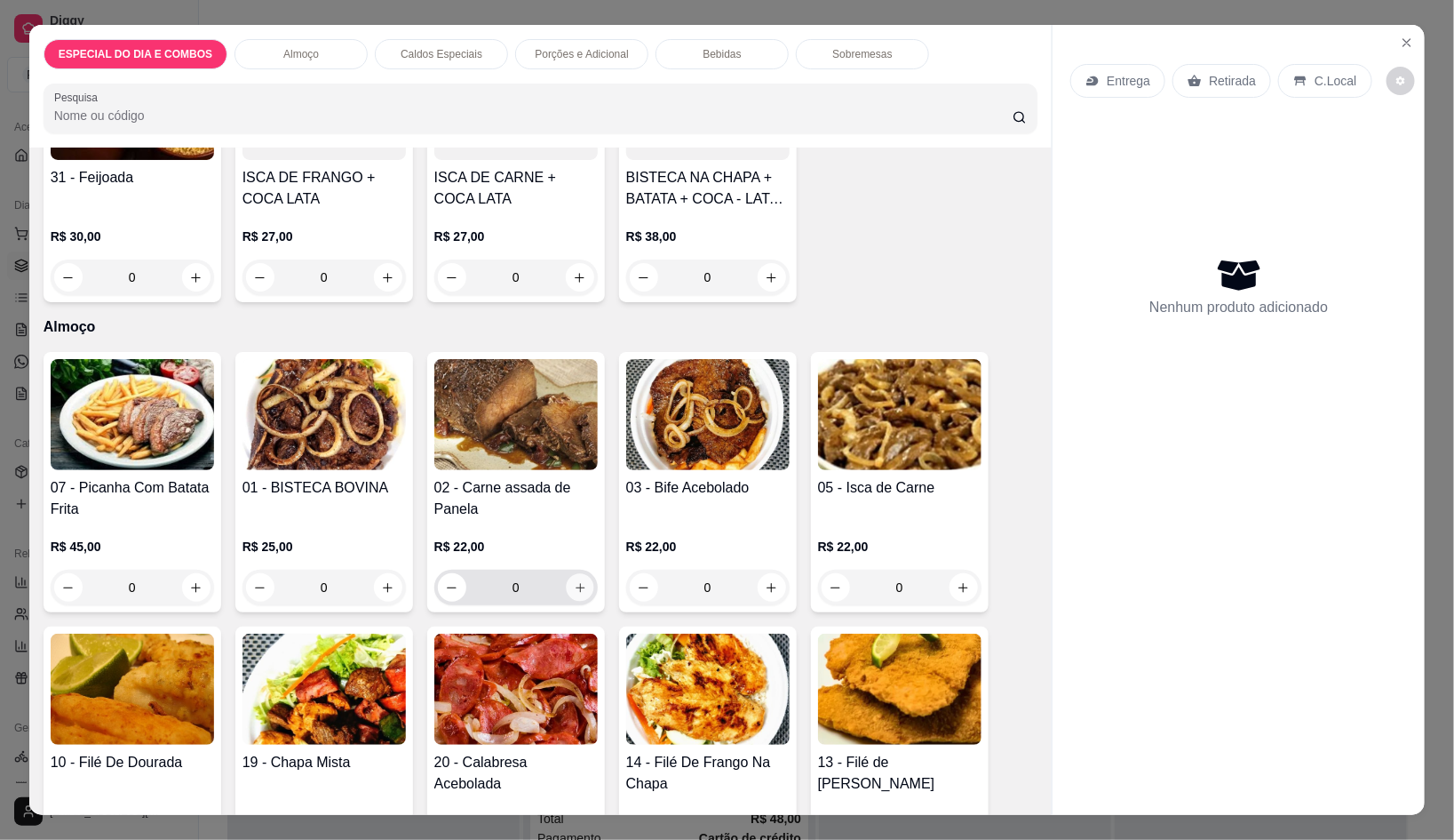
click at [574, 573] on button "increase-product-quantity" at bounding box center [579, 587] width 28 height 28
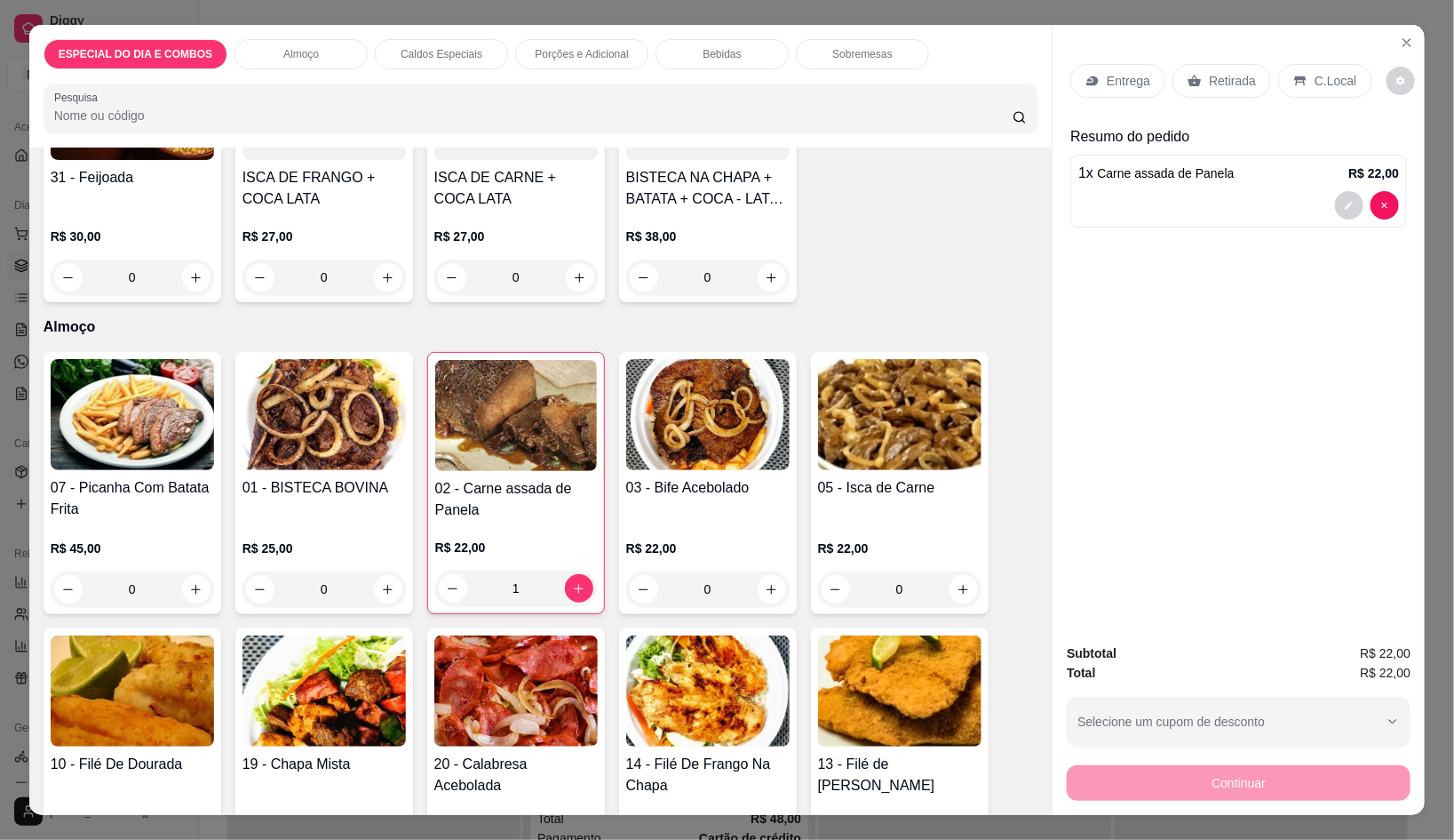
click at [516, 59] on div "Porções e Adicional" at bounding box center [581, 54] width 133 height 31
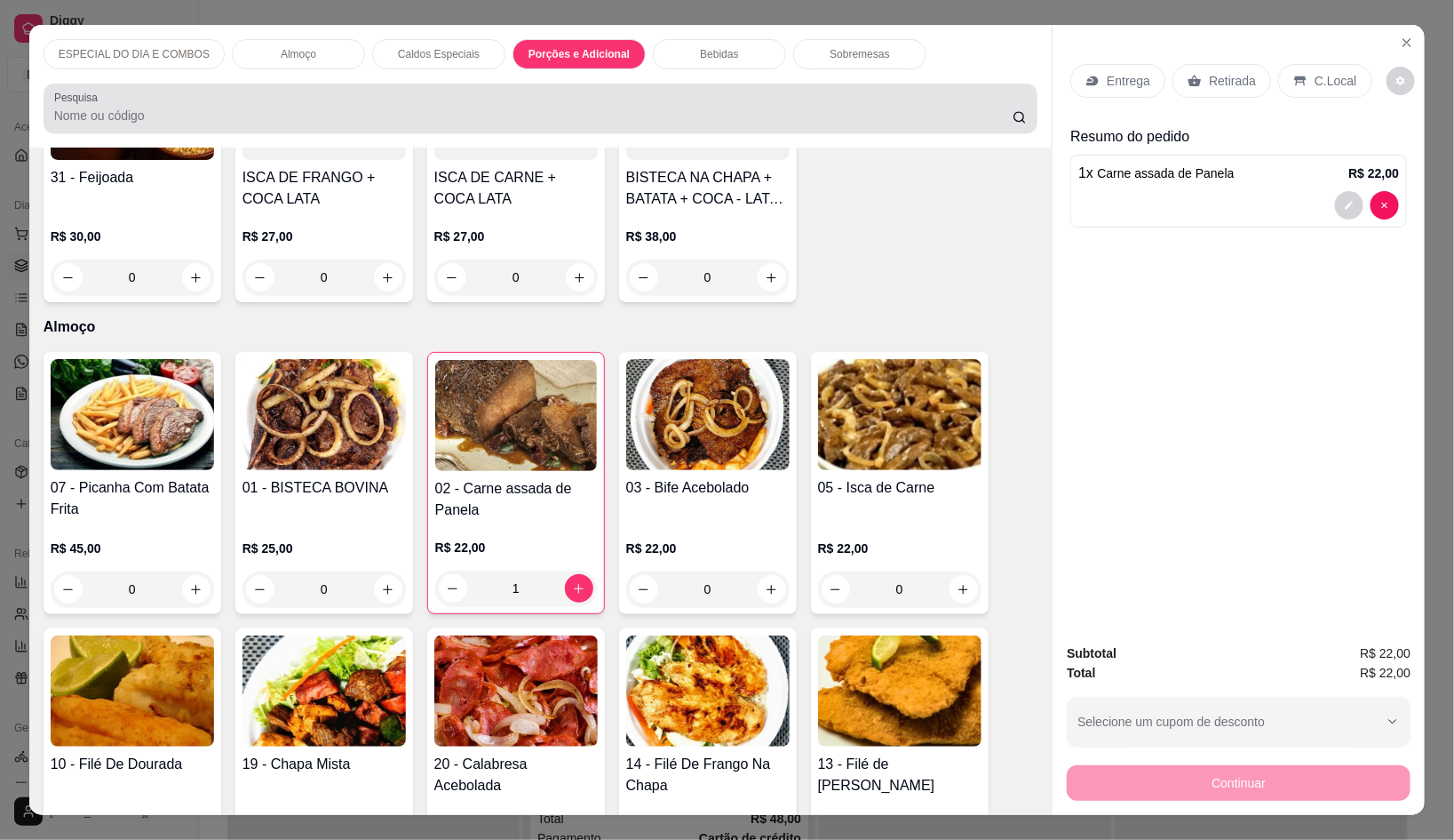
scroll to position [40, 0]
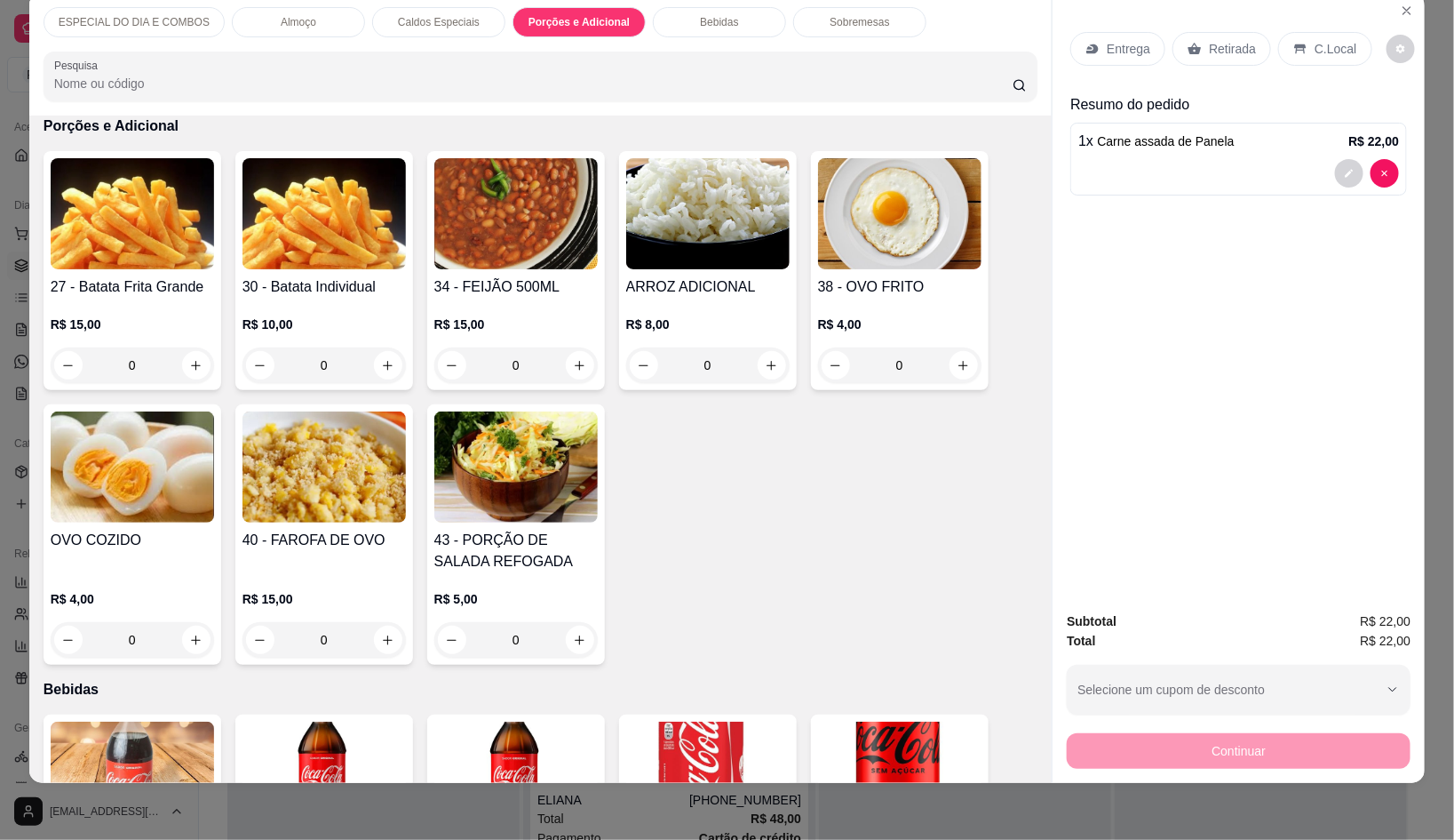
click at [454, 15] on p "Caldos Especiais" at bounding box center [438, 22] width 82 height 14
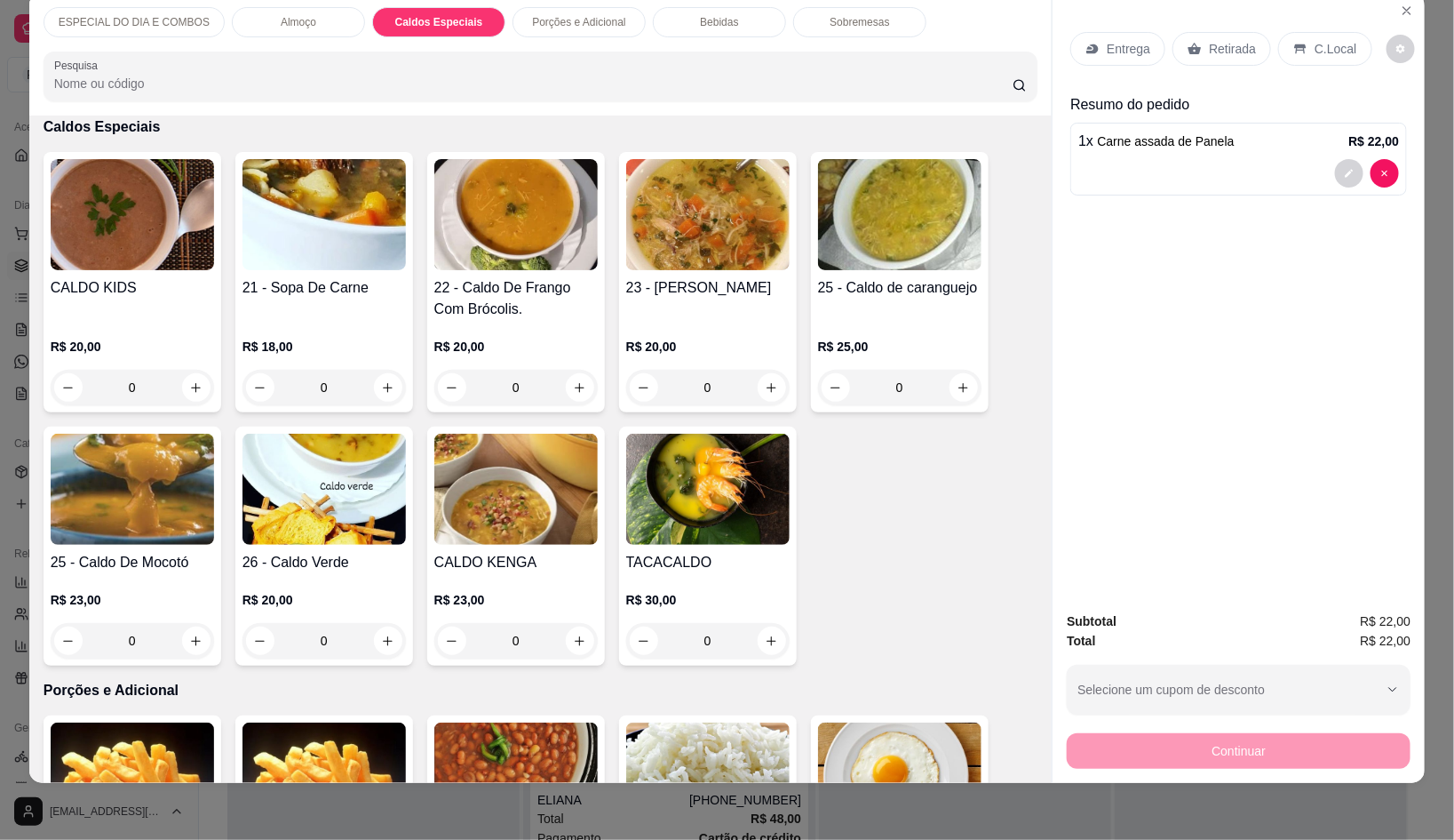
click at [387, 369] on div "0" at bounding box center [325, 387] width 164 height 36
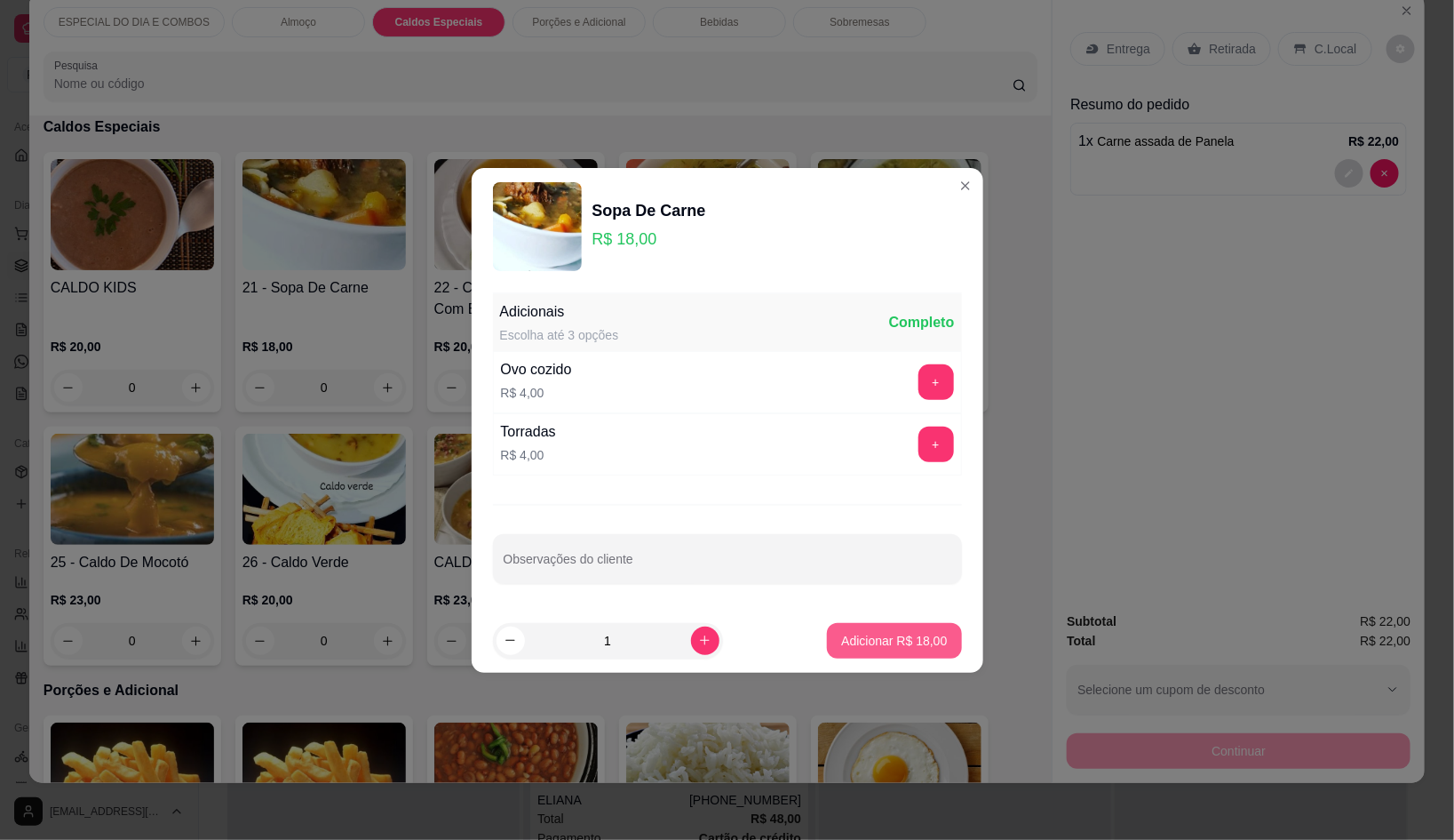
click at [875, 627] on button "Adicionar R$ 18,00" at bounding box center [894, 641] width 134 height 36
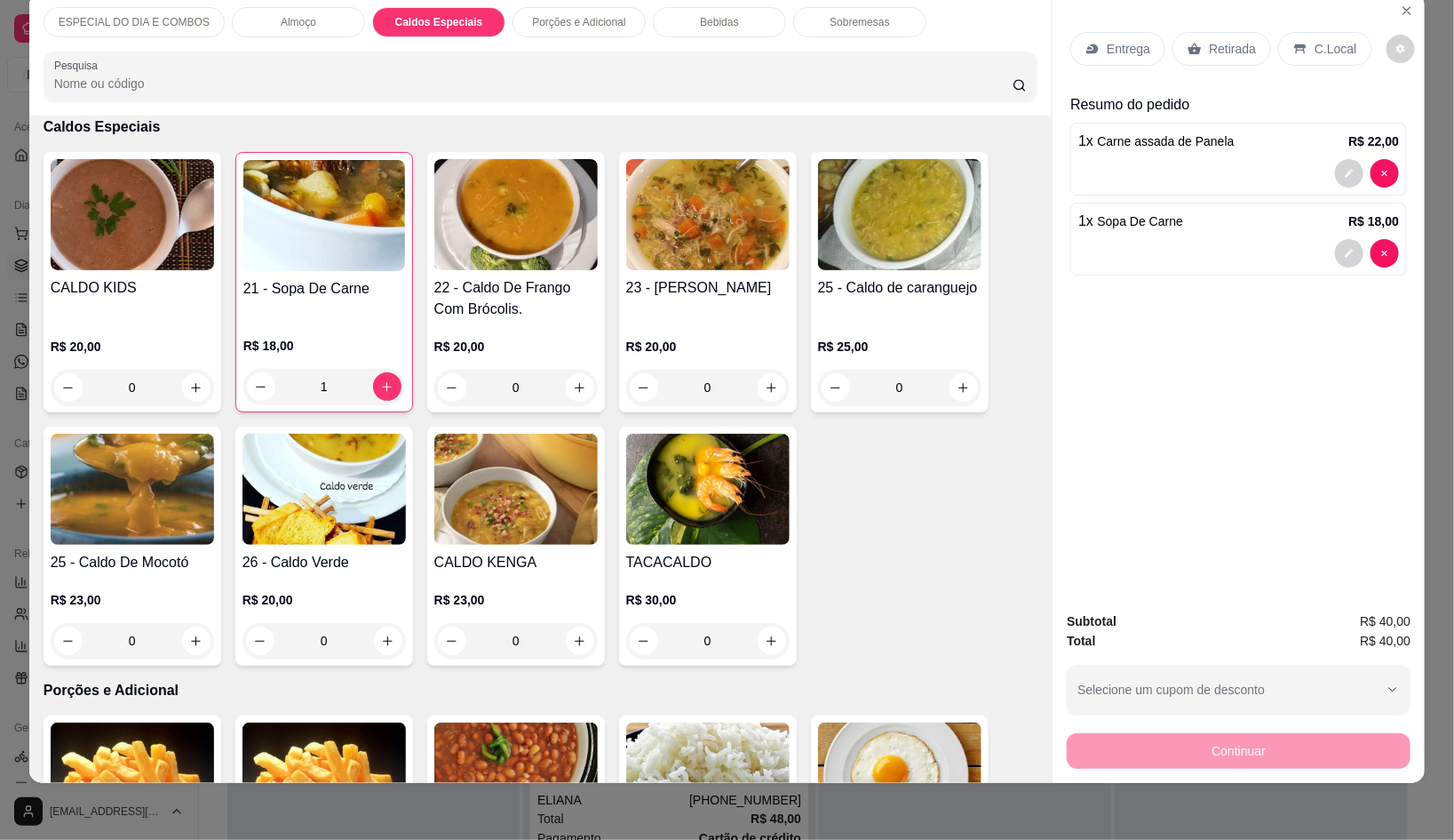
click at [1088, 44] on icon at bounding box center [1094, 49] width 12 height 10
click at [1232, 18] on div "Entrega Retirada C.Local" at bounding box center [1239, 48] width 337 height 62
click at [1121, 40] on p "Entrega" at bounding box center [1129, 49] width 43 height 18
click at [1188, 43] on icon at bounding box center [1195, 49] width 14 height 12
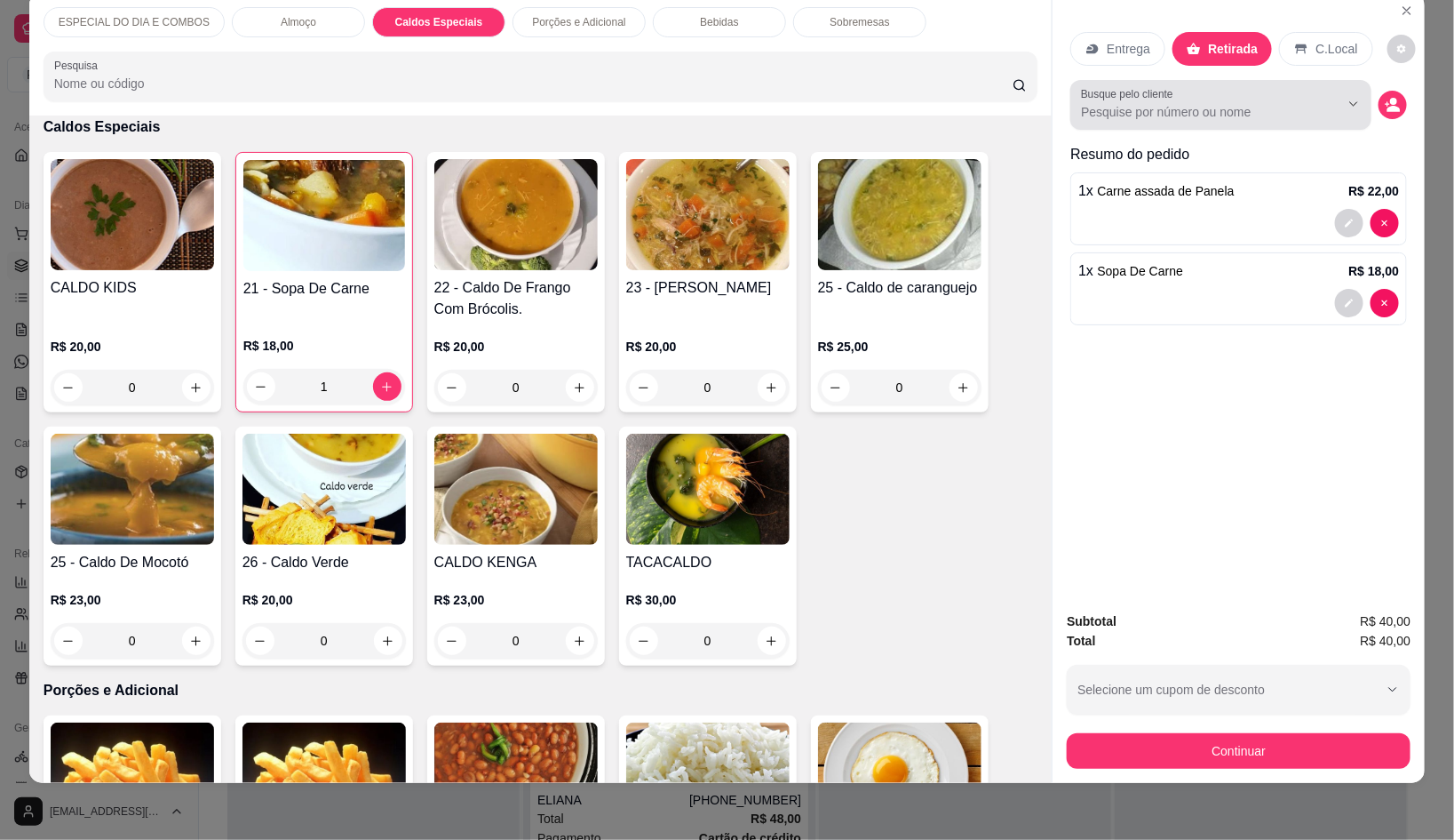
click at [1176, 87] on div at bounding box center [1221, 105] width 280 height 36
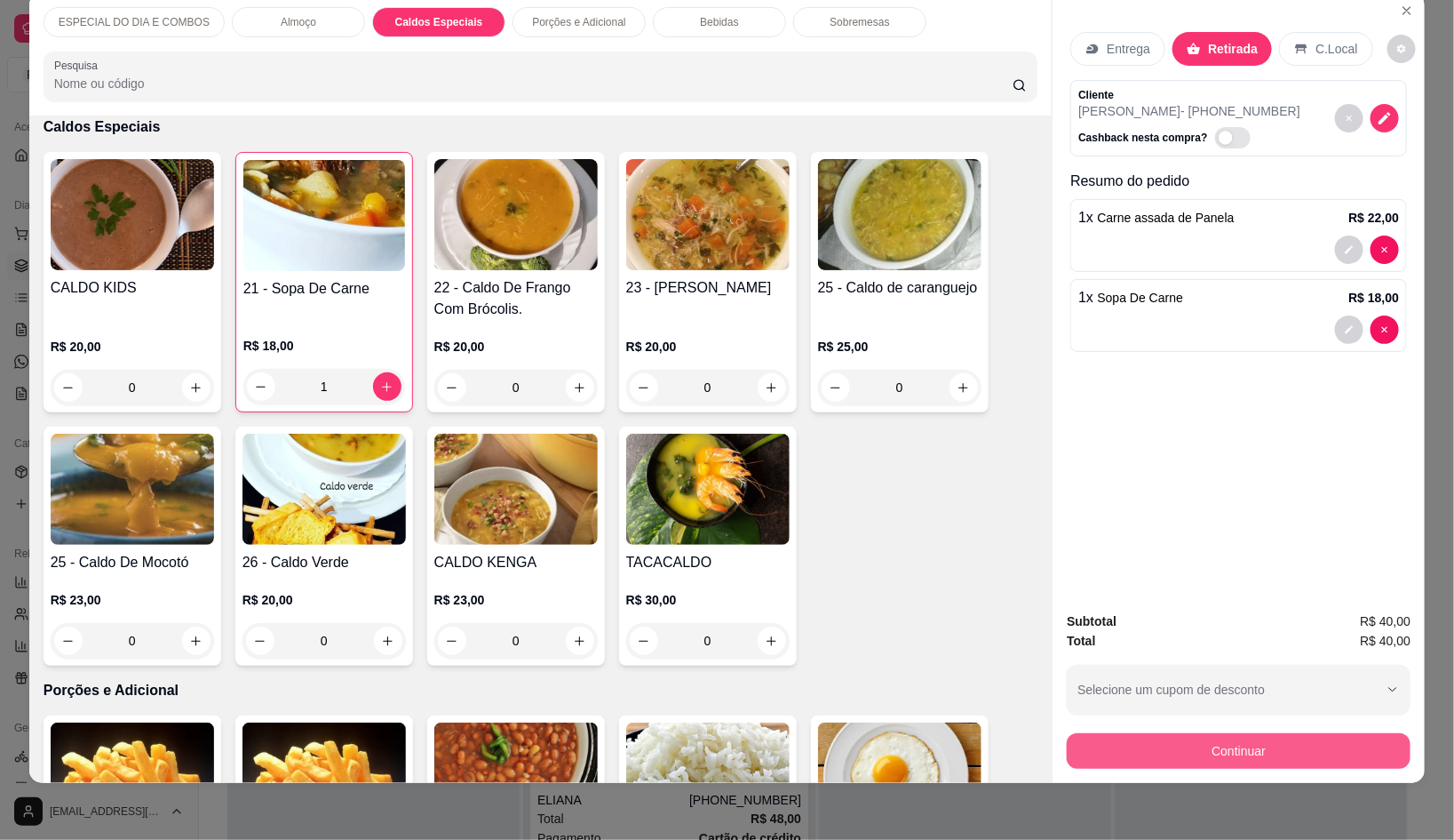
click at [1358, 733] on button "Continuar" at bounding box center [1239, 751] width 344 height 36
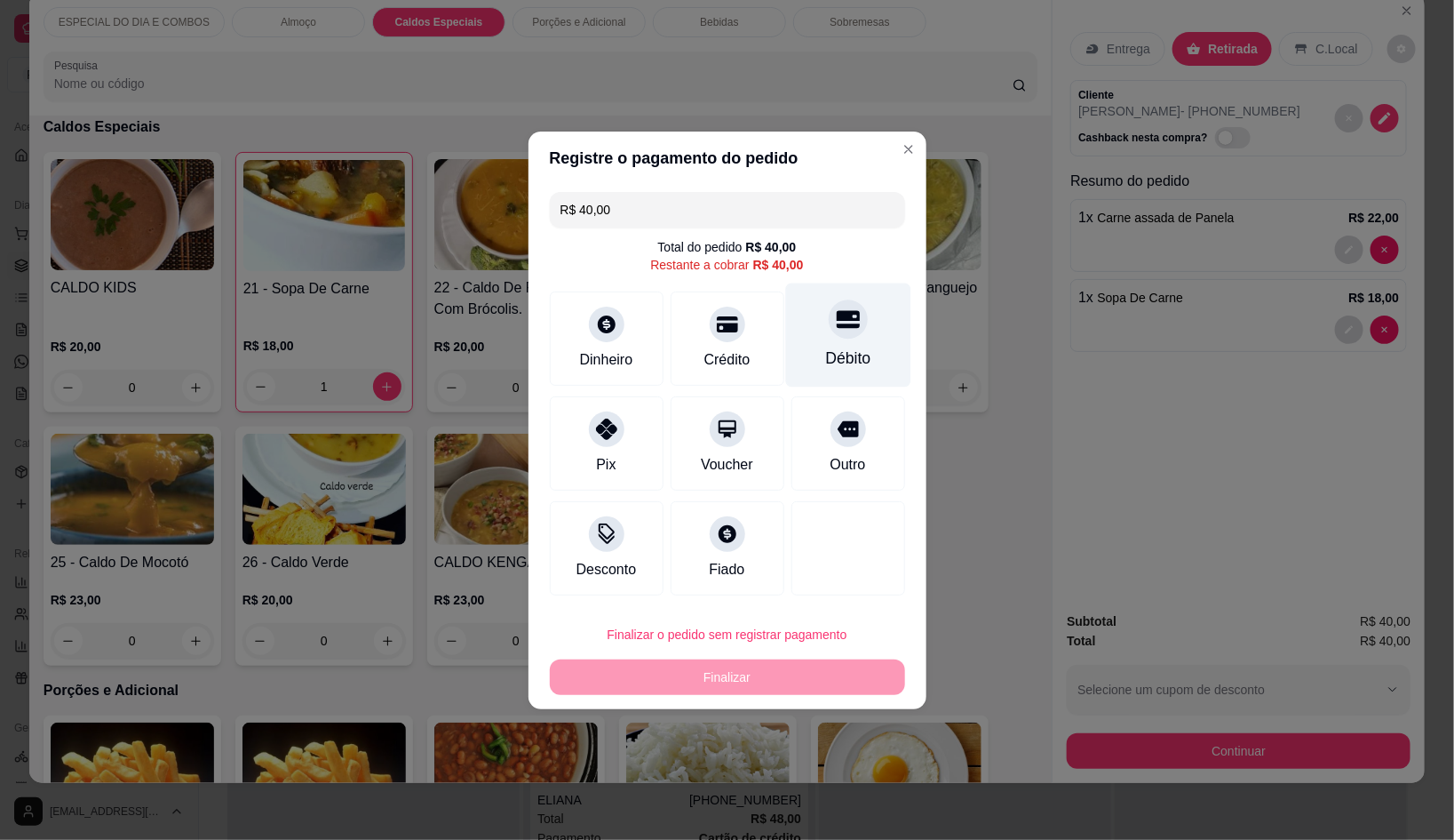
click at [836, 322] on icon at bounding box center [847, 318] width 23 height 23
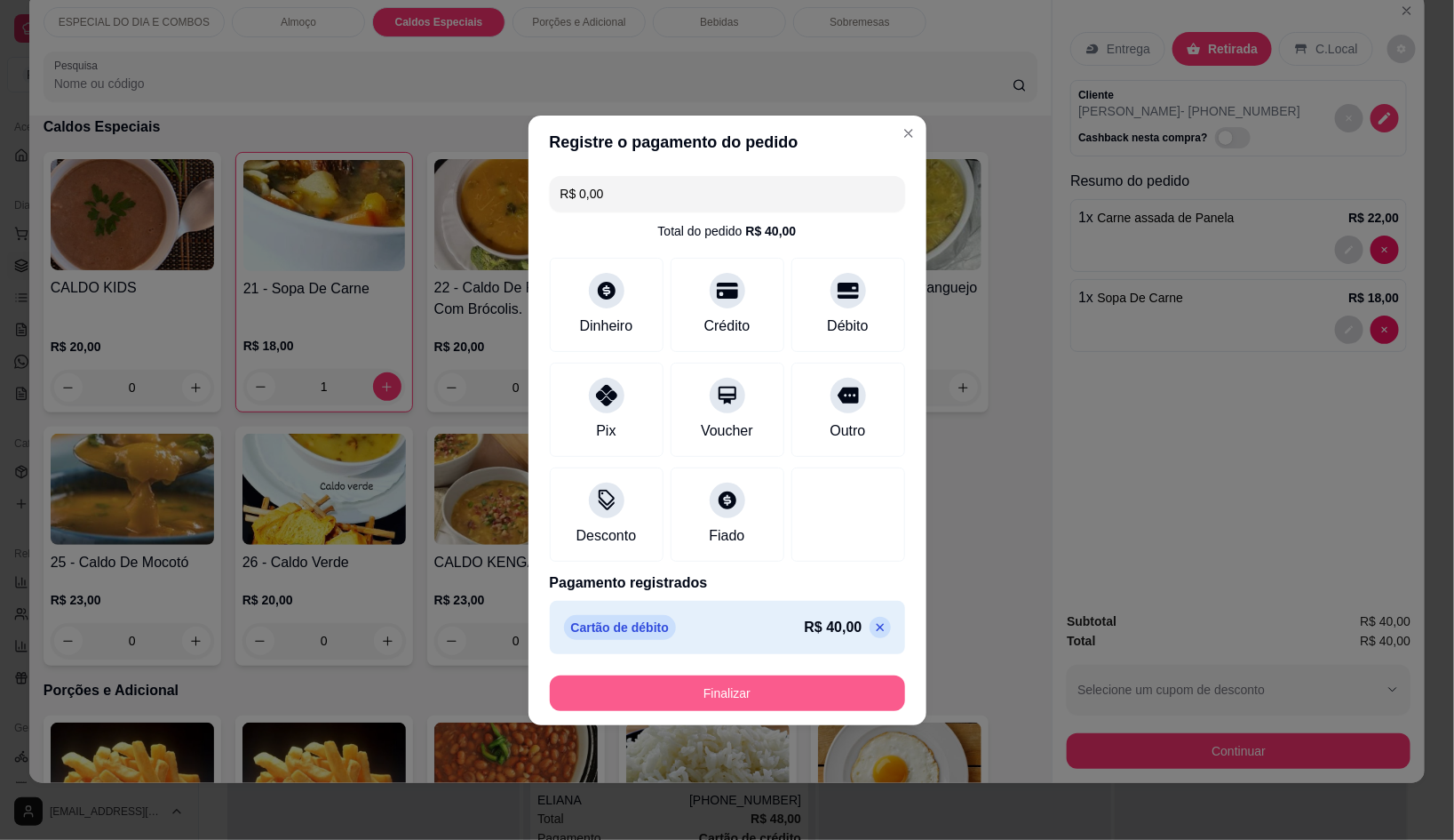
click at [819, 701] on button "Finalizar" at bounding box center [727, 693] width 355 height 36
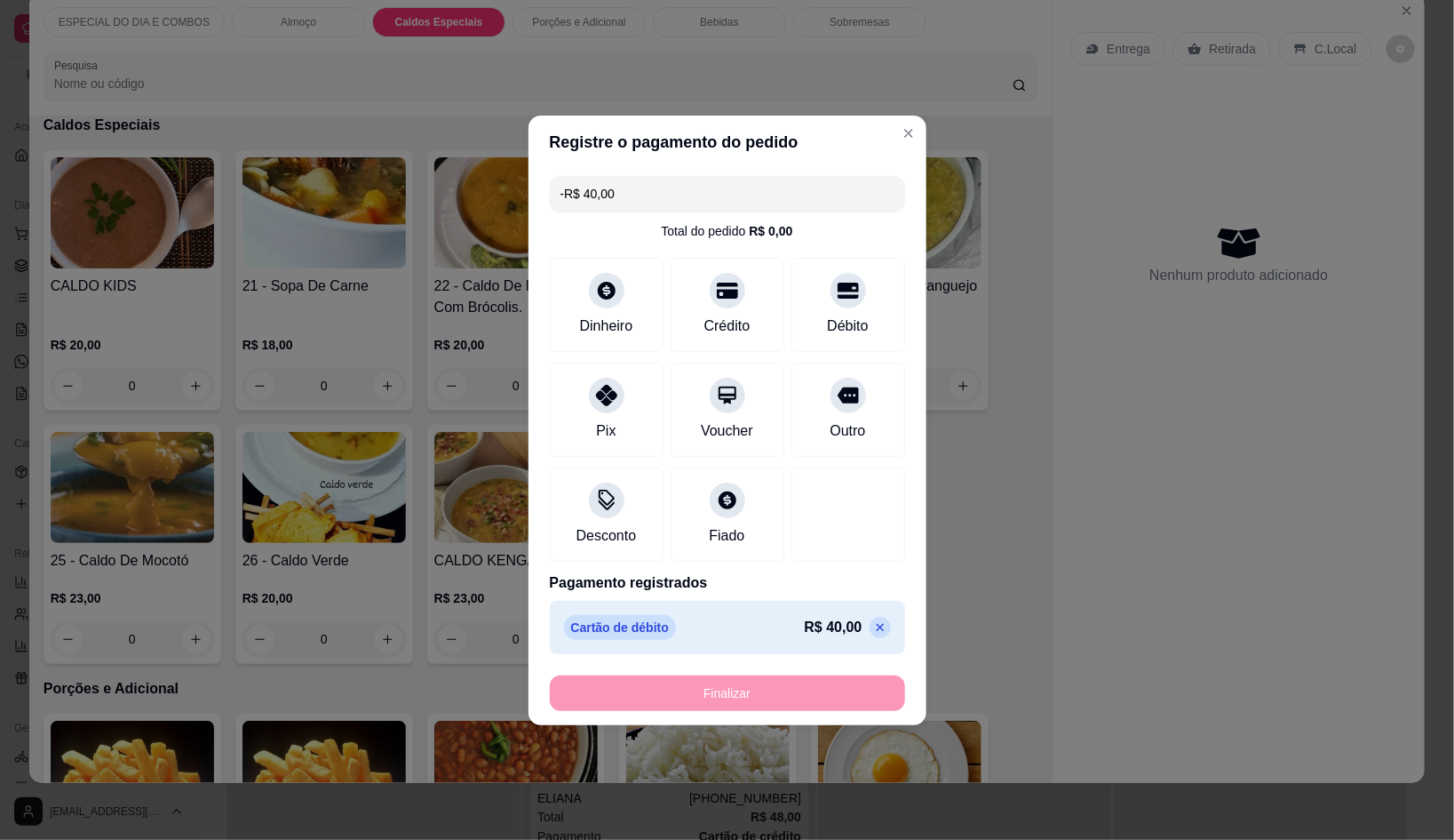
scroll to position [1249, 0]
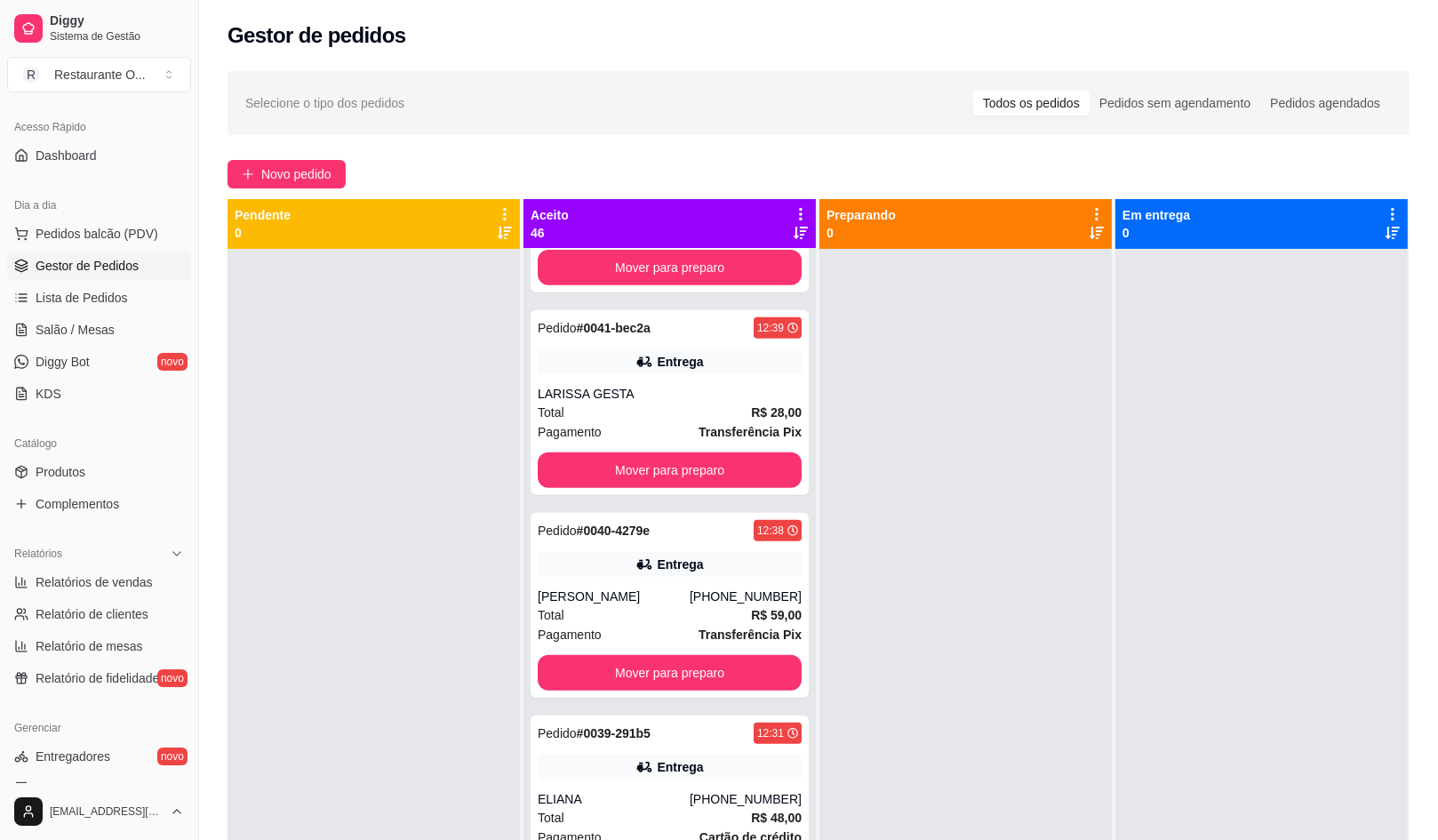
click at [273, 191] on div "Selecione o tipo dos pedidos Todos os pedidos Pedidos sem agendamento Pedidos a…" at bounding box center [819, 560] width 1239 height 1000
click at [289, 163] on button "Novo pedido" at bounding box center [286, 174] width 119 height 29
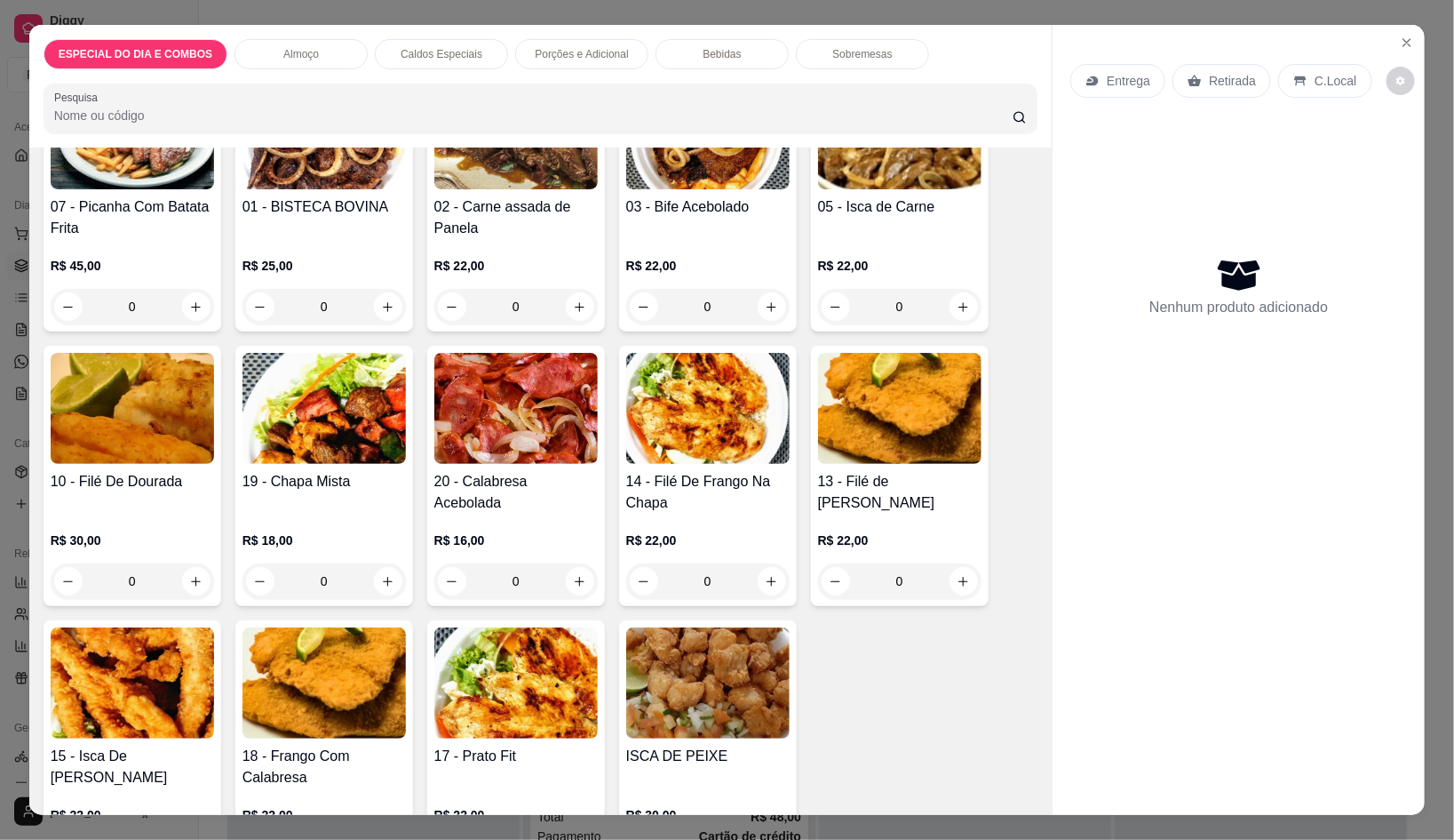
scroll to position [555, 0]
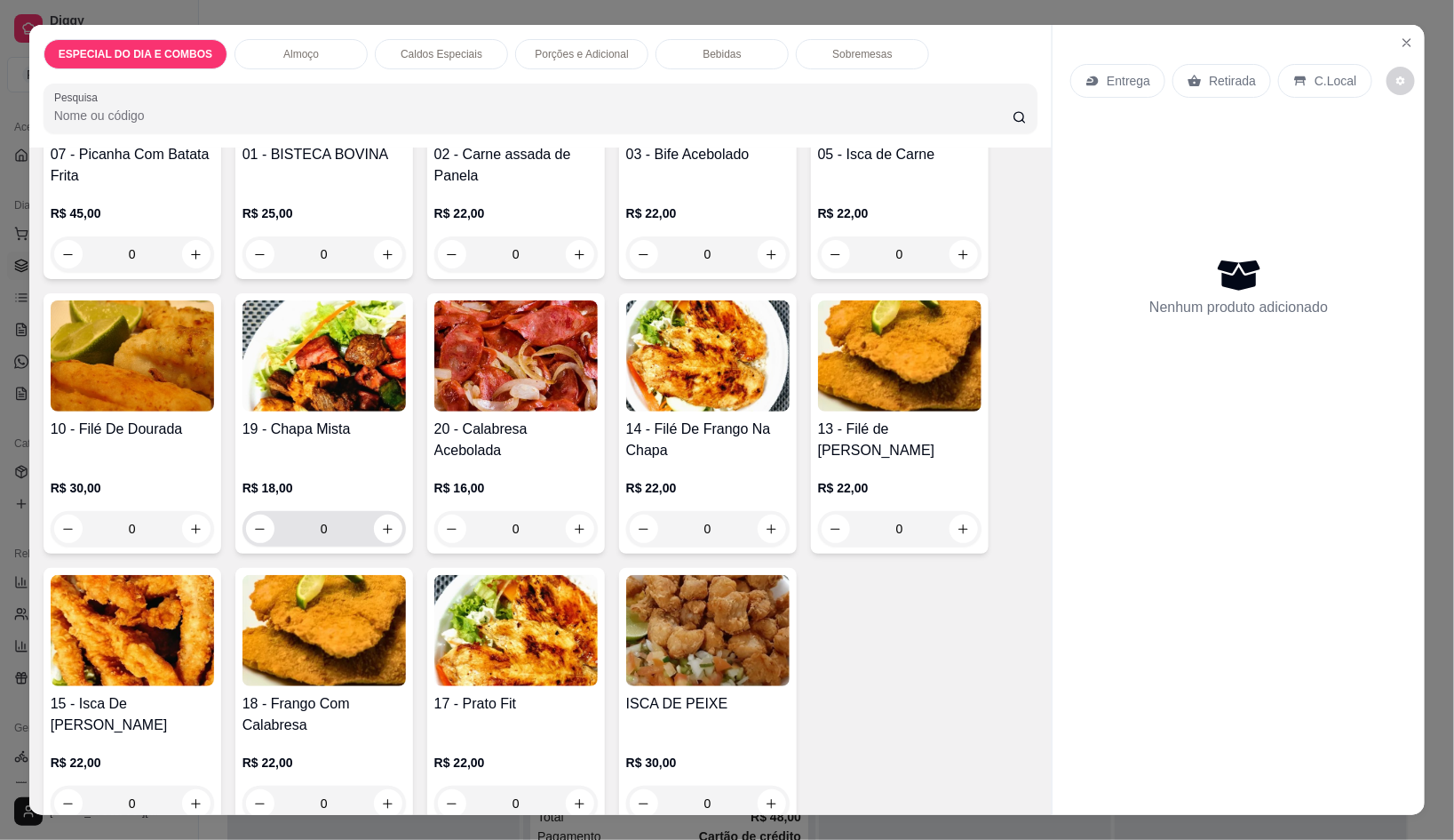
click at [361, 511] on input "0" at bounding box center [324, 529] width 100 height 36
click at [381, 522] on icon "increase-product-quantity" at bounding box center [388, 529] width 14 height 14
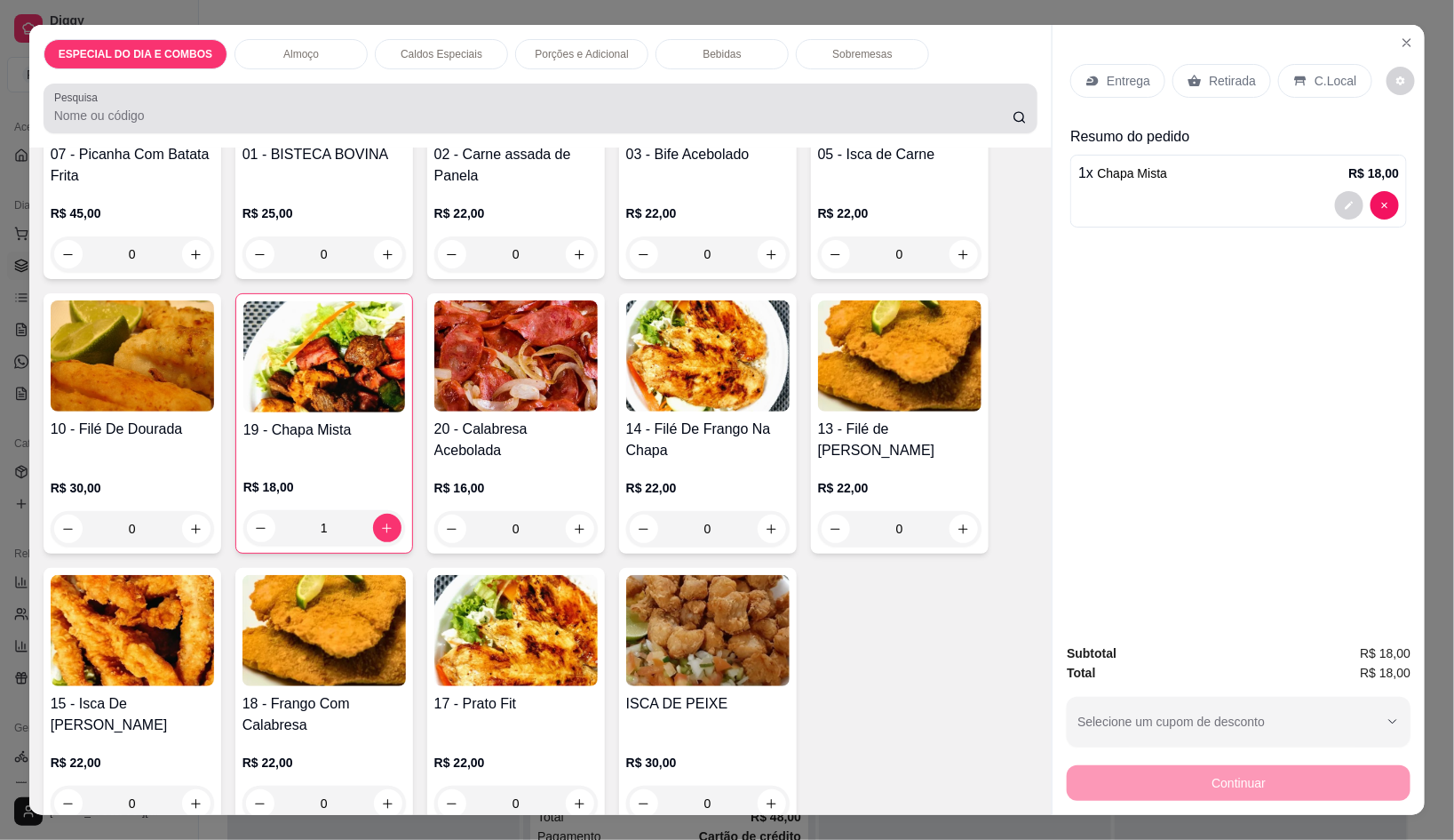
click at [1053, 88] on div "Entrega Retirada C.Local Resumo do pedido 1 x Chapa Mista R$ 18,00" at bounding box center [1239, 326] width 372 height 603
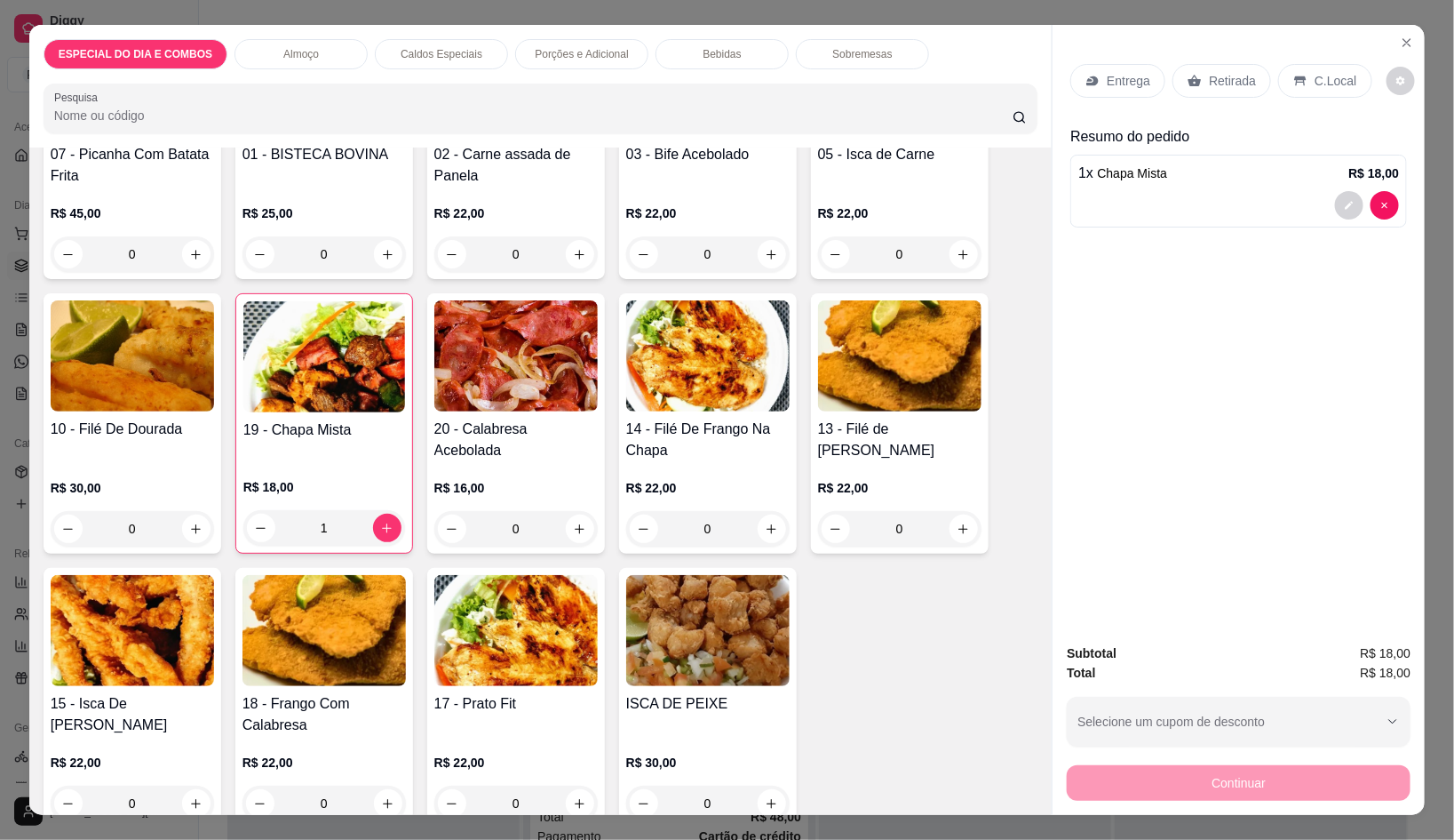
click at [1091, 74] on icon at bounding box center [1093, 81] width 14 height 14
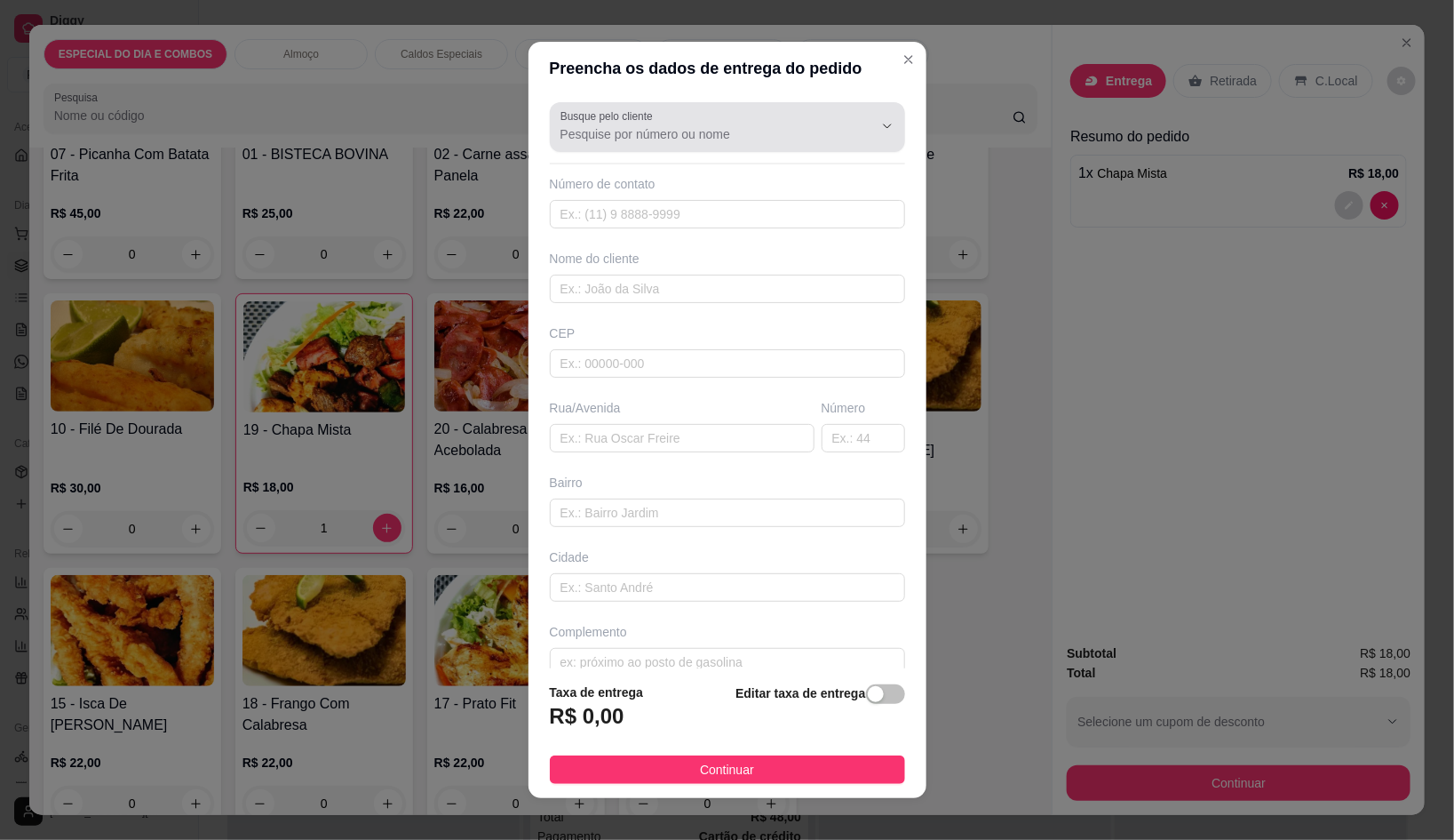
click at [771, 117] on div at bounding box center [727, 127] width 334 height 36
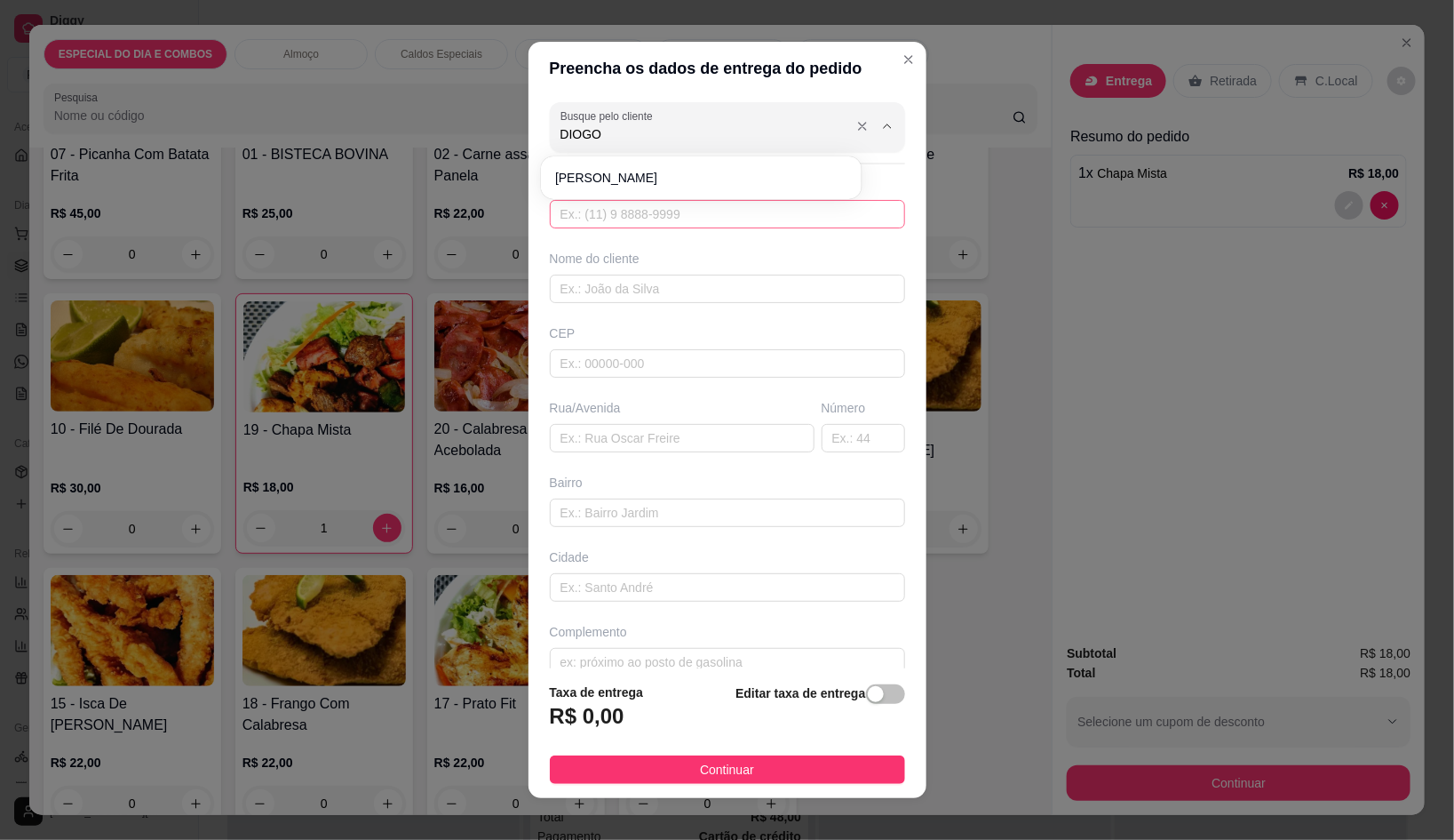
click at [707, 217] on input "text" at bounding box center [727, 214] width 355 height 29
click at [719, 309] on div "Busque pelo cliente Número de contato Nome do cliente CEP Rua/[GEOGRAPHIC_DATA]" at bounding box center [727, 381] width 398 height 573
click at [719, 289] on input "text" at bounding box center [727, 288] width 355 height 29
click at [884, 707] on footer "Taxa de entrega R$ 0,00 Editar taxa de entrega Continuar" at bounding box center [727, 732] width 398 height 129
click at [867, 703] on span "button" at bounding box center [886, 694] width 39 height 20
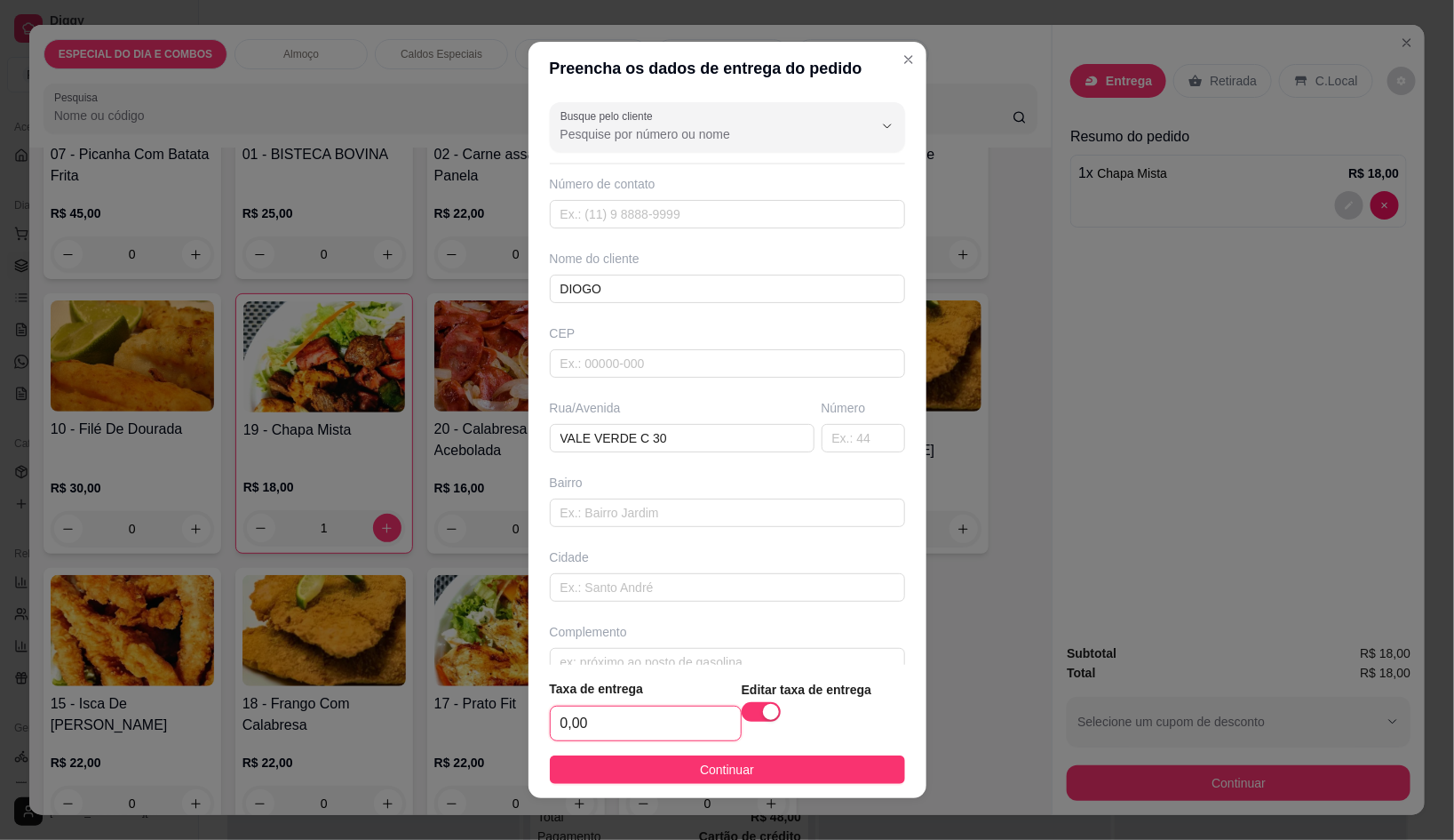
click at [670, 733] on input "0,00" at bounding box center [646, 724] width 191 height 34
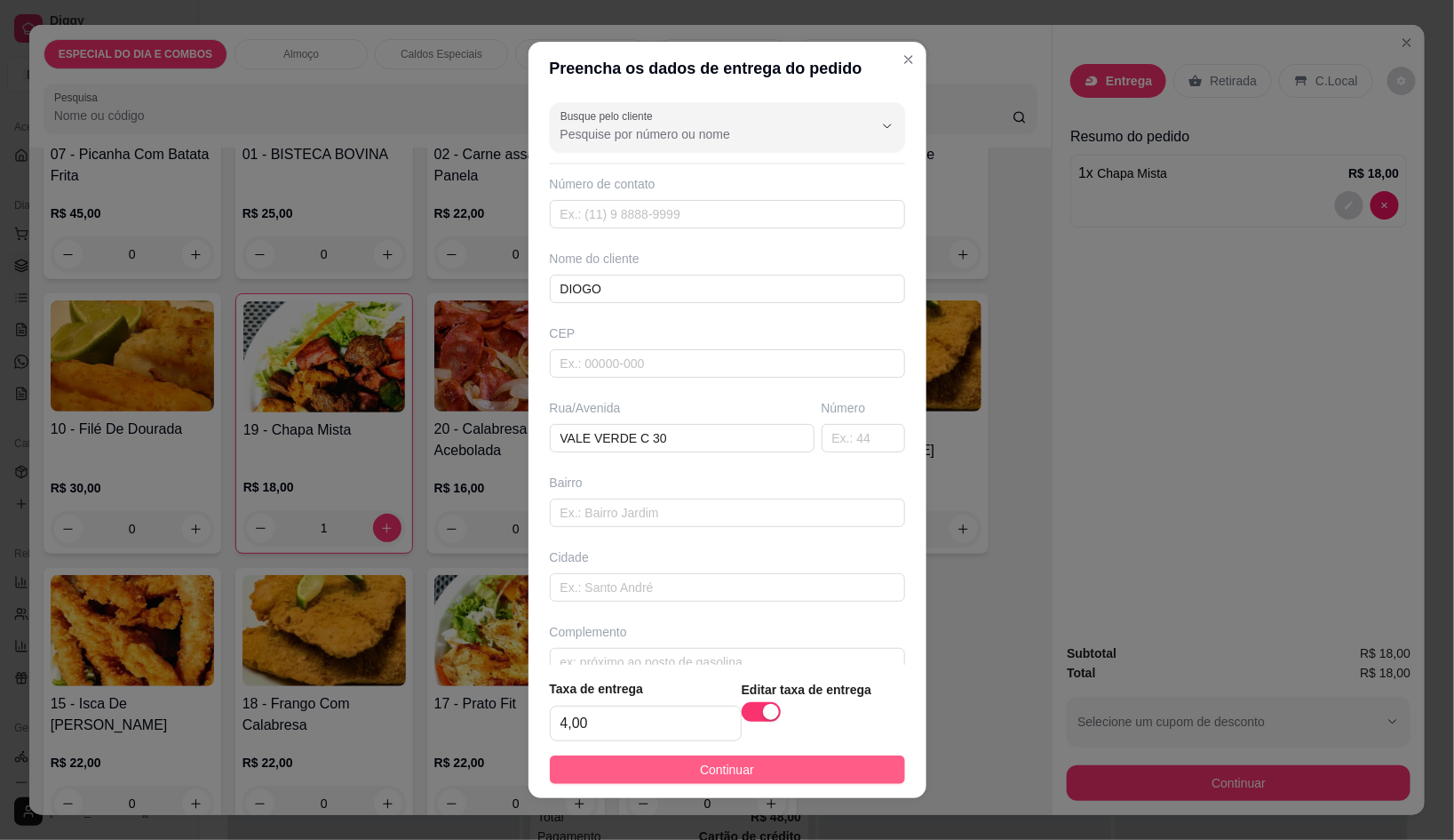
click at [742, 755] on button "Continuar" at bounding box center [727, 769] width 355 height 29
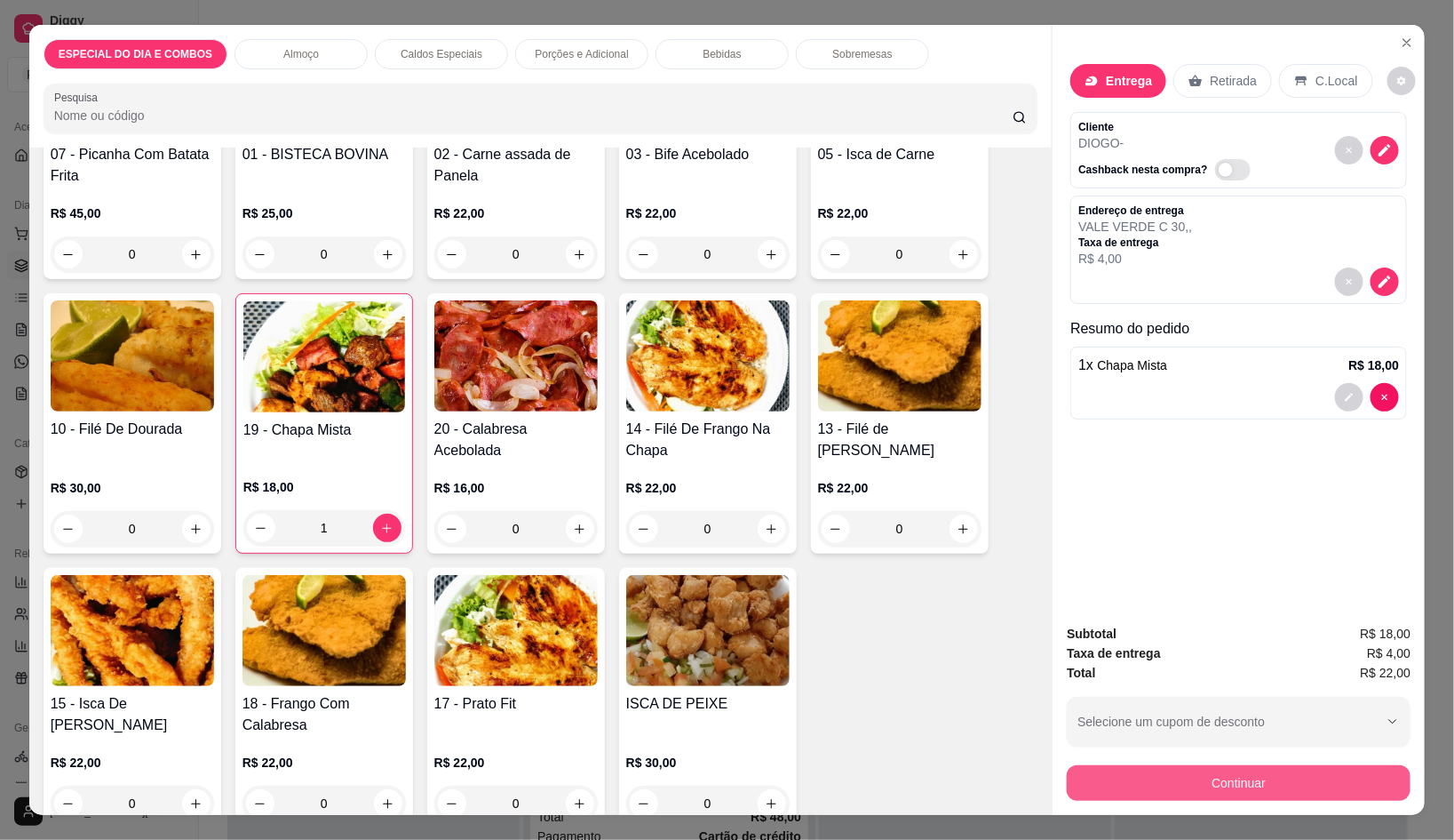
click at [1108, 769] on button "Continuar" at bounding box center [1239, 783] width 344 height 36
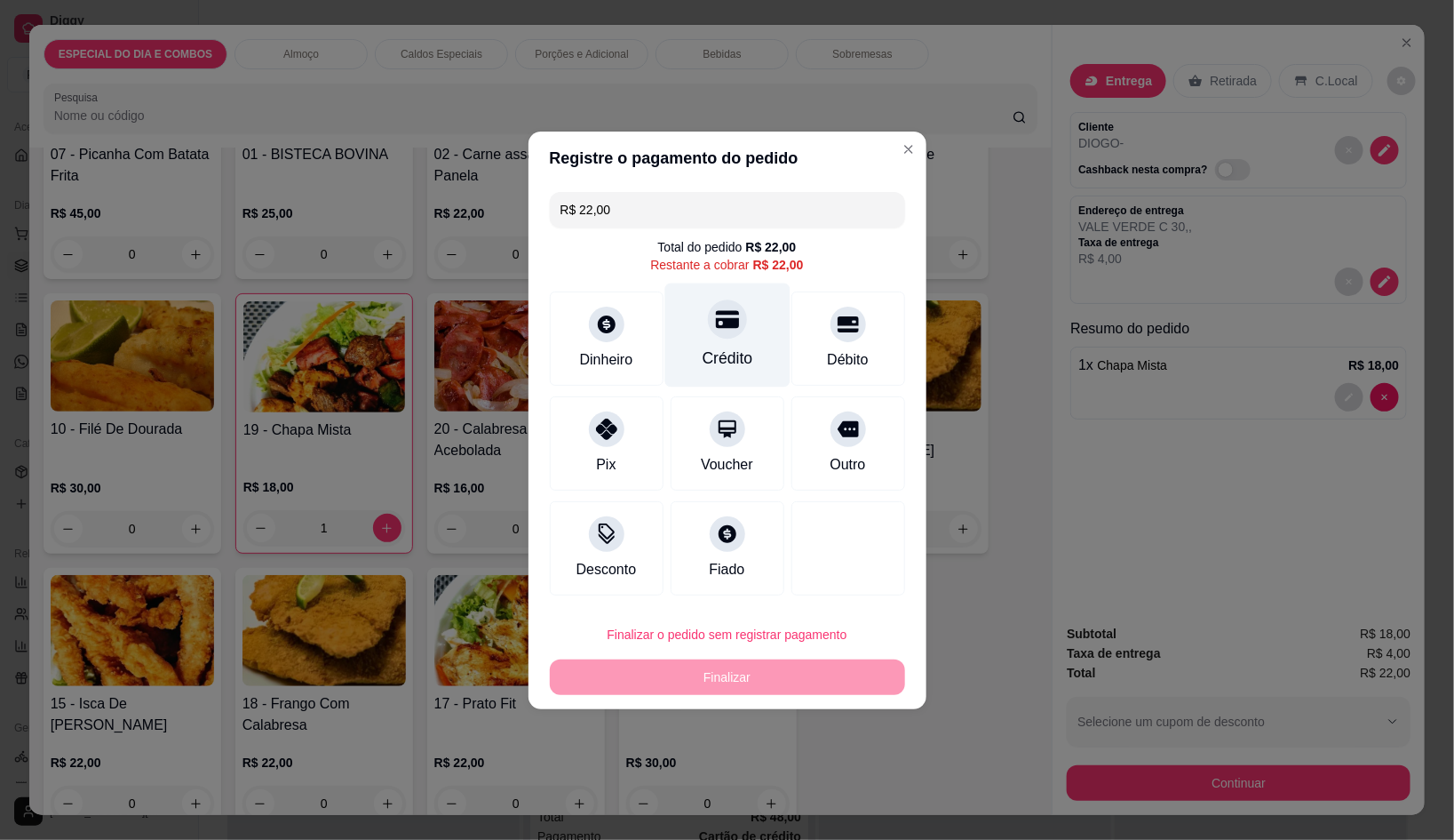
click at [704, 346] on div "Crédito" at bounding box center [727, 357] width 50 height 23
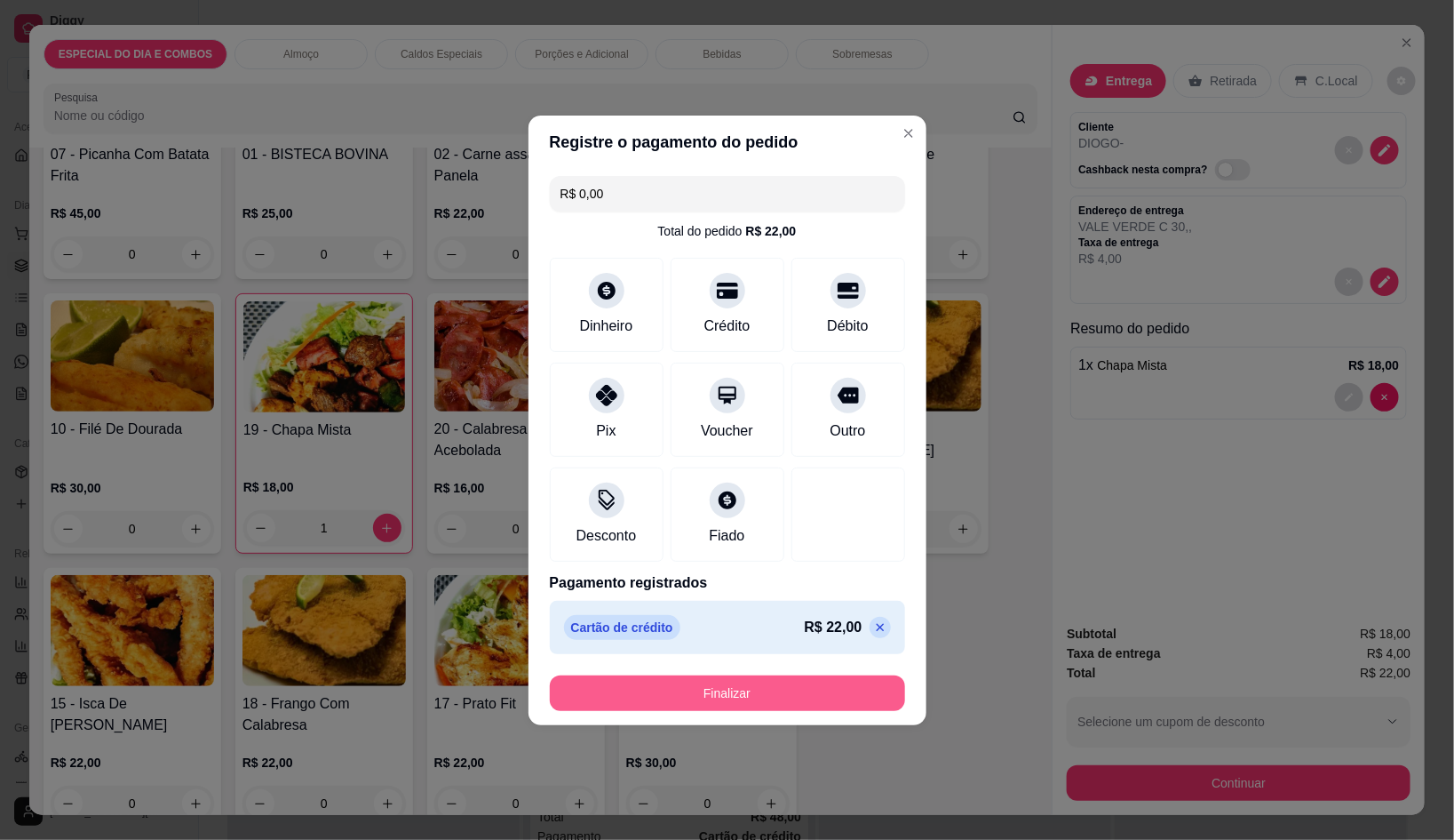
click at [786, 695] on button "Finalizar" at bounding box center [727, 693] width 355 height 36
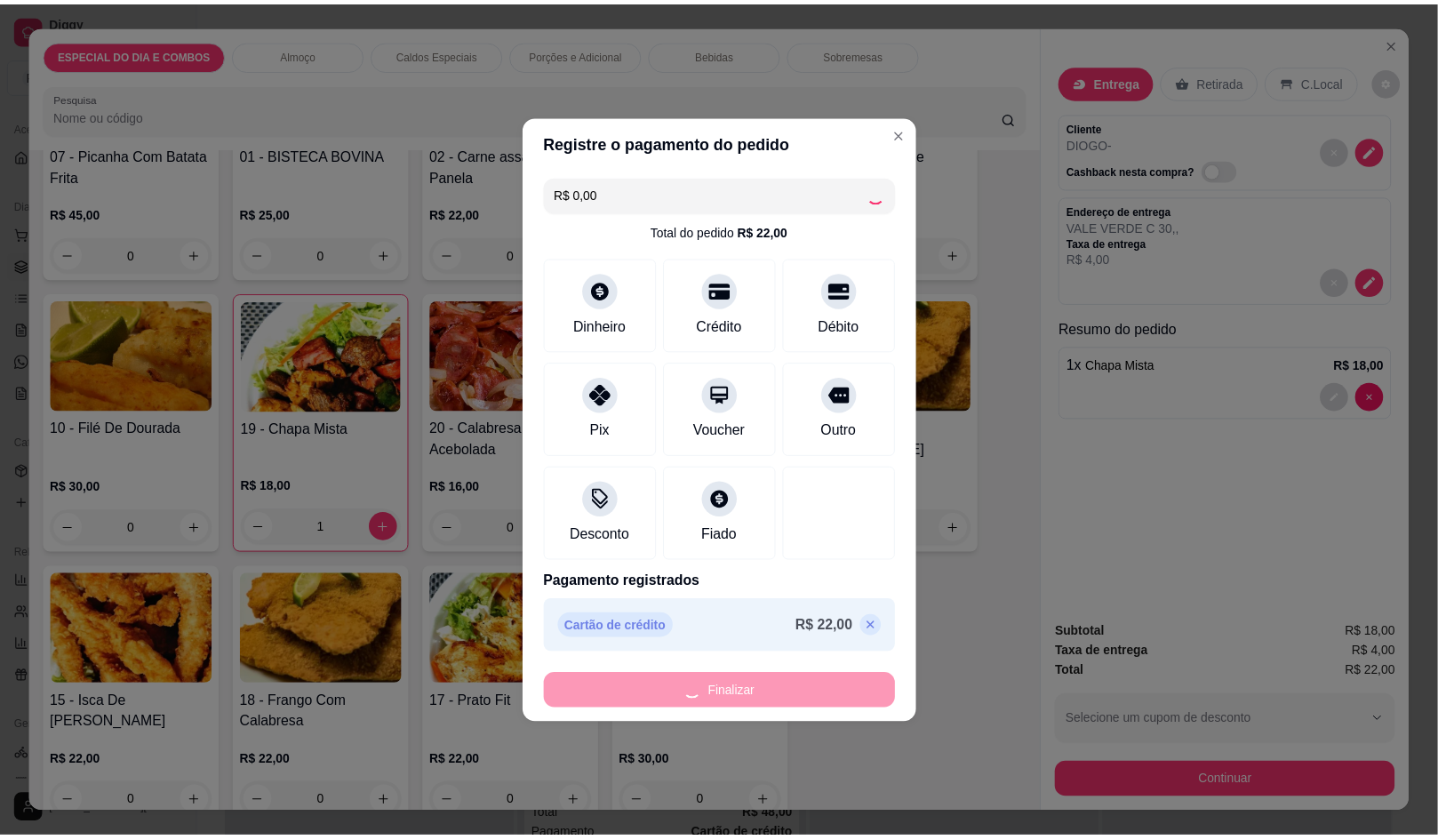
scroll to position [1183, 0]
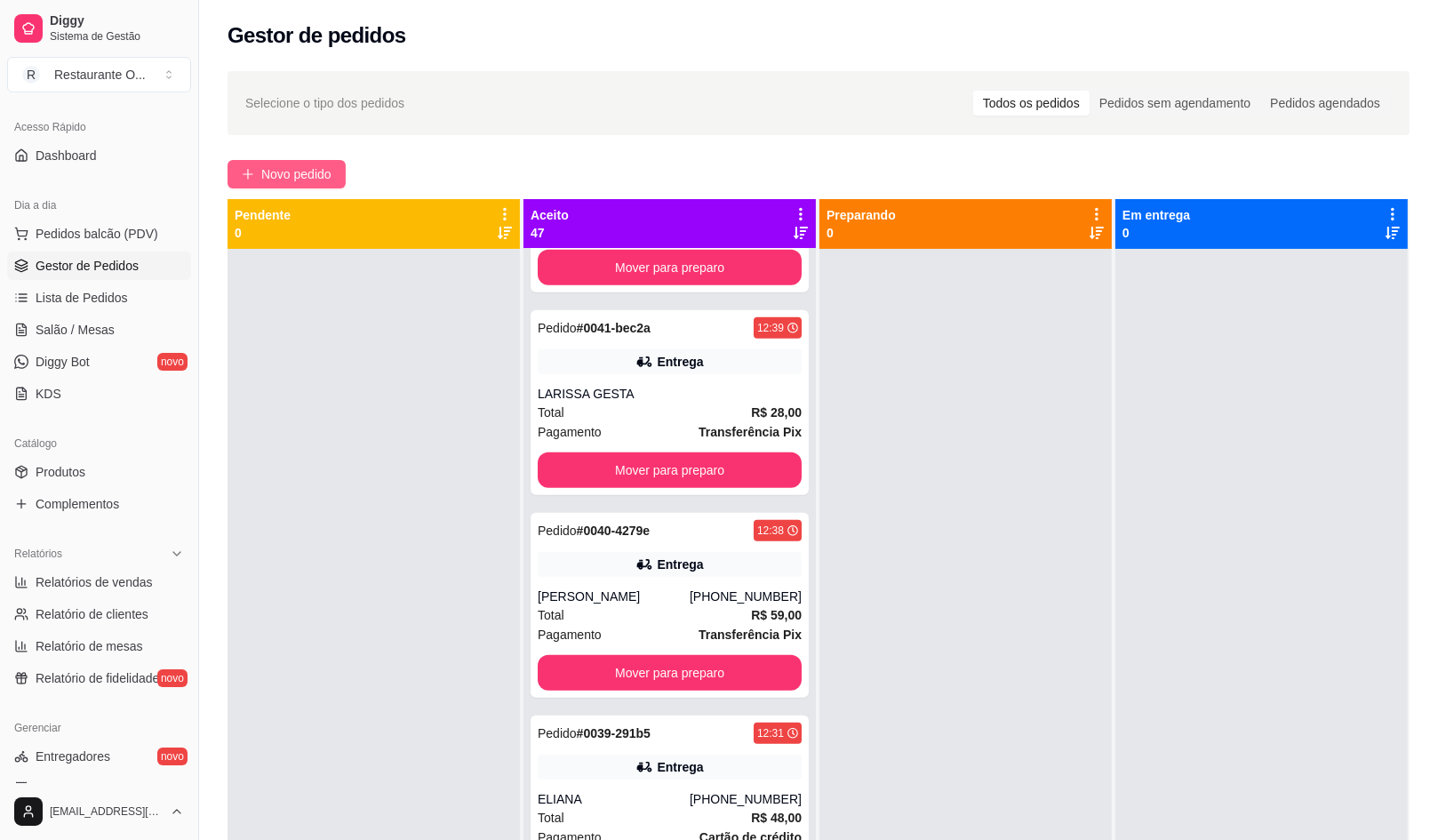
click at [299, 173] on span "Novo pedido" at bounding box center [296, 175] width 70 height 20
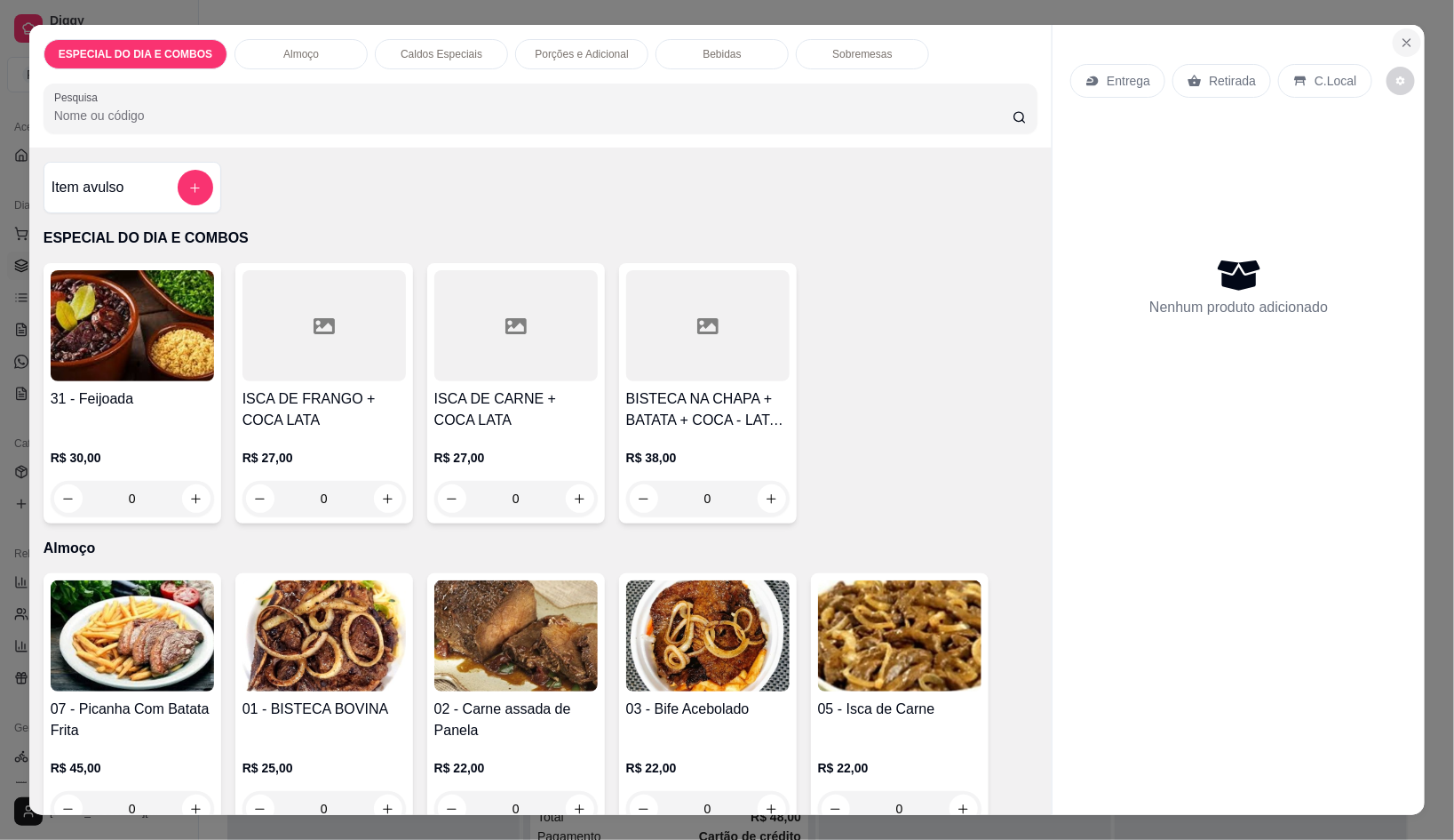
click at [1406, 36] on icon "Close" at bounding box center [1408, 42] width 14 height 14
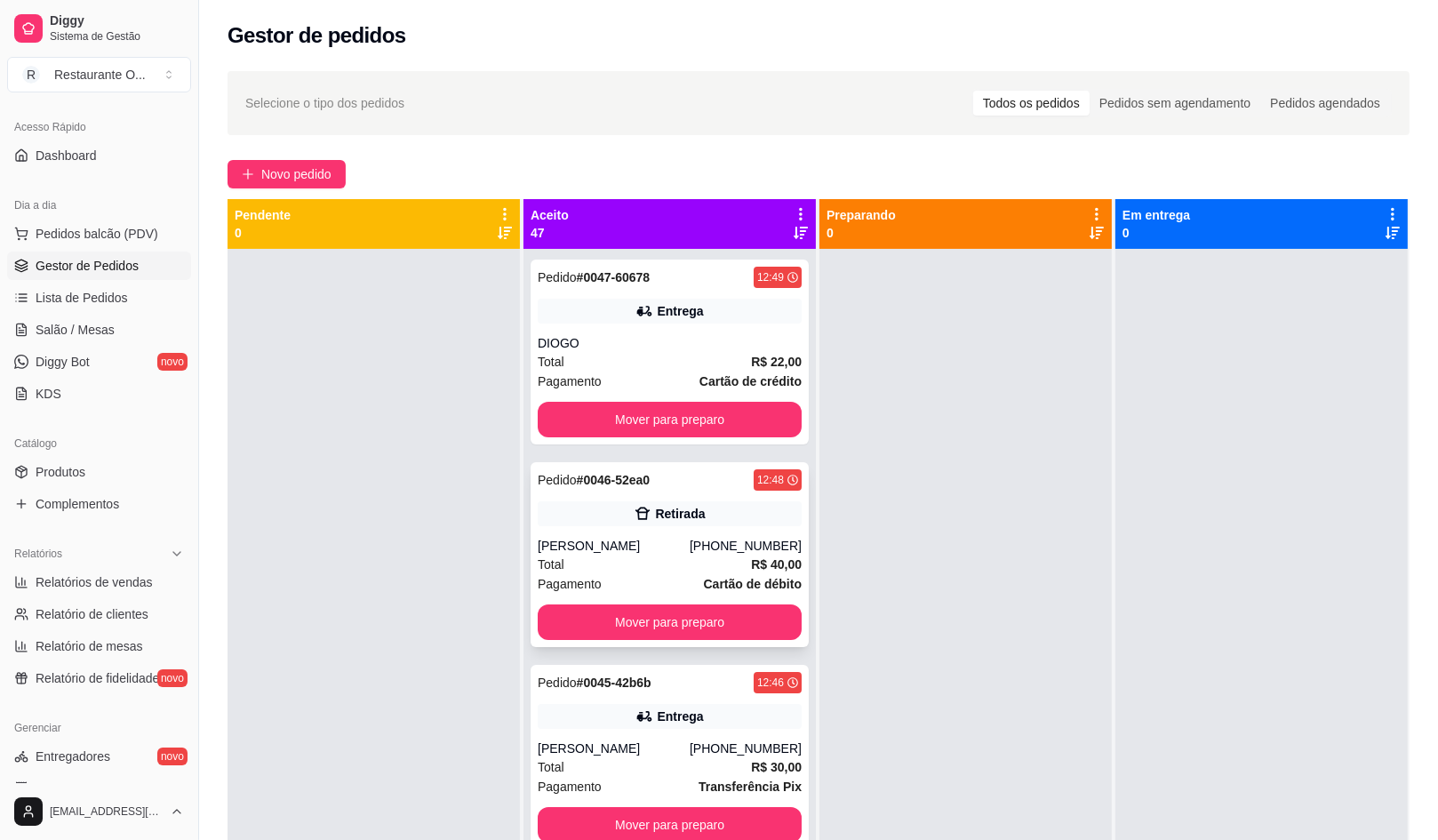
click at [673, 553] on div "[PERSON_NAME]" at bounding box center [614, 546] width 152 height 18
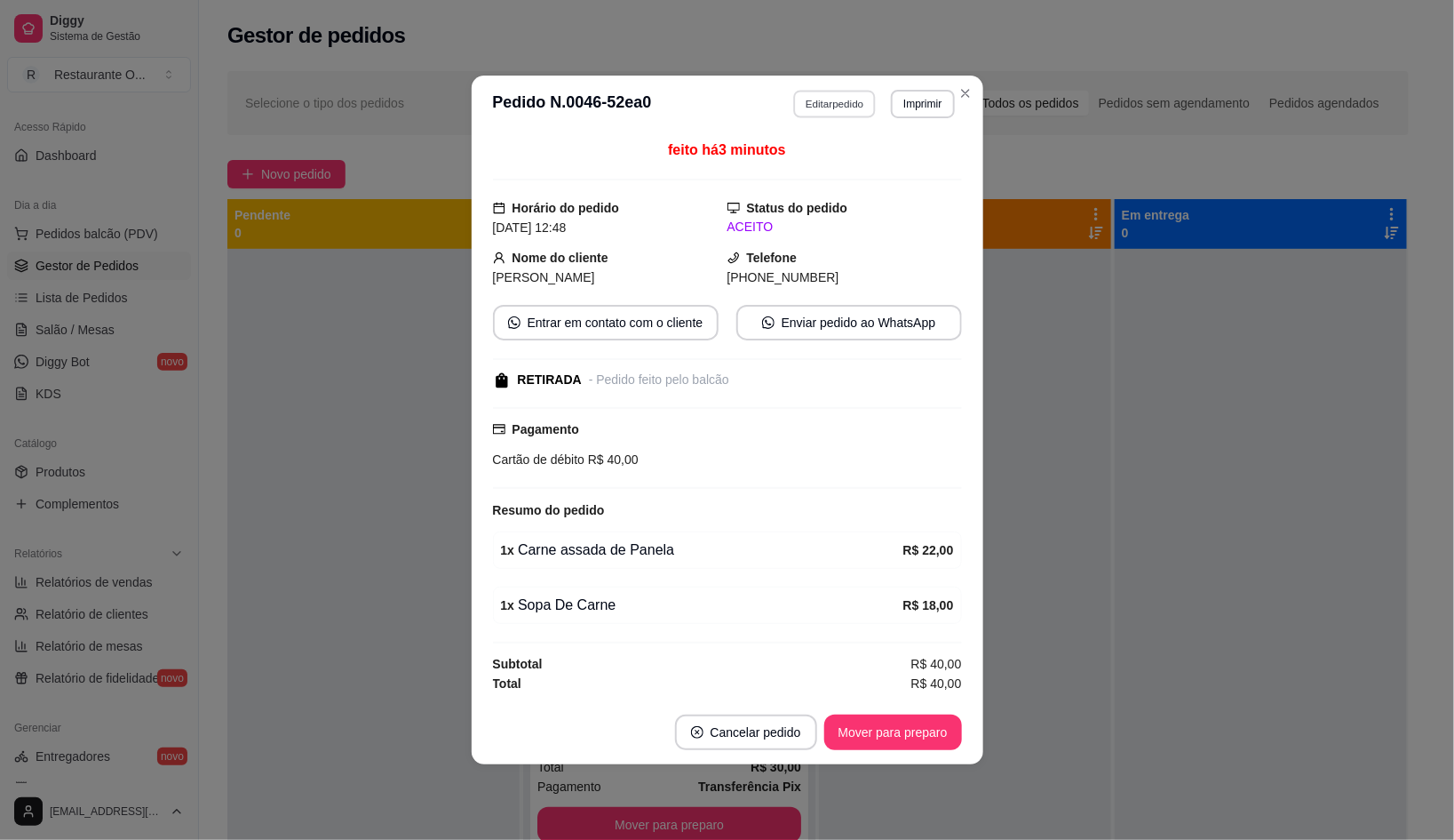
click at [869, 102] on button "Editar pedido" at bounding box center [835, 104] width 83 height 28
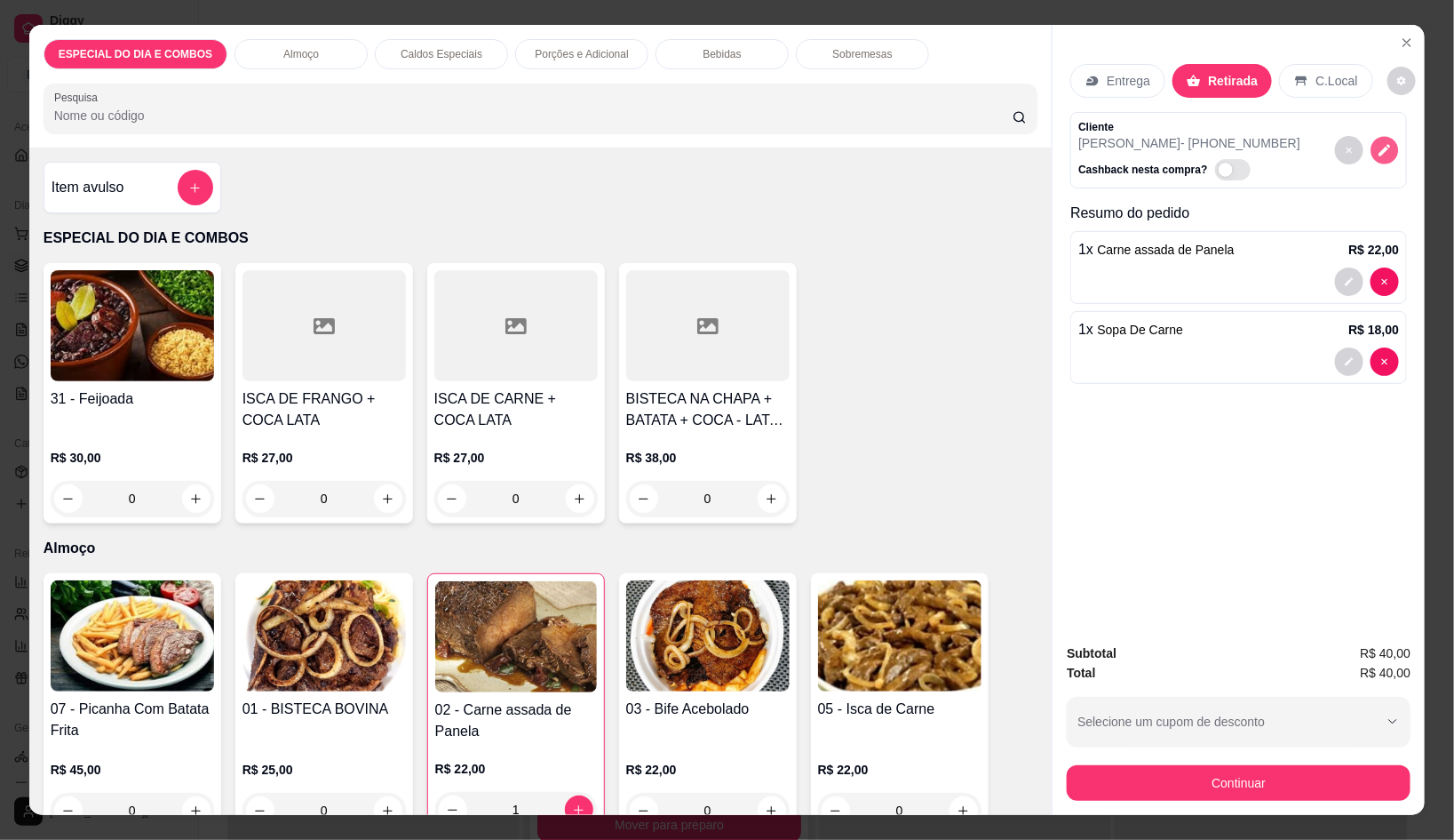
click at [1378, 143] on icon "decrease-product-quantity" at bounding box center [1385, 150] width 15 height 15
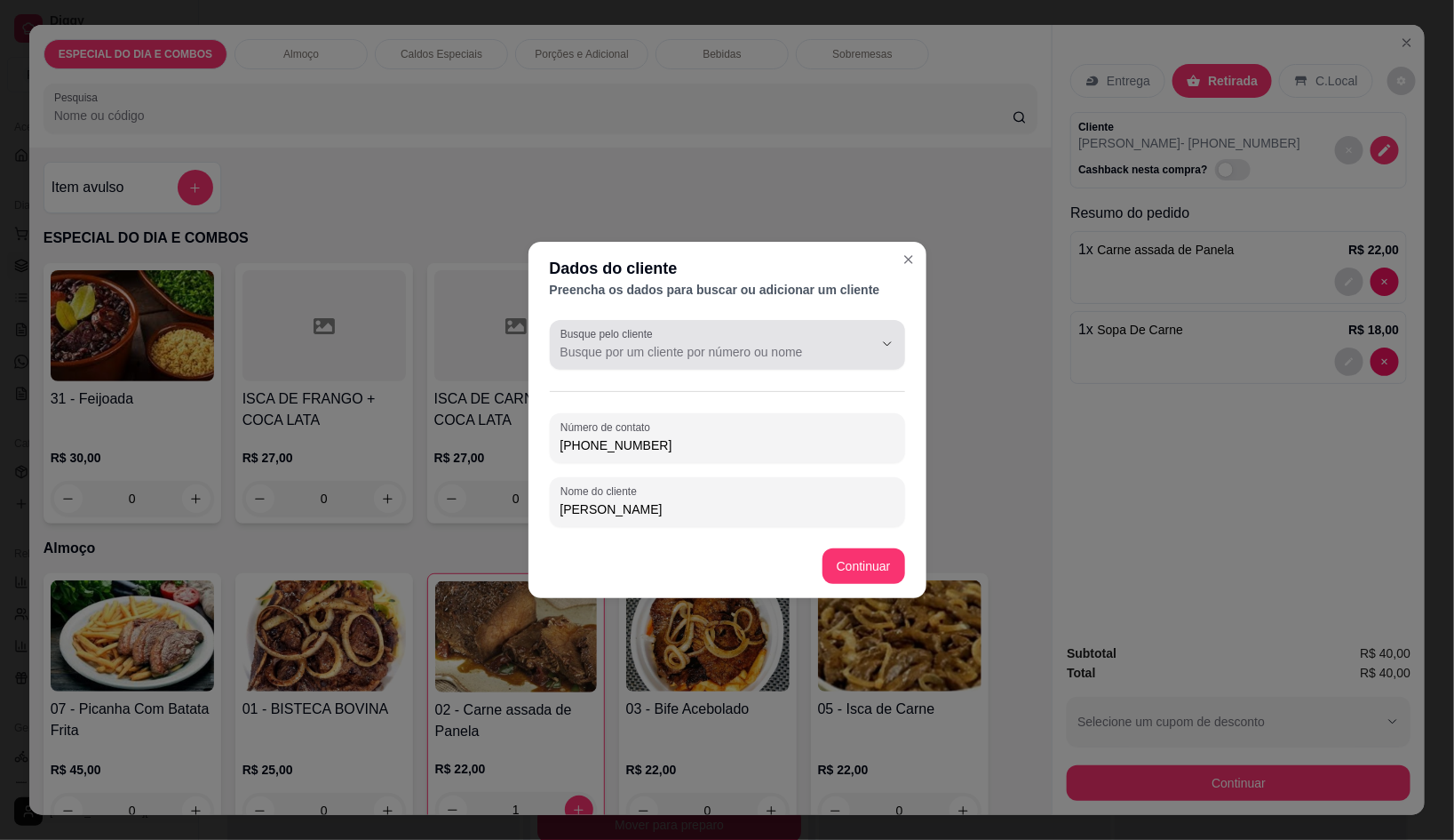
click at [777, 345] on input "Busque pelo cliente" at bounding box center [703, 351] width 284 height 18
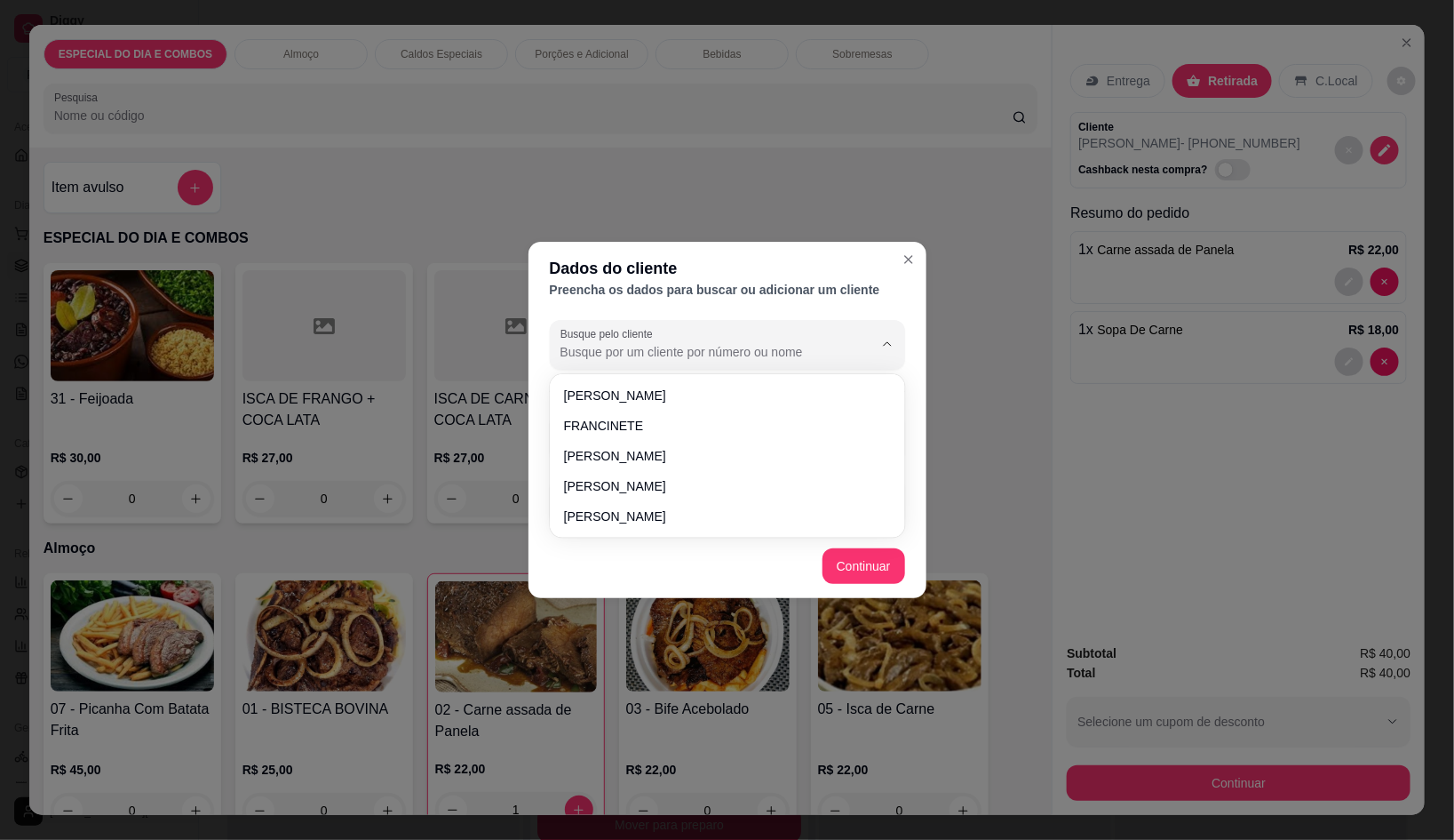
click at [1105, 464] on div "Dados do cliente Preencha os dados para buscar ou adicionar um cliente Busque p…" at bounding box center [727, 420] width 1454 height 840
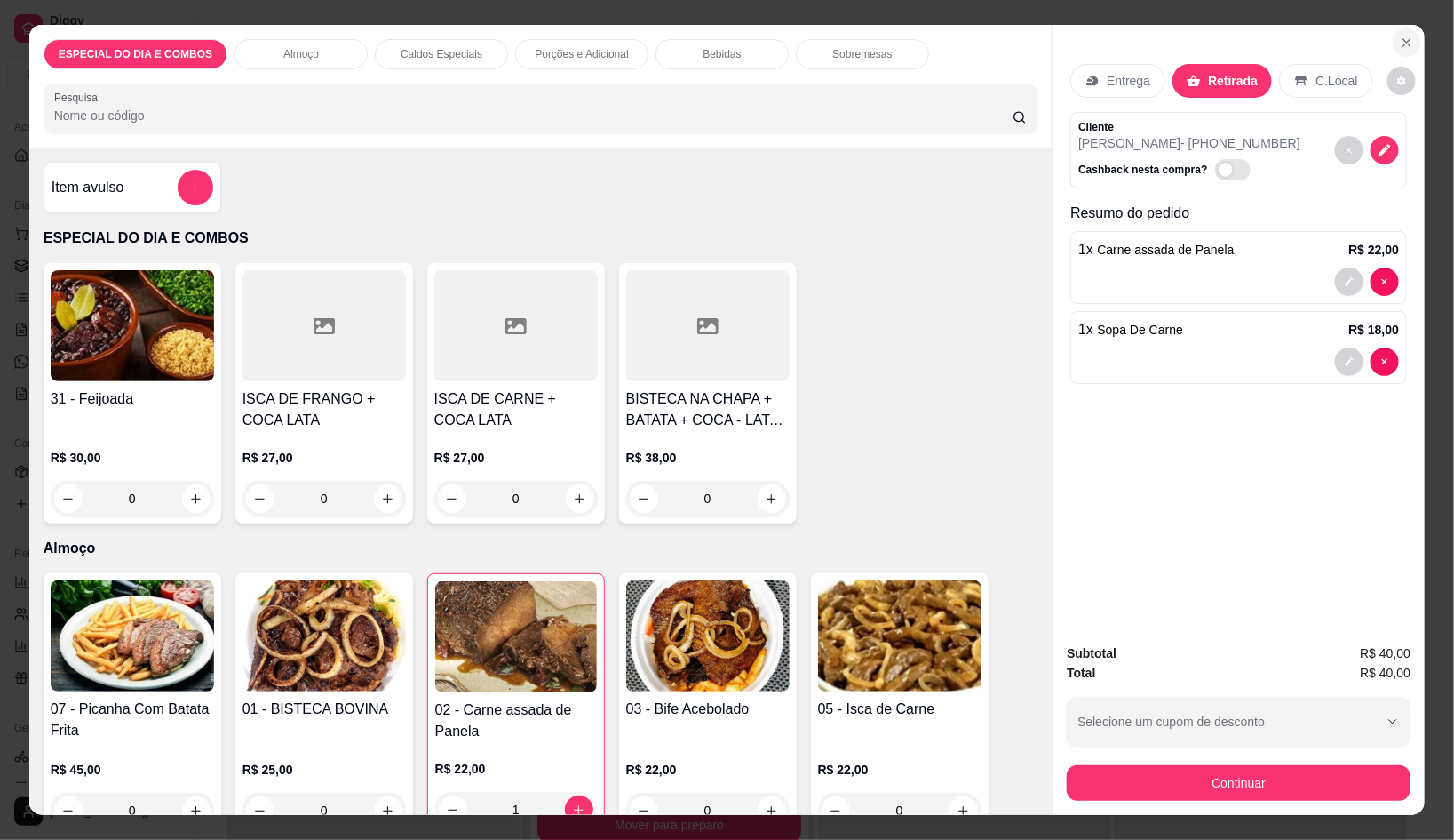
click at [1393, 29] on button "Close" at bounding box center [1407, 42] width 29 height 29
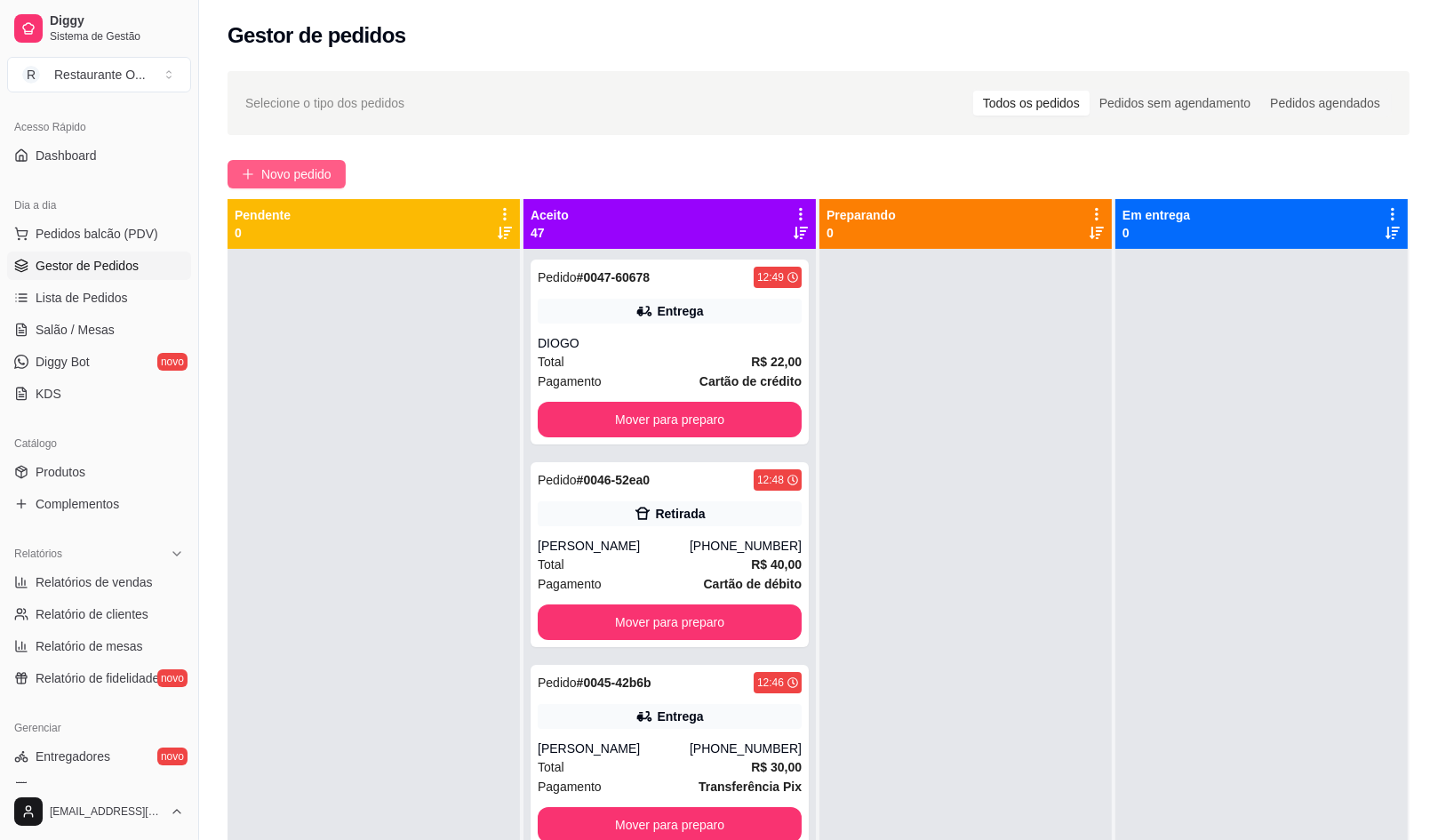
click at [264, 172] on span "Novo pedido" at bounding box center [296, 175] width 70 height 20
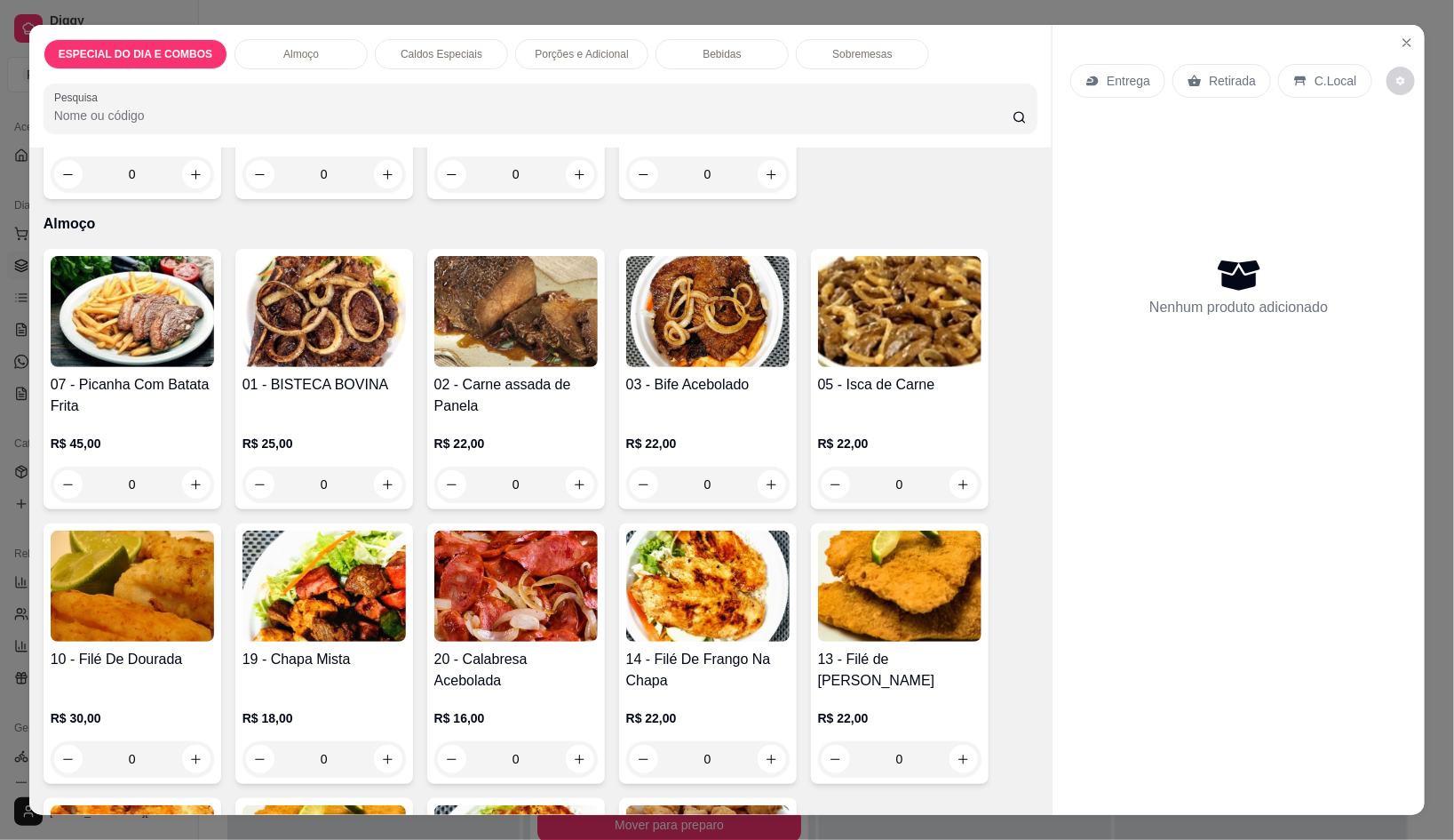
scroll to position [333, 0]
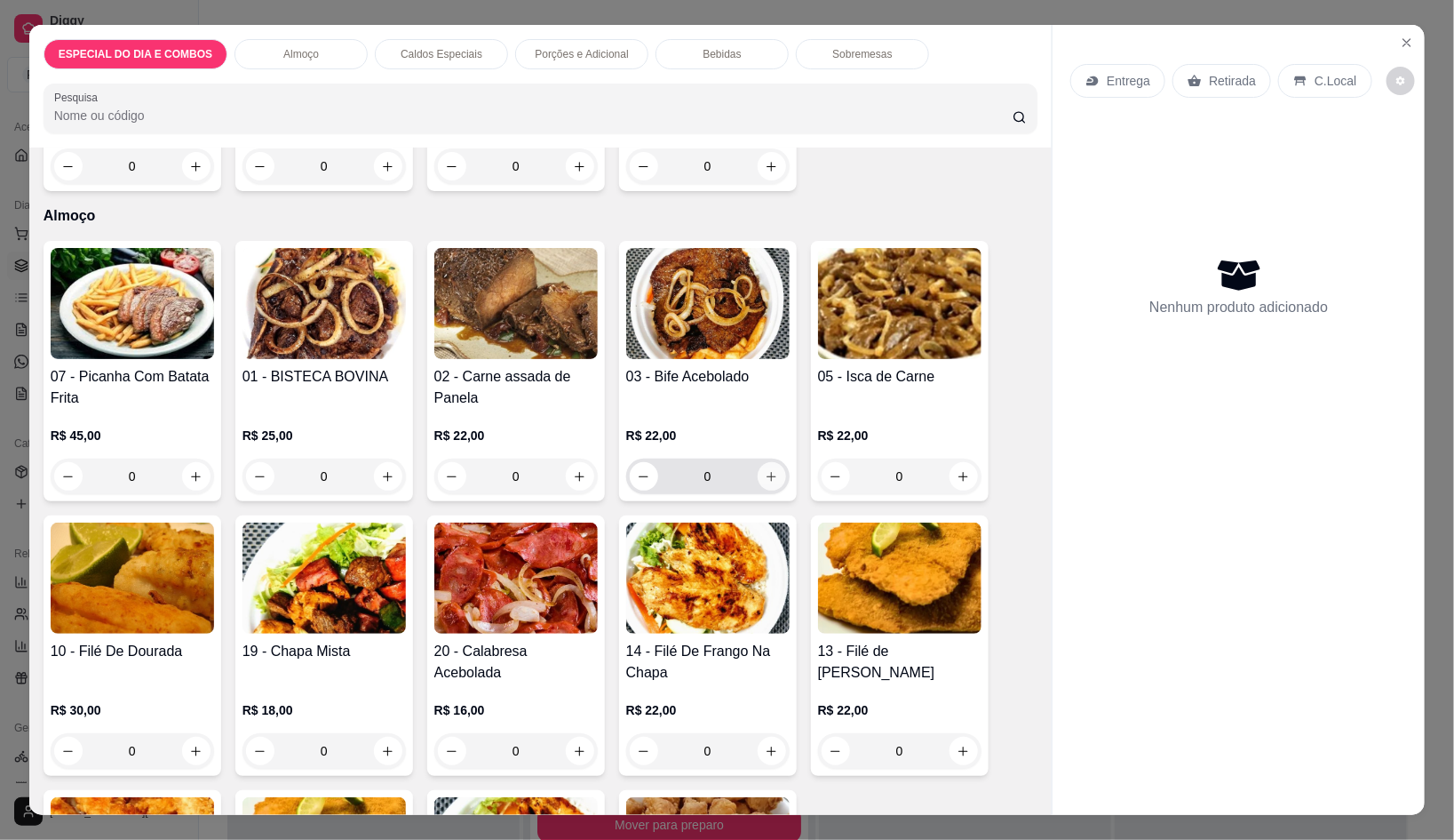
click at [770, 474] on button "increase-product-quantity" at bounding box center [772, 476] width 29 height 29
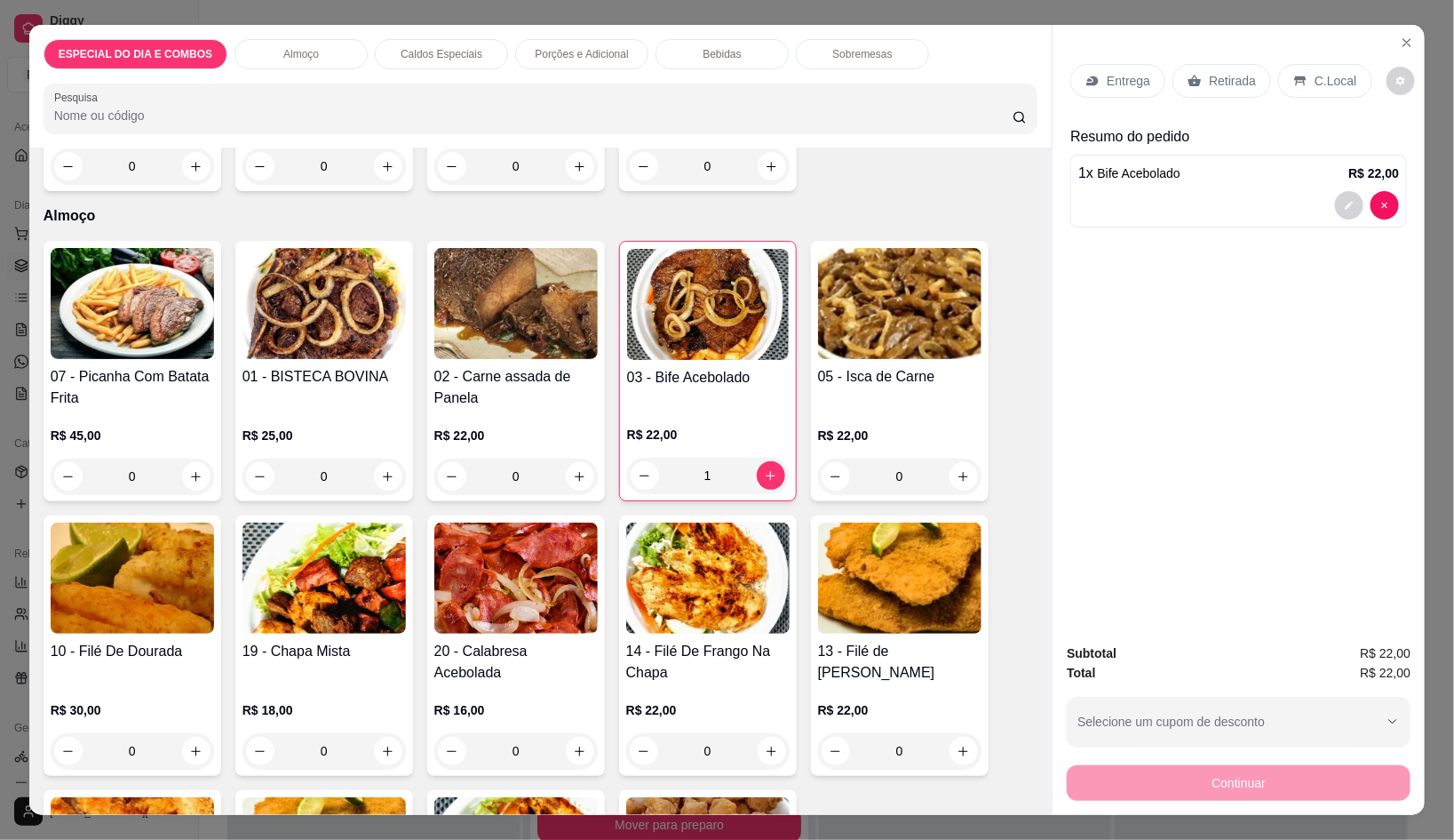
click at [670, 39] on div "Bebidas" at bounding box center [722, 54] width 133 height 31
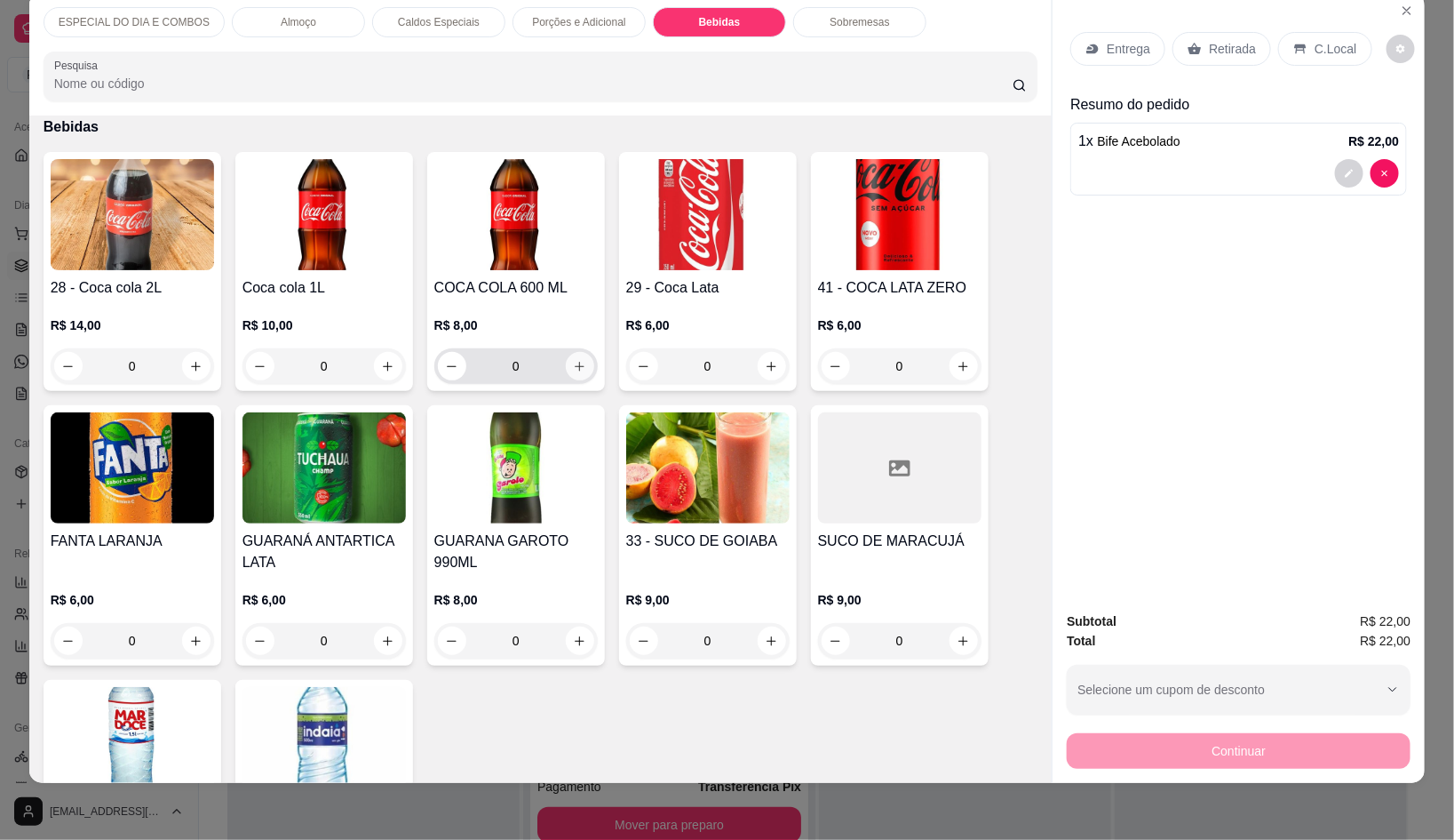
click at [568, 351] on button "increase-product-quantity" at bounding box center [579, 365] width 29 height 29
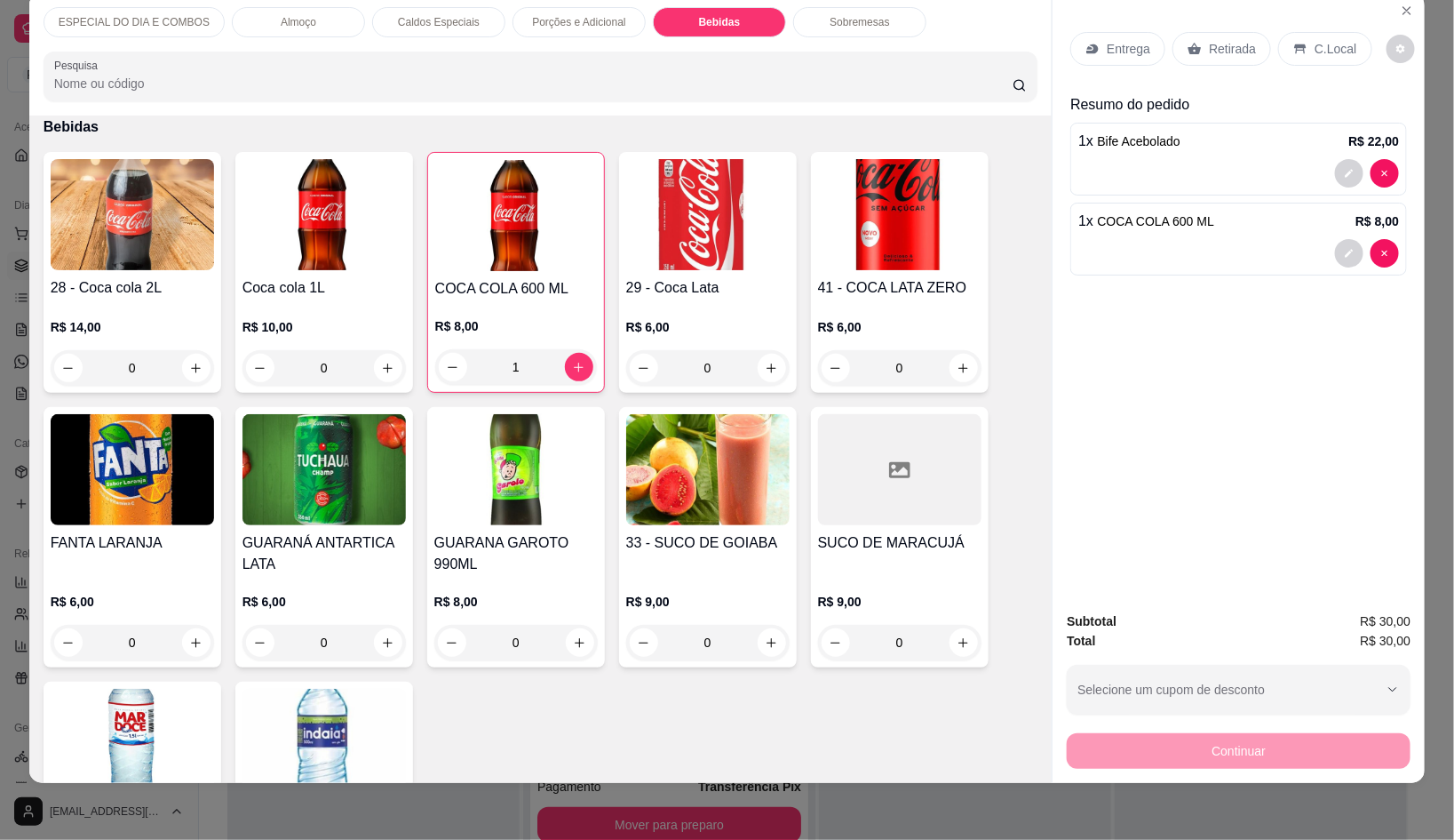
click at [1294, 41] on icon at bounding box center [1301, 48] width 14 height 14
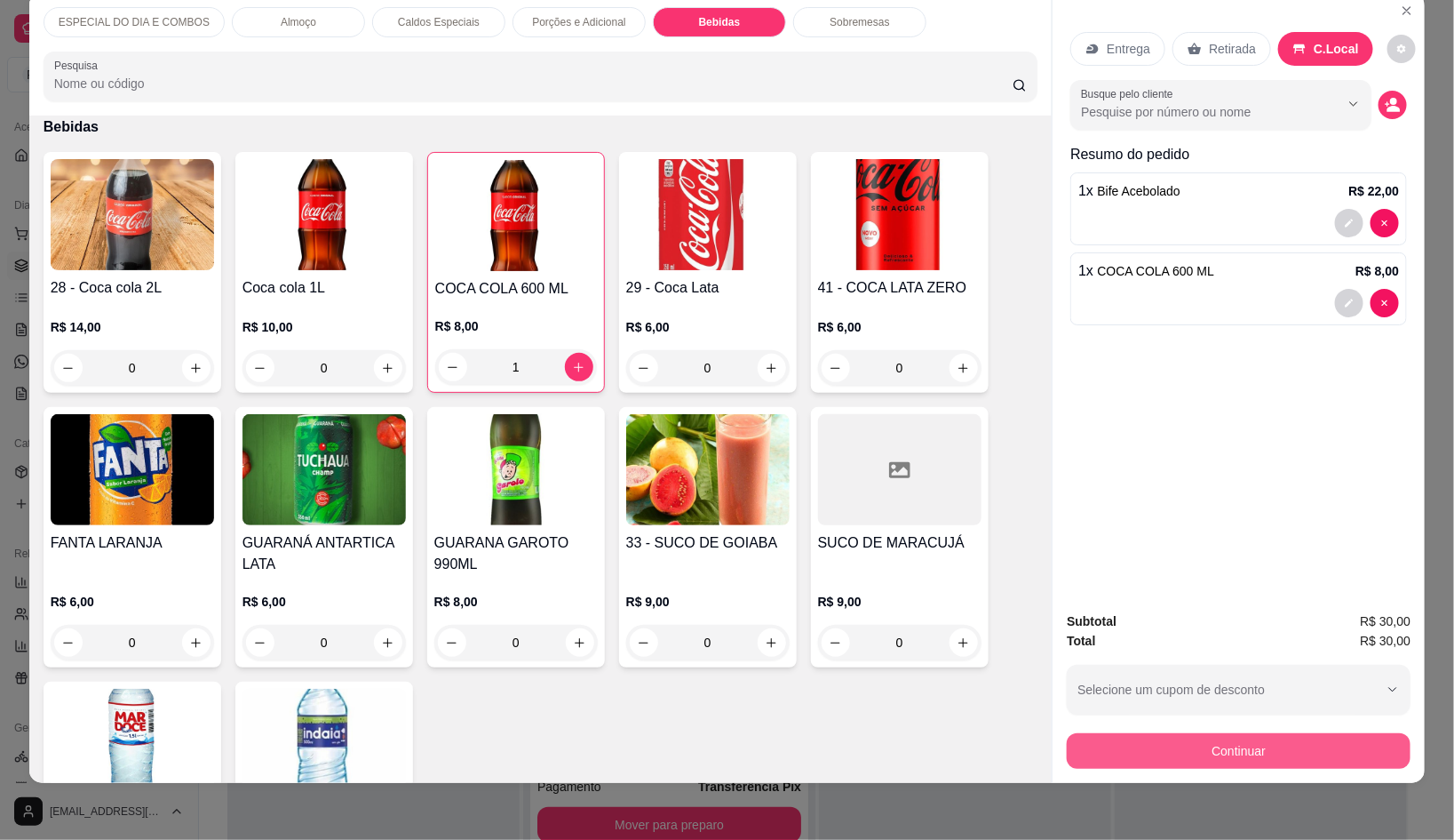
click at [1312, 735] on button "Continuar" at bounding box center [1239, 751] width 344 height 36
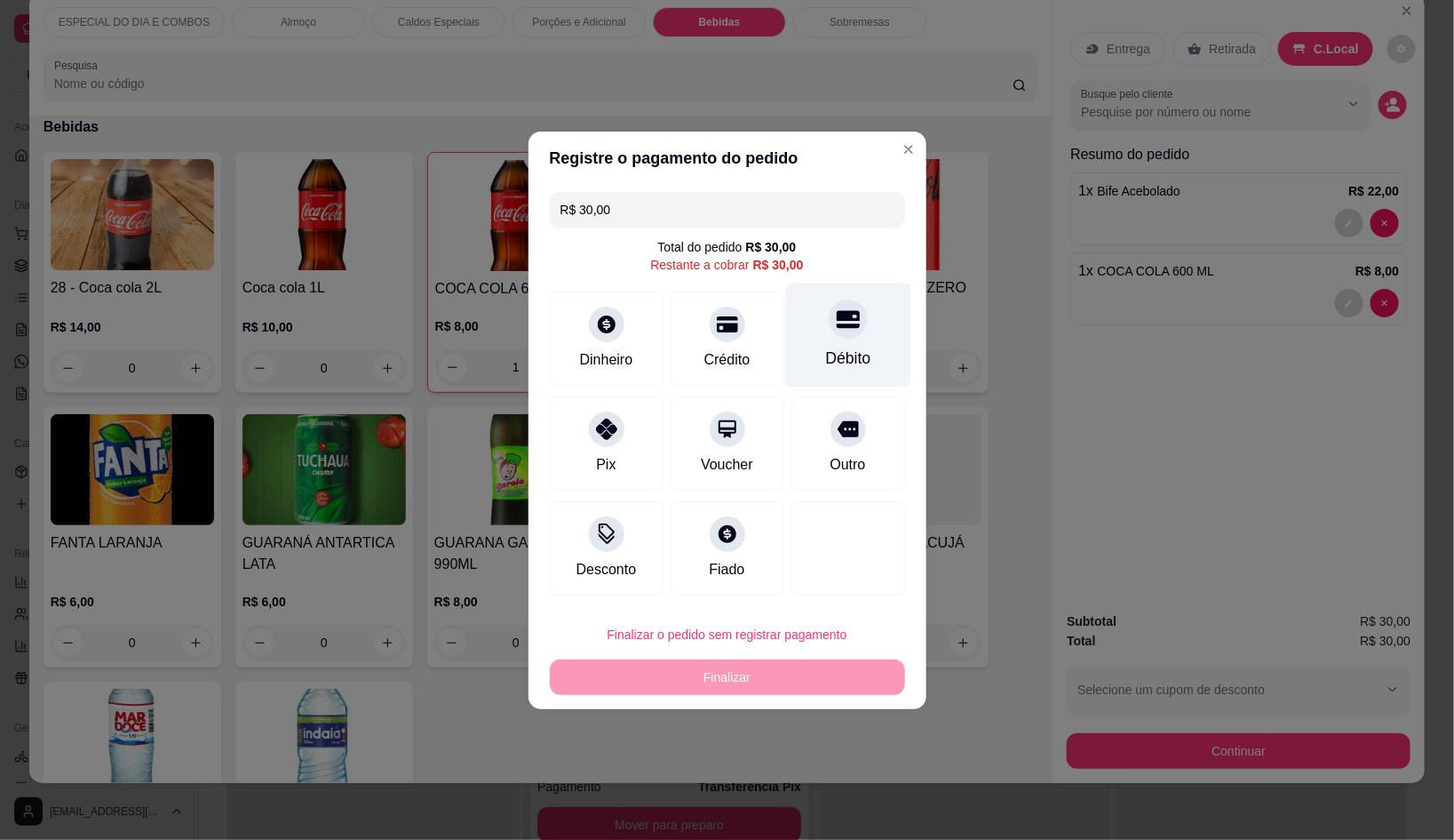
click at [824, 339] on div "Débito" at bounding box center [848, 334] width 125 height 104
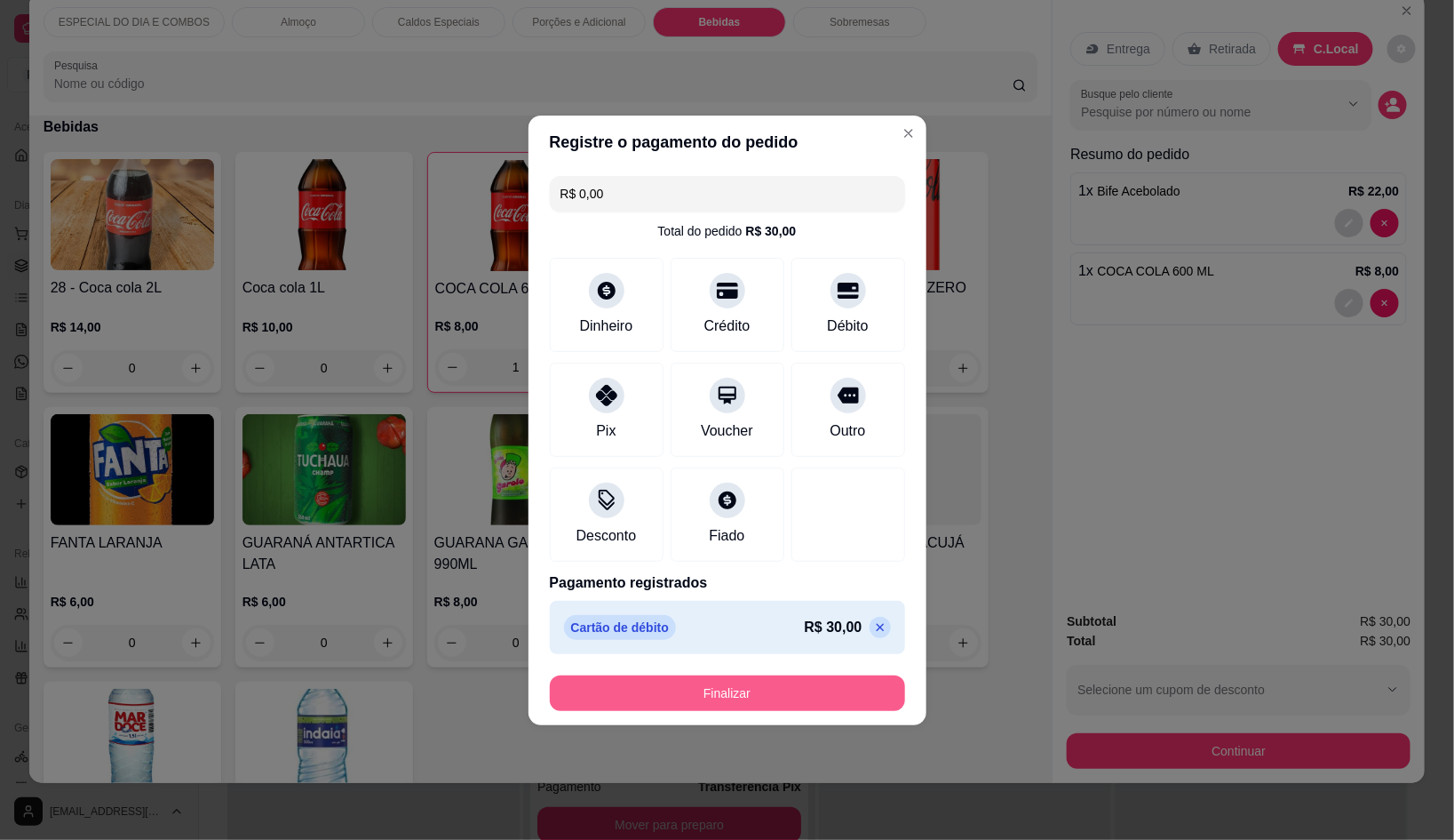
click at [846, 706] on button "Finalizar" at bounding box center [727, 693] width 355 height 36
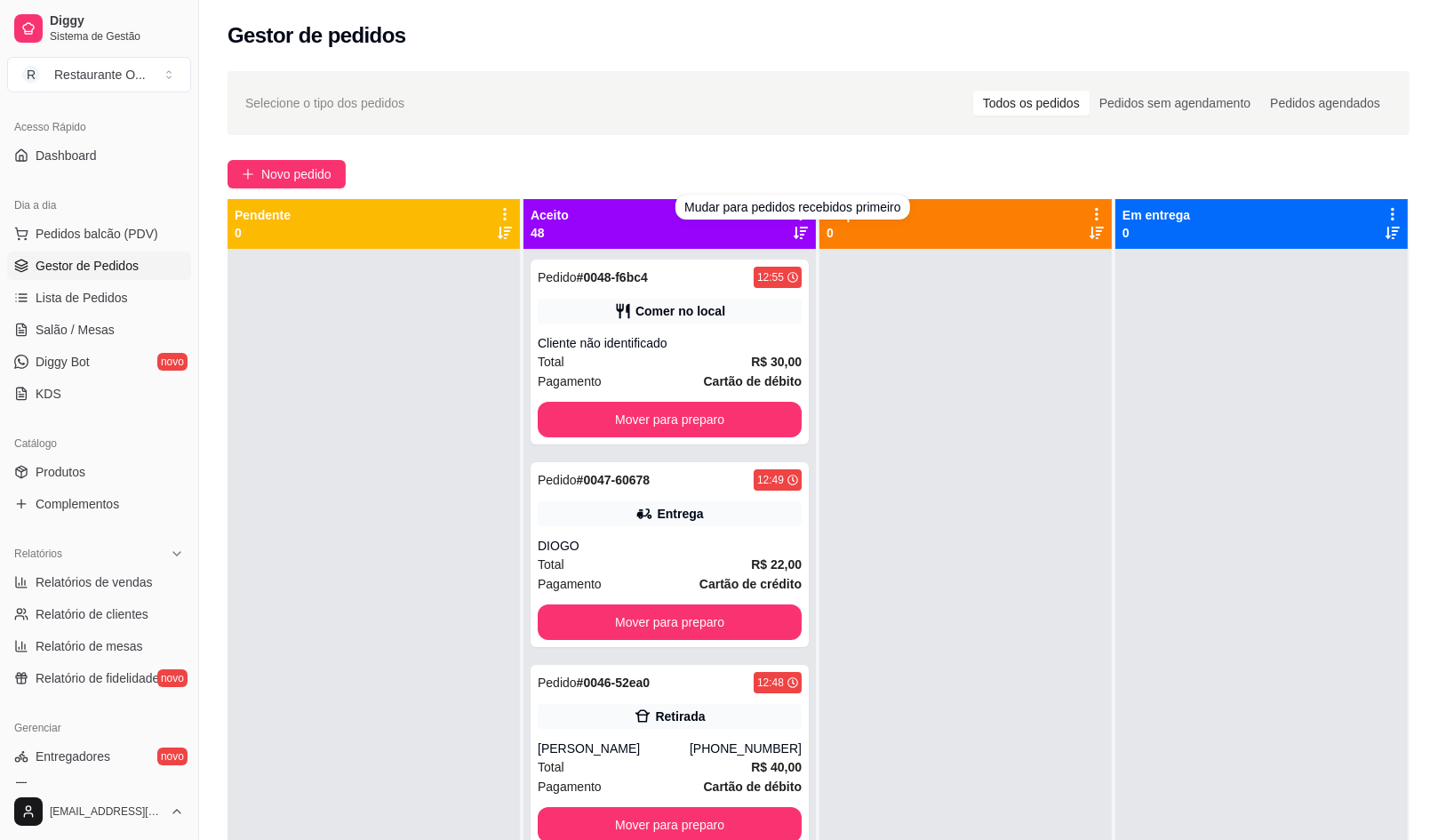
click at [355, 173] on div "Novo pedido" at bounding box center [818, 174] width 1182 height 29
click at [320, 183] on span "Novo pedido" at bounding box center [296, 175] width 70 height 20
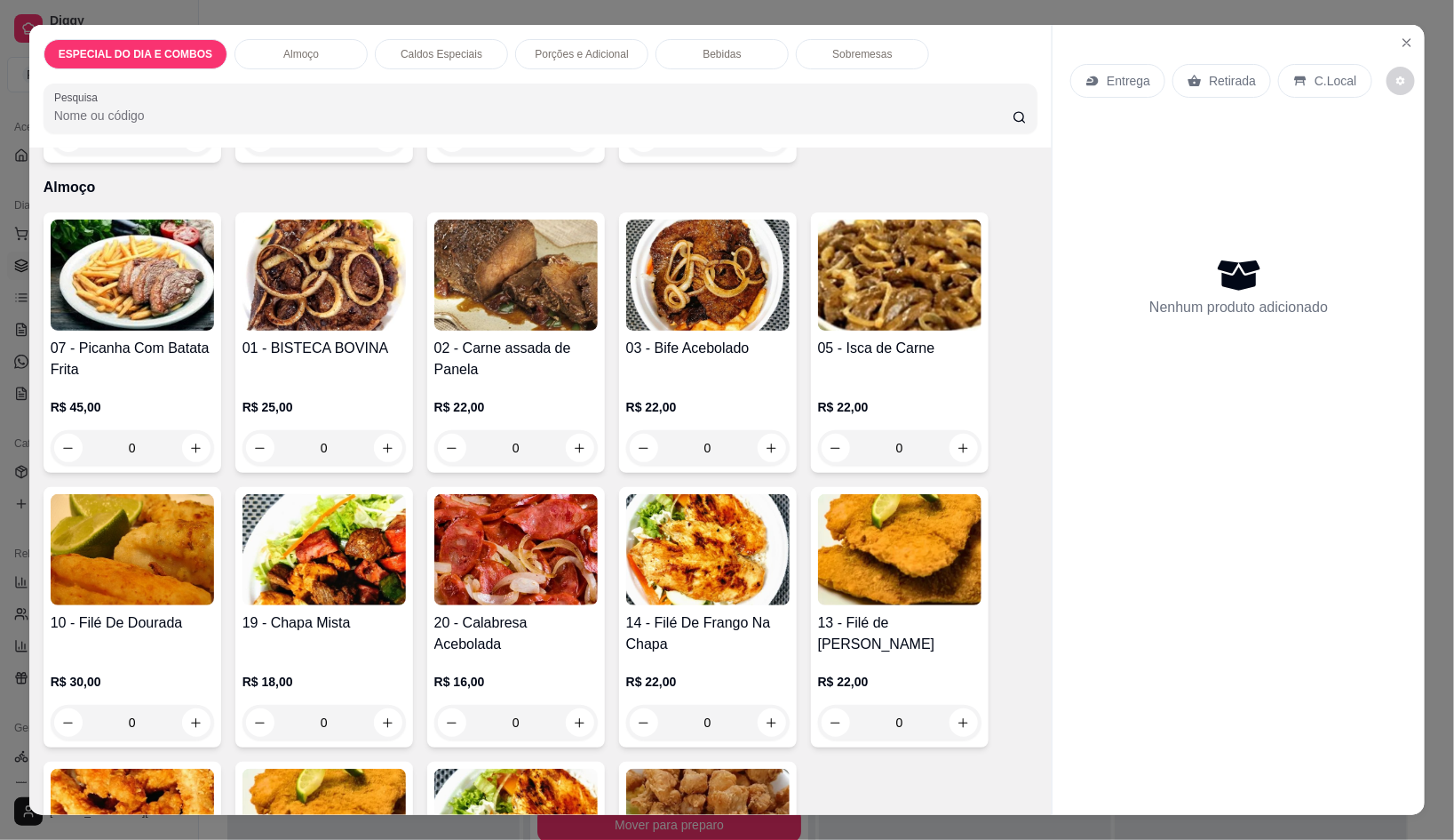
scroll to position [443, 0]
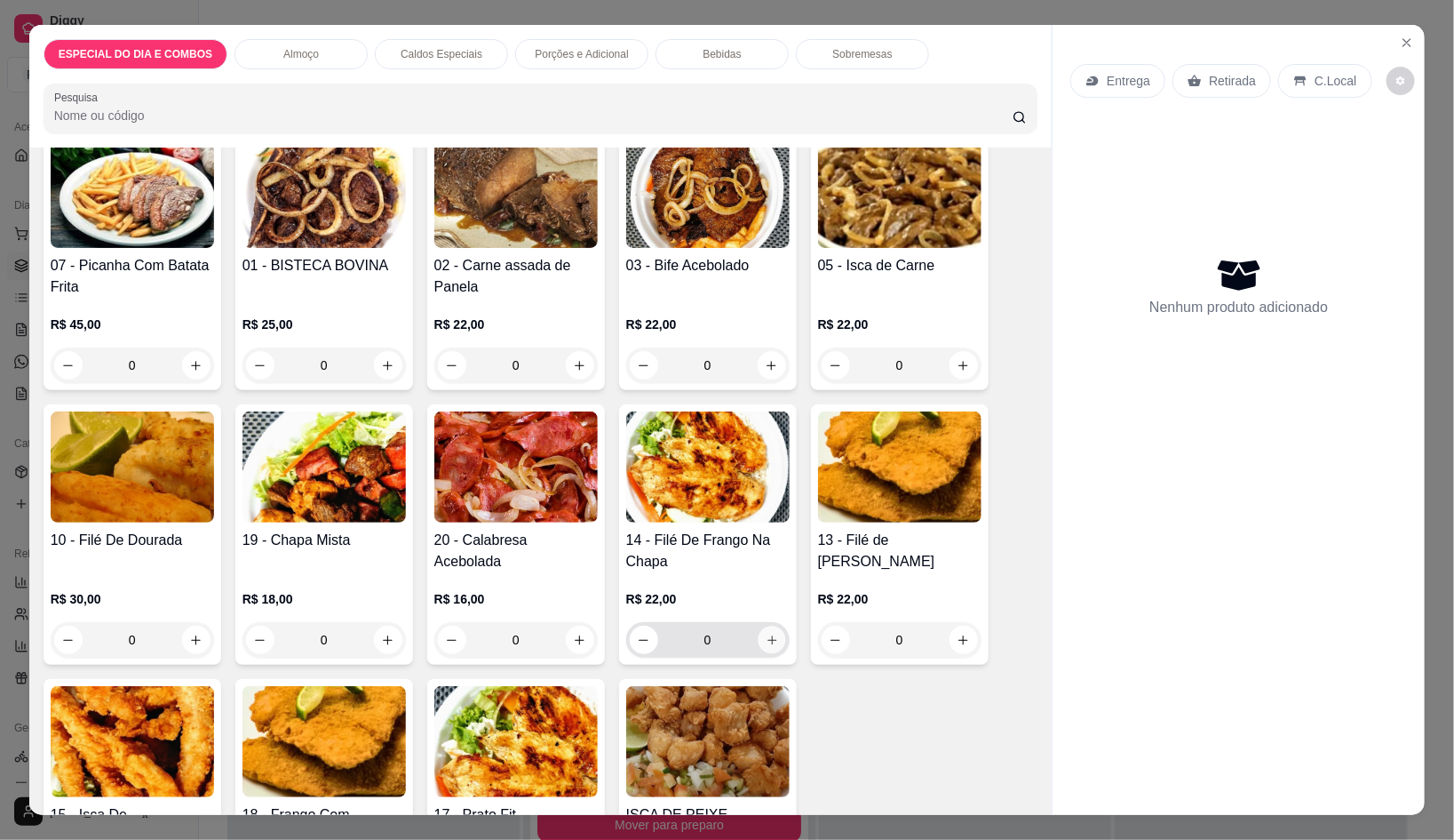
click at [770, 627] on button "increase-product-quantity" at bounding box center [772, 641] width 28 height 28
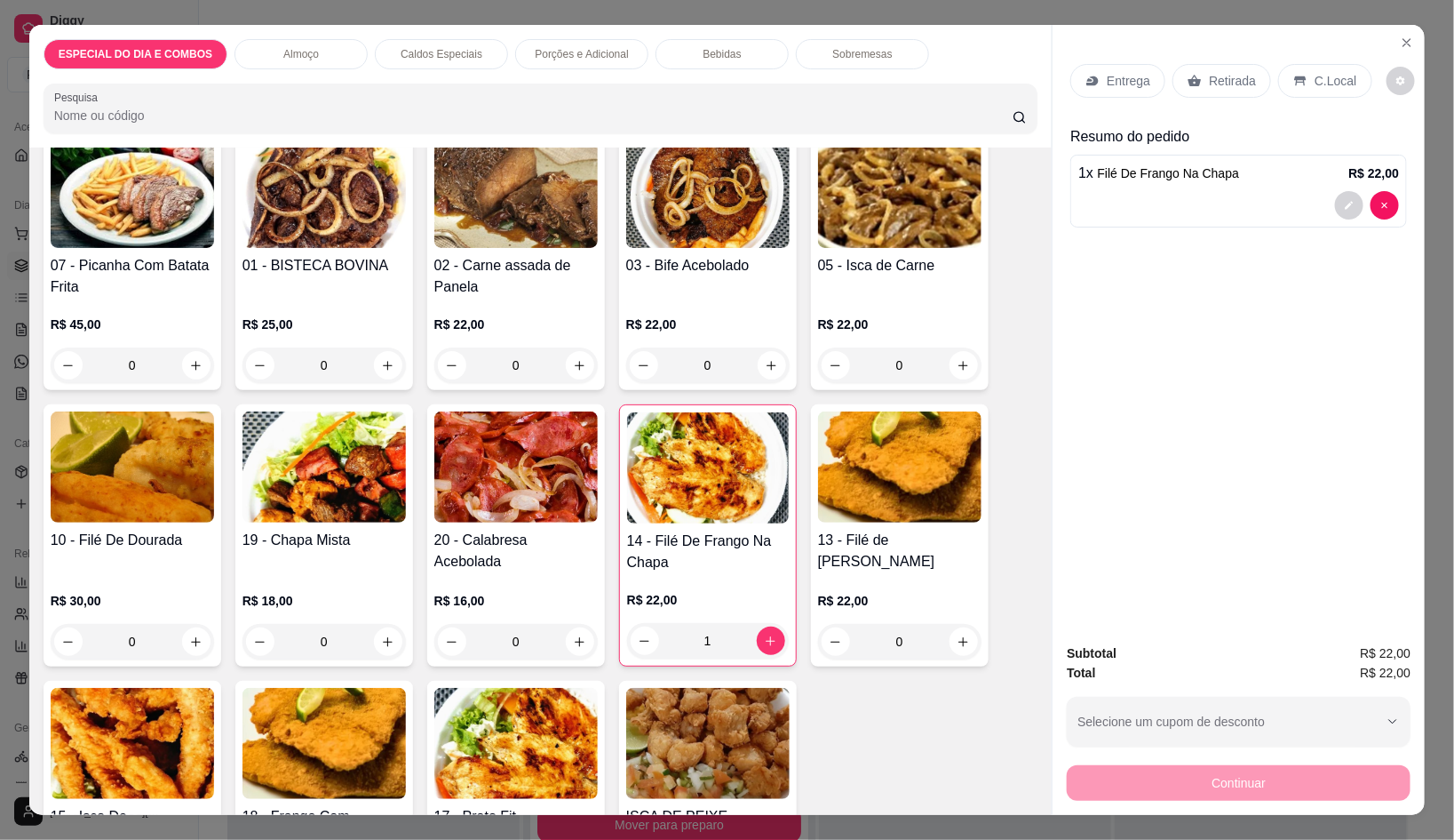
click at [1131, 83] on div "Entrega" at bounding box center [1118, 81] width 95 height 34
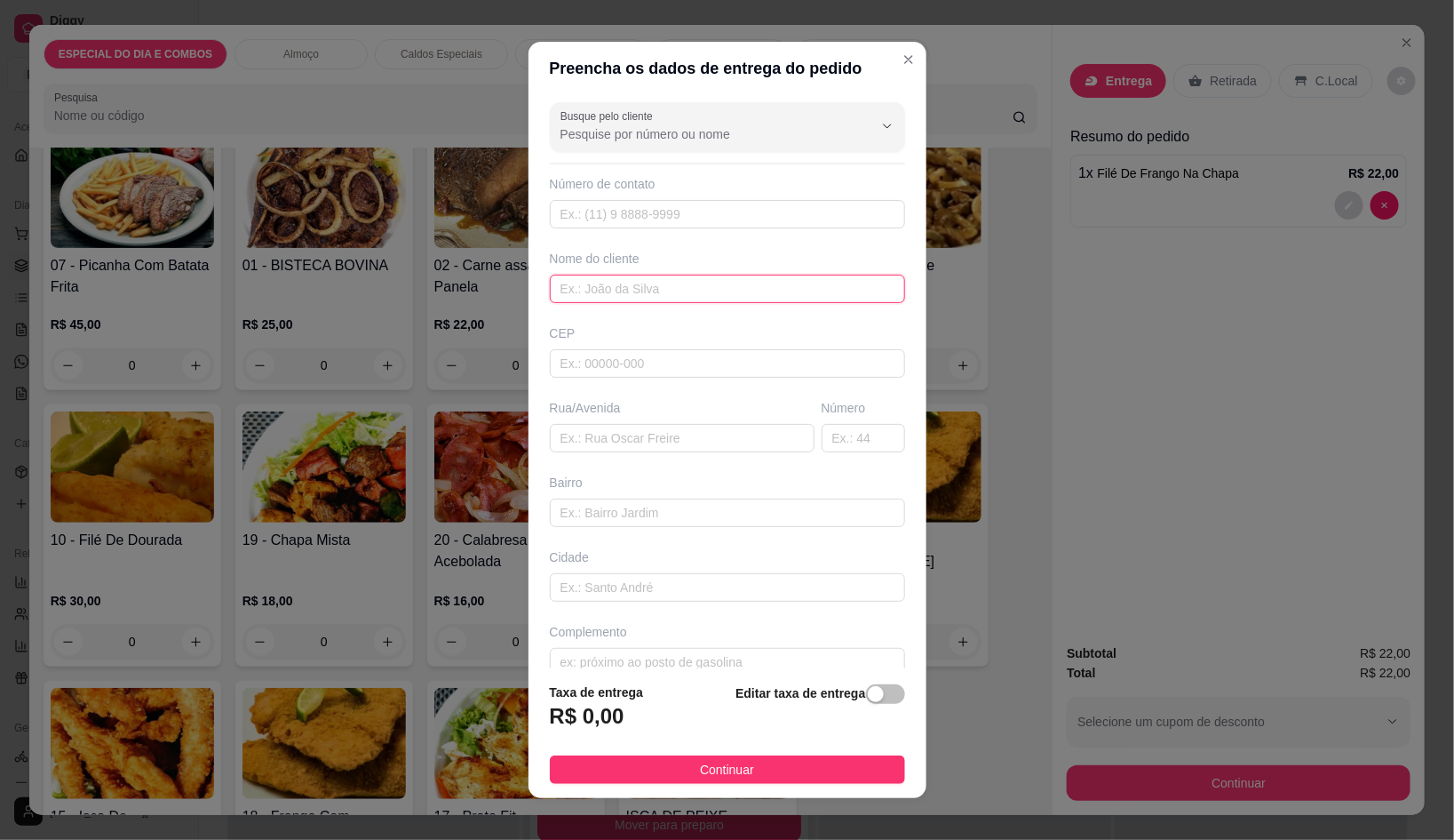
click at [727, 280] on input "text" at bounding box center [727, 288] width 355 height 29
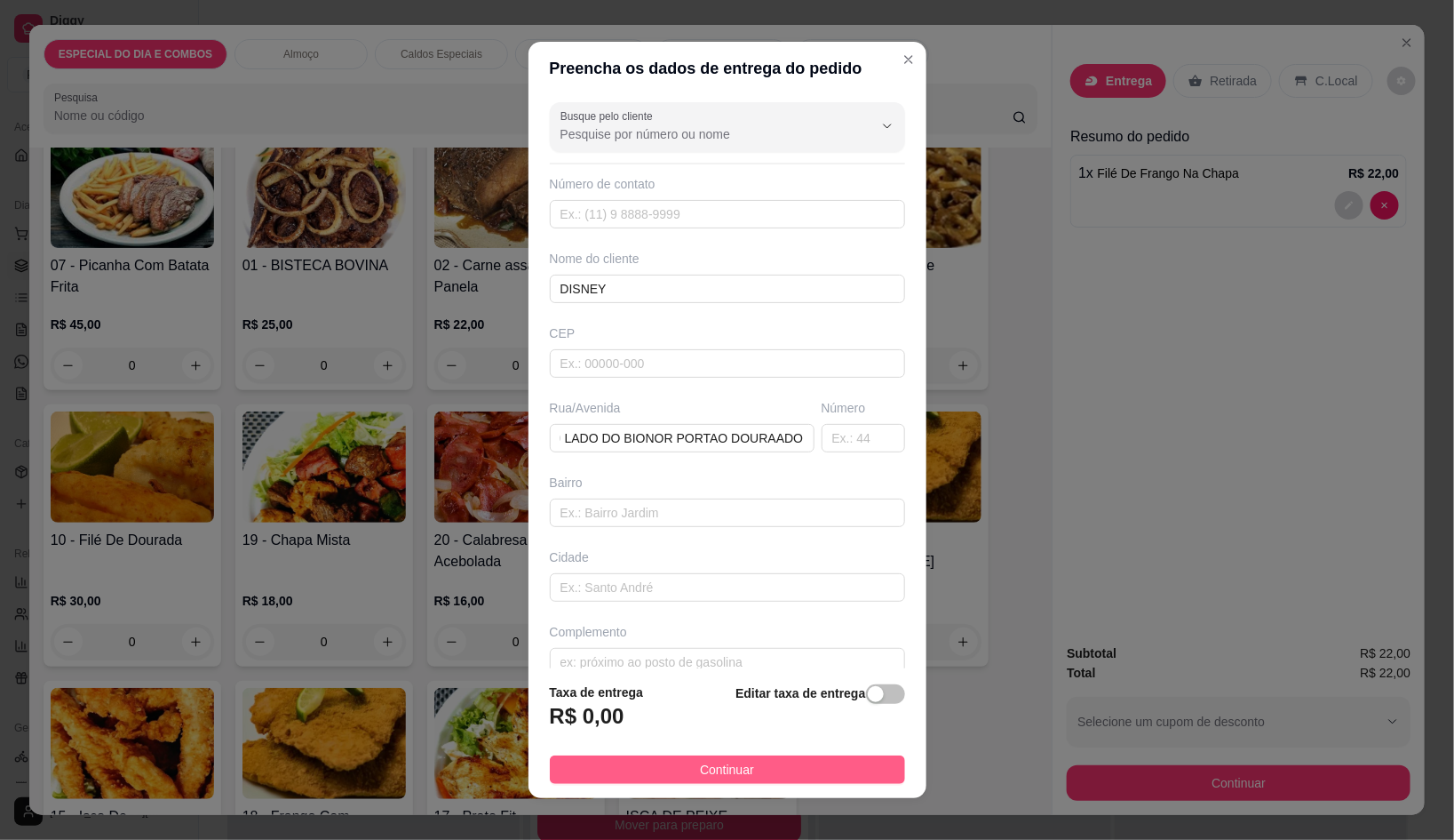
click at [756, 771] on button "Continuar" at bounding box center [727, 769] width 355 height 29
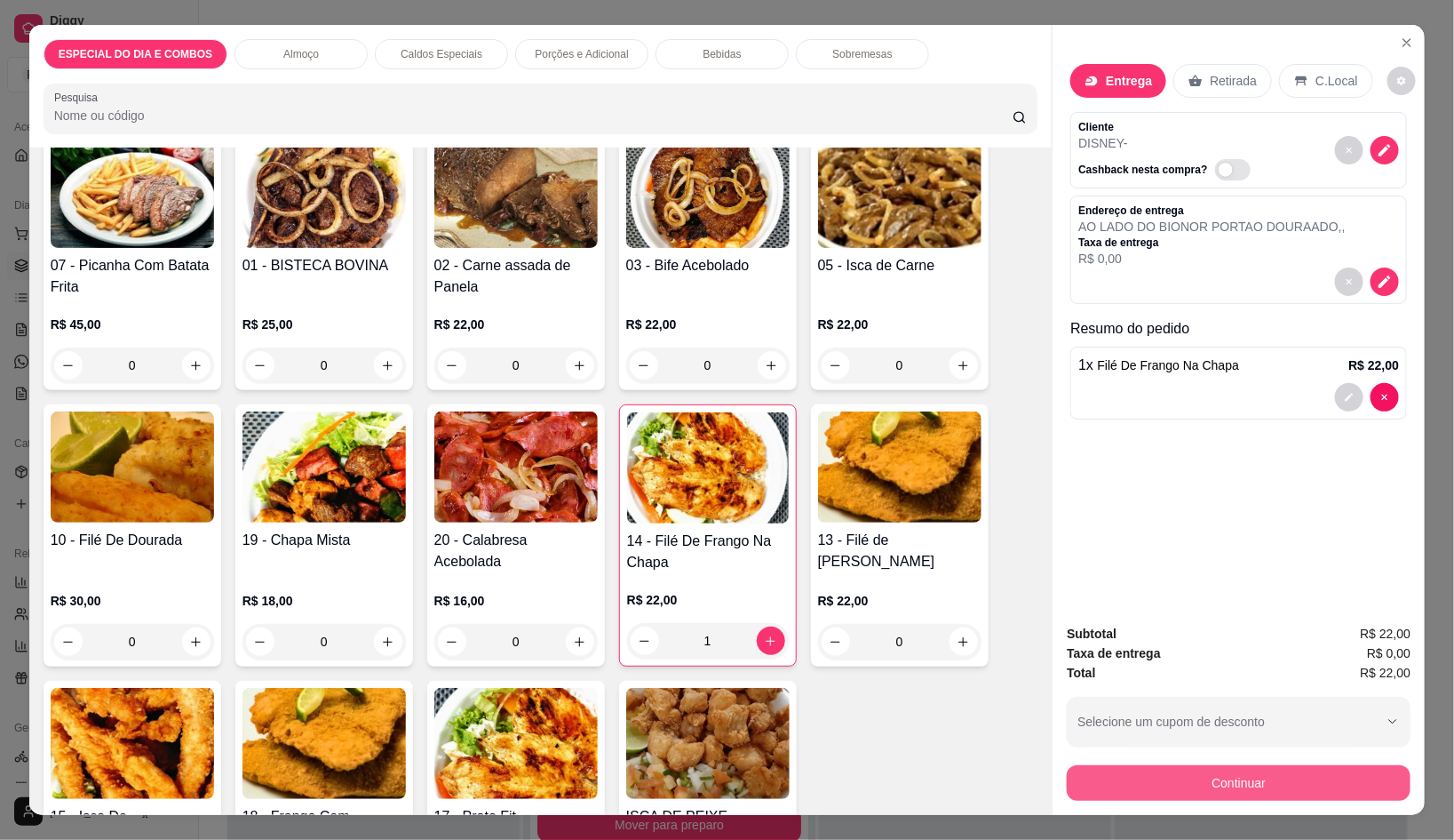
click at [1067, 780] on button "Continuar" at bounding box center [1239, 783] width 344 height 36
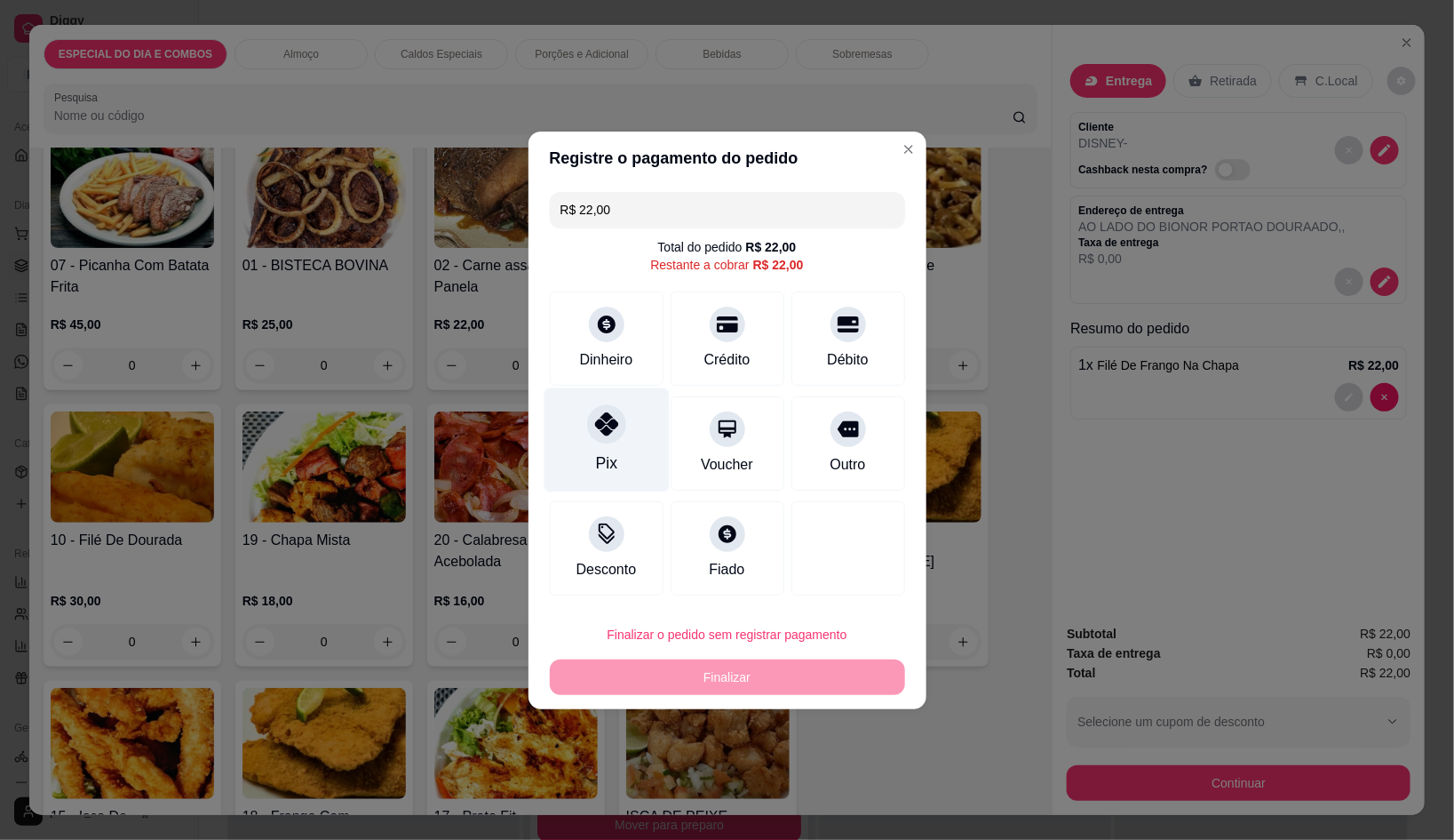
click at [598, 442] on div at bounding box center [607, 424] width 39 height 39
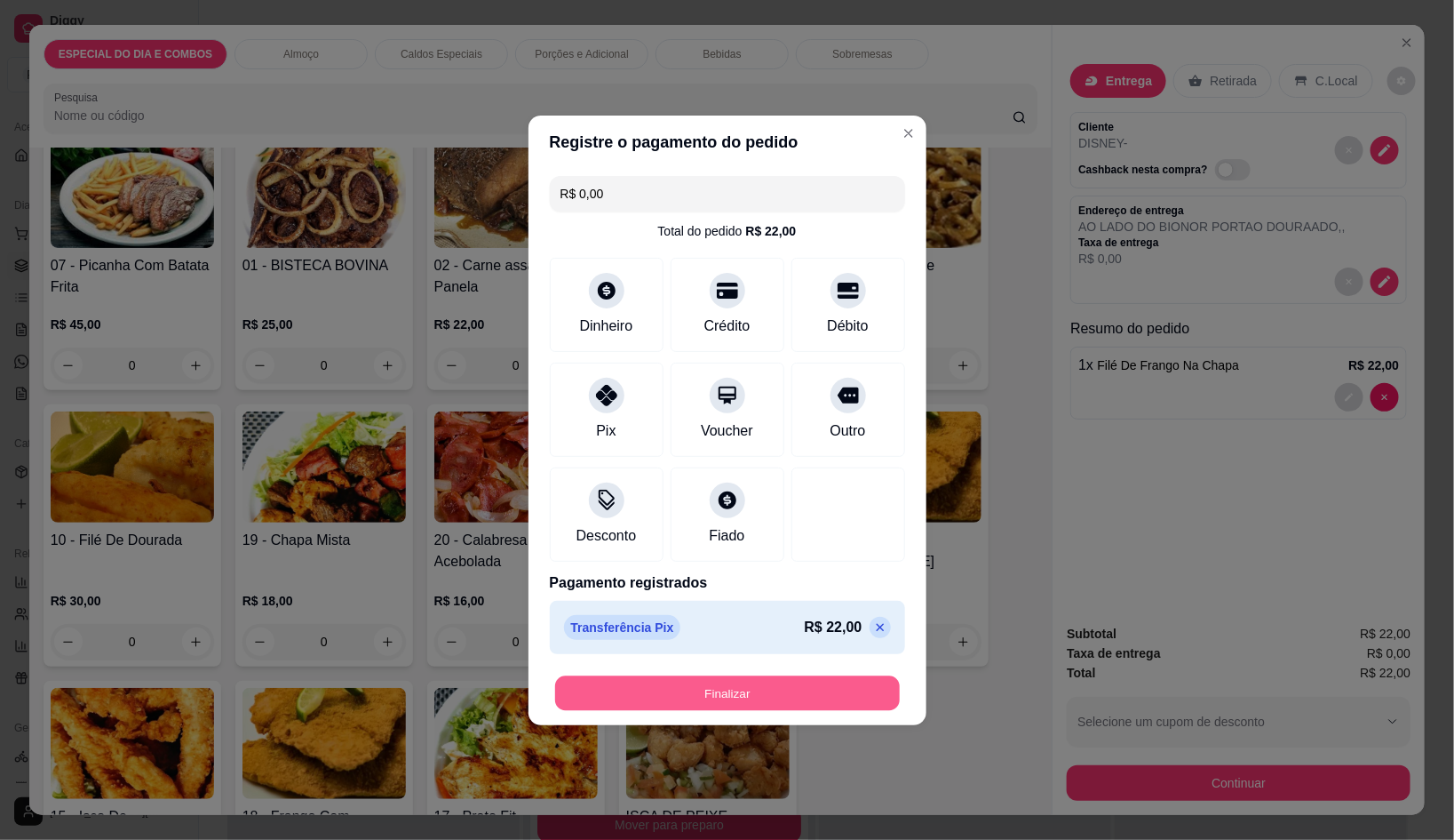
click at [704, 688] on button "Finalizar" at bounding box center [727, 692] width 344 height 35
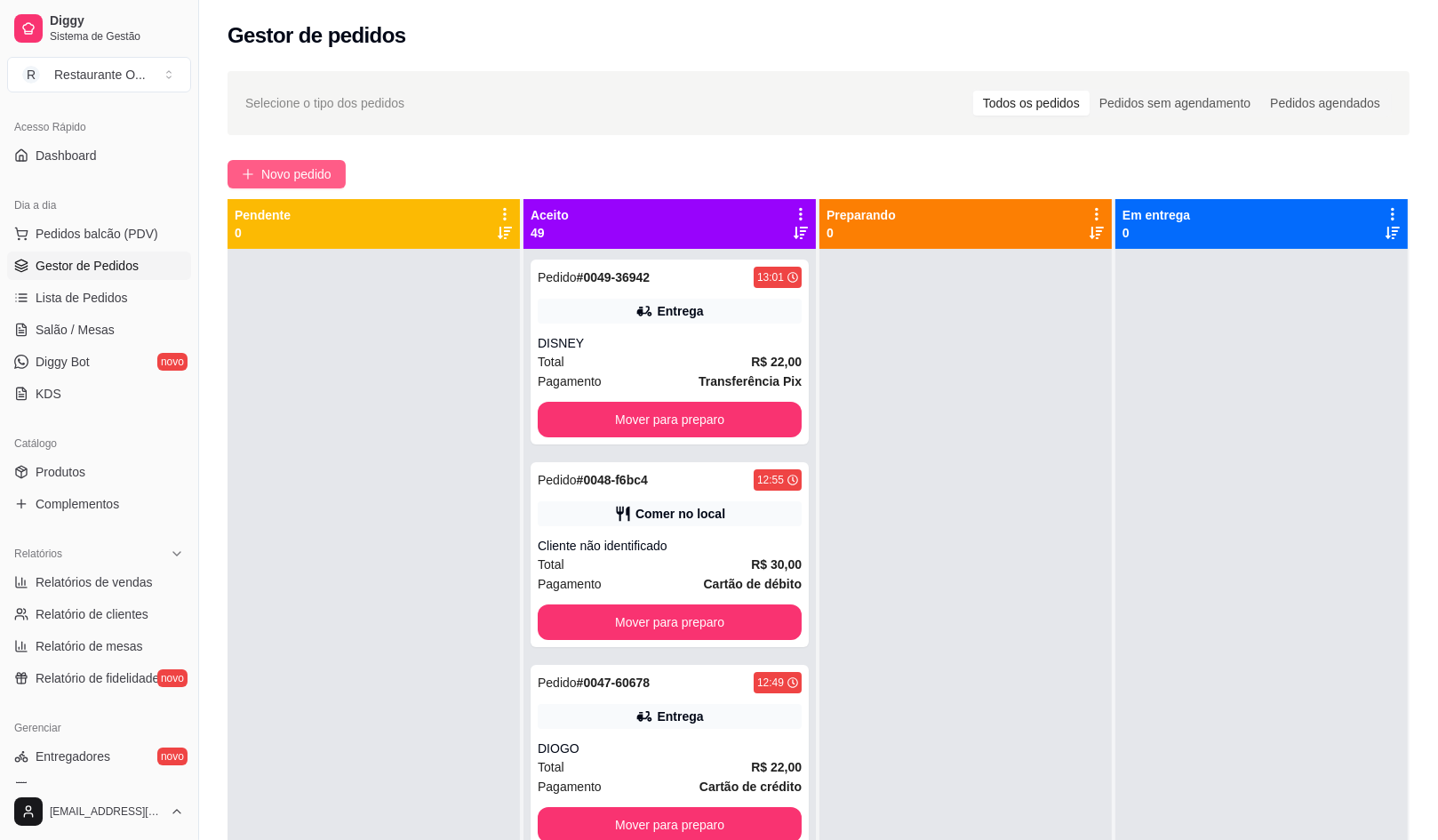
click at [327, 176] on span "Novo pedido" at bounding box center [296, 175] width 70 height 20
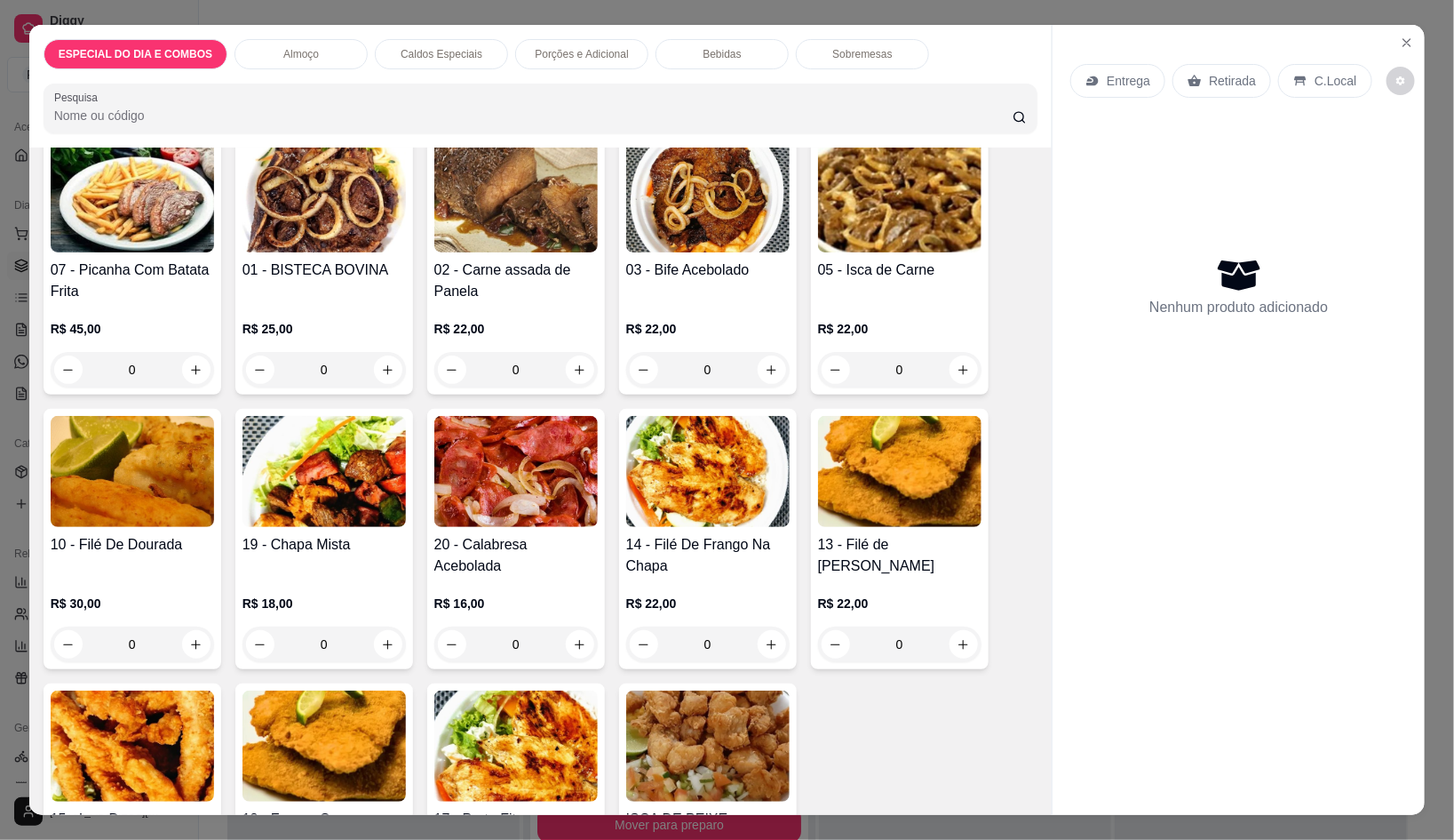
scroll to position [443, 0]
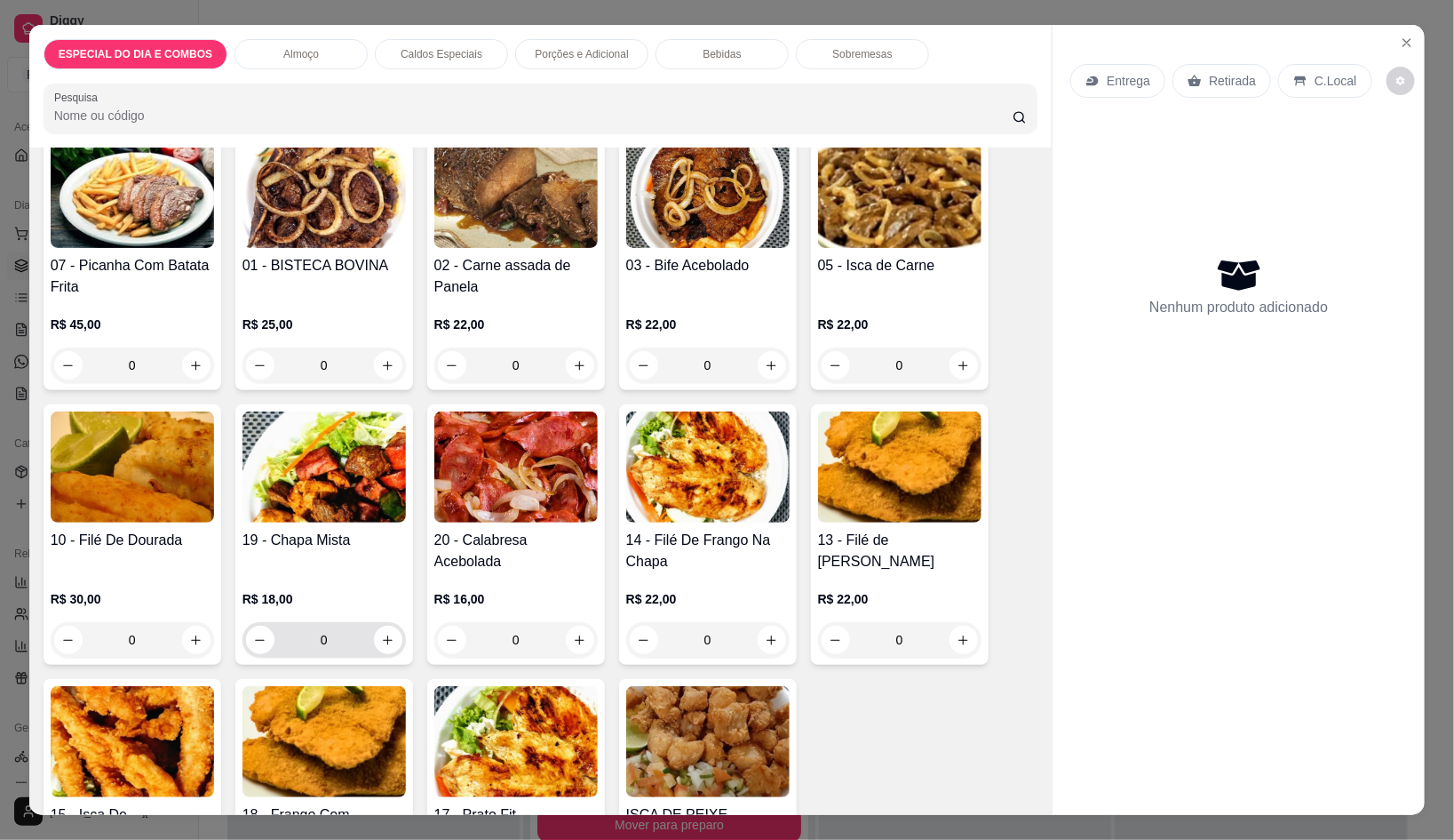
click at [364, 633] on input "0" at bounding box center [324, 640] width 100 height 36
click at [381, 634] on icon "increase-product-quantity" at bounding box center [388, 641] width 14 height 14
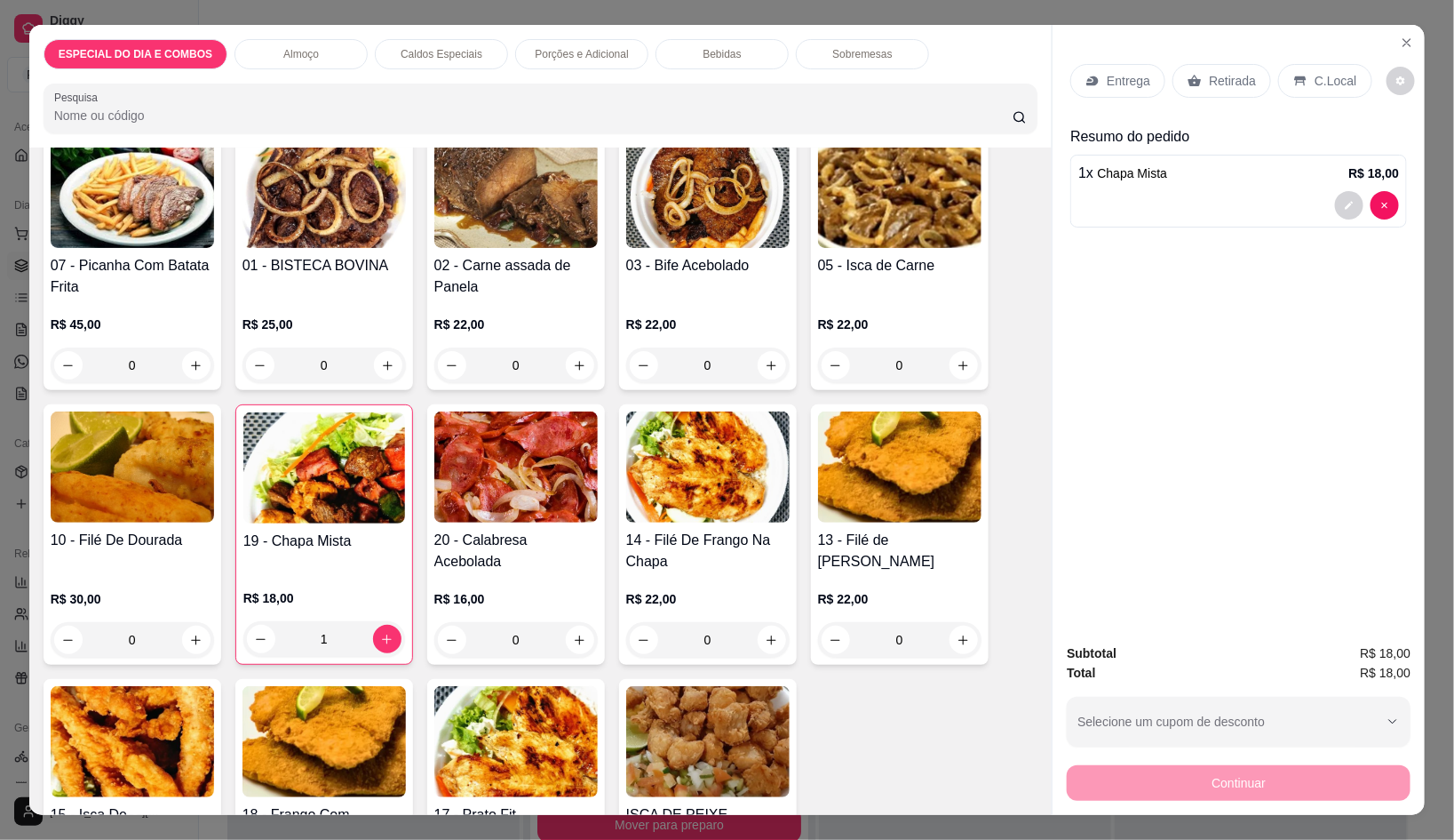
click at [1144, 77] on div "Entrega" at bounding box center [1118, 81] width 95 height 34
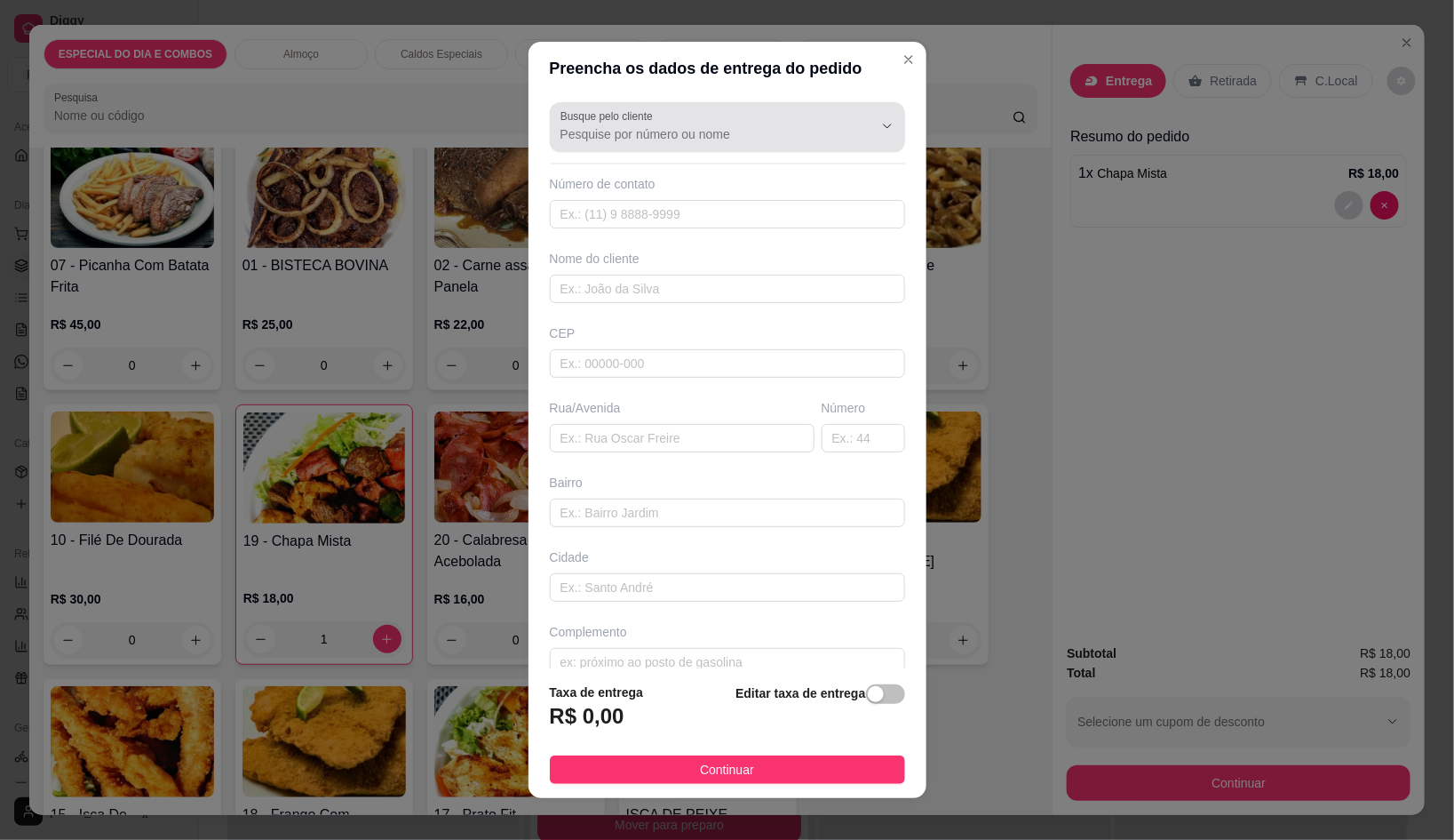
click at [688, 129] on input "Busque pelo cliente" at bounding box center [703, 134] width 284 height 18
click at [688, 226] on input "text" at bounding box center [727, 214] width 355 height 29
click at [705, 315] on div "Busque pelo cliente Número de contato Nome do cliente CEP Rua/[GEOGRAPHIC_DATA]" at bounding box center [727, 381] width 398 height 573
click at [719, 282] on input "text" at bounding box center [727, 288] width 355 height 29
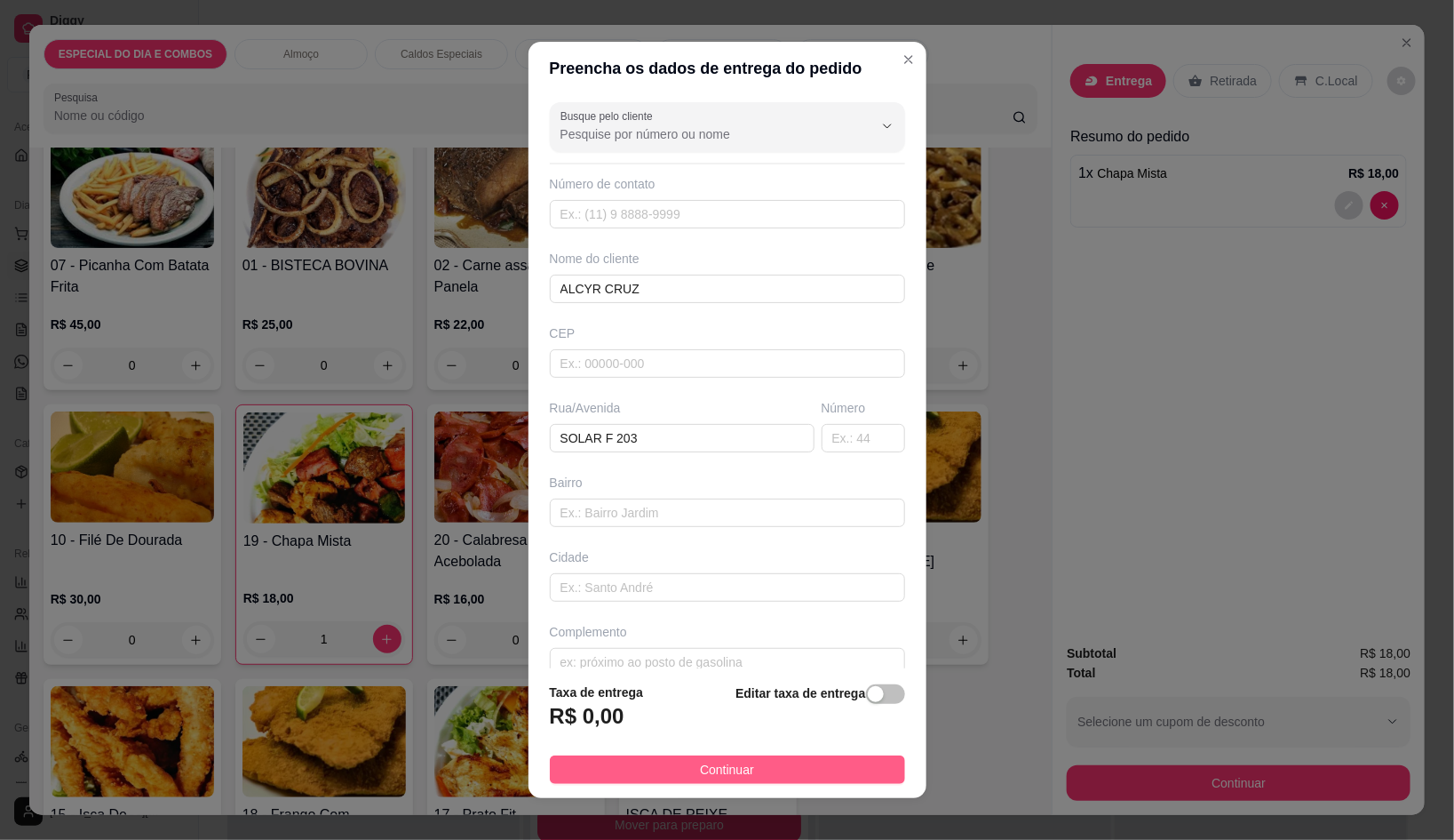
click at [856, 769] on button "Continuar" at bounding box center [727, 769] width 355 height 29
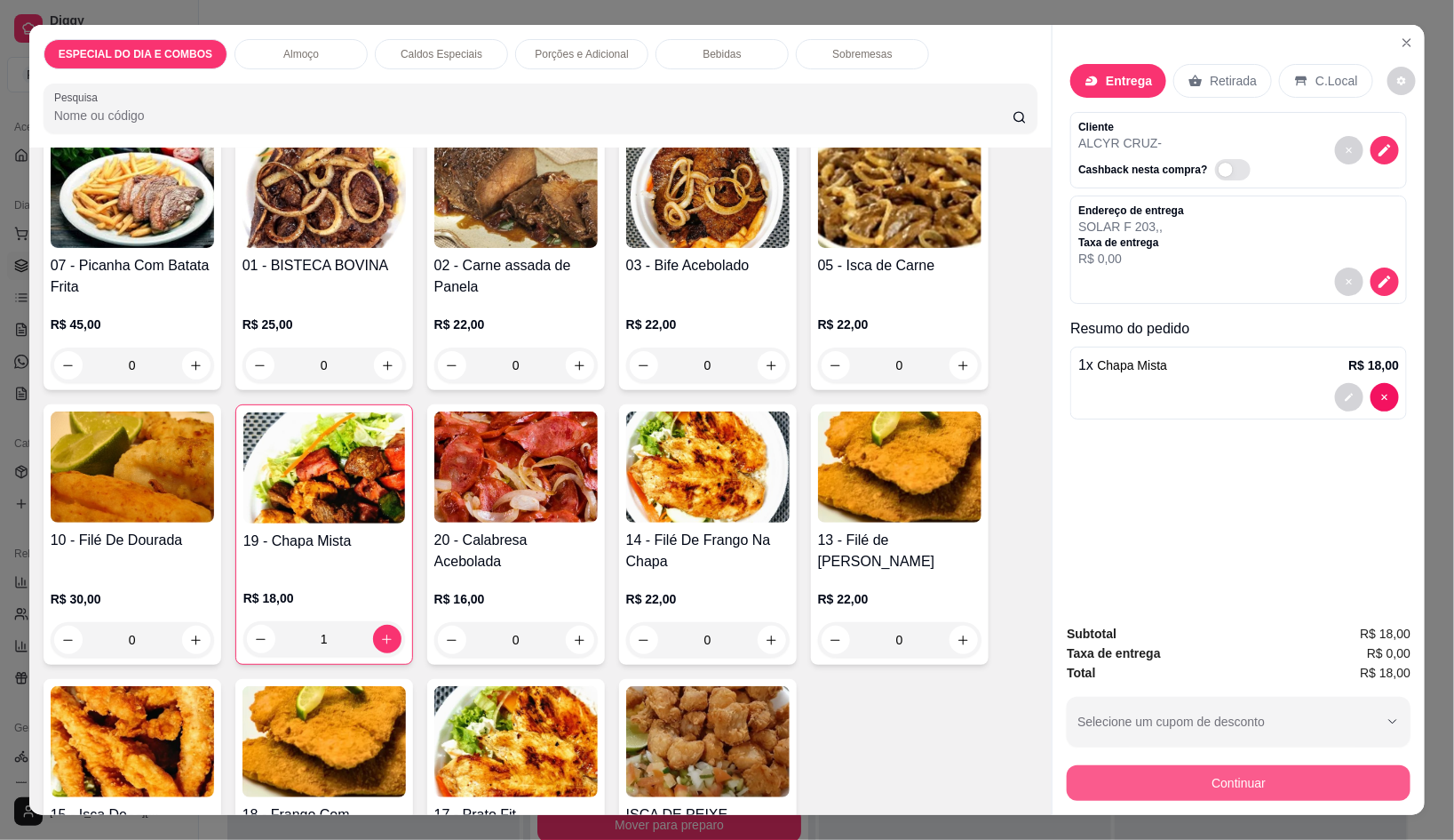
click at [1153, 770] on button "Continuar" at bounding box center [1239, 783] width 344 height 36
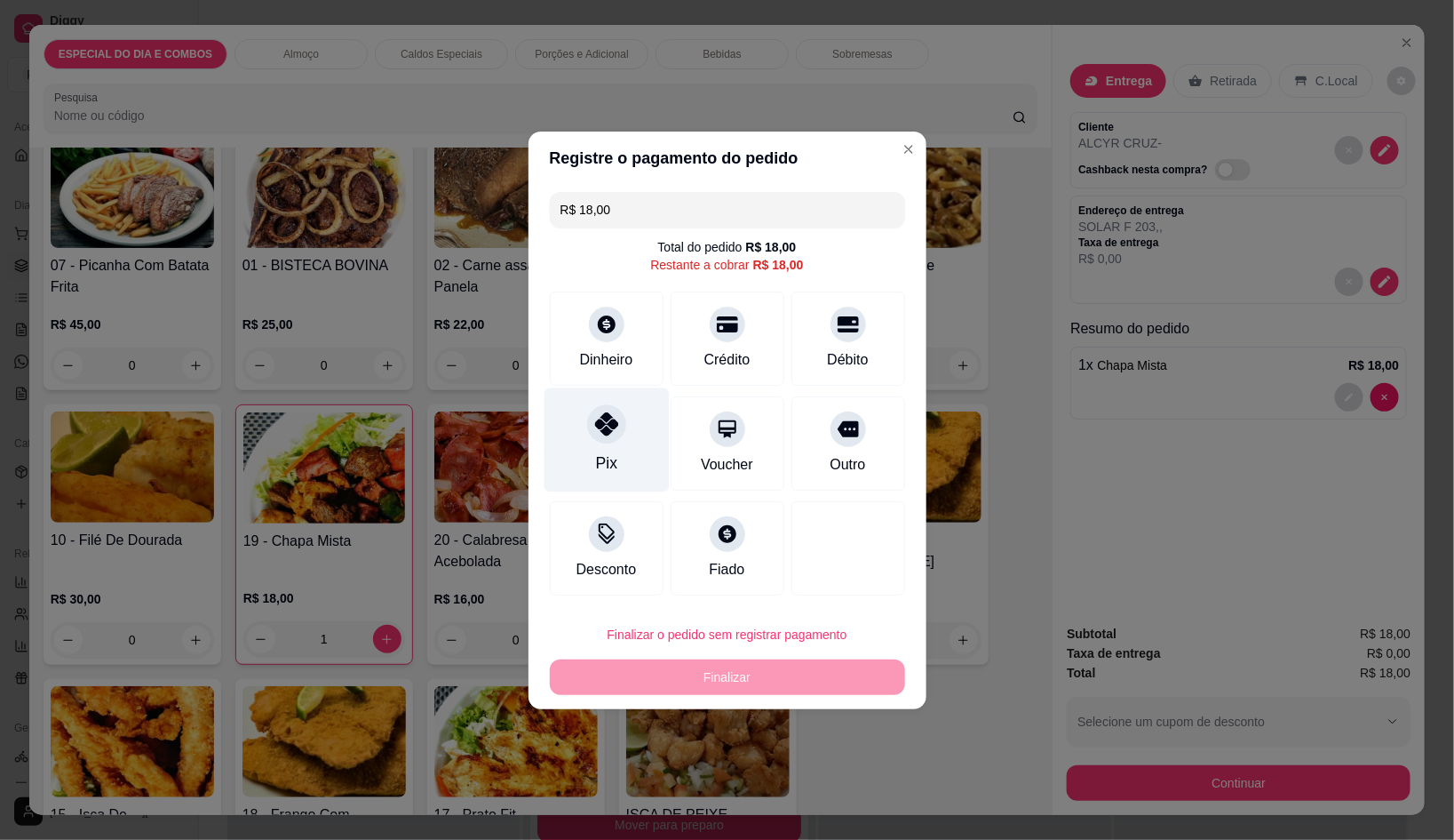
click at [611, 458] on div "Pix" at bounding box center [606, 462] width 22 height 23
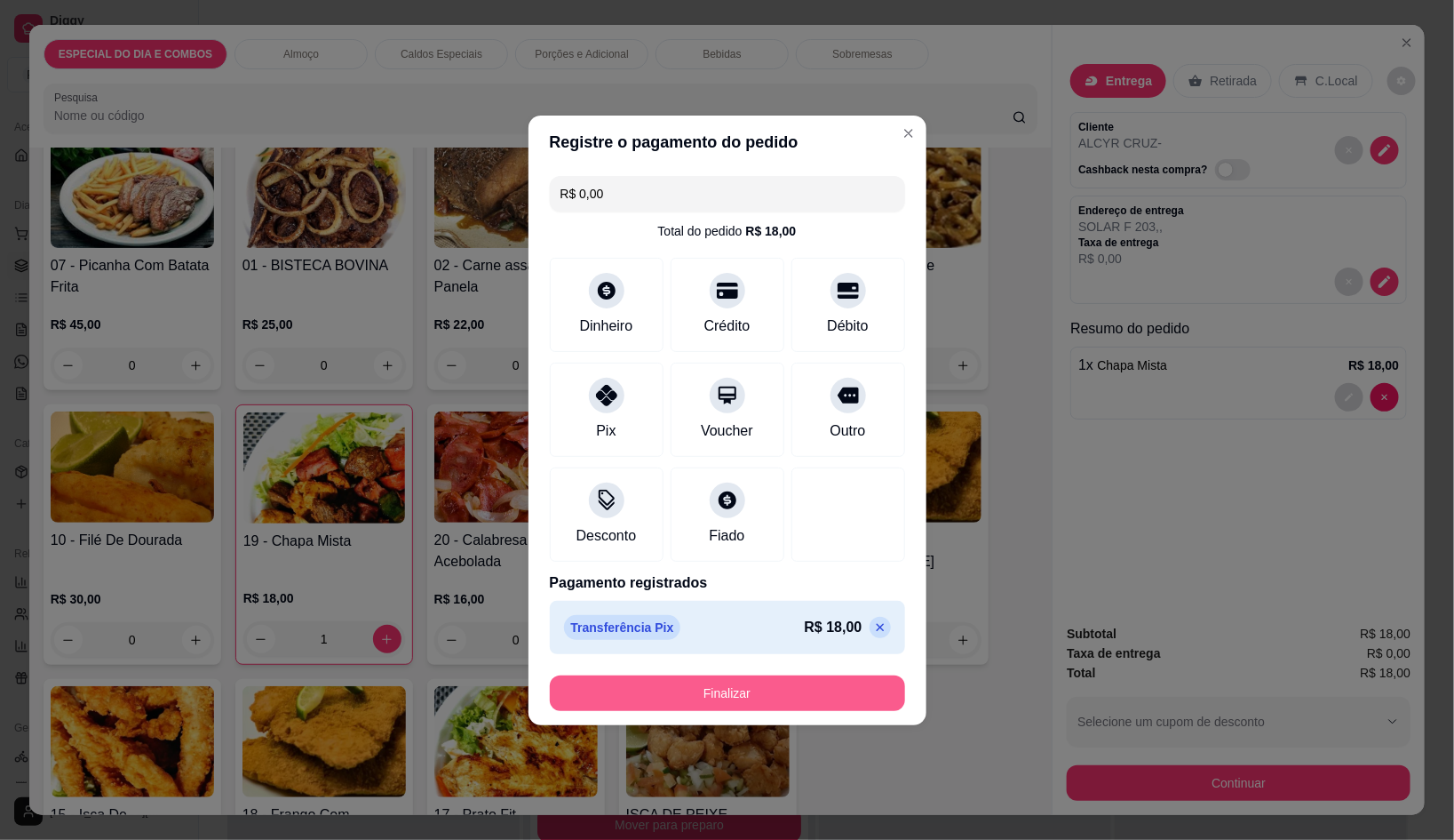
click at [737, 704] on button "Finalizar" at bounding box center [727, 693] width 355 height 36
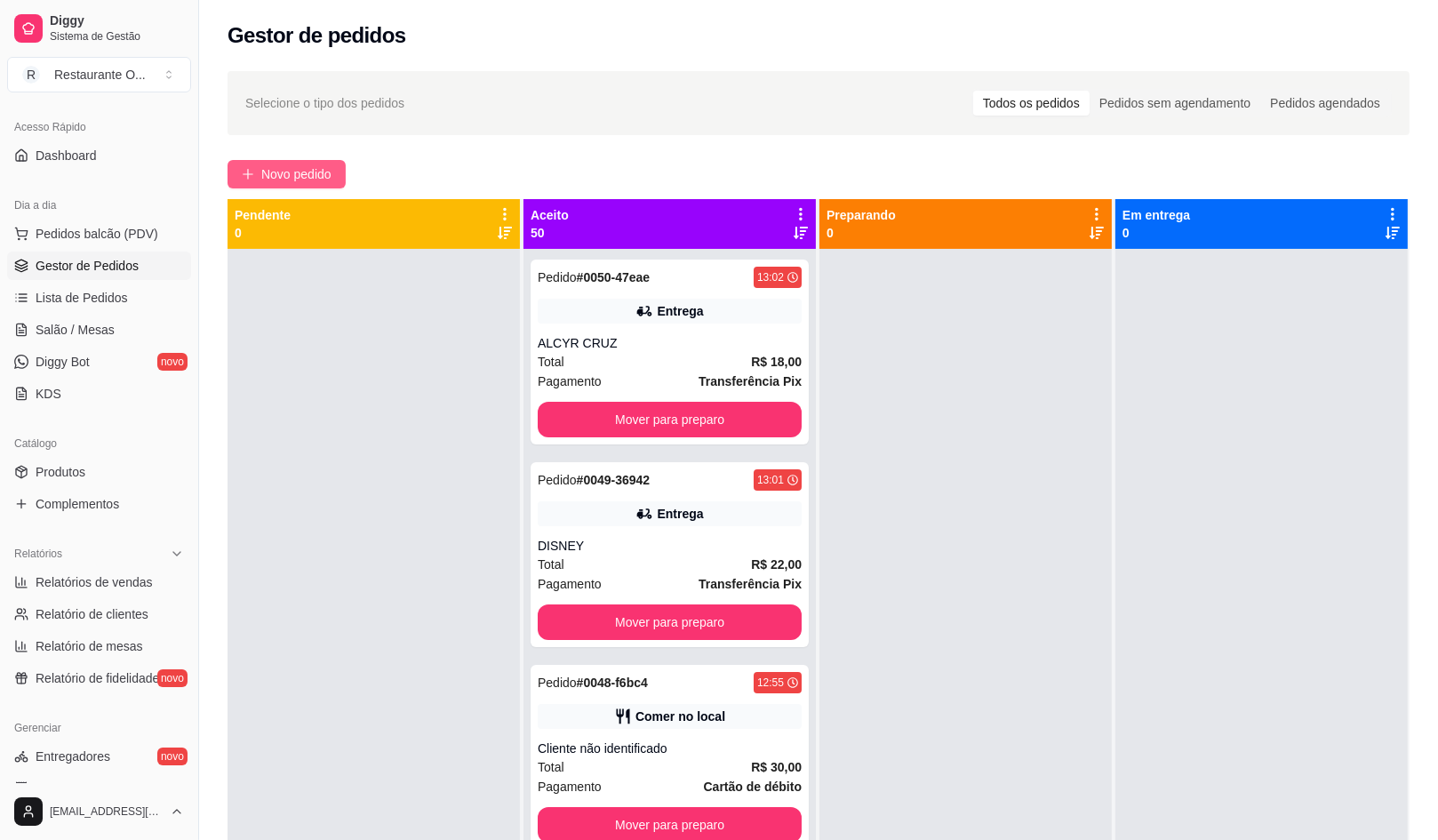
click at [324, 178] on span "Novo pedido" at bounding box center [296, 175] width 70 height 20
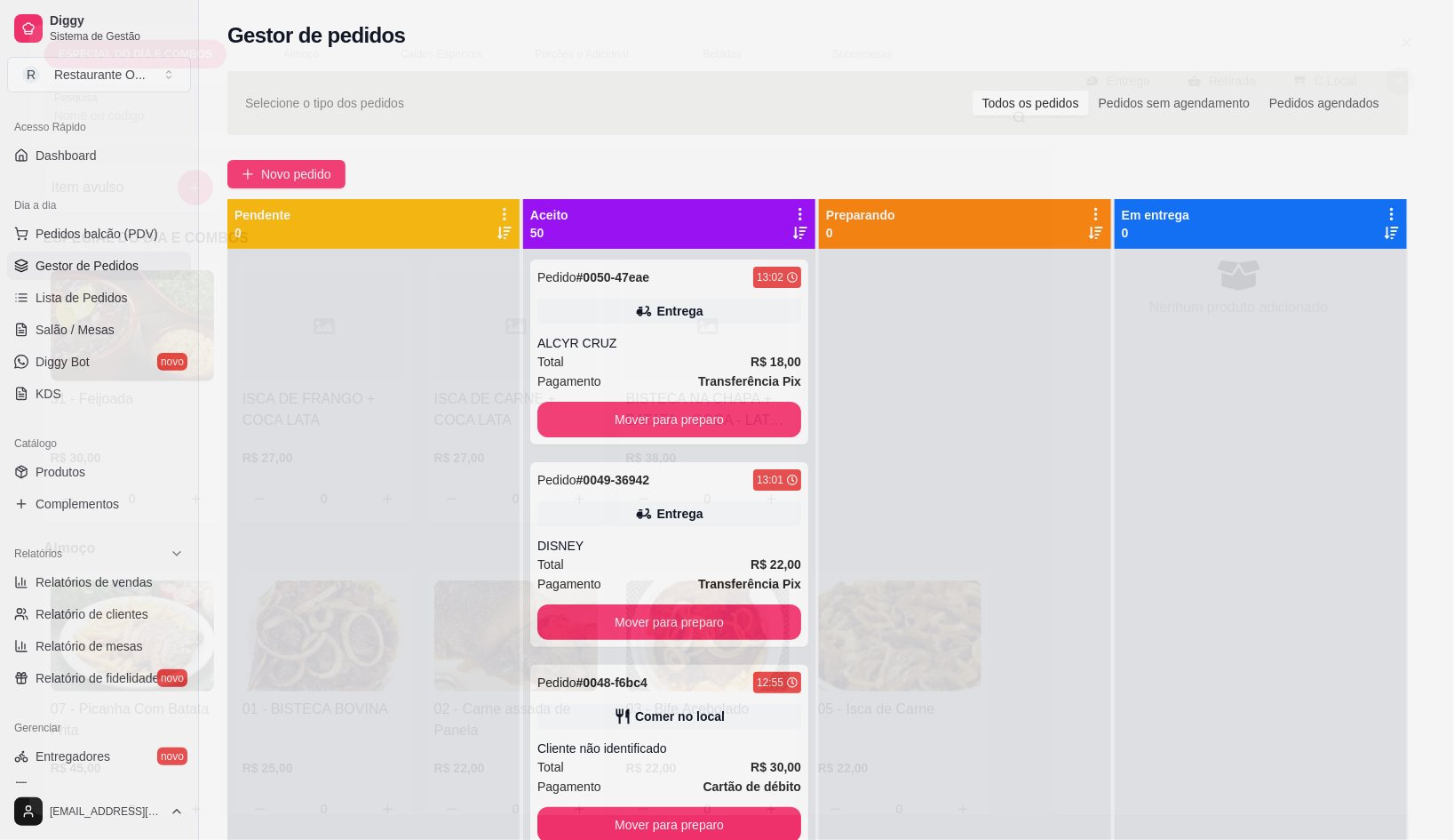
scroll to position [49, 0]
